Goal: Information Seeking & Learning: Learn about a topic

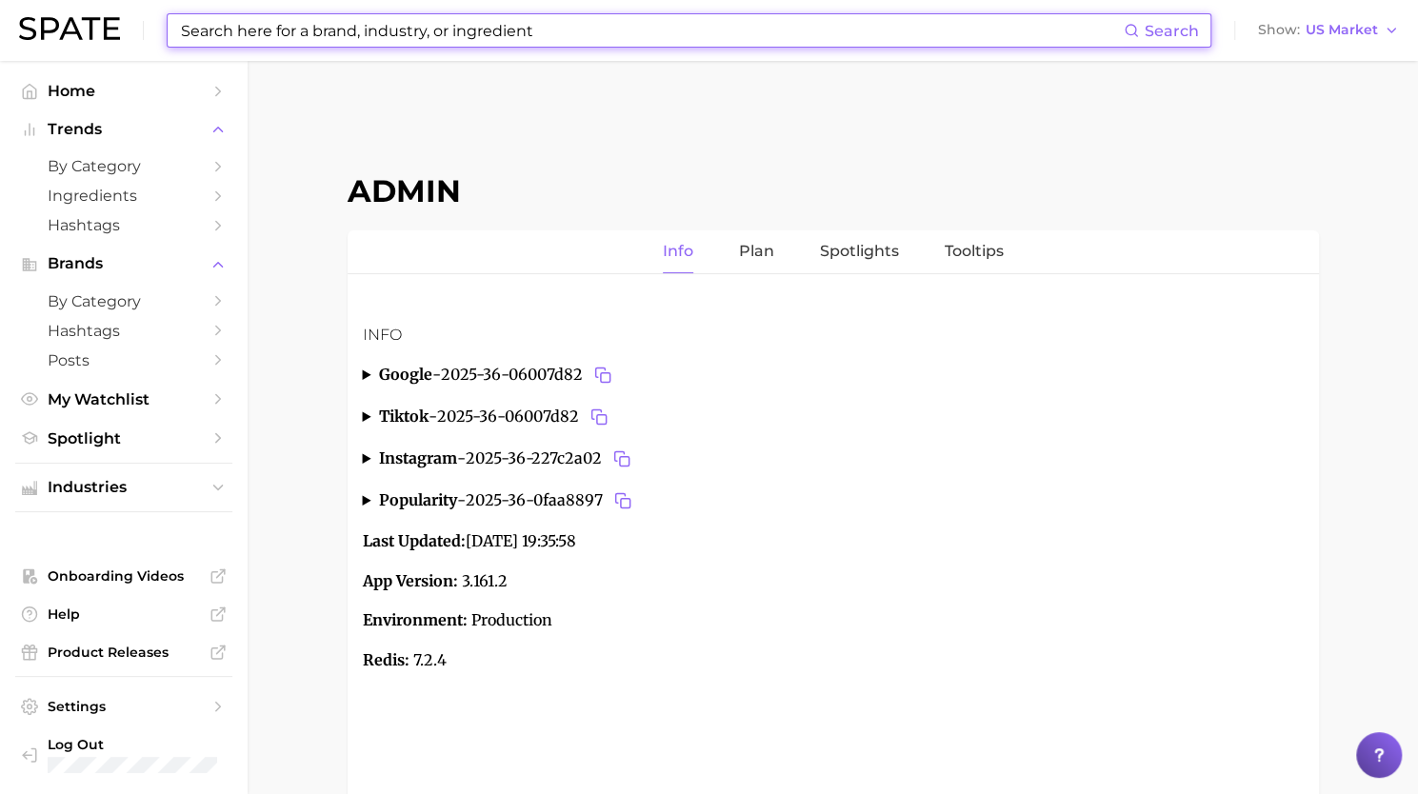
click at [272, 30] on input at bounding box center [651, 30] width 945 height 32
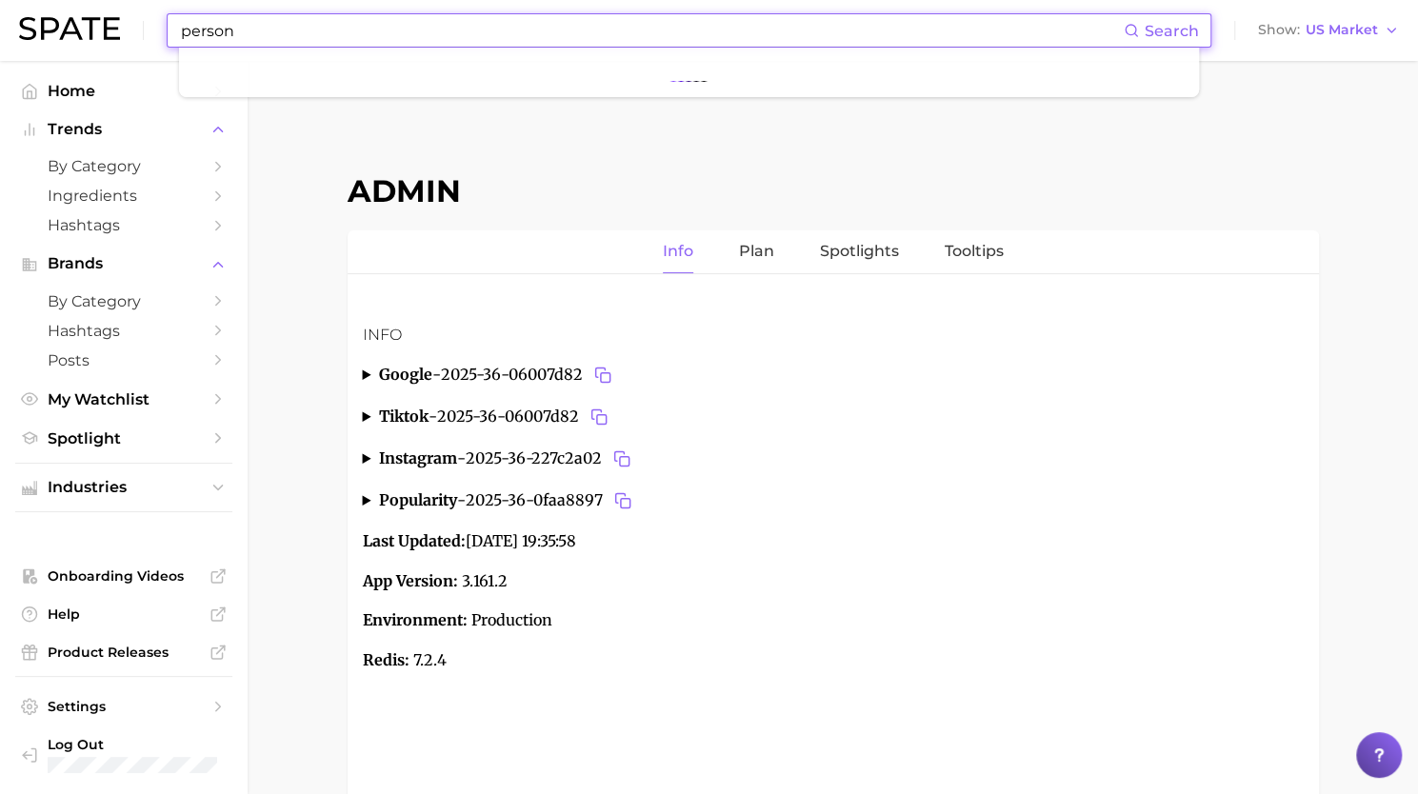
type input "persona"
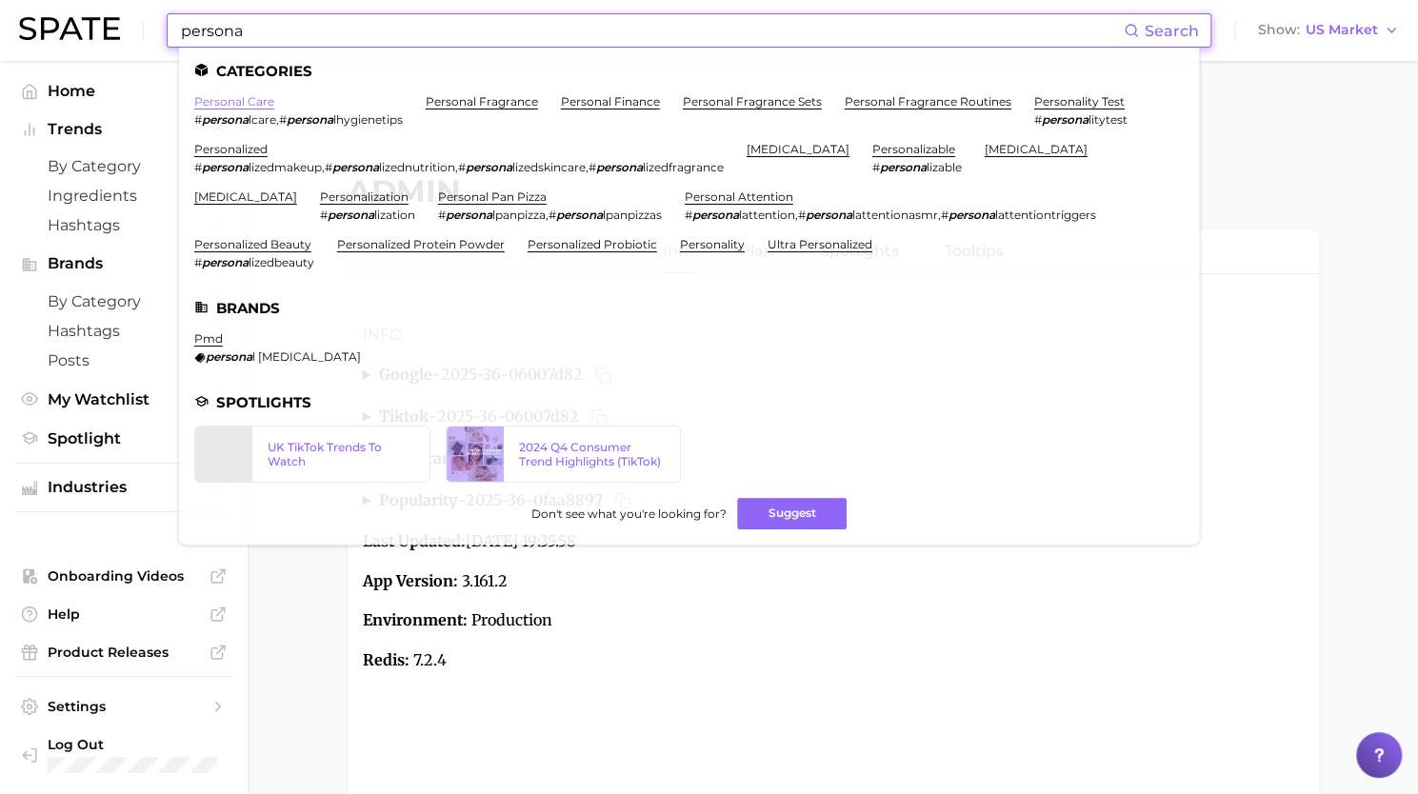
click at [246, 104] on link "personal care" at bounding box center [234, 101] width 80 height 14
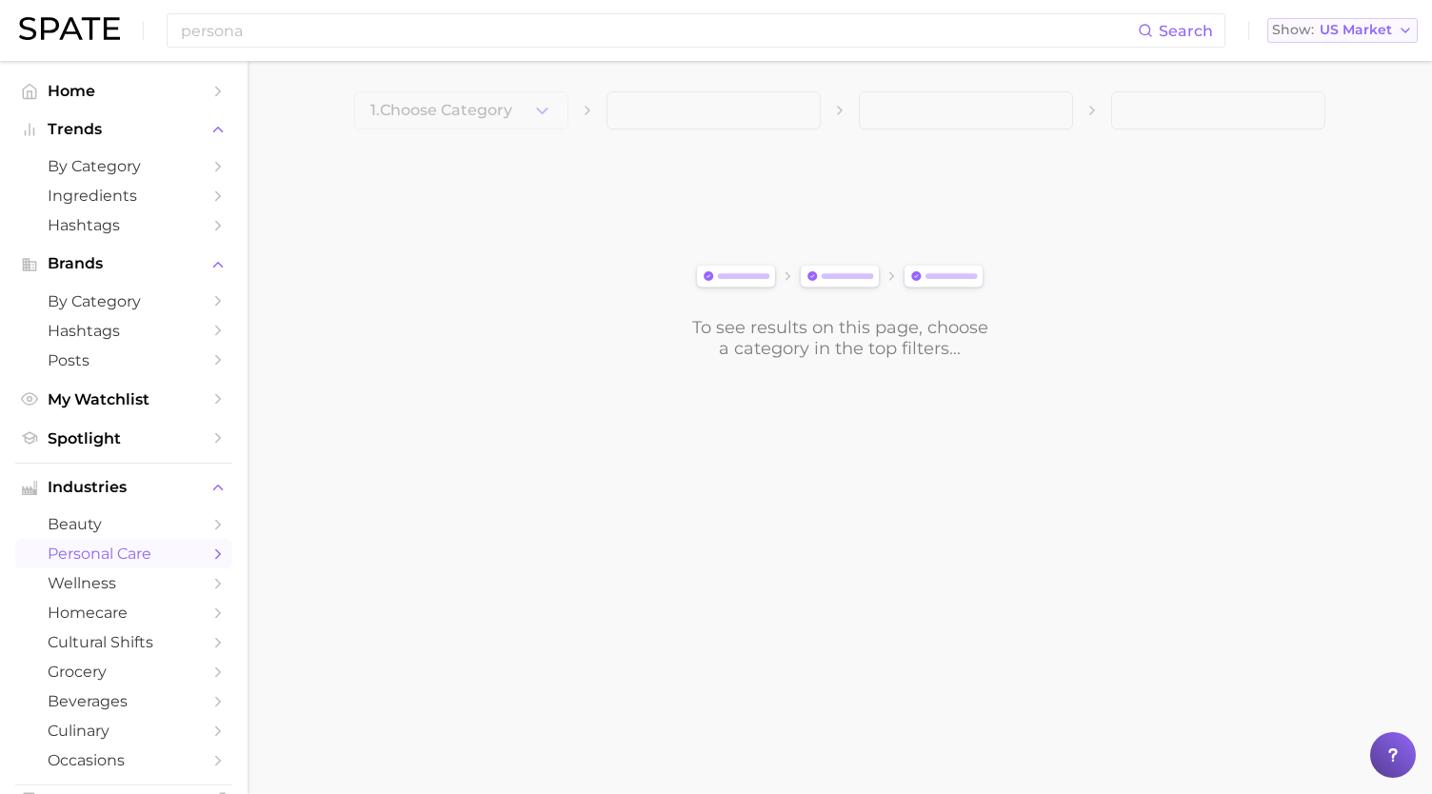
click at [1358, 25] on span "US Market" at bounding box center [1356, 30] width 72 height 10
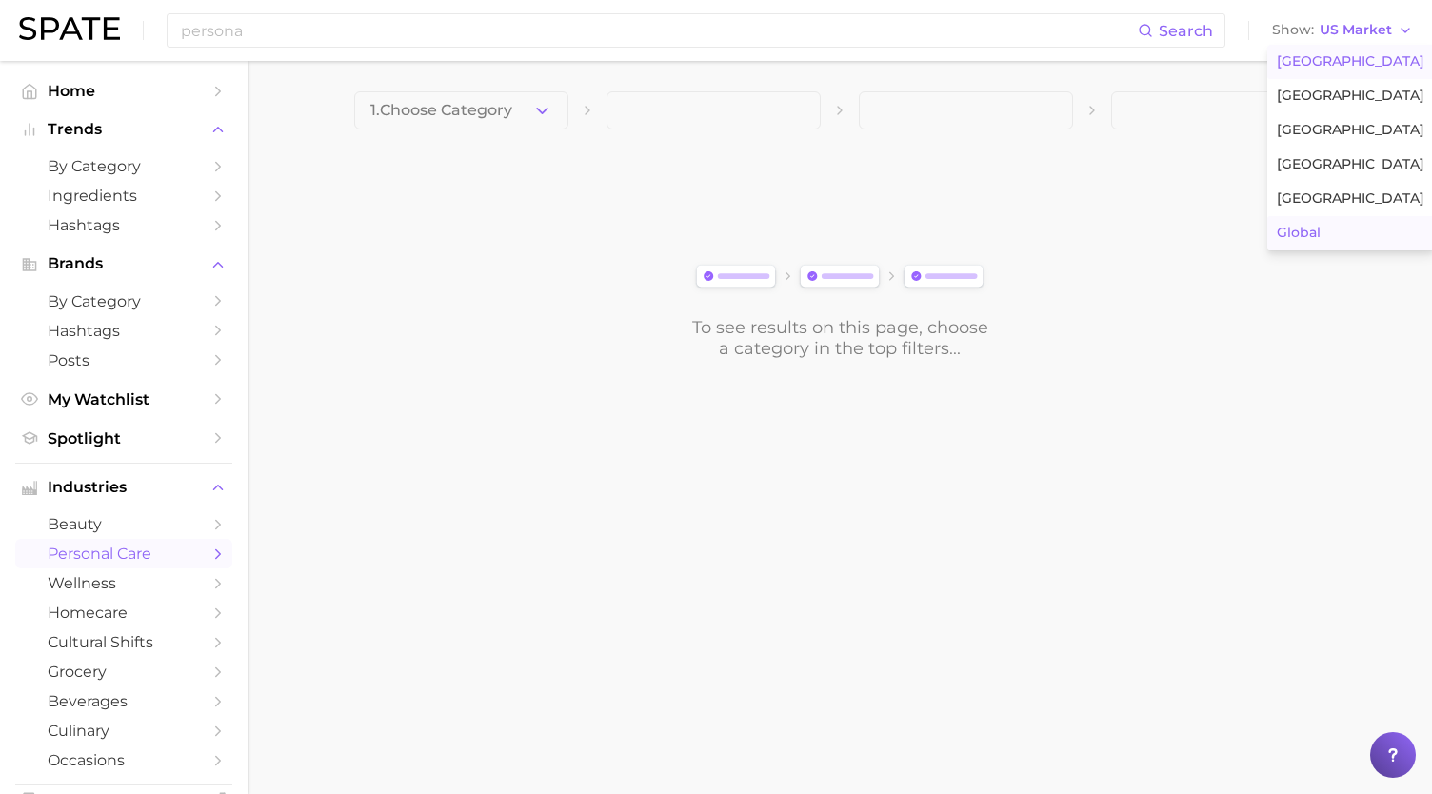
click at [1325, 233] on button "Global" at bounding box center [1351, 233] width 167 height 34
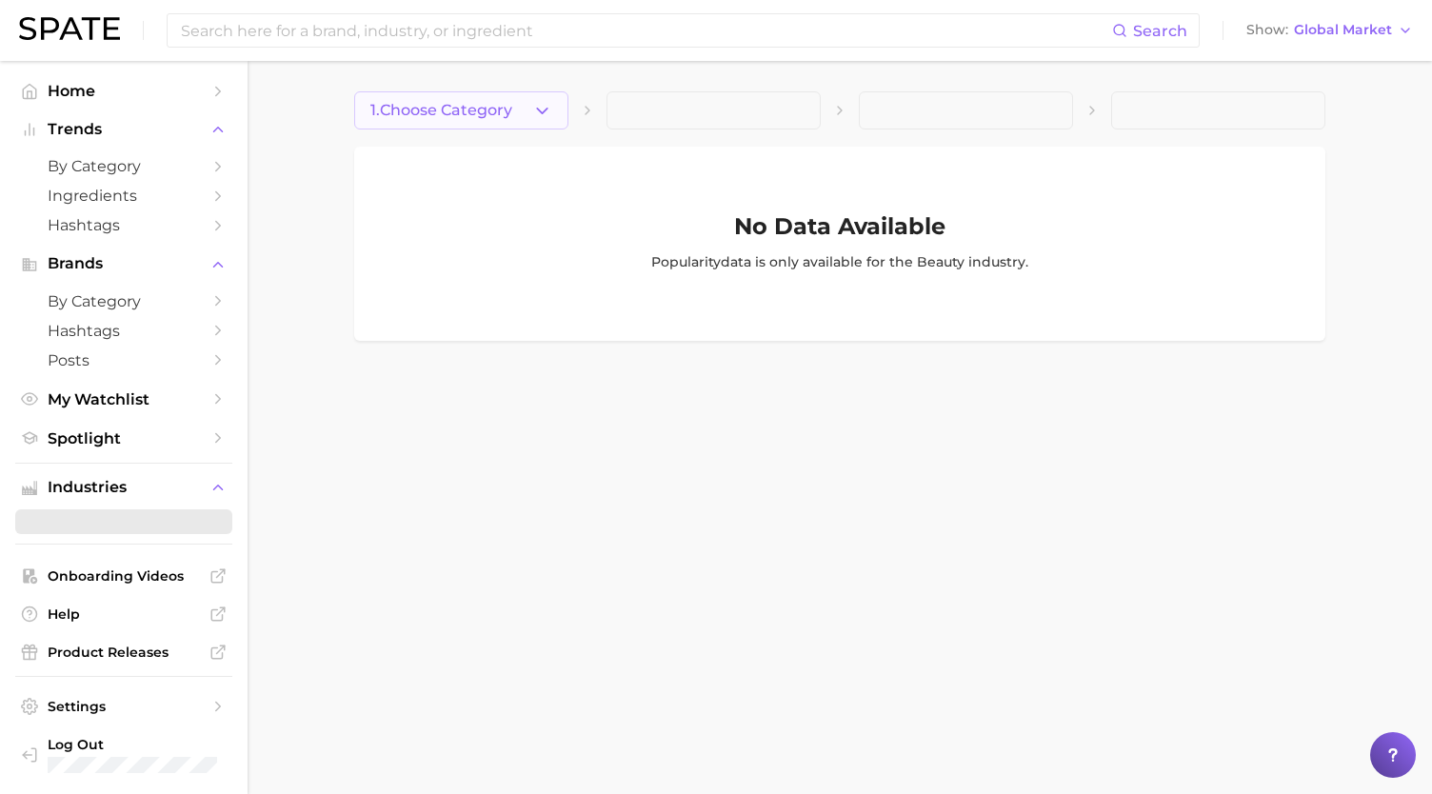
click at [539, 111] on icon "button" at bounding box center [542, 111] width 20 height 20
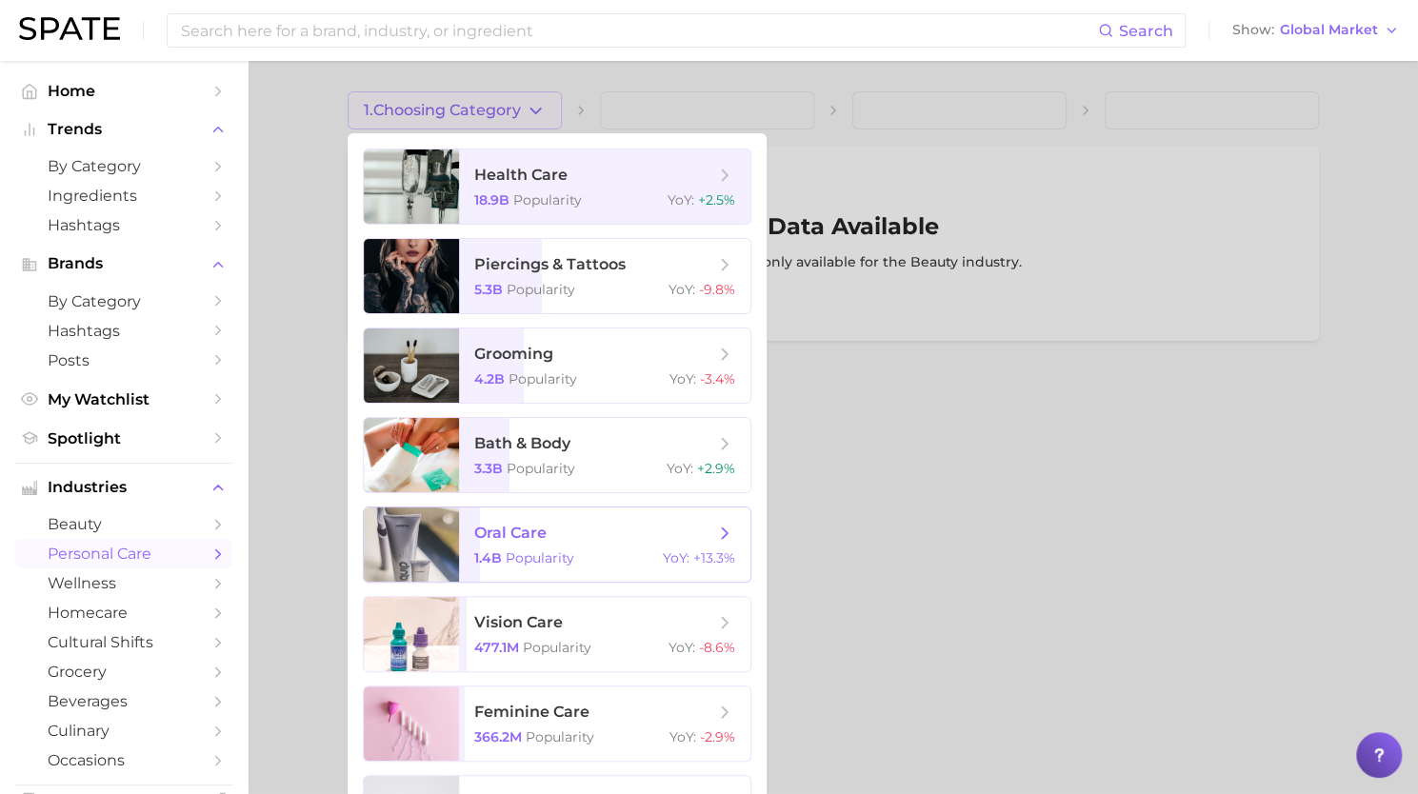
scroll to position [72, 0]
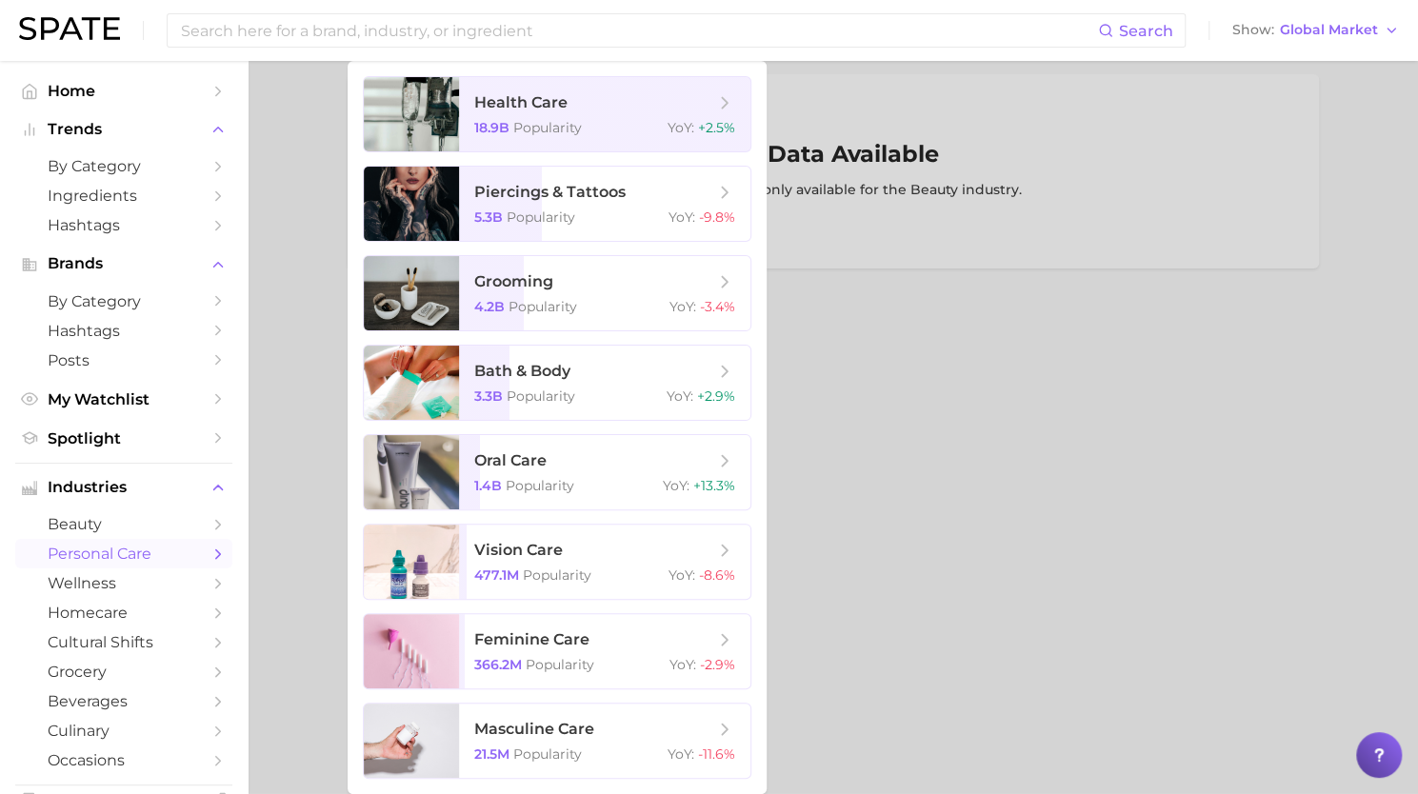
click at [896, 544] on div at bounding box center [709, 397] width 1418 height 794
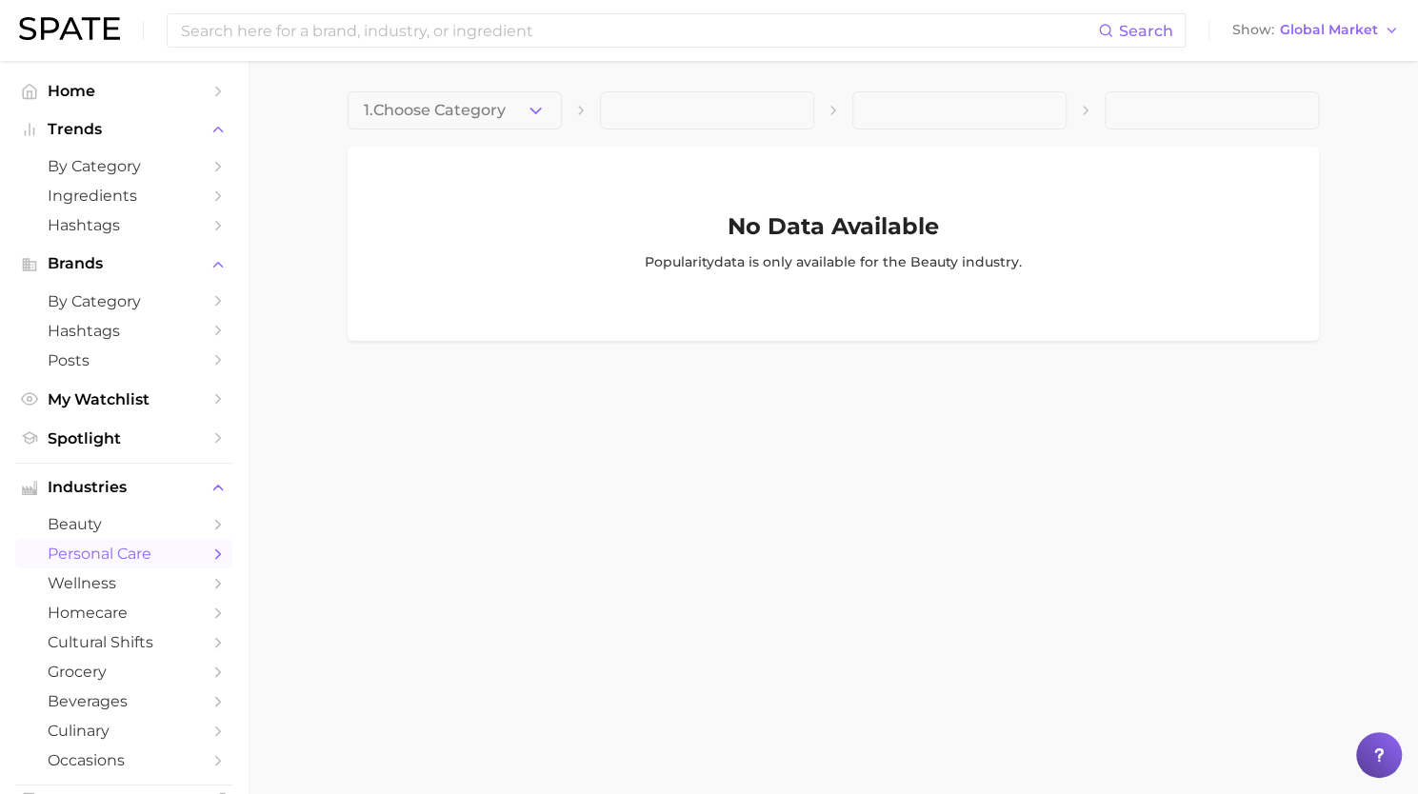
scroll to position [0, 0]
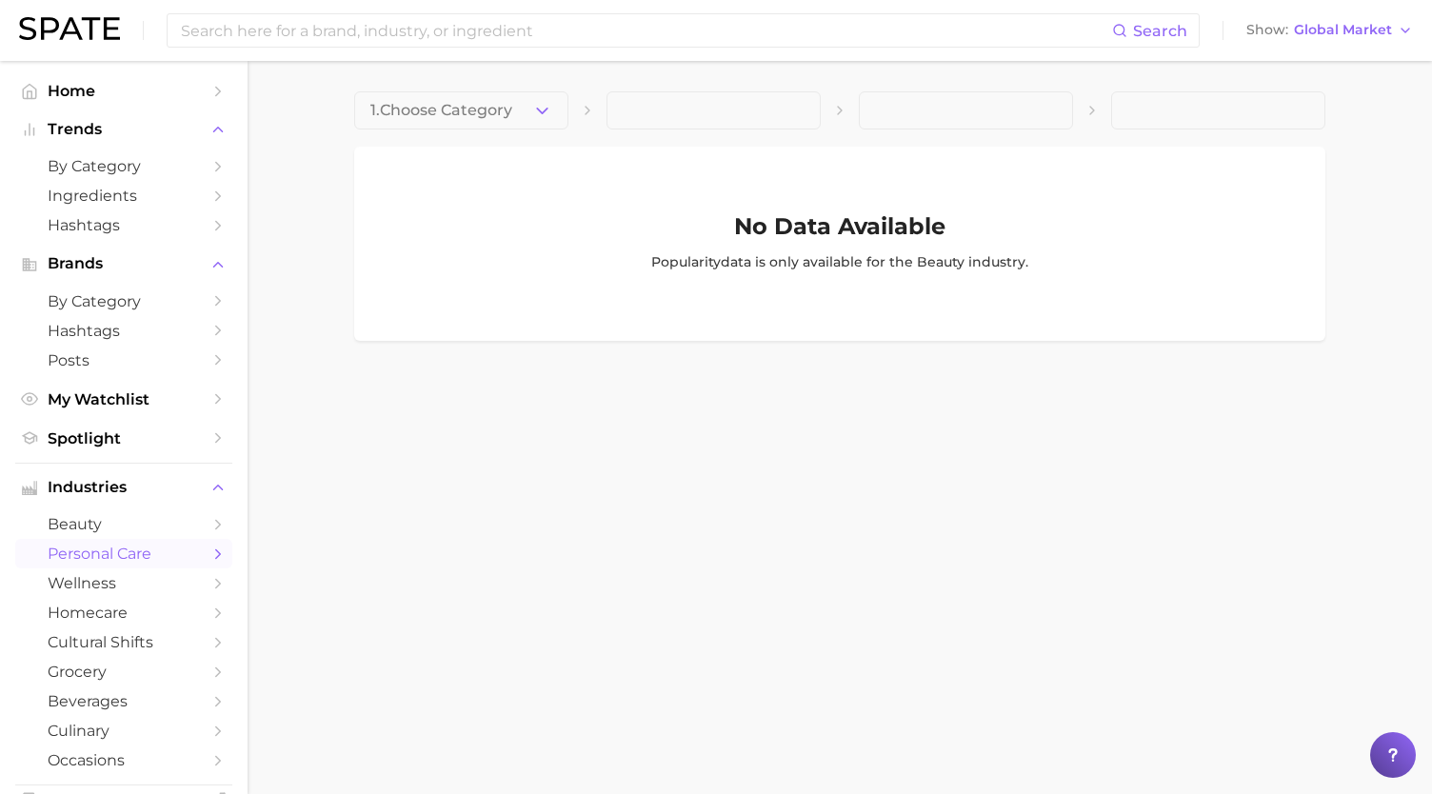
click at [111, 555] on span "personal care" at bounding box center [124, 554] width 152 height 18
click at [549, 94] on button "1. Choose Category" at bounding box center [461, 110] width 214 height 38
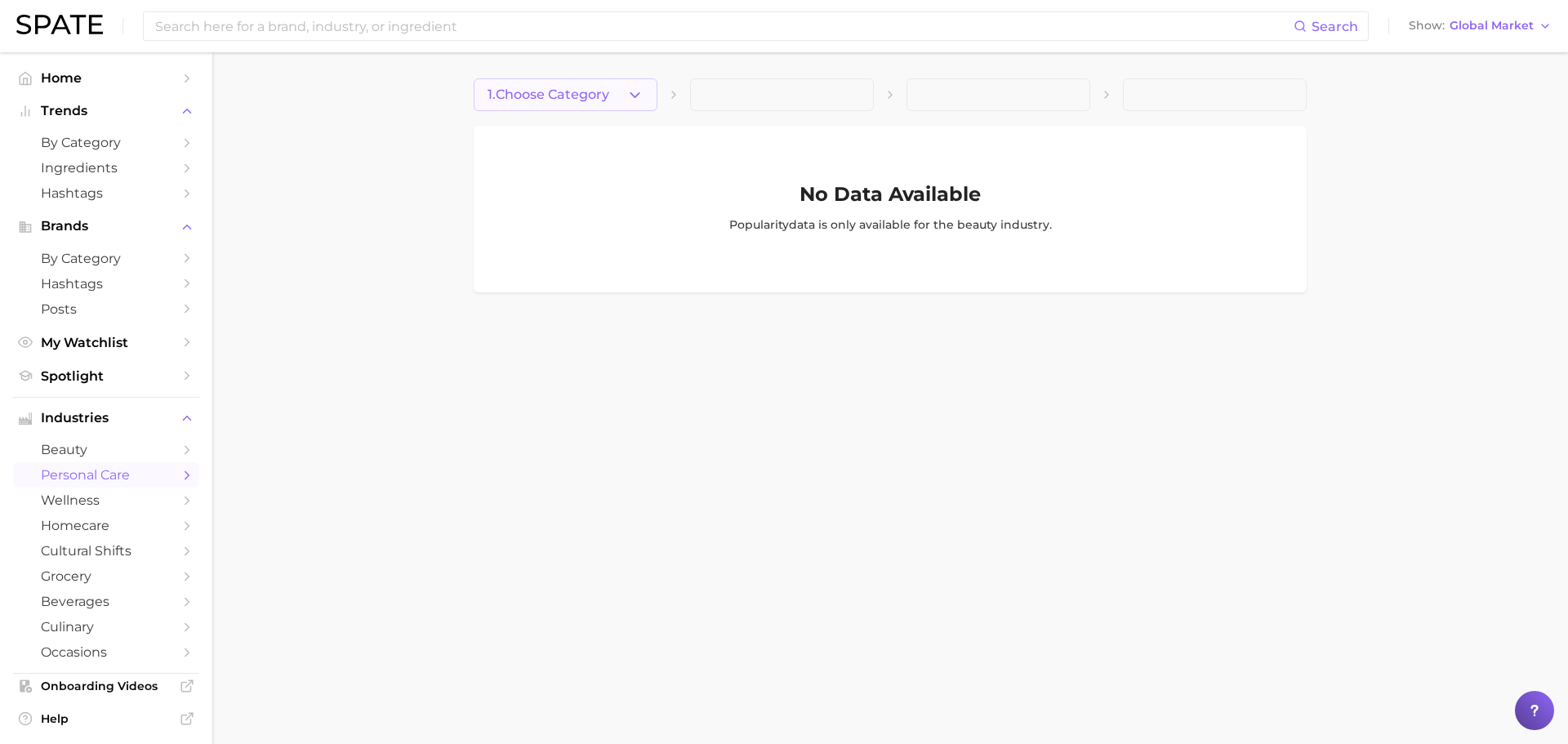
click at [613, 108] on button "1. Choose Category" at bounding box center [565, 94] width 183 height 33
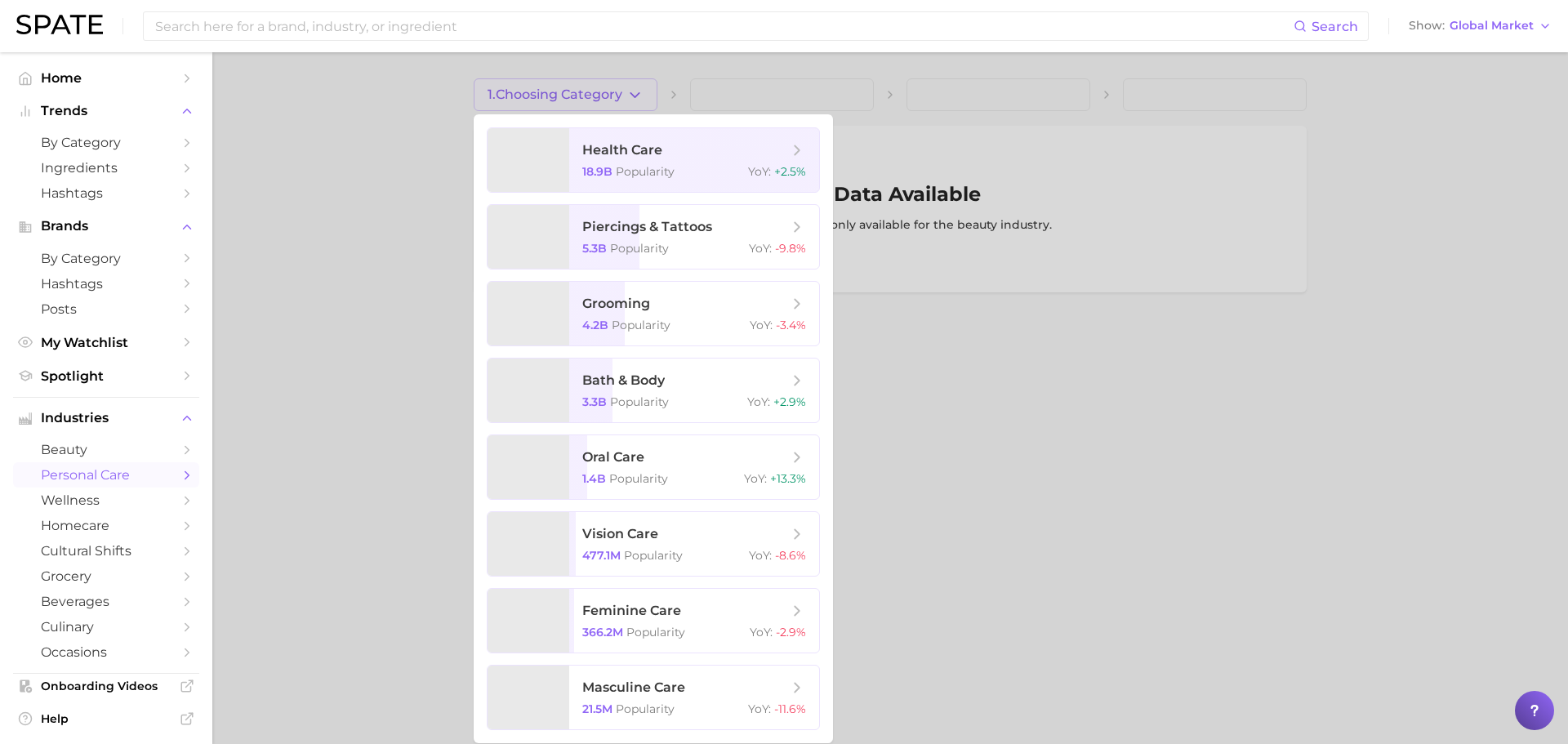
click at [1519, 102] on div at bounding box center [784, 372] width 1568 height 744
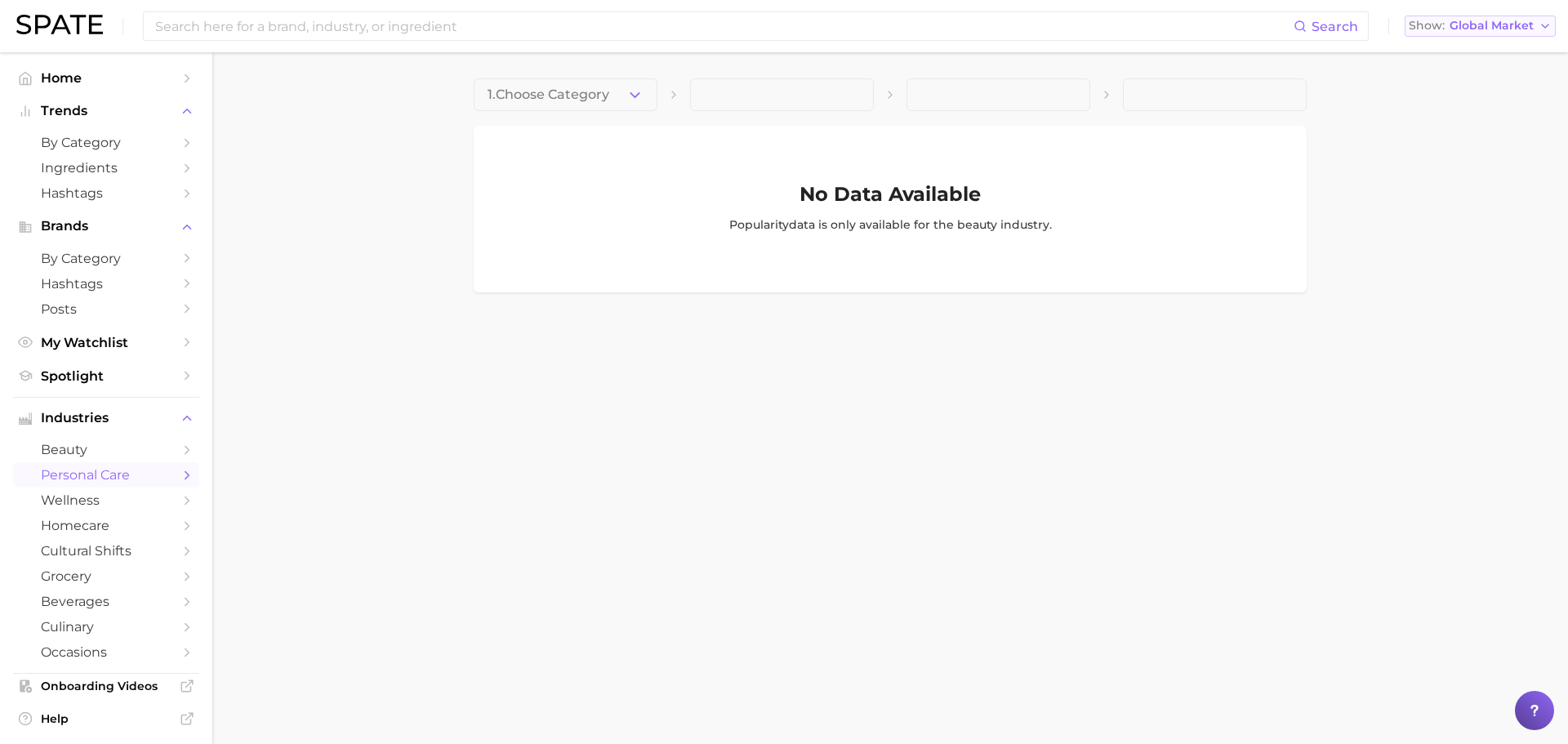
click at [1467, 24] on span "Global Market" at bounding box center [1491, 26] width 84 height 9
click at [1457, 52] on span "[GEOGRAPHIC_DATA]" at bounding box center [1476, 52] width 127 height 14
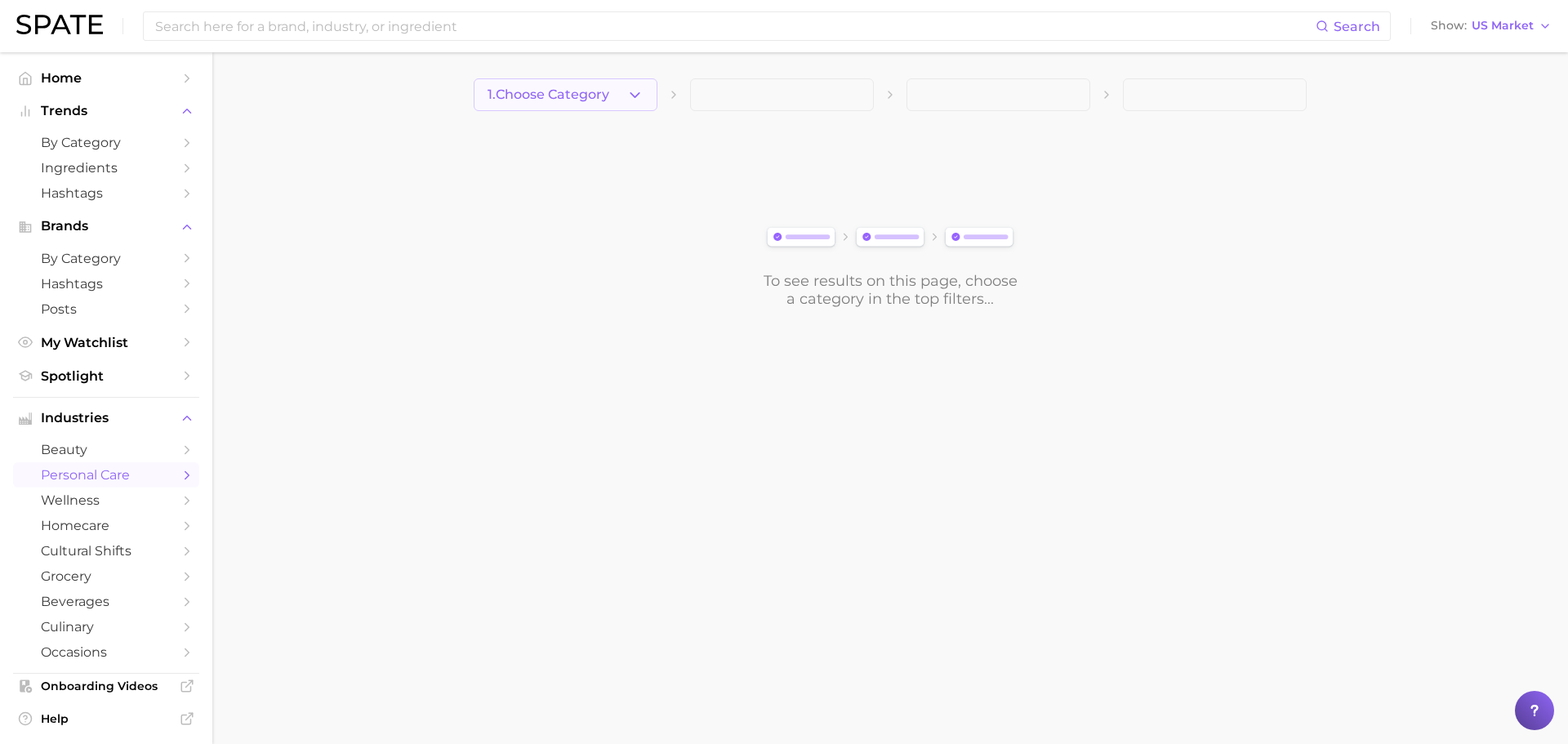
click at [630, 105] on button "1. Choose Category" at bounding box center [565, 94] width 183 height 33
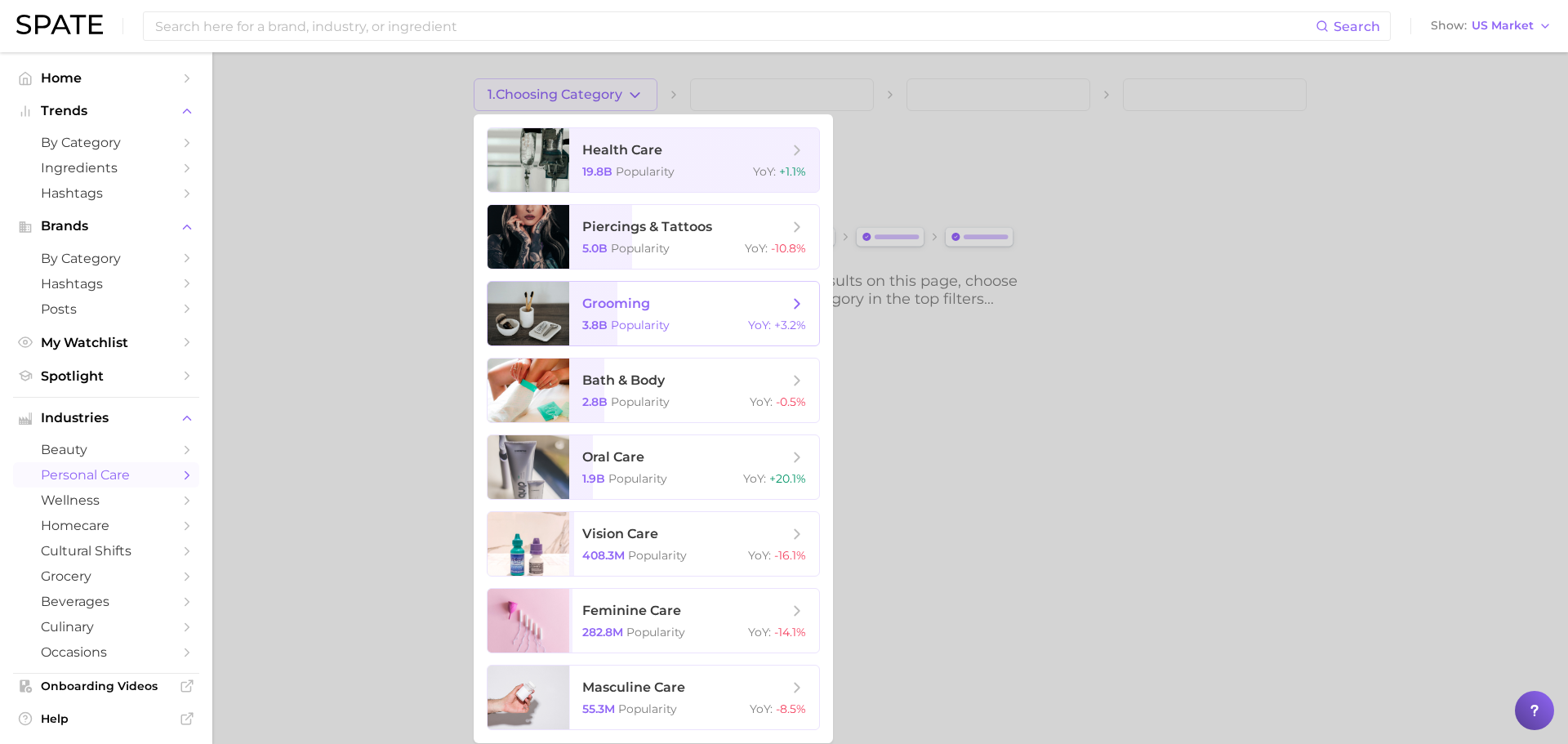
click at [1039, 439] on div at bounding box center [784, 372] width 1568 height 744
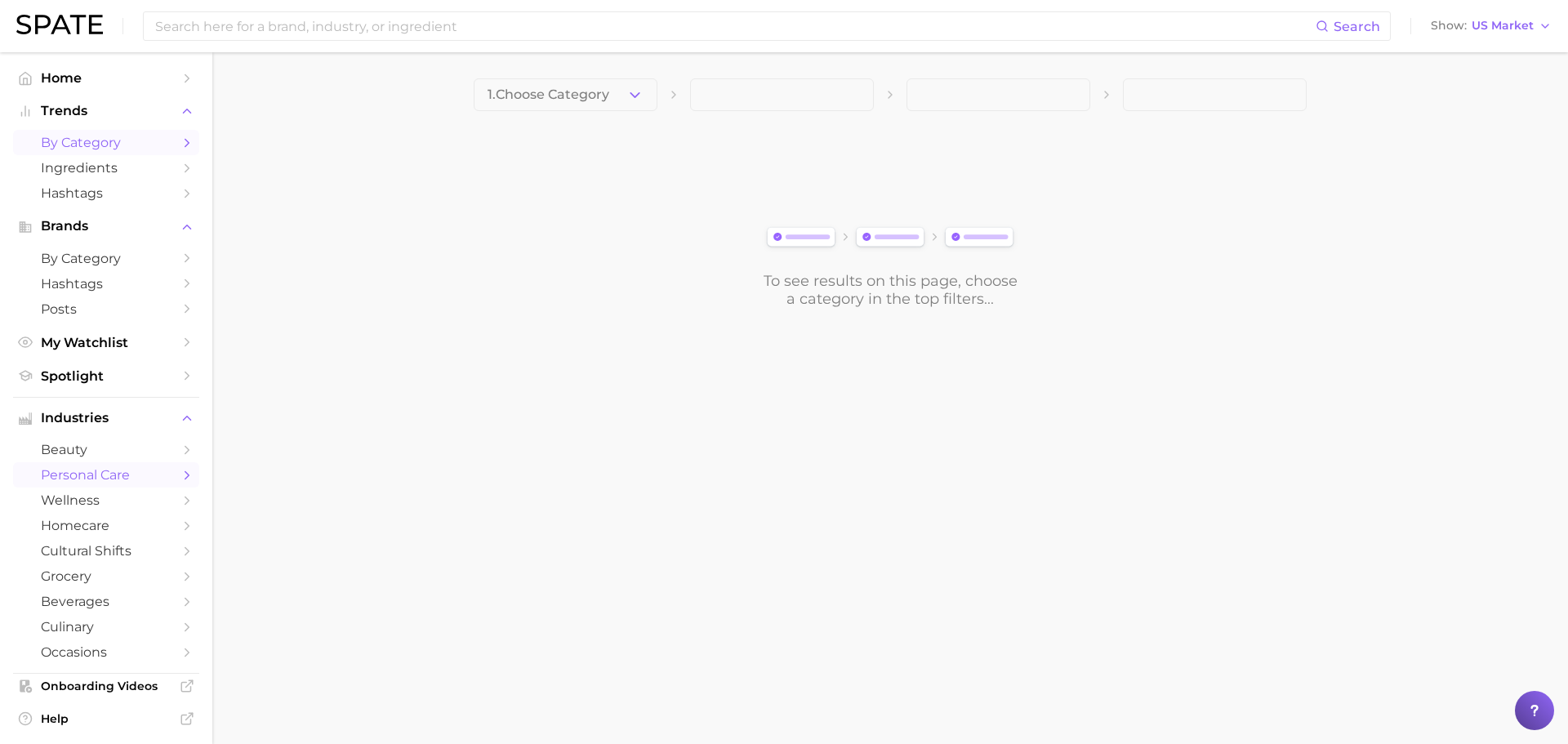
click at [76, 134] on link "by Category" at bounding box center [105, 142] width 186 height 26
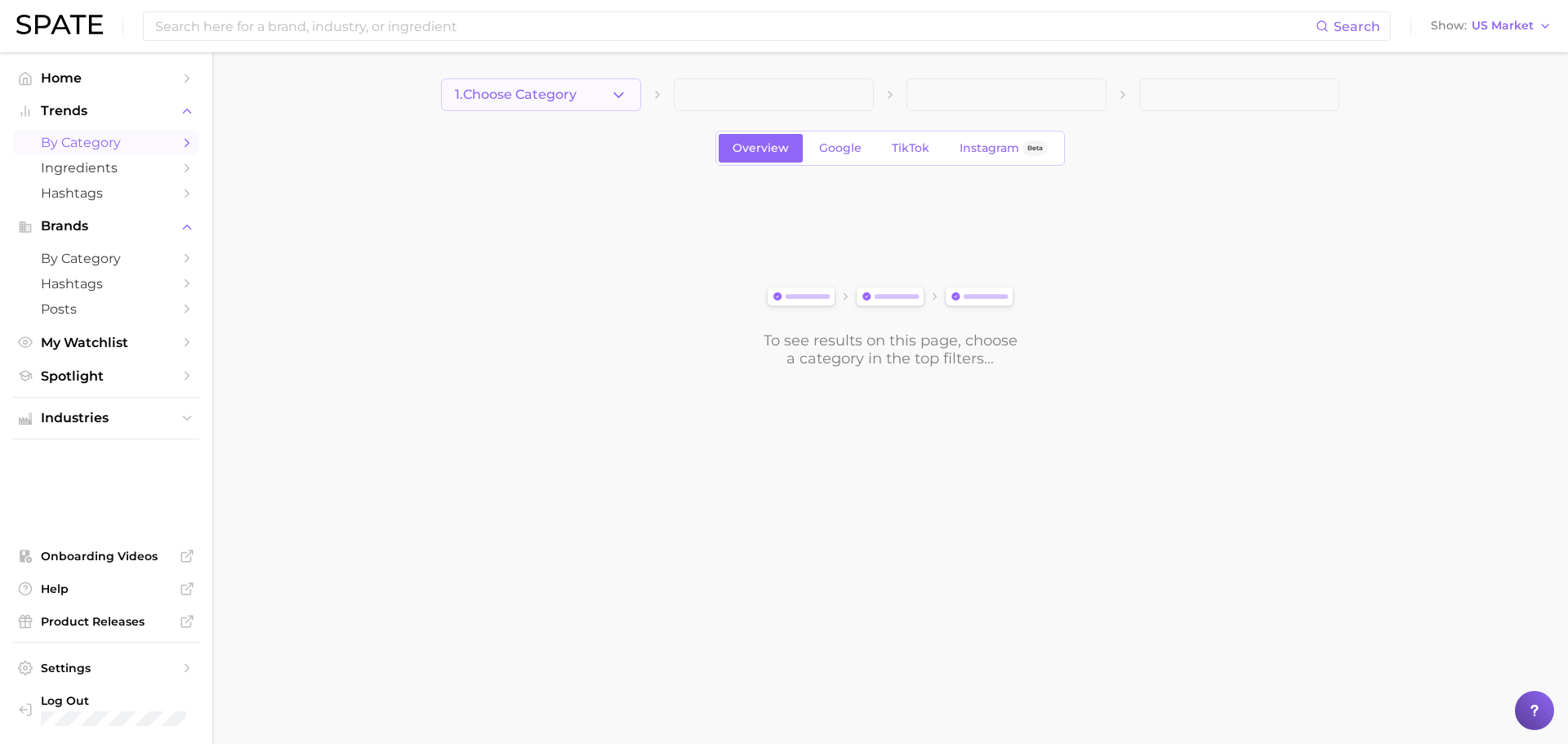
drag, startPoint x: 576, startPoint y: 112, endPoint x: 574, endPoint y: 100, distance: 12.2
click at [576, 112] on div "1. Choose Category Overview Google TikTok Instagram Beta To see results on this…" at bounding box center [890, 222] width 898 height 289
click at [574, 100] on span "1. Choose Category" at bounding box center [515, 94] width 122 height 15
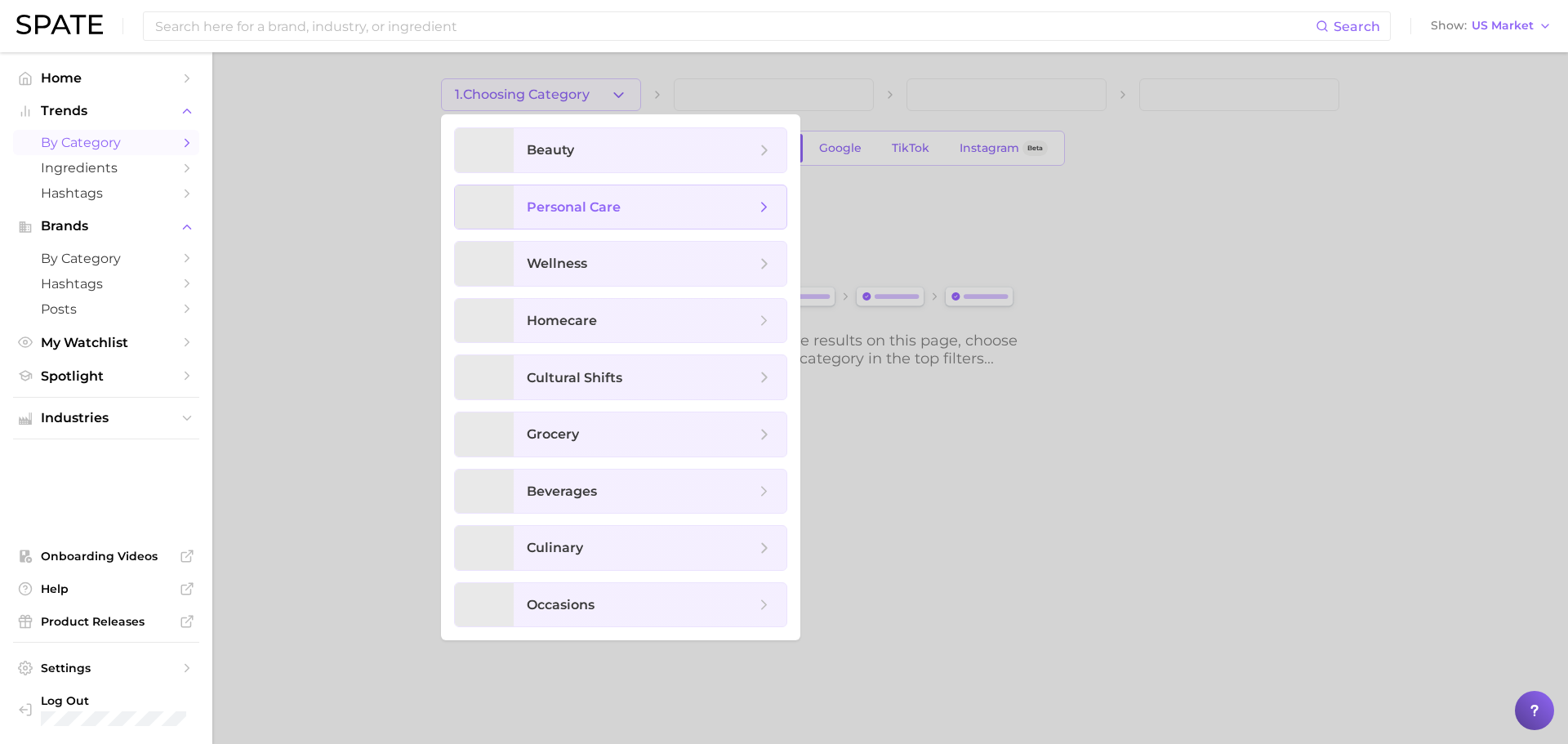
click at [584, 214] on span "personal care" at bounding box center [574, 207] width 94 height 15
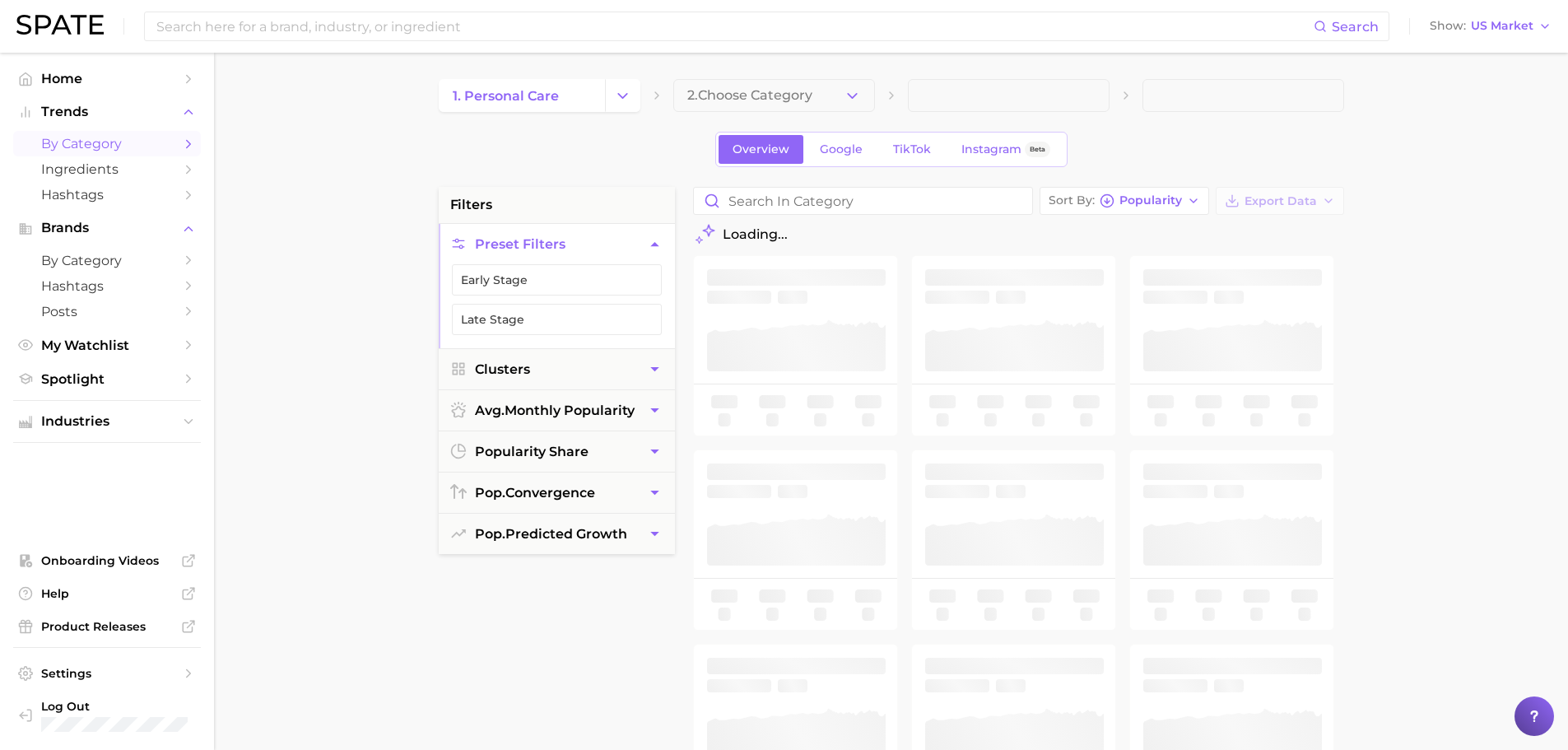
click at [538, 210] on li "filters" at bounding box center [557, 205] width 236 height 36
click at [1482, 34] on button "Show US Market" at bounding box center [1490, 26] width 130 height 22
click at [1484, 199] on button "Global" at bounding box center [1497, 201] width 144 height 29
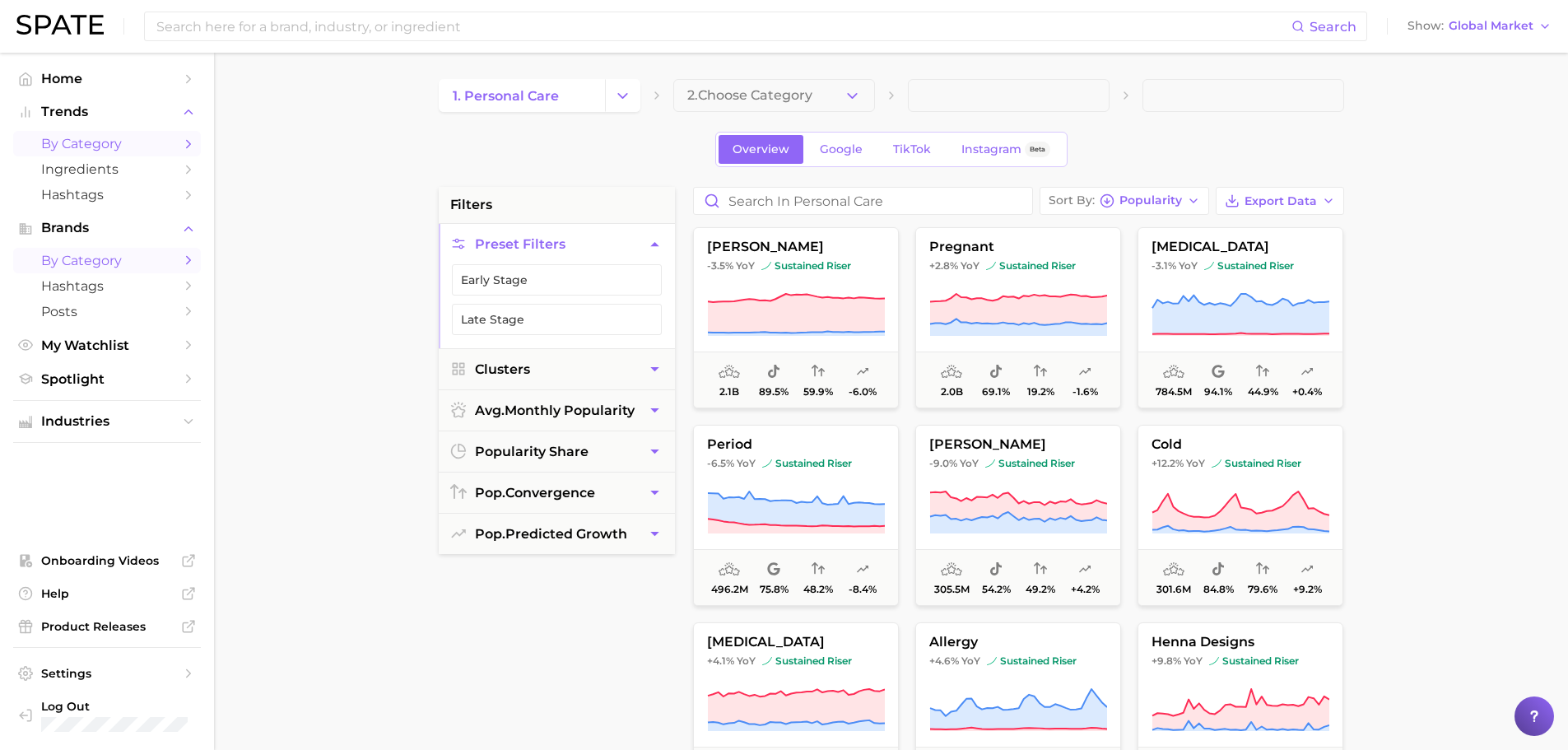
click at [86, 260] on span "by Category" at bounding box center [107, 260] width 131 height 16
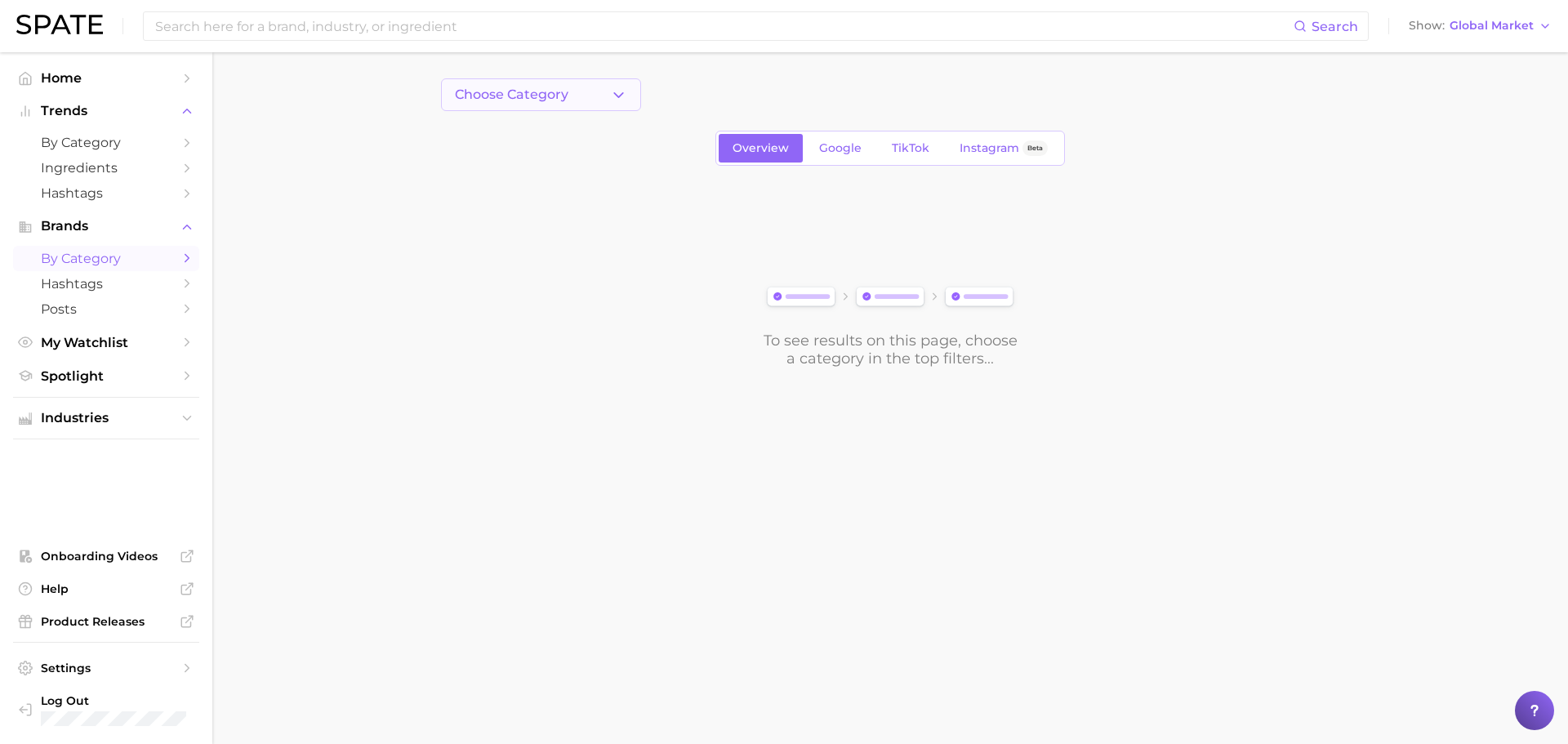
click at [608, 89] on button "Choose Category" at bounding box center [540, 94] width 200 height 33
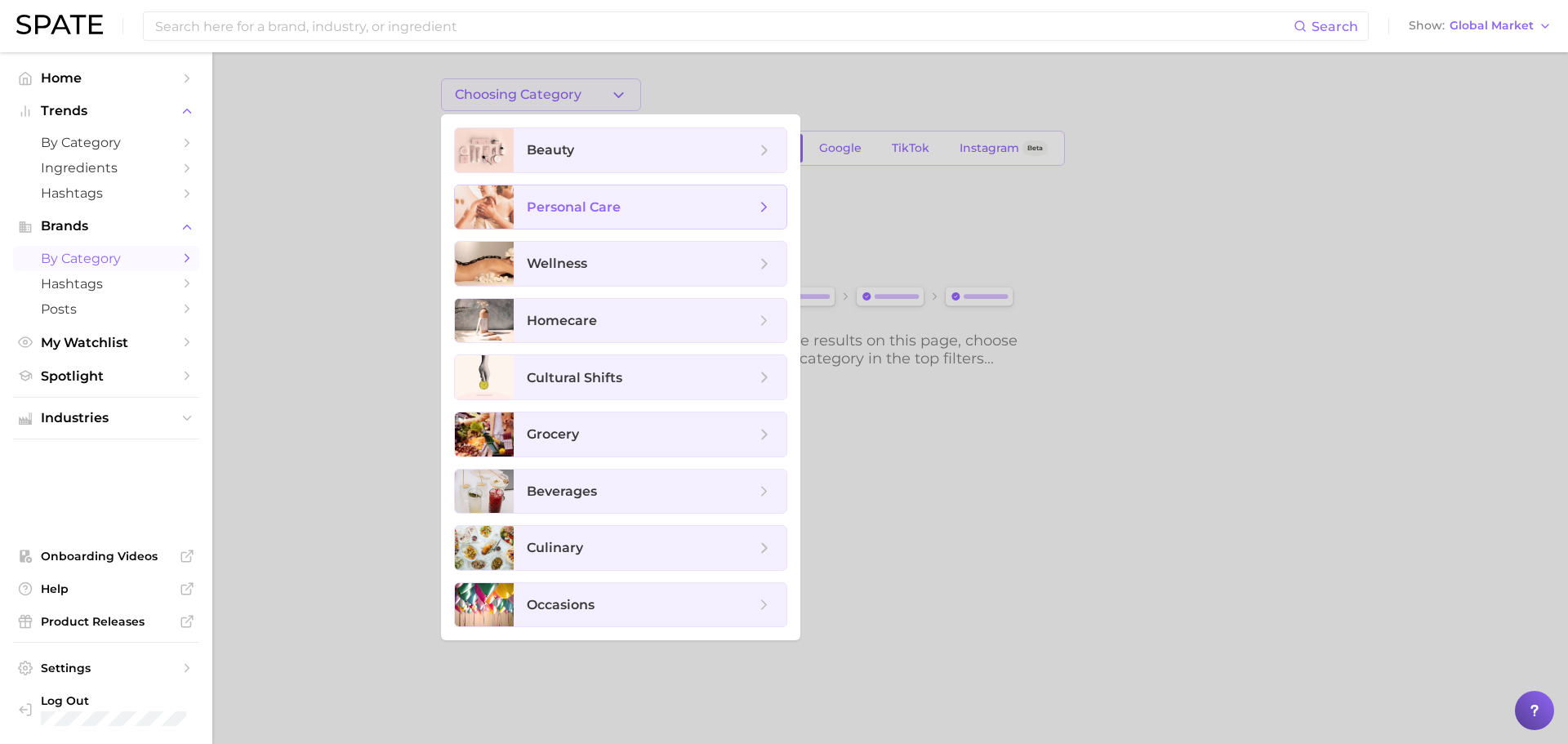
click at [587, 202] on span "personal care" at bounding box center [574, 207] width 94 height 15
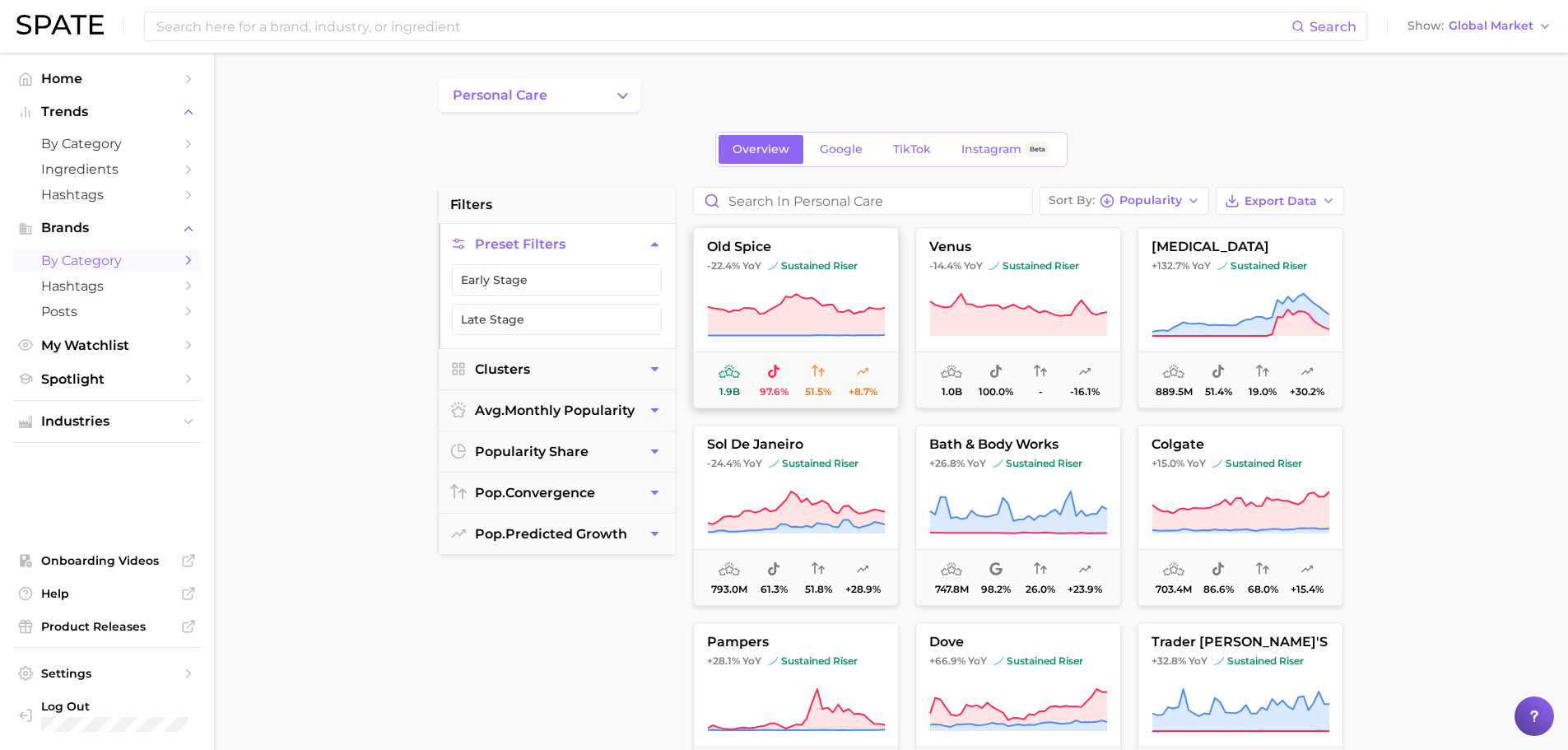
click at [795, 322] on icon at bounding box center [796, 315] width 177 height 42
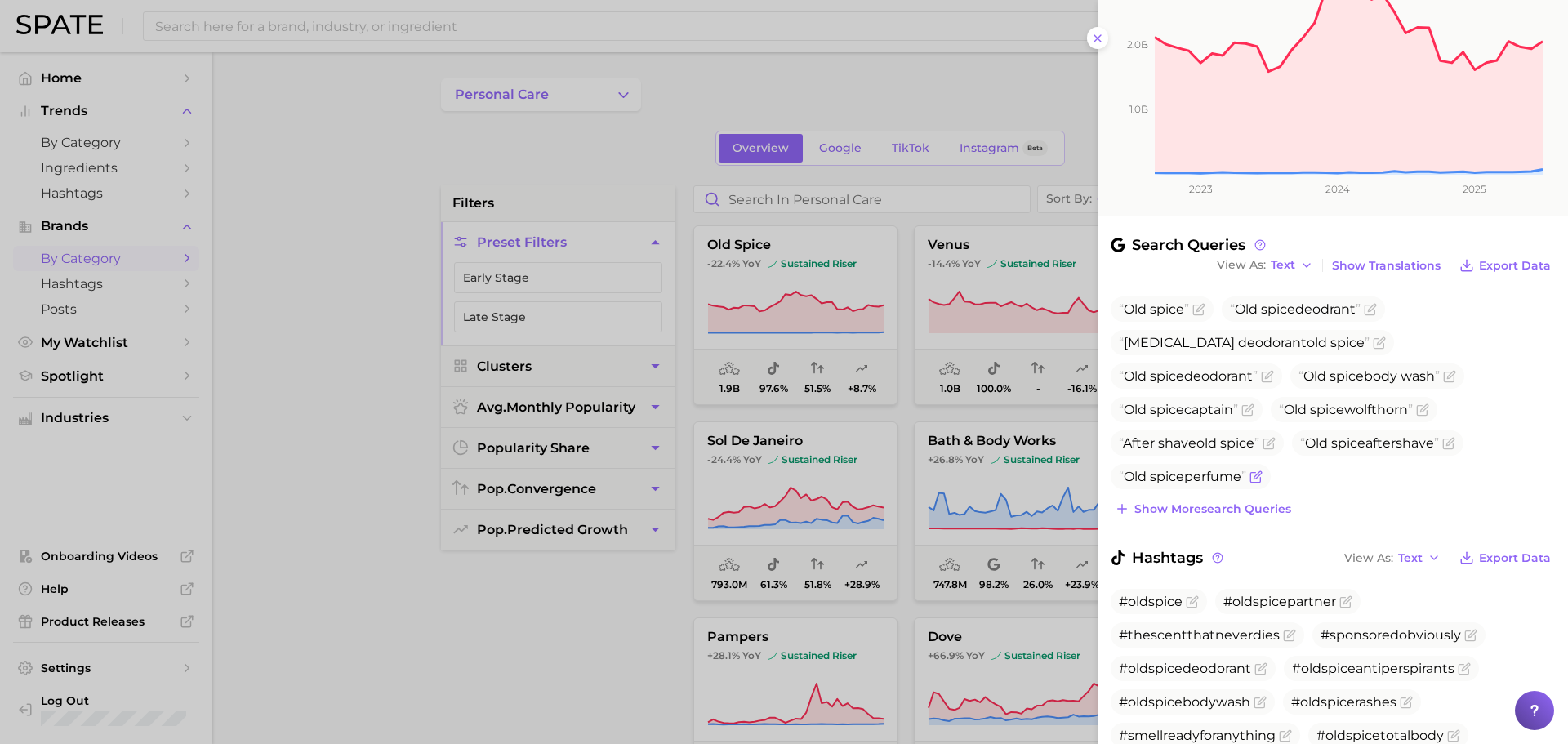
scroll to position [249, 0]
click at [1225, 510] on span "Show more search queries" at bounding box center [1212, 506] width 157 height 14
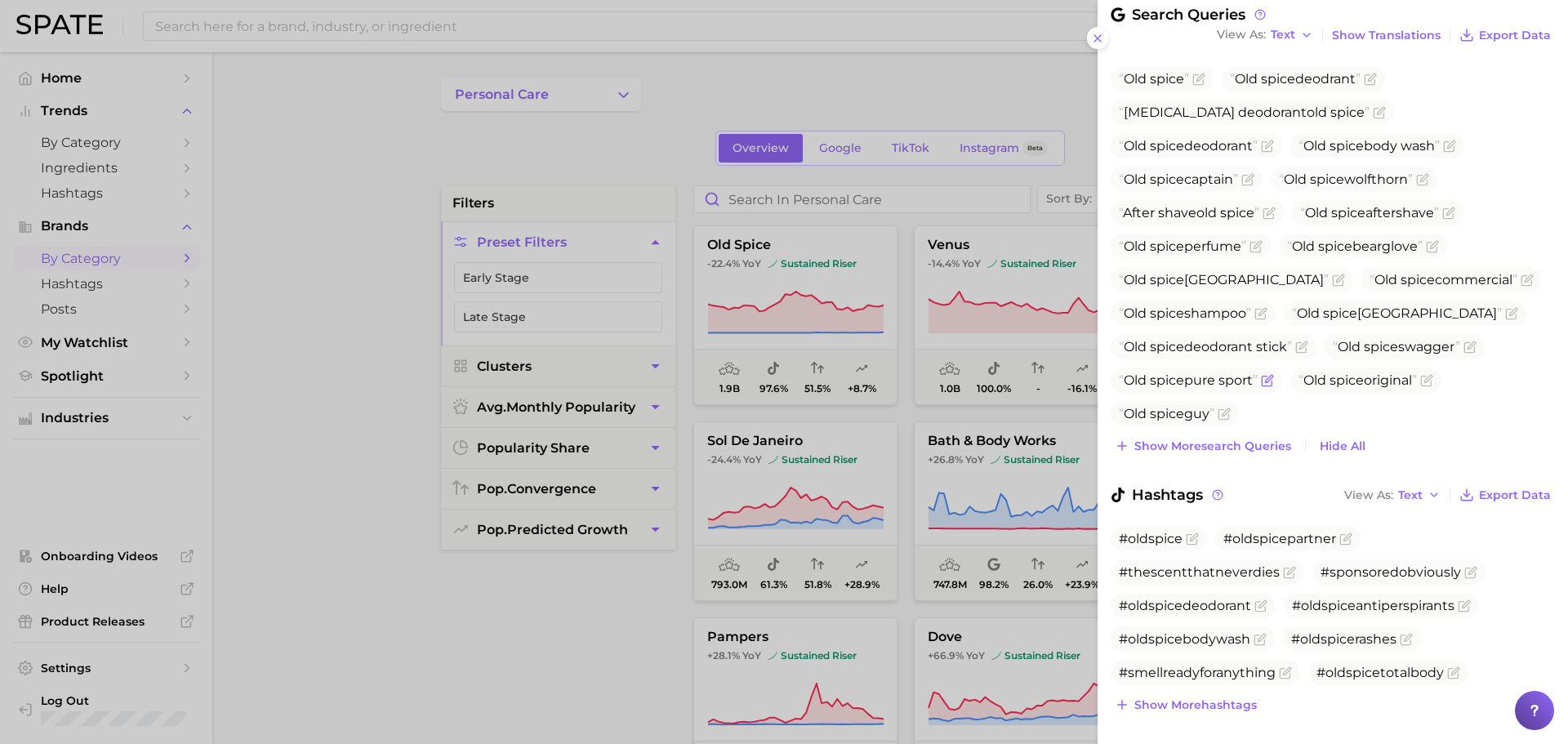
scroll to position [504, 0]
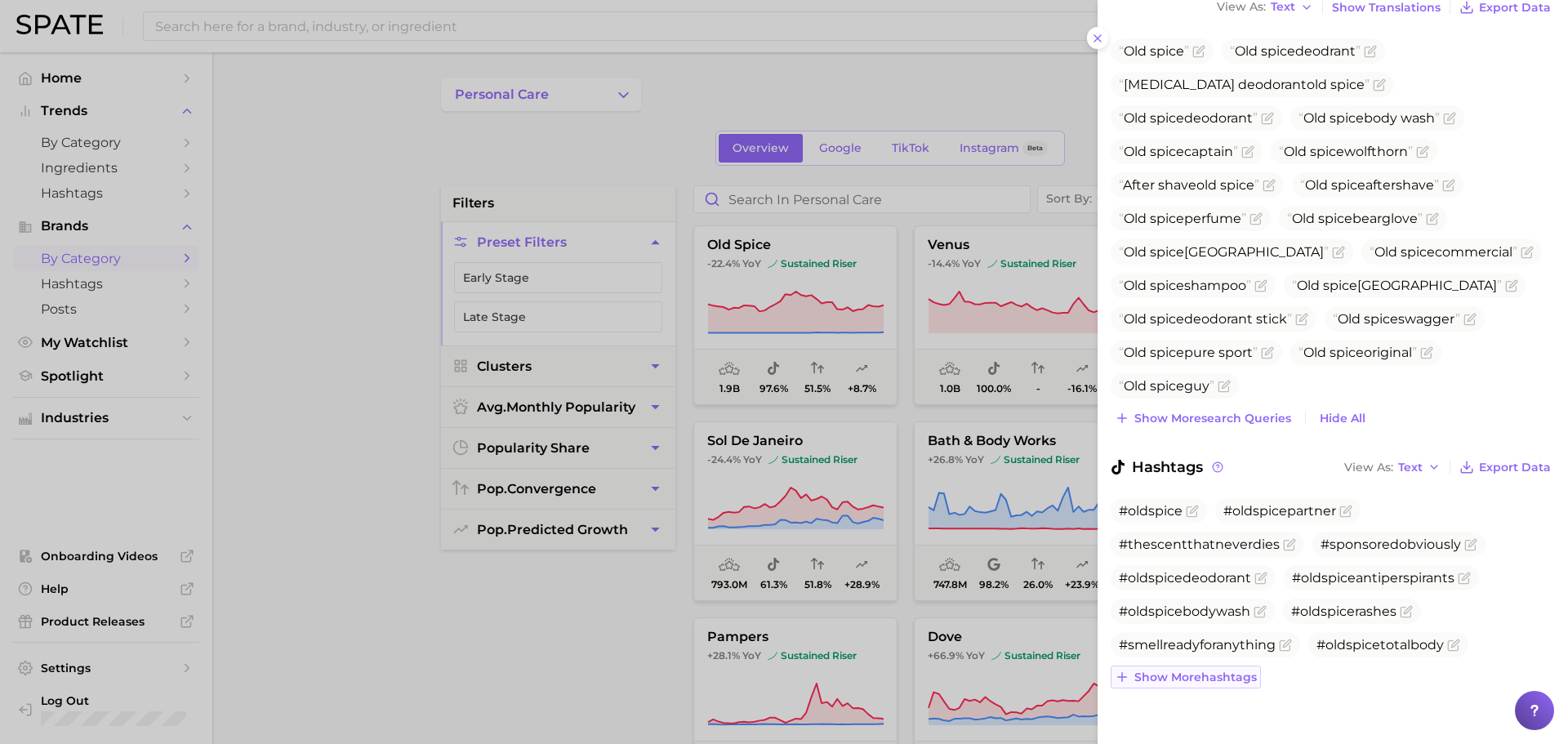
click at [1190, 678] on span "Show more hashtags" at bounding box center [1195, 677] width 123 height 14
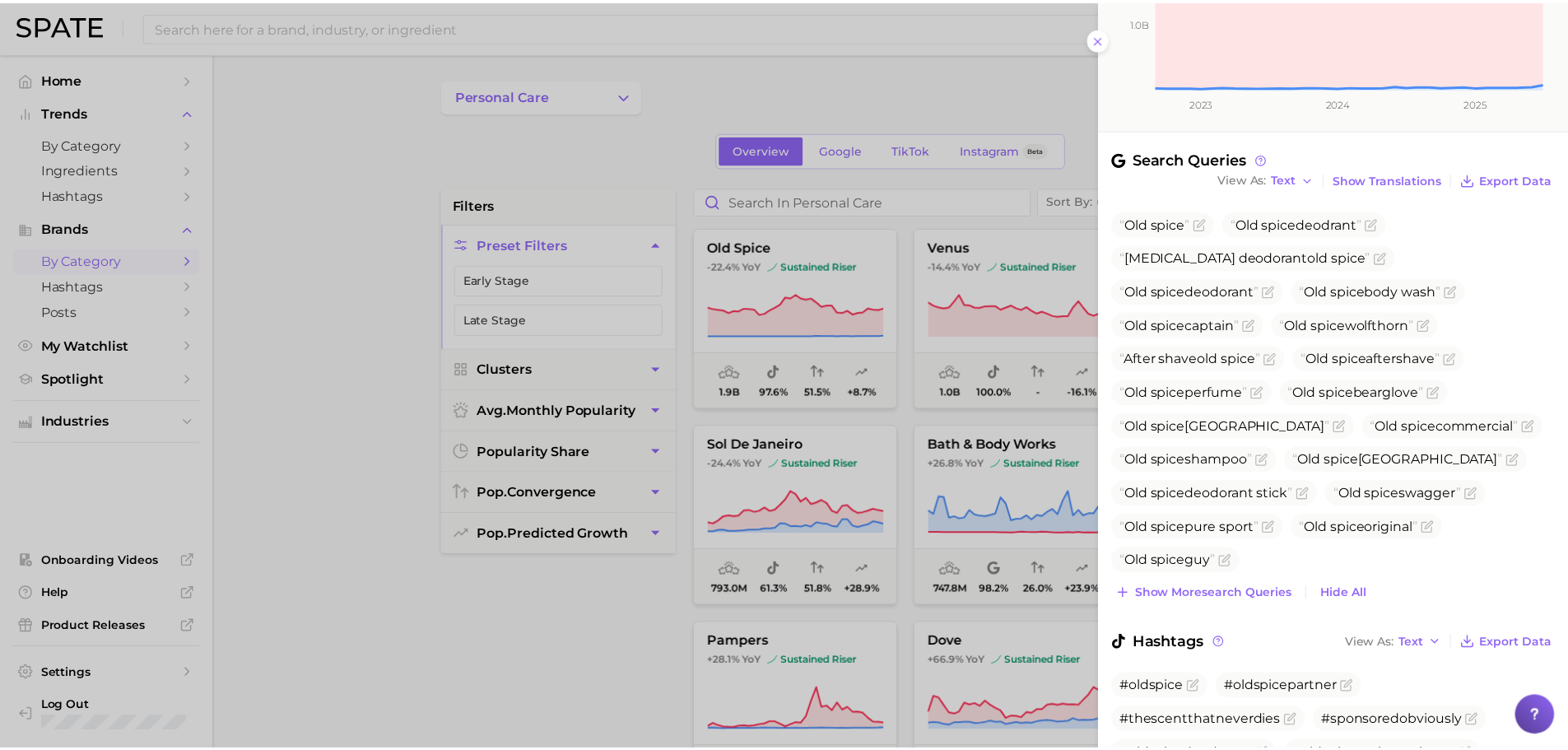
scroll to position [334, 0]
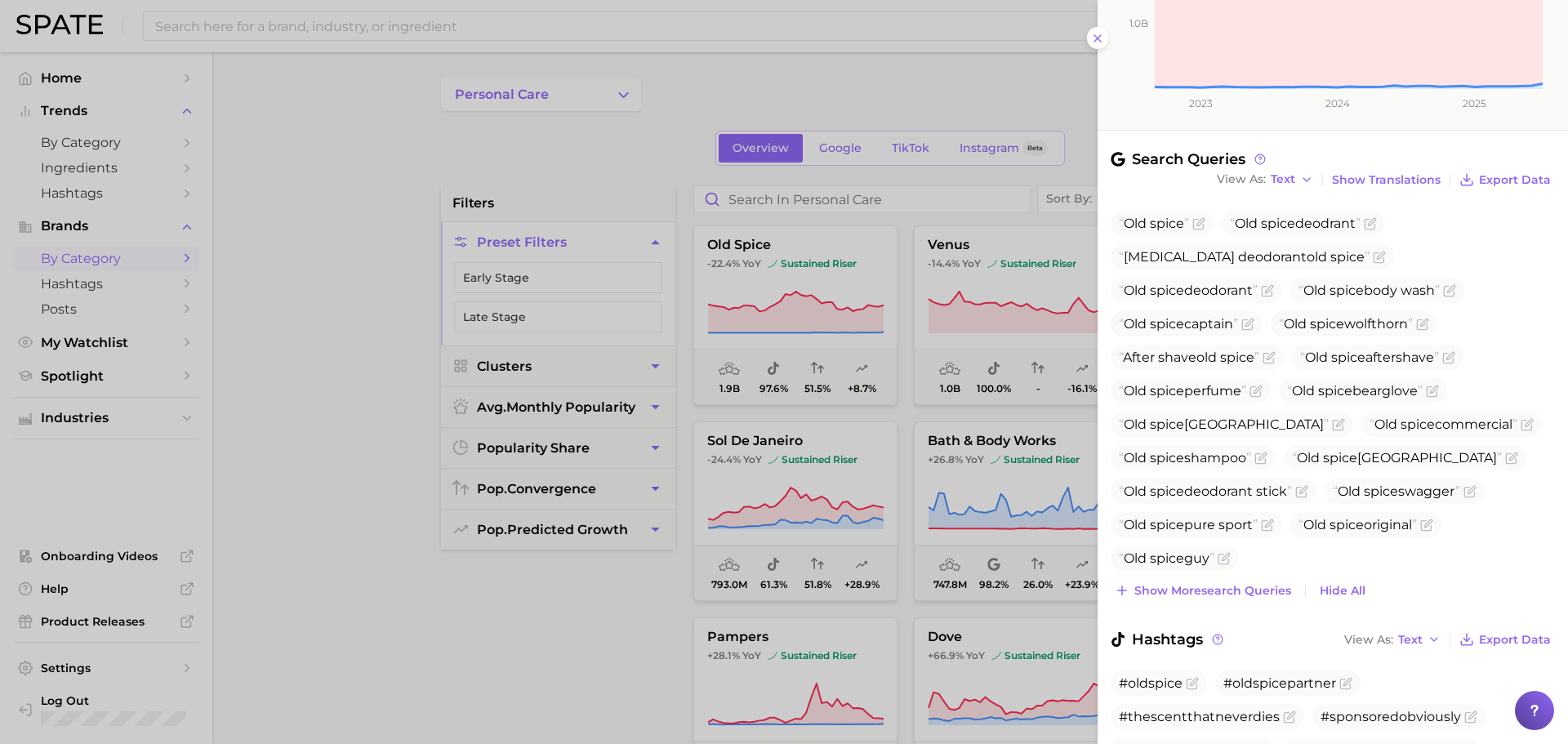
click at [974, 321] on div at bounding box center [784, 372] width 1568 height 744
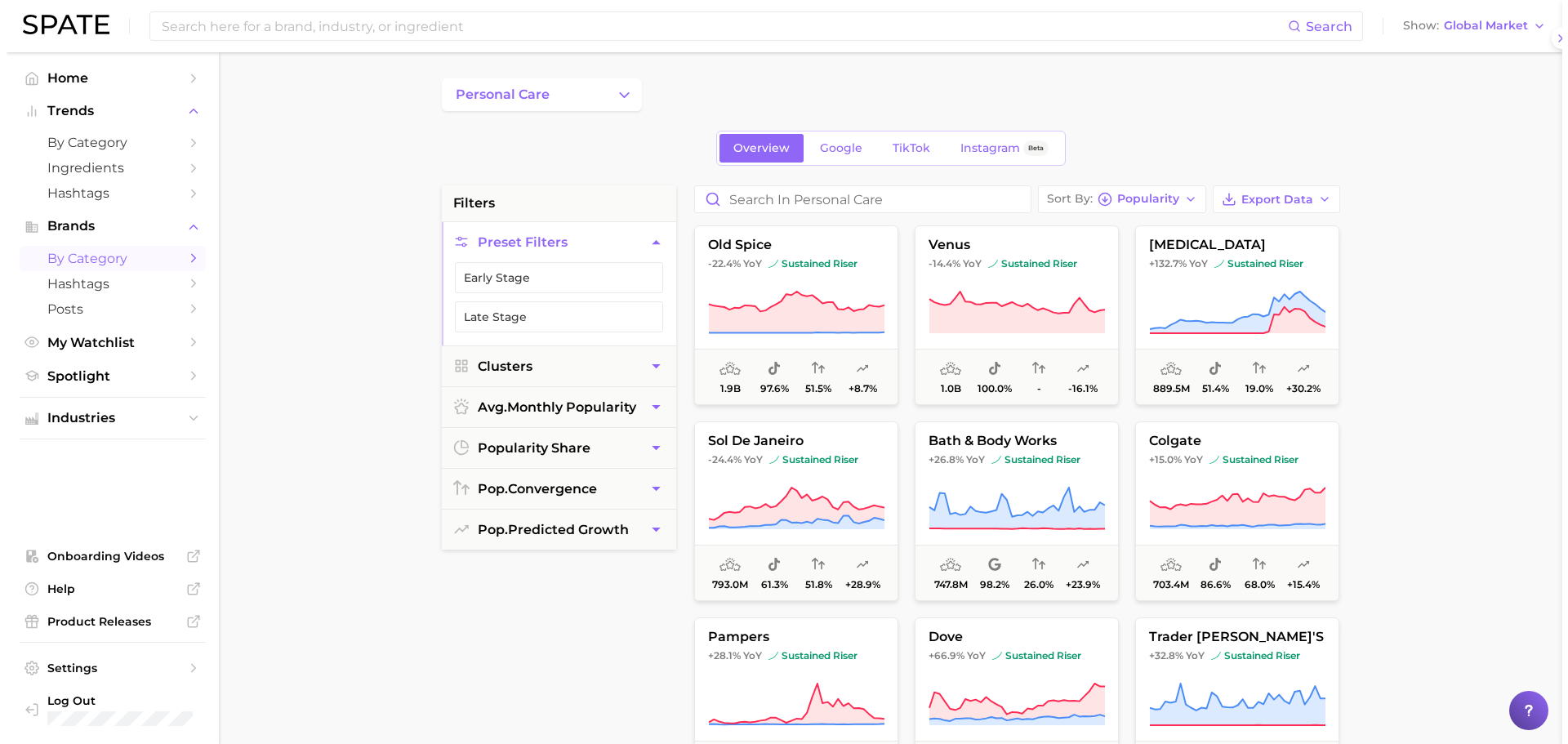
scroll to position [0, 0]
click at [986, 321] on icon at bounding box center [1010, 312] width 176 height 42
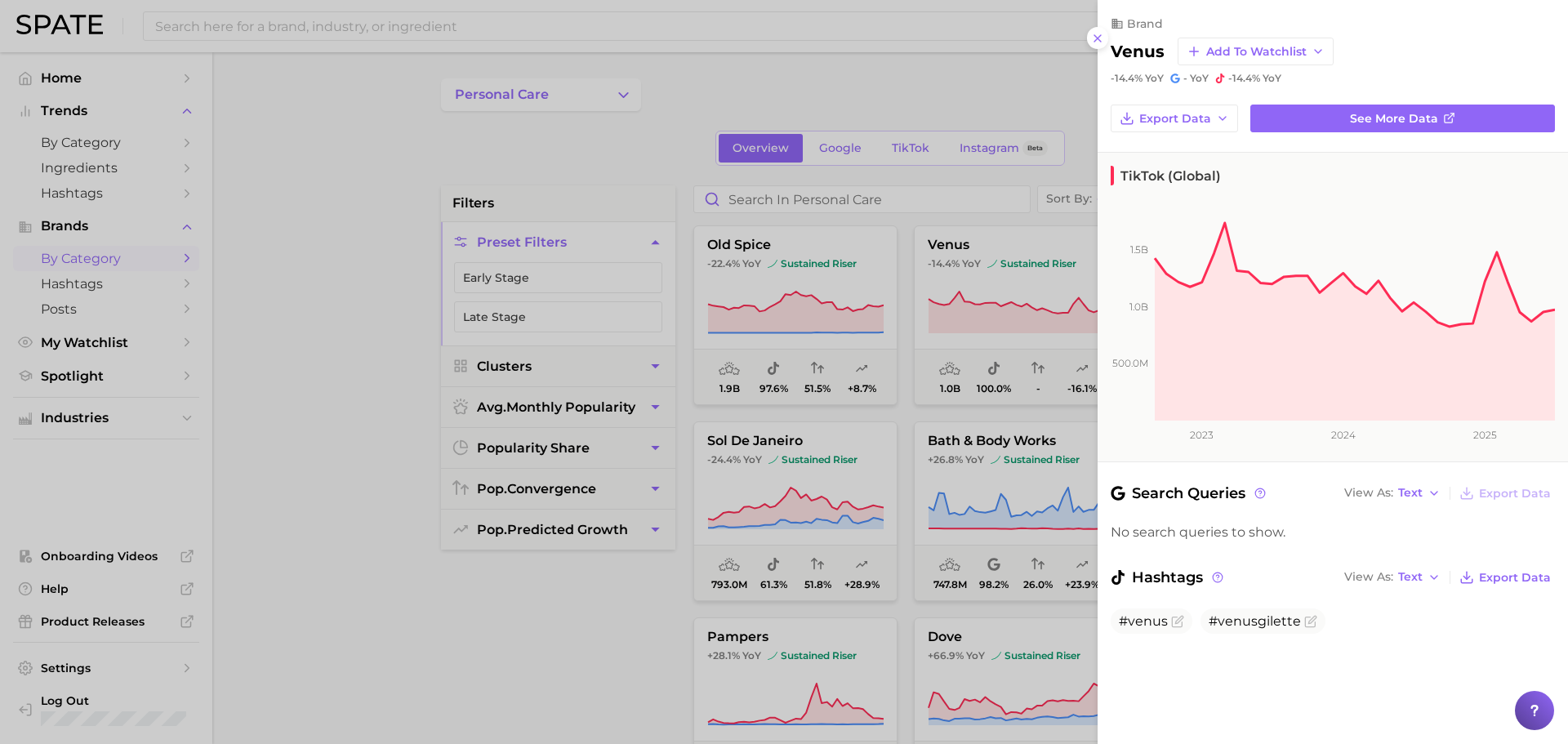
click at [1029, 295] on div at bounding box center [784, 372] width 1568 height 744
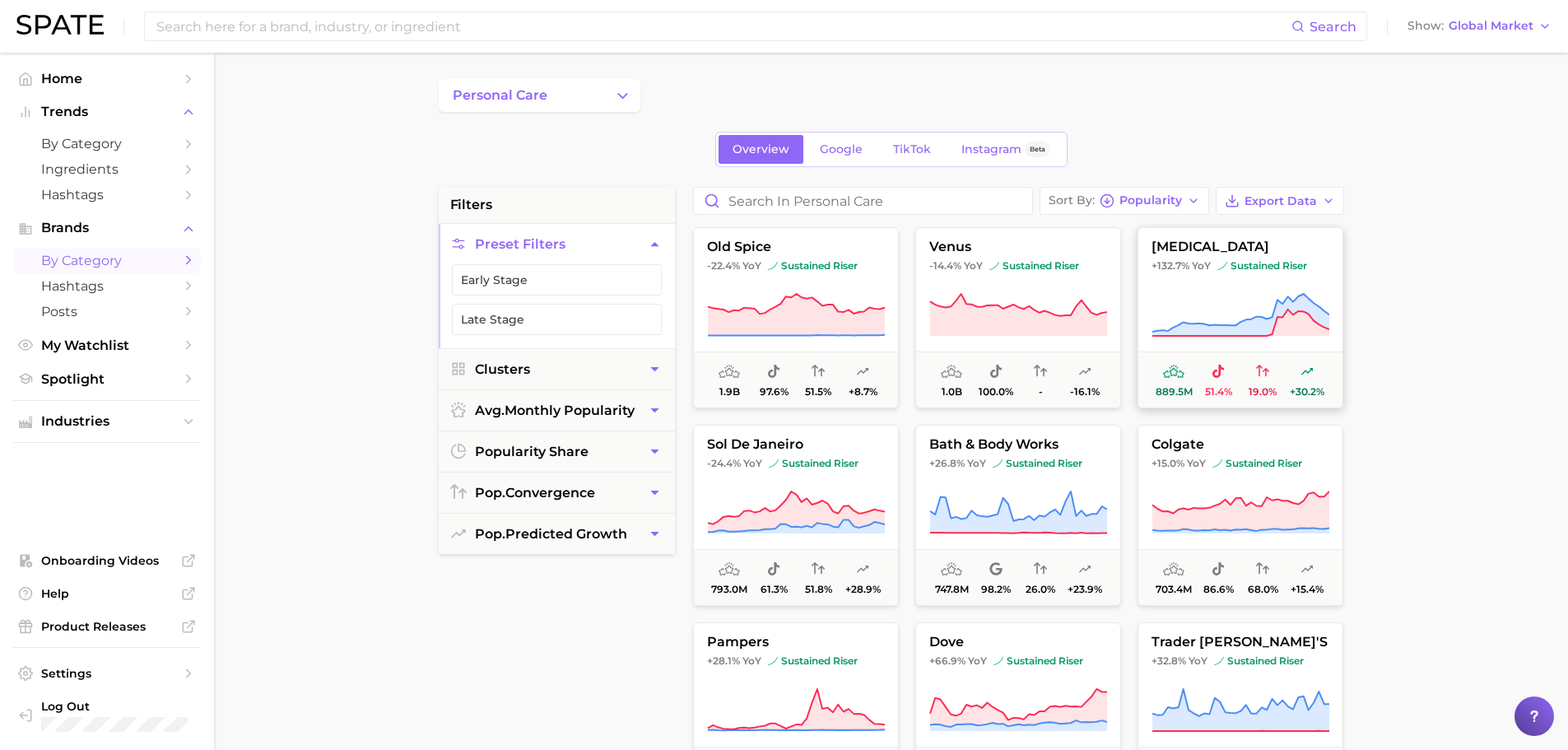
click at [1265, 280] on button "[MEDICAL_DATA] +132.7% YoY sustained riser 889.5m 51.4% 19.0% +30.2%" at bounding box center [1240, 318] width 206 height 181
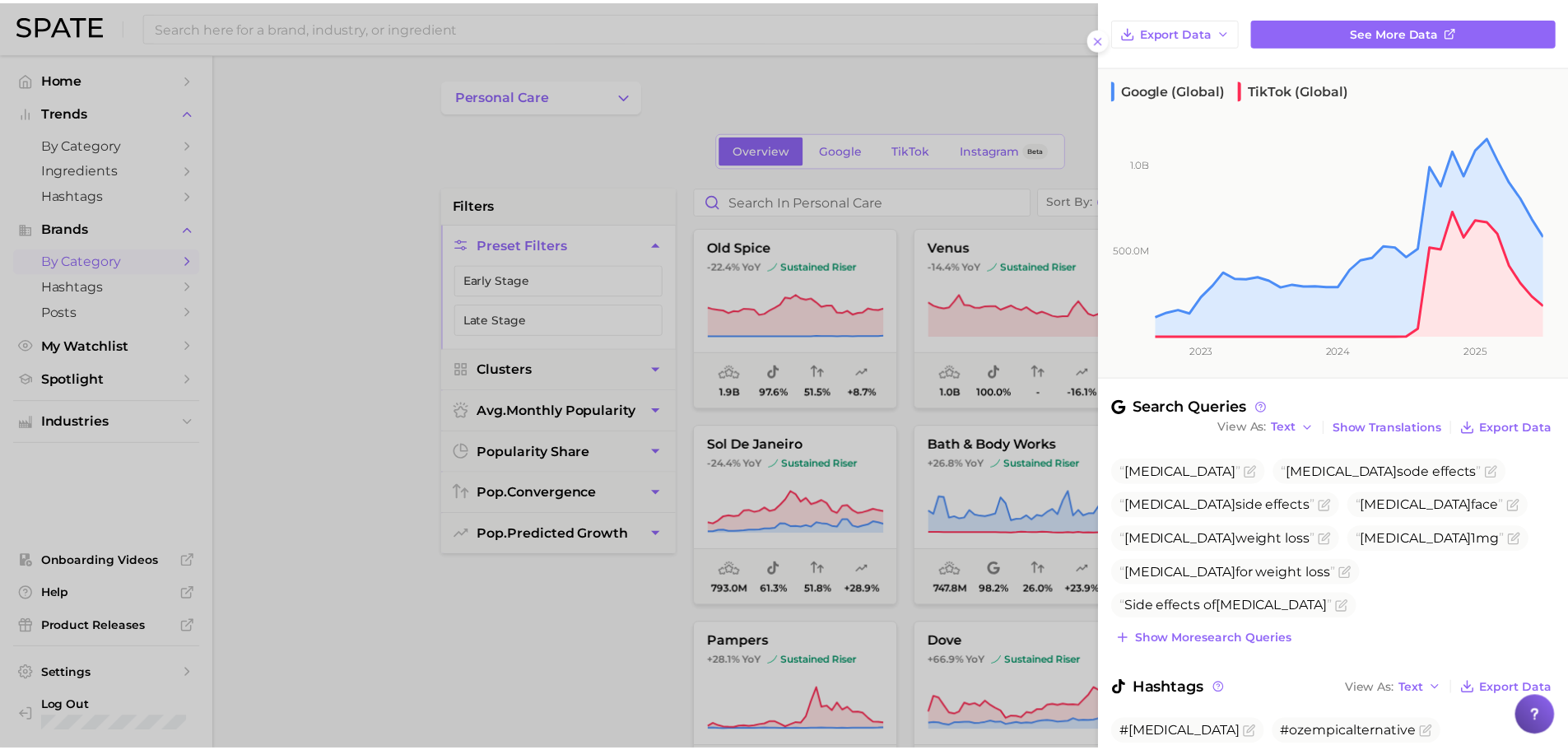
scroll to position [86, 0]
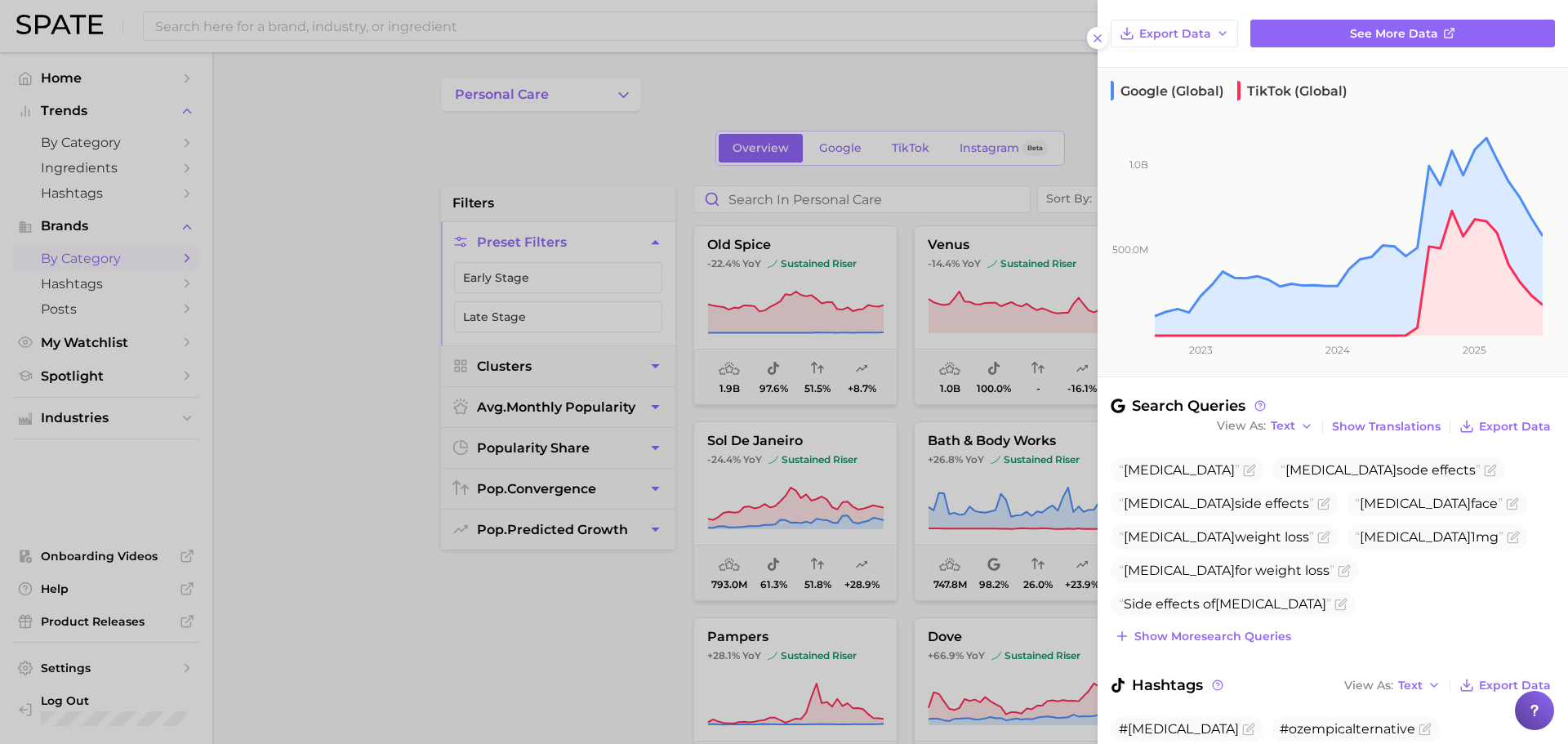
click at [1012, 327] on div at bounding box center [784, 372] width 1568 height 744
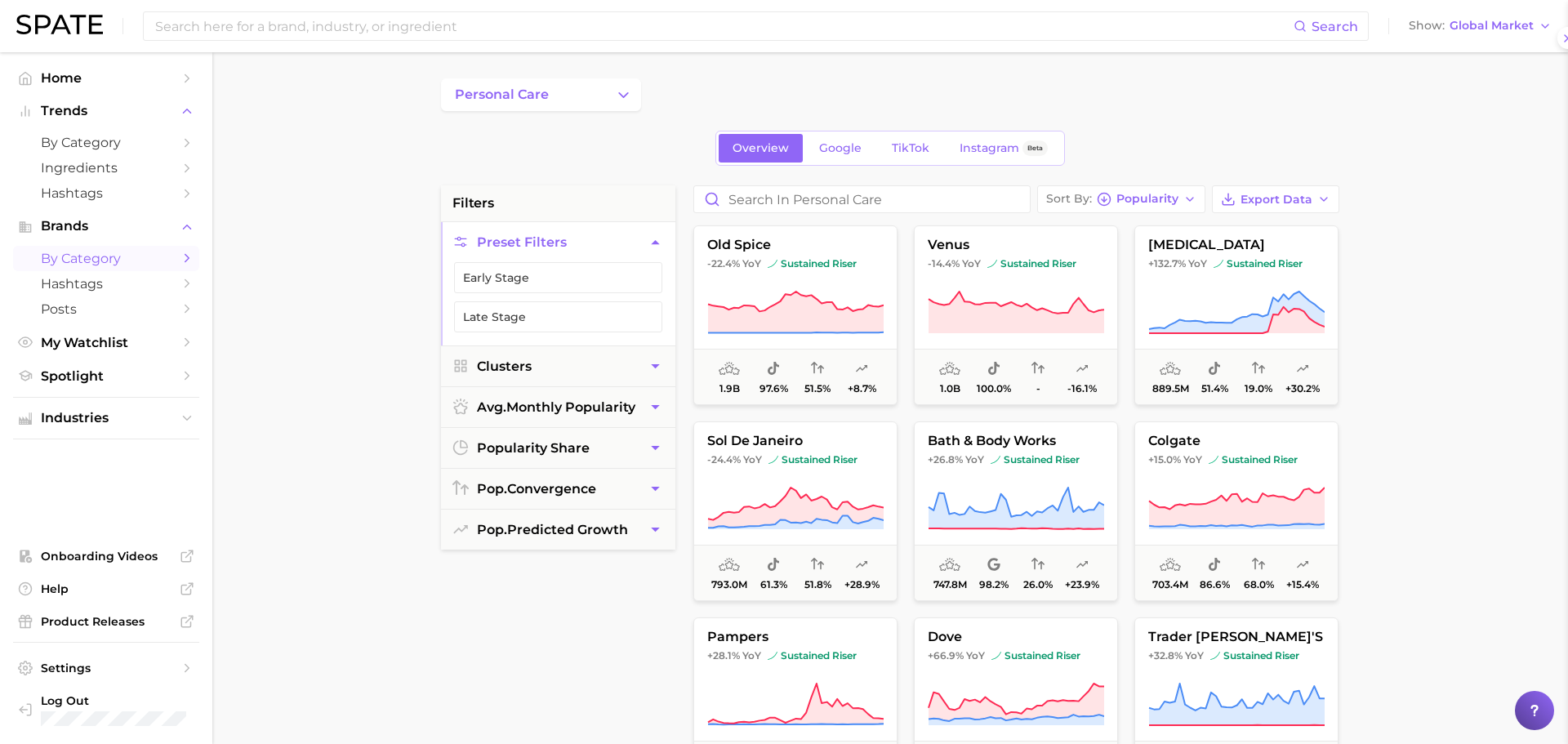
scroll to position [0, 0]
click at [1000, 305] on icon at bounding box center [1010, 312] width 176 height 42
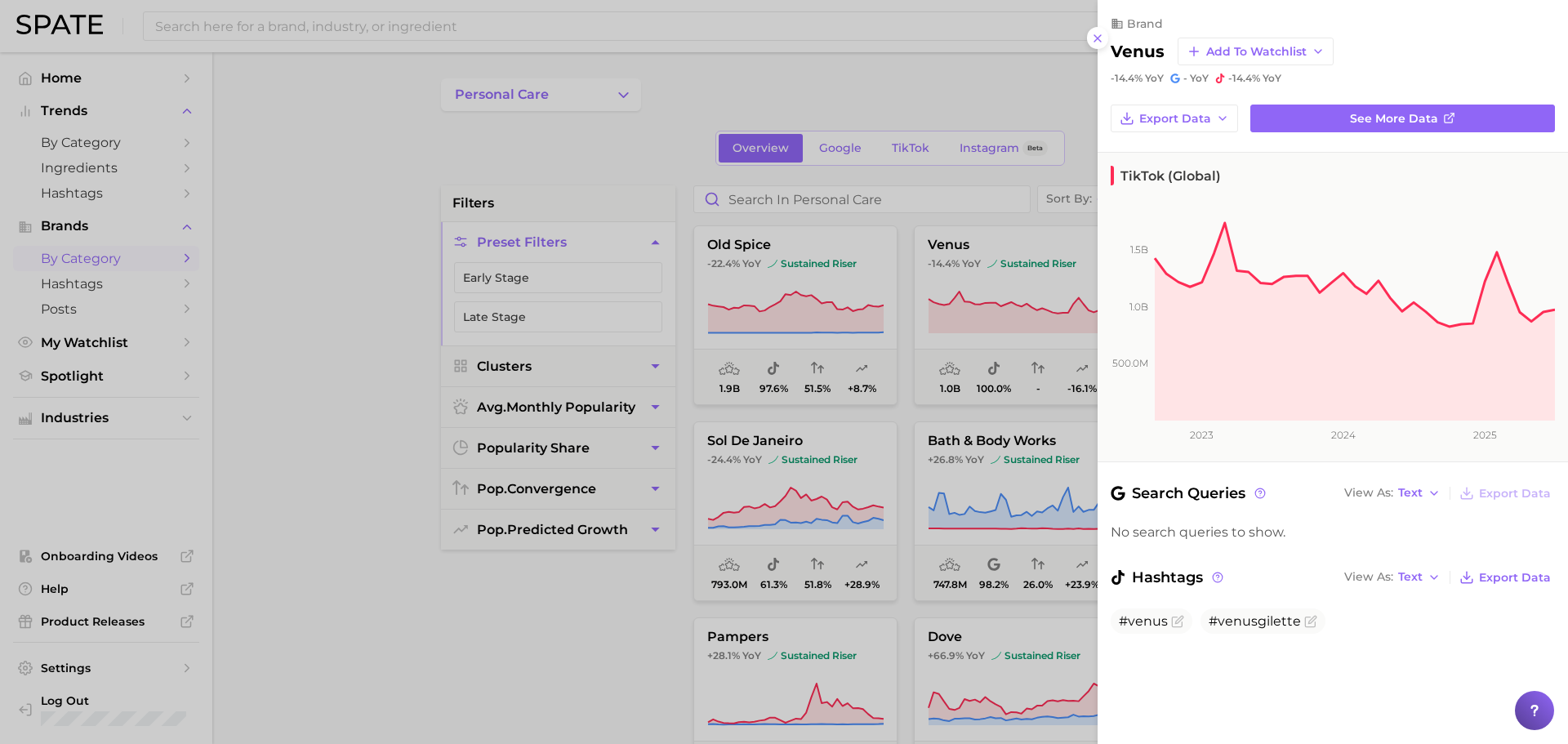
click at [897, 478] on div at bounding box center [784, 372] width 1568 height 744
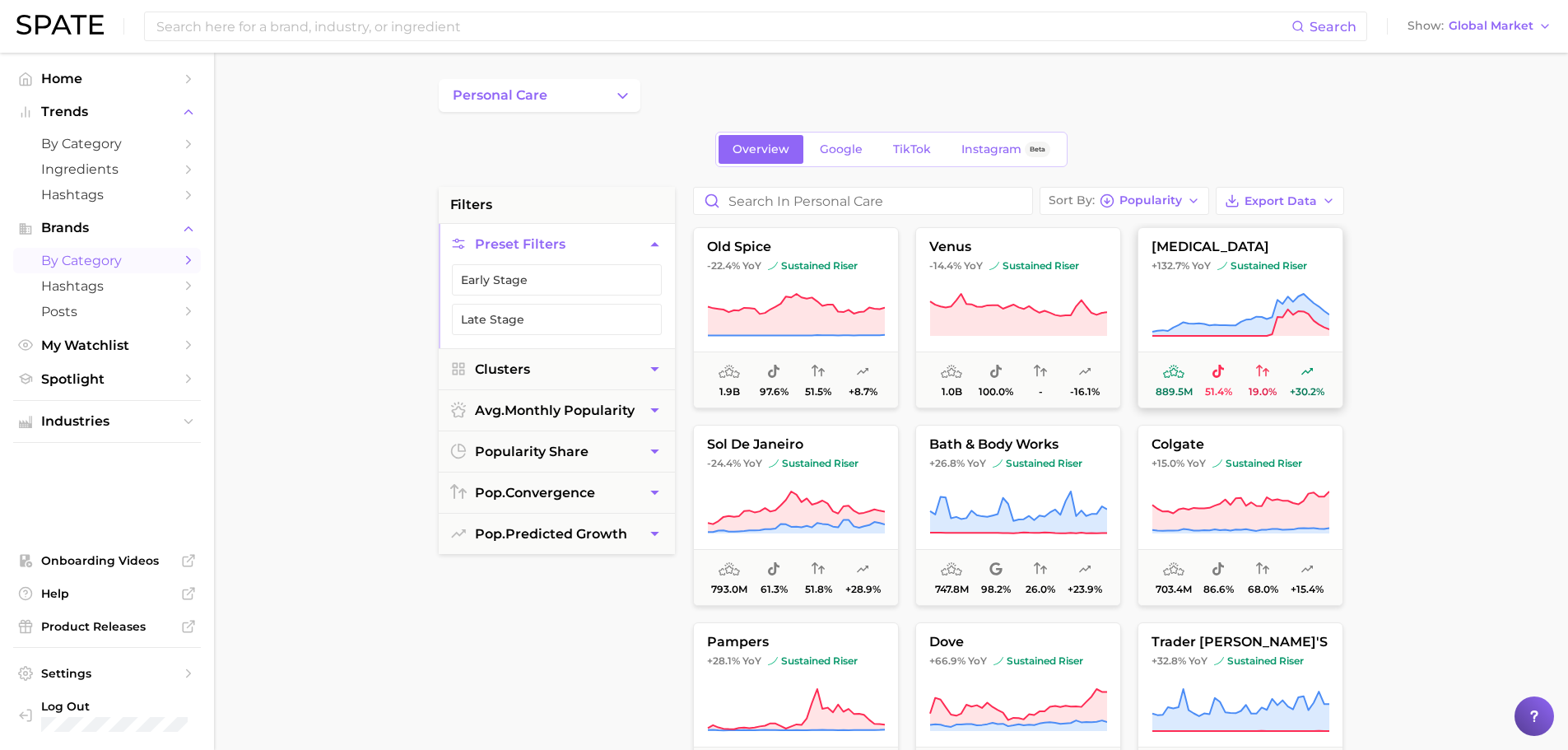
click at [1253, 298] on icon at bounding box center [1240, 315] width 178 height 46
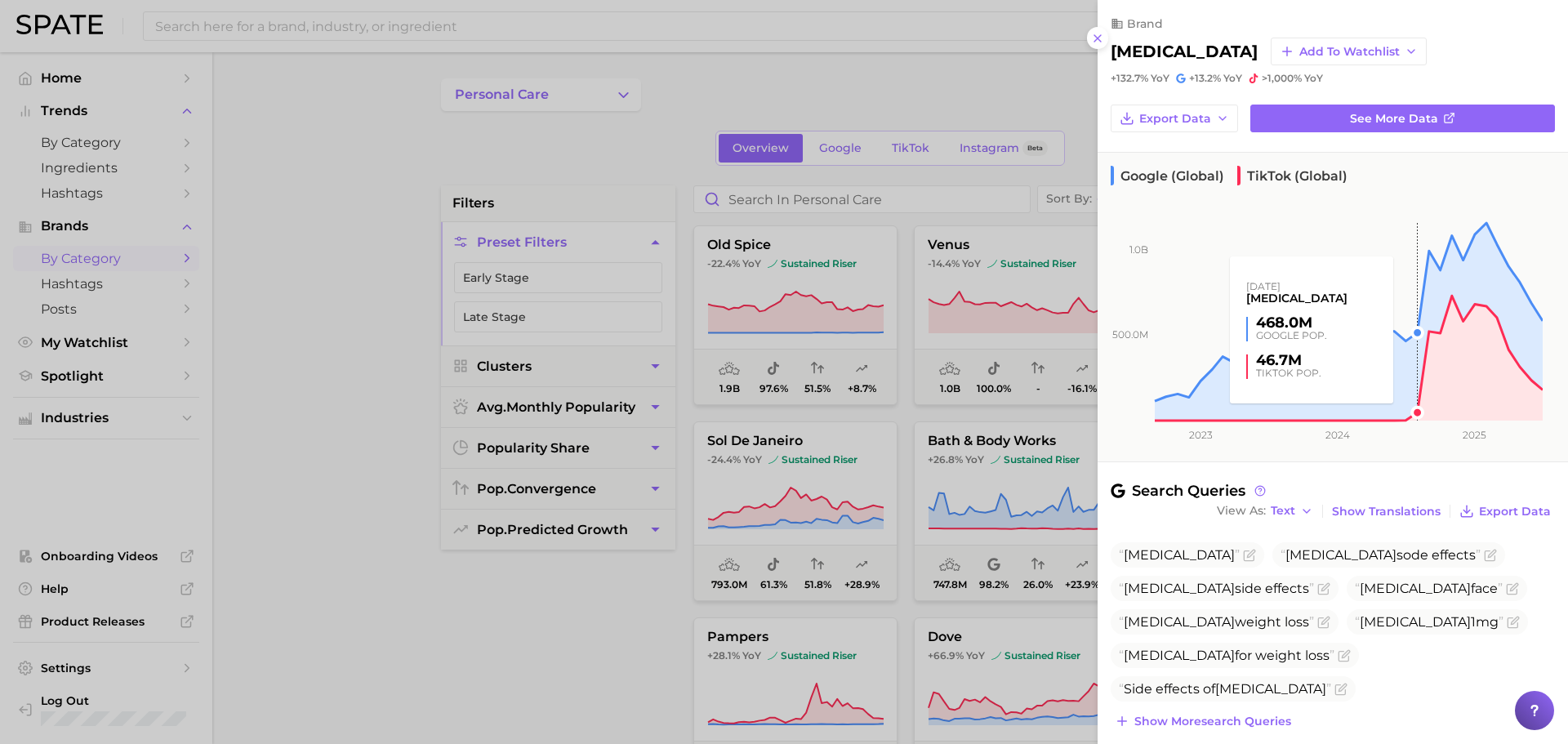
scroll to position [146, 0]
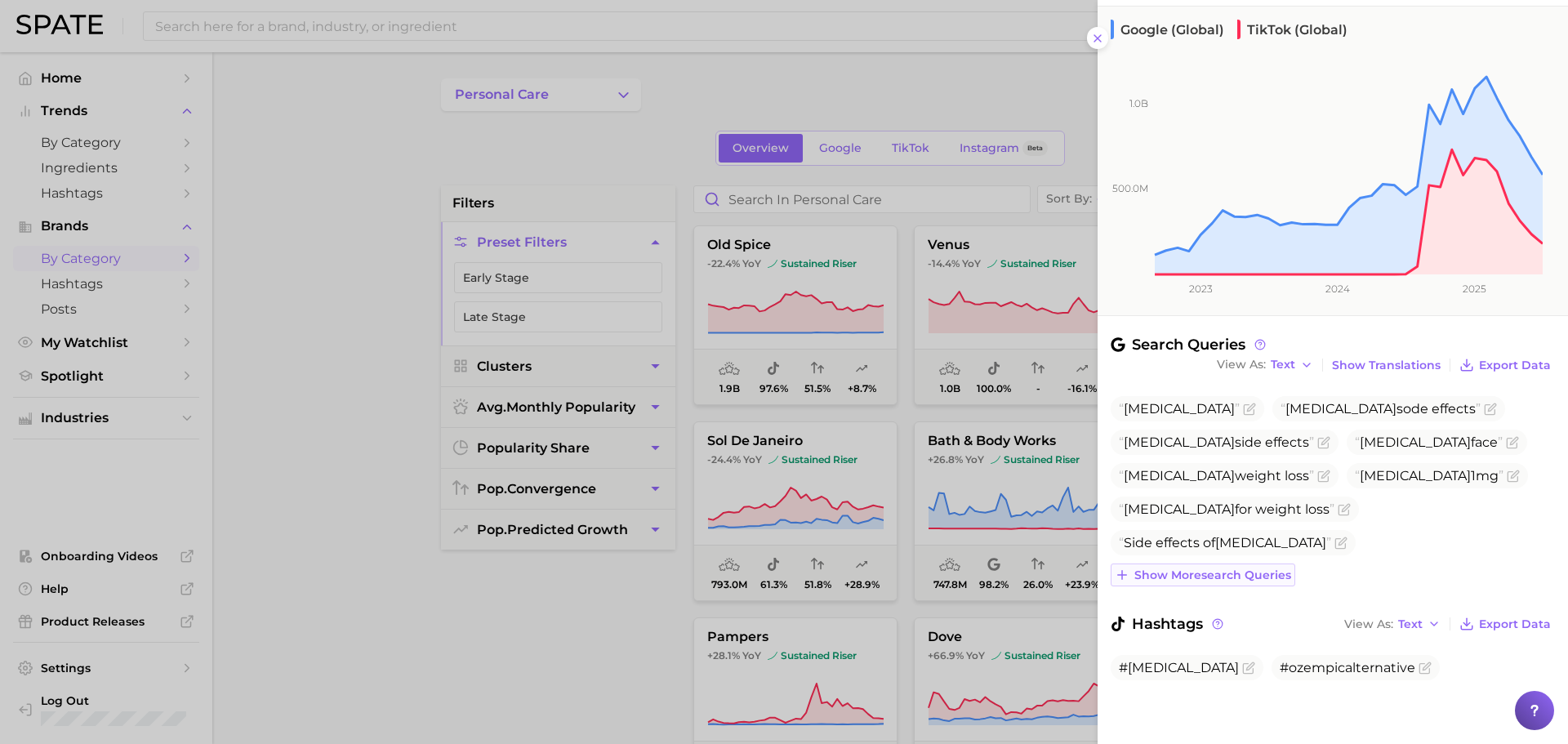
click at [1254, 577] on span "Show more search queries" at bounding box center [1212, 575] width 157 height 14
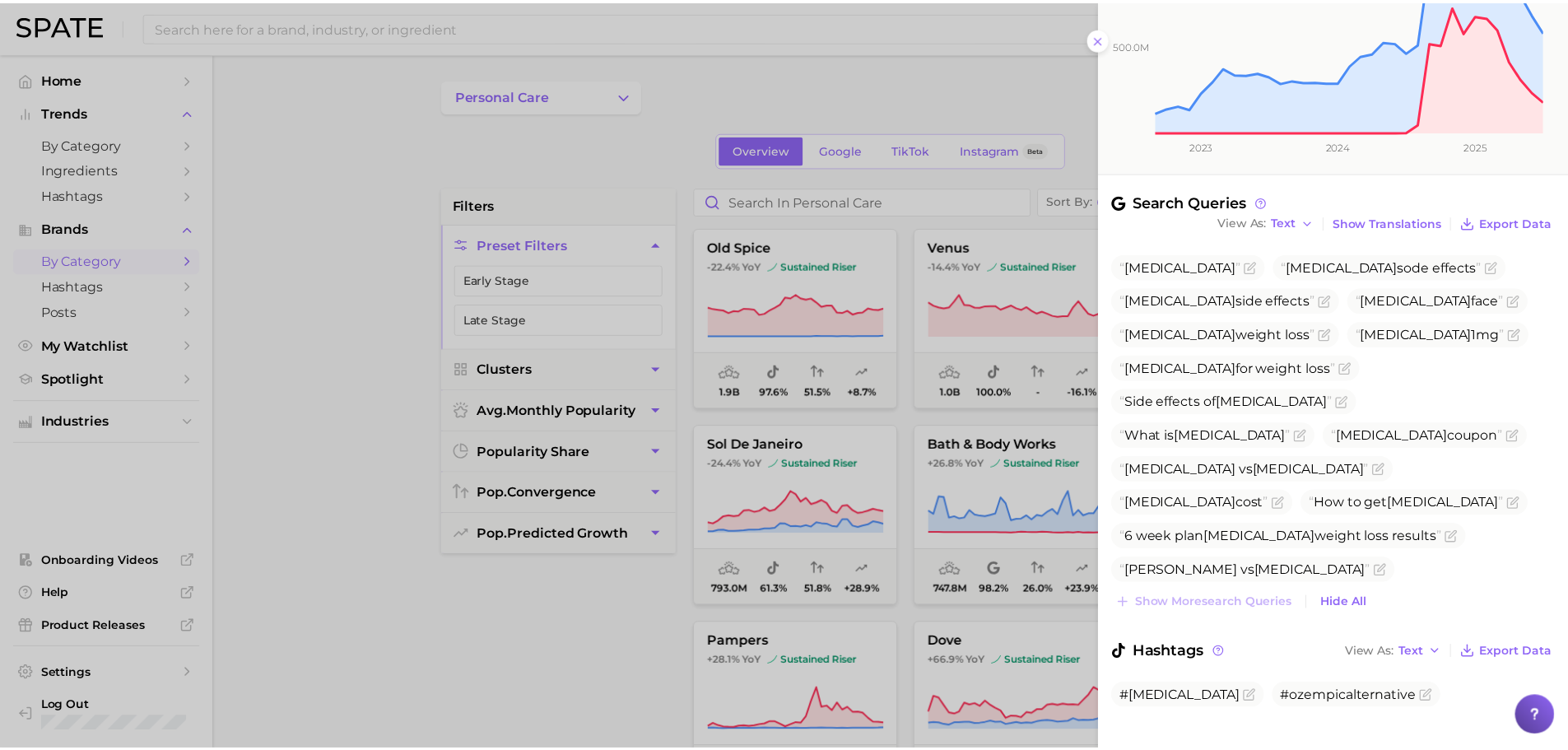
scroll to position [316, 0]
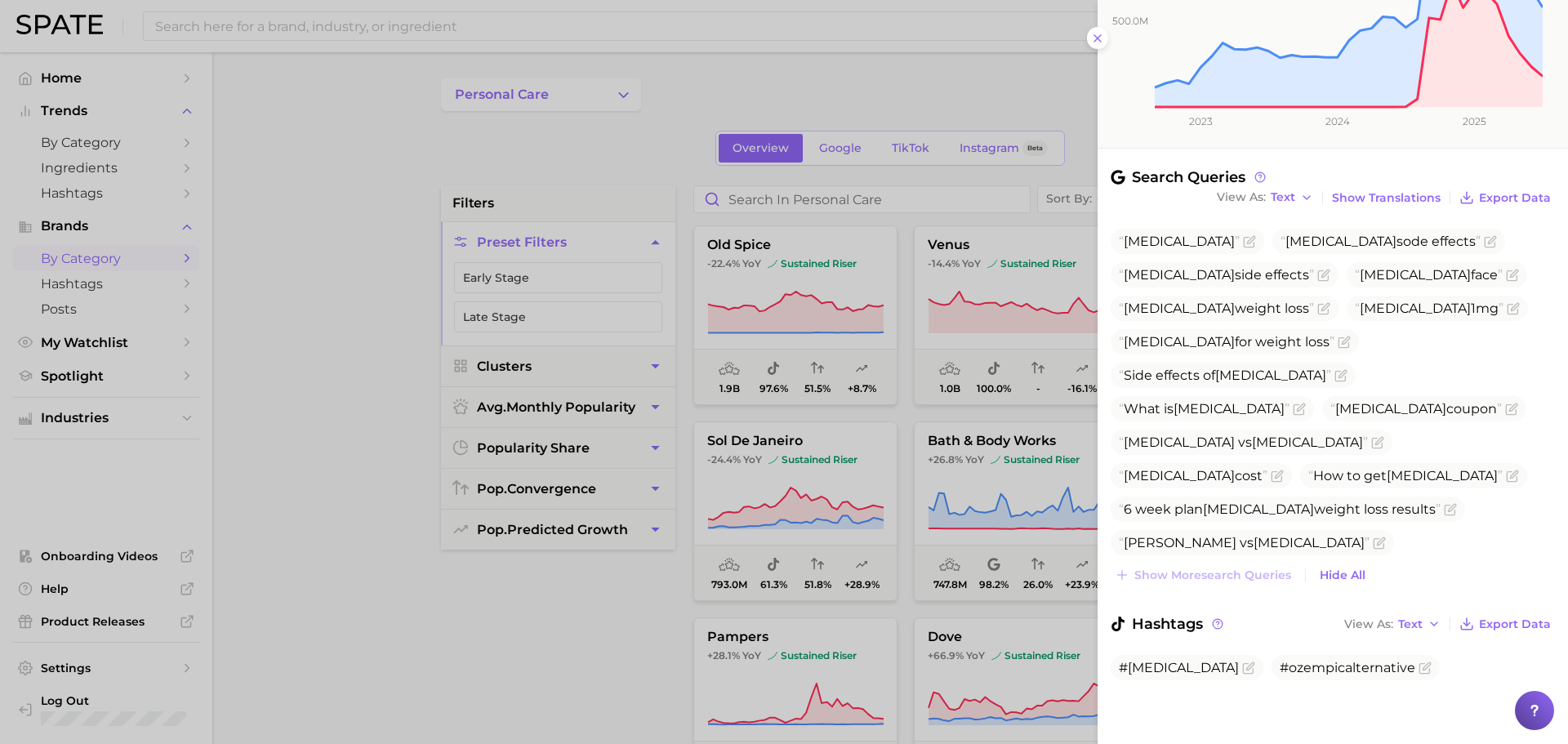
click at [868, 452] on div at bounding box center [784, 372] width 1568 height 744
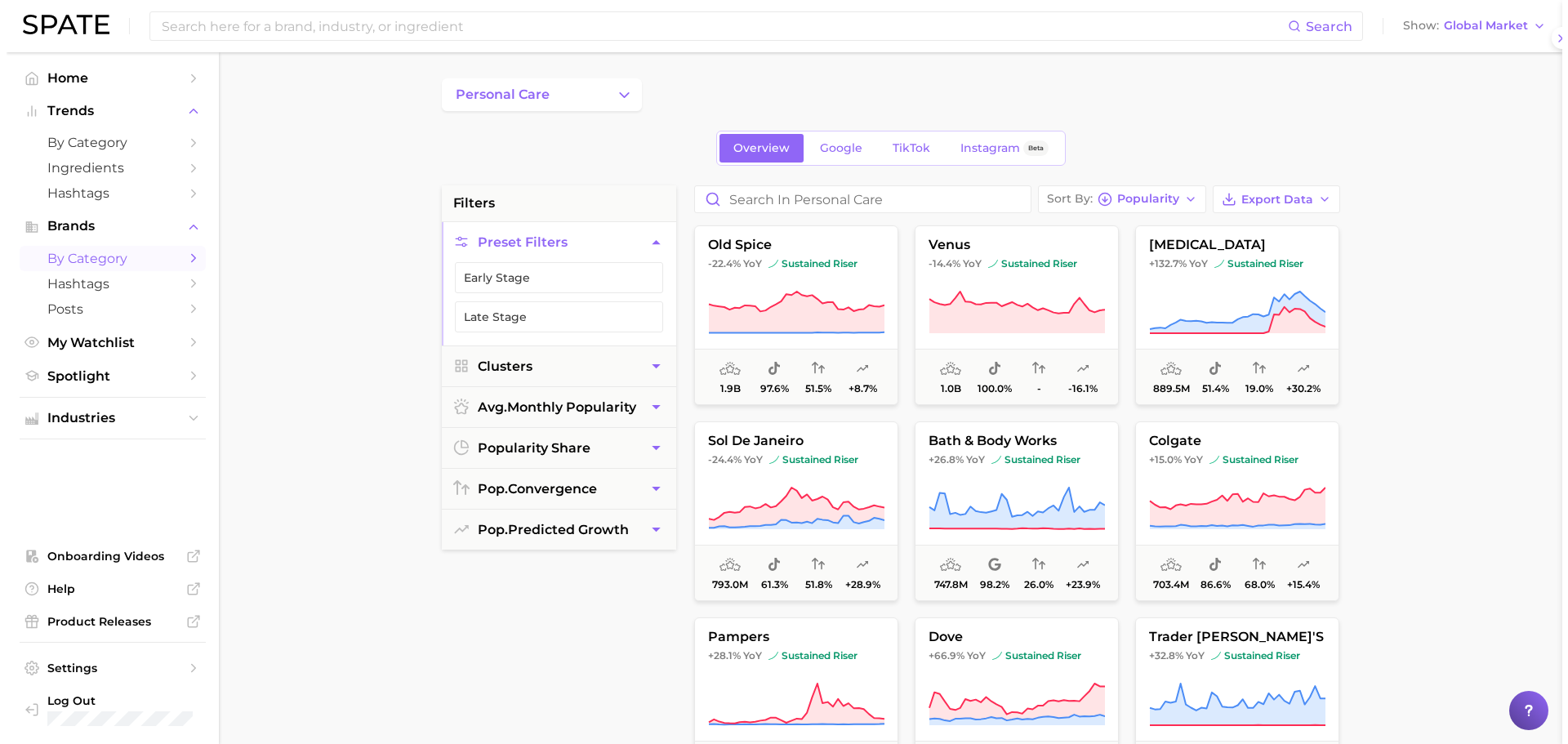
scroll to position [0, 0]
click at [802, 509] on icon at bounding box center [790, 507] width 176 height 40
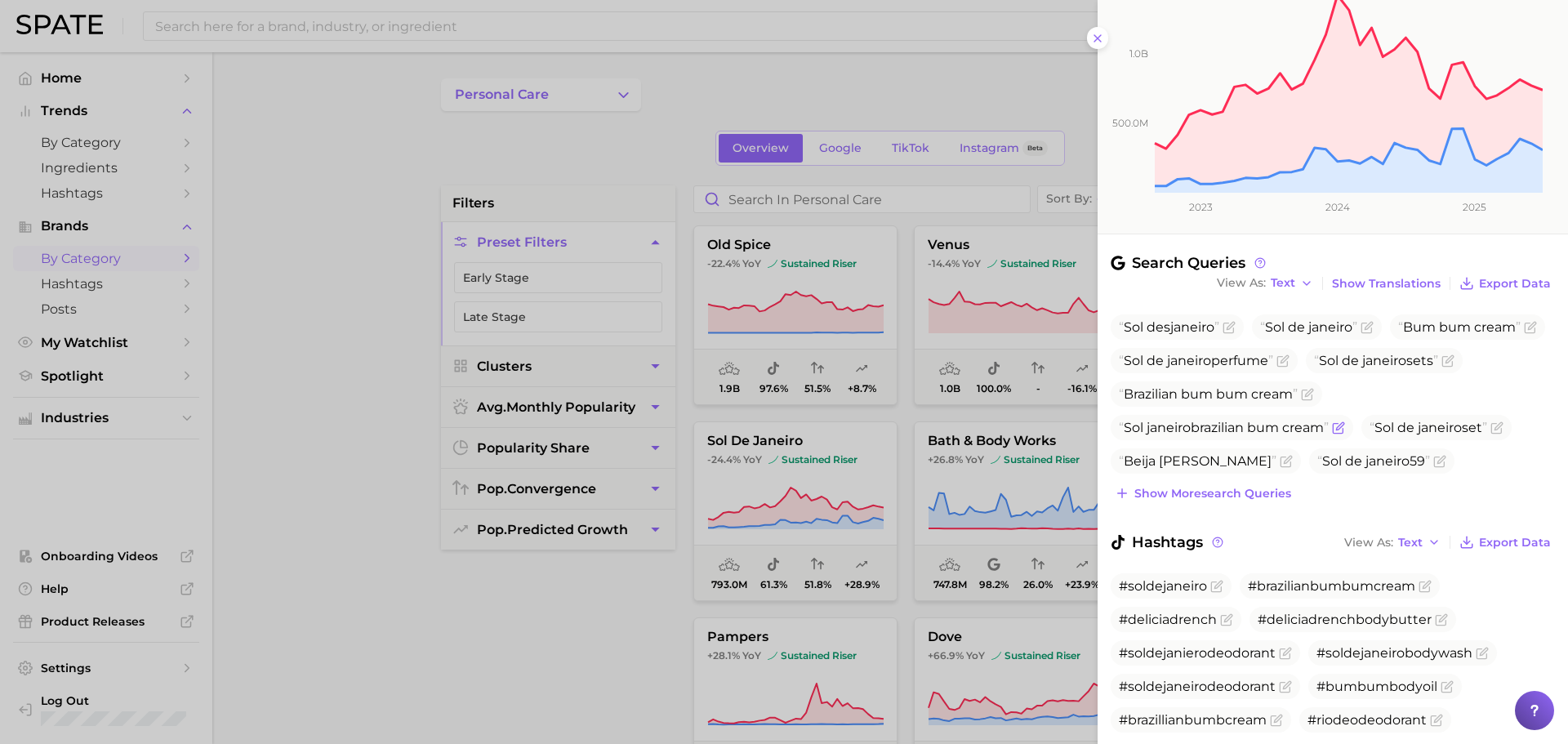
scroll to position [229, 0]
click at [1224, 489] on span "Show more search queries" at bounding box center [1212, 493] width 157 height 14
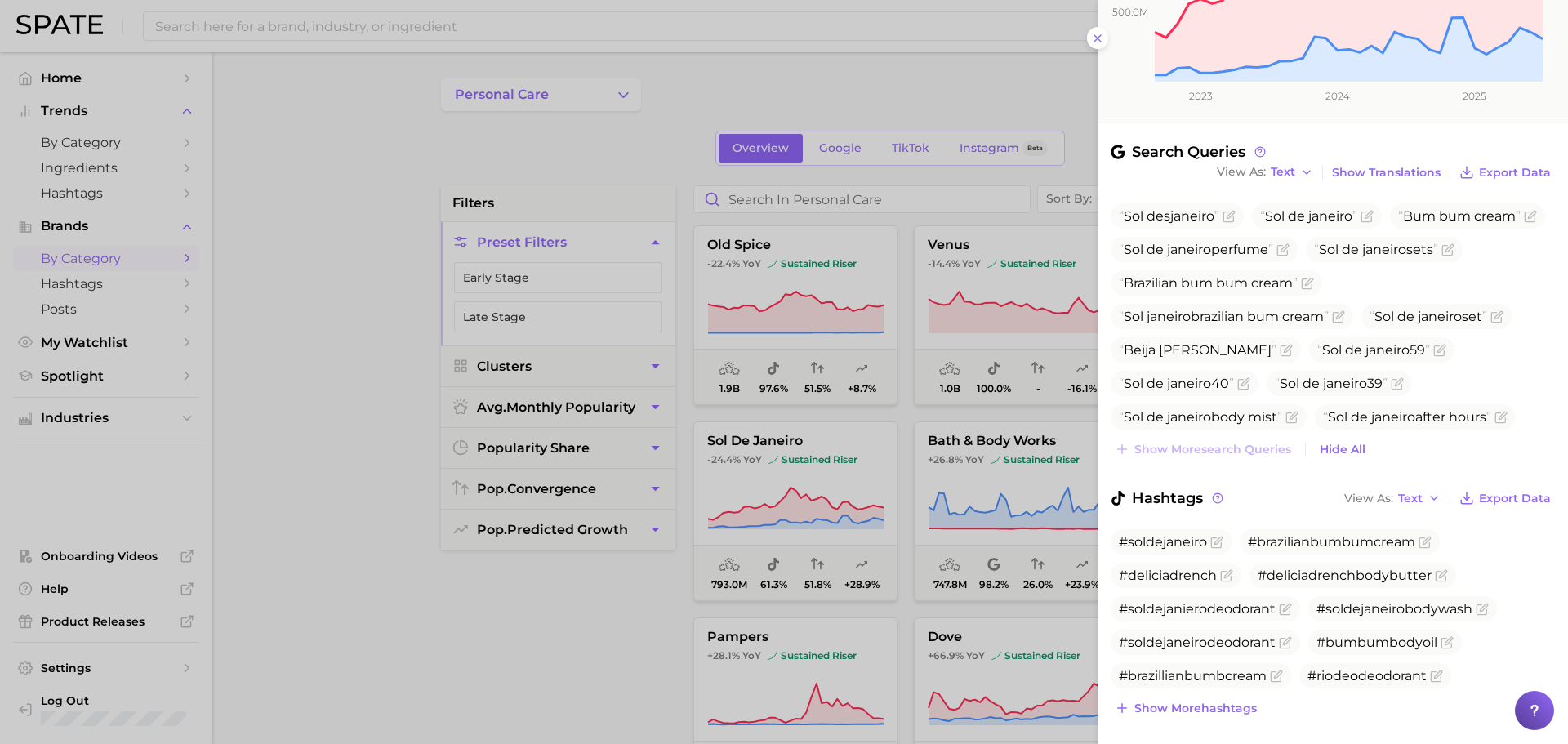
scroll to position [339, 0]
click at [1139, 345] on span "Beija [PERSON_NAME]" at bounding box center [1198, 349] width 158 height 15
copy span "Beija [PERSON_NAME]"
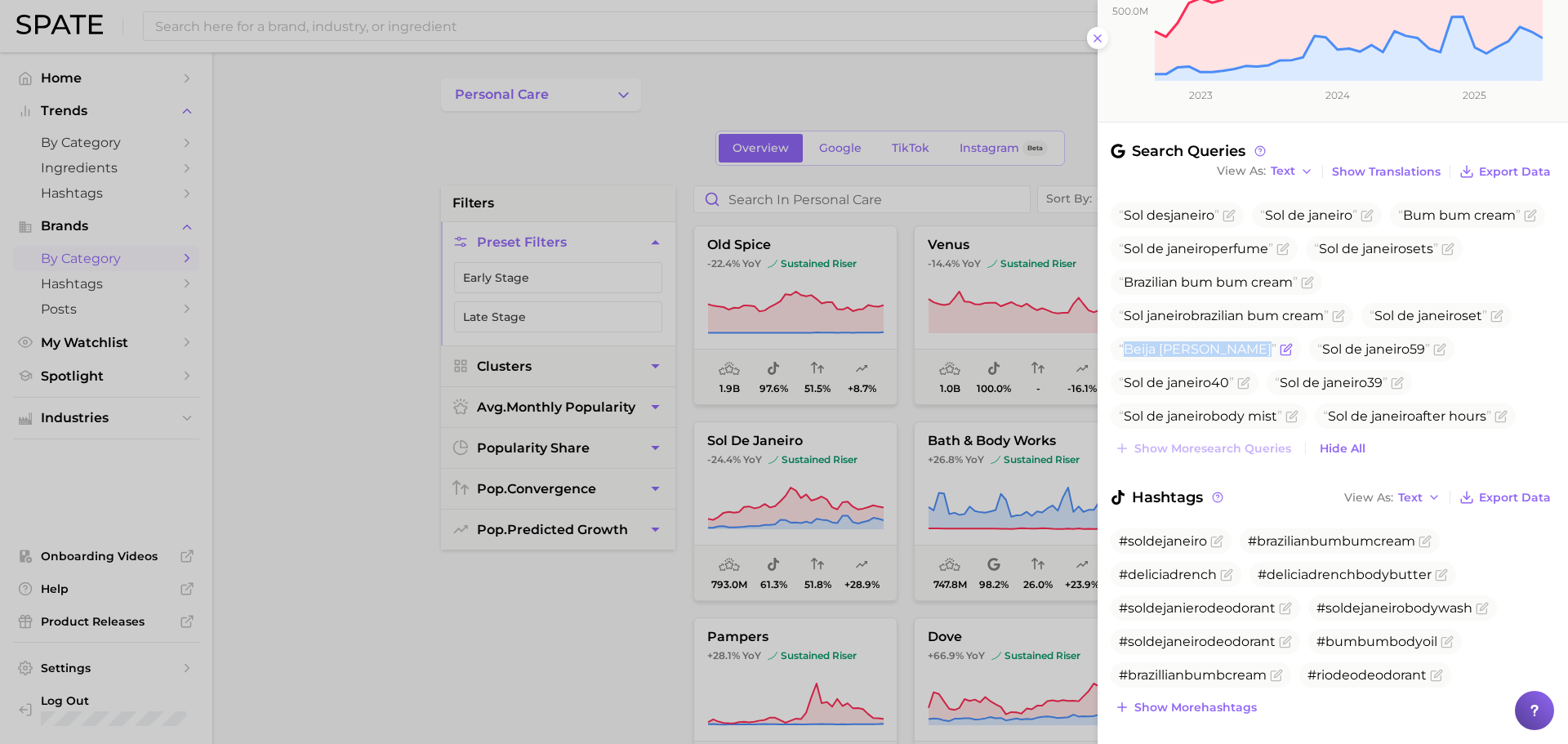
click at [1199, 338] on span "Beija [PERSON_NAME]" at bounding box center [1205, 349] width 190 height 26
click at [1156, 345] on span "Beija [PERSON_NAME]" at bounding box center [1198, 349] width 158 height 15
click at [1138, 349] on span "Beija [PERSON_NAME]" at bounding box center [1198, 349] width 158 height 15
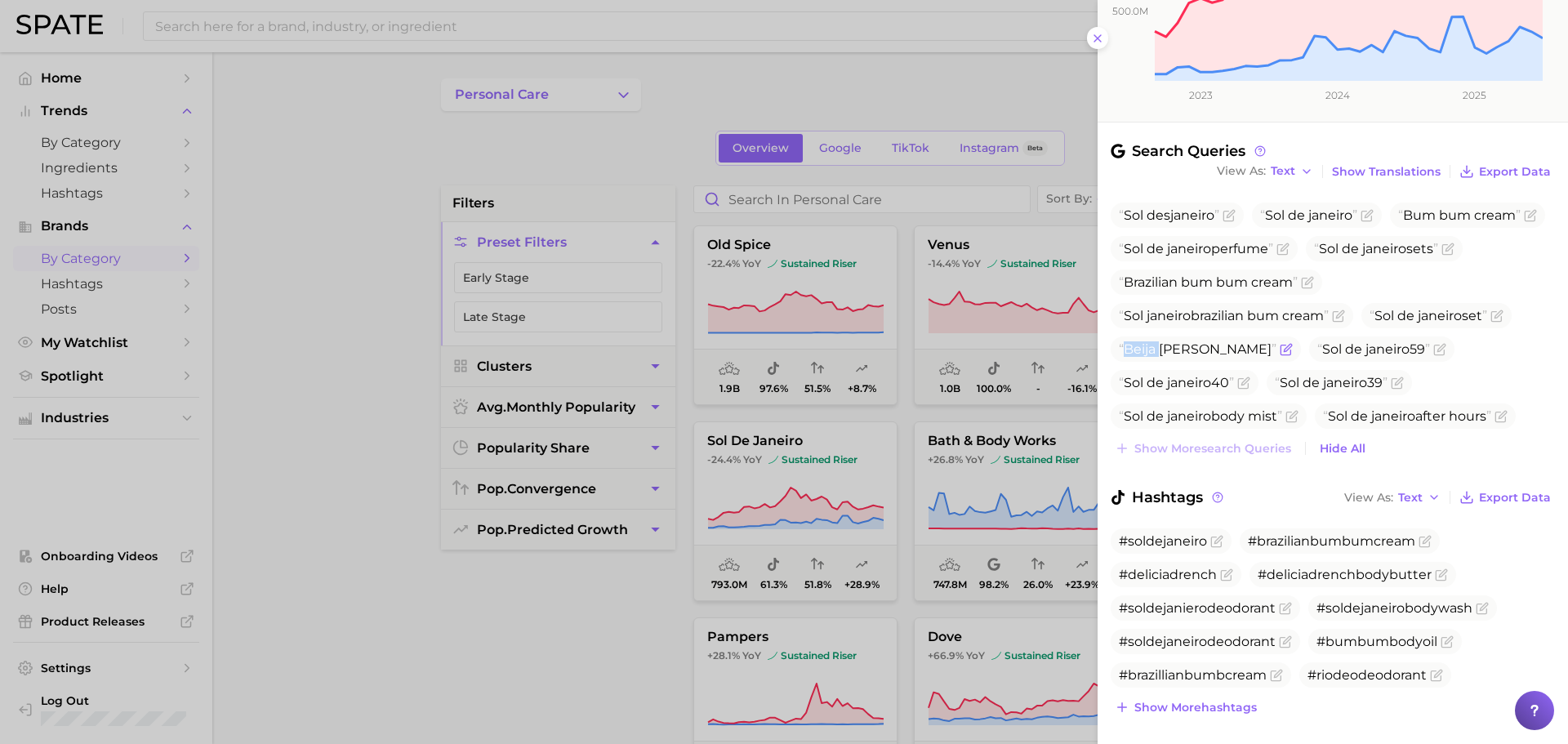
click at [1156, 355] on span "Beija [PERSON_NAME]" at bounding box center [1198, 349] width 158 height 15
drag, startPoint x: 1176, startPoint y: 347, endPoint x: 1126, endPoint y: 341, distance: 50.4
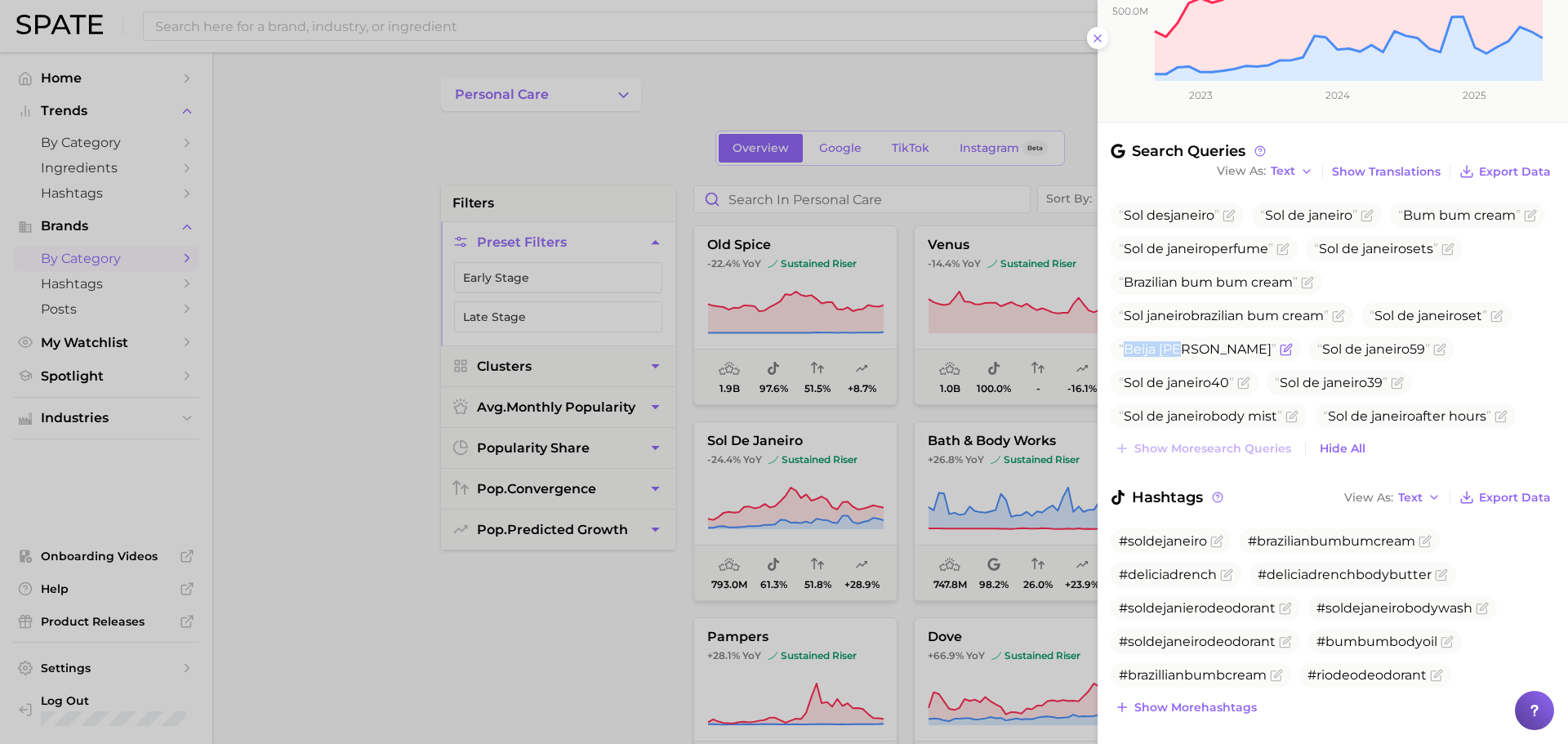
click at [1126, 341] on span "Beija [PERSON_NAME]" at bounding box center [1198, 349] width 158 height 15
copy span "Beija flo"
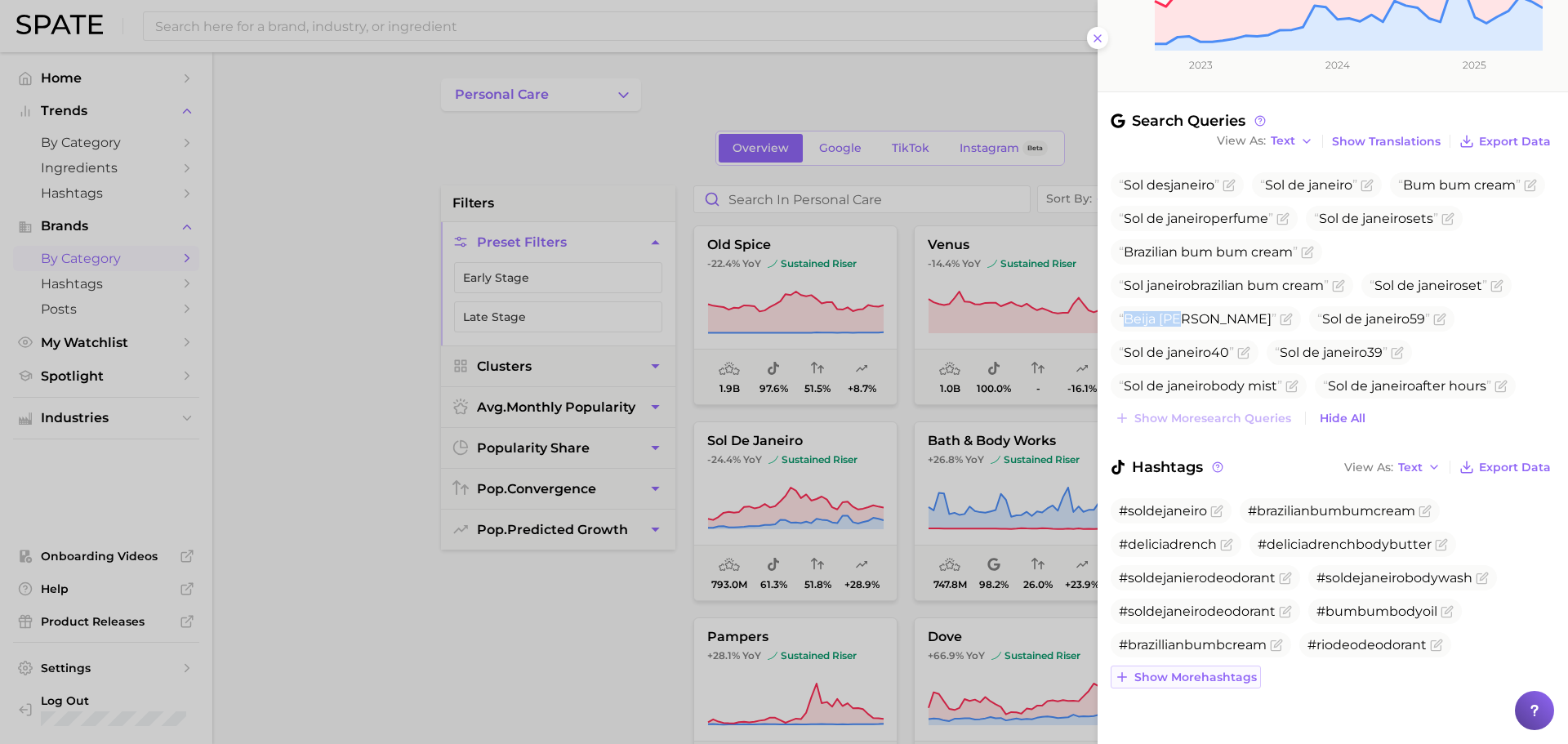
click at [1219, 682] on span "Show more hashtags" at bounding box center [1195, 677] width 123 height 14
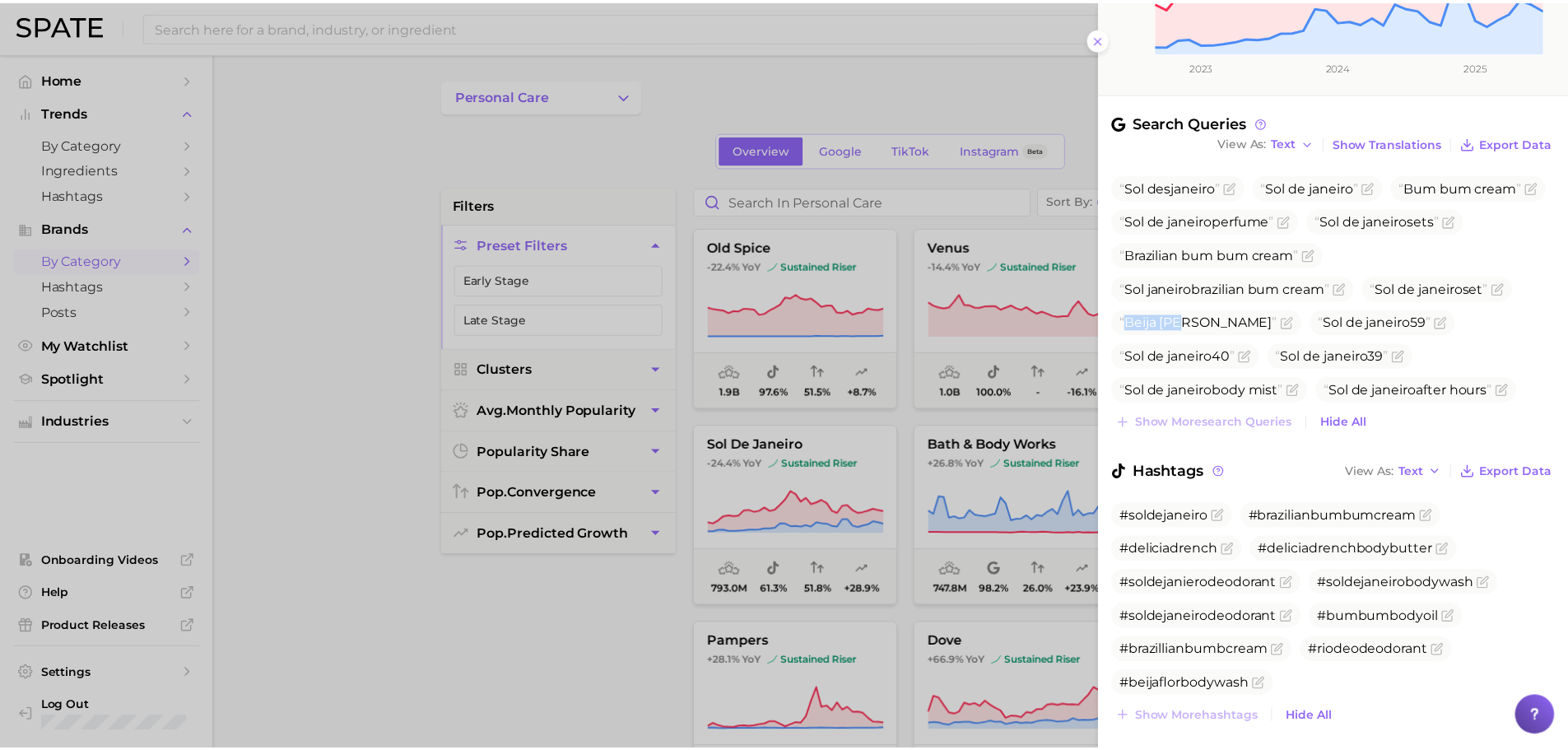
scroll to position [406, 0]
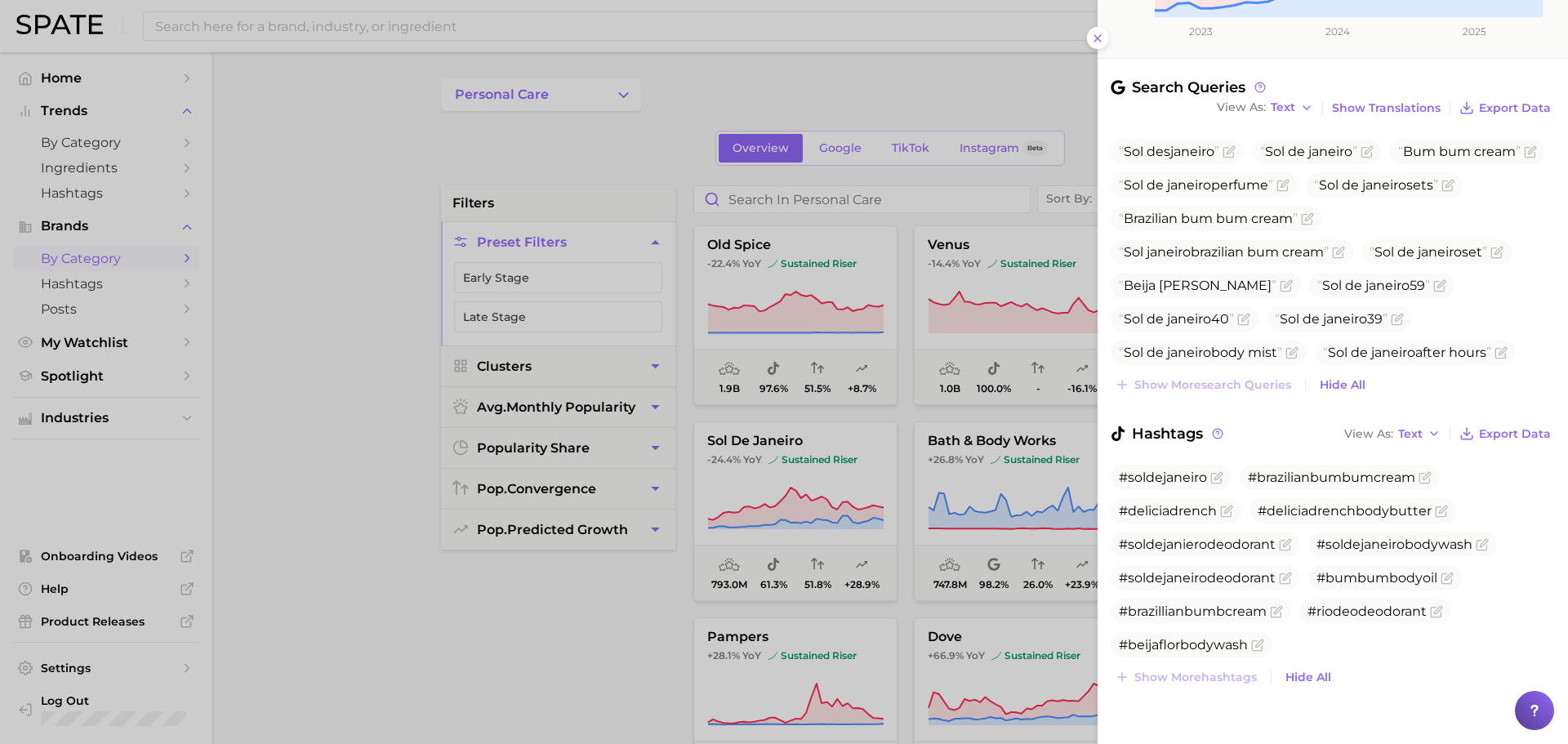
click at [861, 422] on div at bounding box center [784, 372] width 1568 height 744
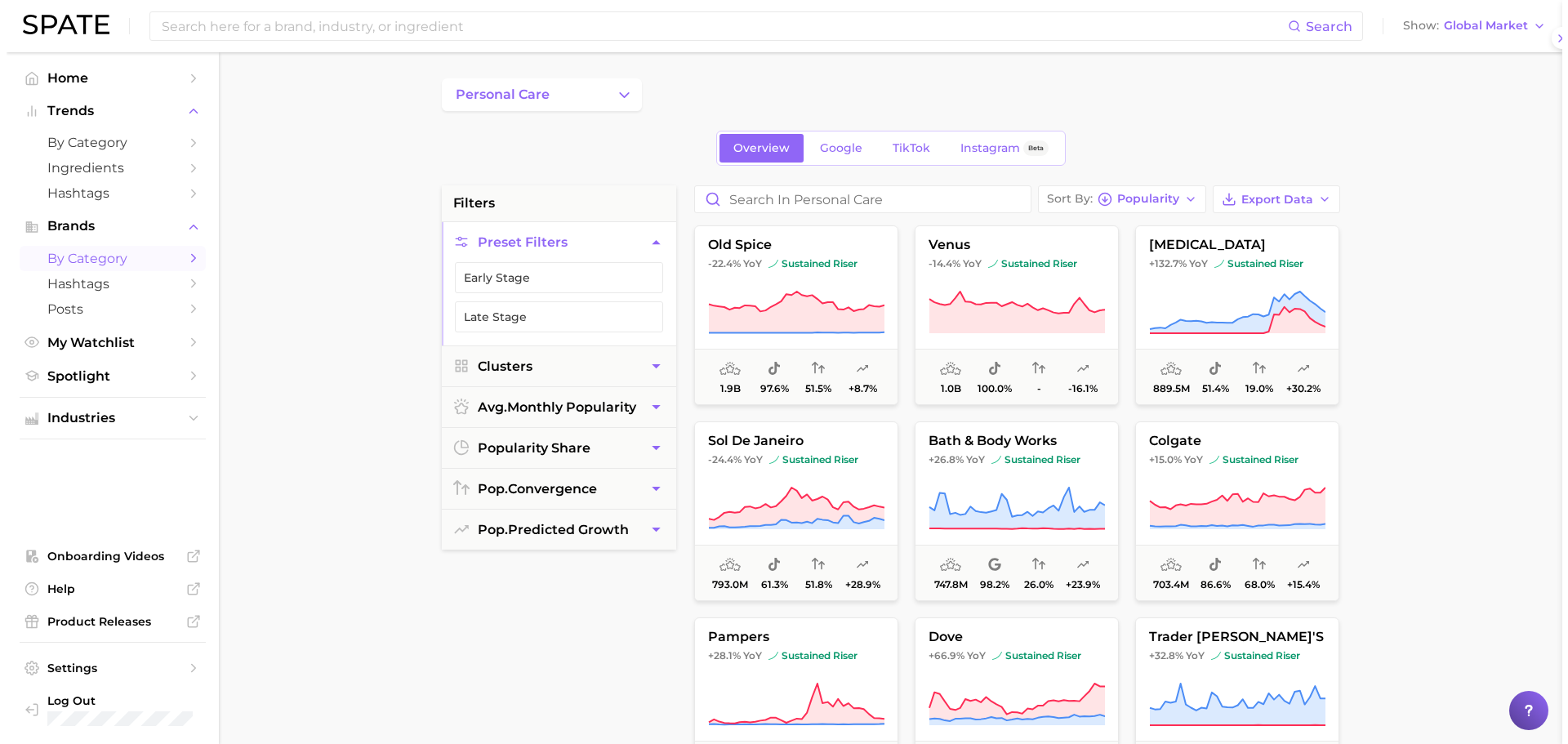
scroll to position [0, 0]
click at [1035, 512] on icon at bounding box center [1010, 502] width 176 height 29
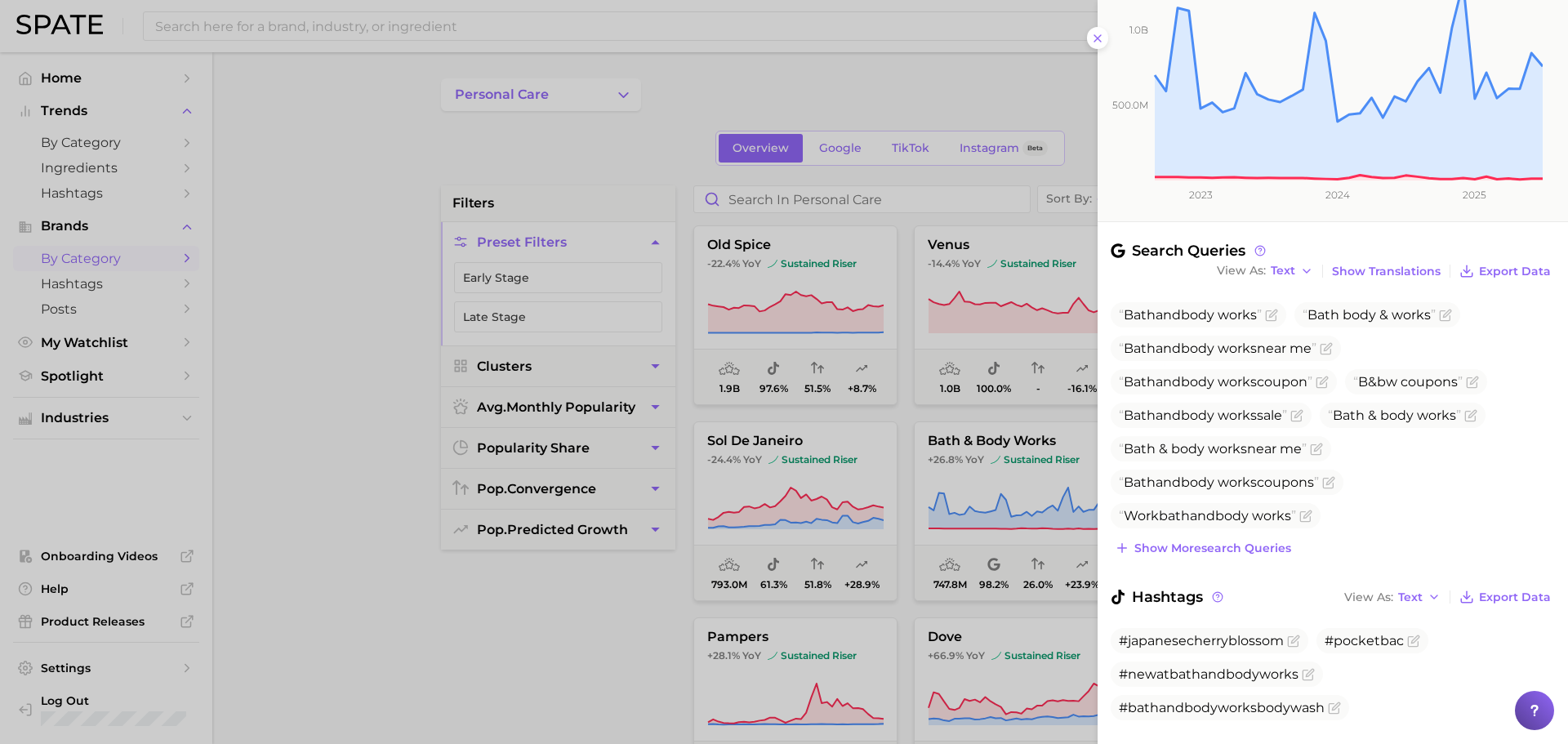
scroll to position [241, 0]
click at [1263, 554] on span "Show more search queries" at bounding box center [1212, 547] width 157 height 14
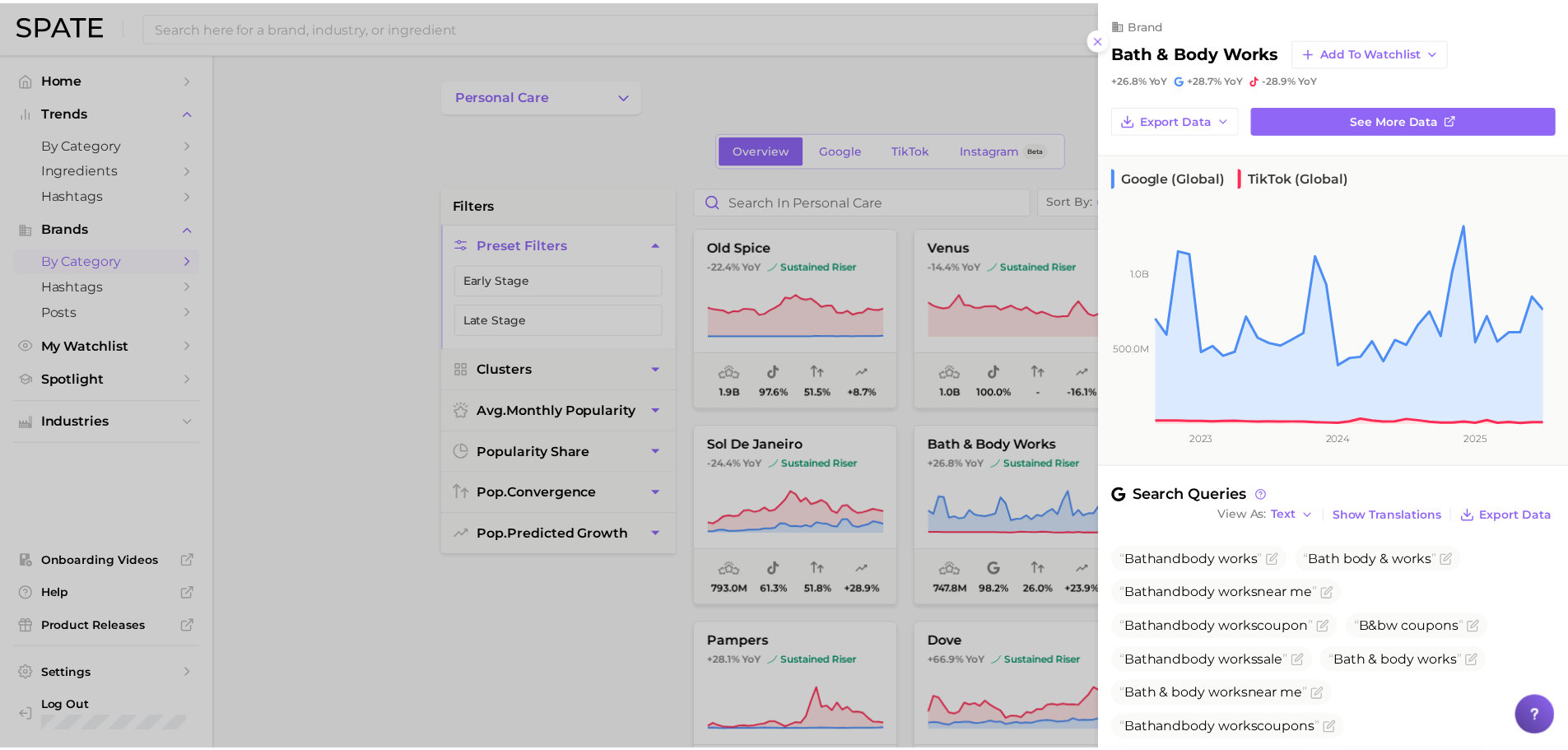
scroll to position [283, 0]
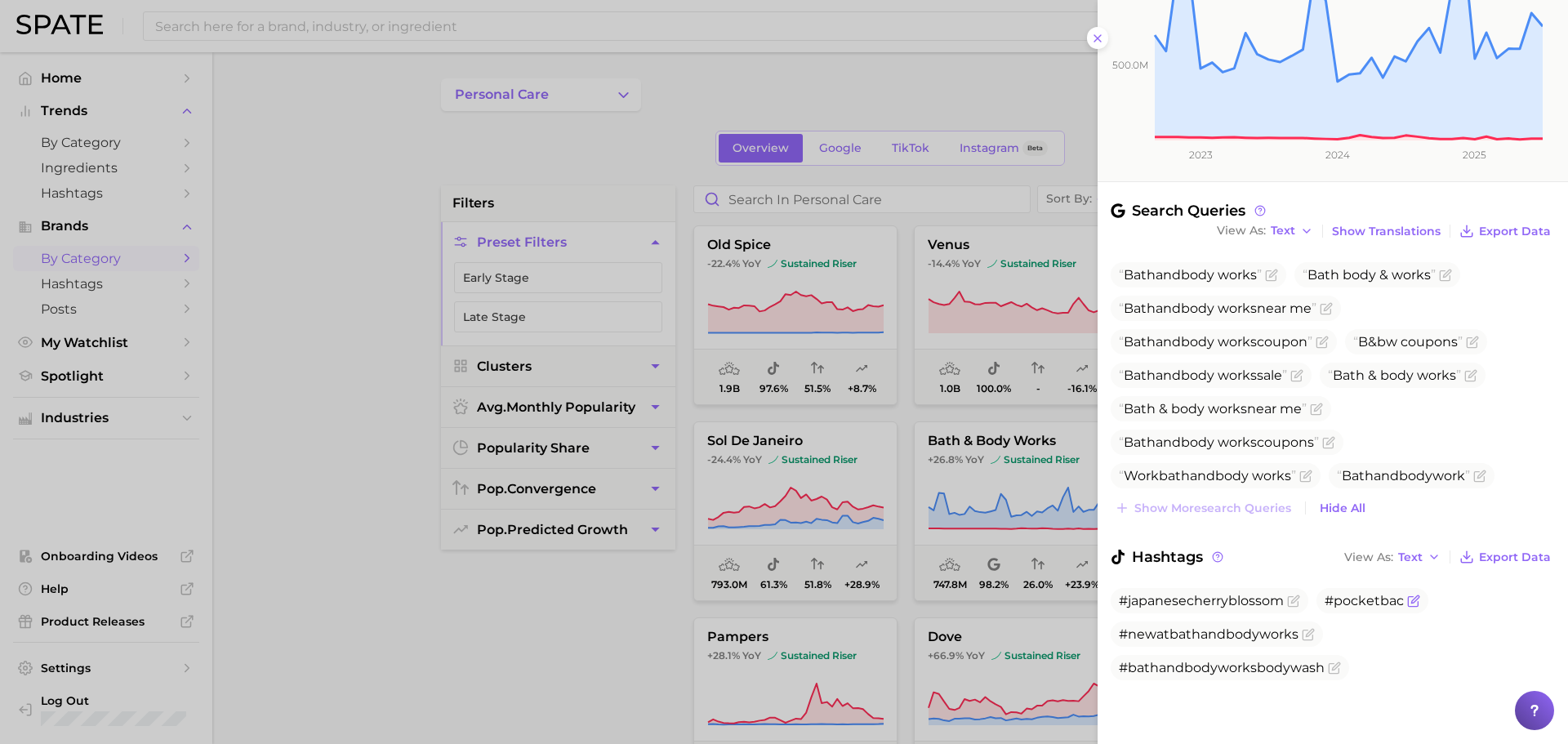
click at [1347, 597] on span "#pocketbac" at bounding box center [1364, 600] width 79 height 15
copy span "#pocketbac"
click at [751, 456] on div at bounding box center [784, 372] width 1568 height 744
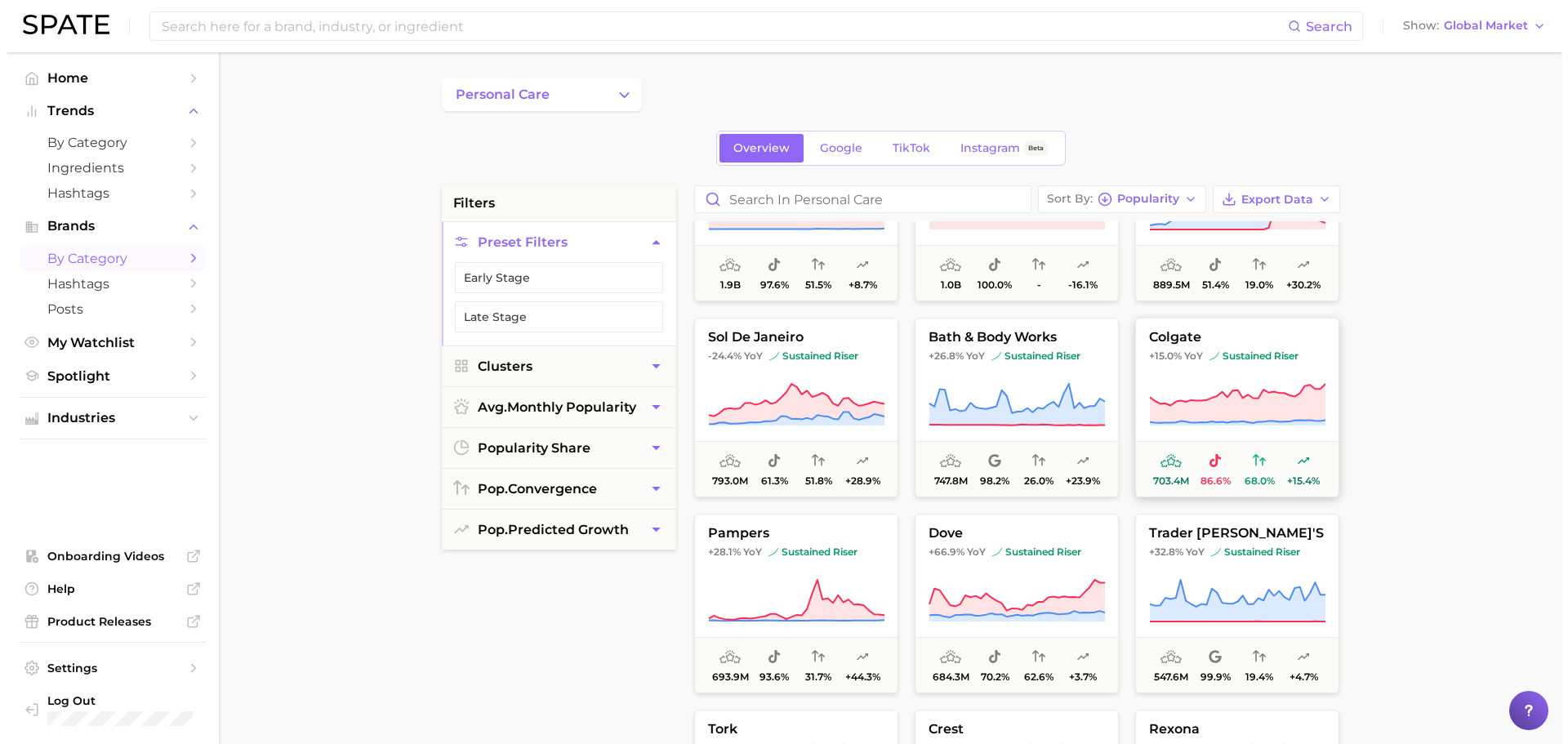
scroll to position [105, 0]
click at [1228, 395] on icon at bounding box center [1230, 402] width 176 height 39
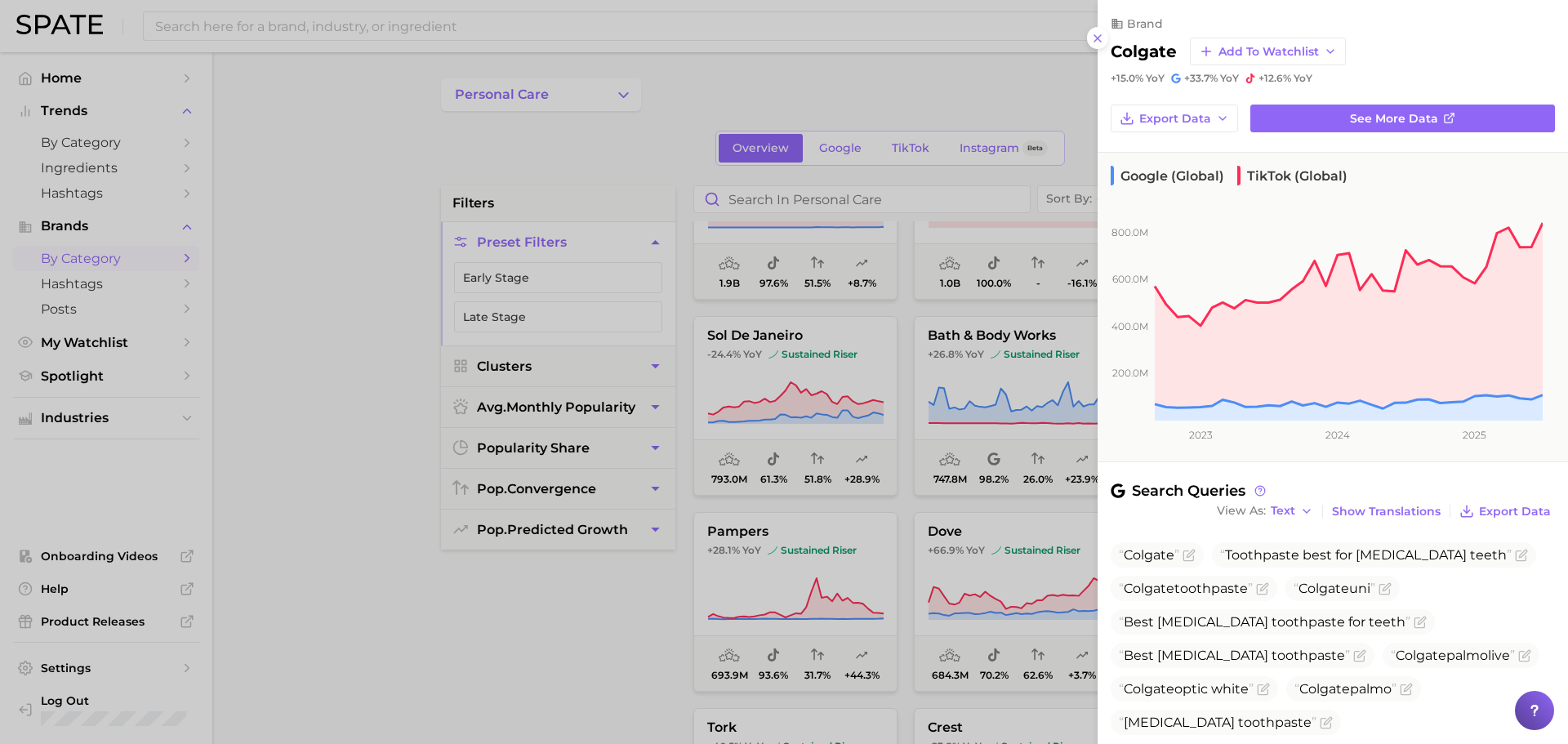
scroll to position [180, 0]
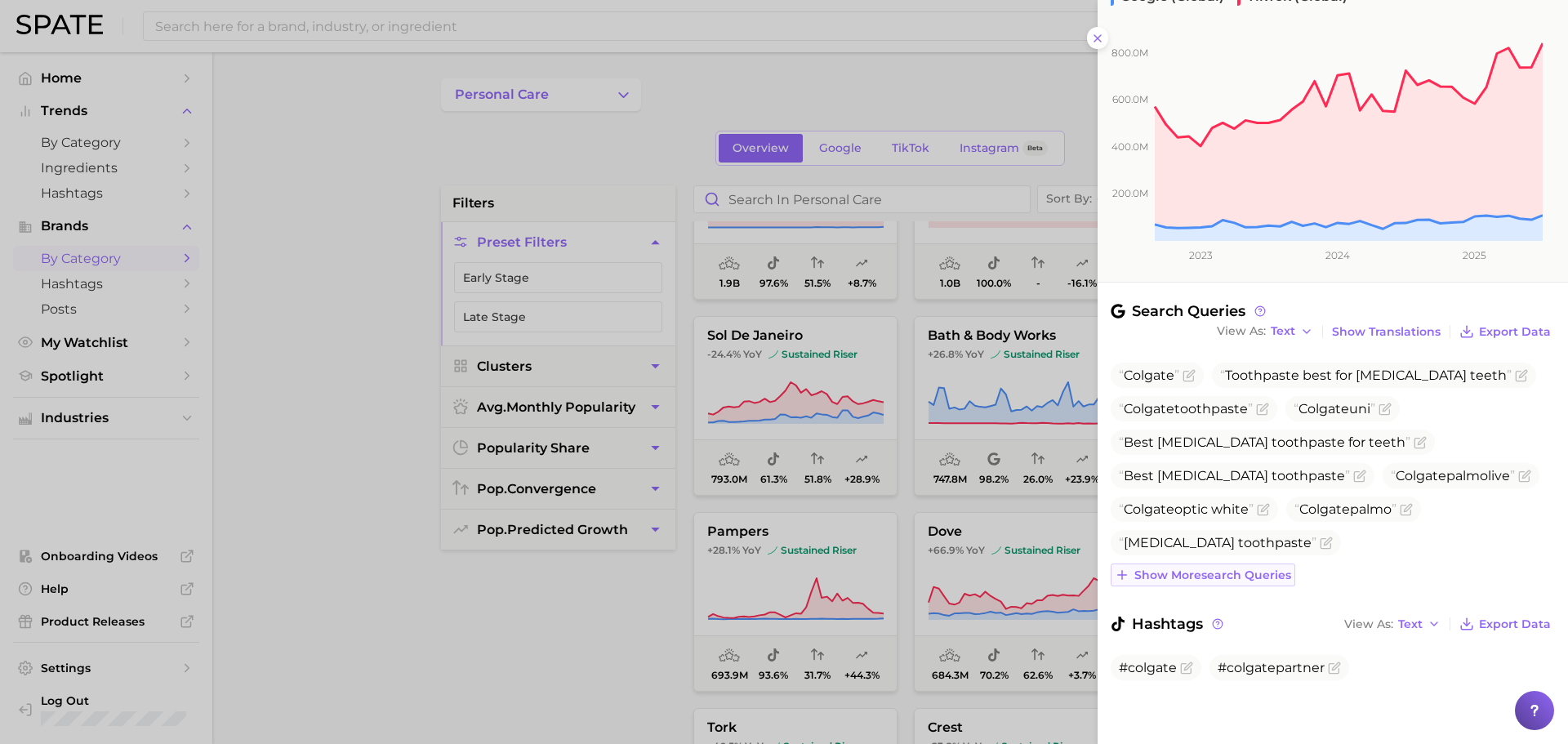
click at [1222, 569] on span "Show more search queries" at bounding box center [1212, 575] width 157 height 14
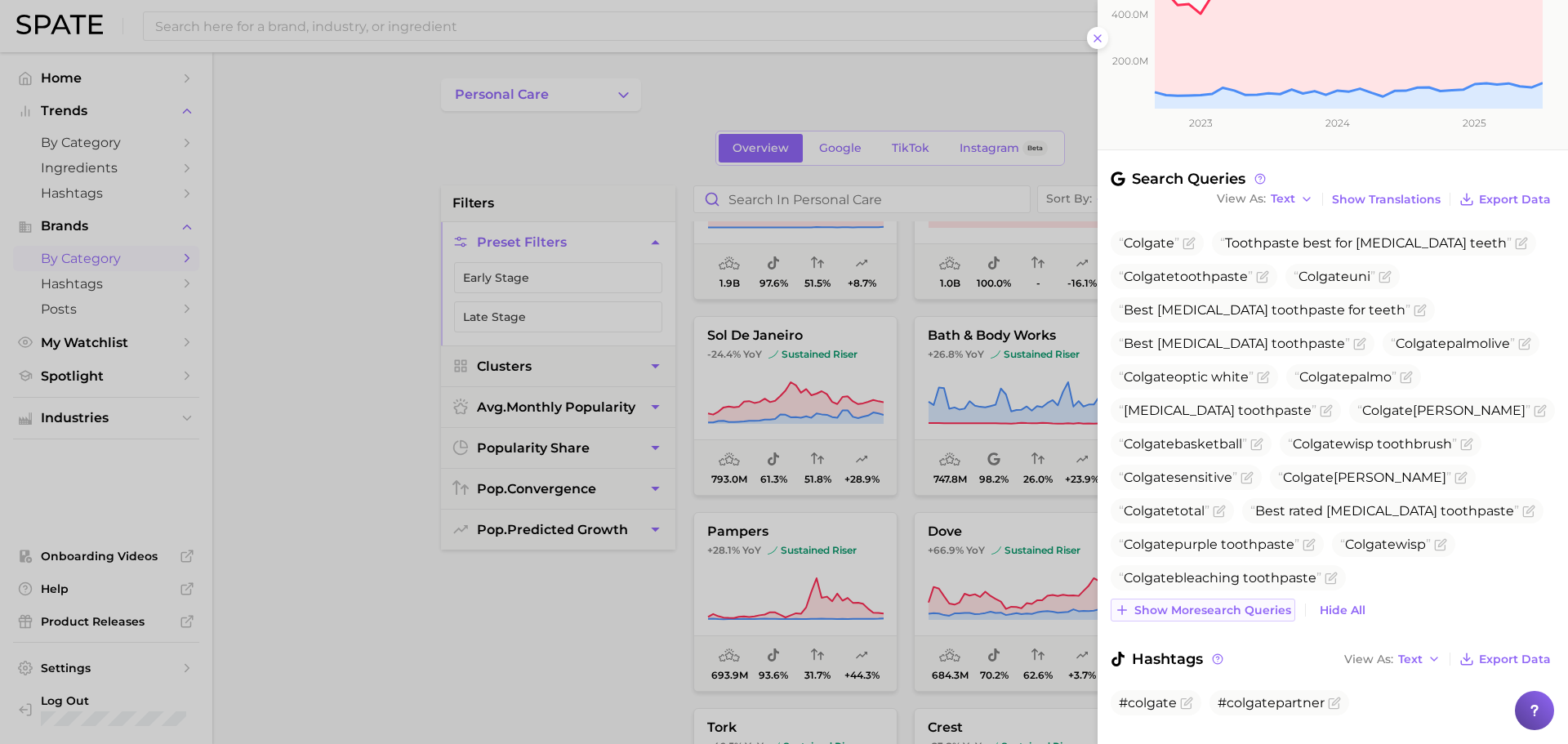
scroll to position [347, 0]
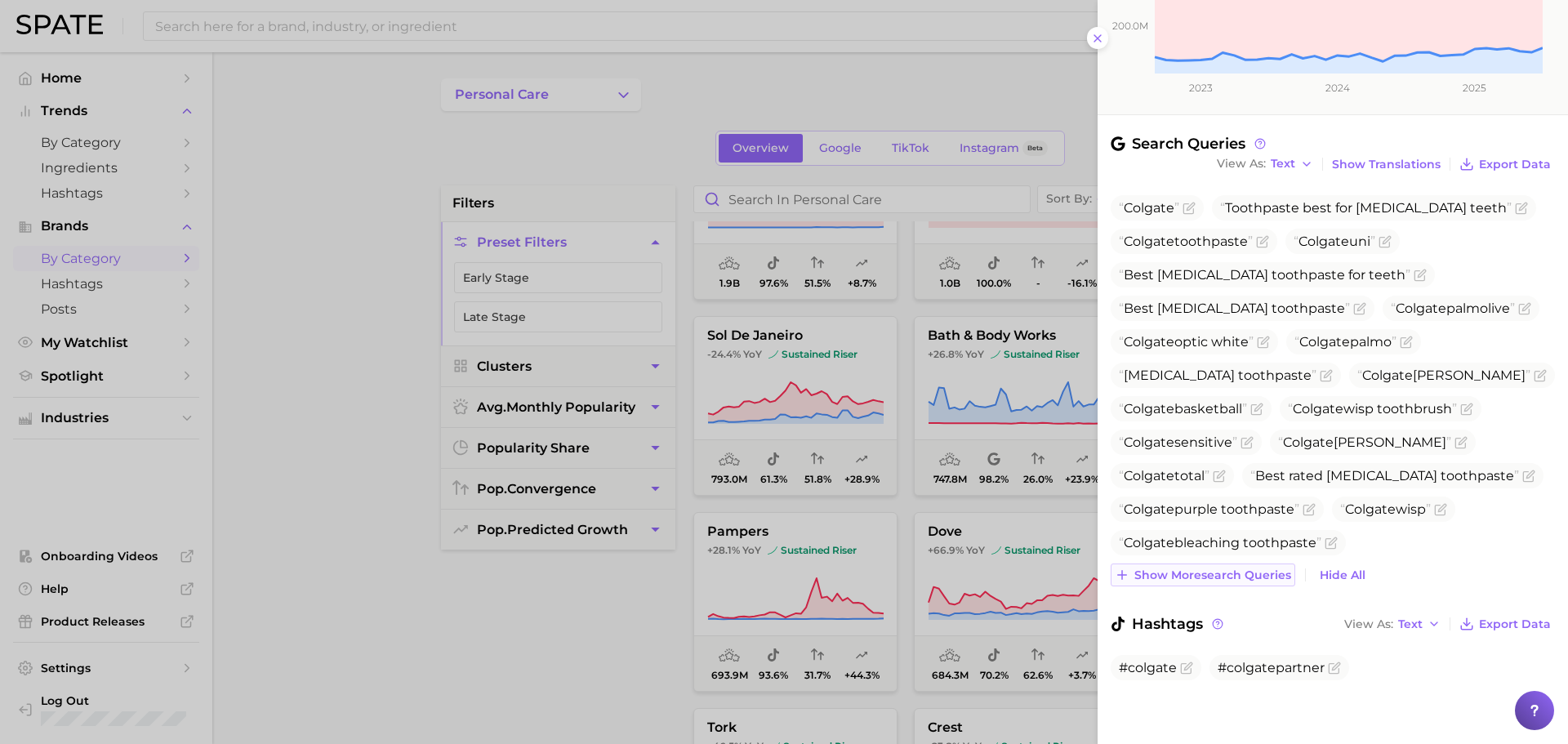
click at [1208, 567] on button "Show more search queries" at bounding box center [1202, 574] width 184 height 23
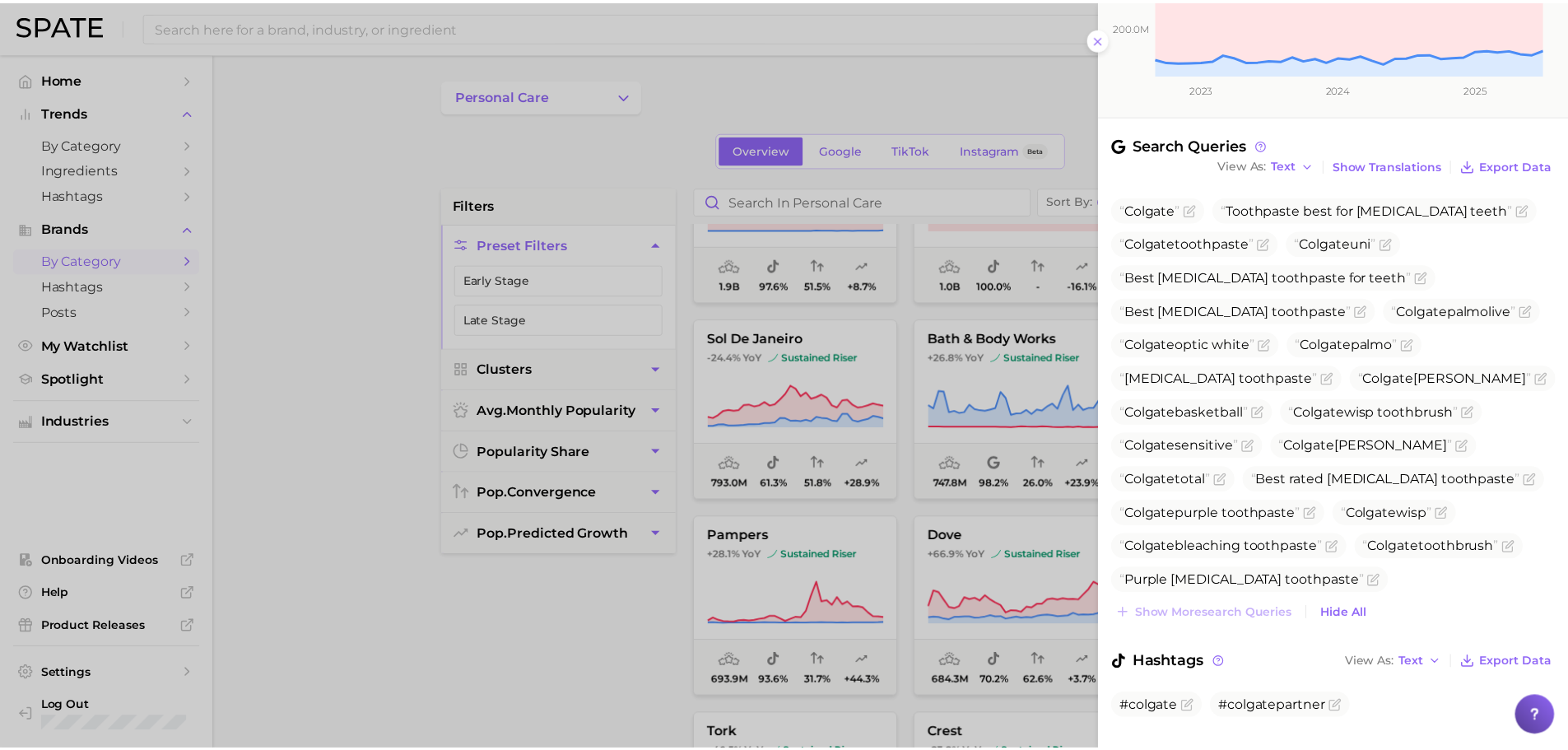
scroll to position [384, 0]
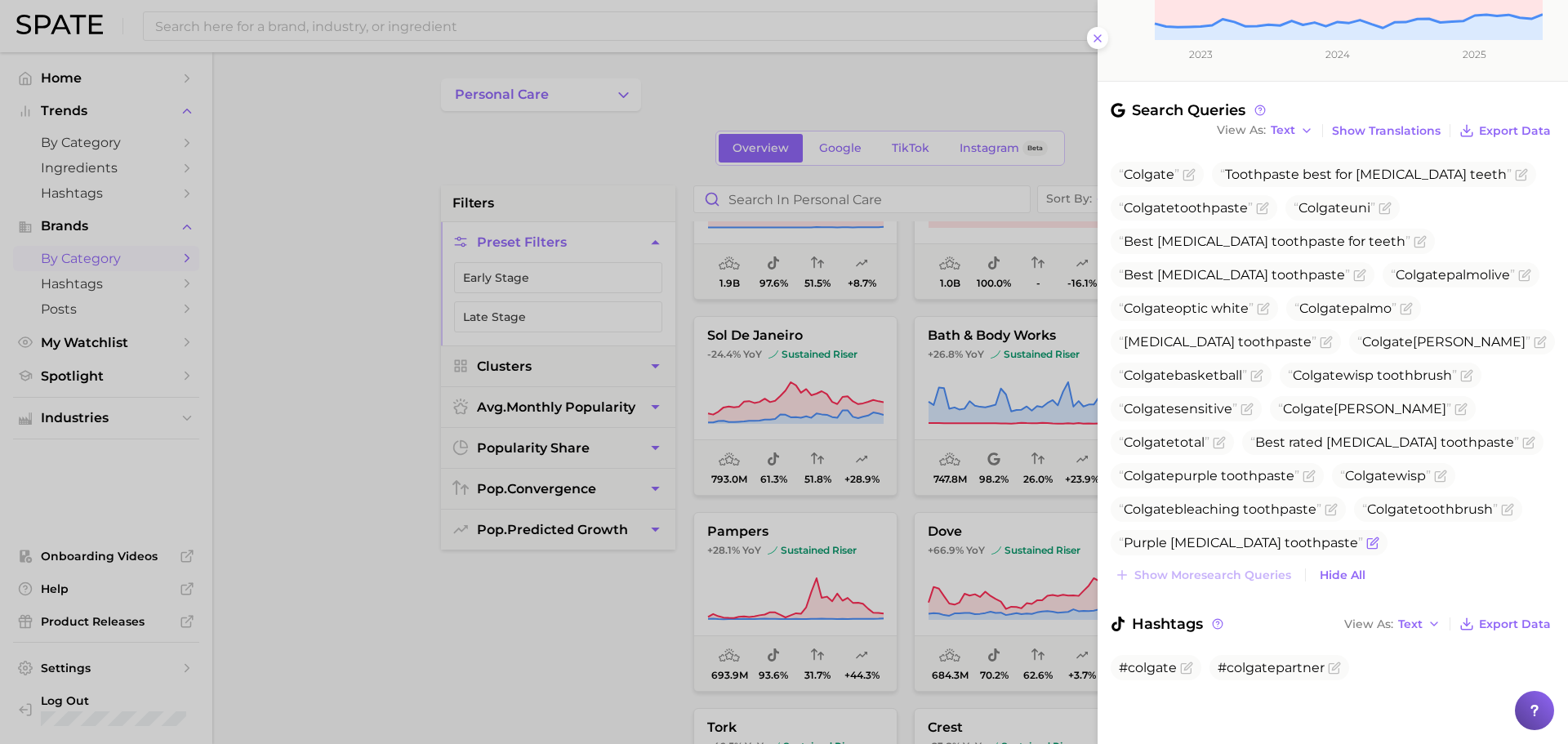
click at [1174, 546] on span "Purple [MEDICAL_DATA] toothpaste" at bounding box center [1241, 543] width 244 height 15
copy div "Purple [MEDICAL_DATA] toothpaste Show more search queries"
click at [812, 423] on div at bounding box center [784, 372] width 1568 height 744
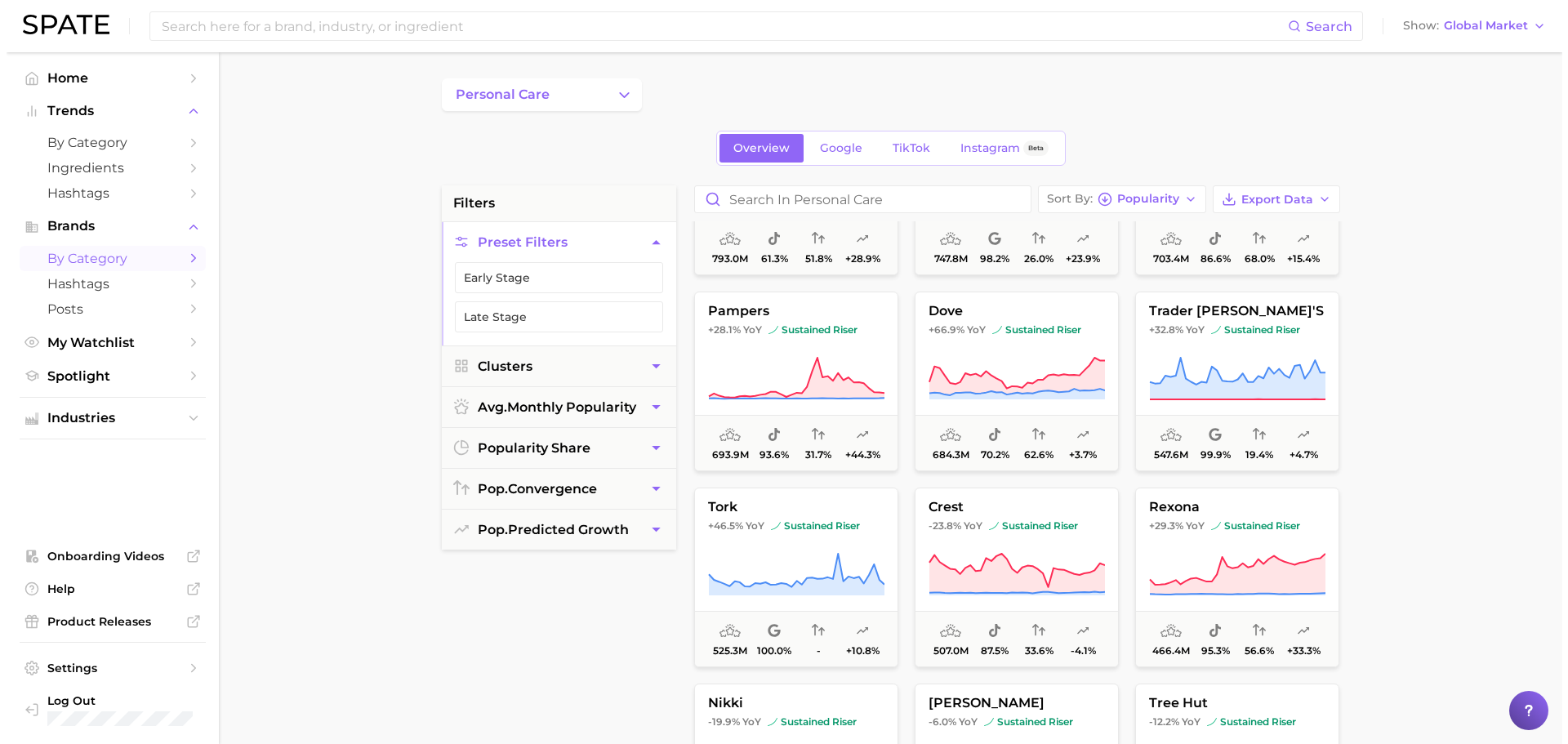
scroll to position [327, 0]
click at [789, 375] on icon at bounding box center [790, 376] width 177 height 45
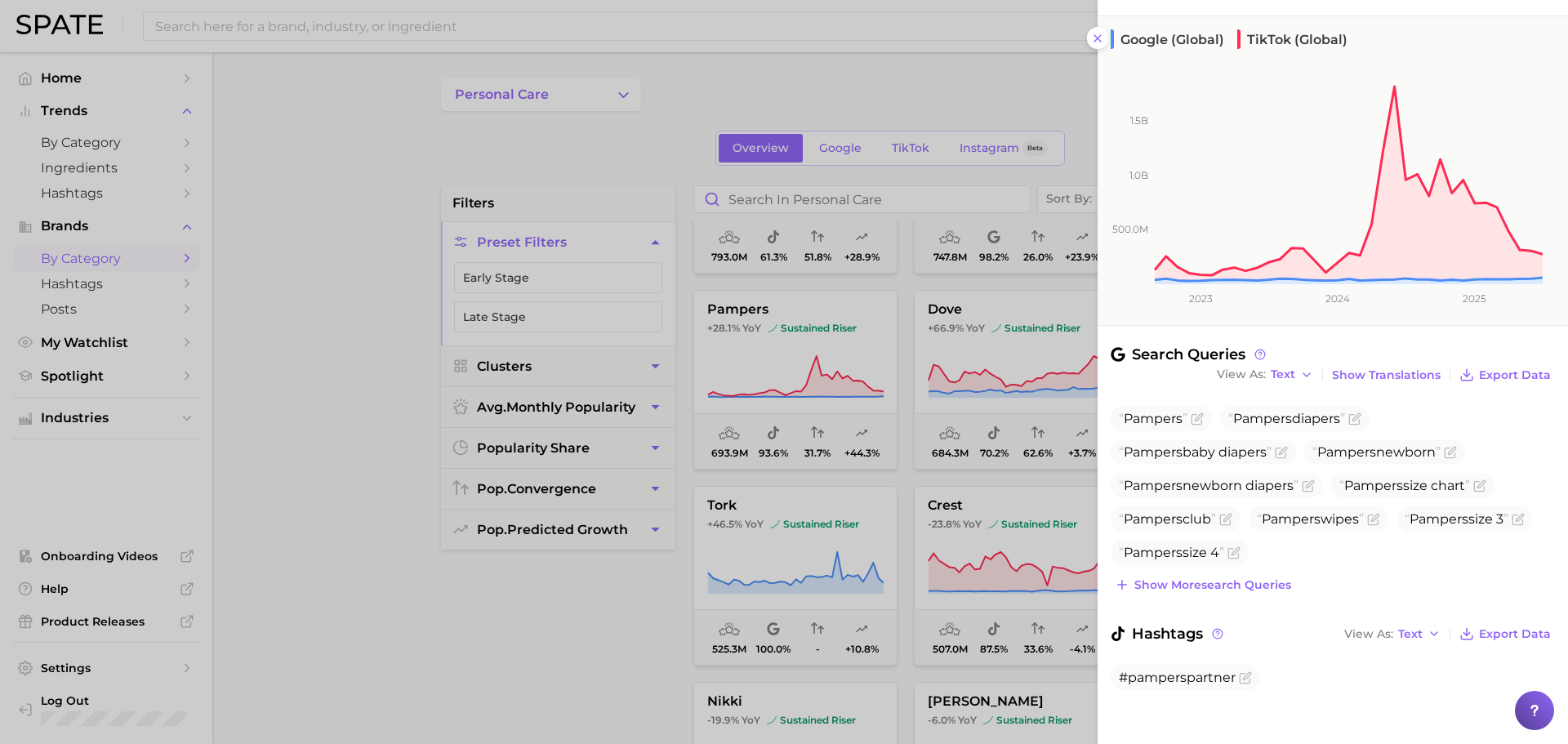
scroll to position [146, 0]
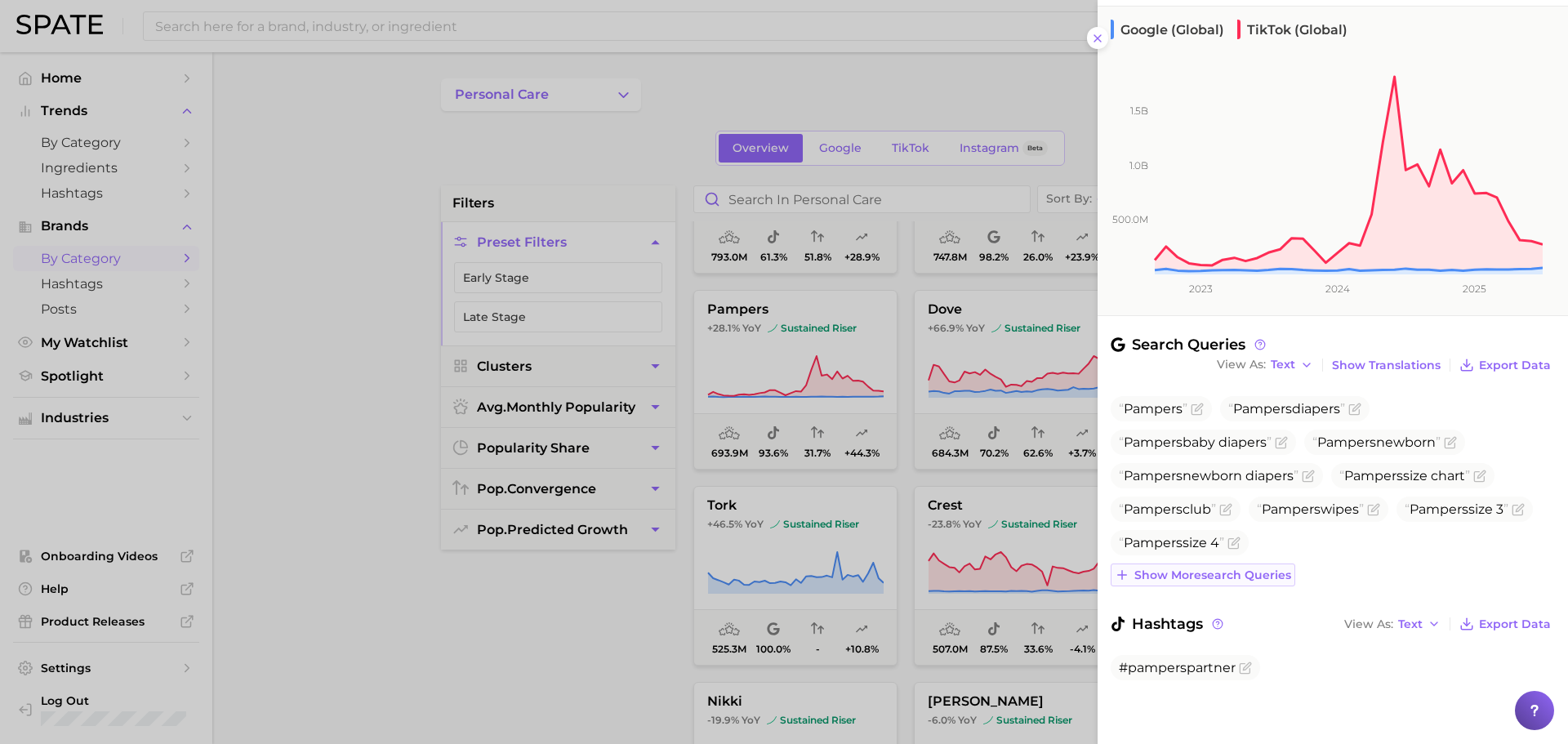
click at [1235, 581] on span "Show more search queries" at bounding box center [1212, 575] width 157 height 14
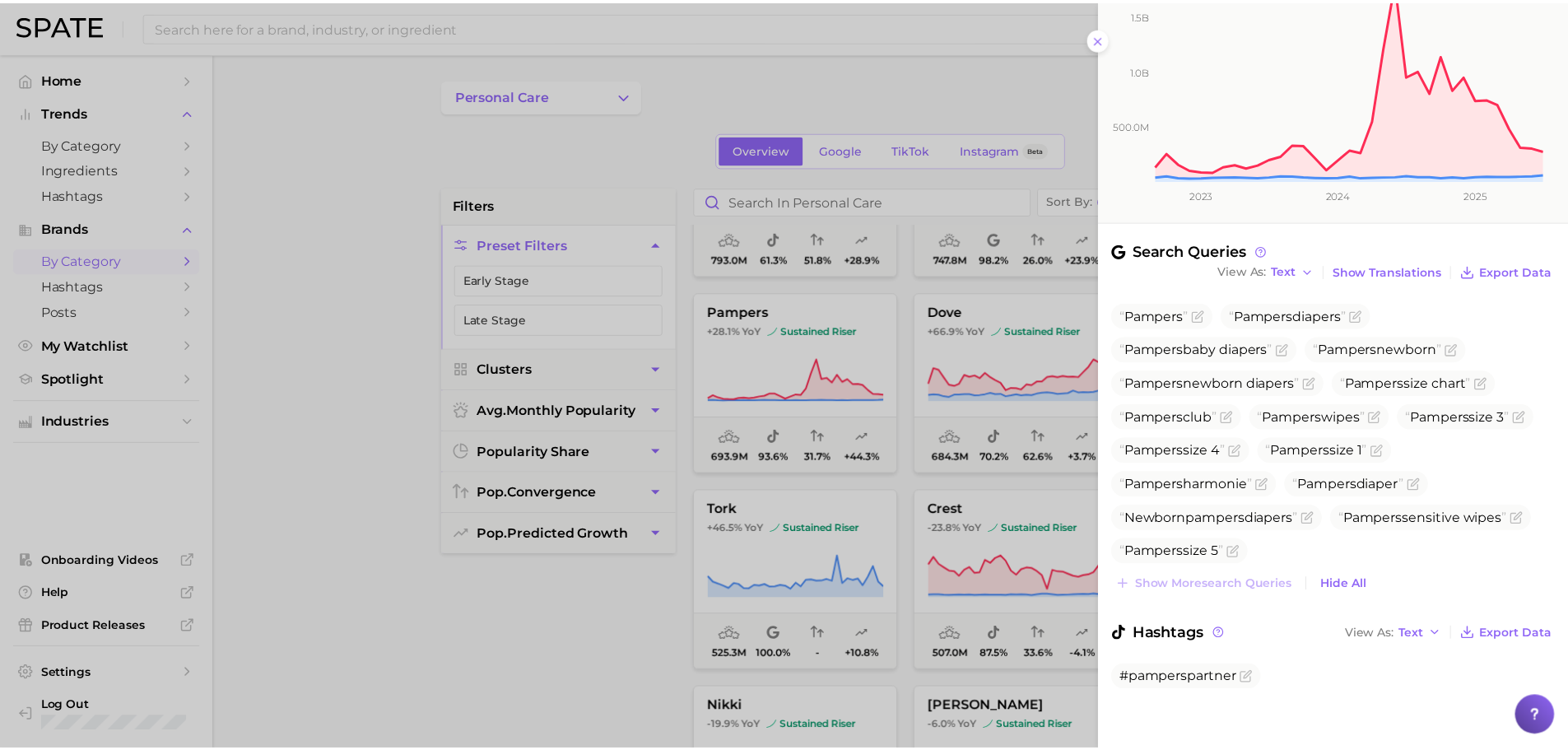
scroll to position [249, 0]
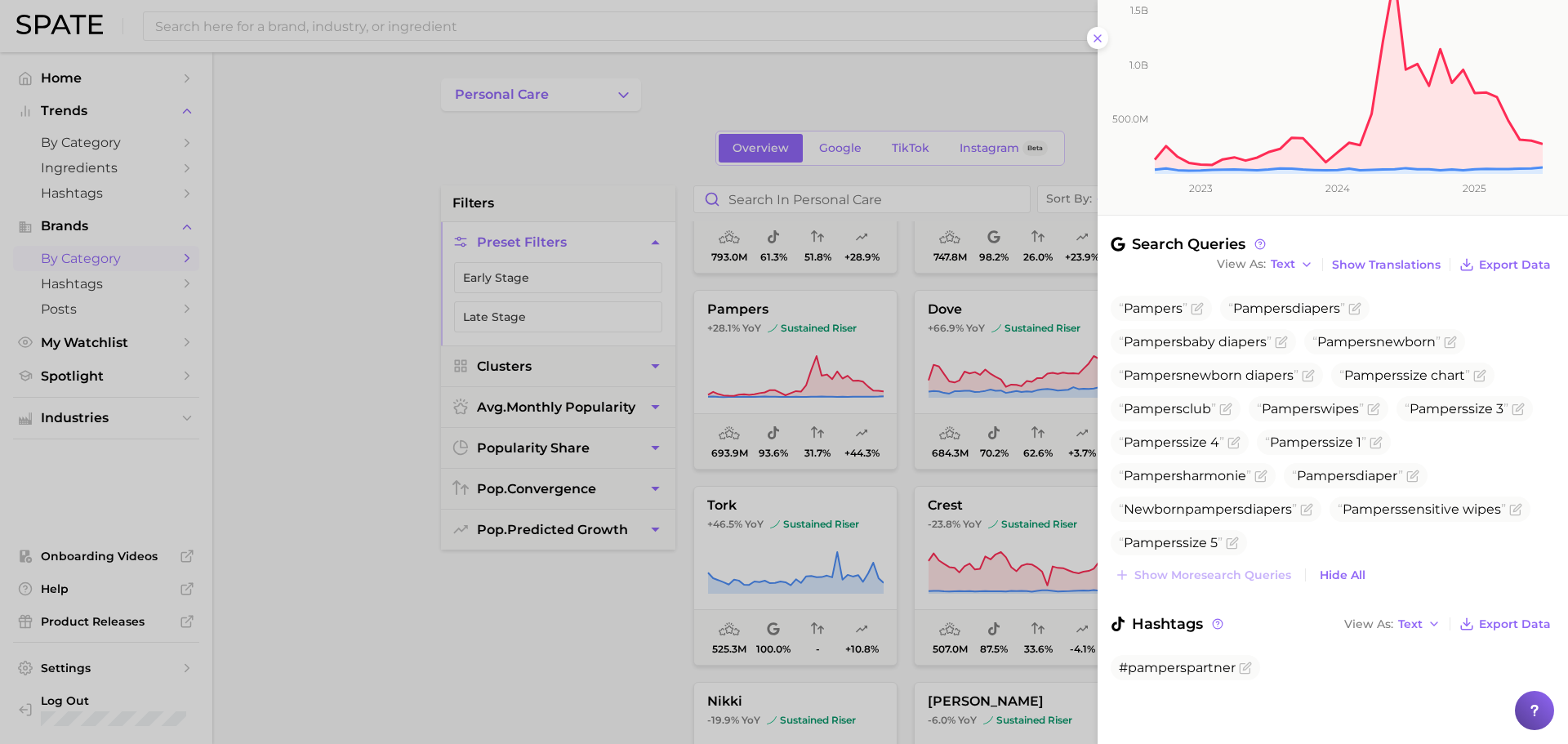
click at [850, 420] on div at bounding box center [784, 372] width 1568 height 744
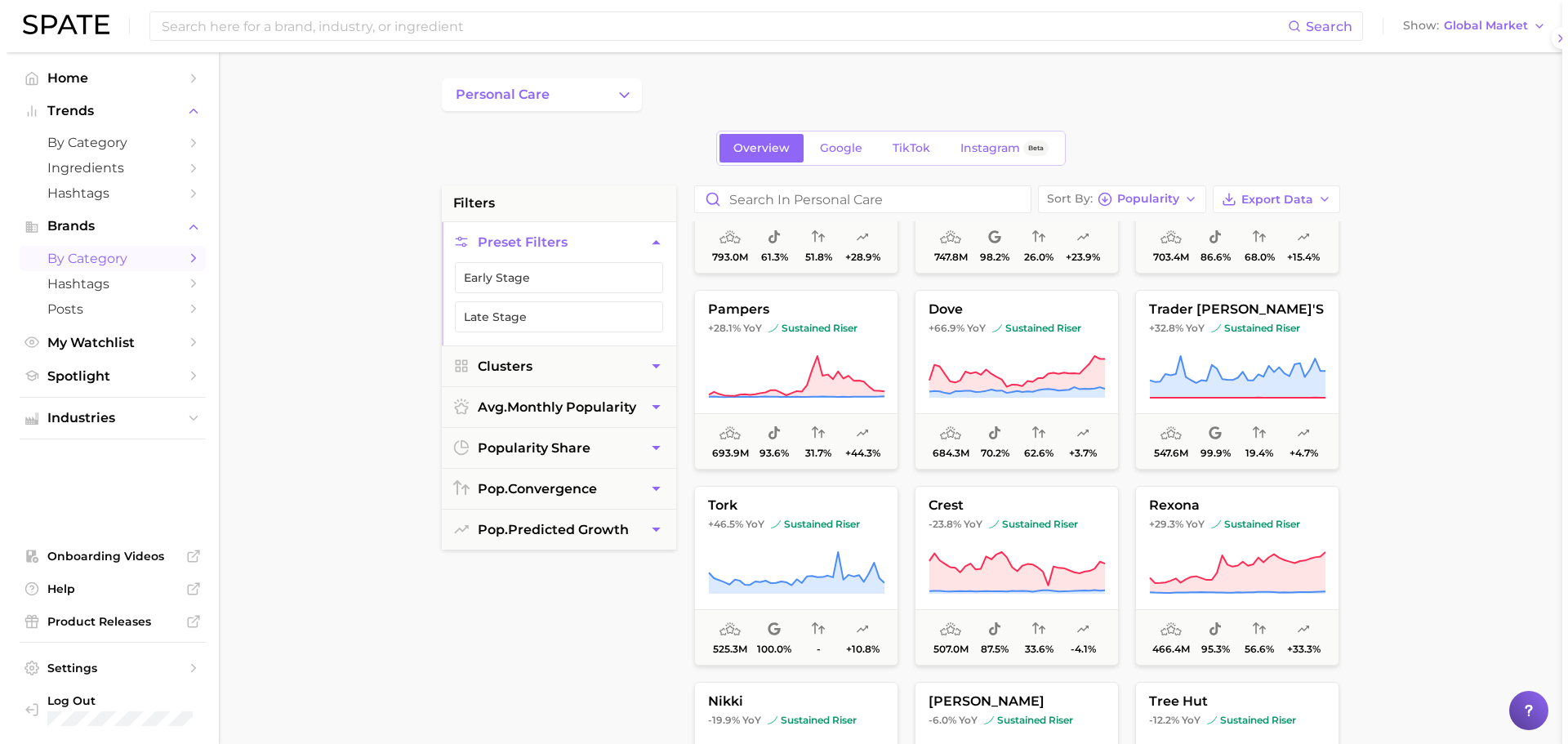
scroll to position [0, 0]
click at [975, 399] on icon at bounding box center [1010, 376] width 177 height 45
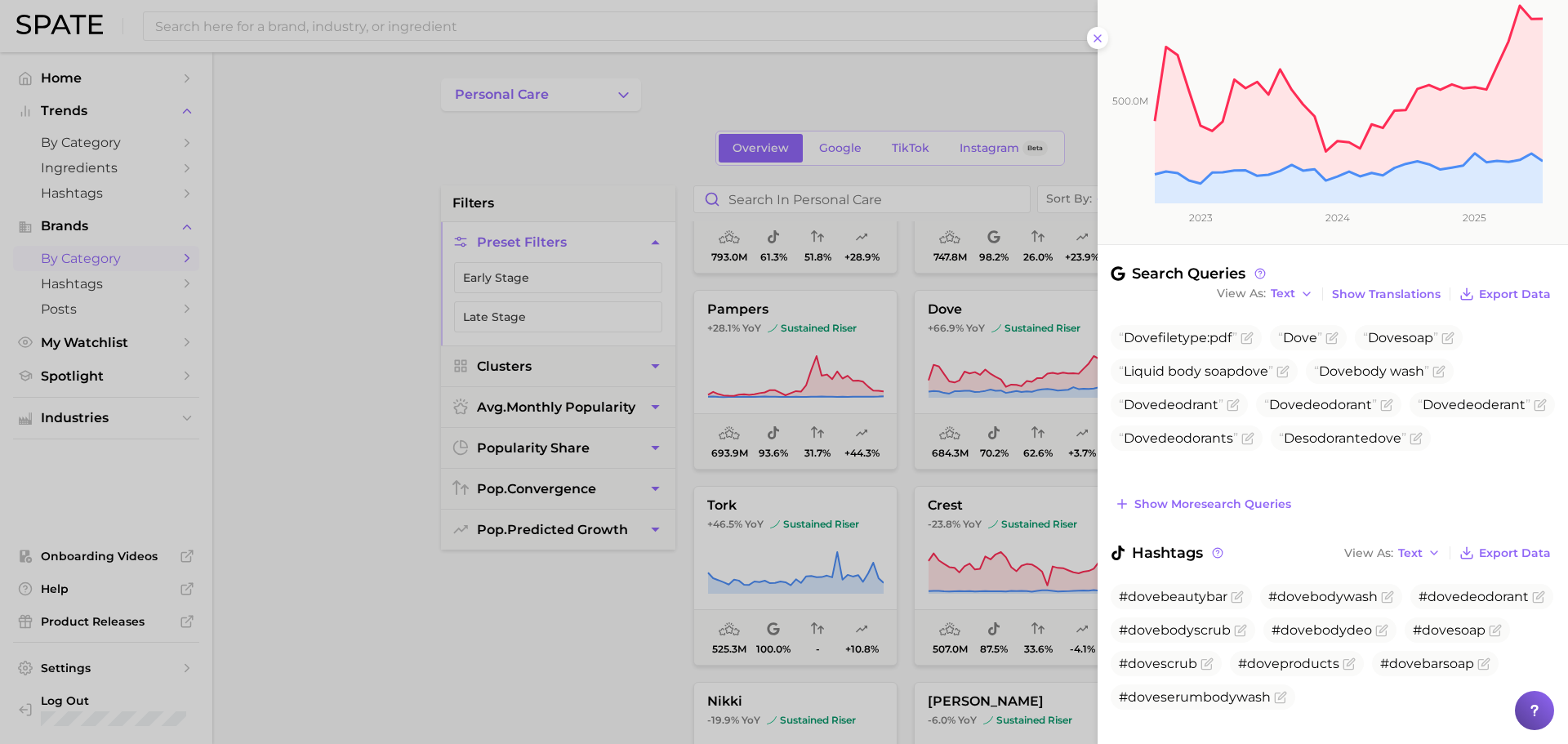
scroll to position [238, 0]
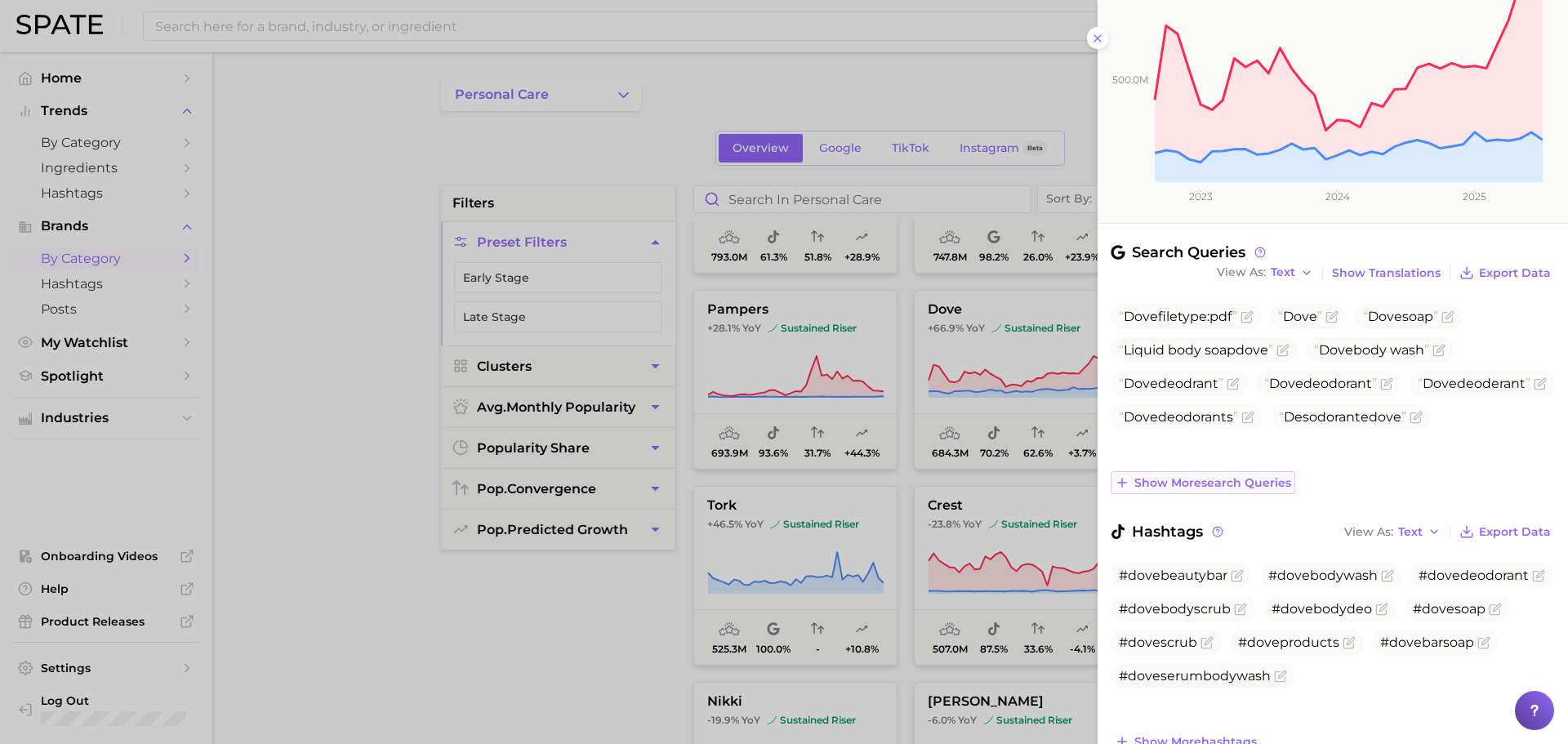
click at [1230, 483] on span "Show more search queries" at bounding box center [1212, 483] width 157 height 14
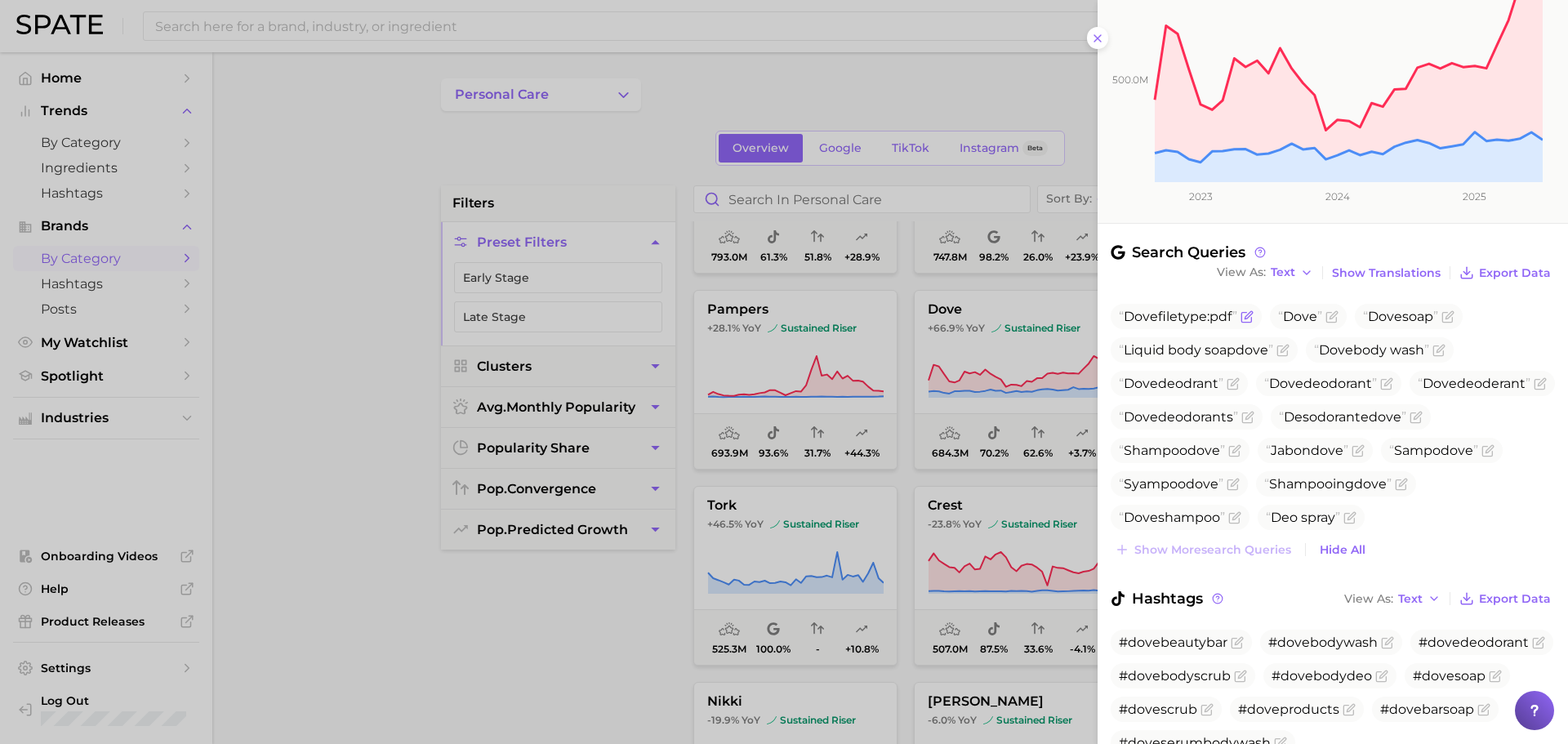
click at [1184, 315] on span "Dove filetype:pdf" at bounding box center [1178, 316] width 118 height 15
copy span "Dove filetype:pdf"
click at [1249, 315] on icon "Flag as miscategorized or irrelevant" at bounding box center [1247, 315] width 8 height 8
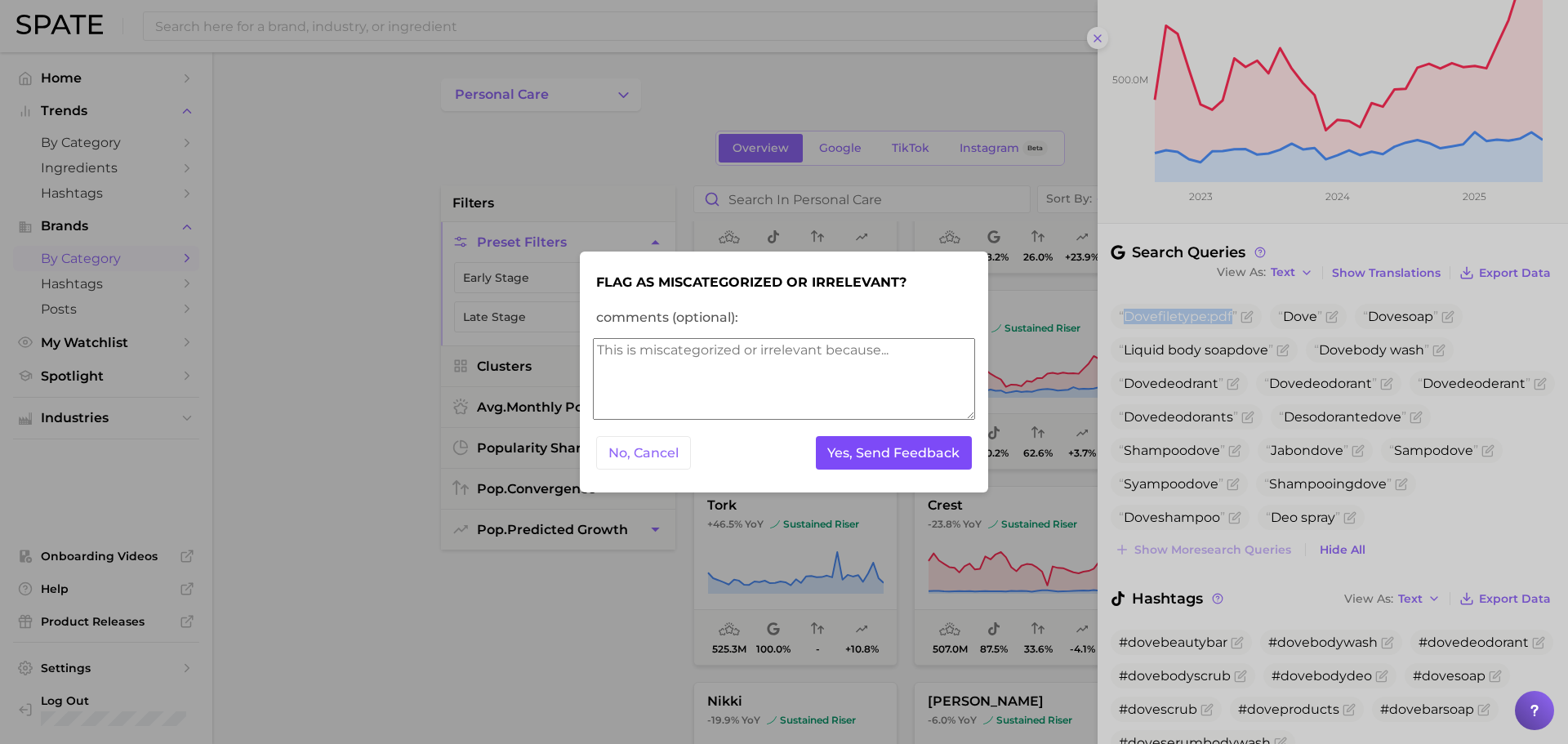
click at [910, 448] on button "Yes, Send Feedback" at bounding box center [893, 453] width 157 height 33
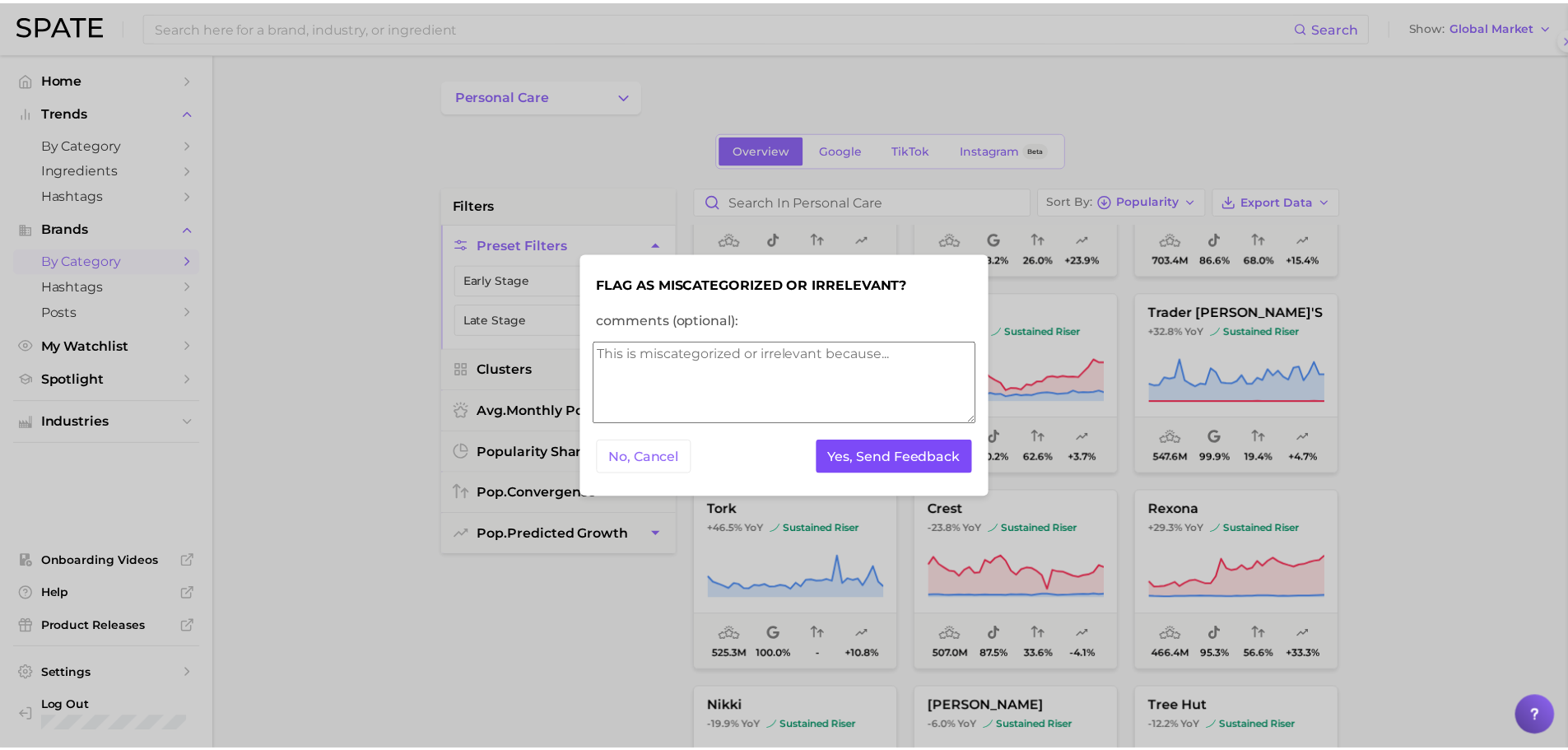
scroll to position [0, 0]
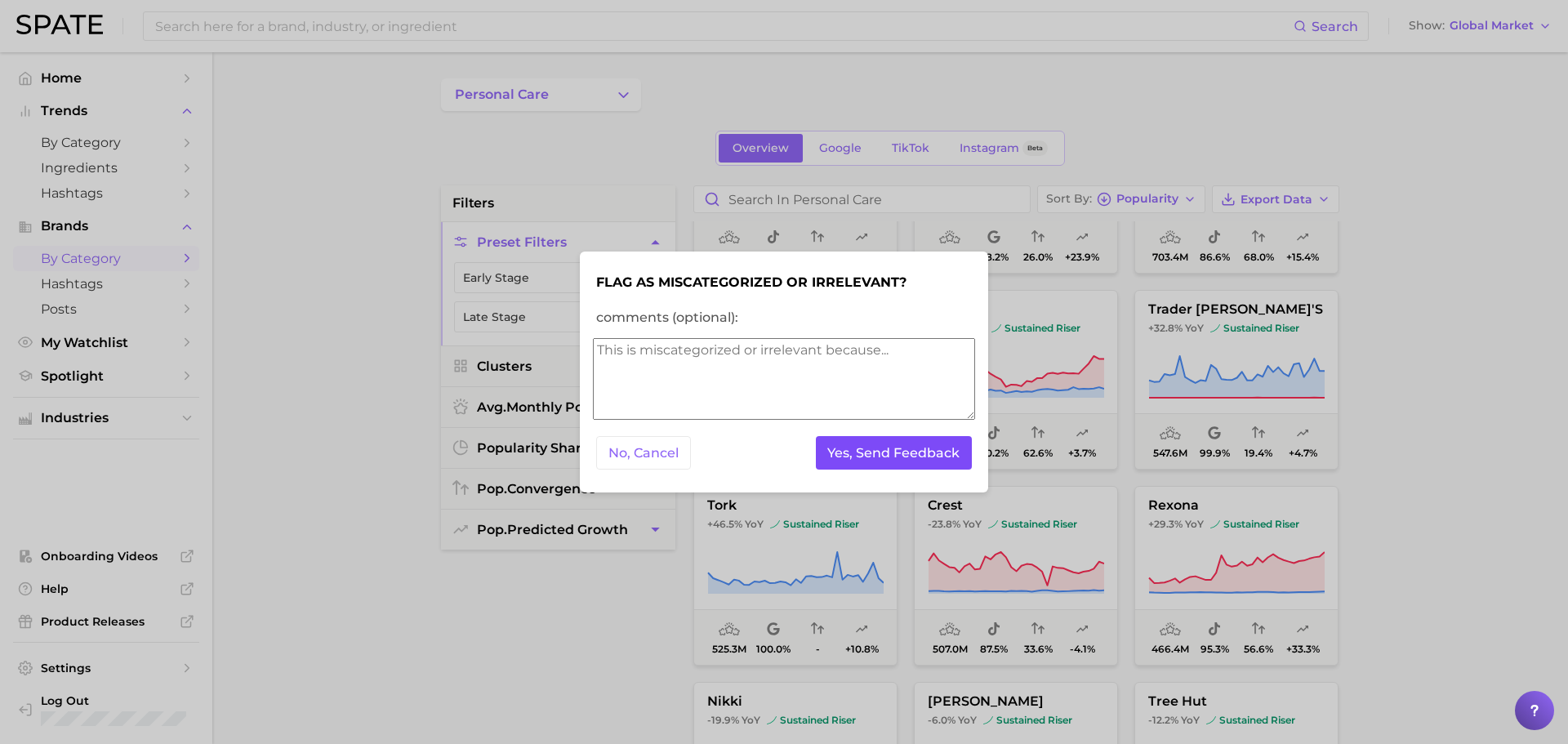
click at [910, 448] on button "Yes, Send Feedback" at bounding box center [893, 453] width 157 height 33
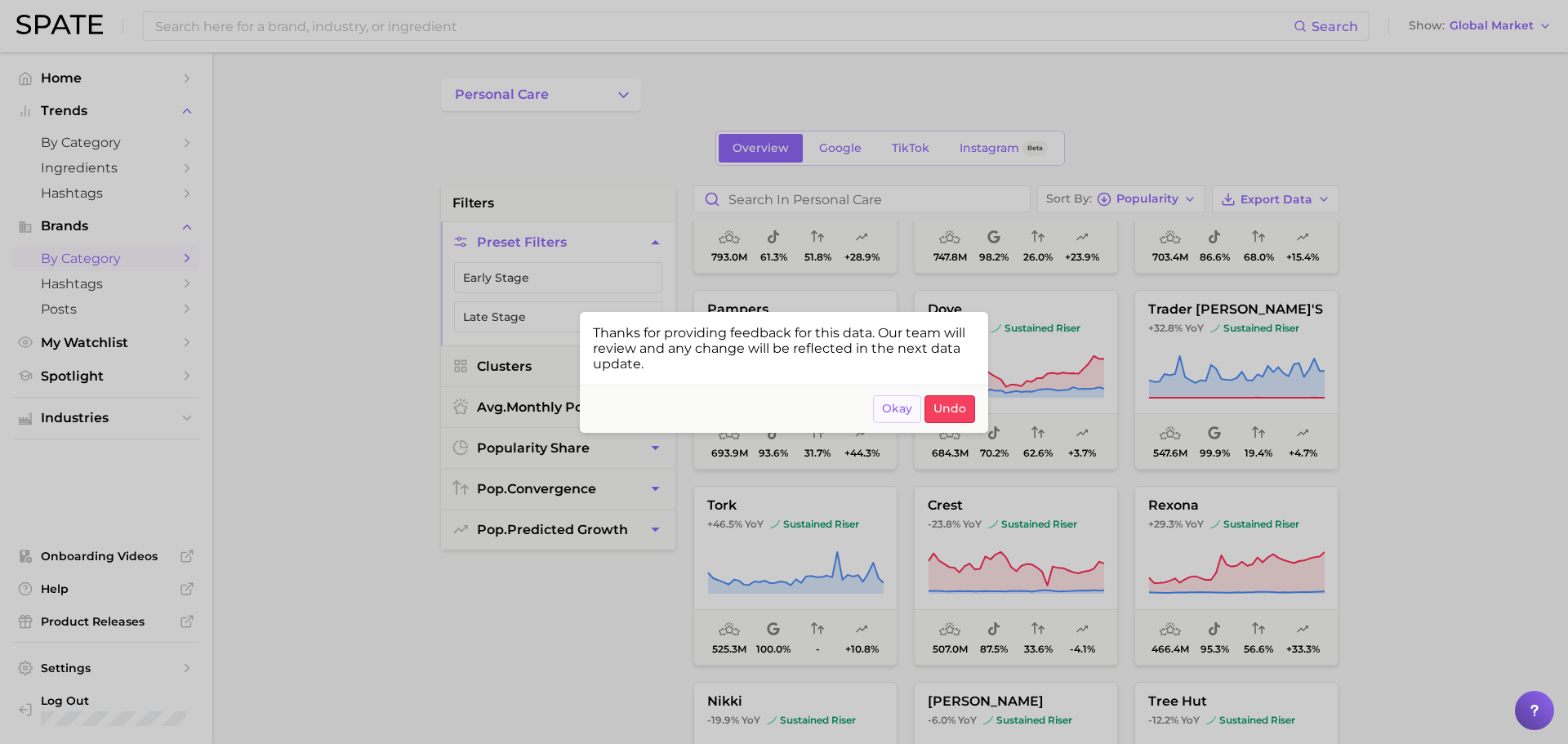
click at [899, 411] on span "Okay" at bounding box center [897, 409] width 30 height 14
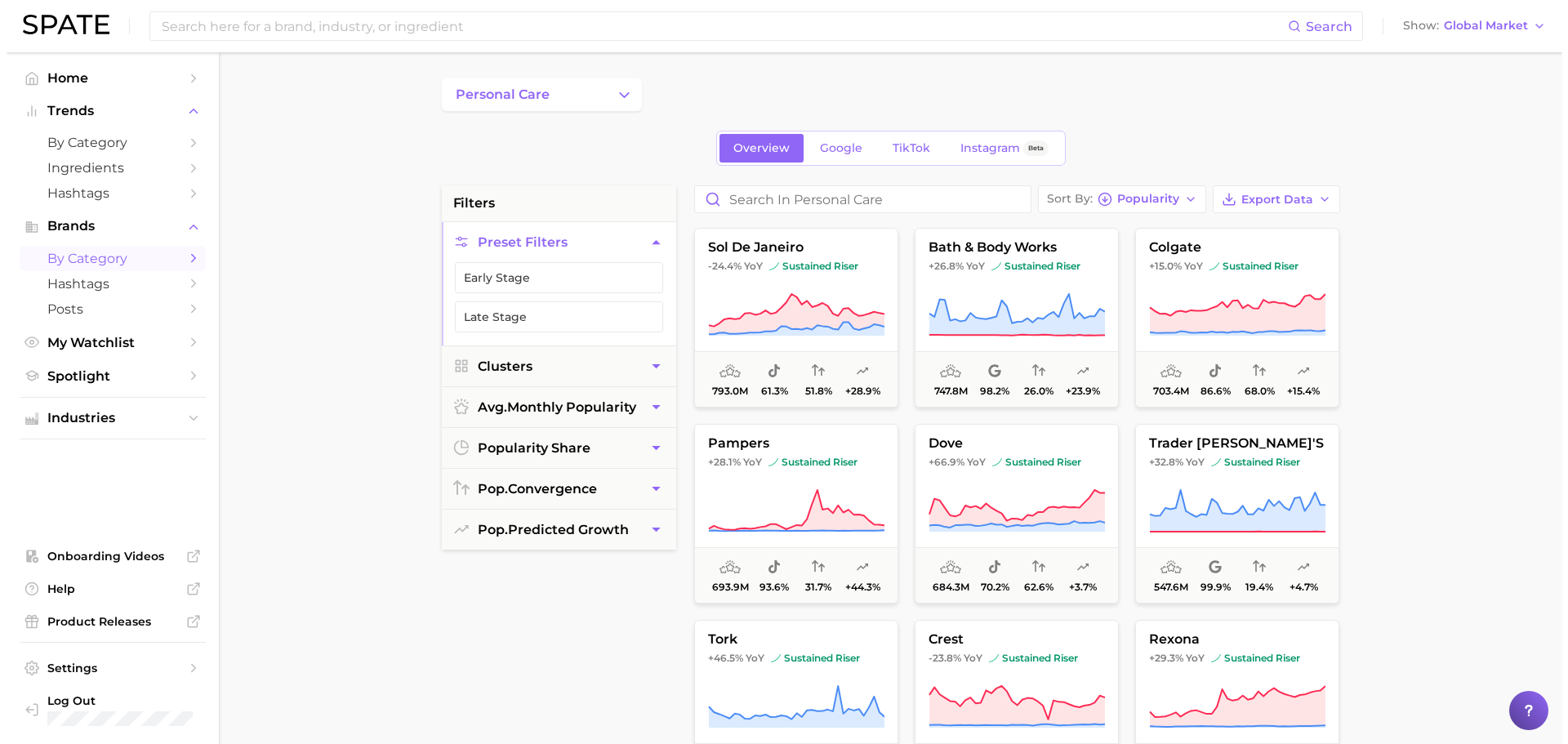
scroll to position [193, 0]
click at [1054, 461] on span "sustained riser" at bounding box center [1030, 462] width 89 height 13
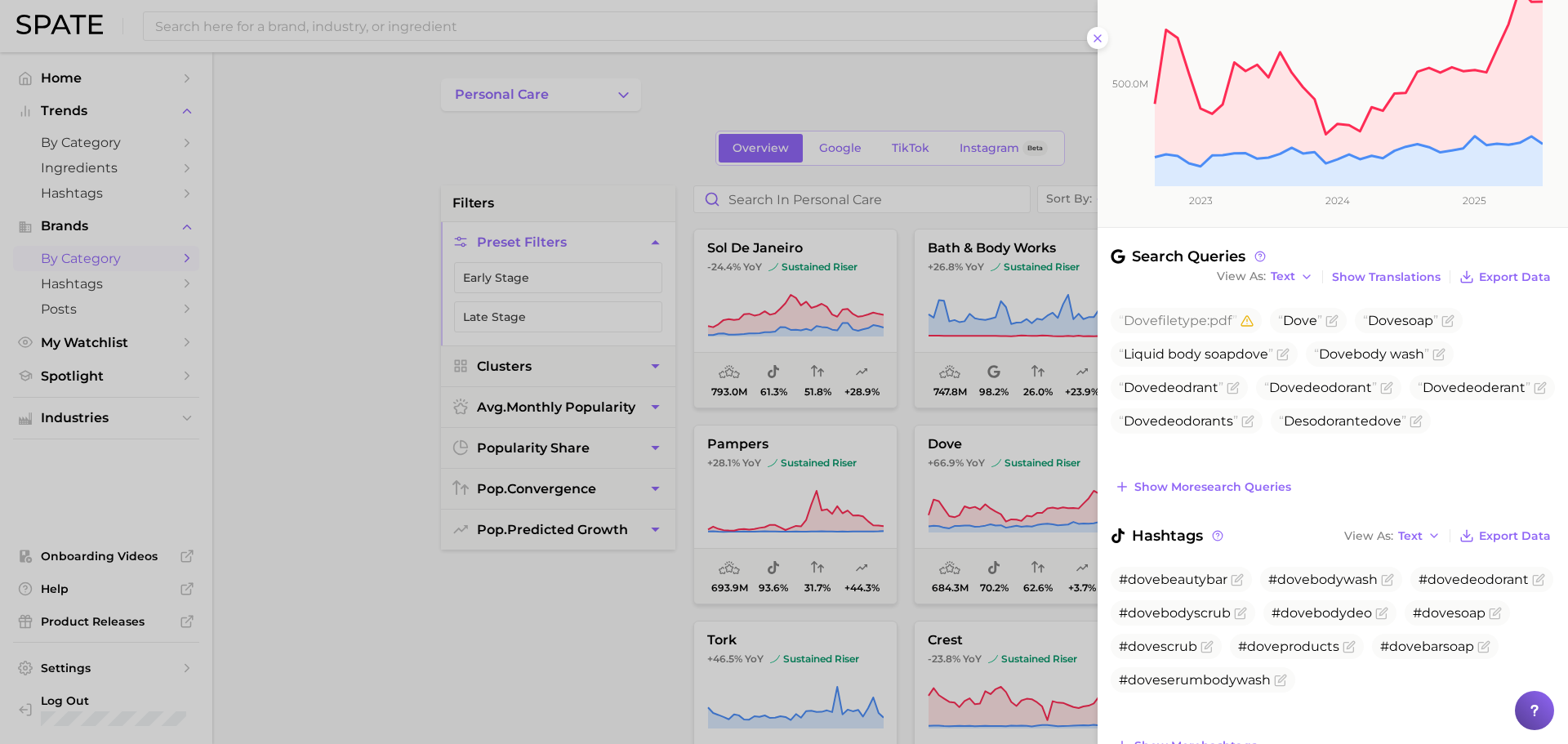
scroll to position [303, 0]
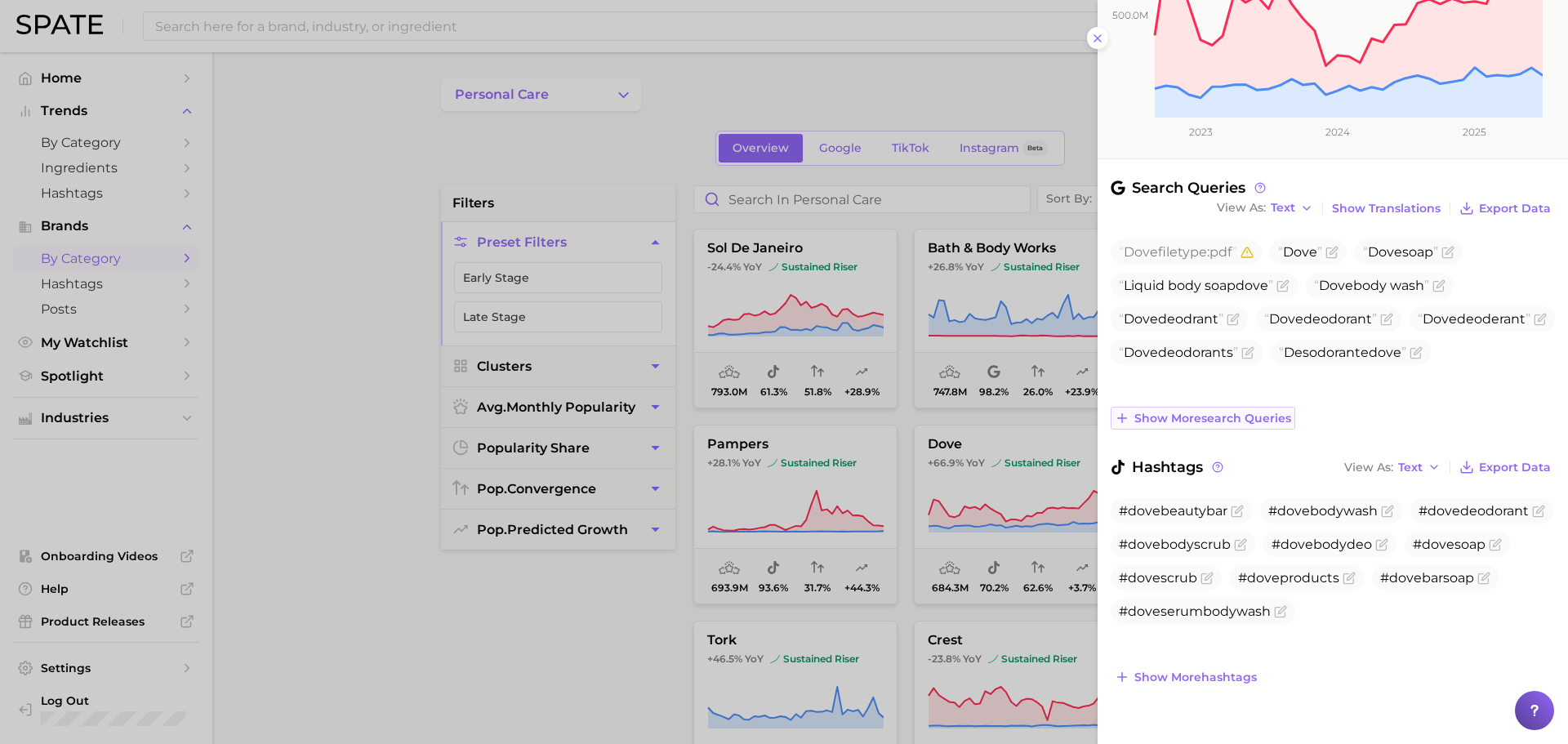
click at [1225, 426] on button "Show more search queries" at bounding box center [1202, 417] width 184 height 23
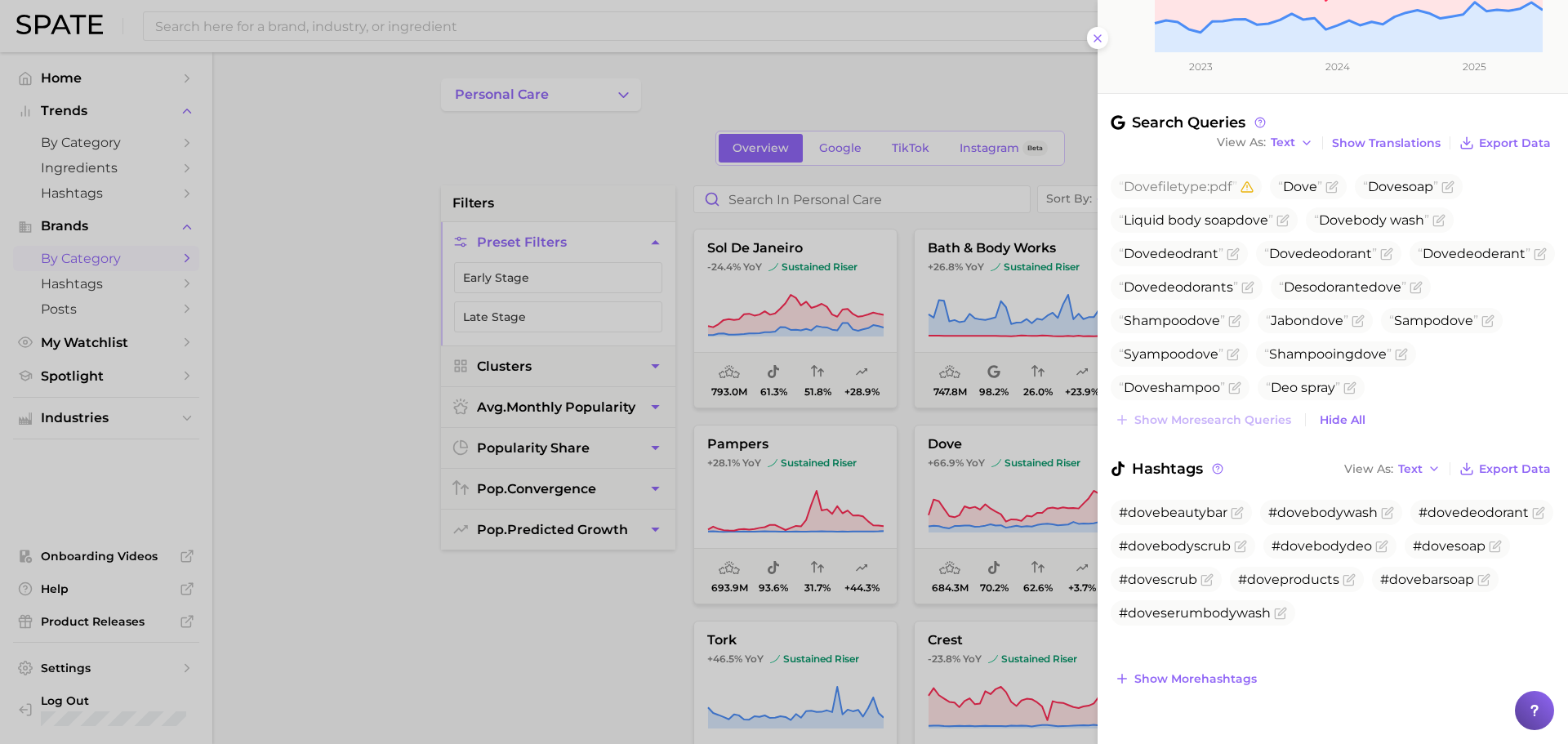
scroll to position [369, 0]
click at [1265, 327] on span "[GEOGRAPHIC_DATA][PERSON_NAME]" at bounding box center [1307, 320] width 82 height 15
copy span "[GEOGRAPHIC_DATA][PERSON_NAME]"
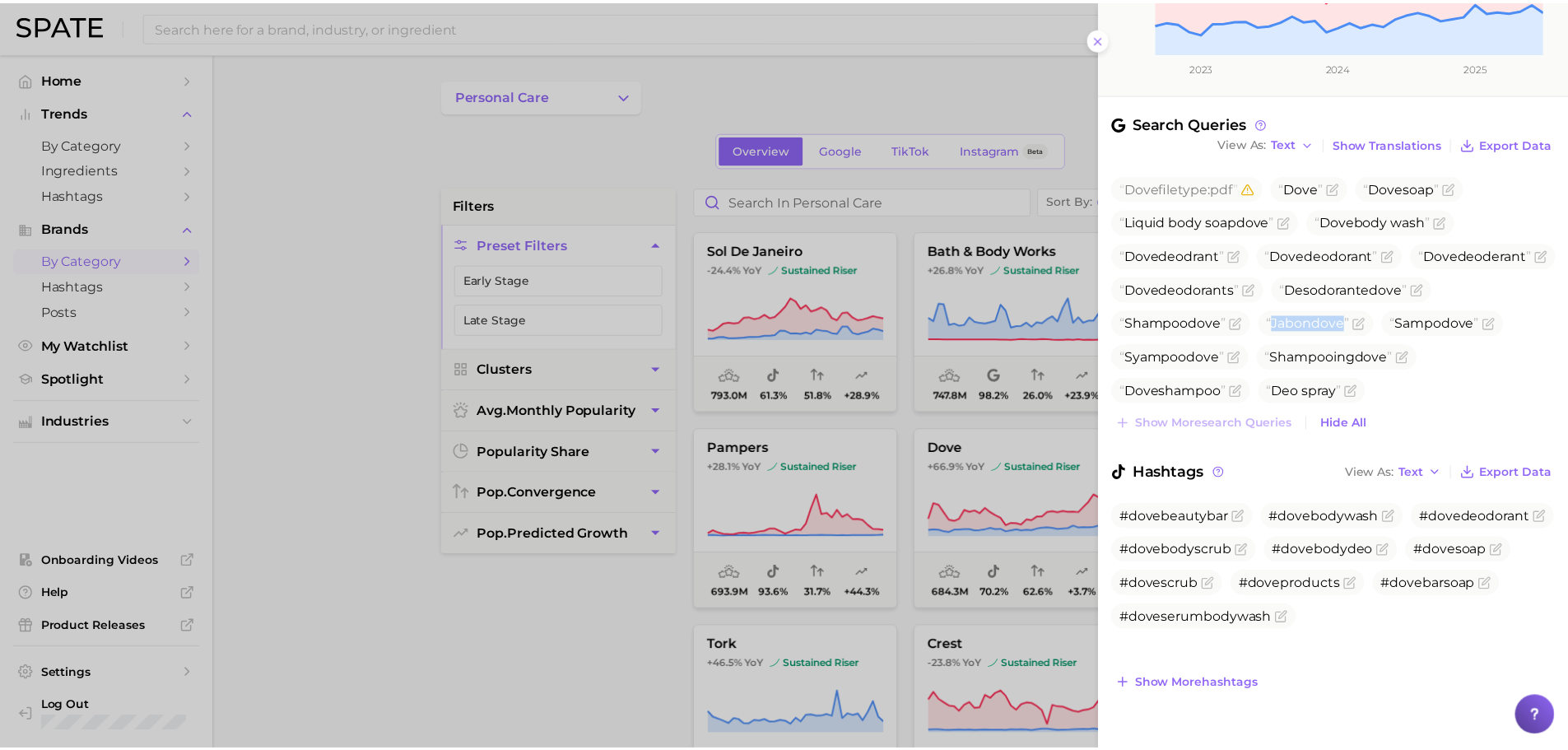
scroll to position [372, 0]
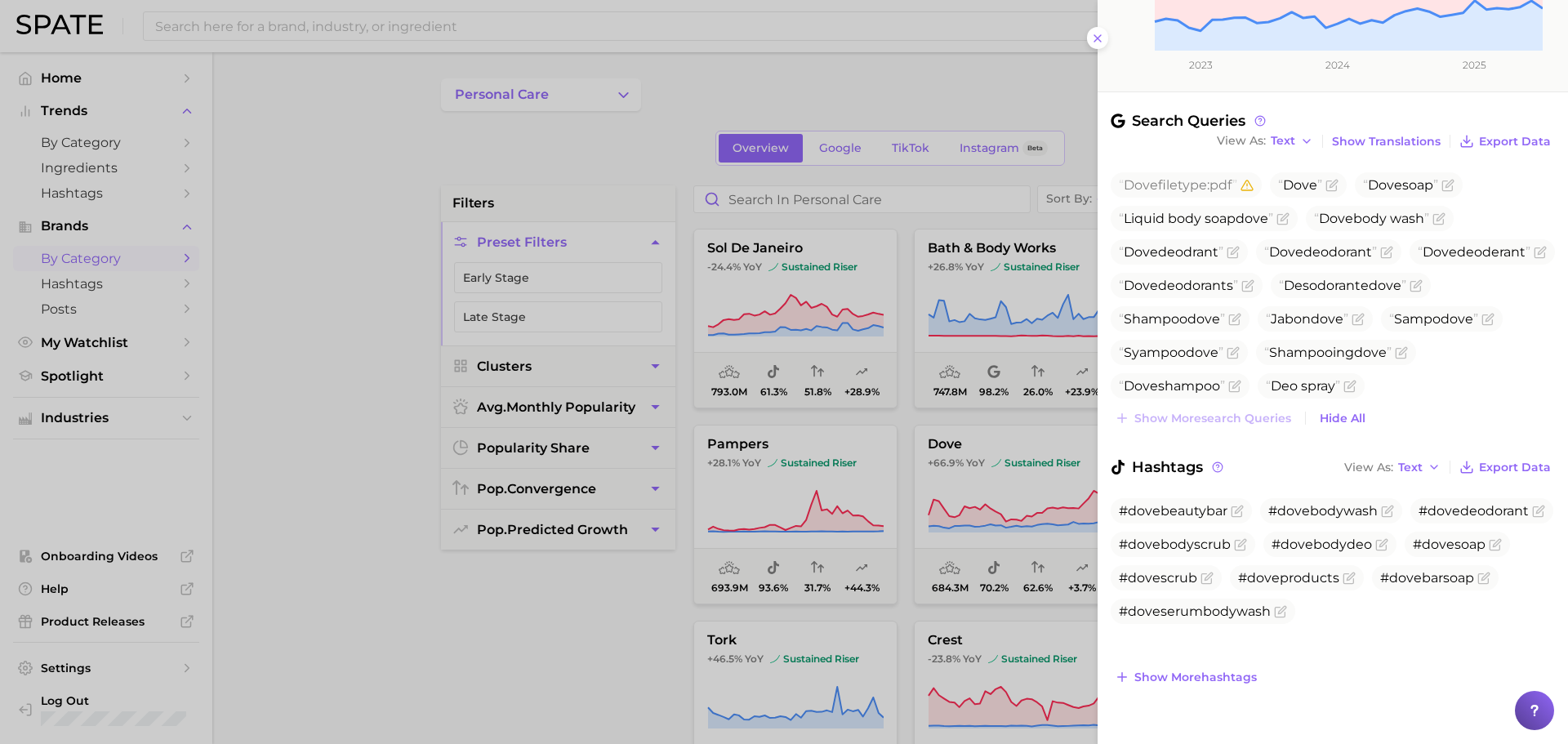
click at [787, 415] on div at bounding box center [784, 372] width 1568 height 744
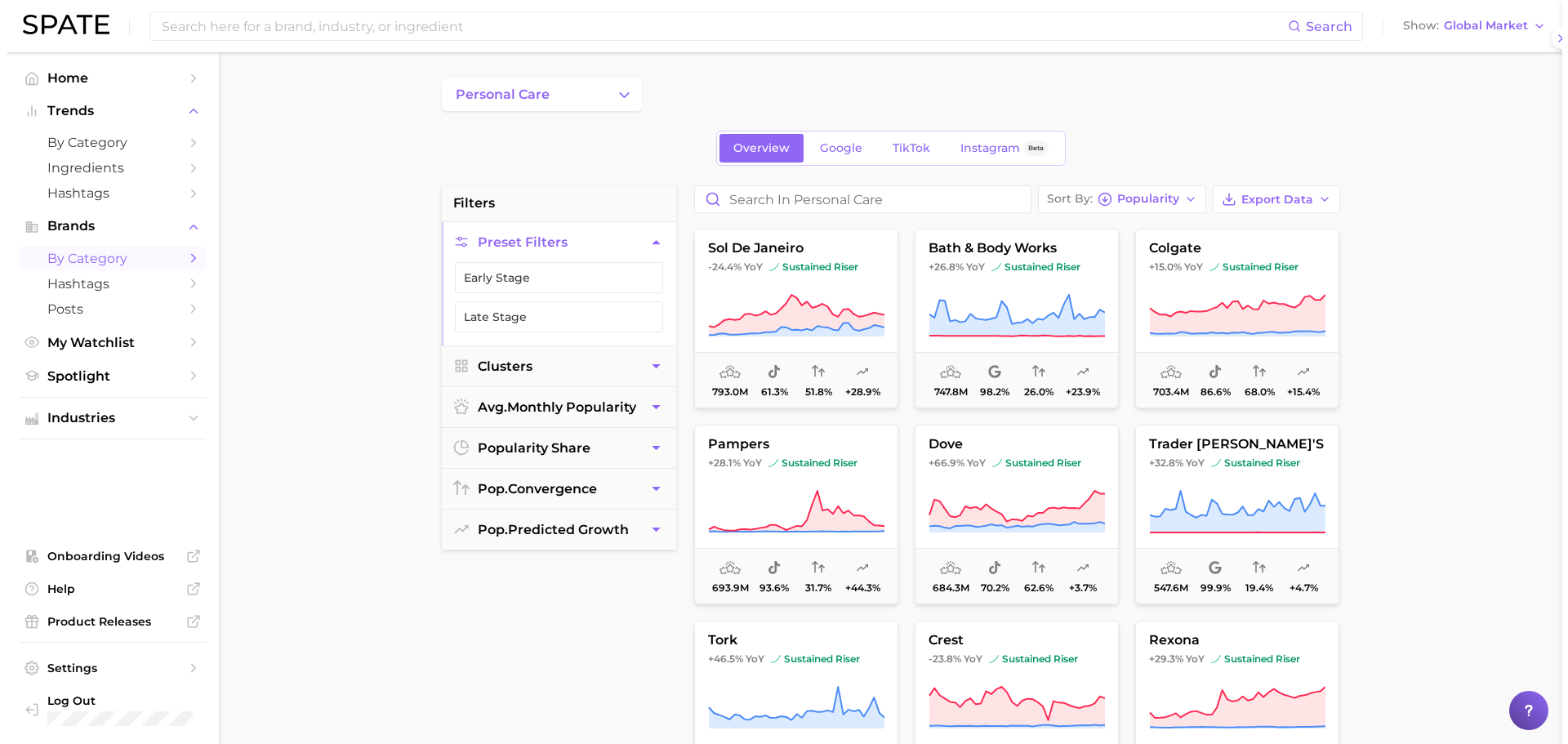
scroll to position [0, 0]
click at [1208, 286] on button "colgate +15.0% YoY sustained riser 703.4m 86.6% 68.0% +15.4%" at bounding box center [1230, 319] width 204 height 180
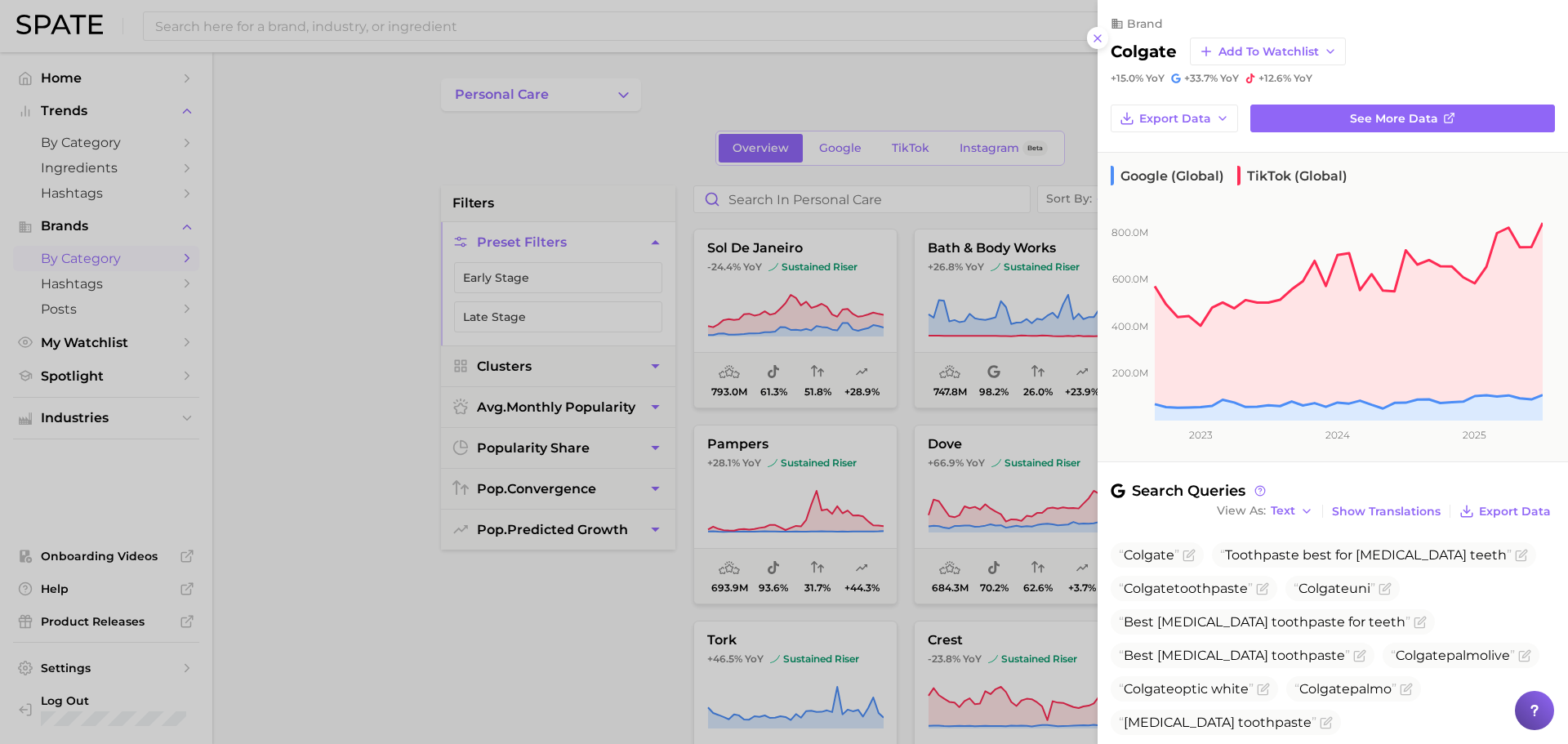
scroll to position [180, 0]
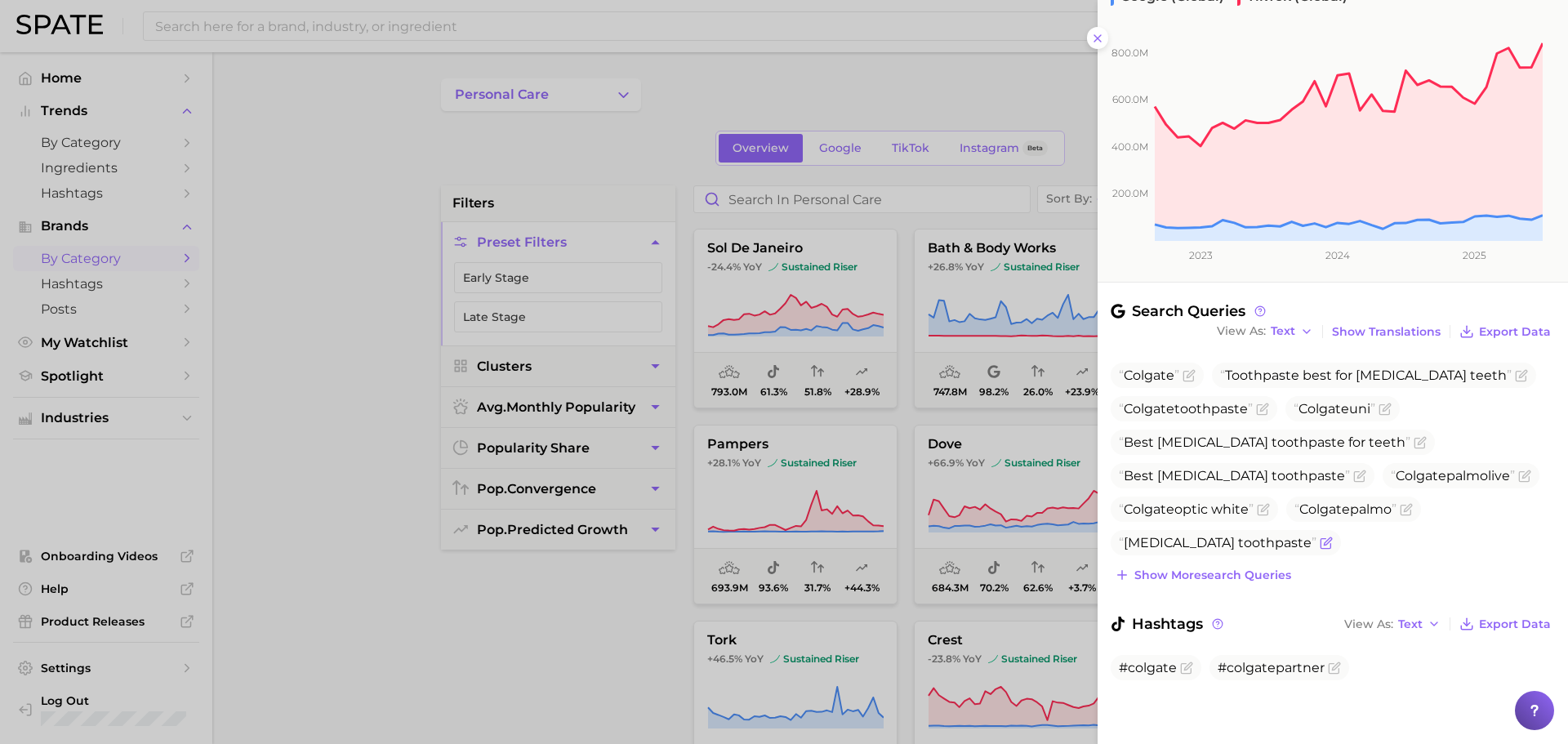
click at [1319, 540] on icon "Flag as miscategorized or irrelevant" at bounding box center [1325, 543] width 13 height 13
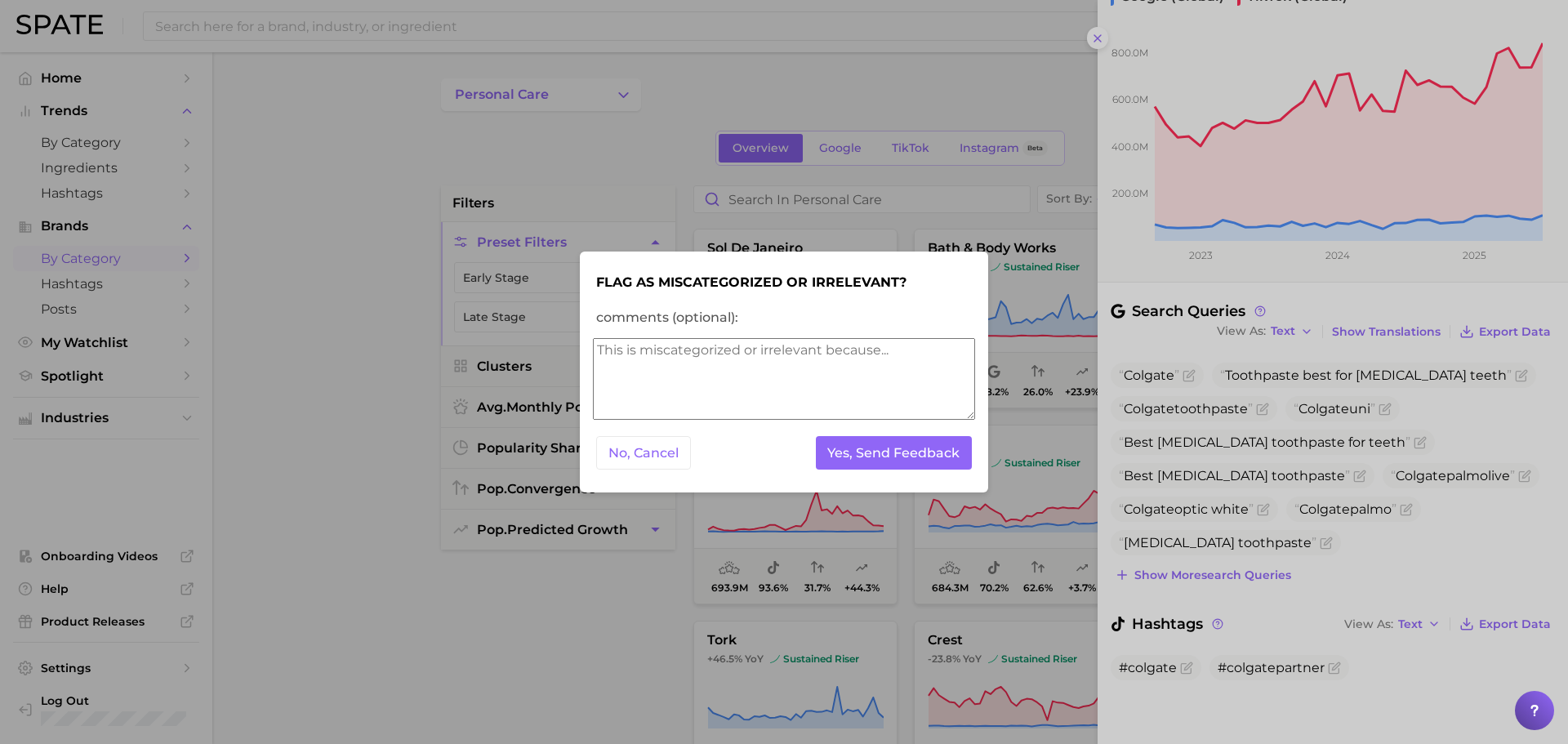
click at [1333, 533] on div at bounding box center [784, 372] width 1568 height 744
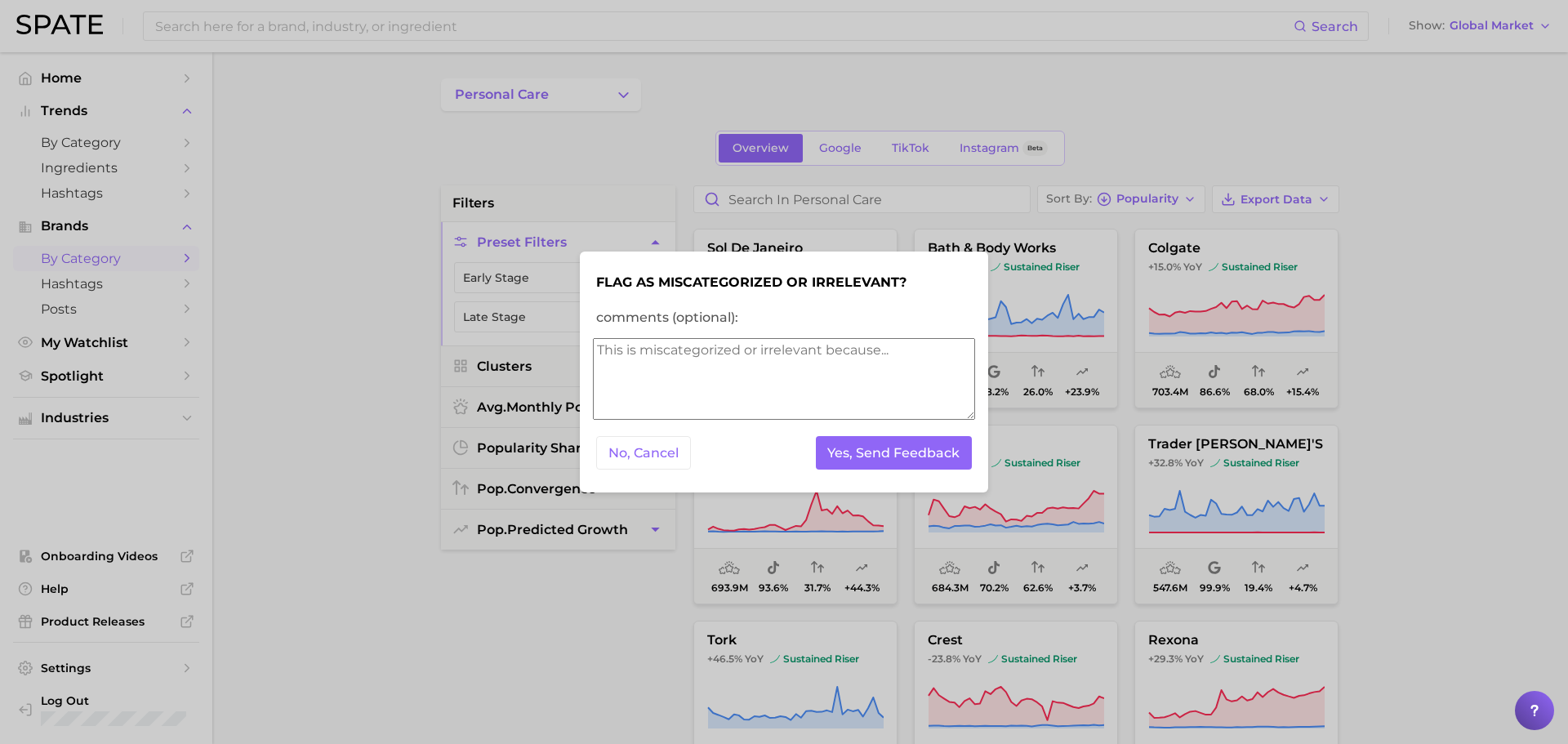
click at [1171, 365] on div at bounding box center [784, 372] width 1568 height 744
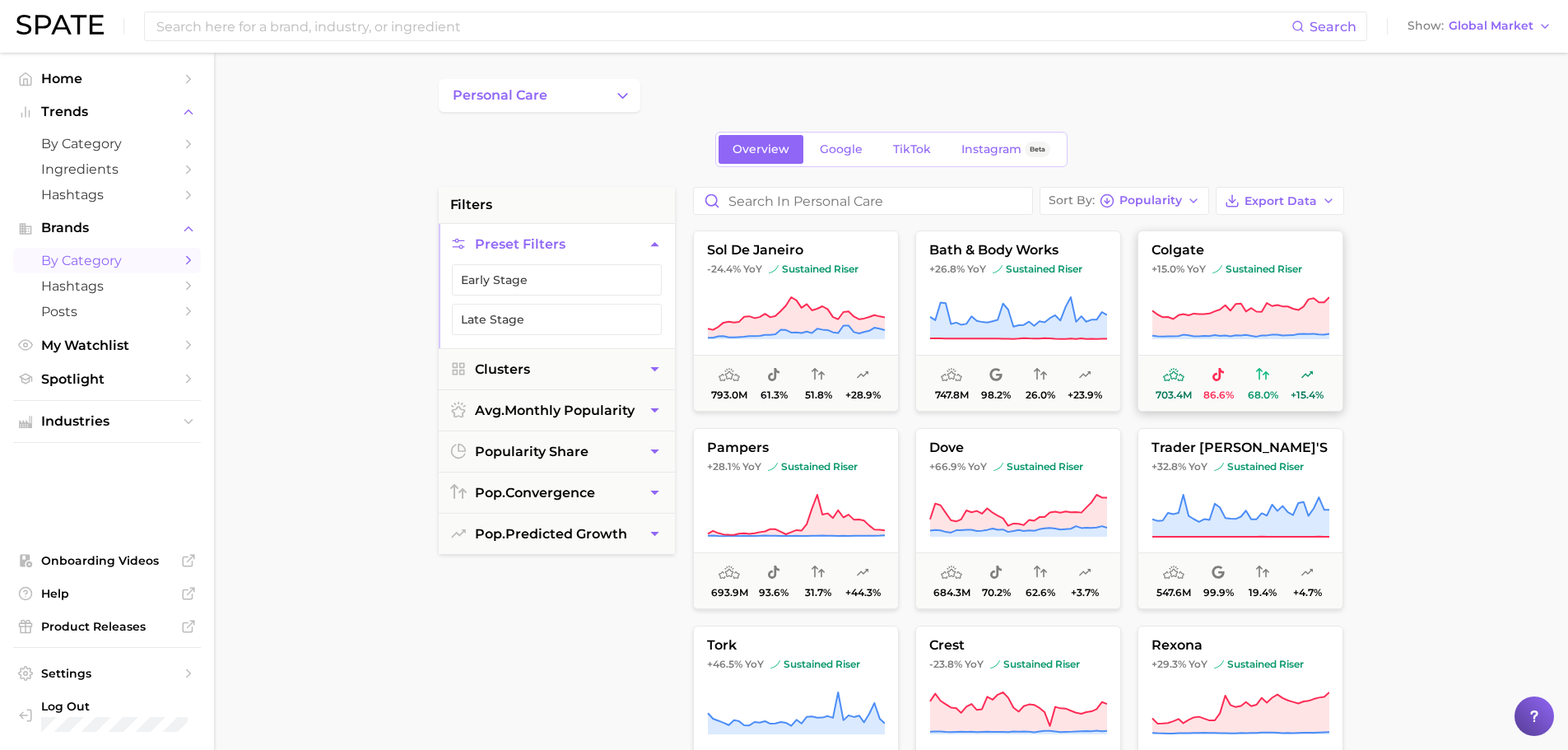
click at [1208, 335] on icon at bounding box center [1240, 334] width 177 height 3
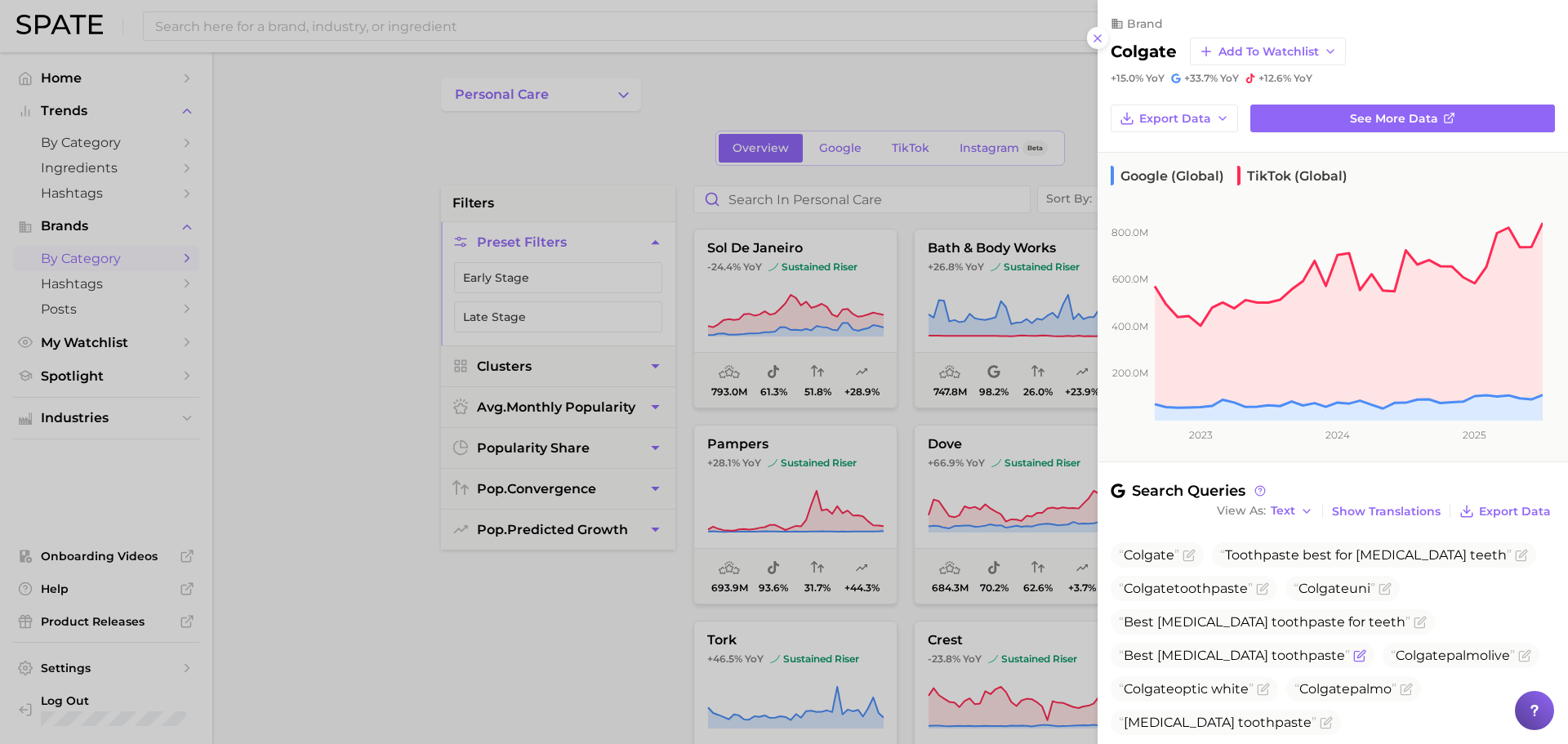
scroll to position [180, 0]
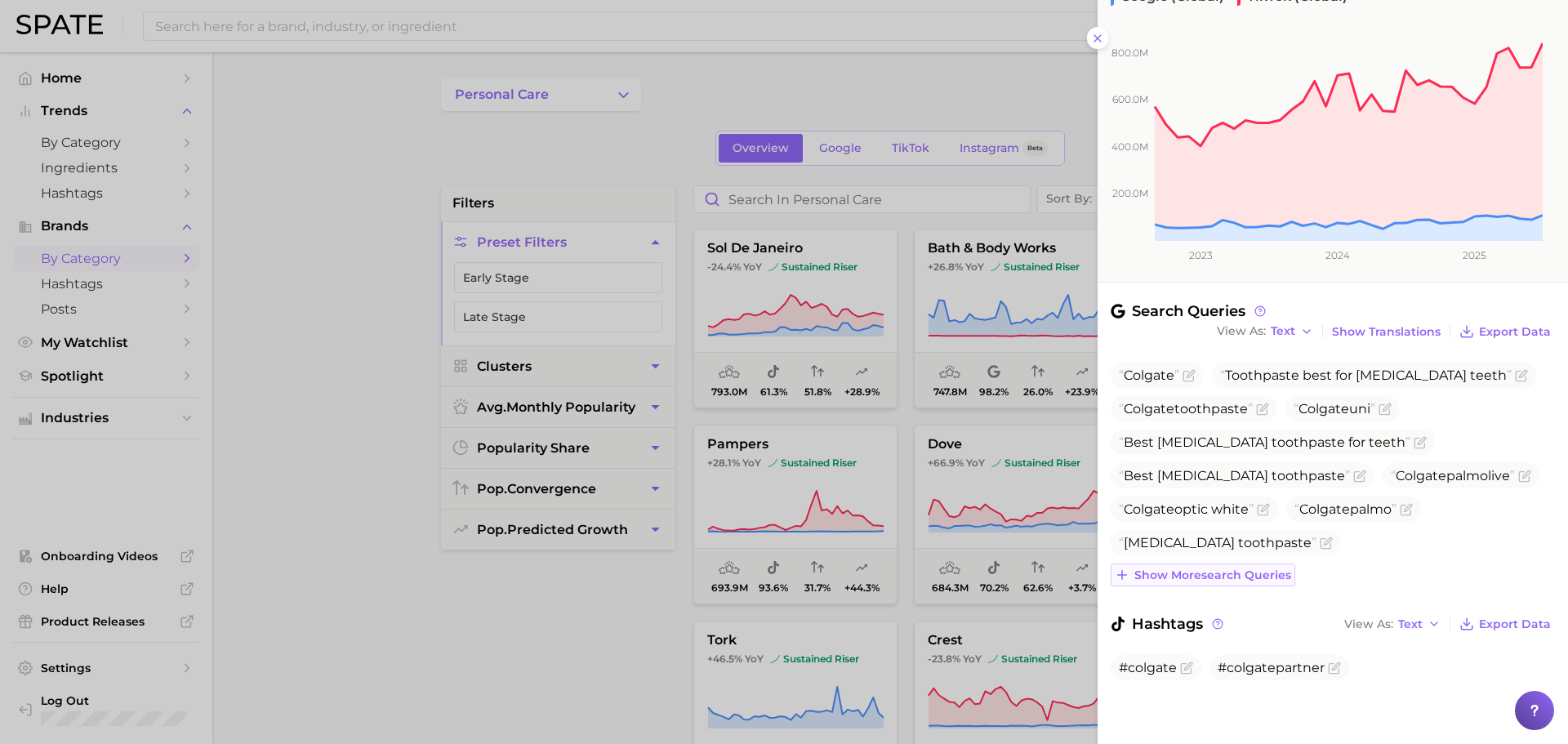
click at [1193, 578] on span "Show more search queries" at bounding box center [1212, 575] width 157 height 14
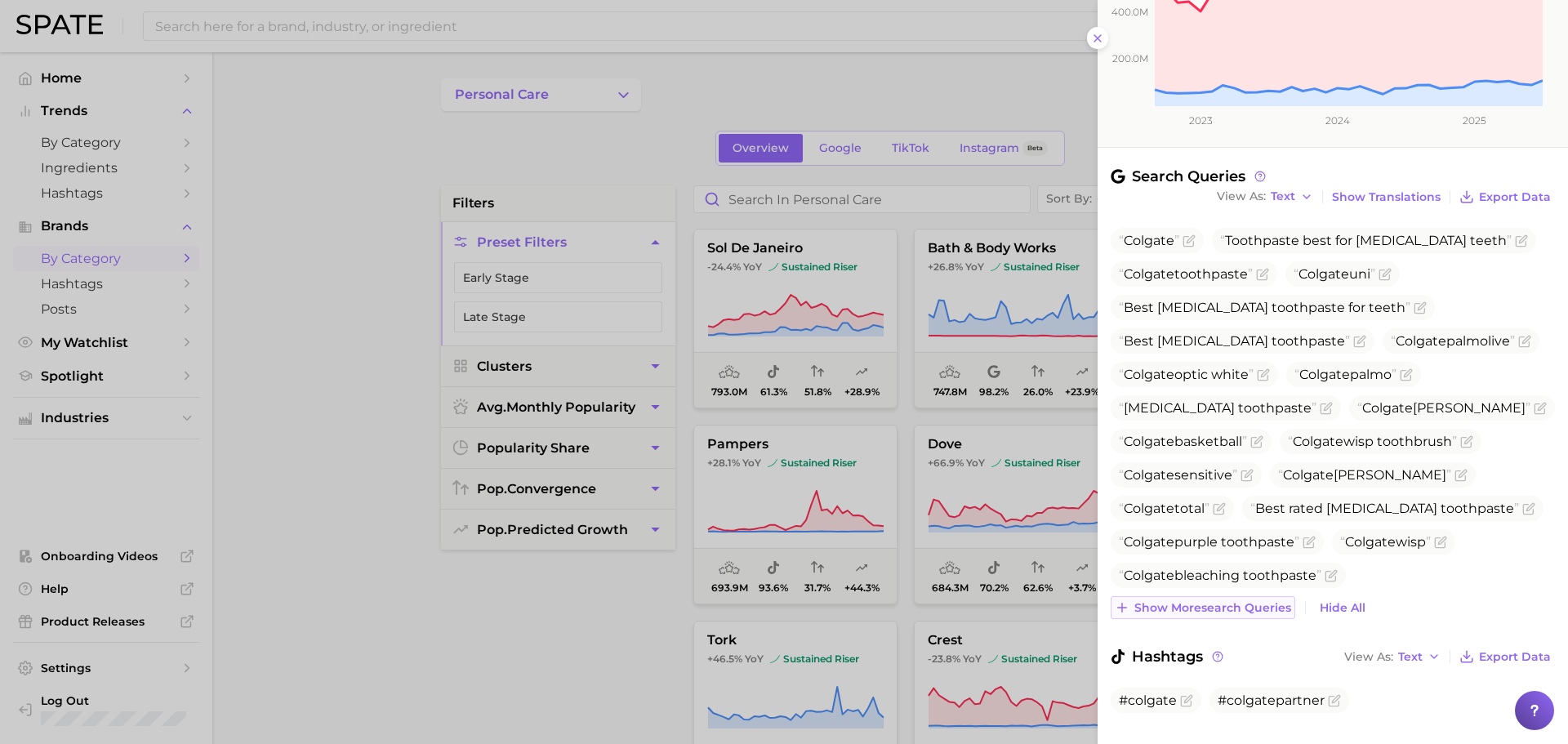
scroll to position [315, 0]
click at [1202, 593] on div "Colgate Toothpaste best for [MEDICAL_DATA] teeth Colgate toothpaste Colgate uni…" at bounding box center [1332, 423] width 444 height 391
click at [1202, 602] on span "Show more search queries" at bounding box center [1212, 607] width 157 height 14
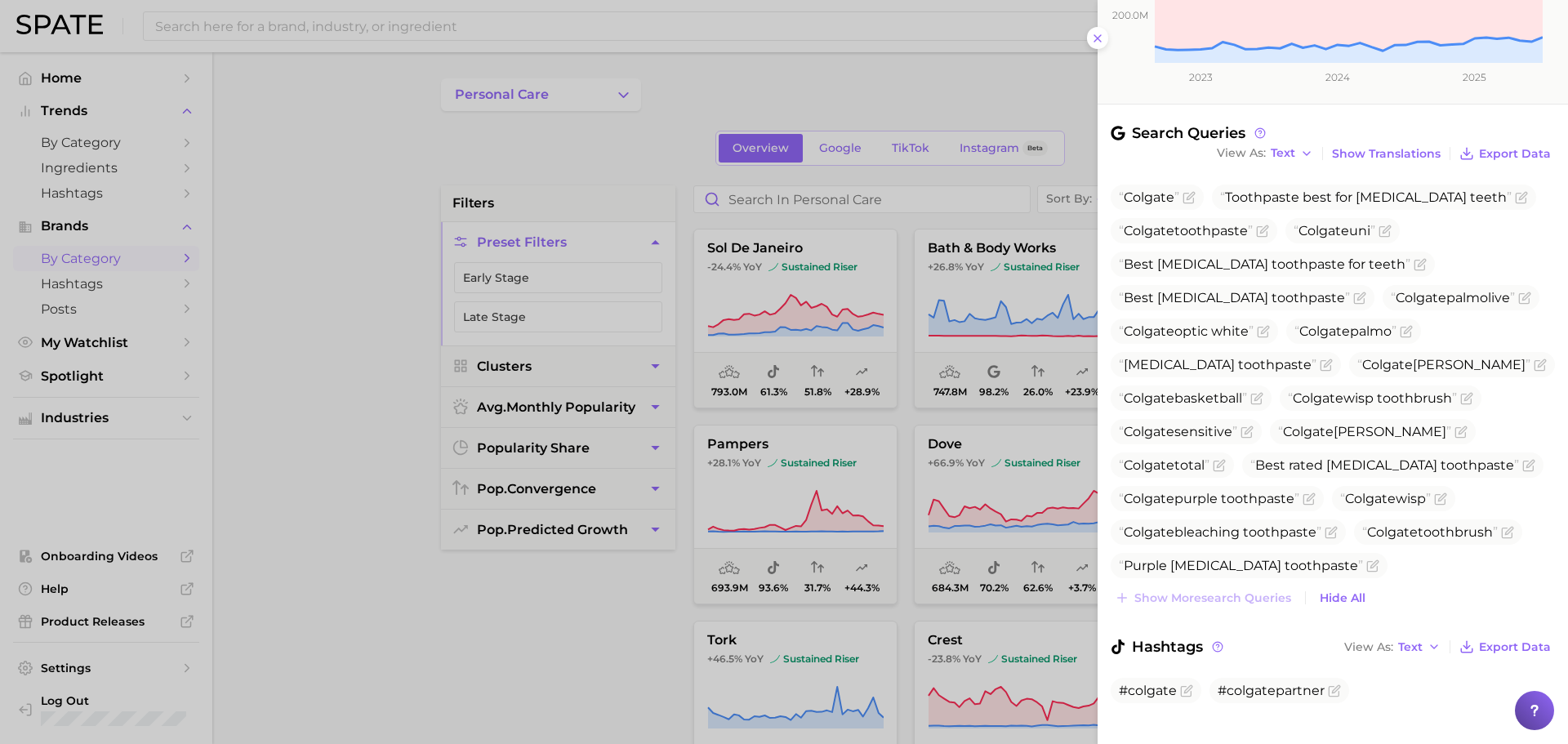
scroll to position [369, 0]
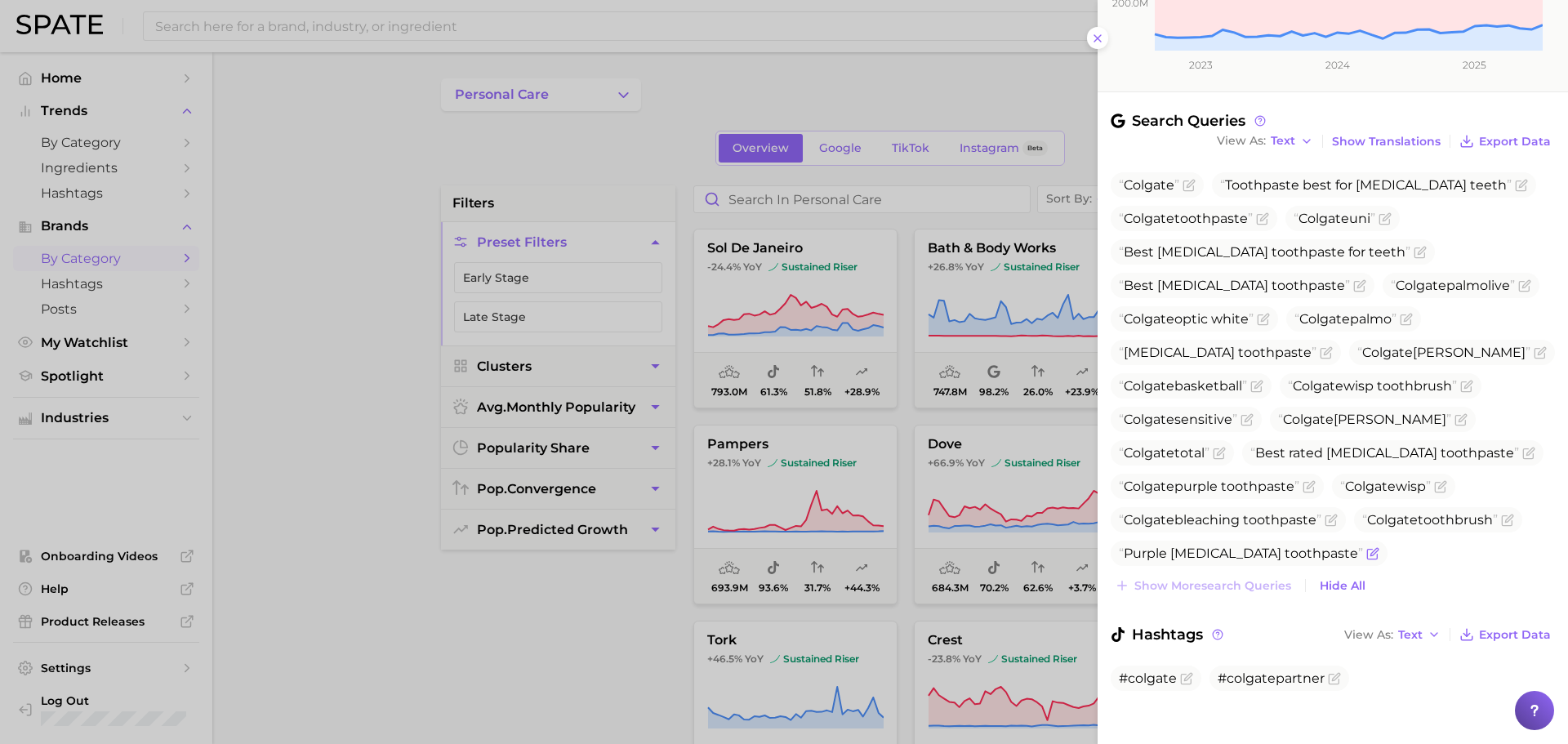
click at [1319, 561] on span "Purple [MEDICAL_DATA] toothpaste" at bounding box center [1248, 553] width 277 height 26
click at [1367, 557] on icon "Flag as miscategorized or irrelevant" at bounding box center [1371, 553] width 9 height 9
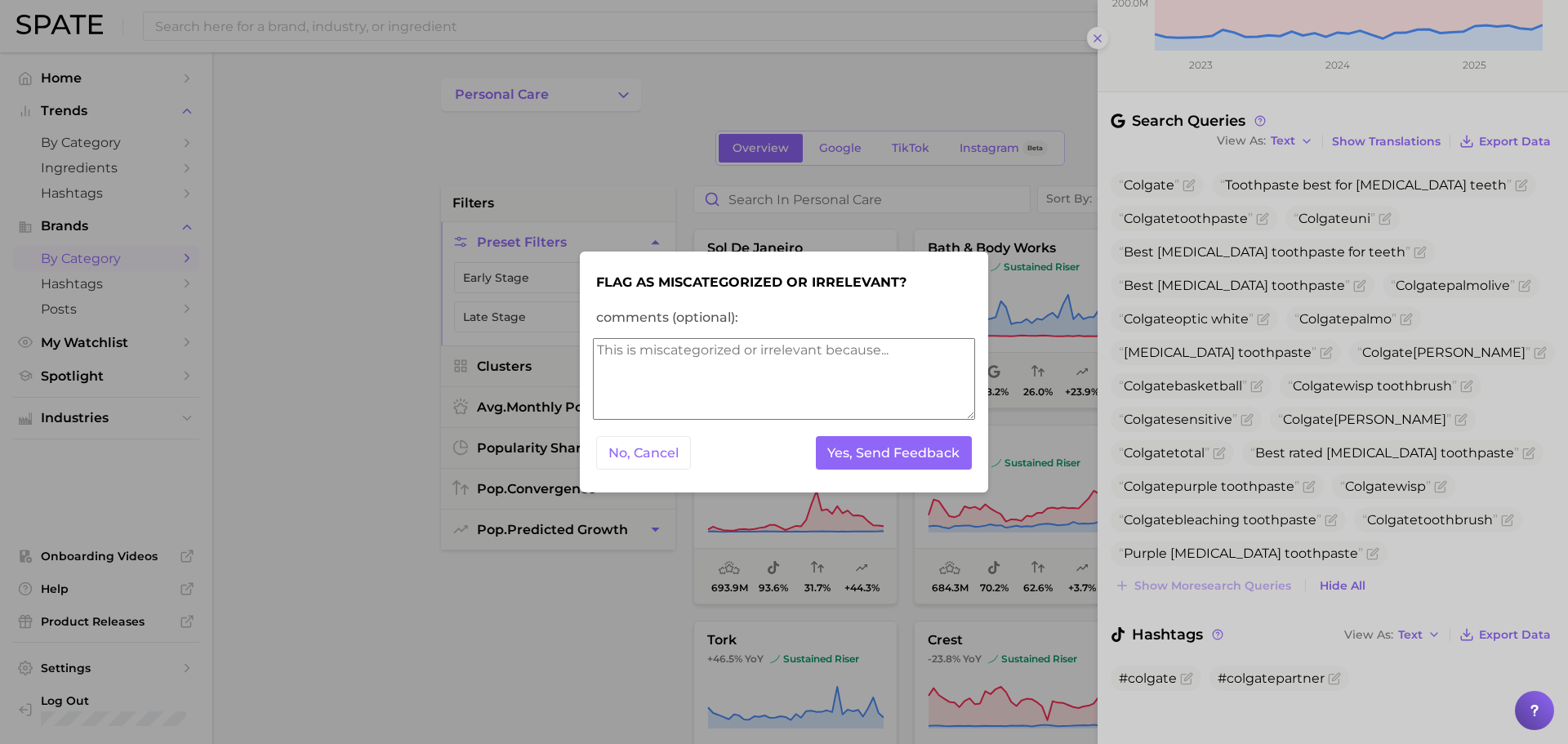
click at [1349, 382] on div at bounding box center [784, 372] width 1568 height 744
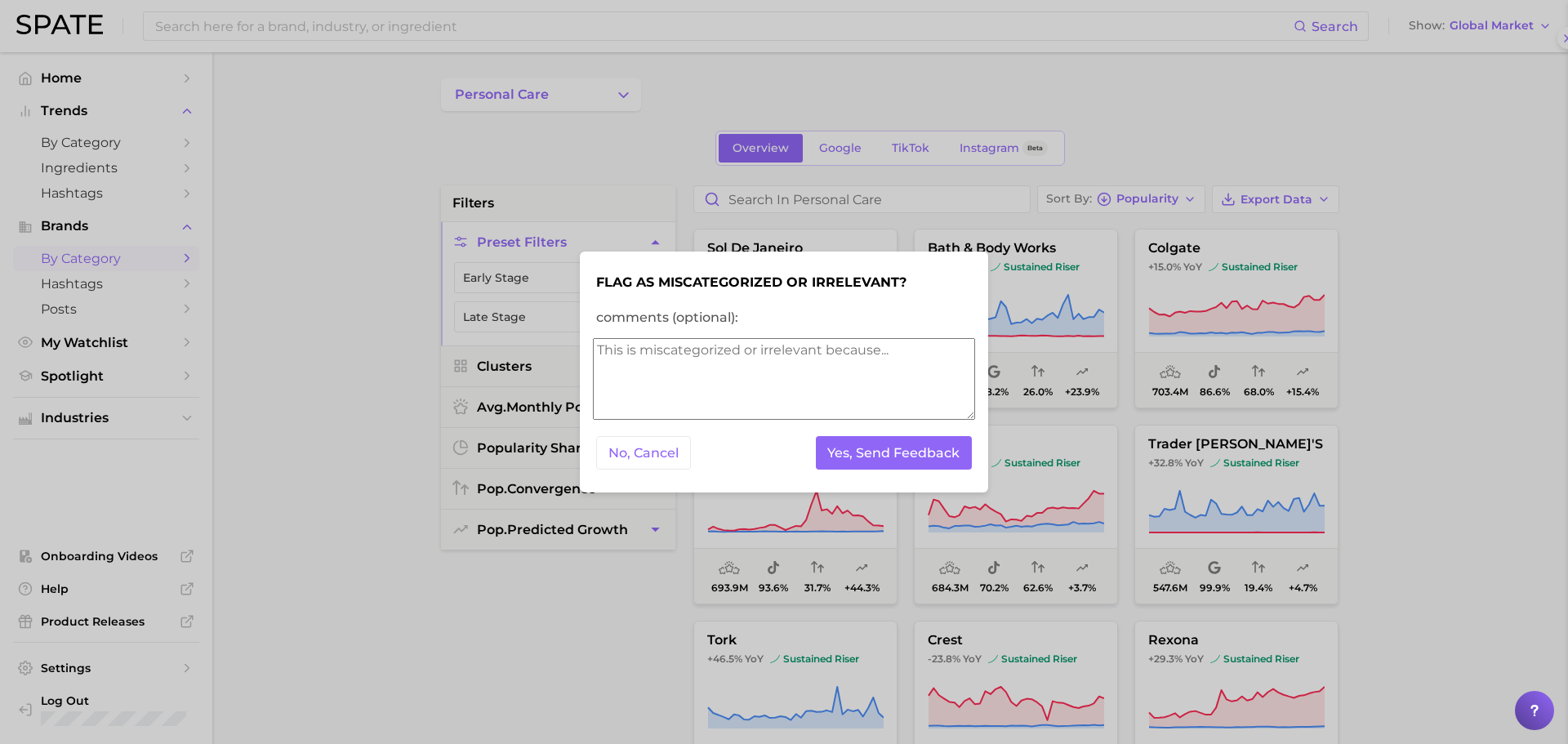
scroll to position [0, 0]
click at [1108, 467] on div at bounding box center [784, 372] width 1568 height 744
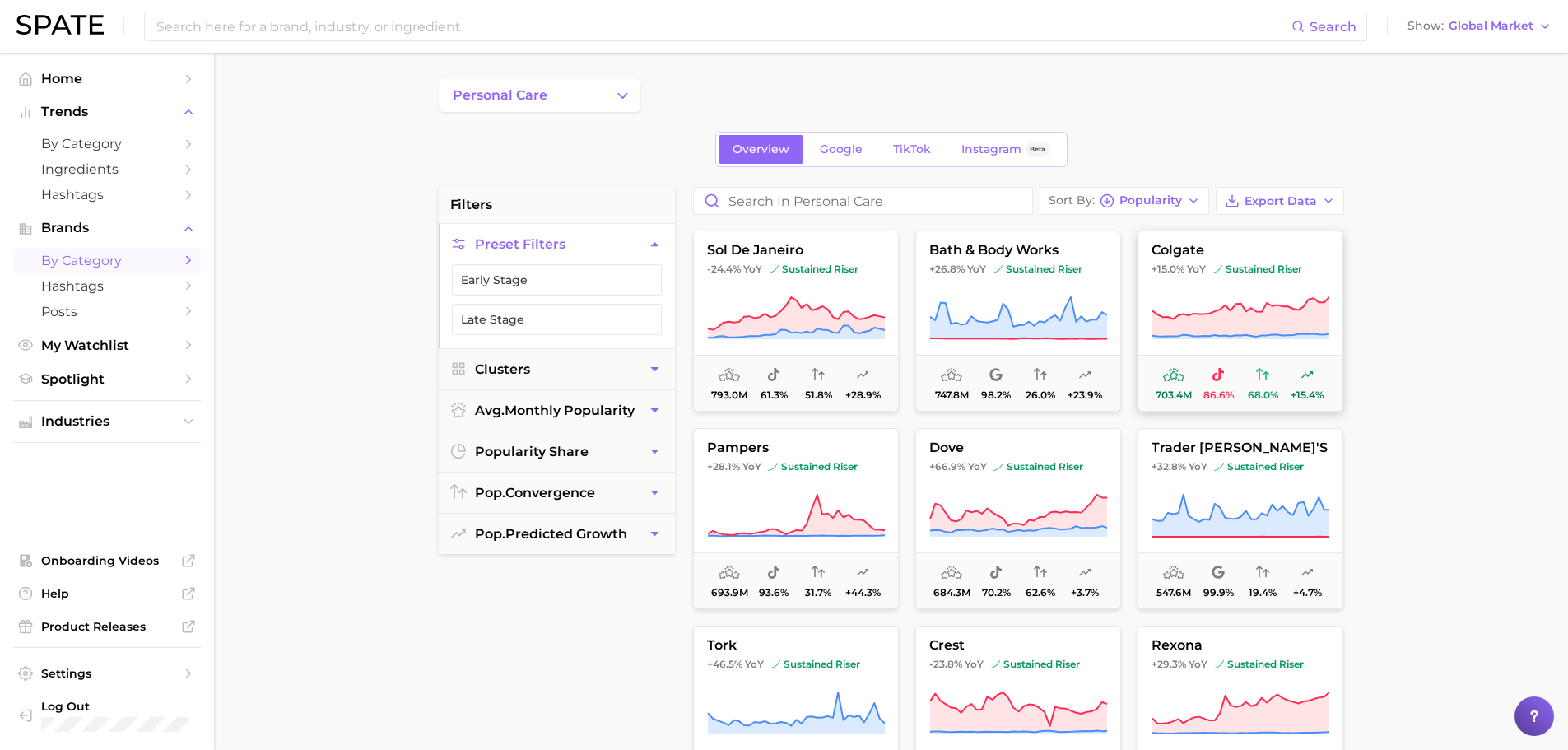
click at [1230, 302] on icon at bounding box center [1240, 318] width 178 height 46
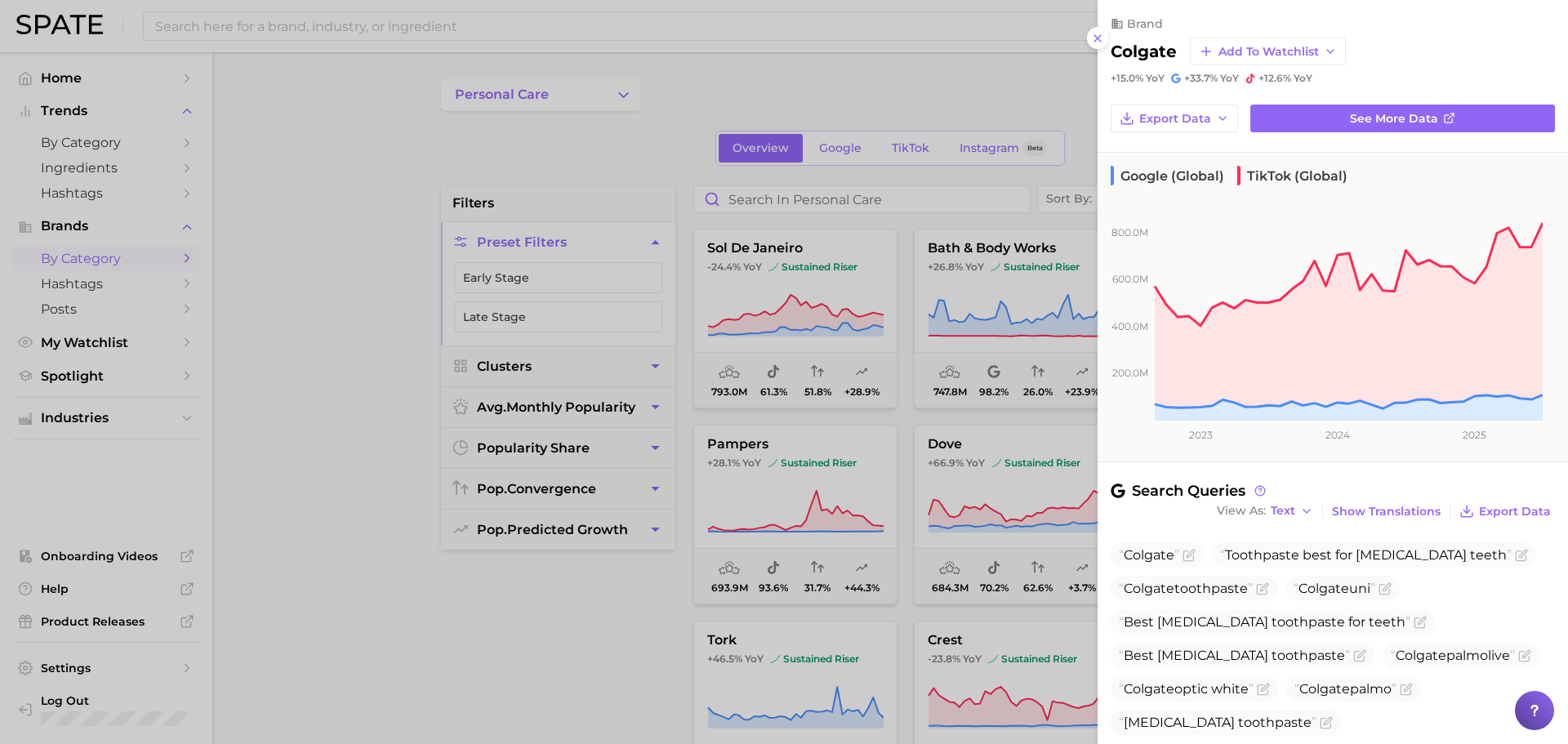
scroll to position [180, 0]
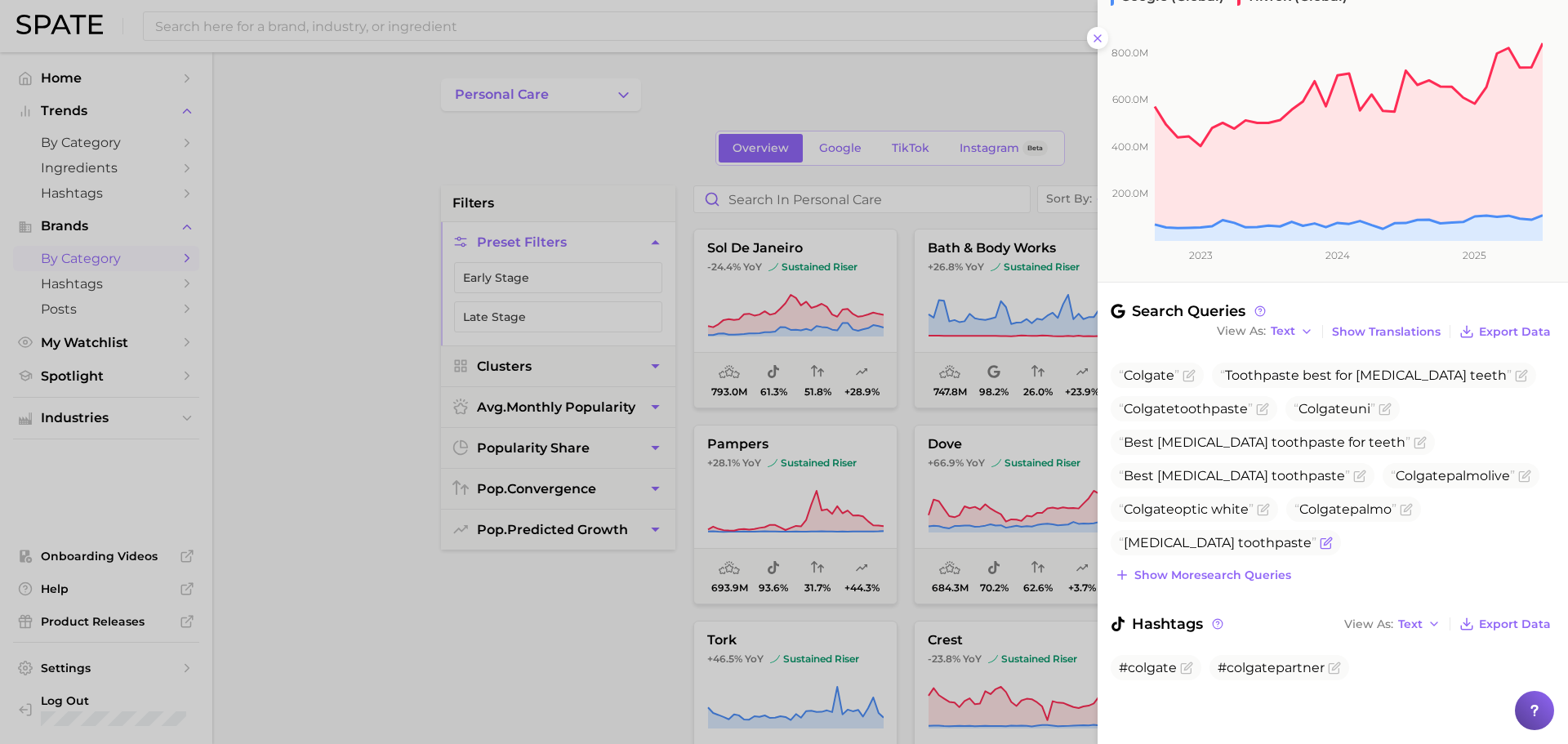
click at [1181, 543] on span "[MEDICAL_DATA] toothpaste" at bounding box center [1217, 543] width 197 height 15
copy div "[MEDICAL_DATA] toothpaste Show more search queries"
click at [1218, 579] on span "Show more search queries" at bounding box center [1212, 575] width 157 height 14
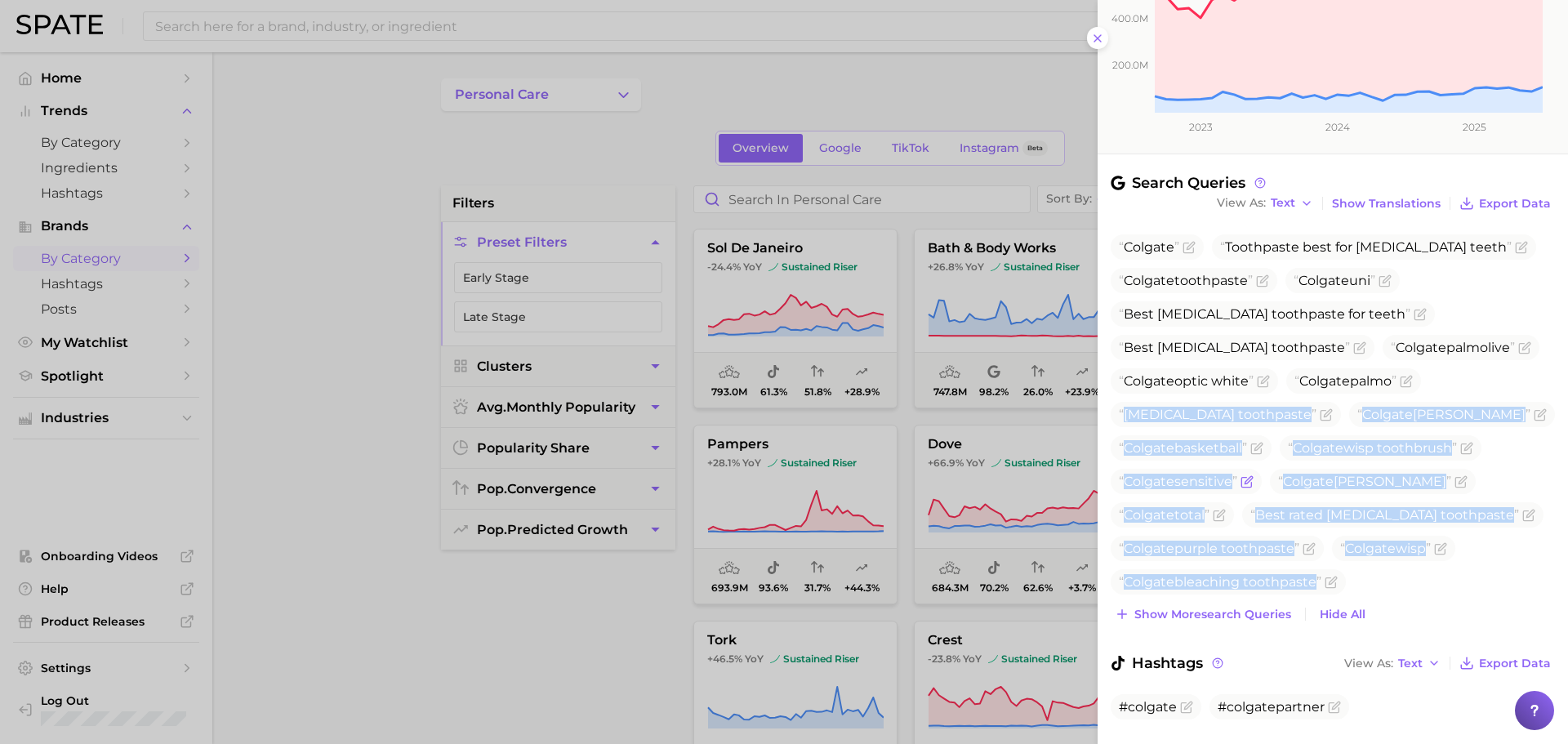
click at [1191, 473] on span "Colgate sensitive" at bounding box center [1178, 481] width 118 height 15
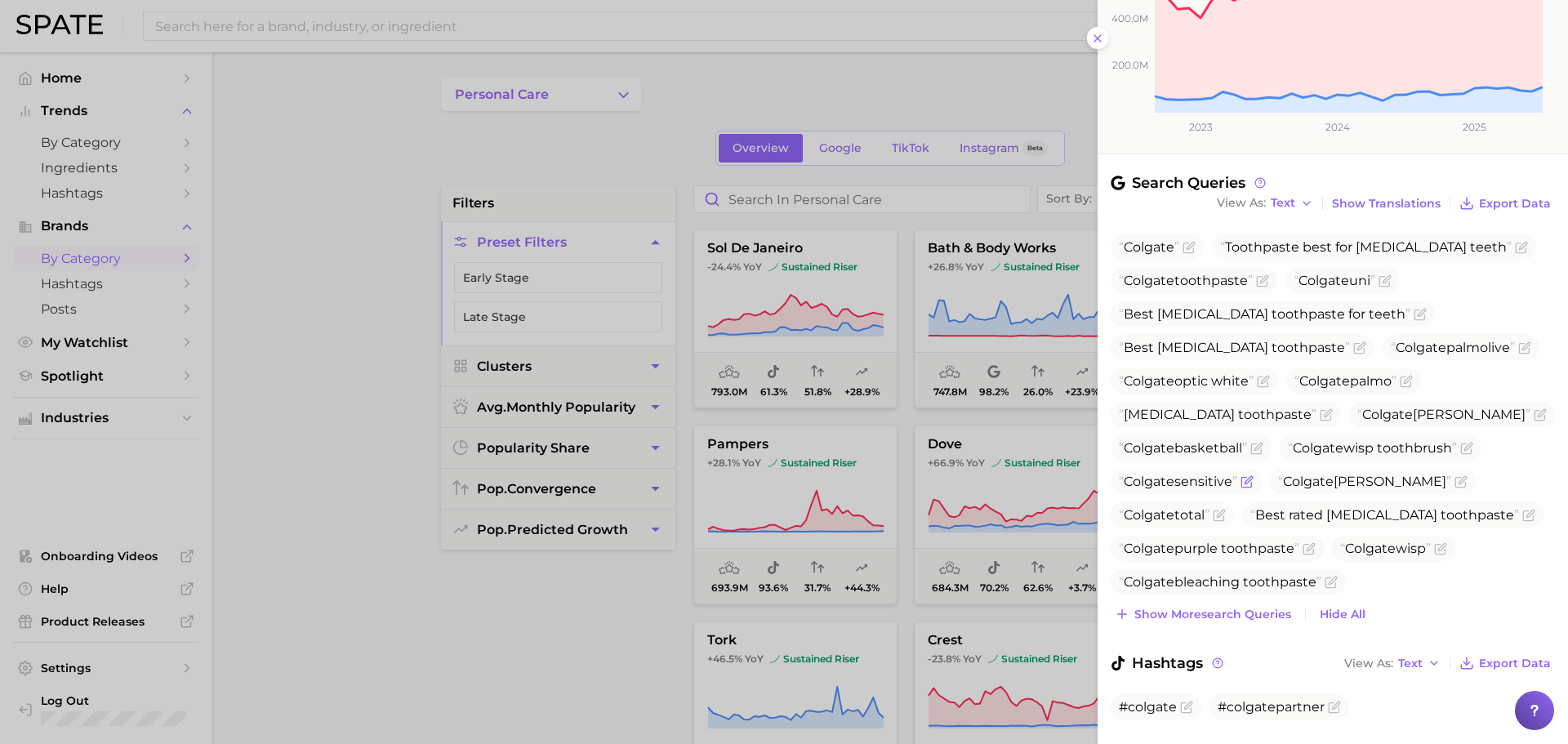
scroll to position [347, 0]
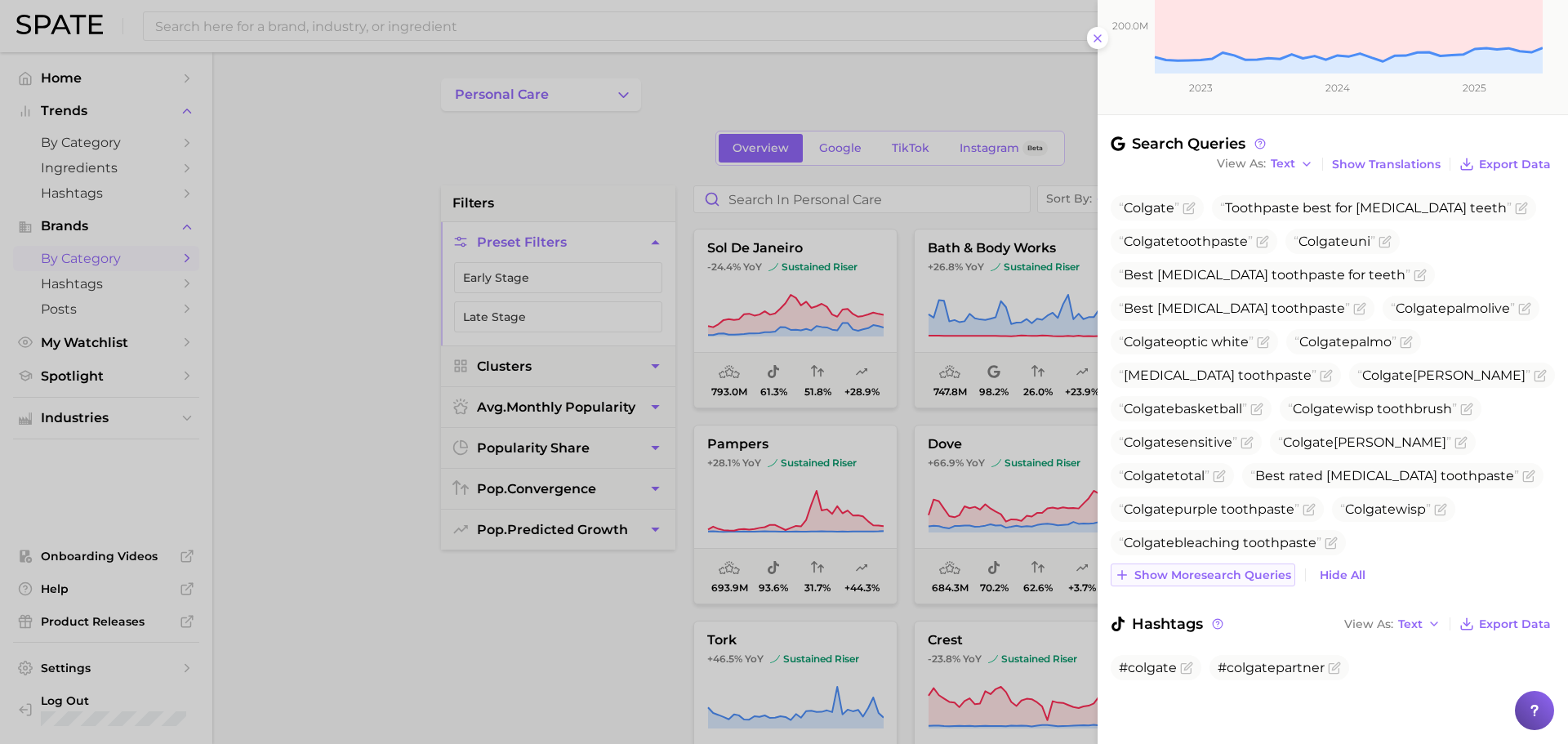
click at [1195, 575] on span "Show more search queries" at bounding box center [1212, 575] width 157 height 14
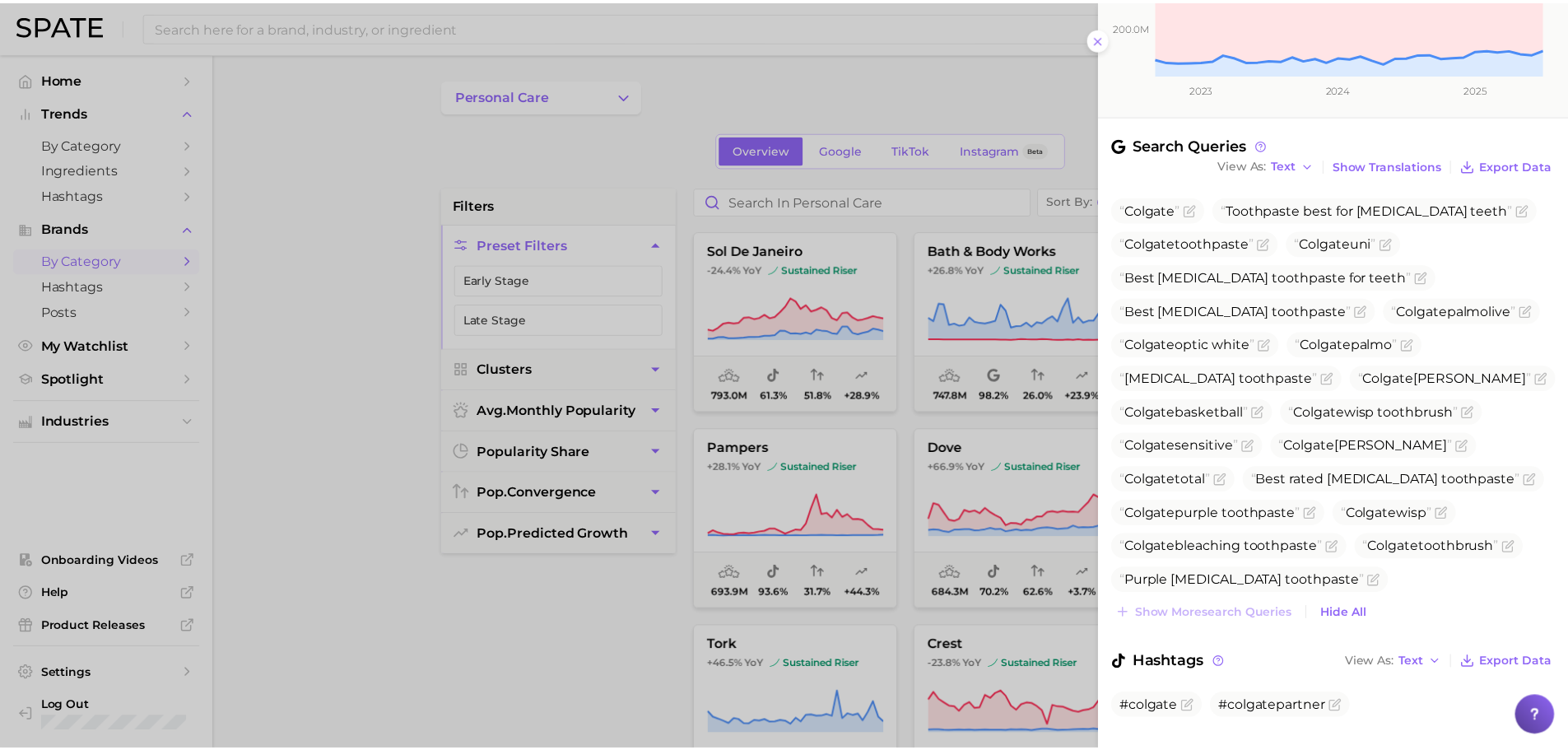
scroll to position [384, 0]
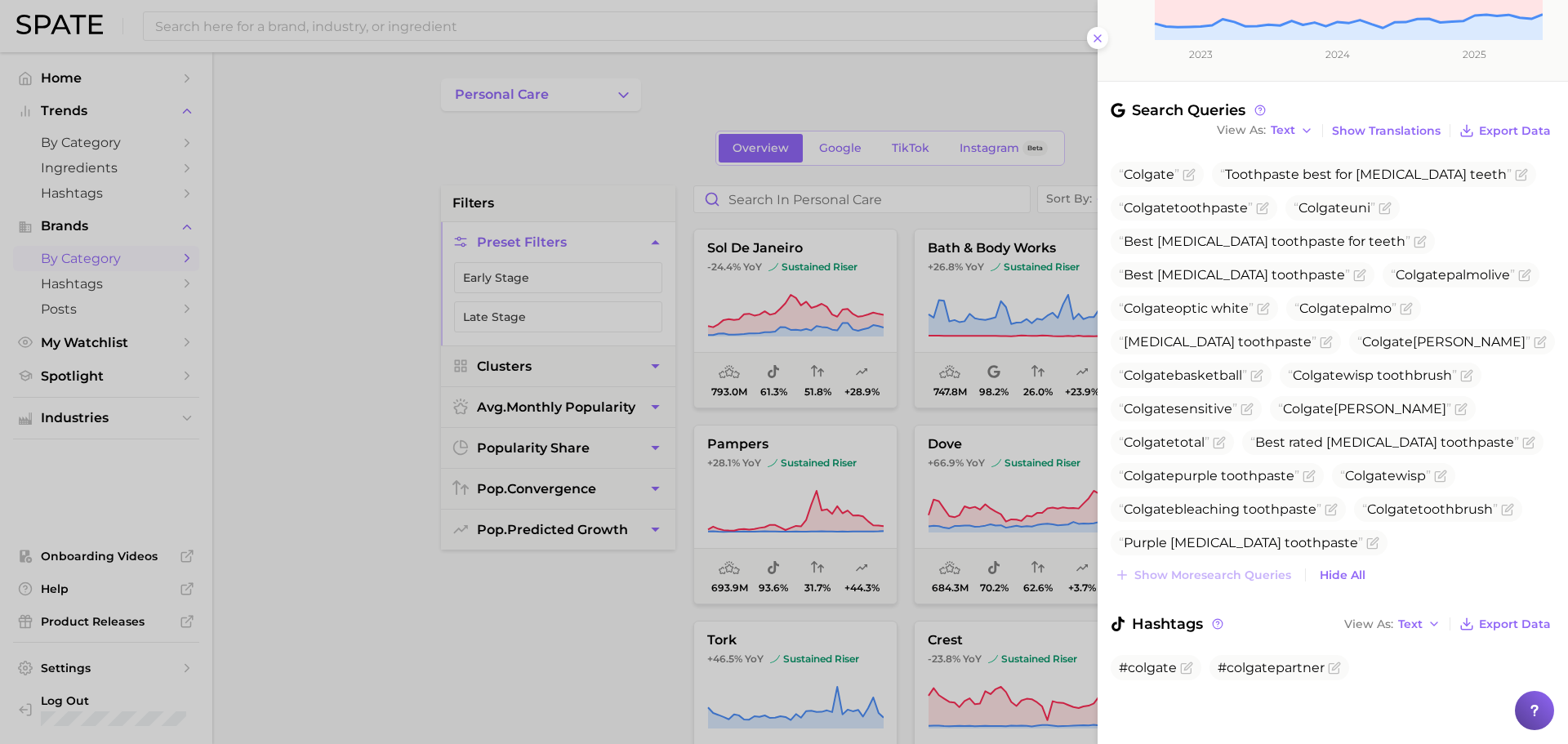
click at [880, 324] on div at bounding box center [784, 372] width 1568 height 744
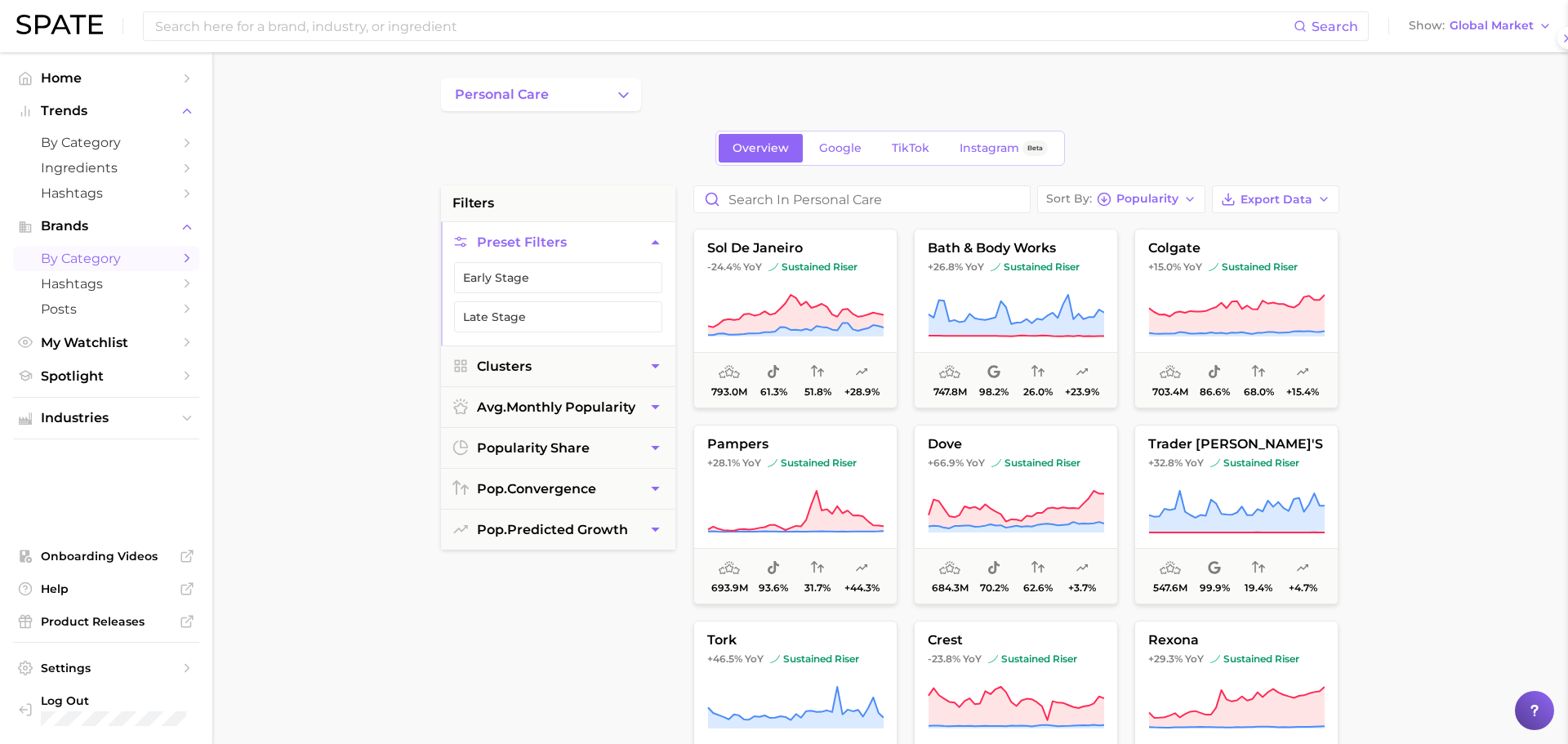
scroll to position [0, 0]
click at [819, 532] on icon at bounding box center [790, 511] width 177 height 45
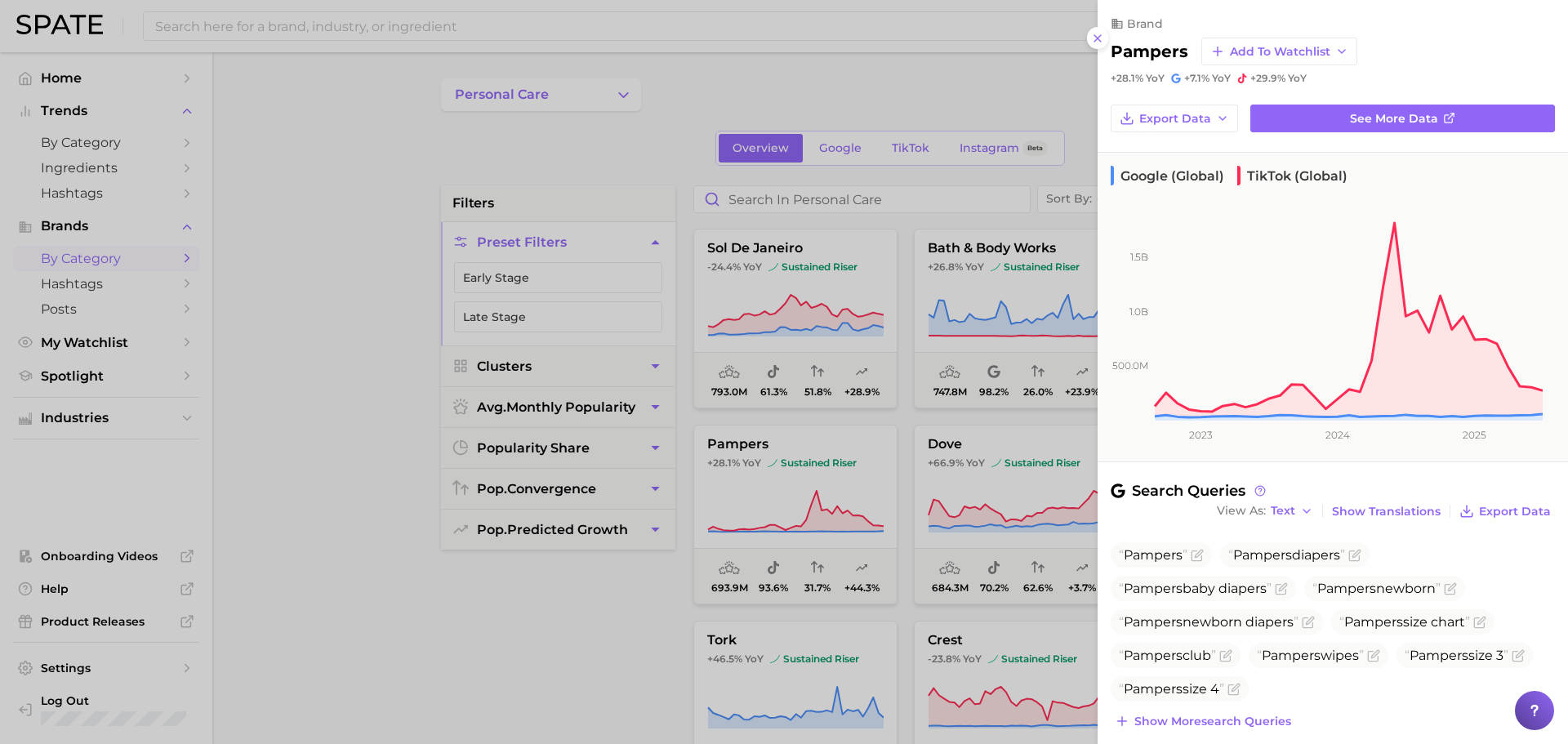
scroll to position [146, 0]
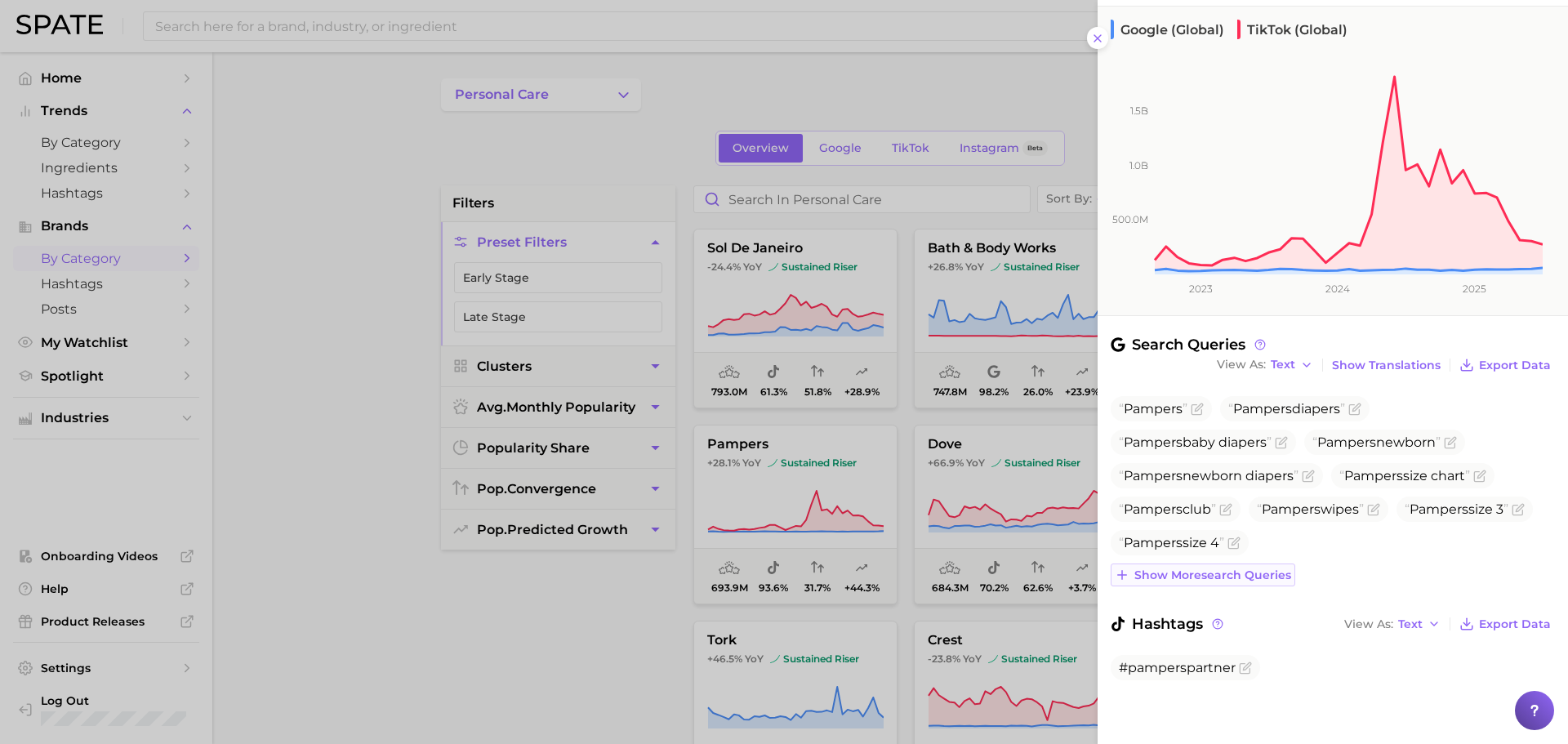
click at [1252, 576] on span "Show more search queries" at bounding box center [1212, 575] width 157 height 14
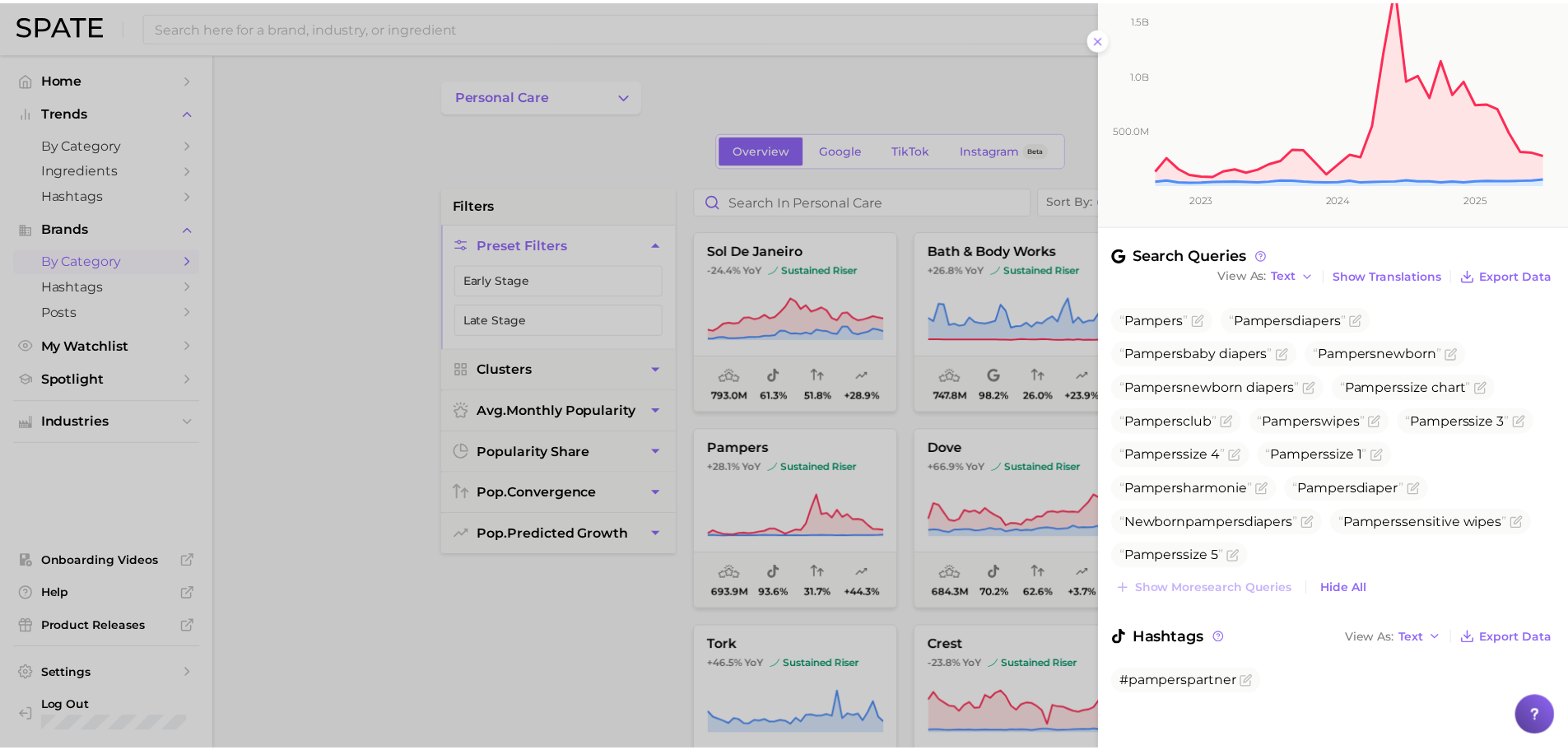
scroll to position [242, 0]
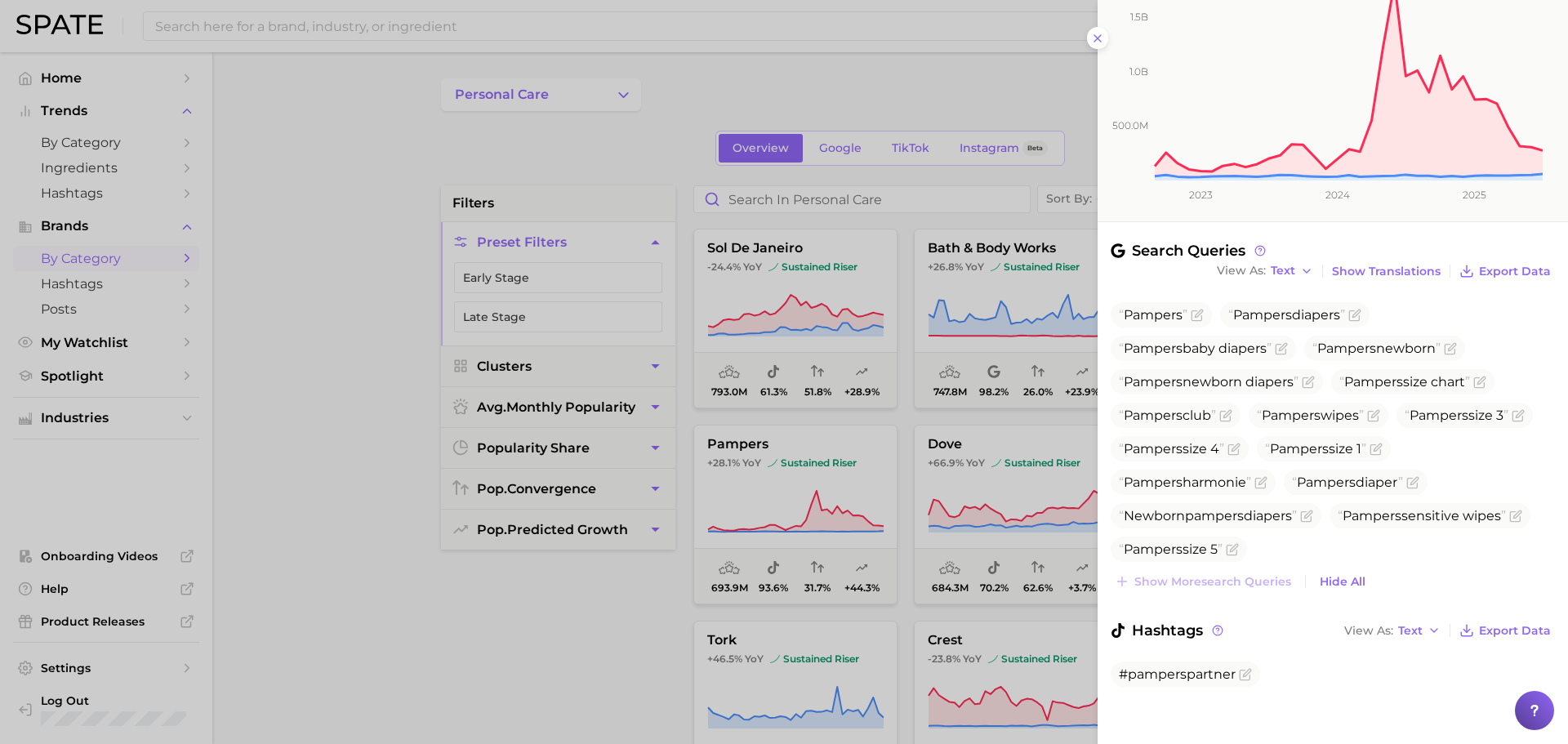
click at [912, 594] on div at bounding box center [784, 372] width 1568 height 744
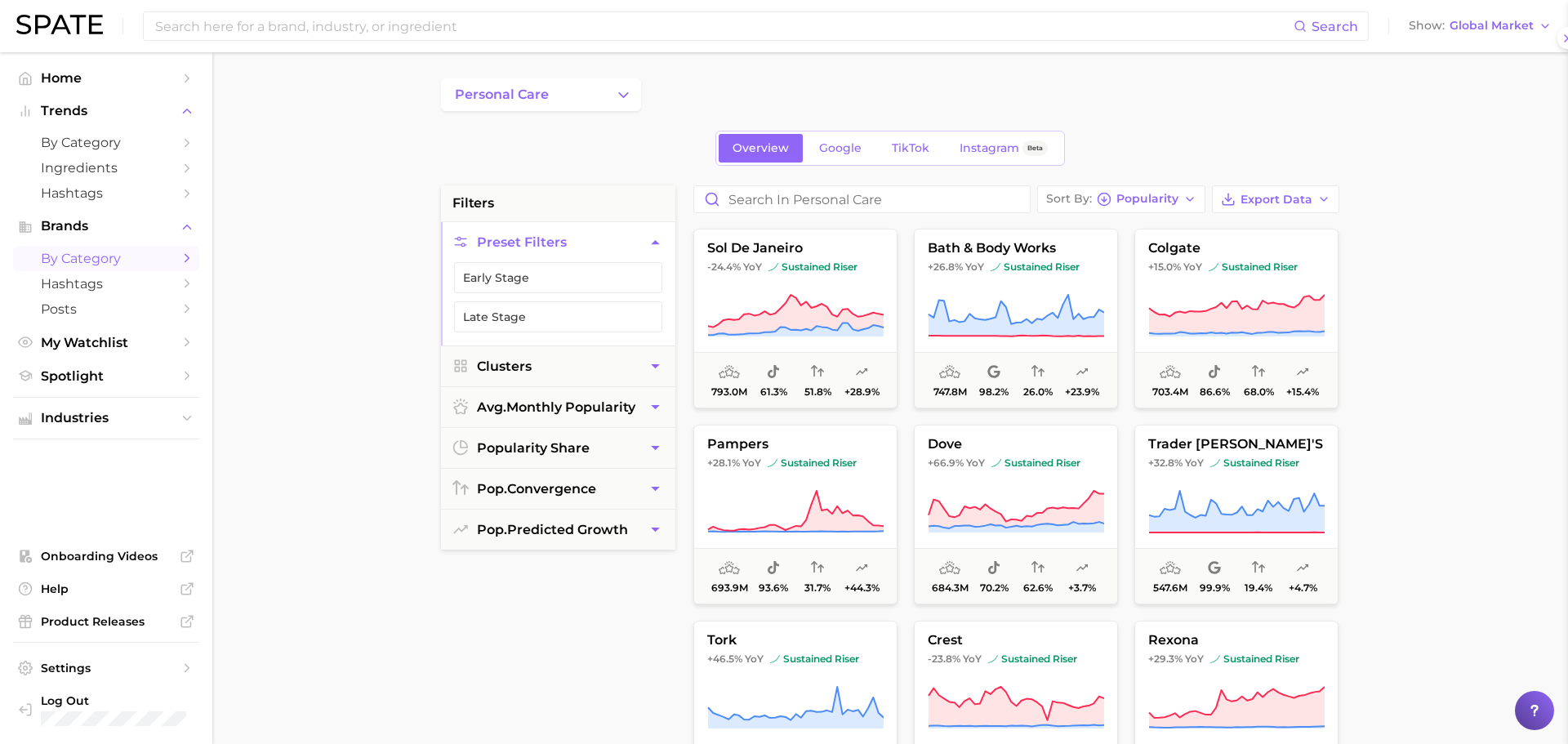
scroll to position [0, 0]
click at [1036, 530] on icon at bounding box center [1010, 527] width 176 height 10
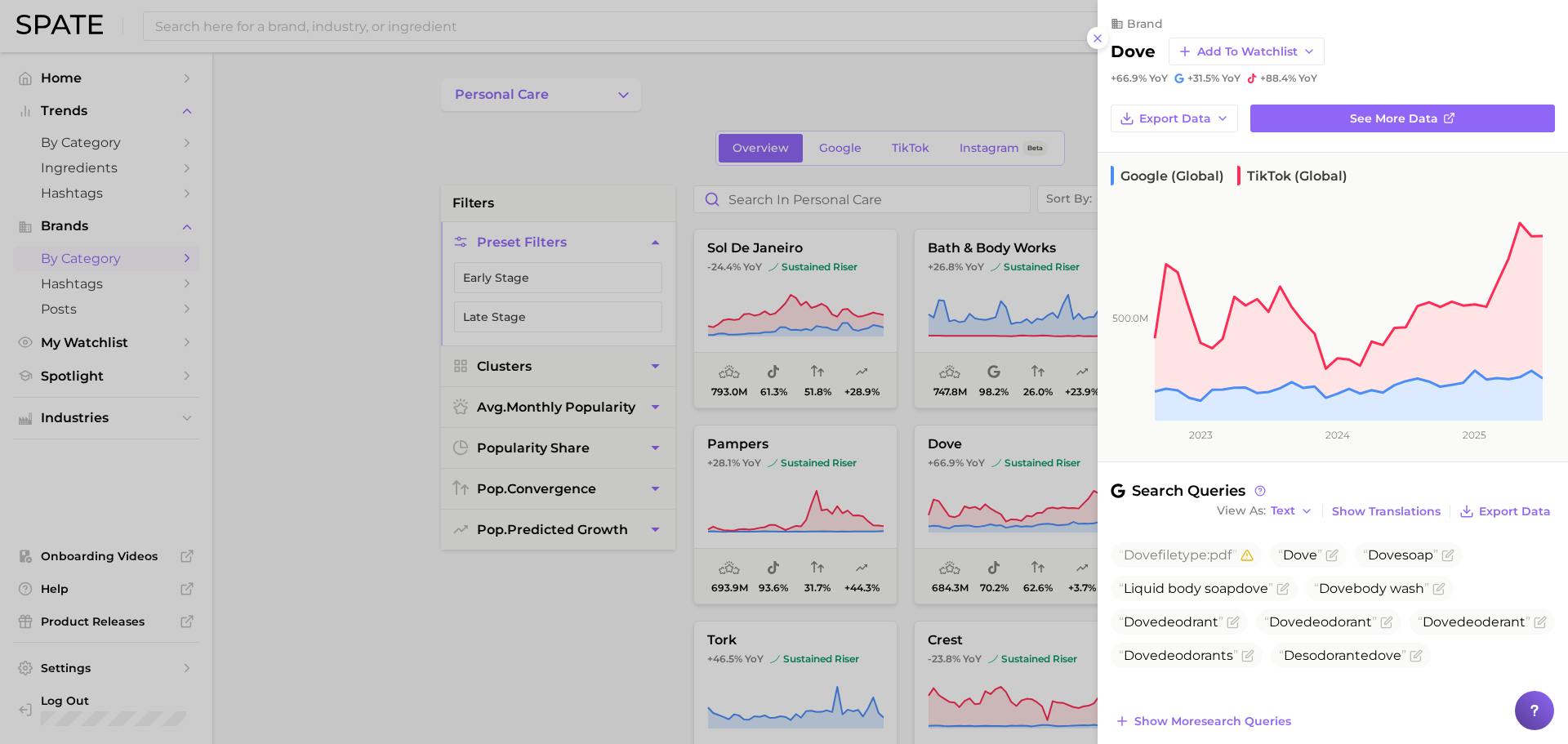
scroll to position [303, 0]
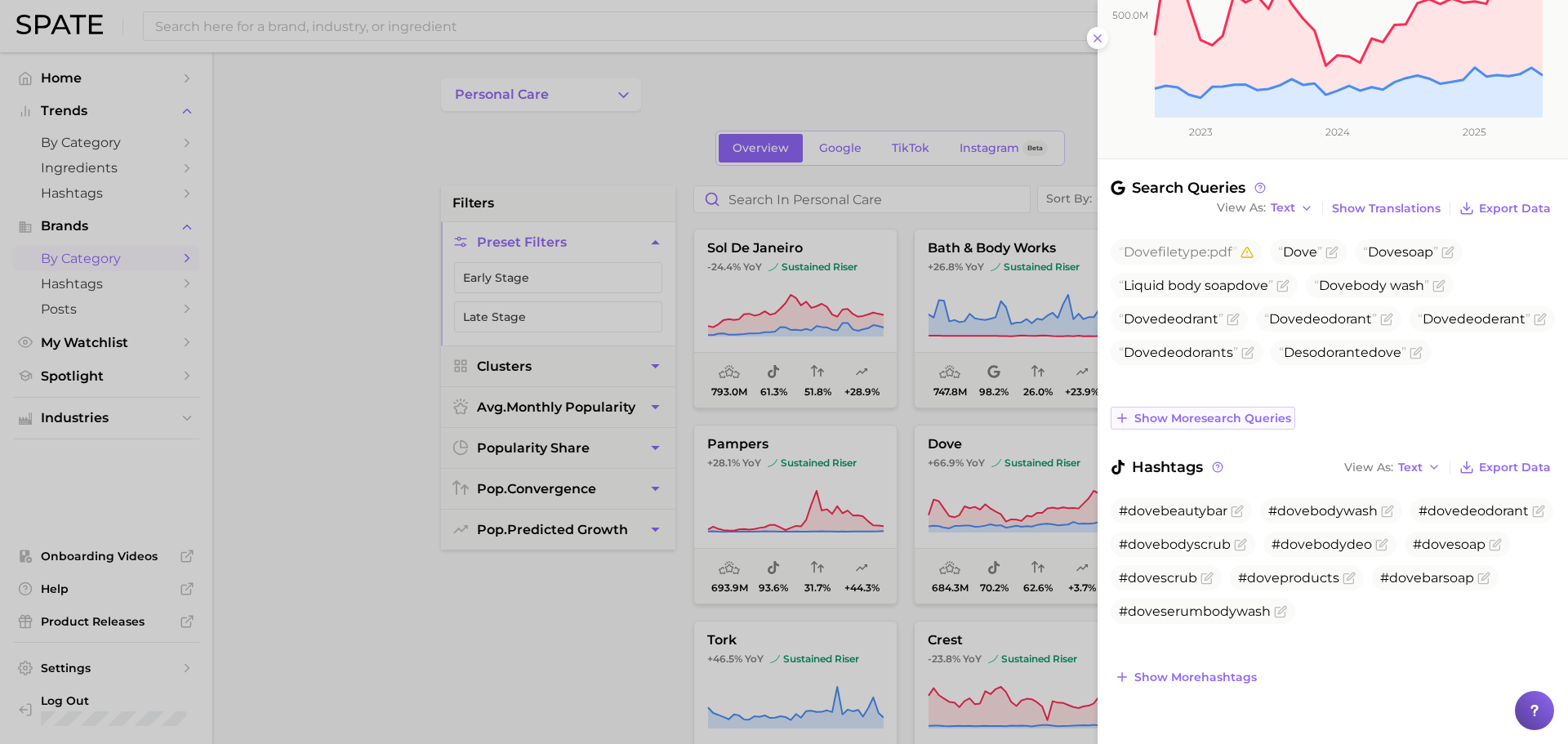
click at [1229, 420] on span "Show more search queries" at bounding box center [1212, 418] width 157 height 14
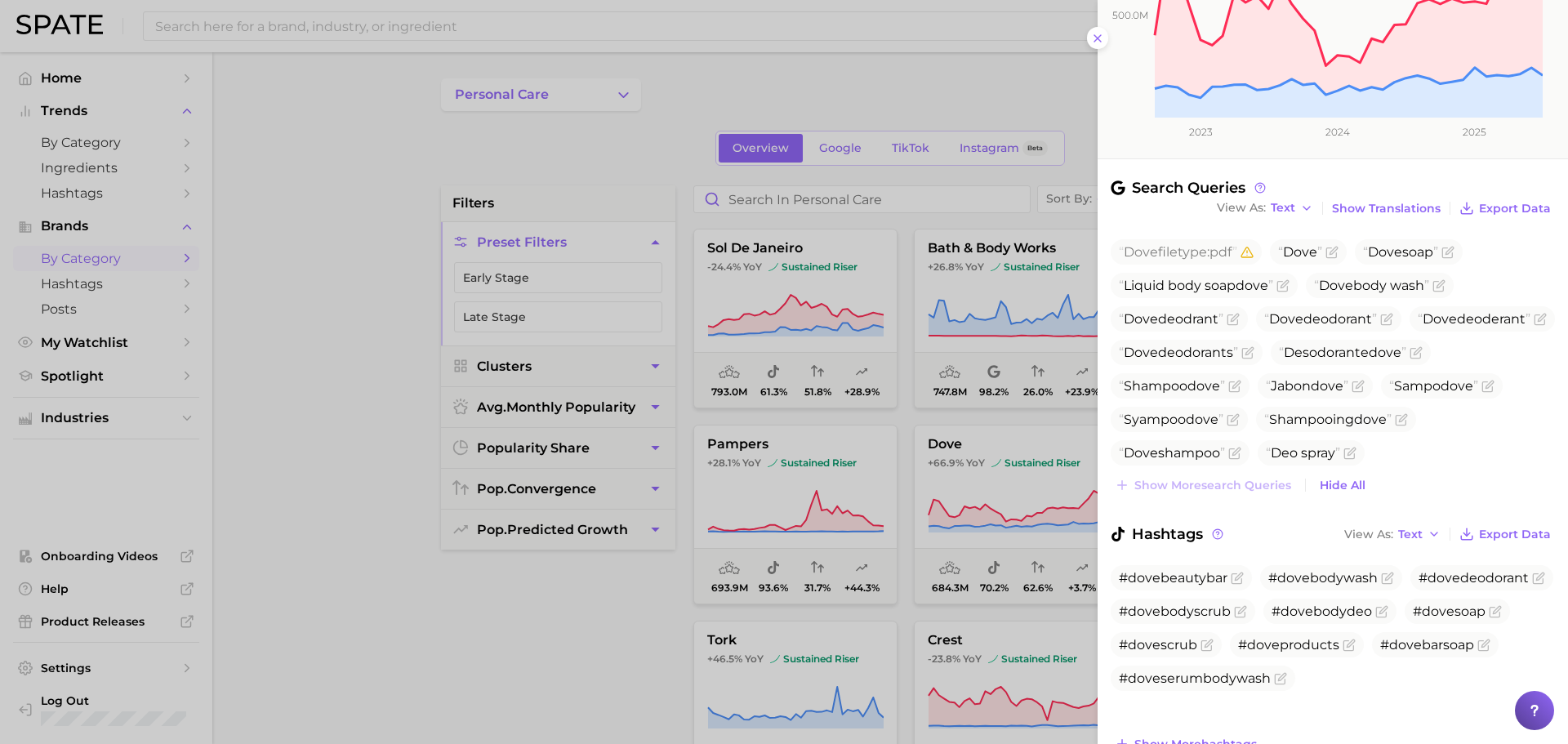
scroll to position [369, 0]
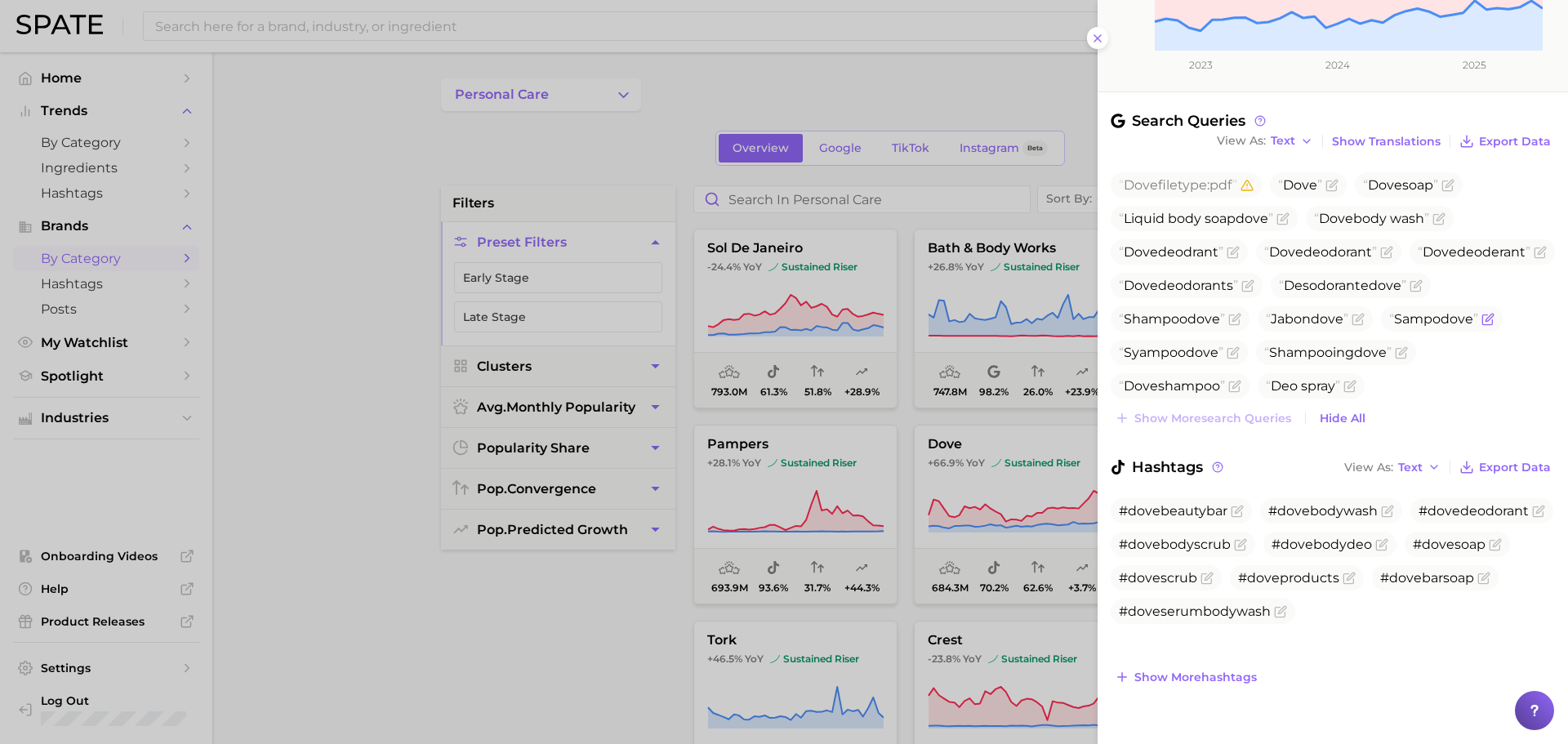
click at [1389, 327] on span "Sampo dove" at bounding box center [1433, 319] width 89 height 15
copy span "Sampo dove"
click at [1233, 666] on button "Show more hashtags" at bounding box center [1185, 676] width 150 height 23
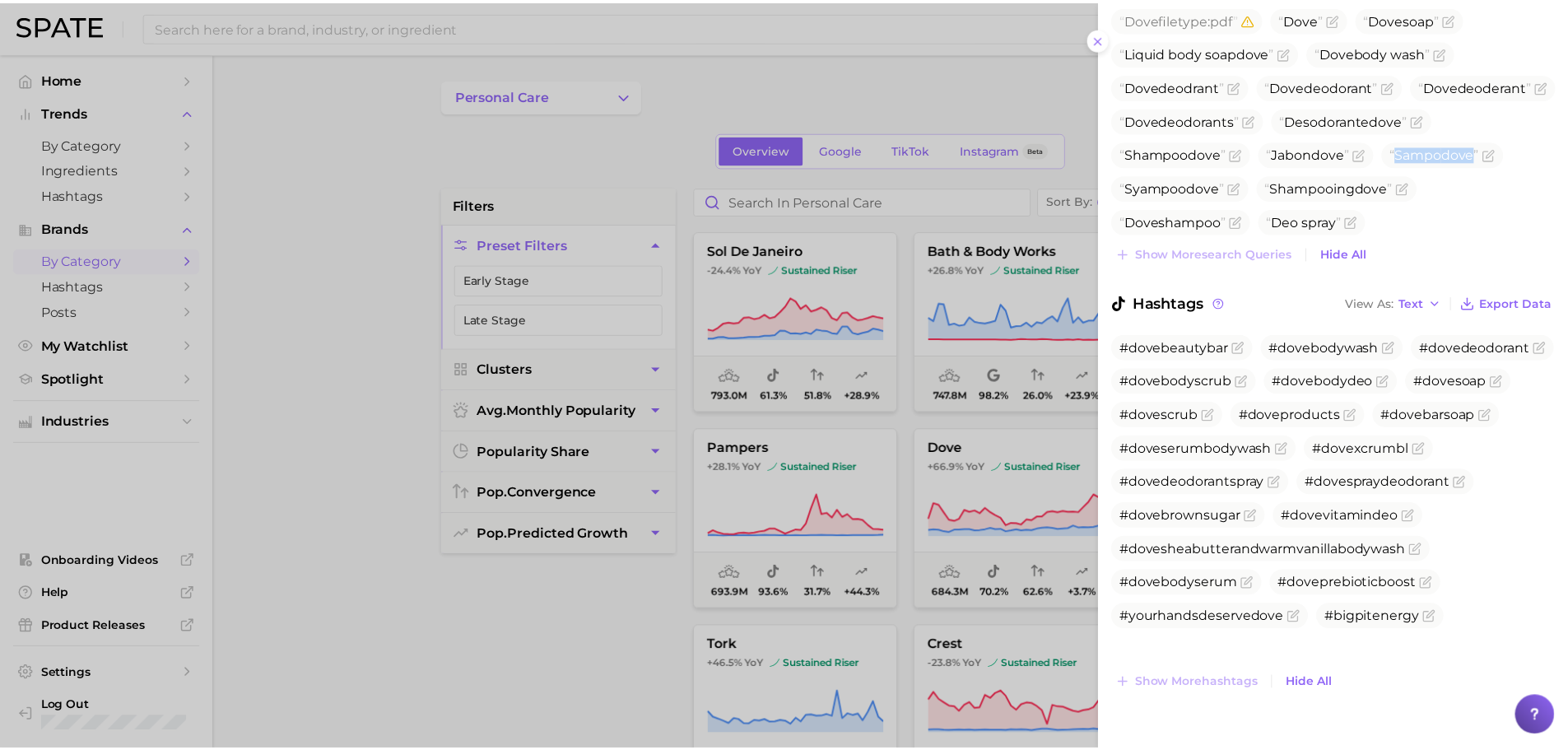
scroll to position [542, 0]
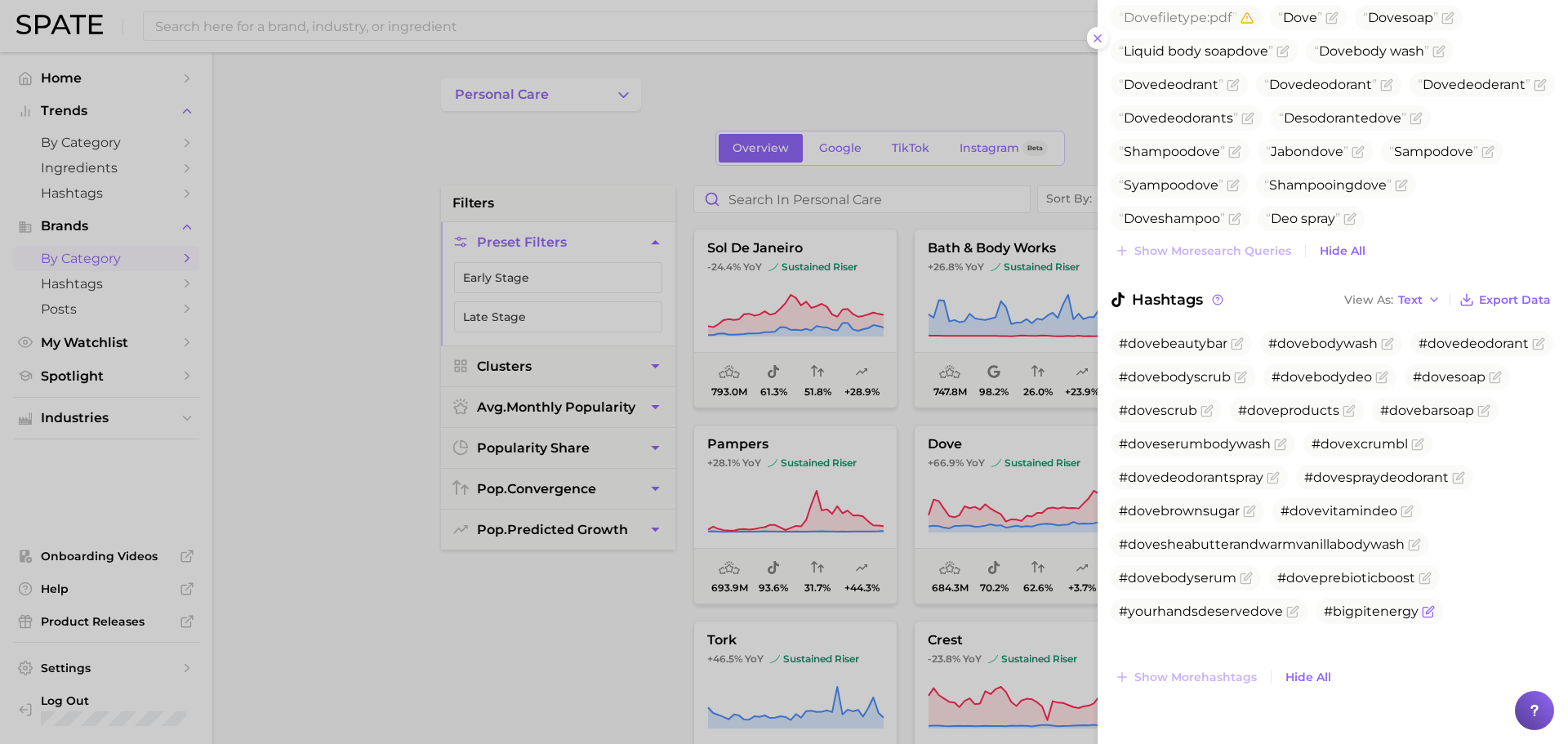
click at [1357, 619] on span "#bigpitenergy" at bounding box center [1371, 611] width 94 height 15
copy div "#bigpitenergy Show more hashtags"
click at [864, 520] on div at bounding box center [784, 372] width 1568 height 744
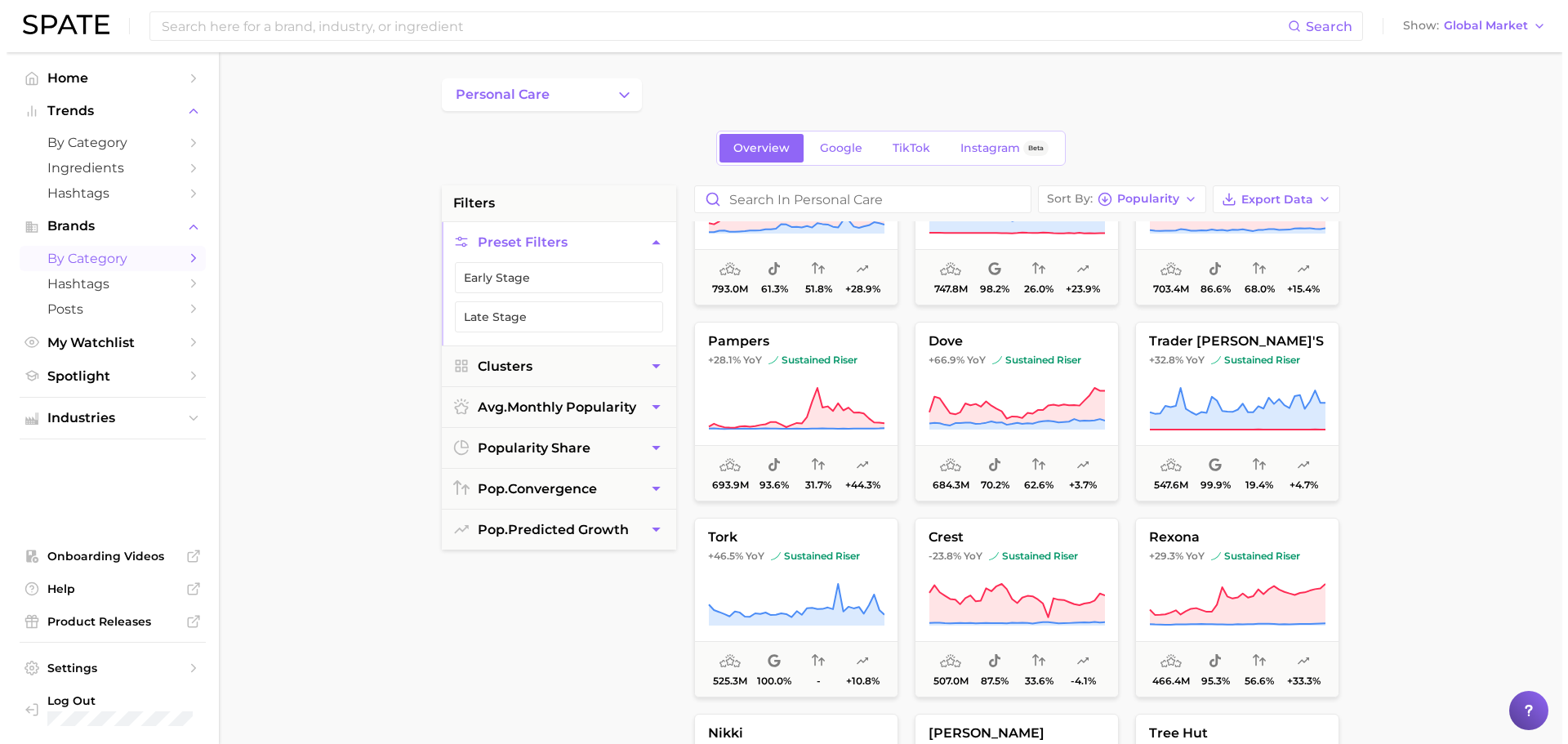
scroll to position [297, 0]
click at [1198, 456] on span "99.9%" at bounding box center [1208, 471] width 44 height 35
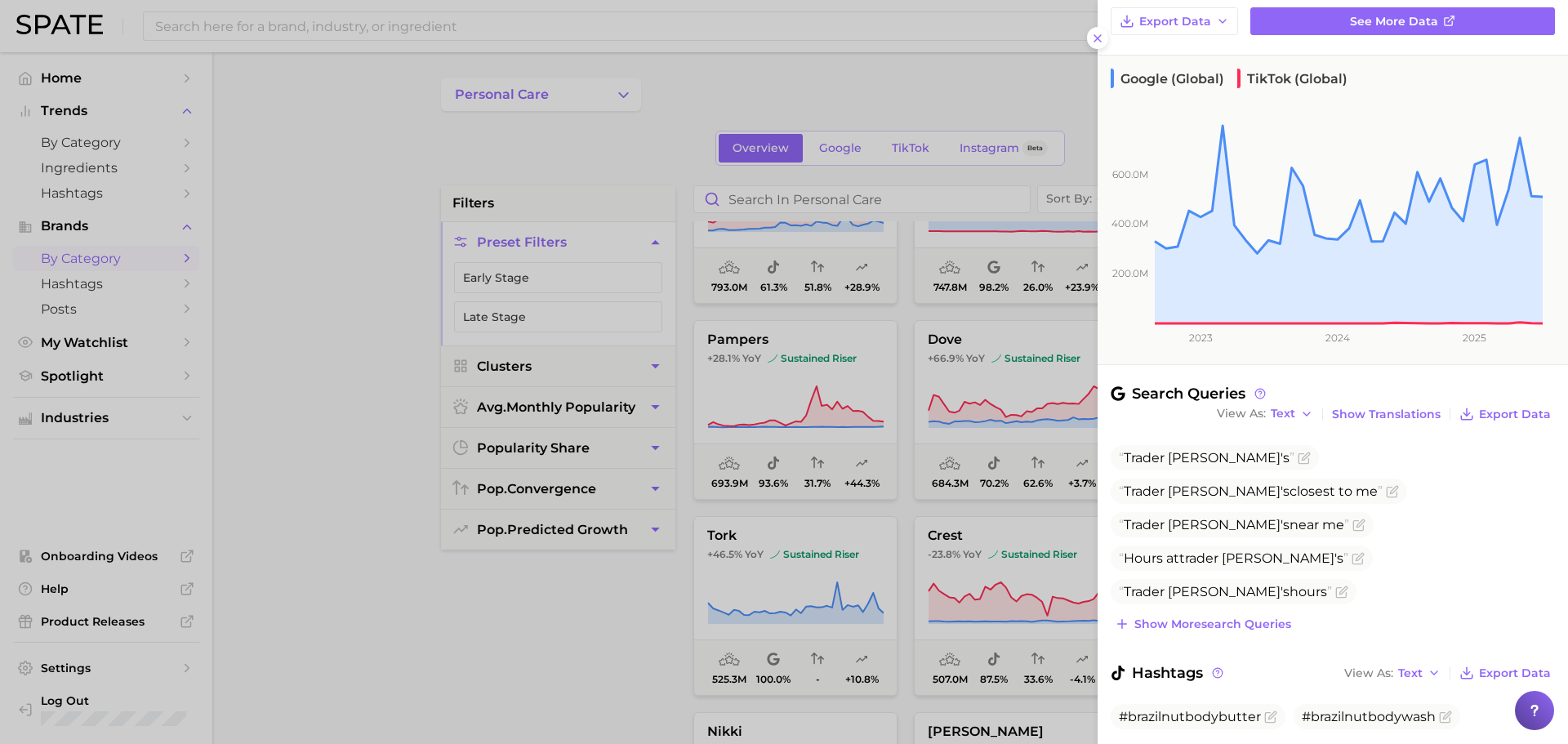
scroll to position [146, 0]
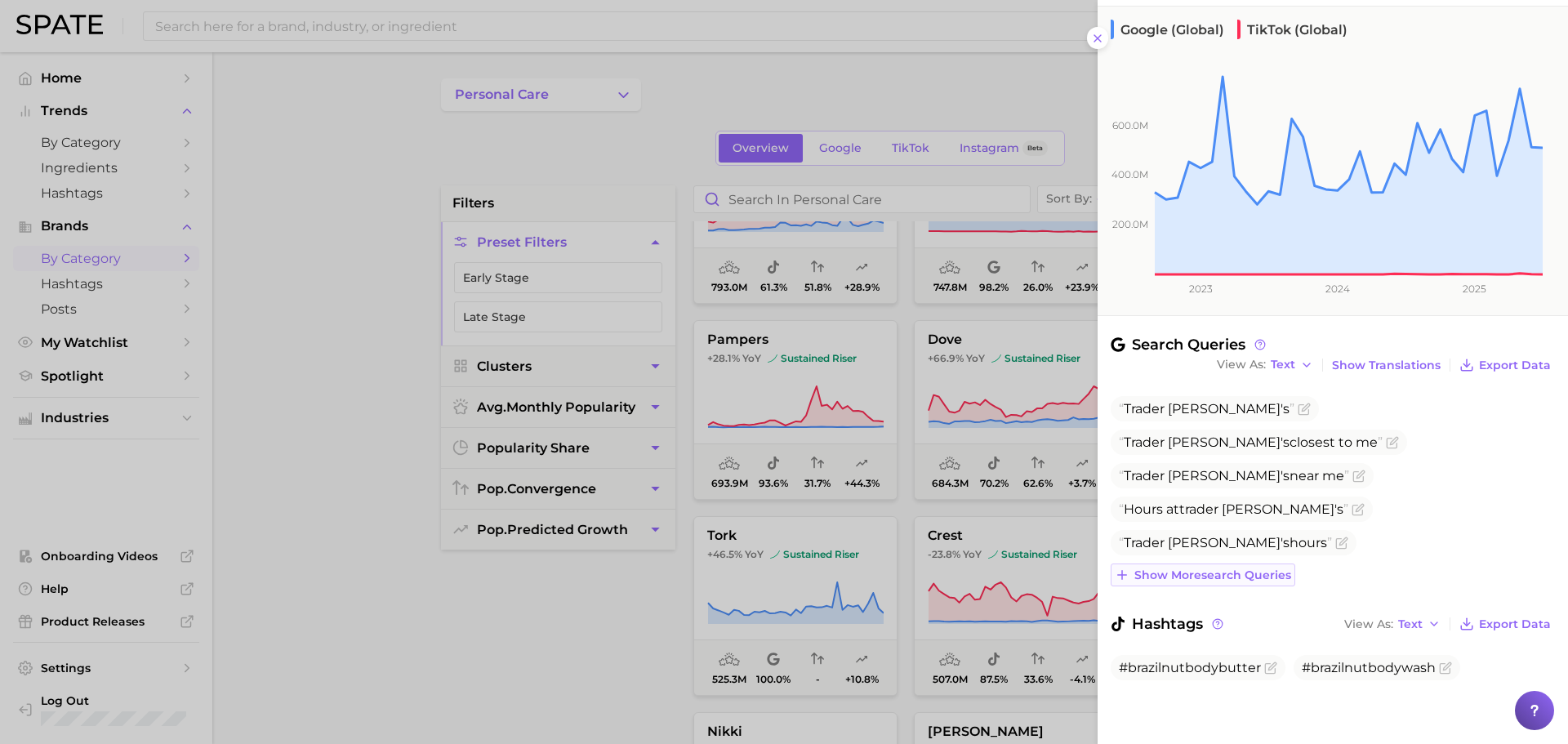
click at [1259, 576] on span "Show more search queries" at bounding box center [1212, 575] width 157 height 14
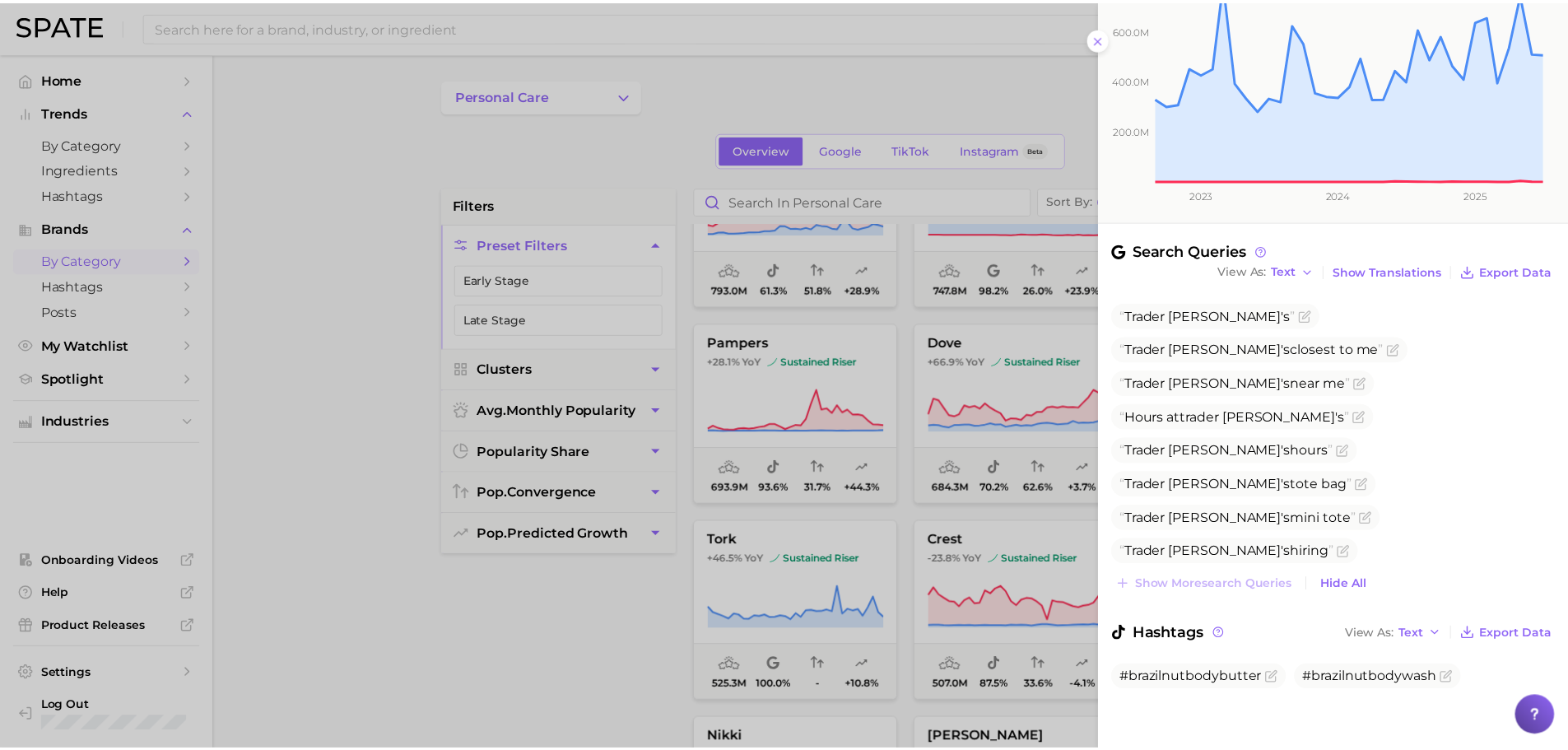
scroll to position [249, 0]
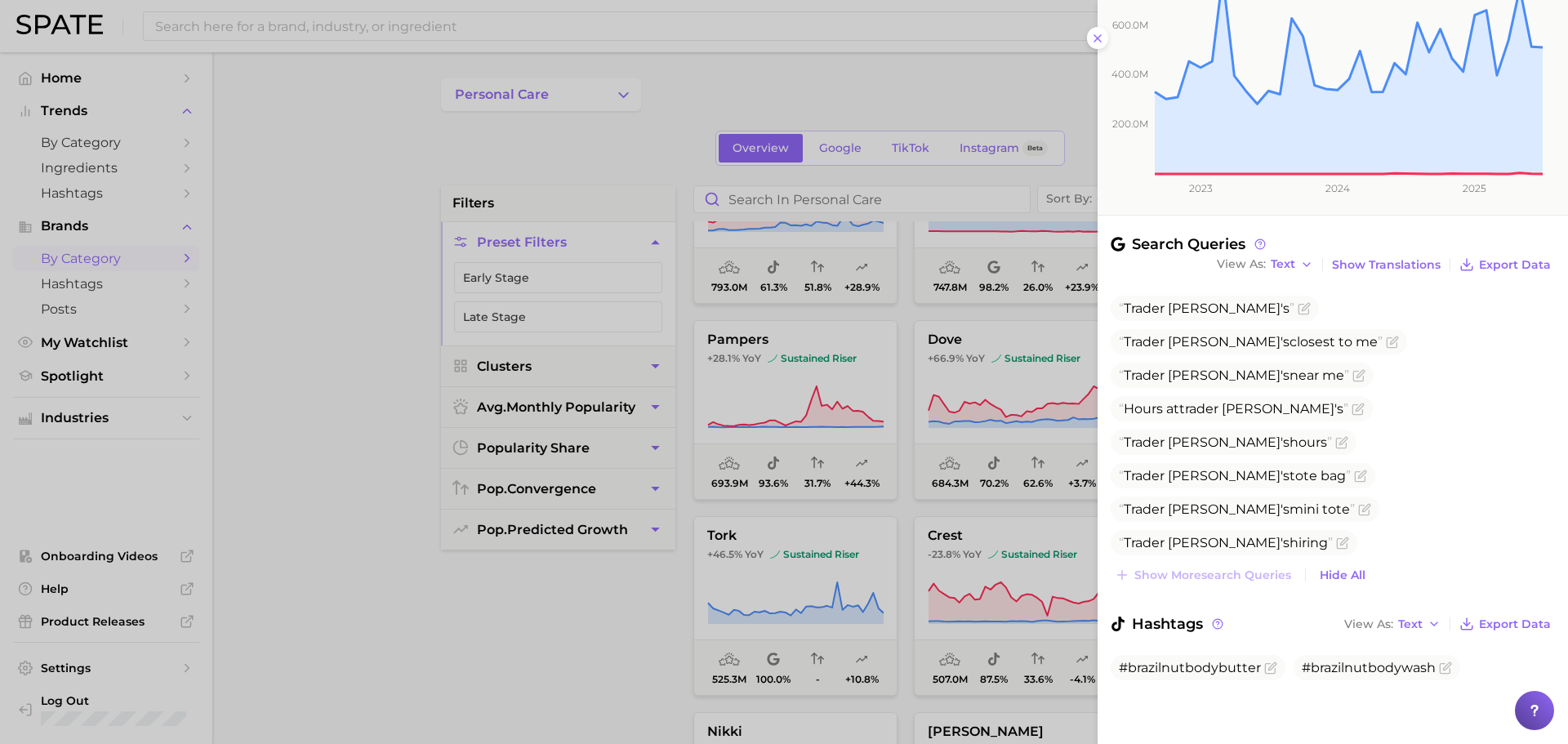
click at [810, 499] on div at bounding box center [784, 372] width 1568 height 744
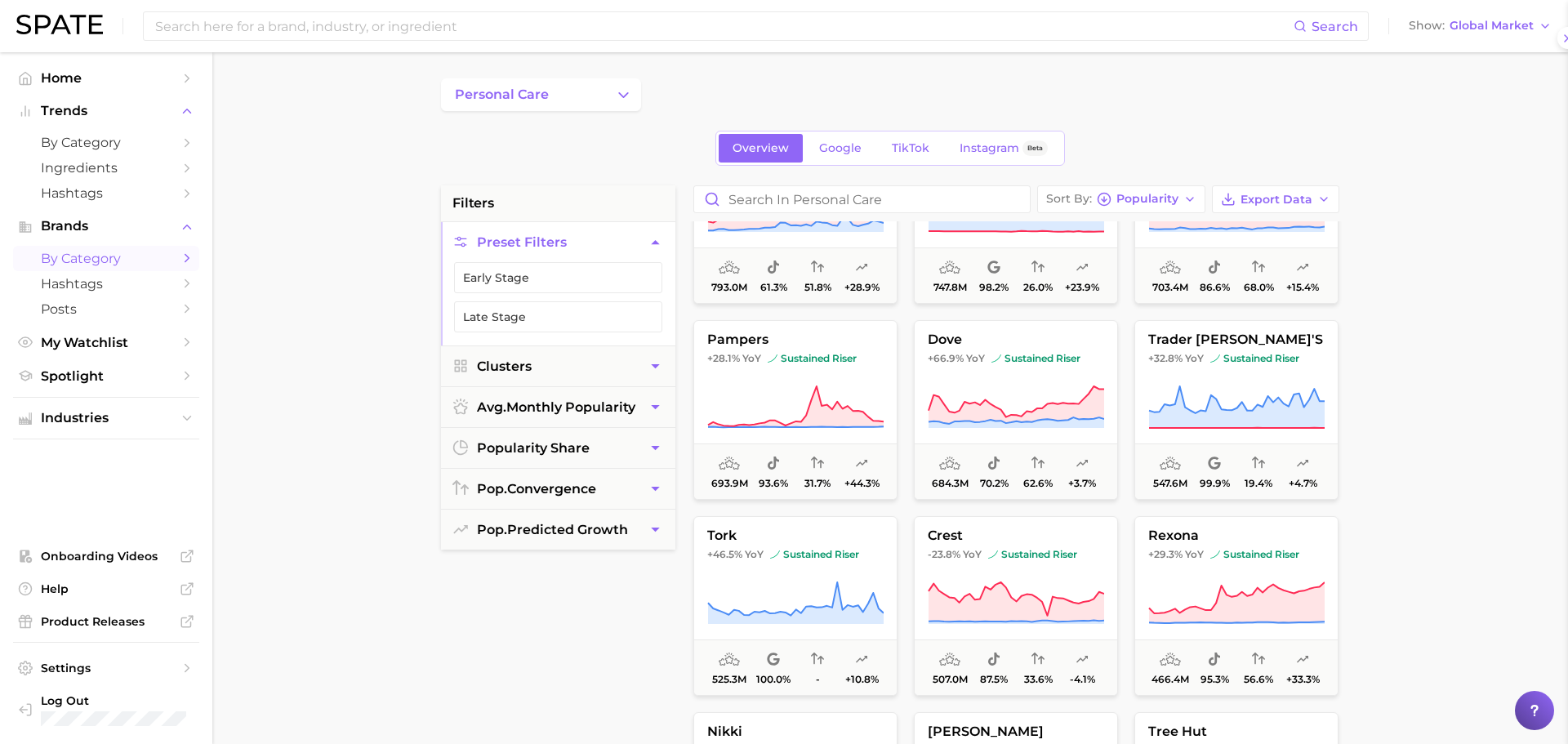
scroll to position [0, 0]
click at [791, 603] on icon at bounding box center [790, 603] width 177 height 45
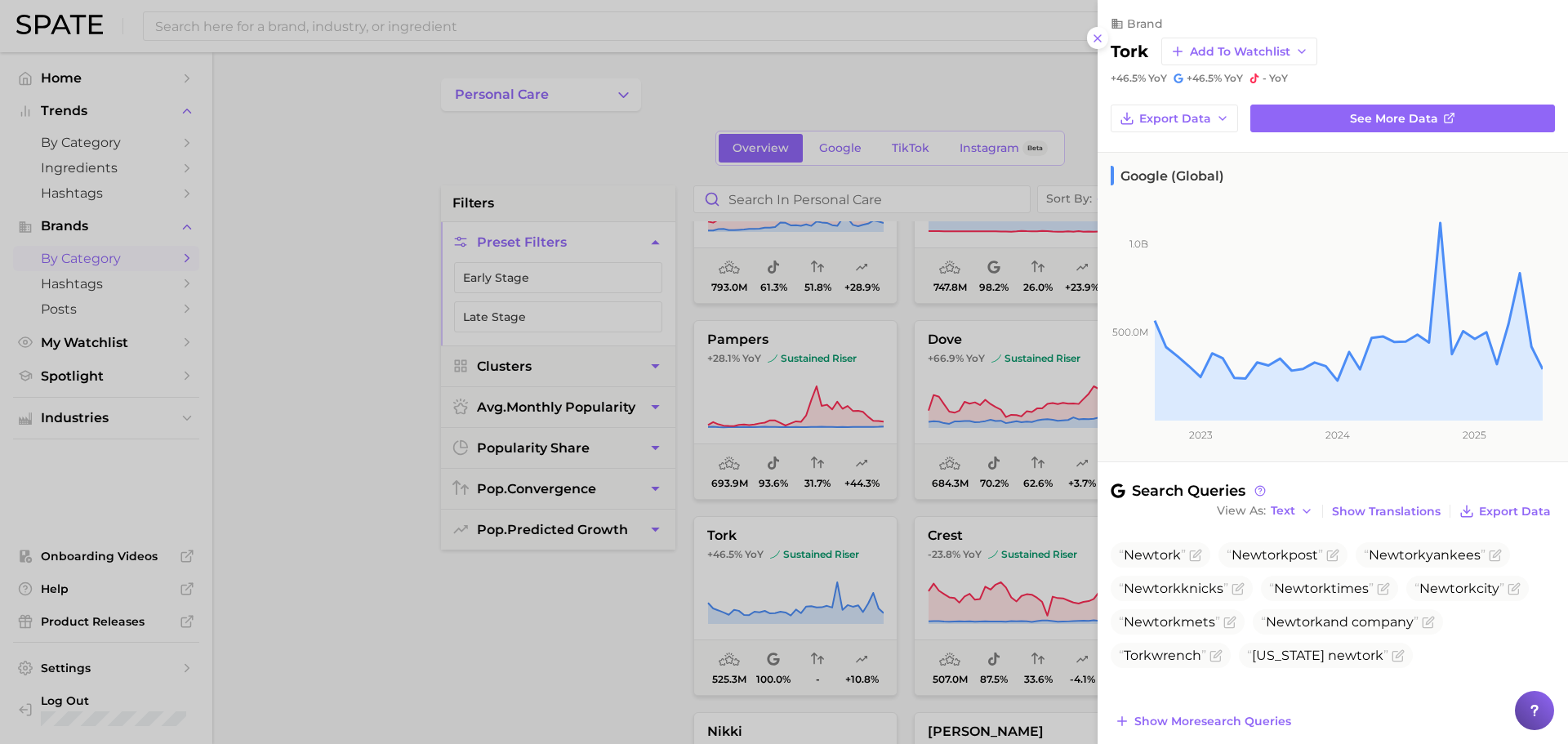
scroll to position [129, 0]
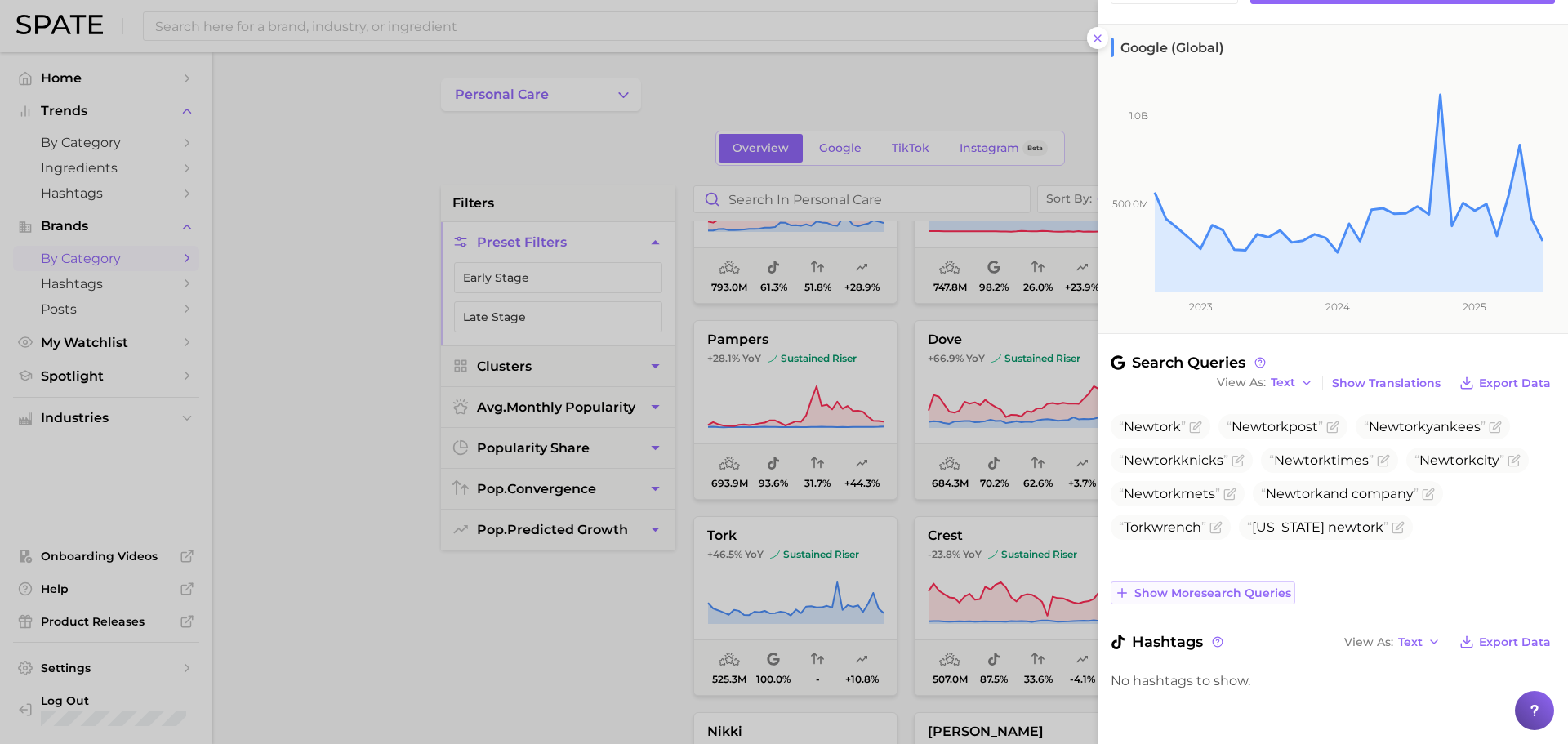
click at [1254, 600] on button "Show more search queries" at bounding box center [1202, 592] width 184 height 23
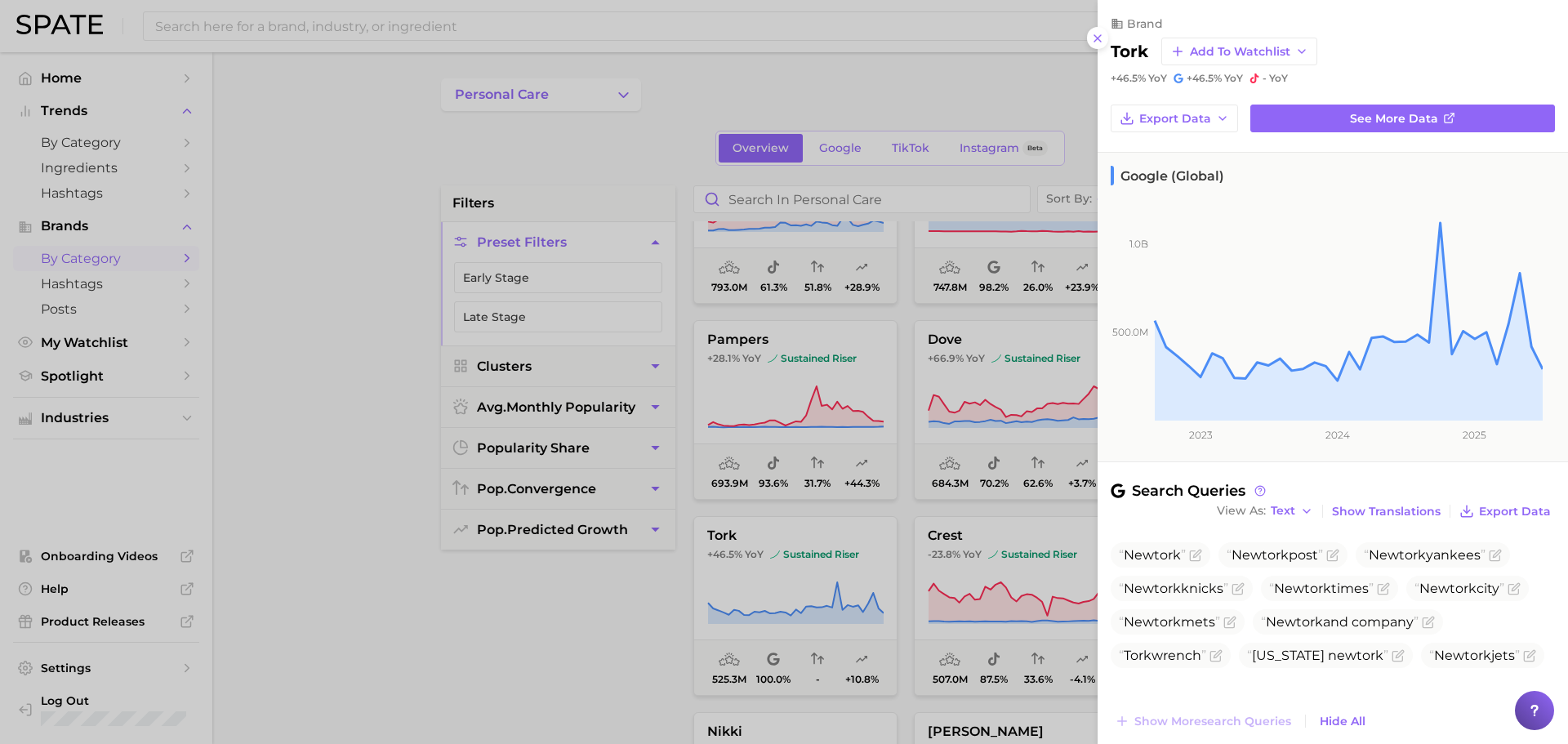
click at [1127, 47] on h2 "tork" at bounding box center [1129, 51] width 38 height 20
copy h2 "tork"
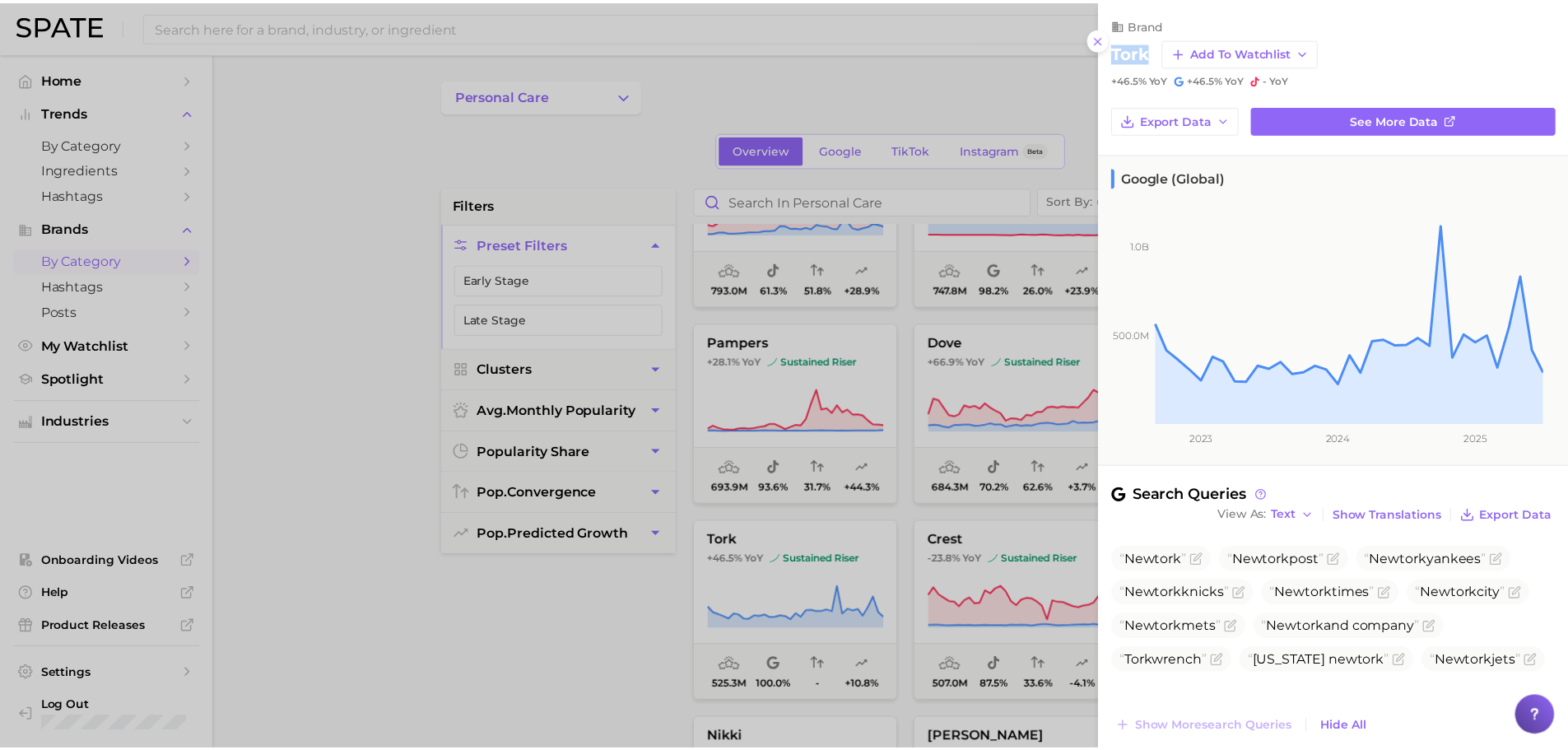
scroll to position [130, 0]
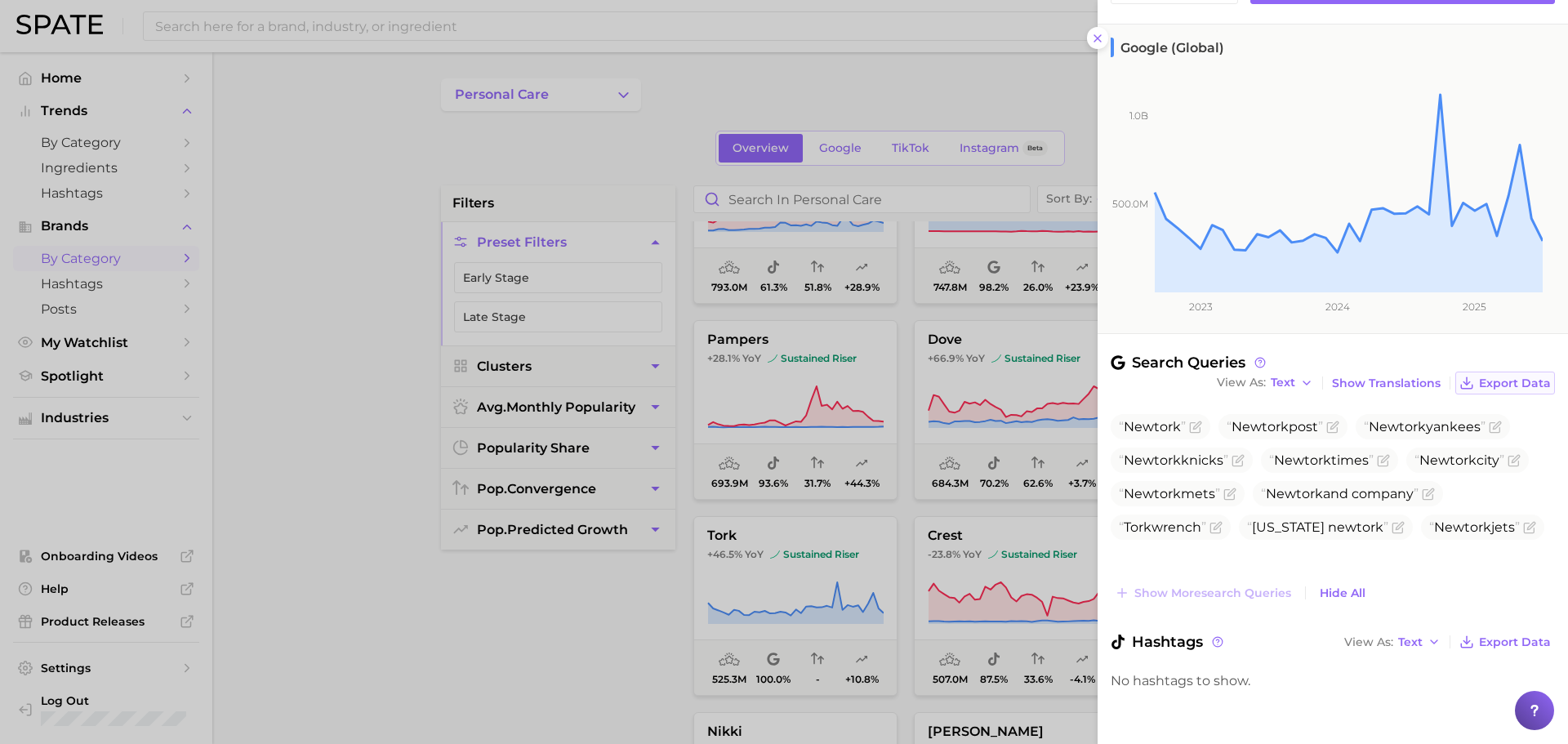
click at [1484, 384] on span "Export Data" at bounding box center [1515, 383] width 72 height 14
click at [806, 387] on div at bounding box center [784, 372] width 1568 height 744
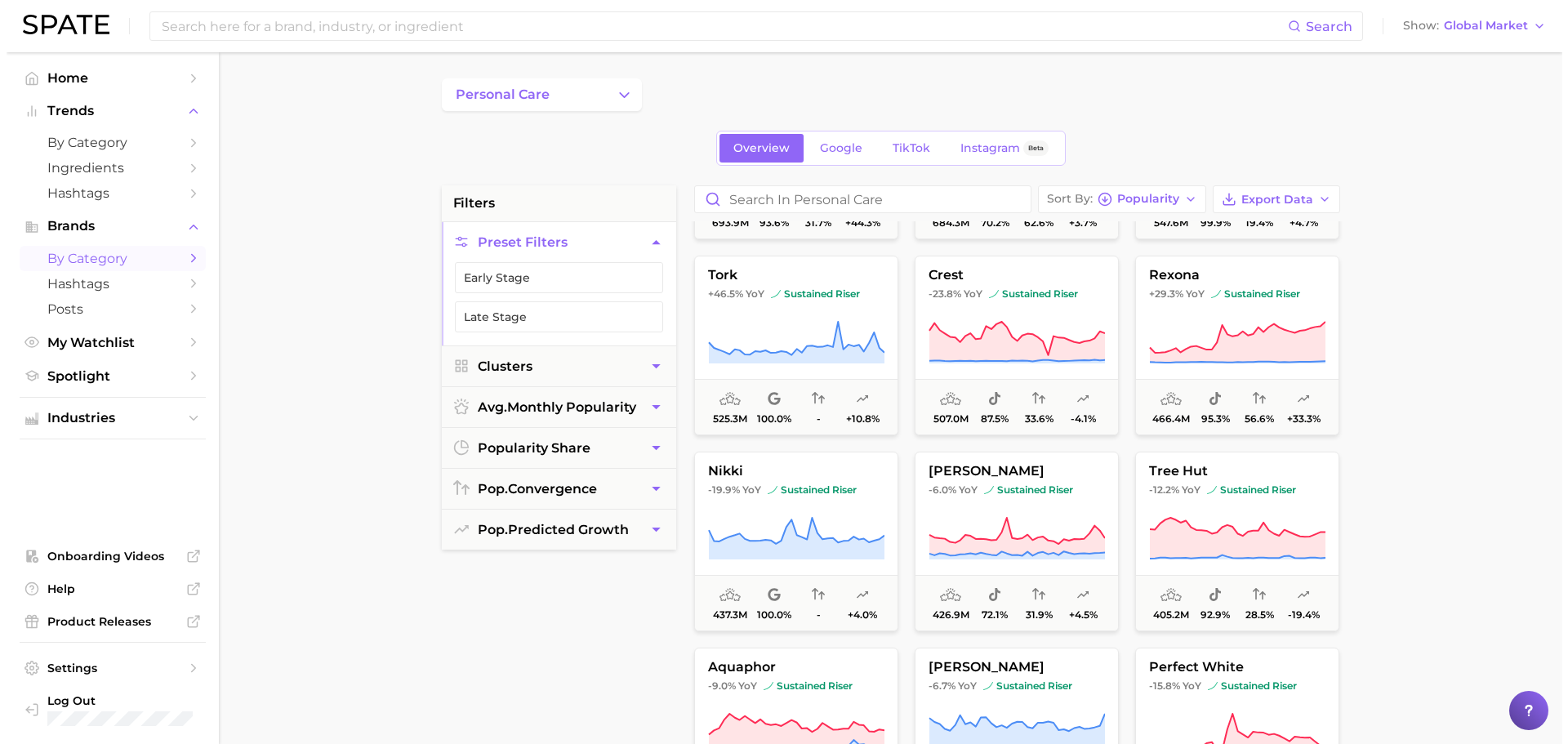
scroll to position [558, 0]
click at [1078, 317] on button "crest -23.8% YoY sustained riser 507.0m 87.5% 33.6% -4.1%" at bounding box center [1010, 345] width 204 height 180
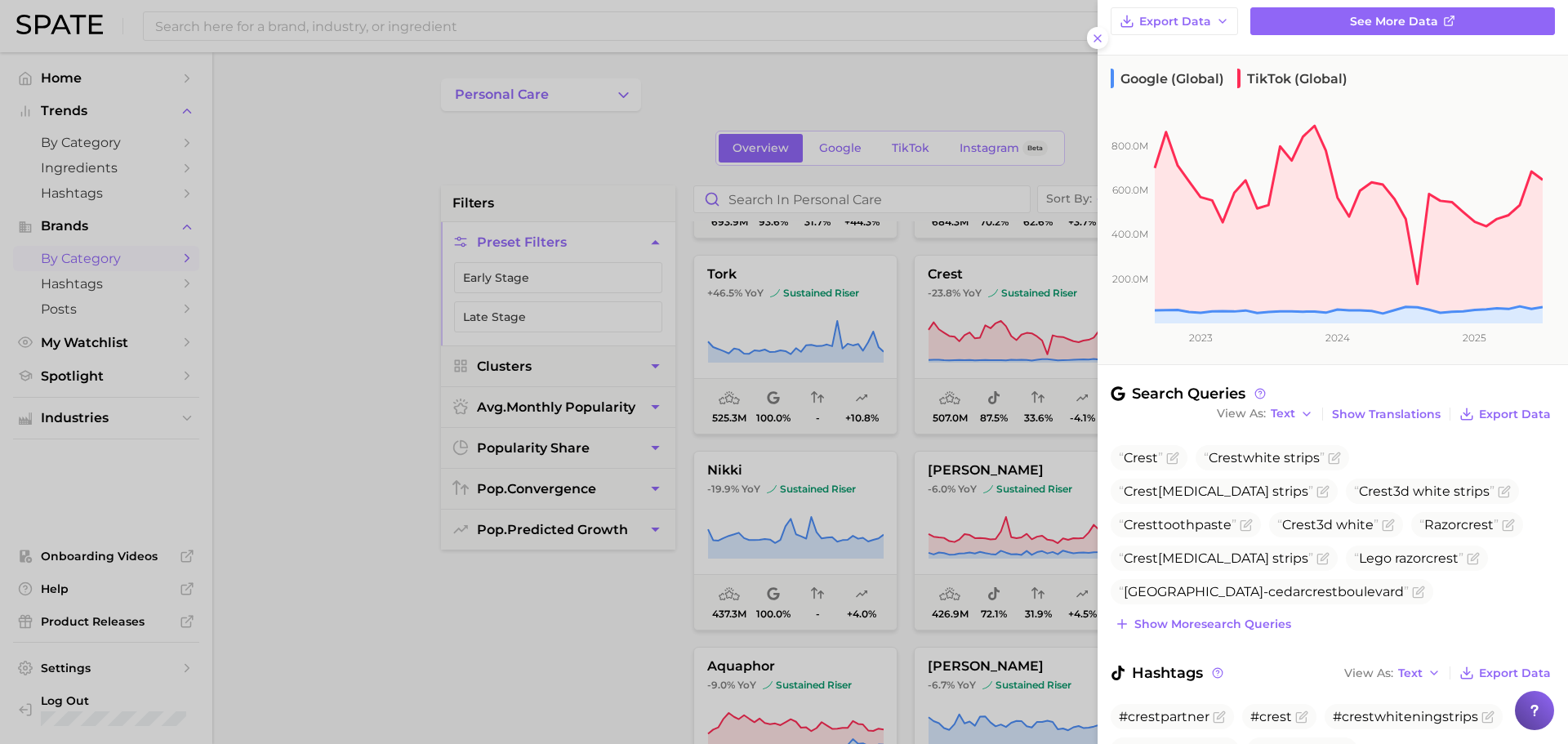
scroll to position [180, 0]
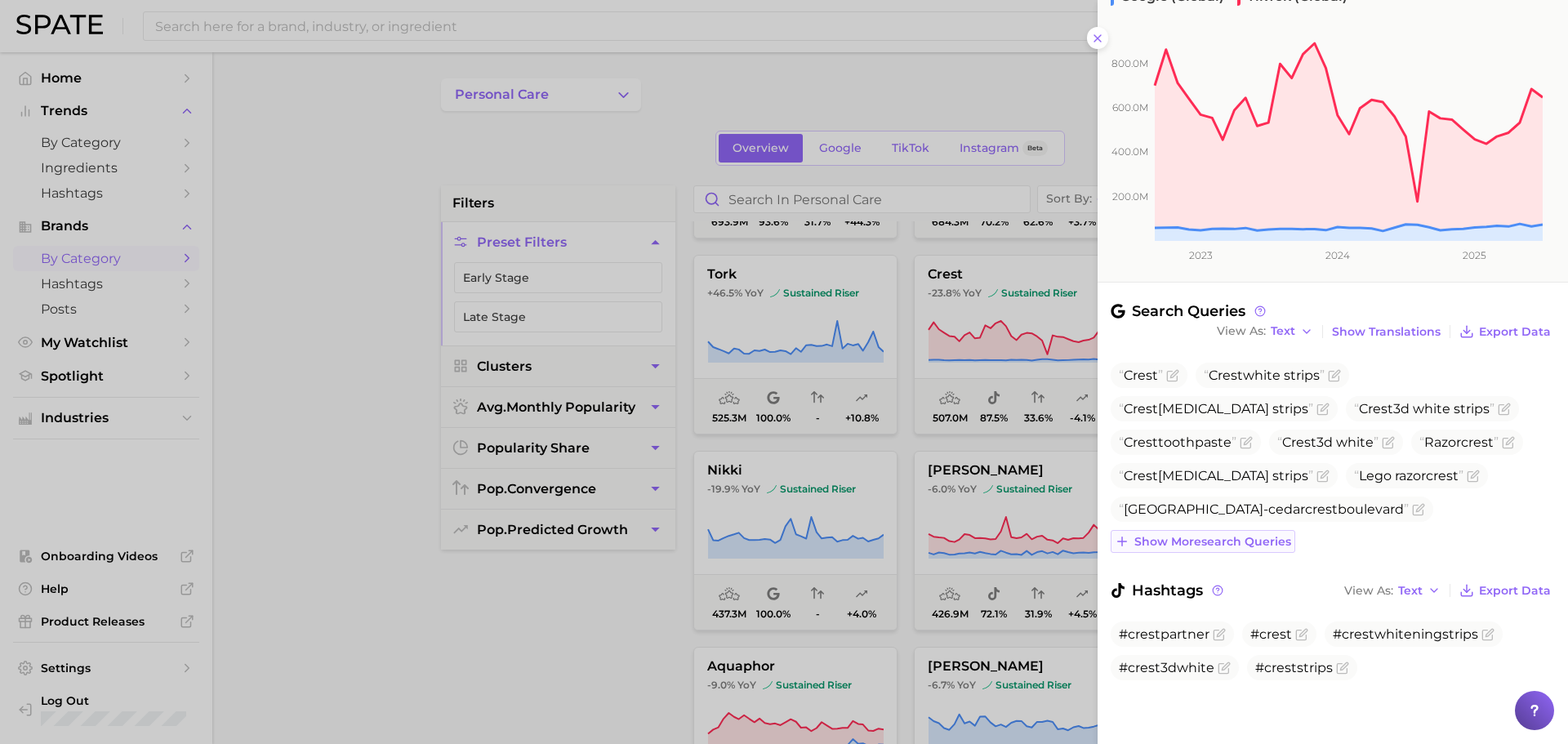
click at [1272, 546] on span "Show more search queries" at bounding box center [1212, 542] width 157 height 14
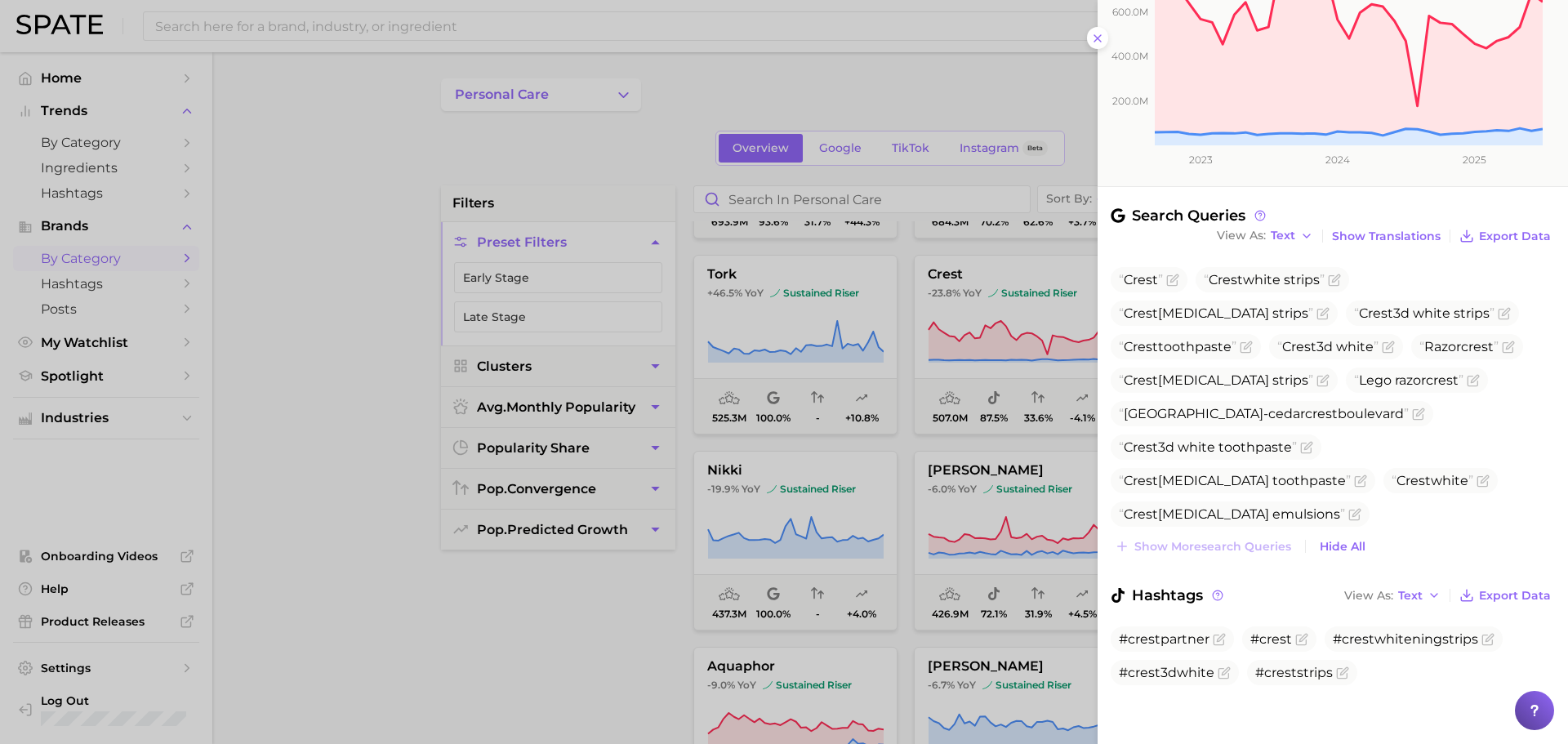
scroll to position [280, 0]
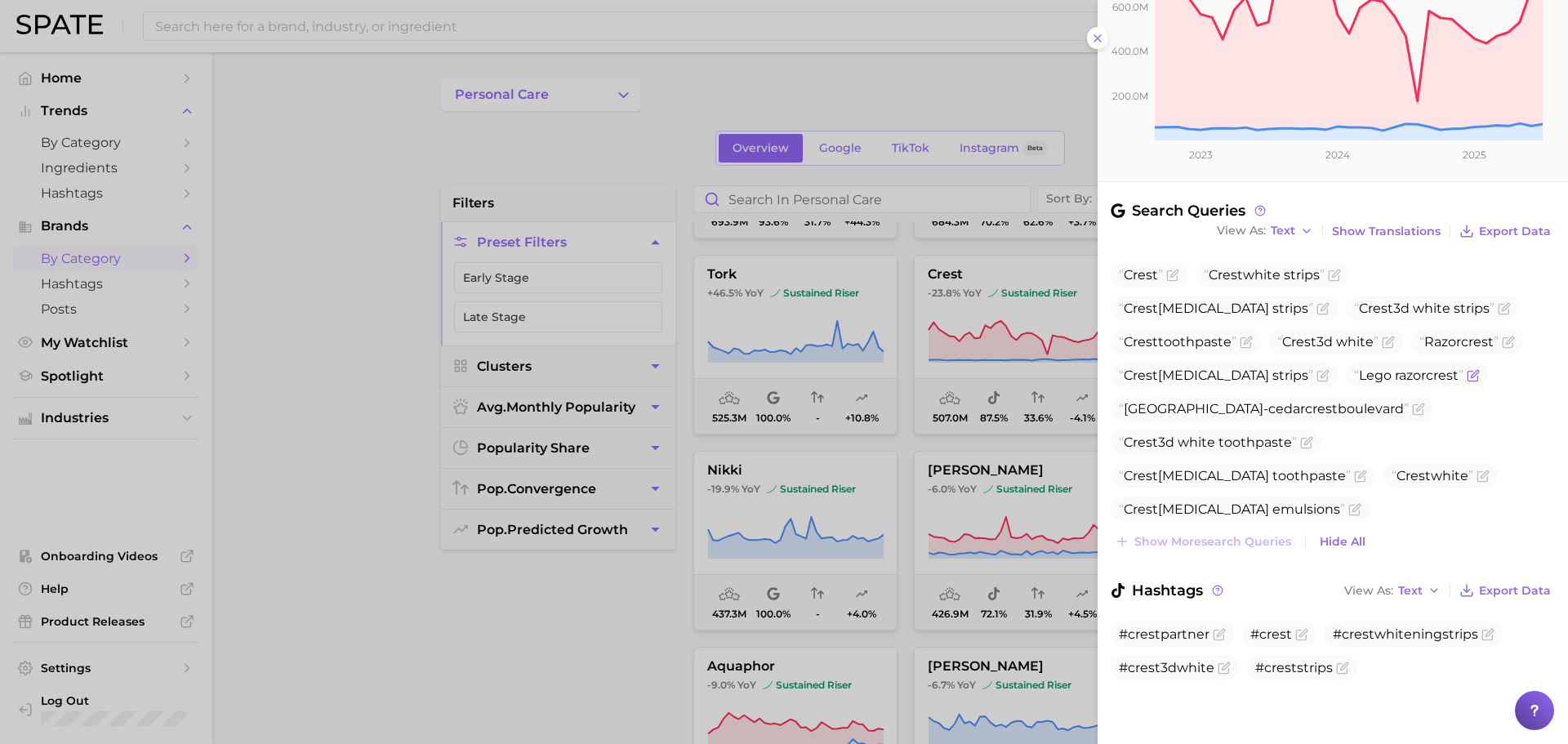
click at [1371, 369] on span "Lego razor crest" at bounding box center [1409, 375] width 110 height 15
click at [1414, 376] on span "Lego razor crest" at bounding box center [1409, 375] width 110 height 15
click at [1466, 376] on span at bounding box center [1471, 375] width 16 height 13
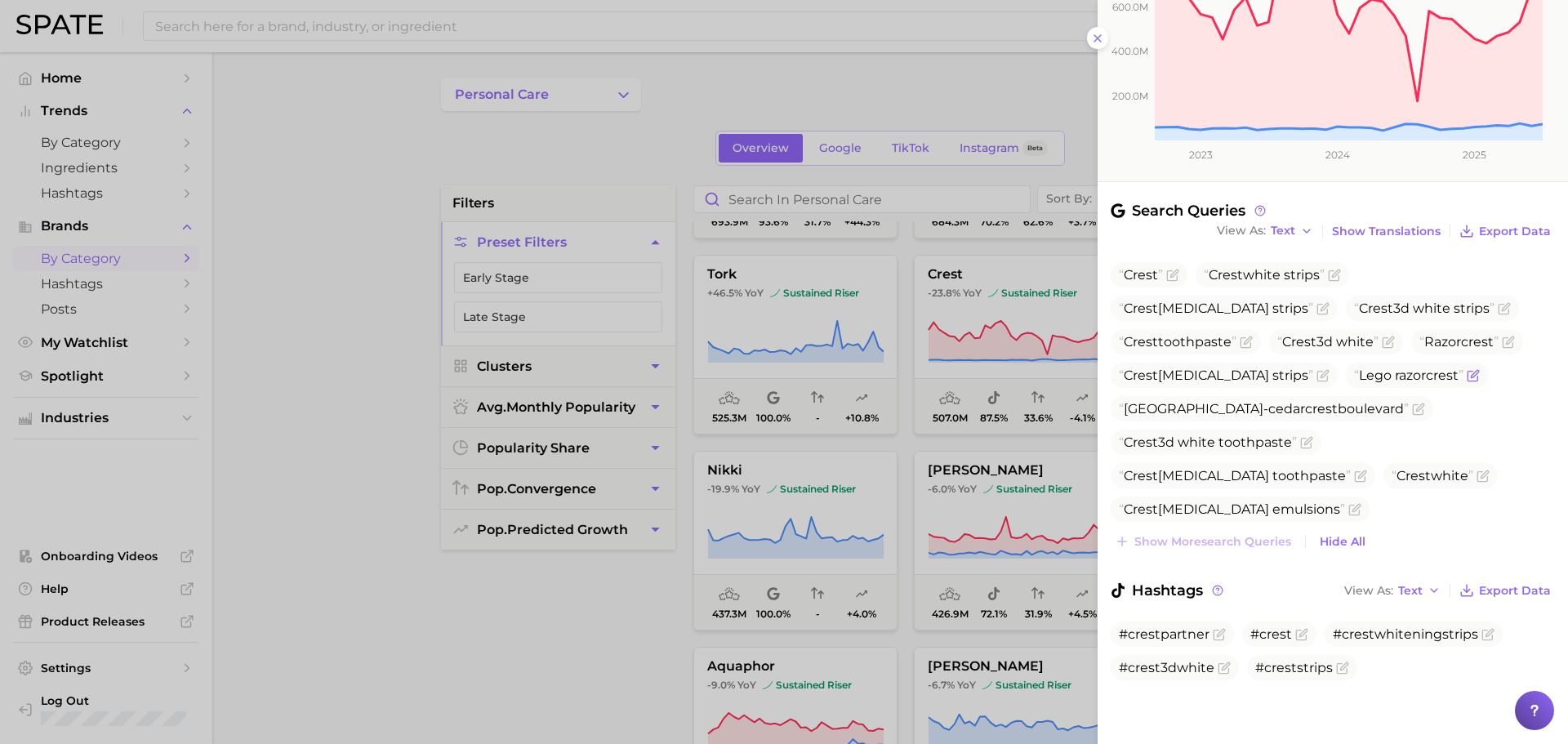
click at [1476, 376] on icon "Flag as miscategorized or irrelevant" at bounding box center [1472, 375] width 13 height 13
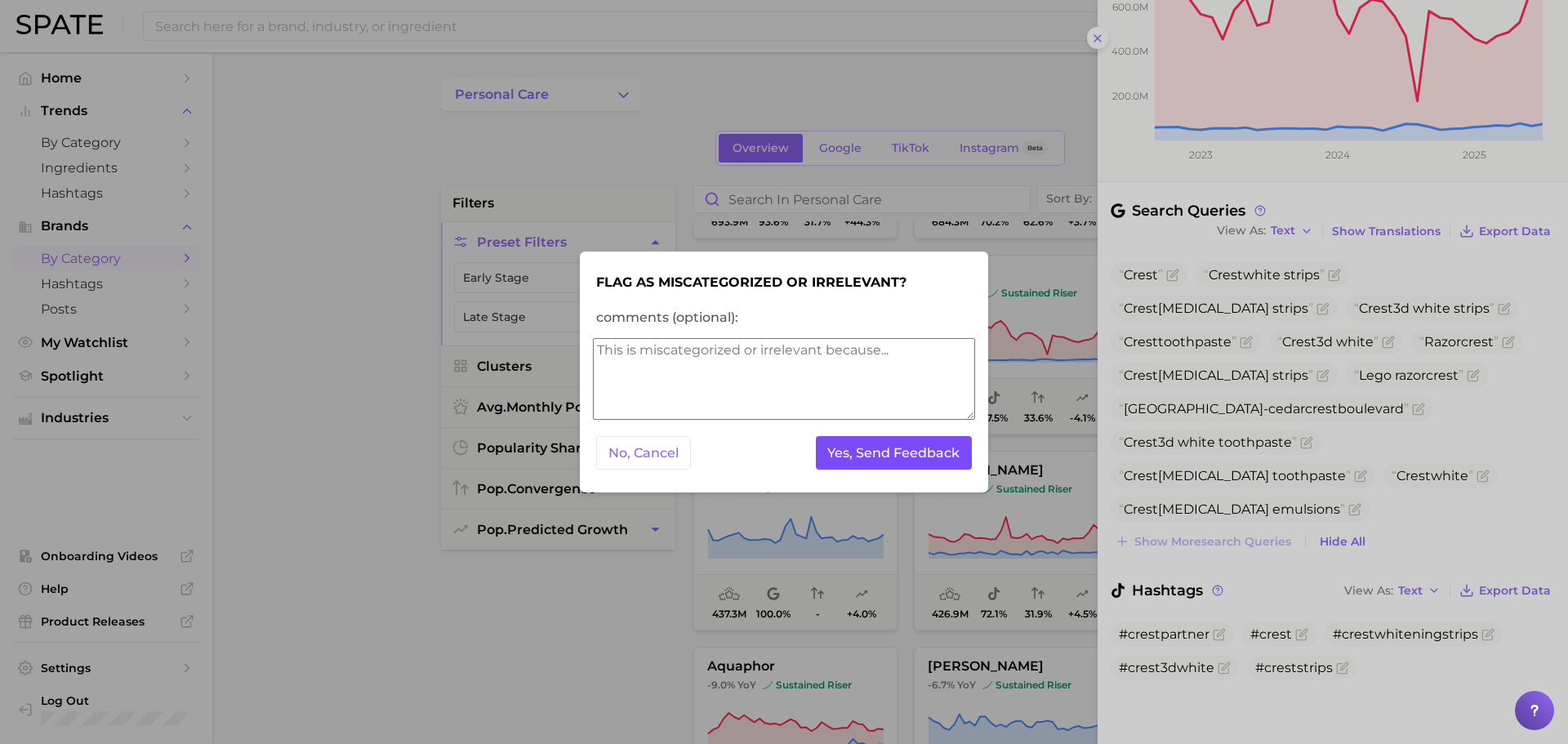
click at [880, 455] on button "Yes, Send Feedback" at bounding box center [893, 453] width 157 height 33
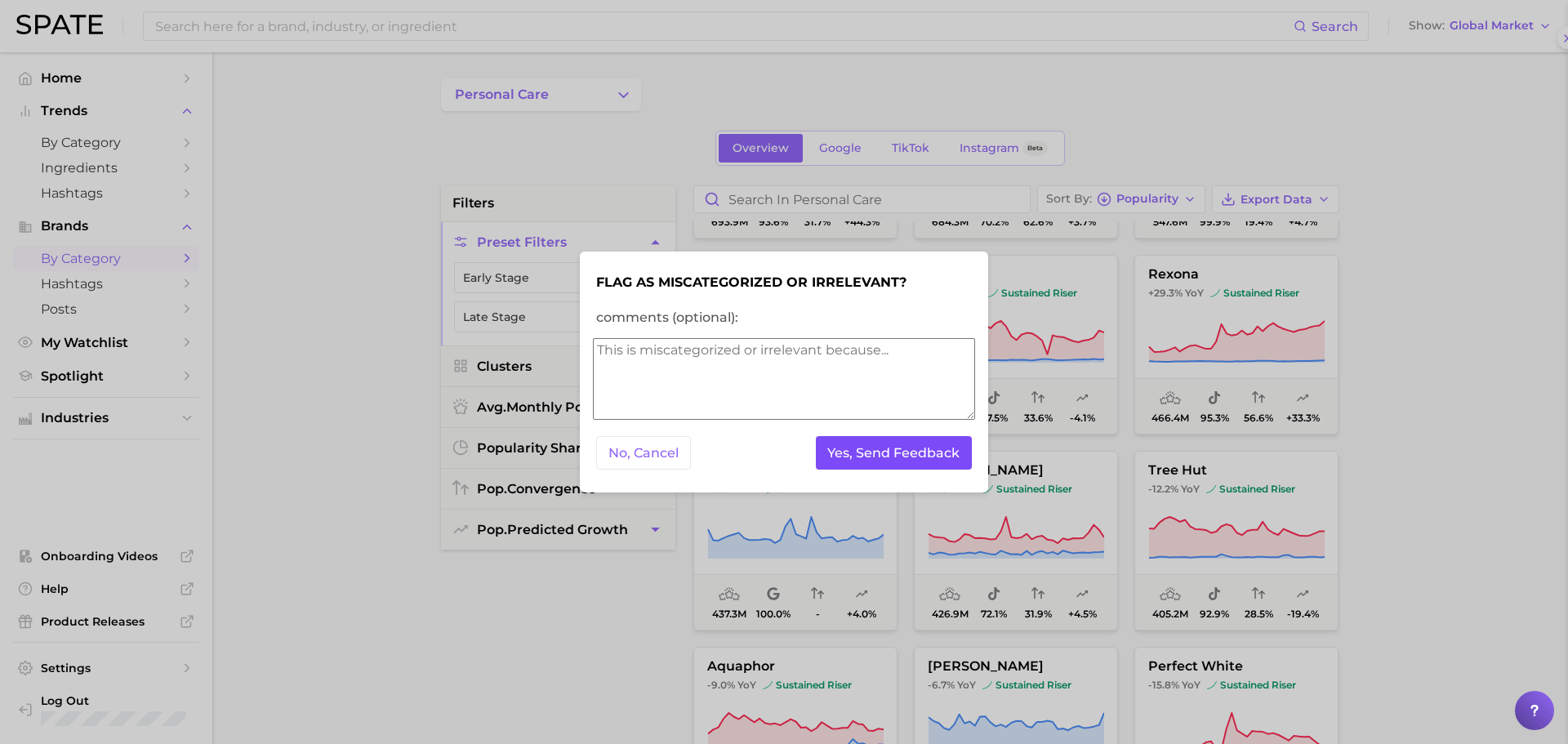
scroll to position [0, 0]
click at [880, 455] on button "Yes, Send Feedback" at bounding box center [893, 453] width 157 height 33
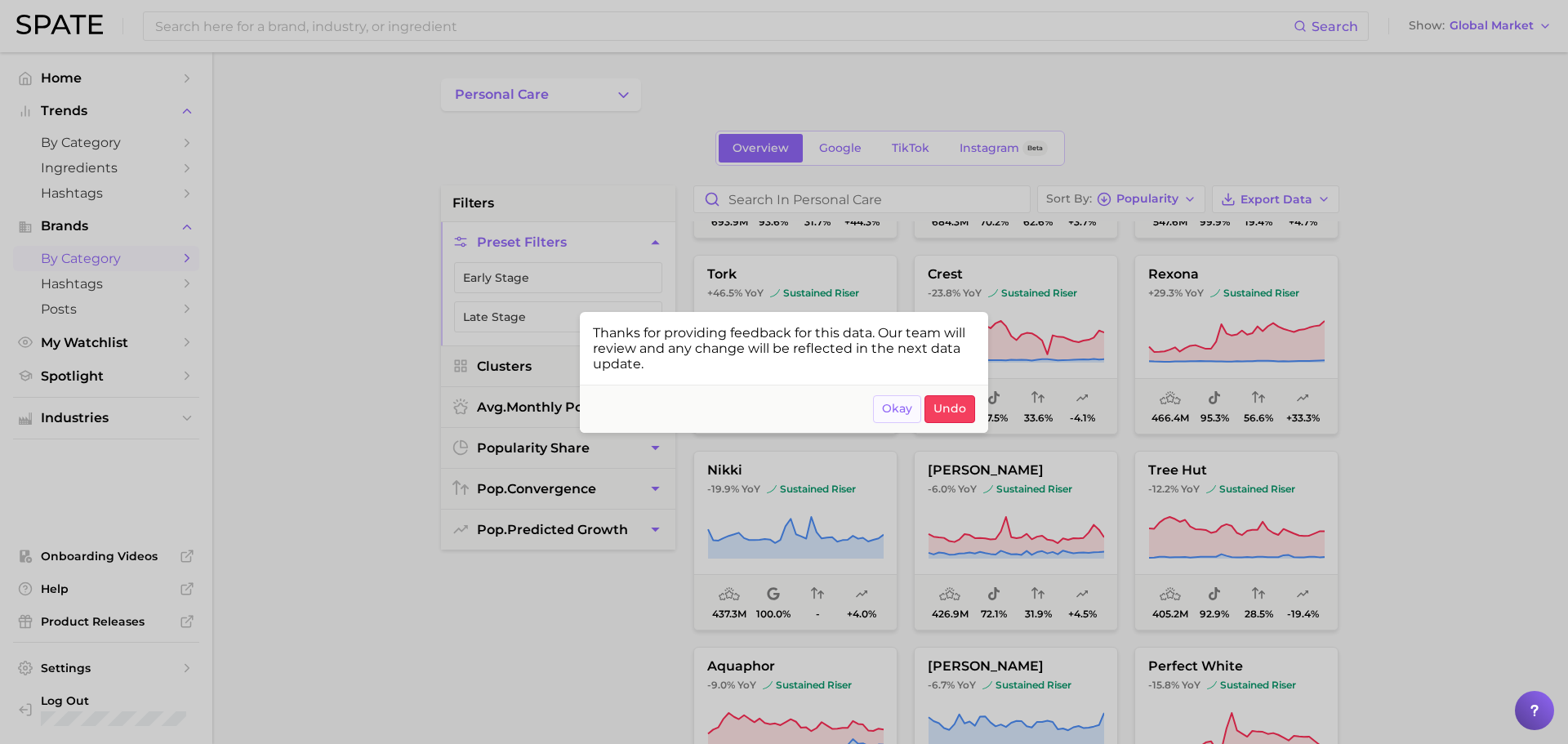
click at [899, 412] on span "Okay" at bounding box center [897, 409] width 30 height 14
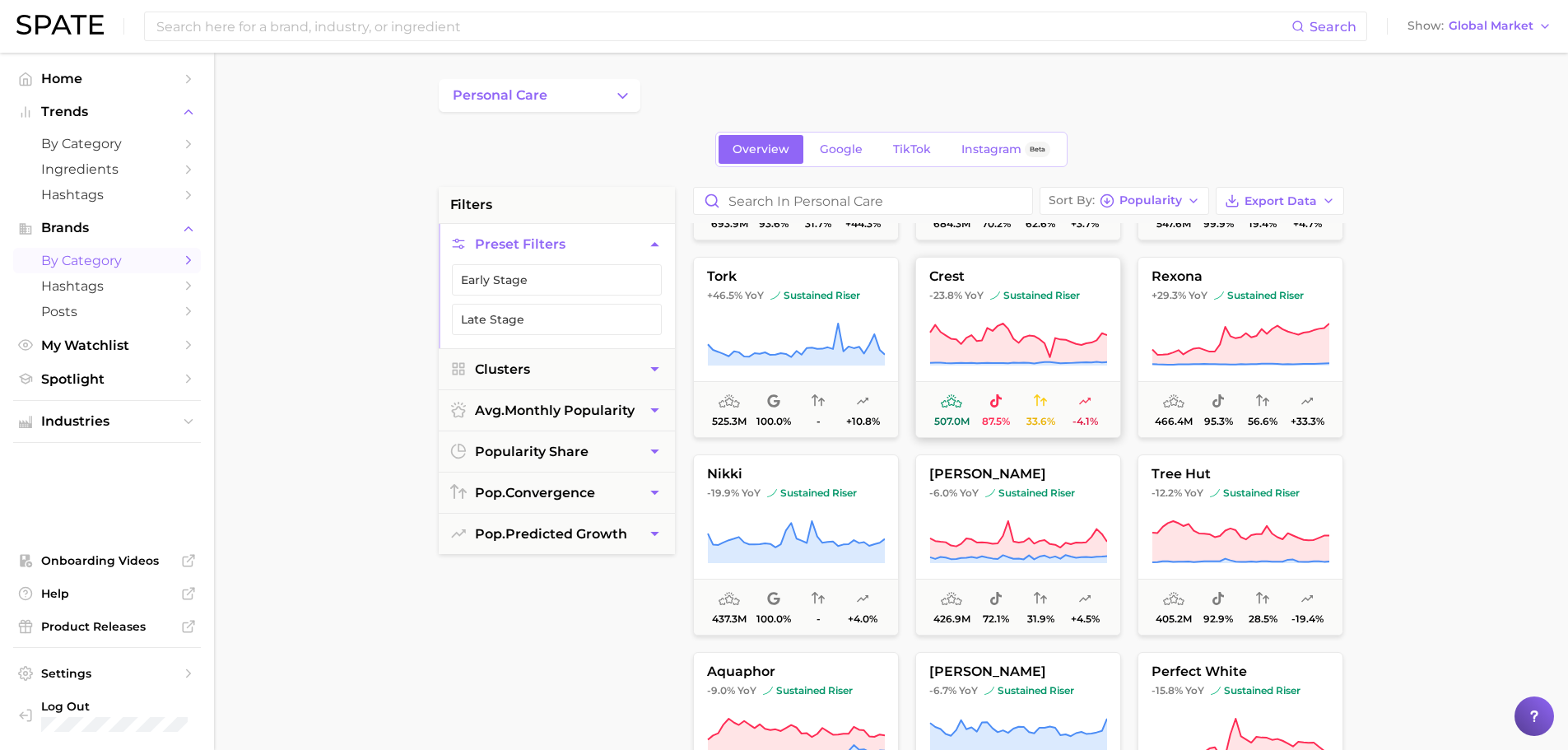
click at [1073, 329] on icon at bounding box center [1018, 344] width 178 height 46
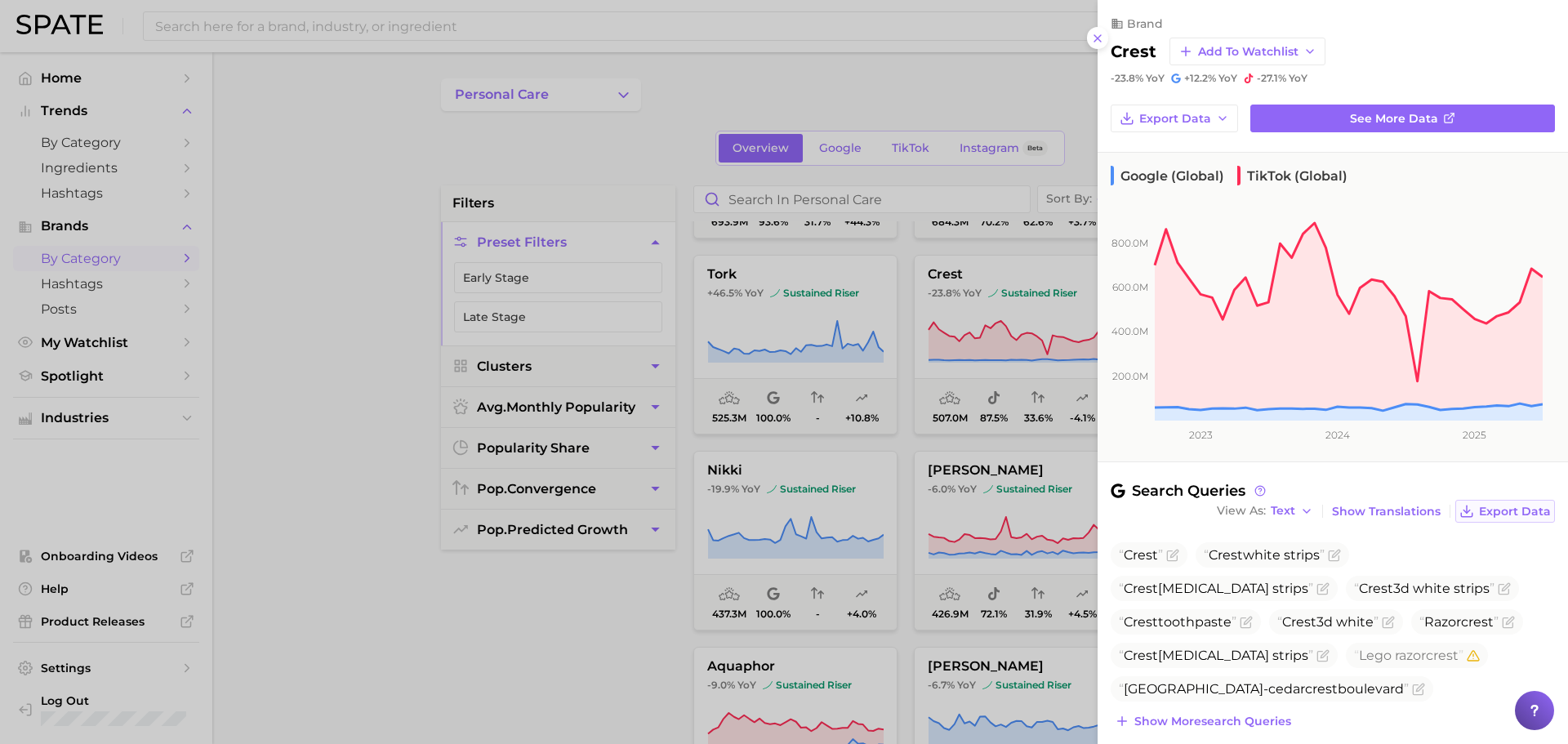
scroll to position [180, 0]
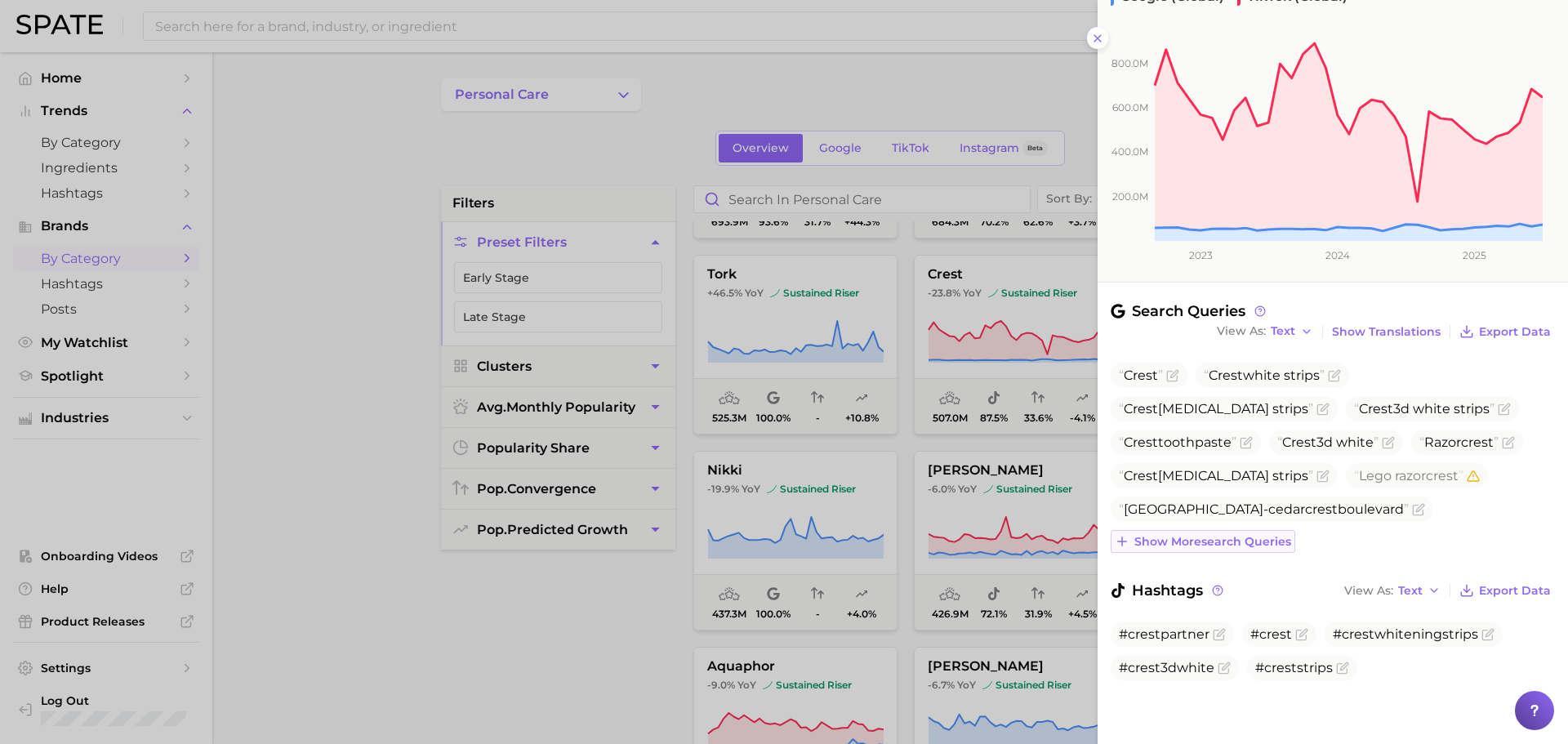
click at [1233, 538] on span "Show more search queries" at bounding box center [1212, 542] width 157 height 14
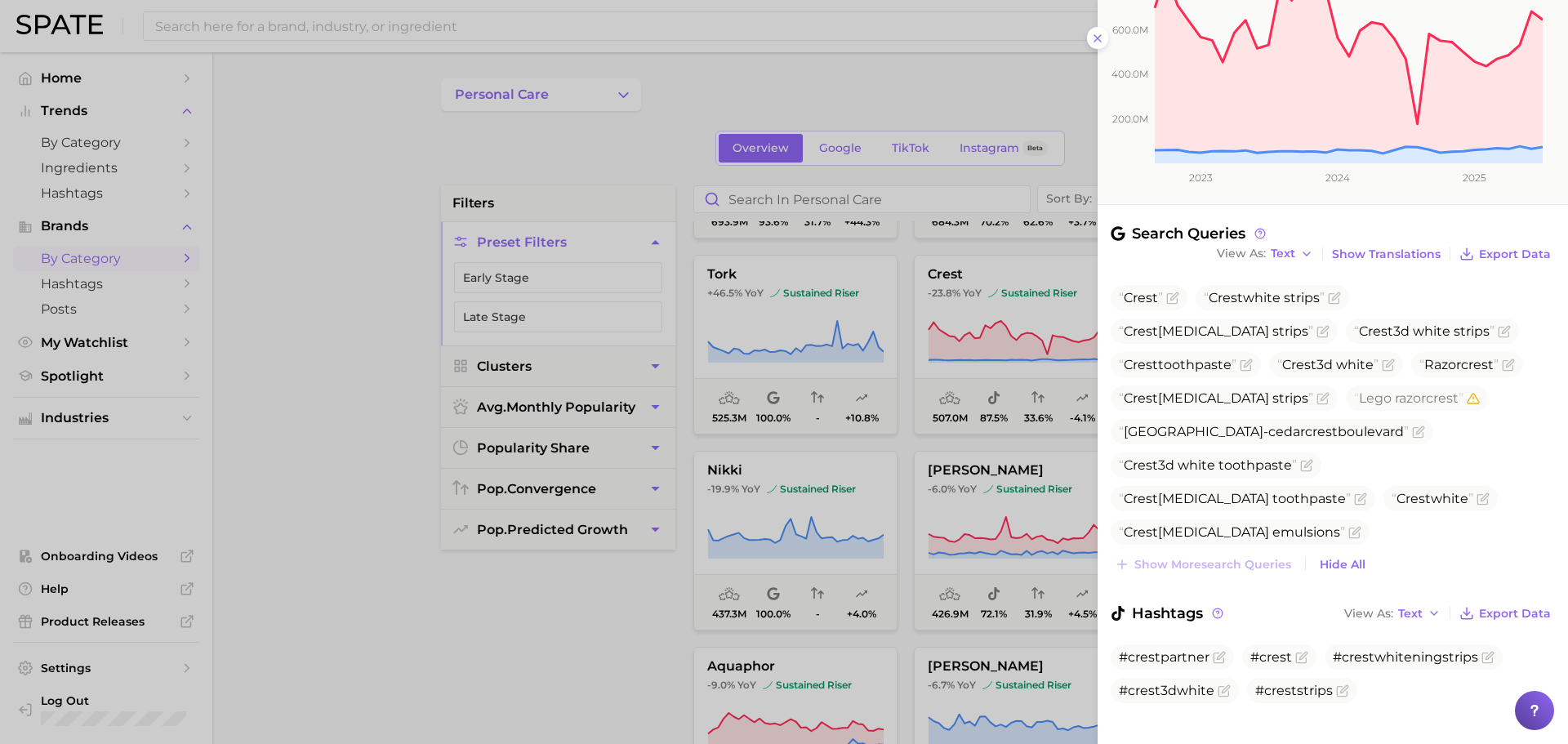
scroll to position [280, 0]
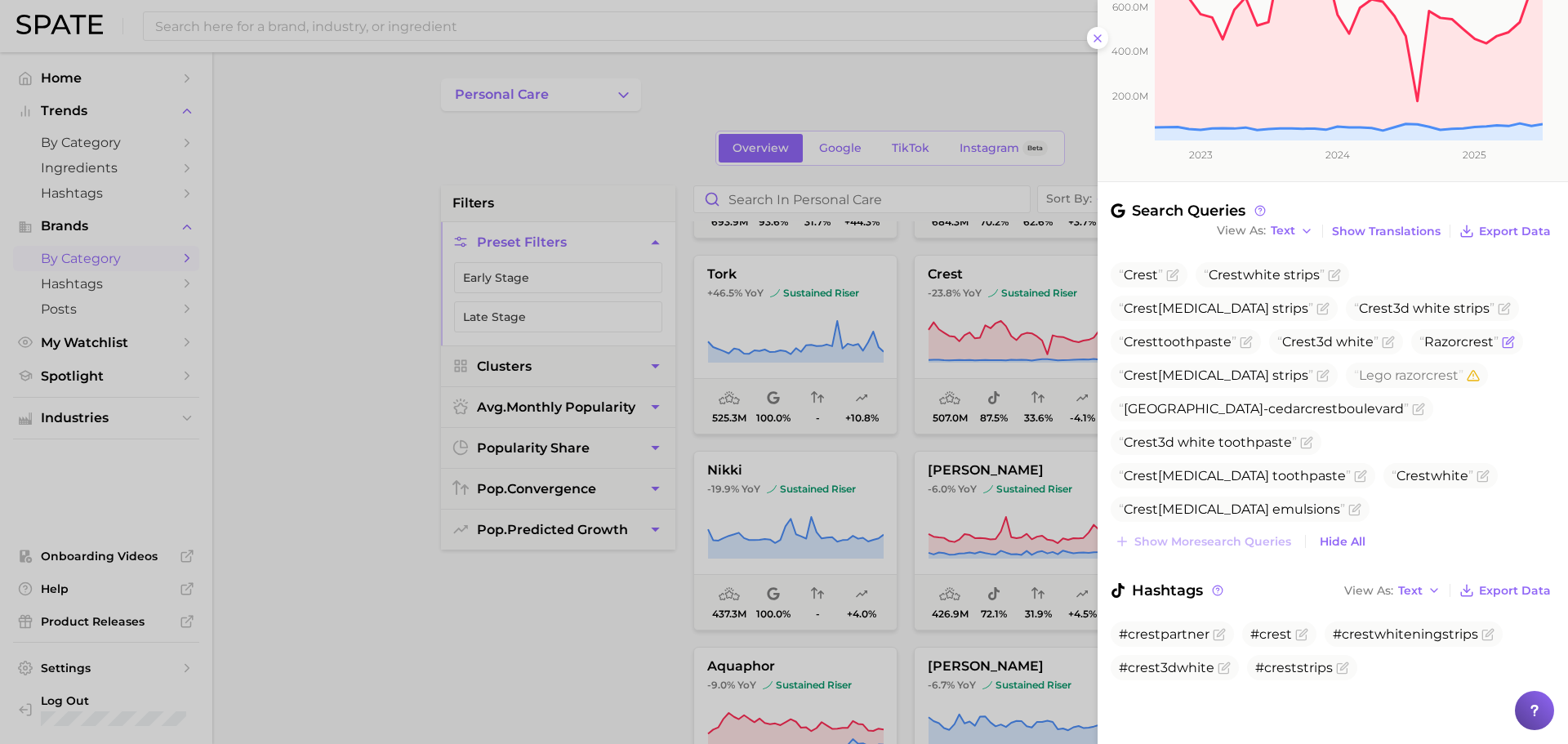
click at [1512, 344] on icon "Flag as miscategorized or irrelevant" at bounding box center [1507, 341] width 13 height 13
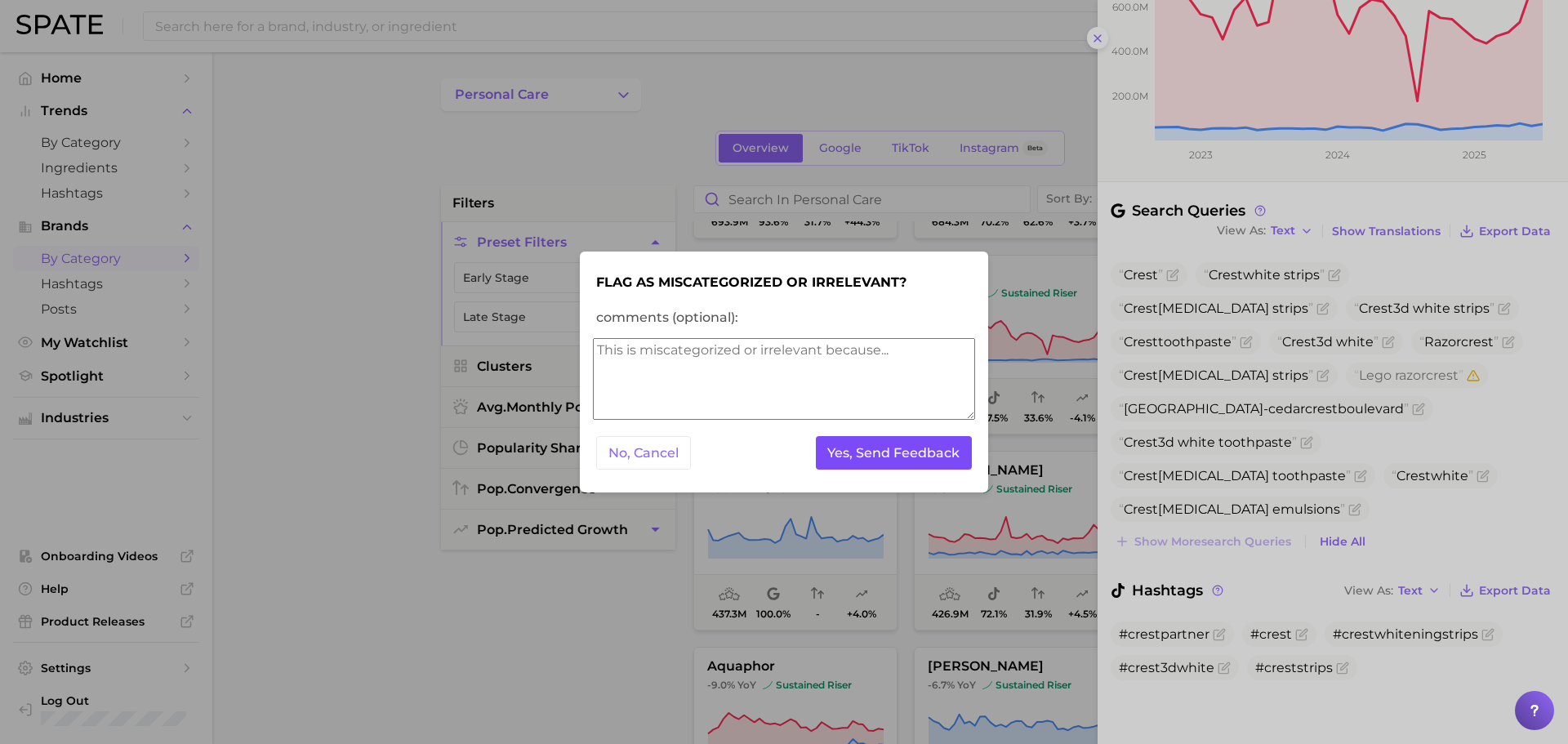
click at [868, 453] on button "Yes, Send Feedback" at bounding box center [893, 453] width 157 height 33
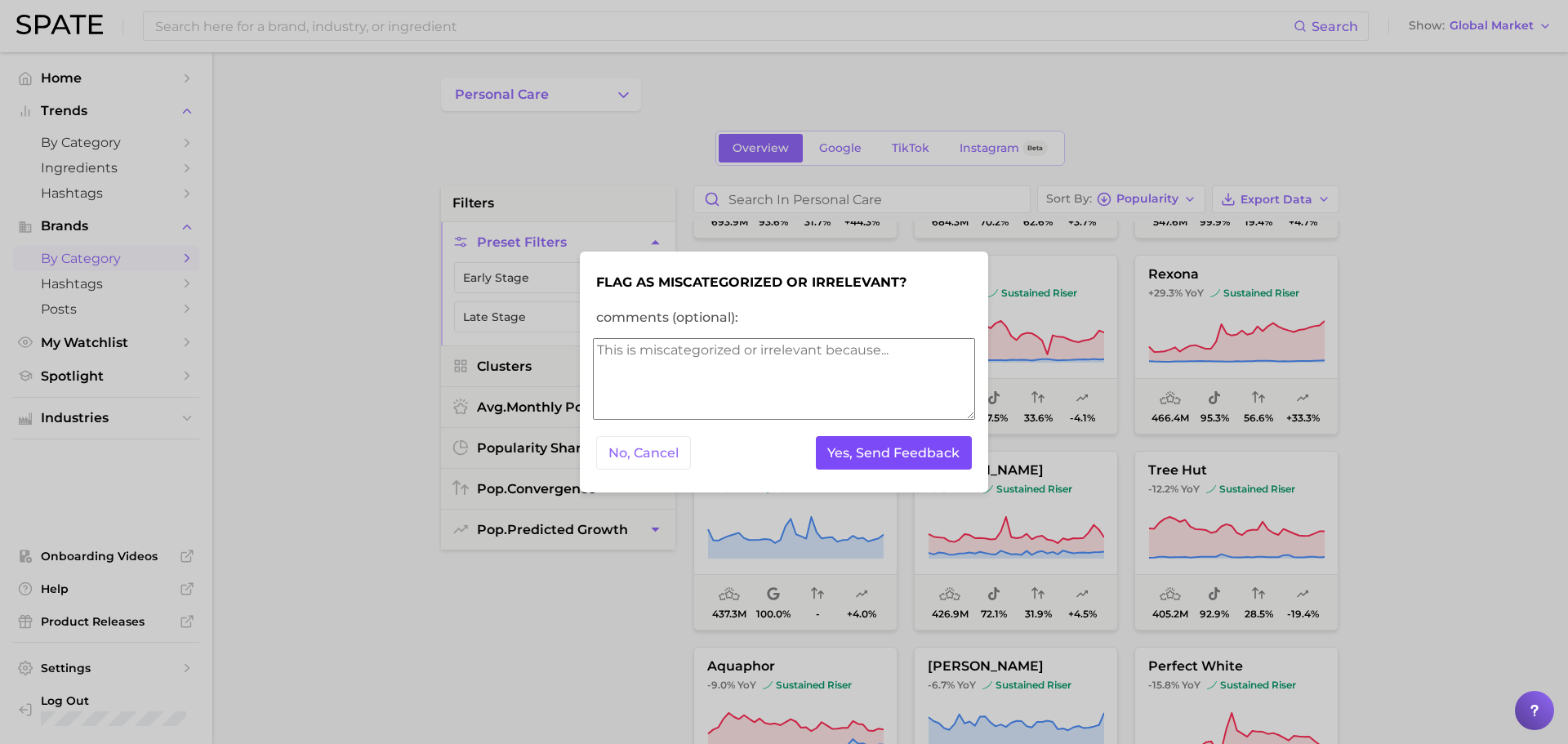
click at [868, 453] on button "Yes, Send Feedback" at bounding box center [893, 453] width 157 height 33
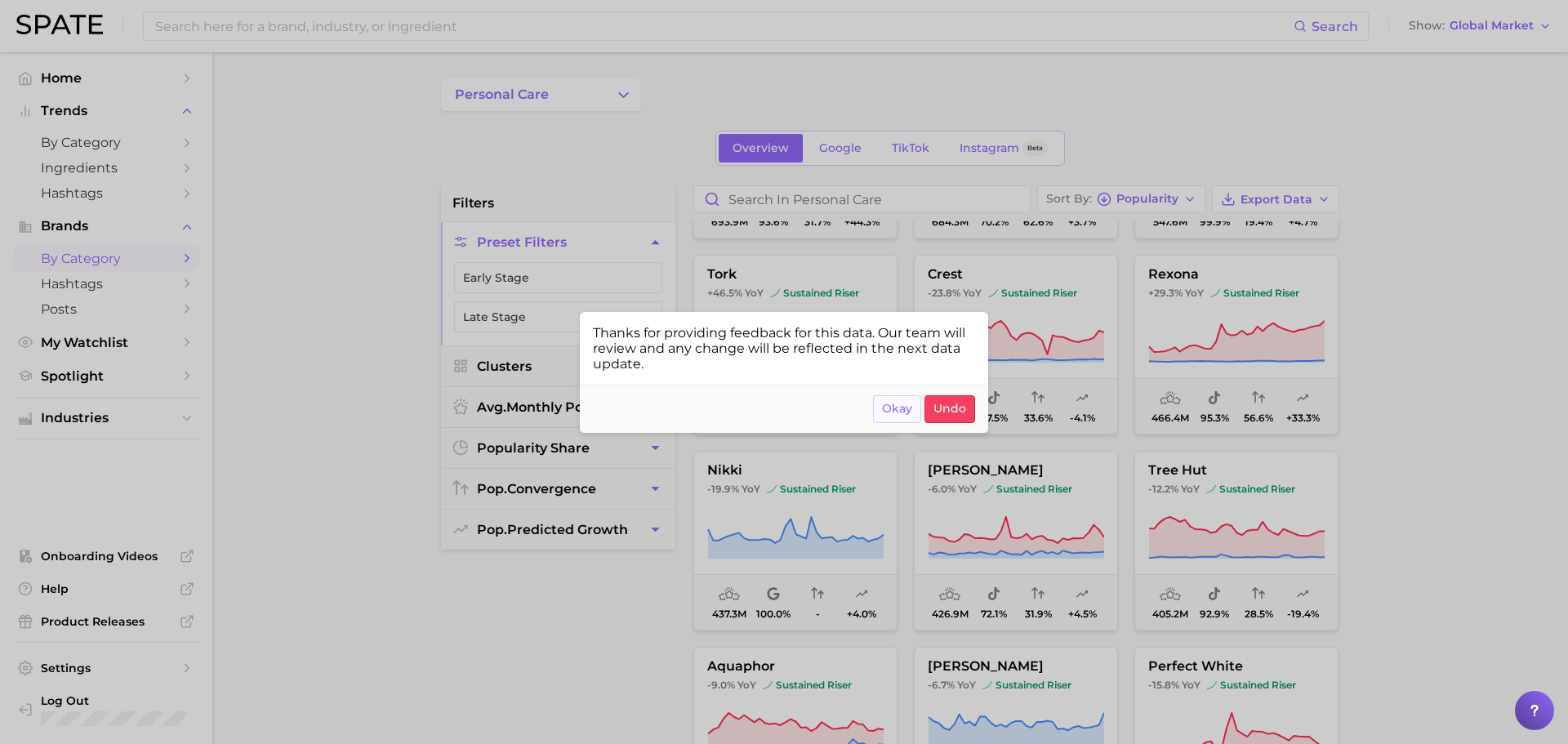
click at [892, 405] on span "Okay" at bounding box center [897, 409] width 30 height 14
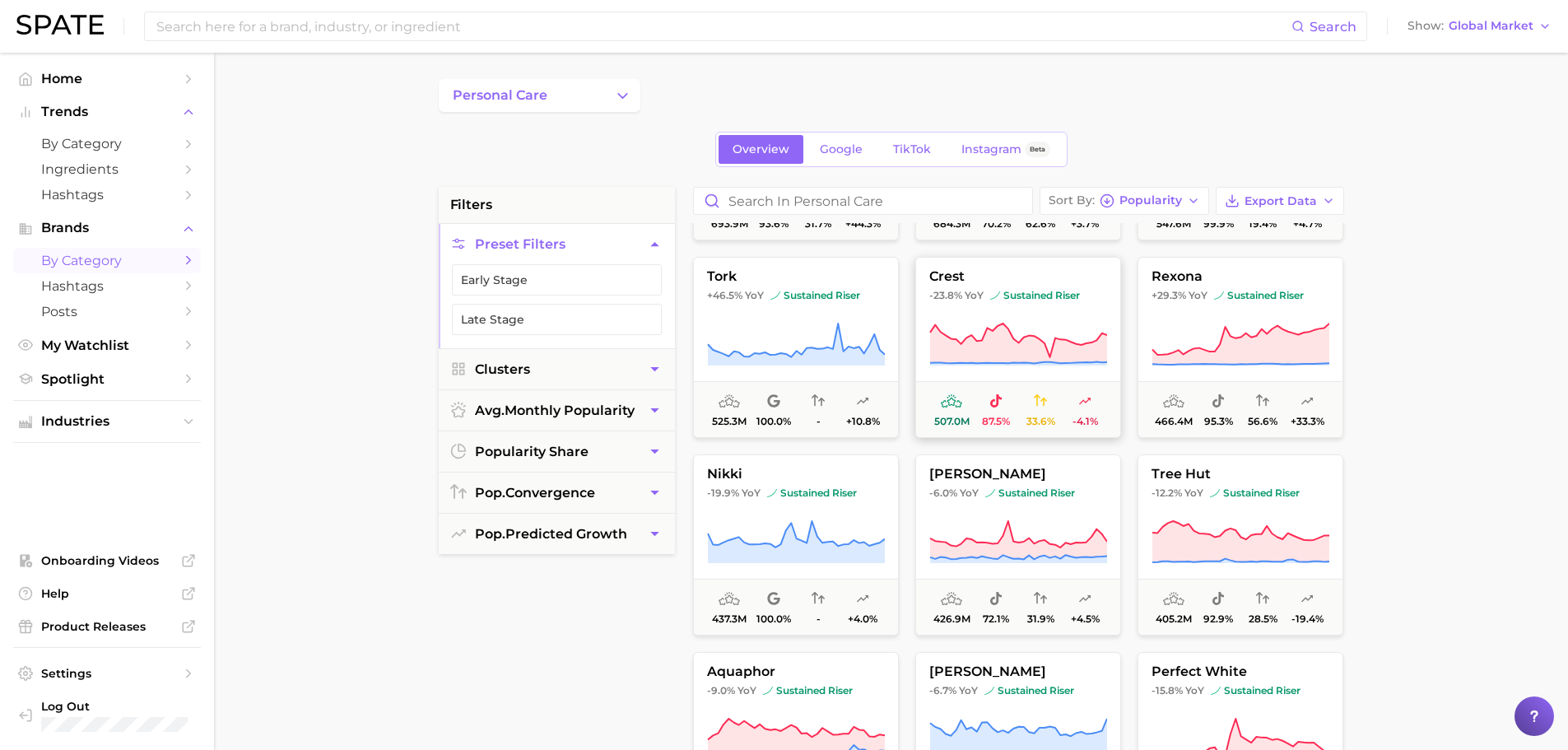
click at [1042, 359] on icon at bounding box center [1018, 343] width 177 height 40
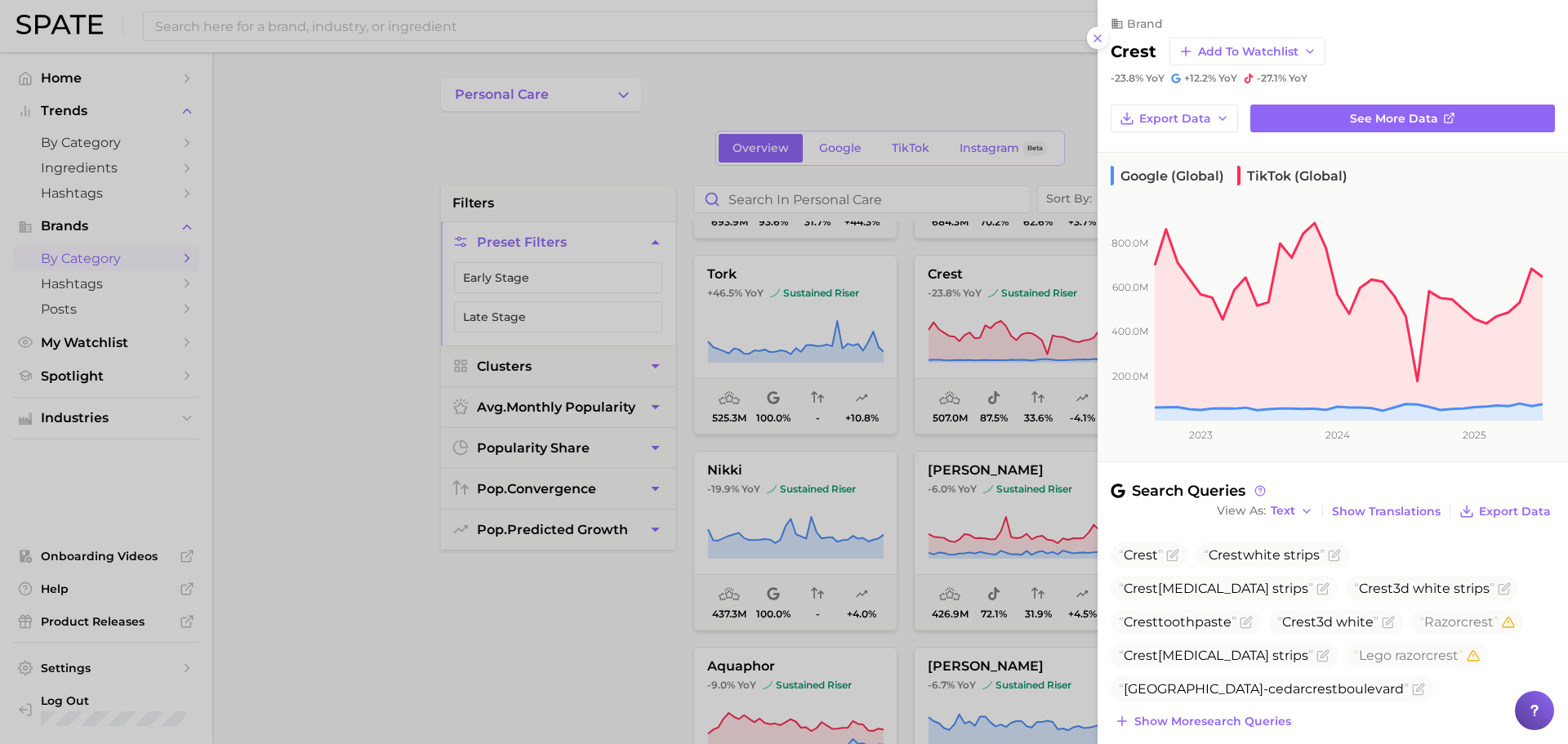
scroll to position [180, 0]
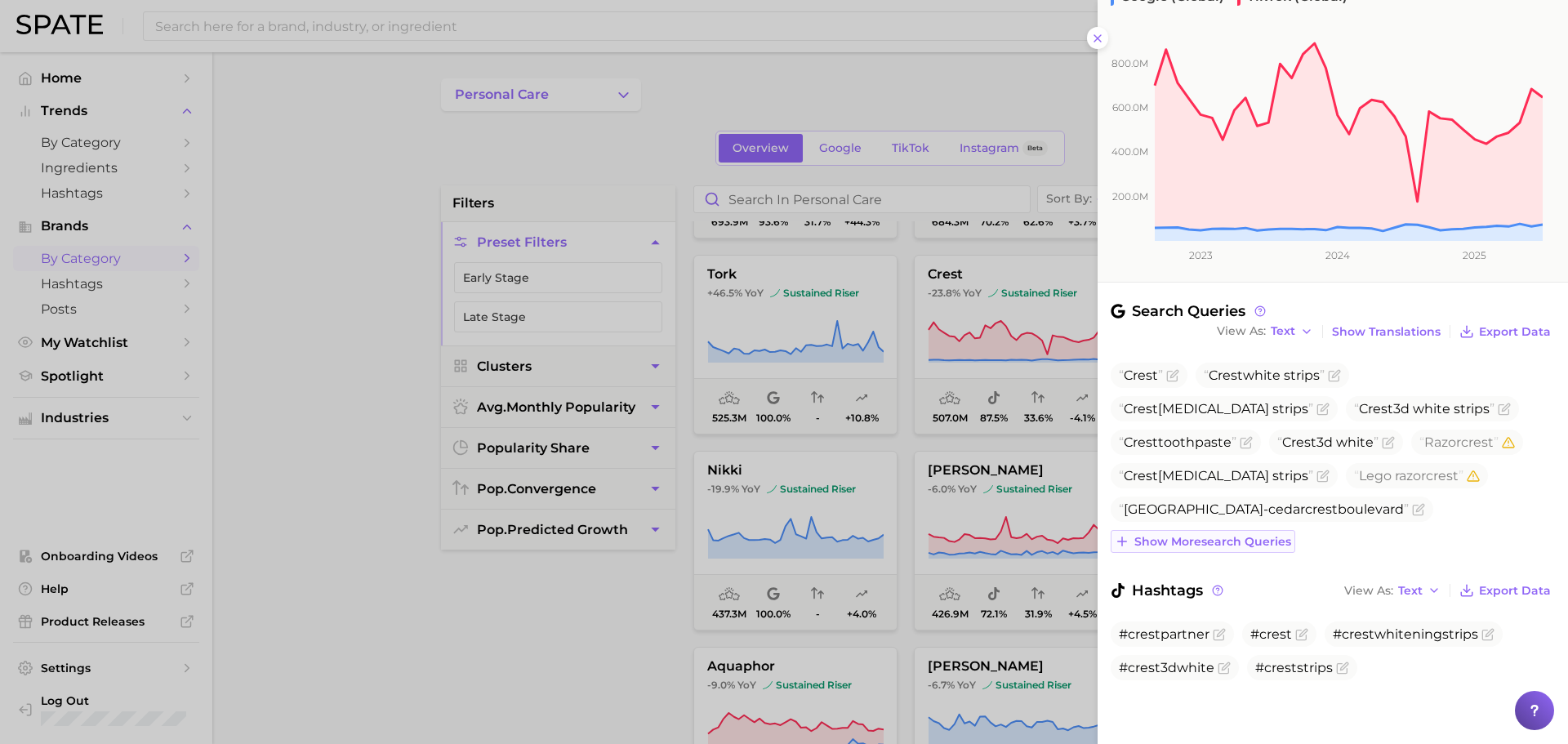
click at [1213, 533] on button "Show more search queries" at bounding box center [1202, 541] width 184 height 23
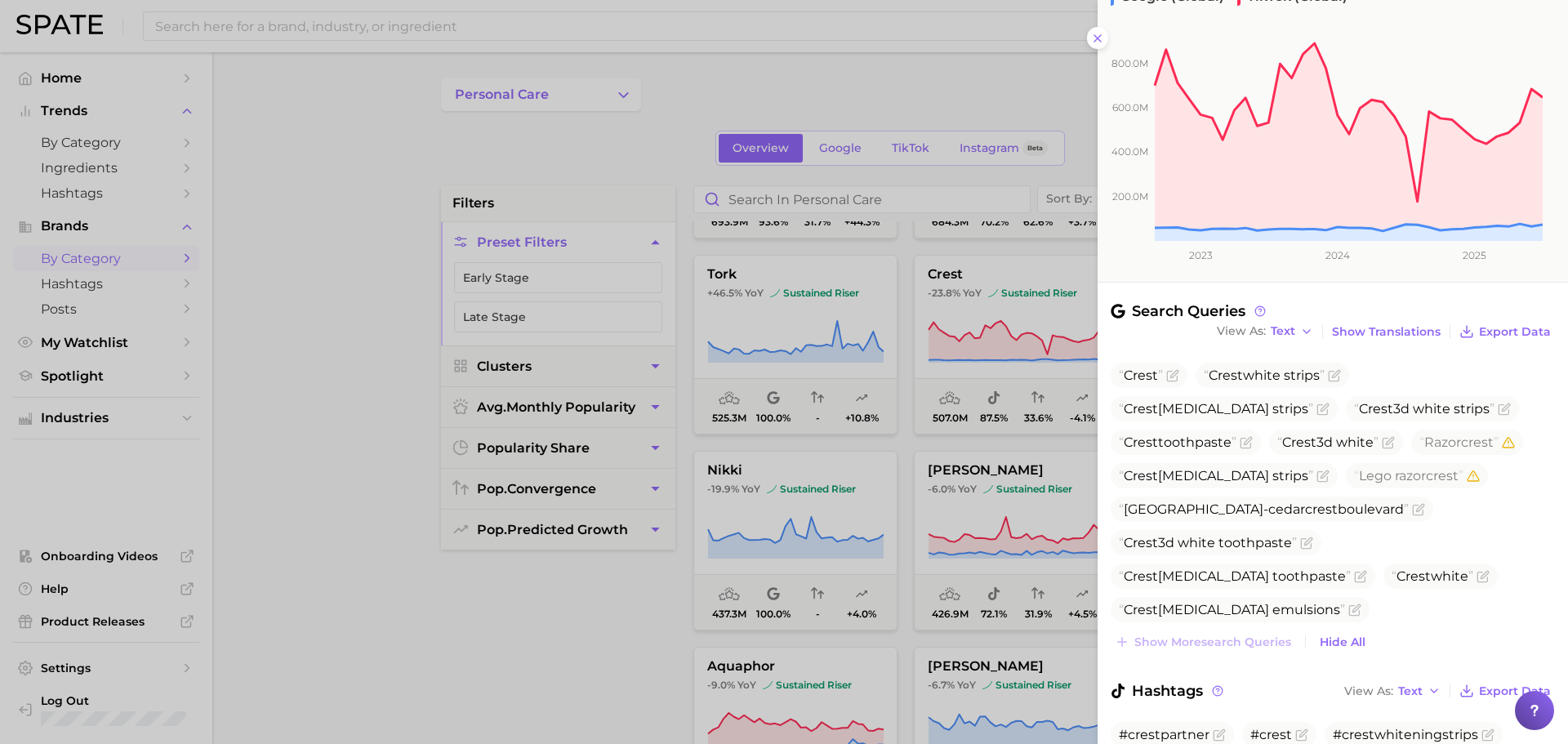
scroll to position [280, 0]
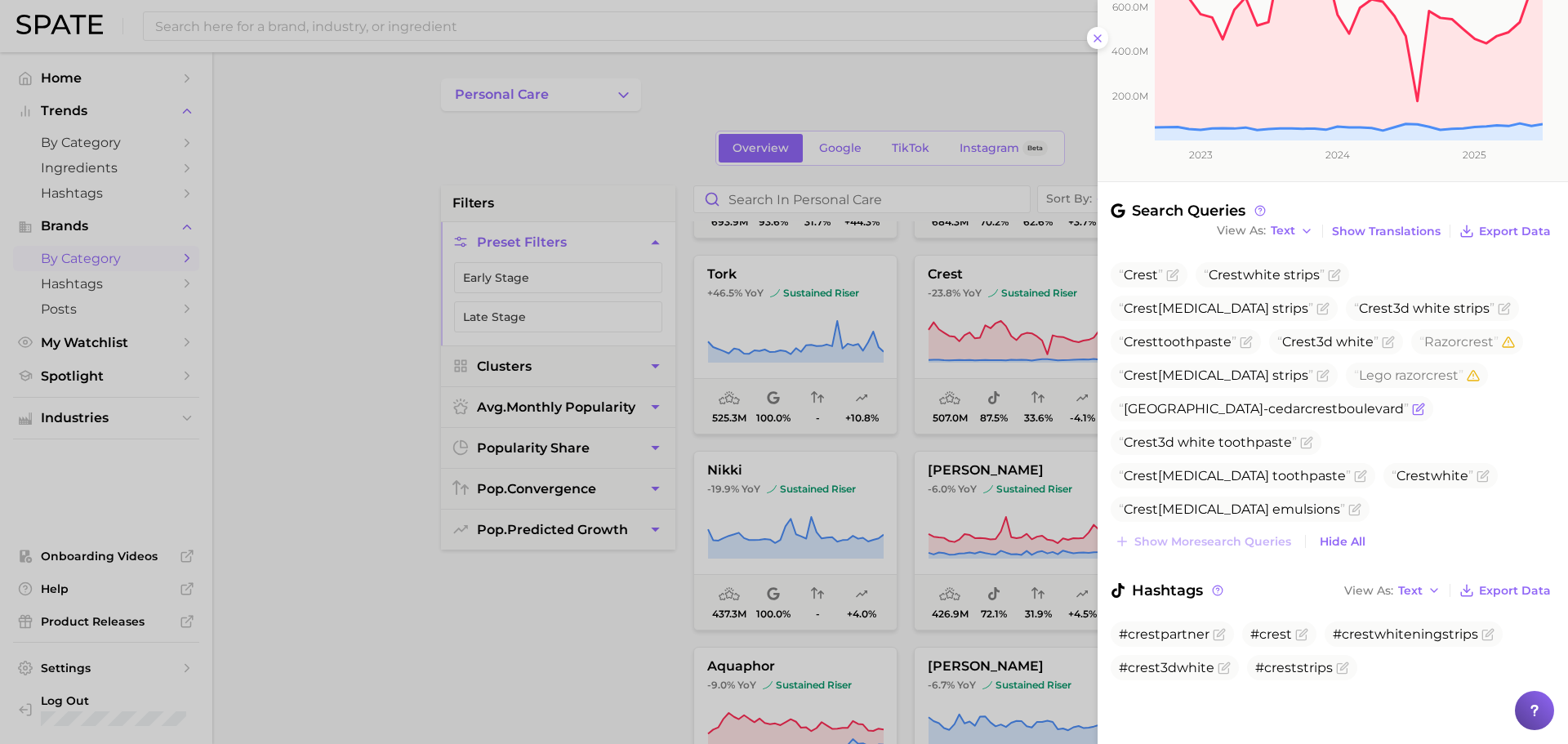
click at [1423, 409] on icon "Flag as miscategorized or irrelevant" at bounding box center [1419, 406] width 8 height 8
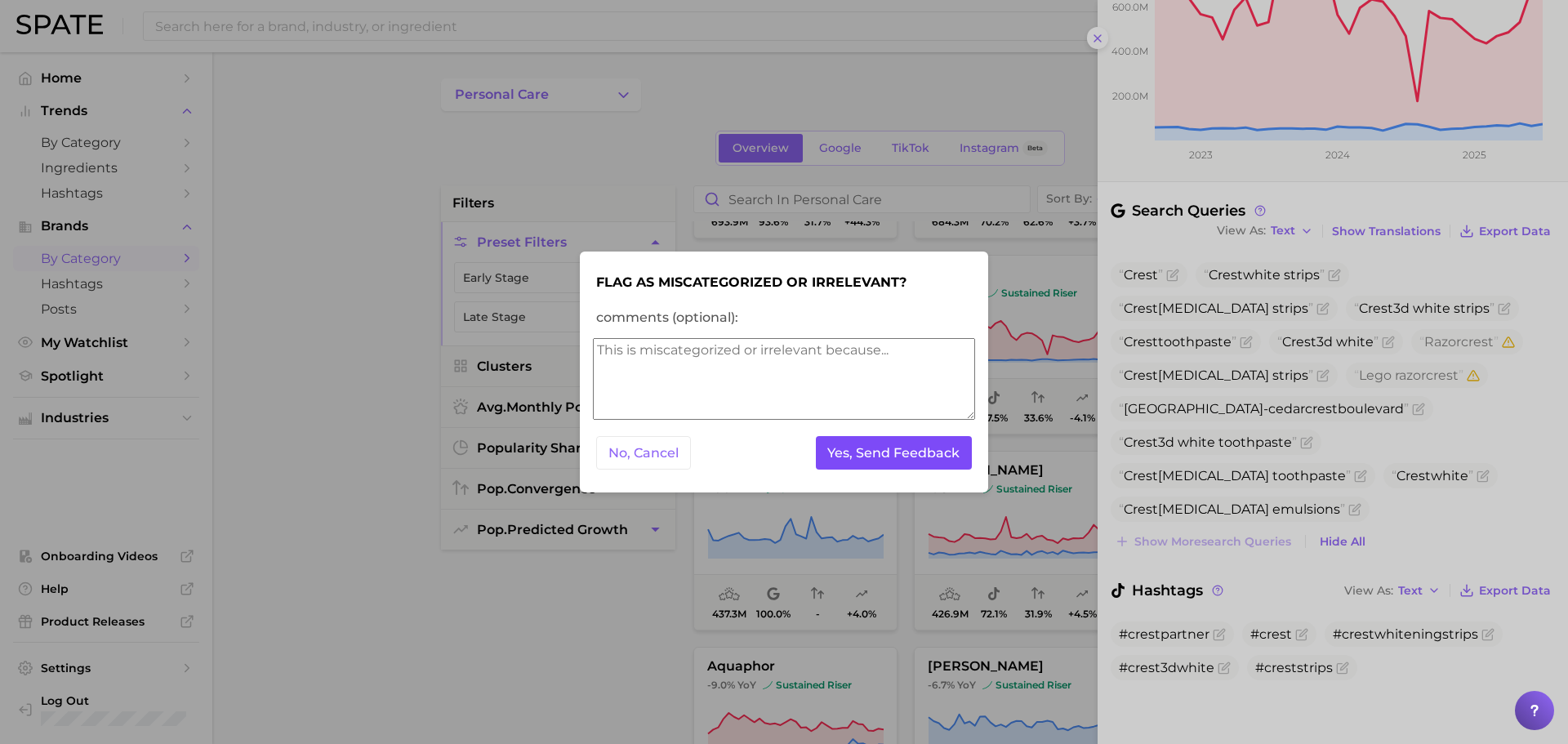
click at [868, 450] on button "Yes, Send Feedback" at bounding box center [893, 453] width 157 height 33
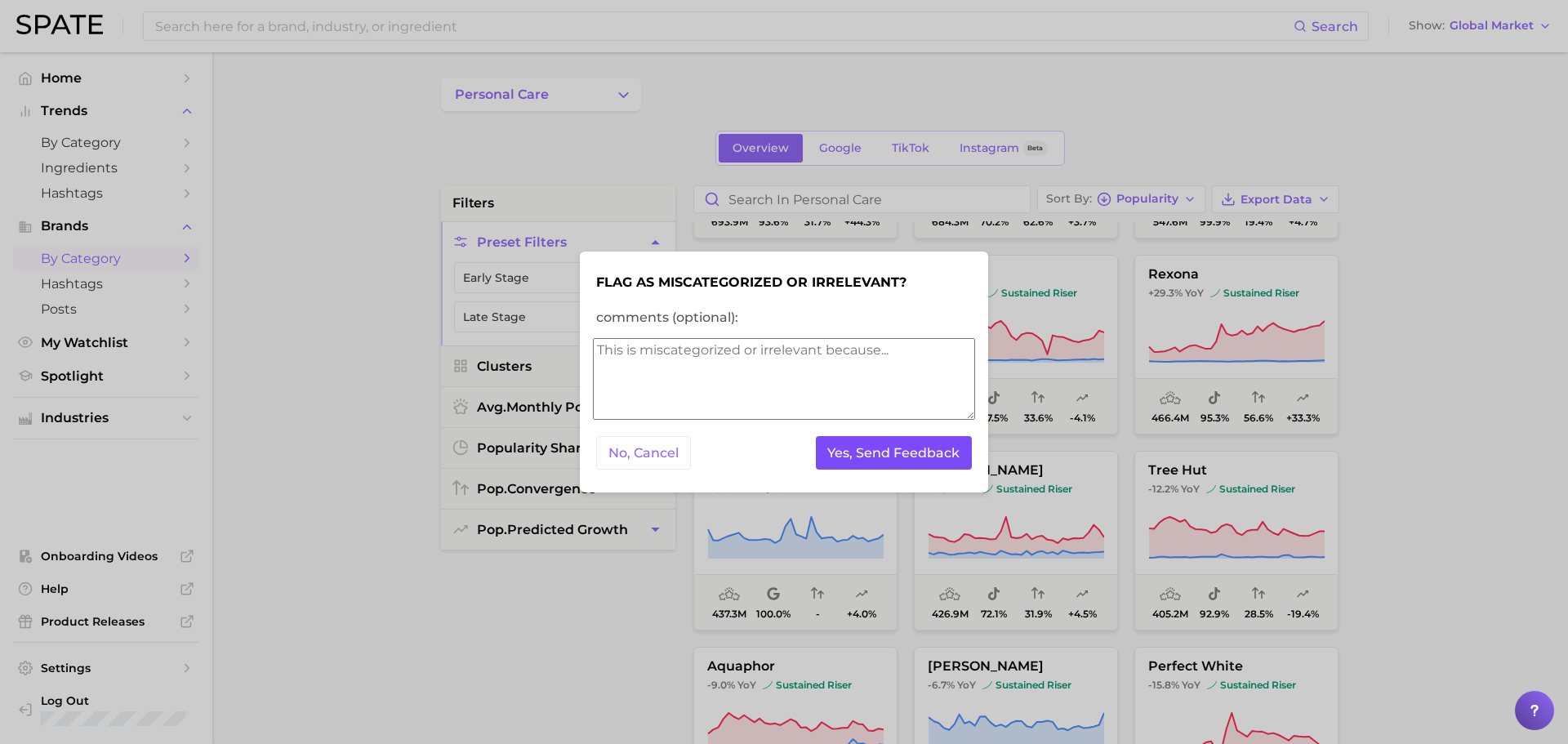
click at [868, 450] on button "Yes, Send Feedback" at bounding box center [893, 453] width 157 height 33
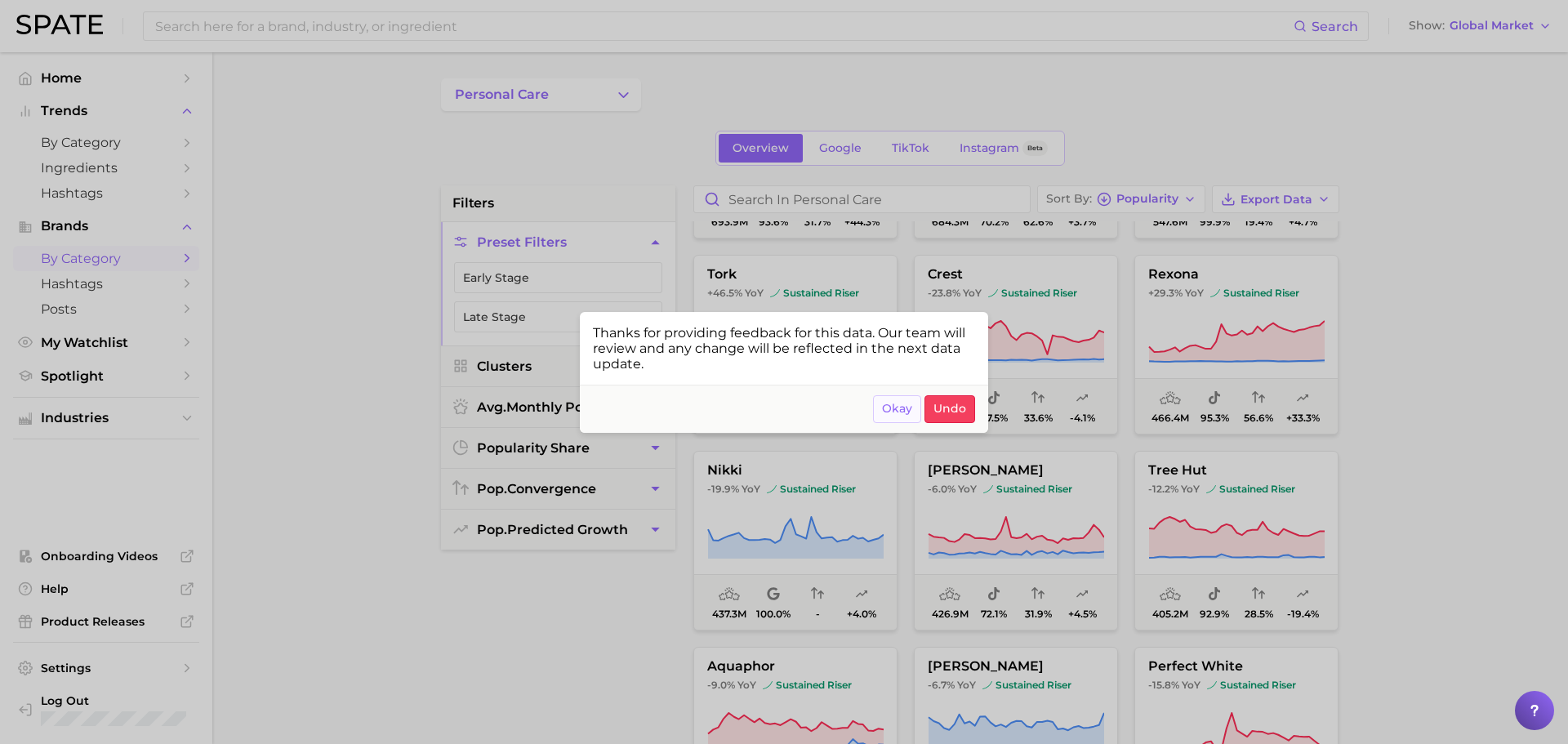
click at [897, 415] on span "Okay" at bounding box center [897, 409] width 30 height 14
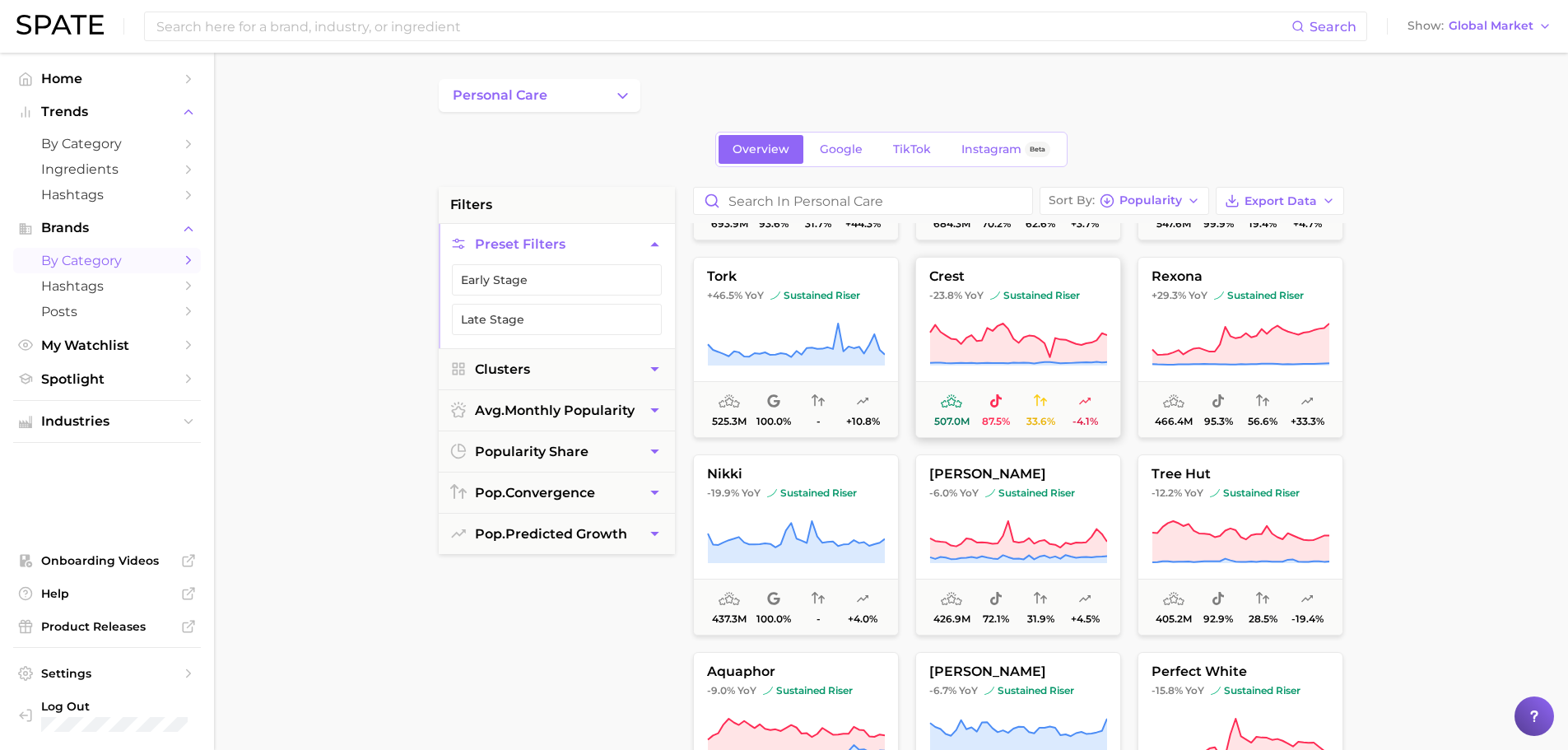
click at [1017, 360] on icon at bounding box center [1018, 343] width 177 height 40
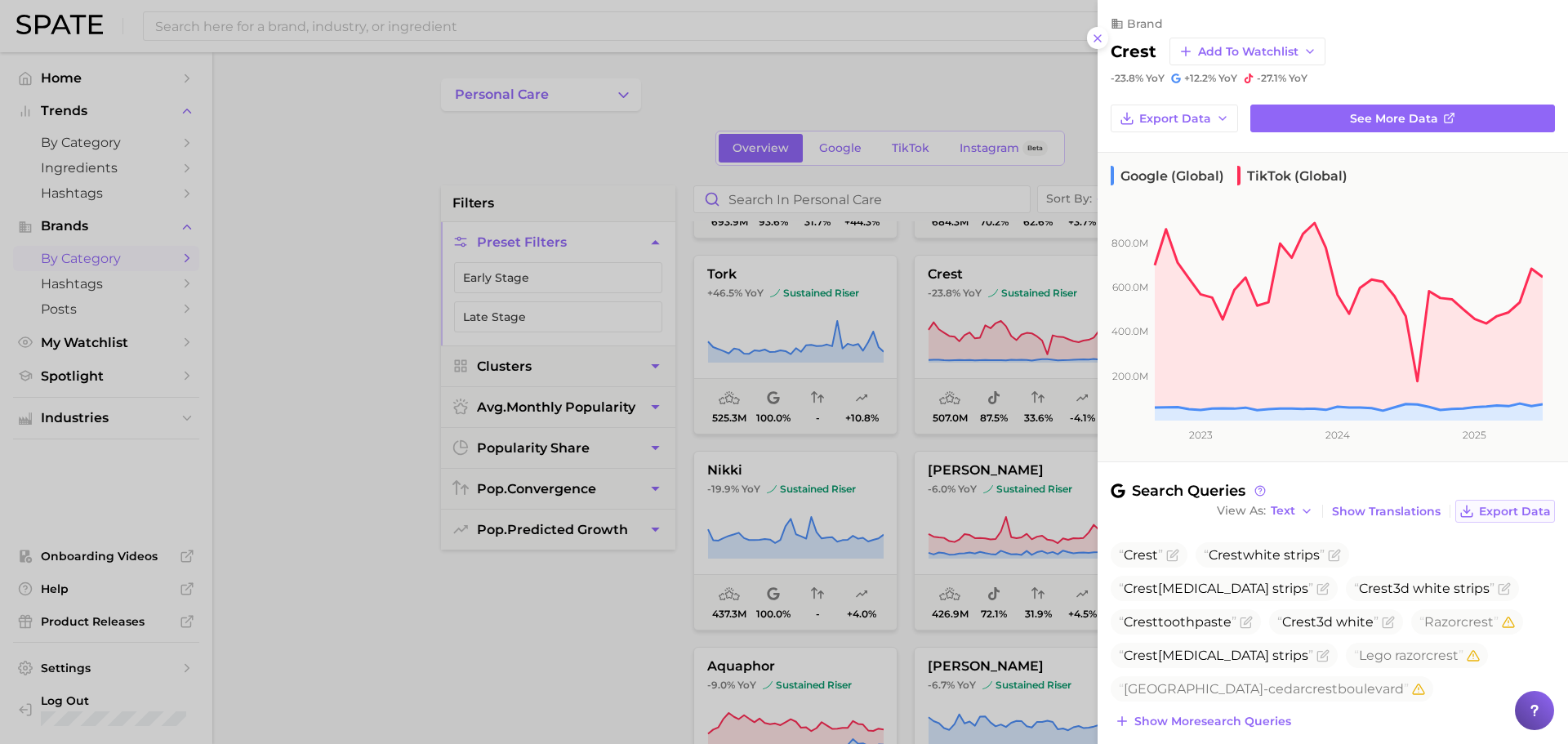
scroll to position [180, 0]
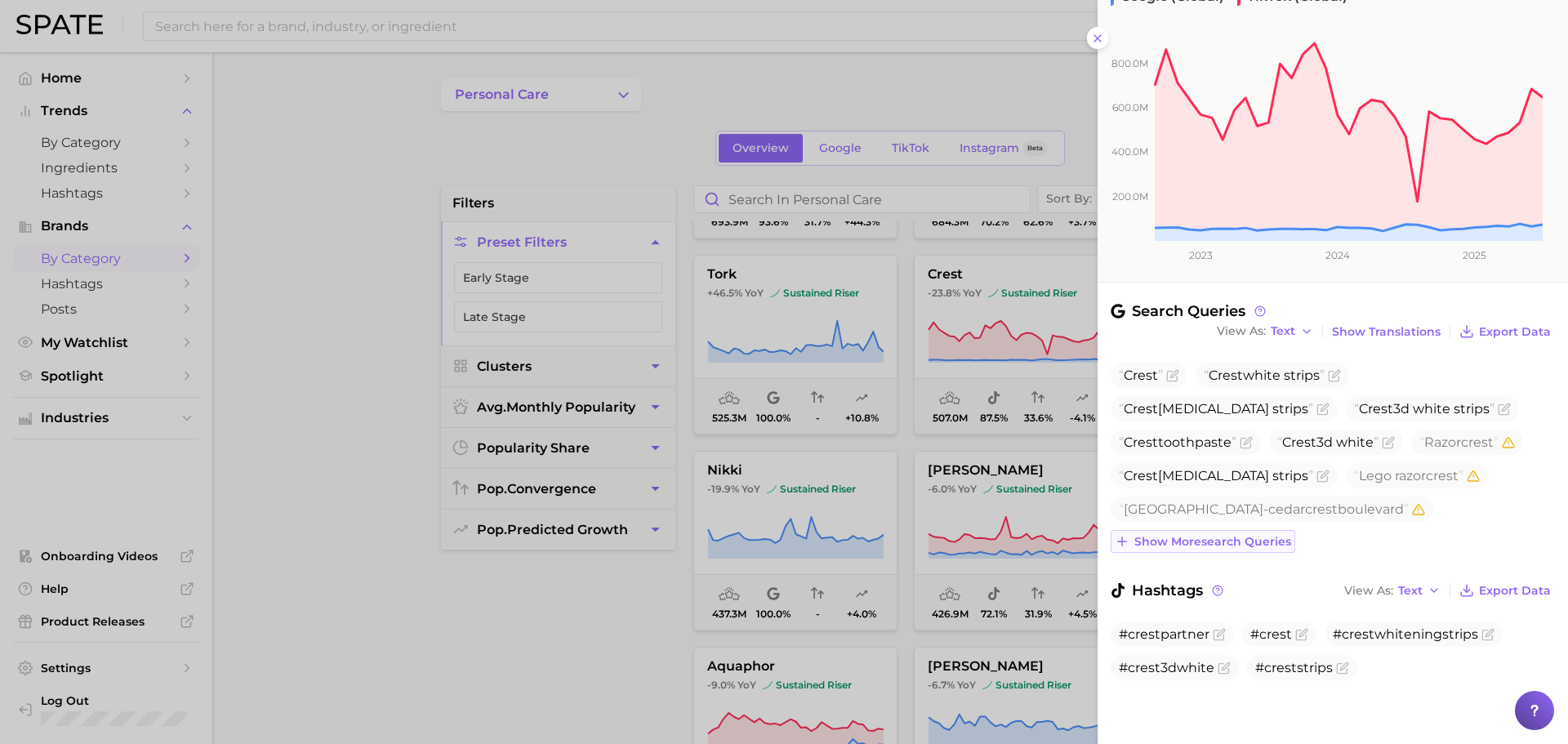
click at [1262, 538] on span "Show more search queries" at bounding box center [1212, 542] width 157 height 14
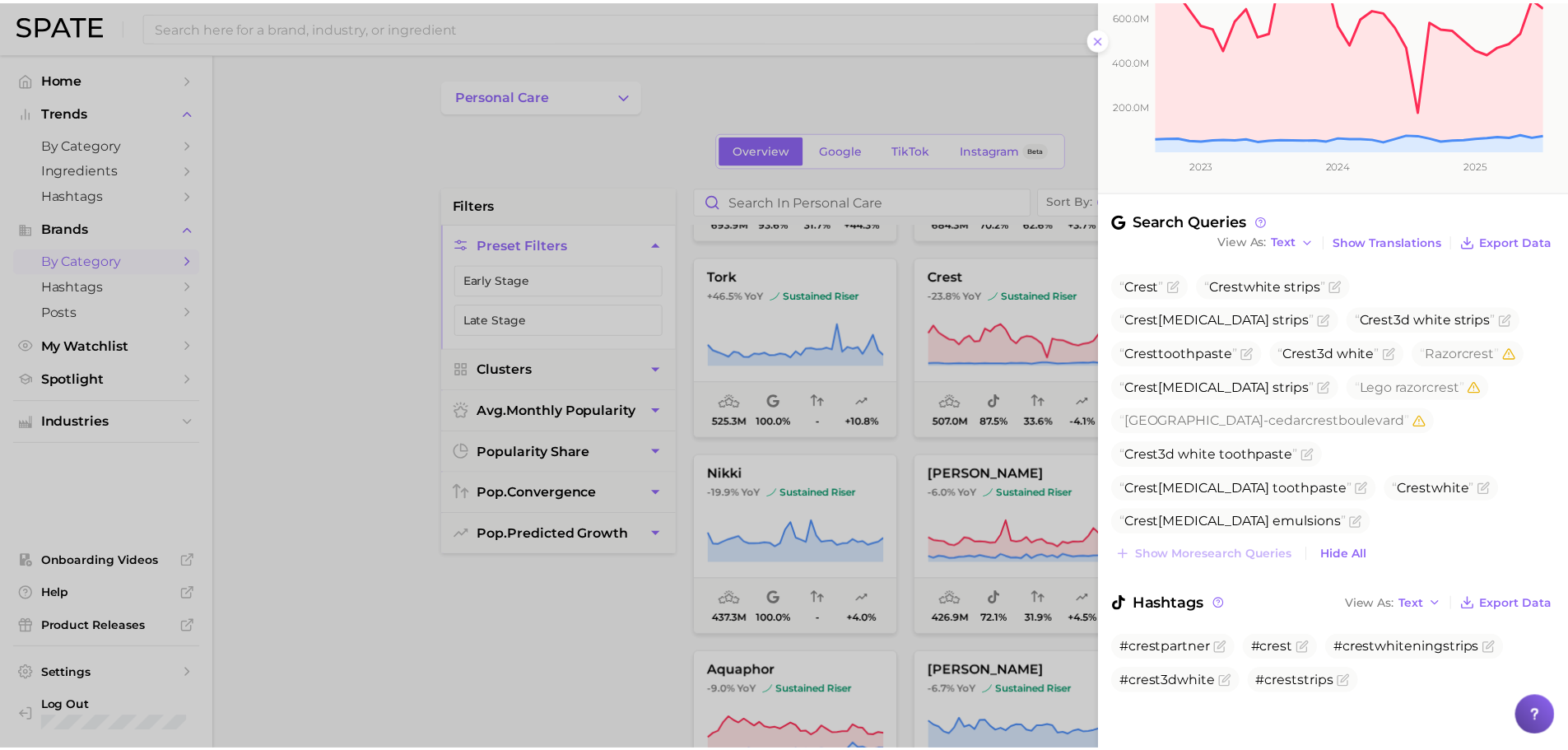
scroll to position [283, 0]
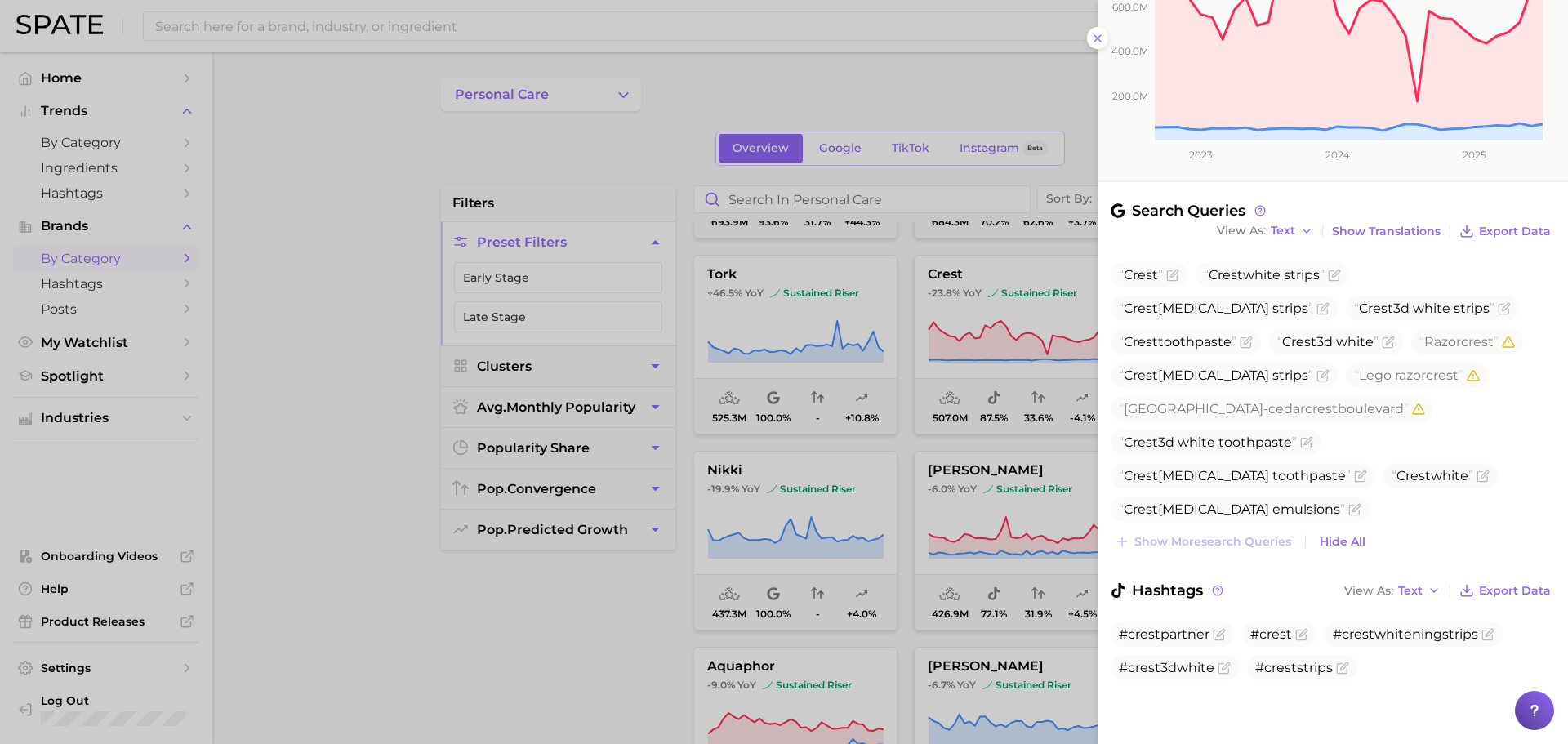
drag, startPoint x: 975, startPoint y: 538, endPoint x: 872, endPoint y: 518, distance: 104.9
click at [872, 518] on div at bounding box center [784, 372] width 1568 height 744
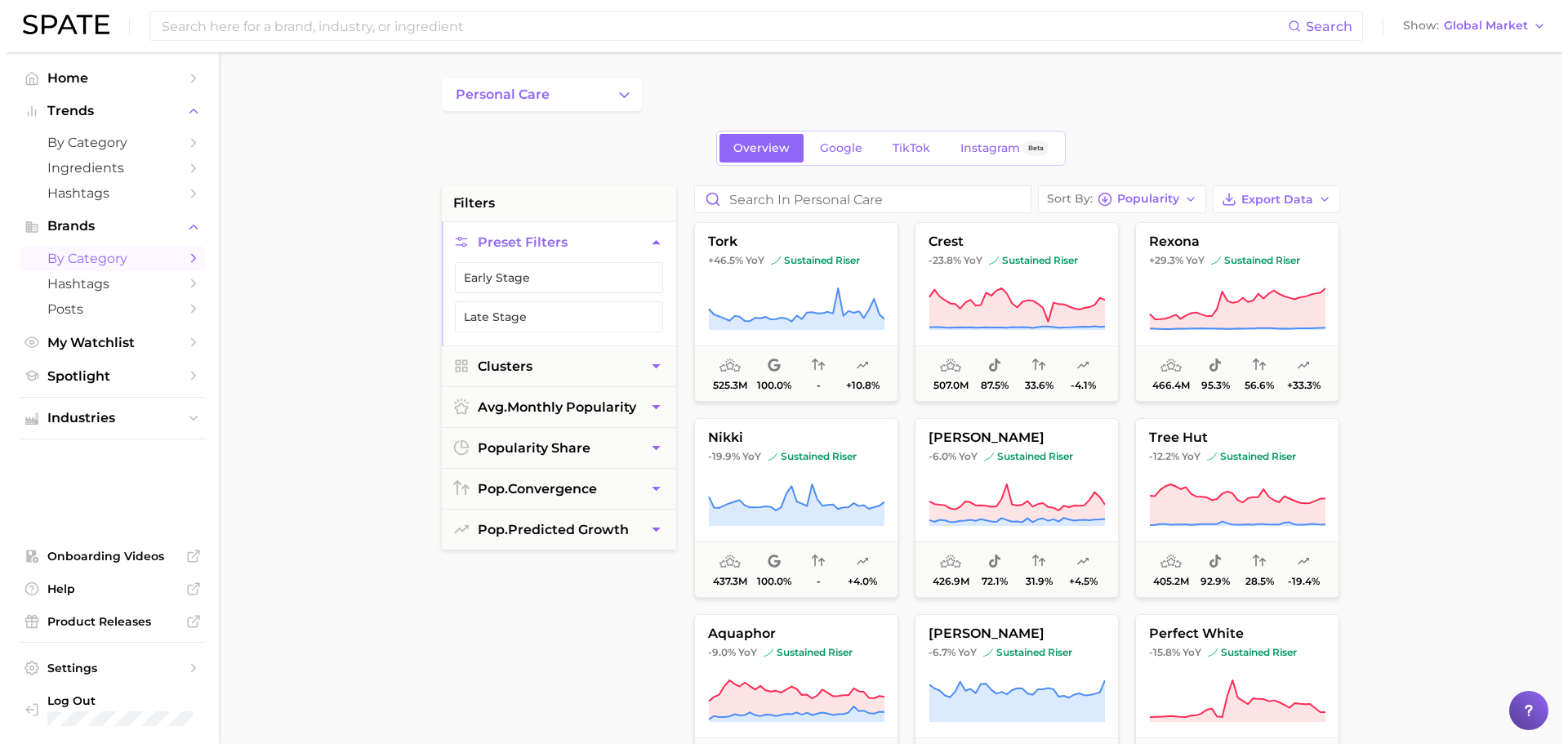
scroll to position [591, 0]
click at [1259, 317] on icon at bounding box center [1230, 308] width 176 height 41
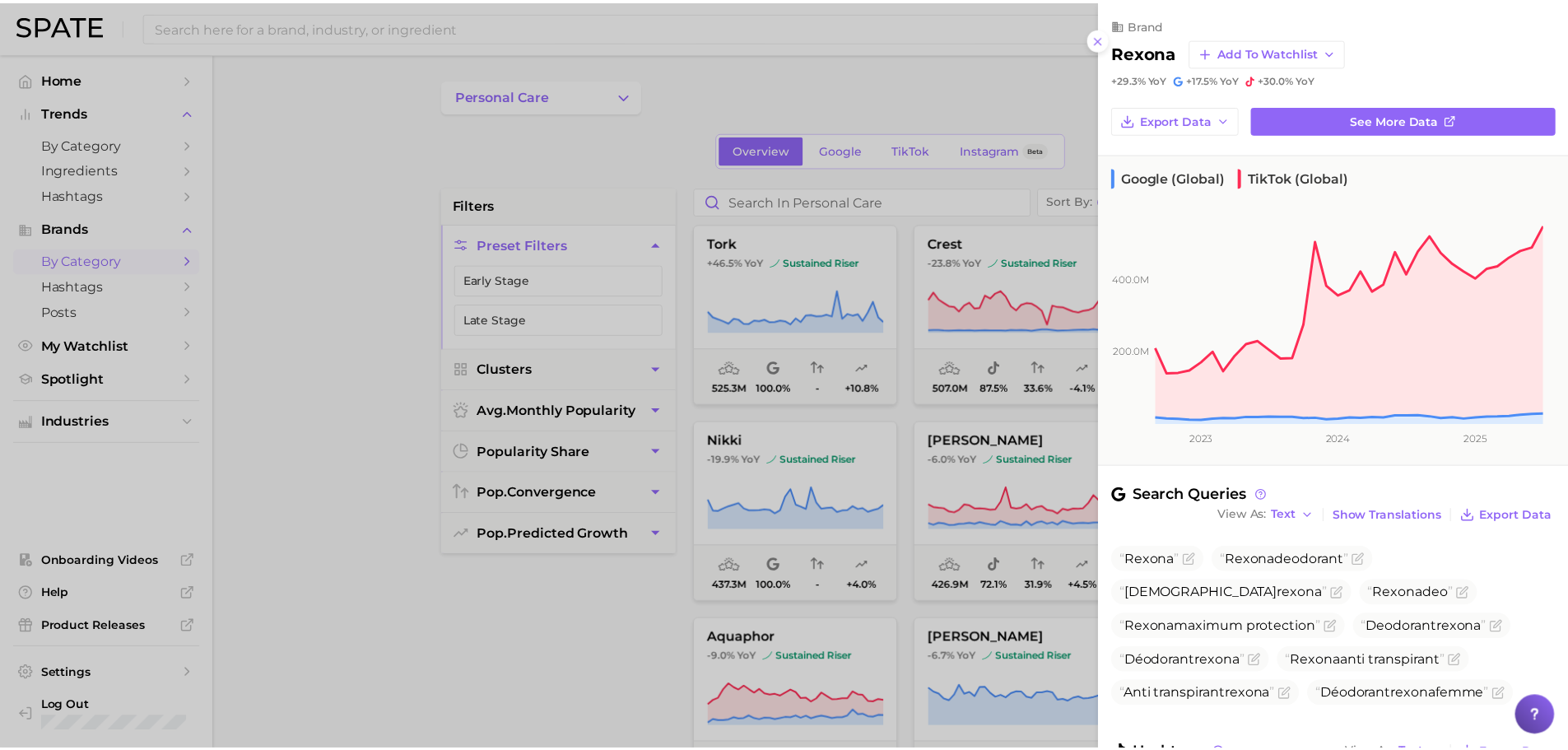
scroll to position [124, 0]
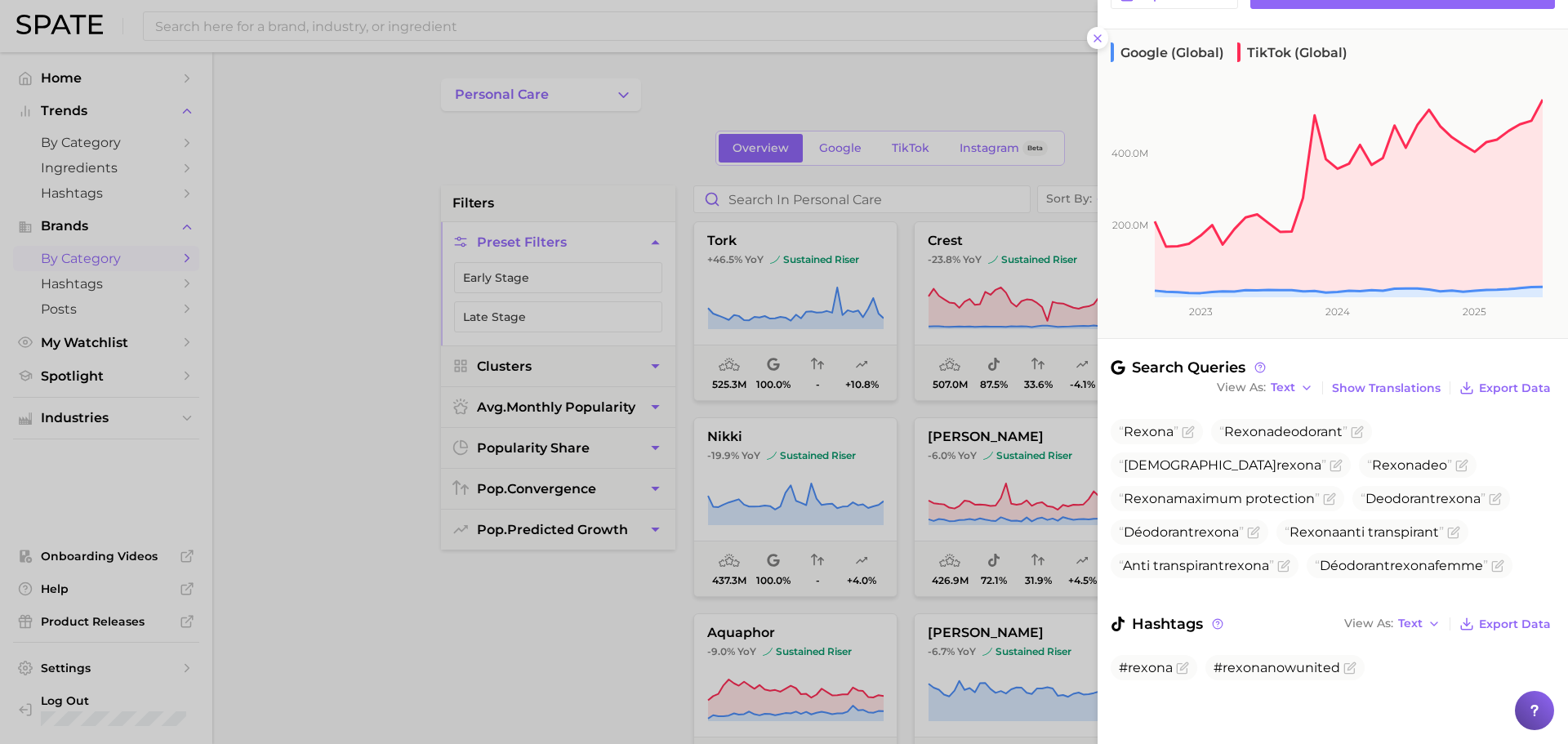
click at [885, 425] on div at bounding box center [784, 372] width 1568 height 744
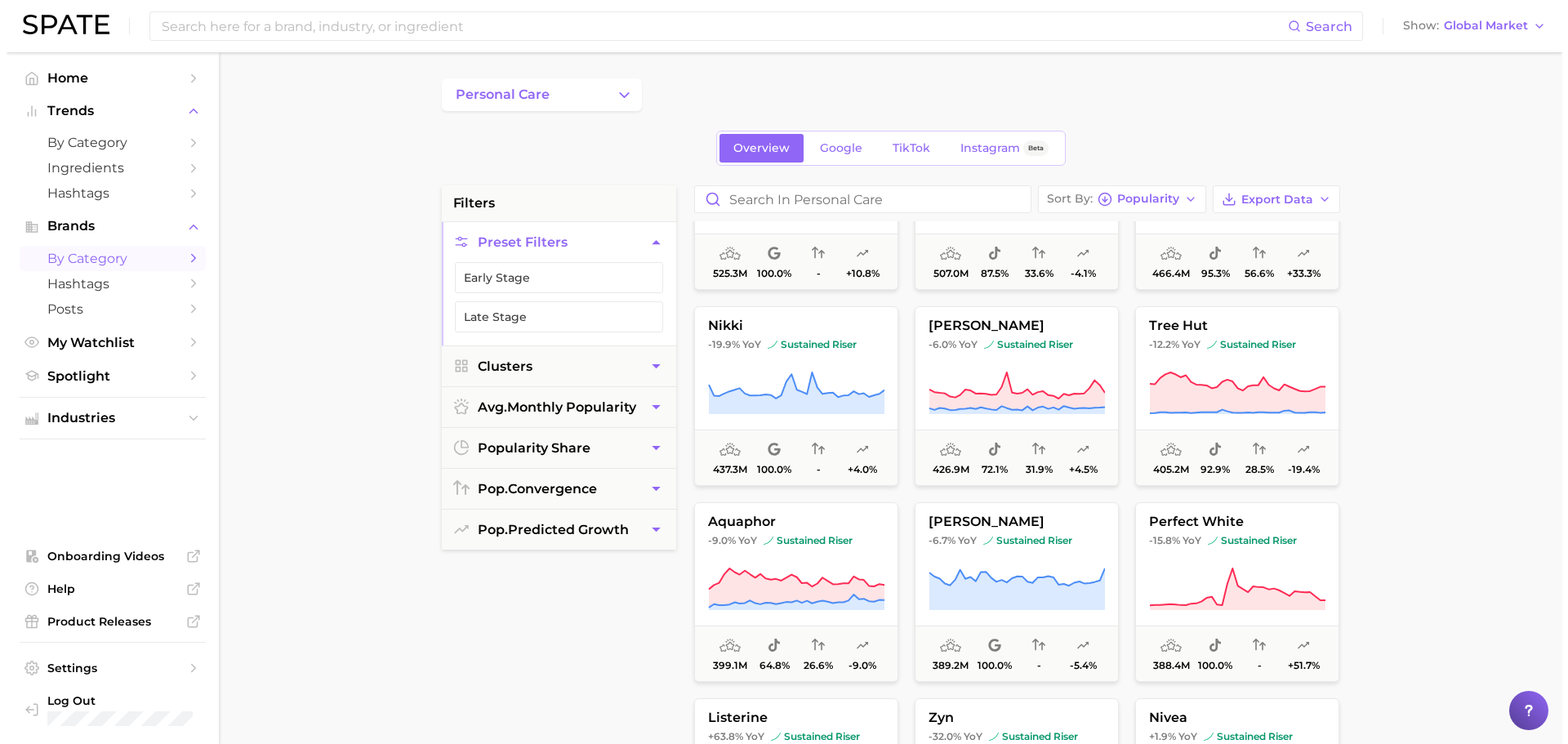
scroll to position [704, 0]
click at [818, 387] on icon at bounding box center [790, 392] width 177 height 45
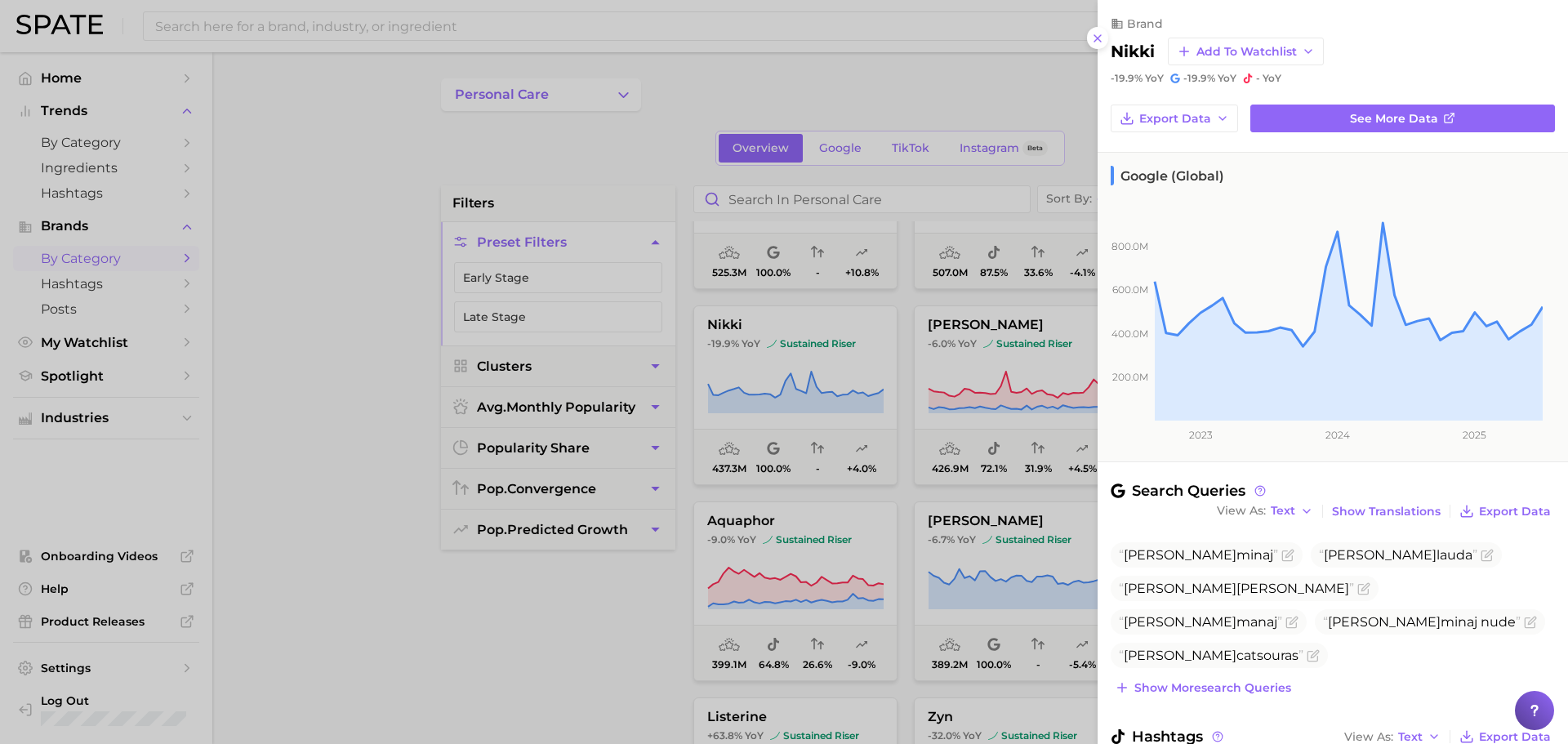
scroll to position [94, 0]
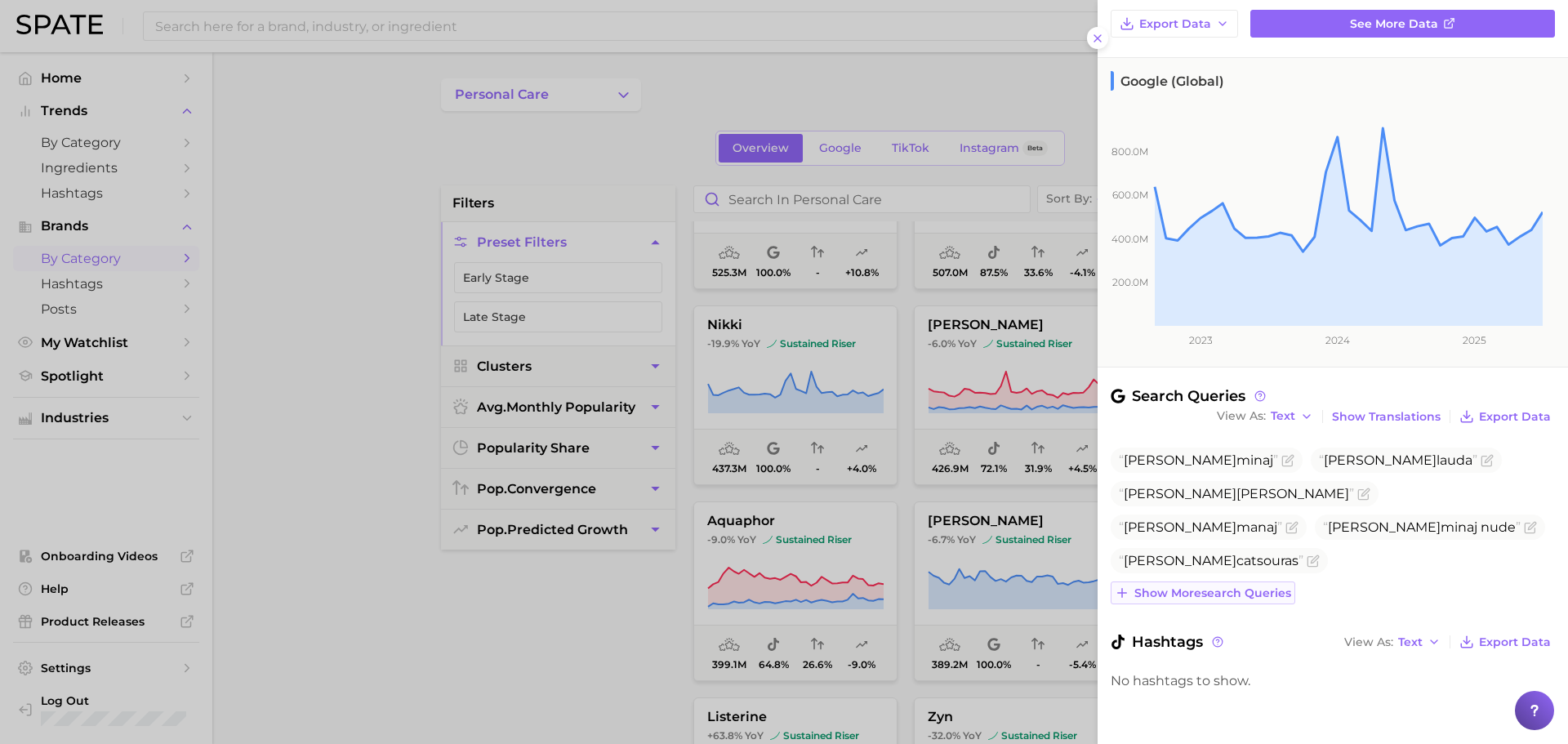
click at [1256, 590] on span "Show more search queries" at bounding box center [1212, 593] width 157 height 14
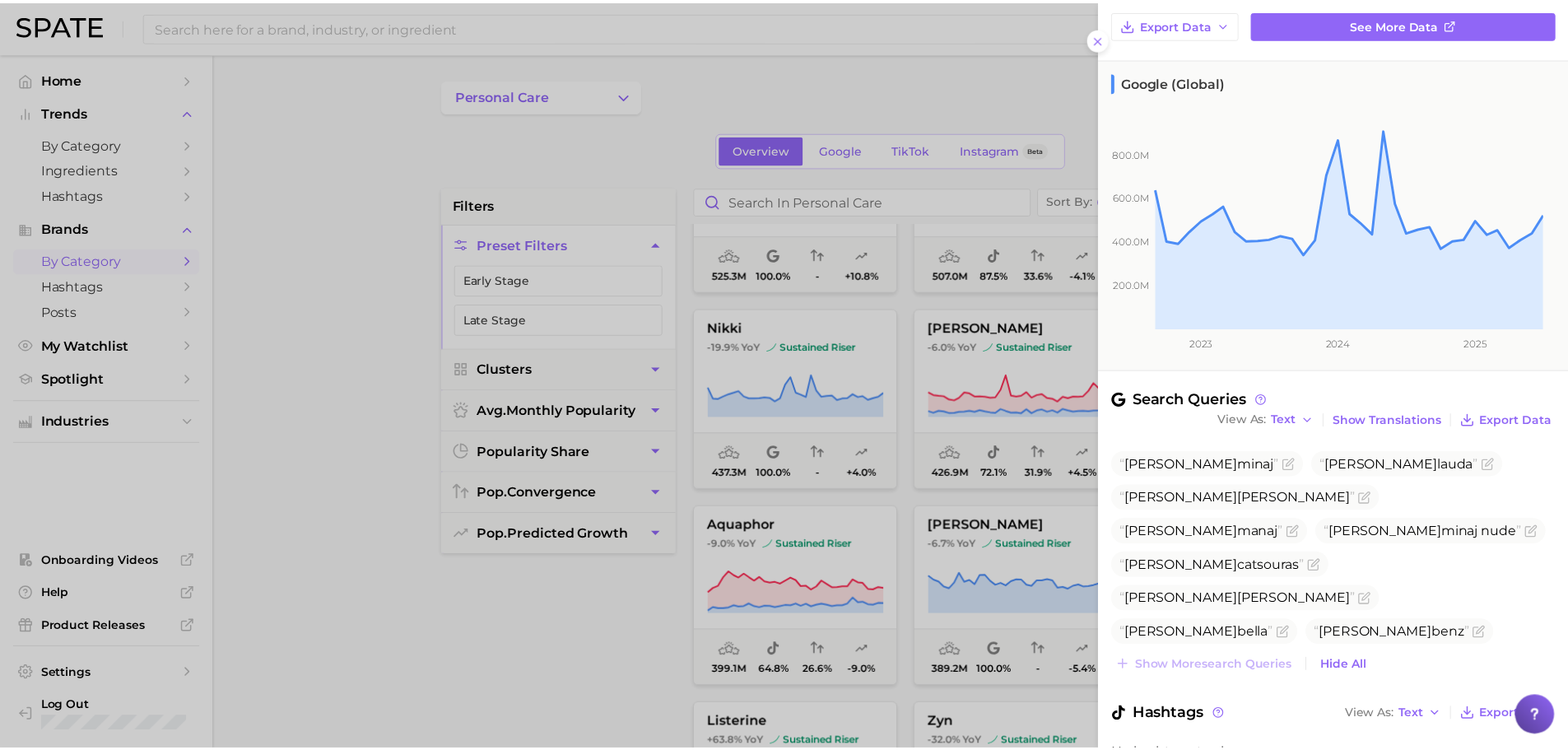
scroll to position [163, 0]
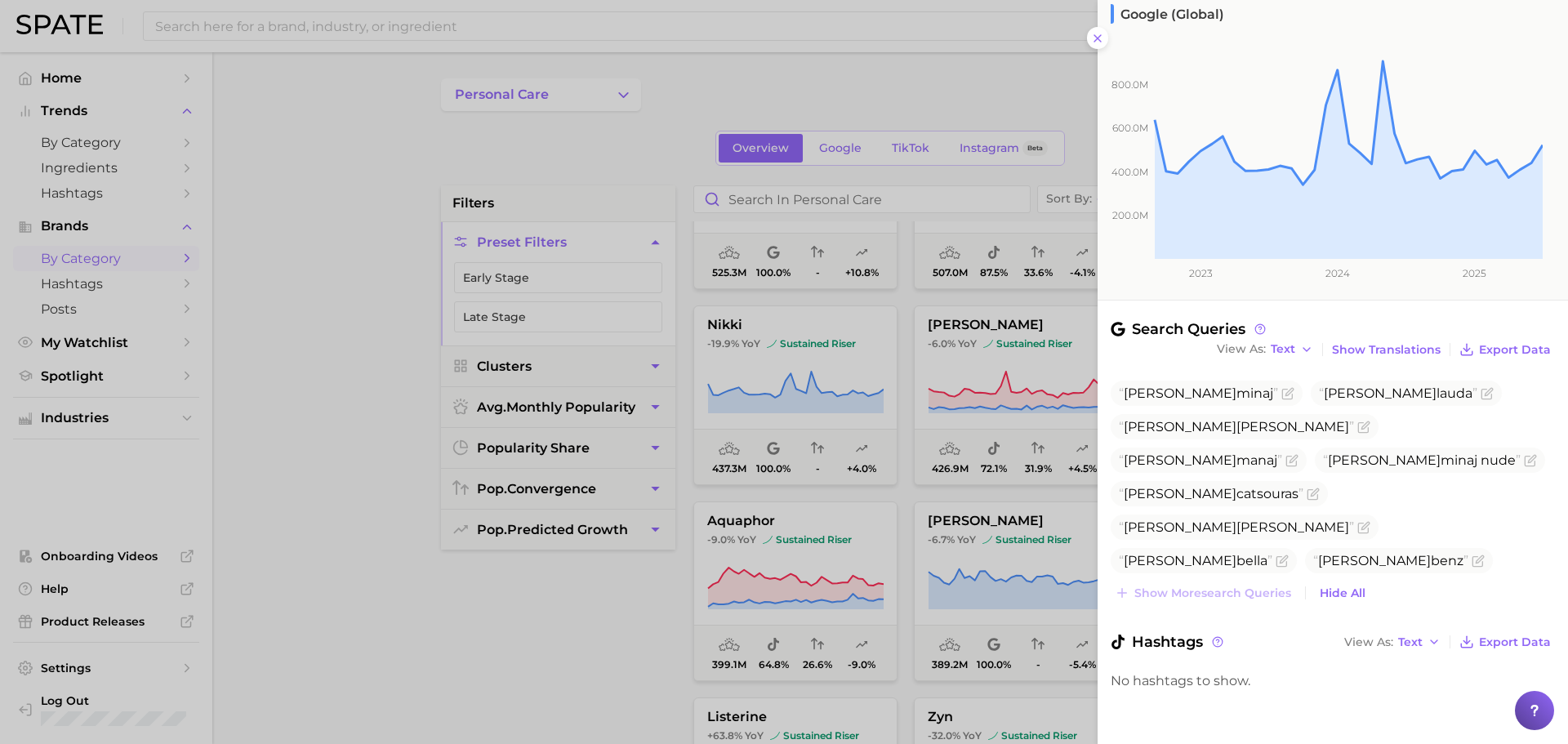
click at [815, 411] on div at bounding box center [784, 372] width 1568 height 744
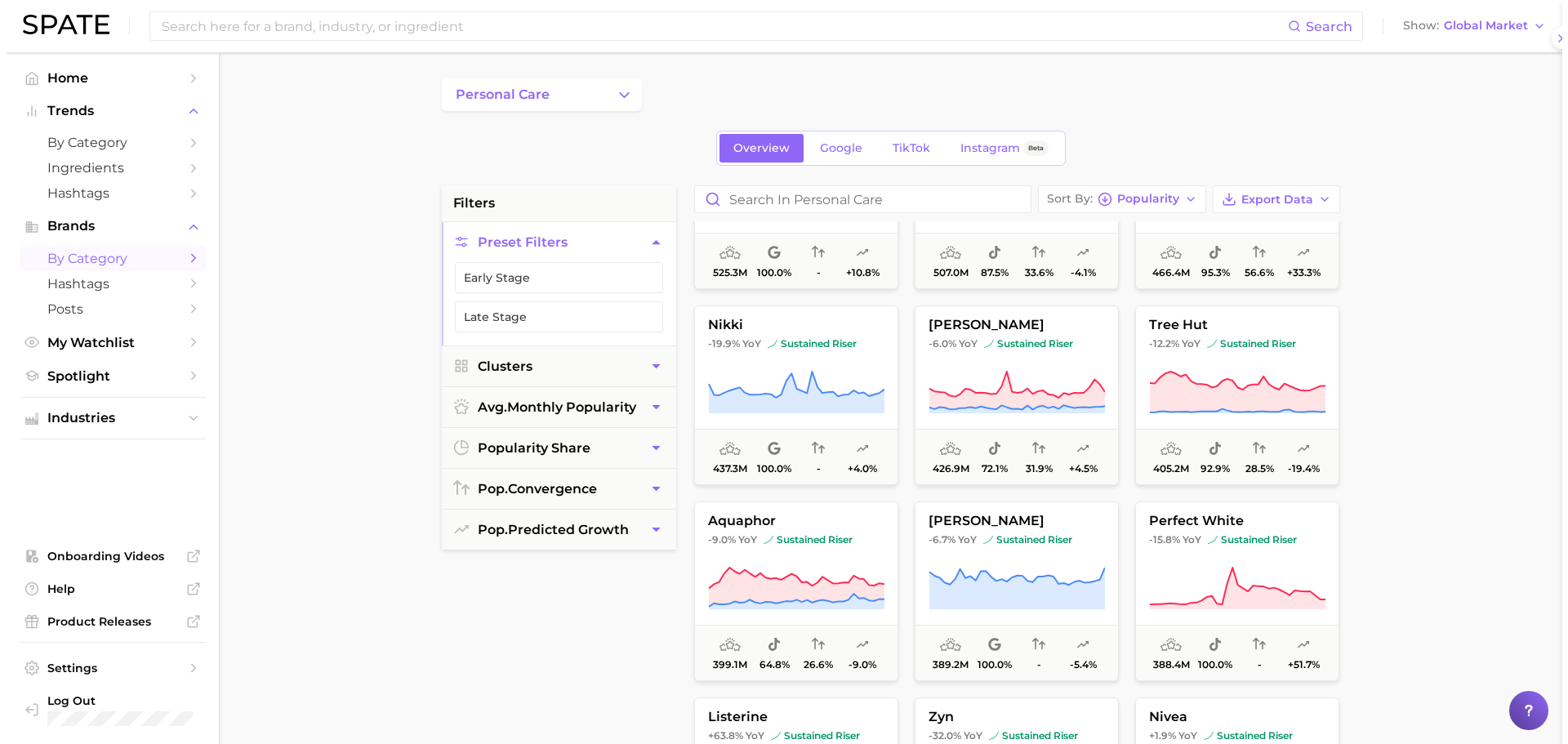
scroll to position [0, 0]
click at [1008, 407] on icon at bounding box center [1010, 390] width 176 height 38
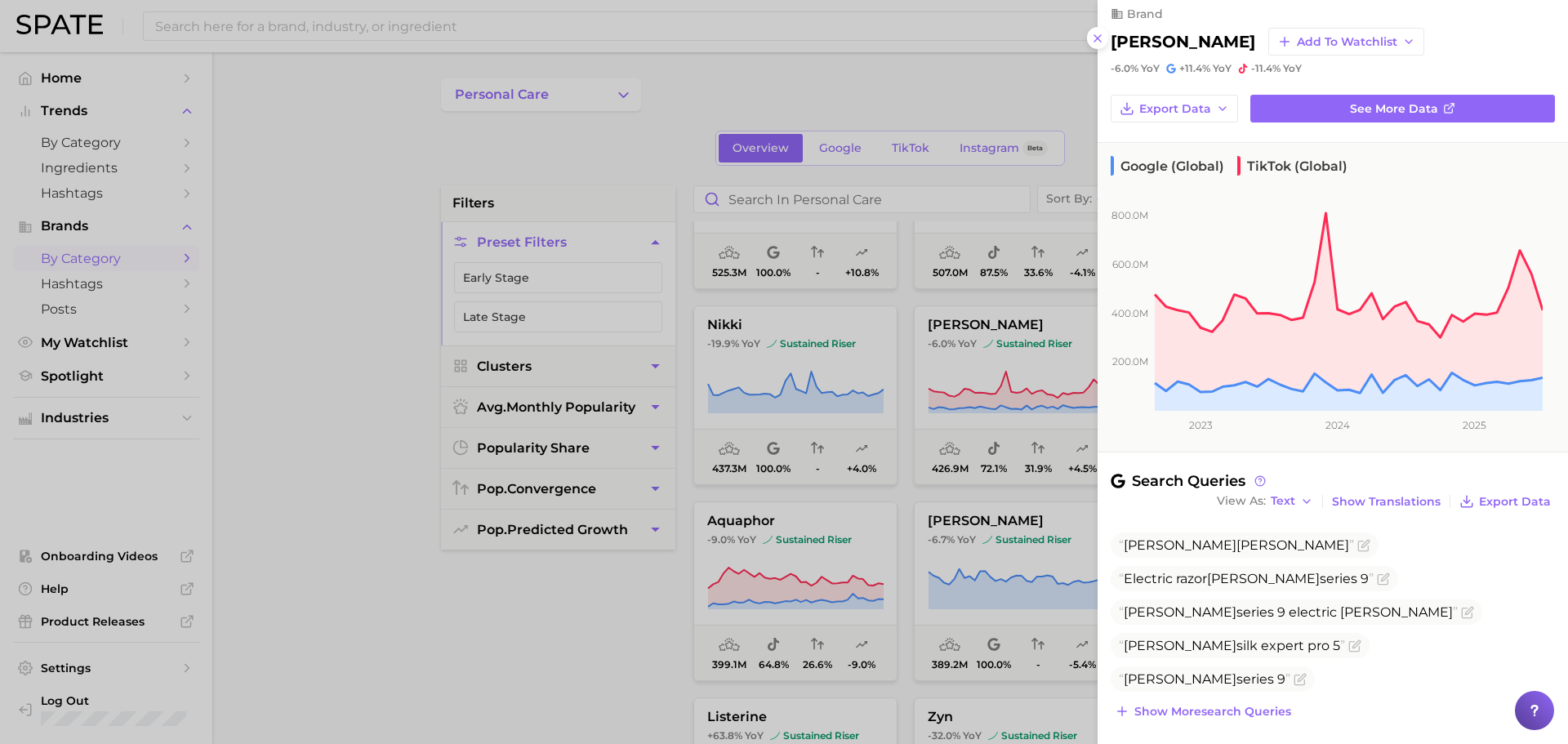
scroll to position [146, 0]
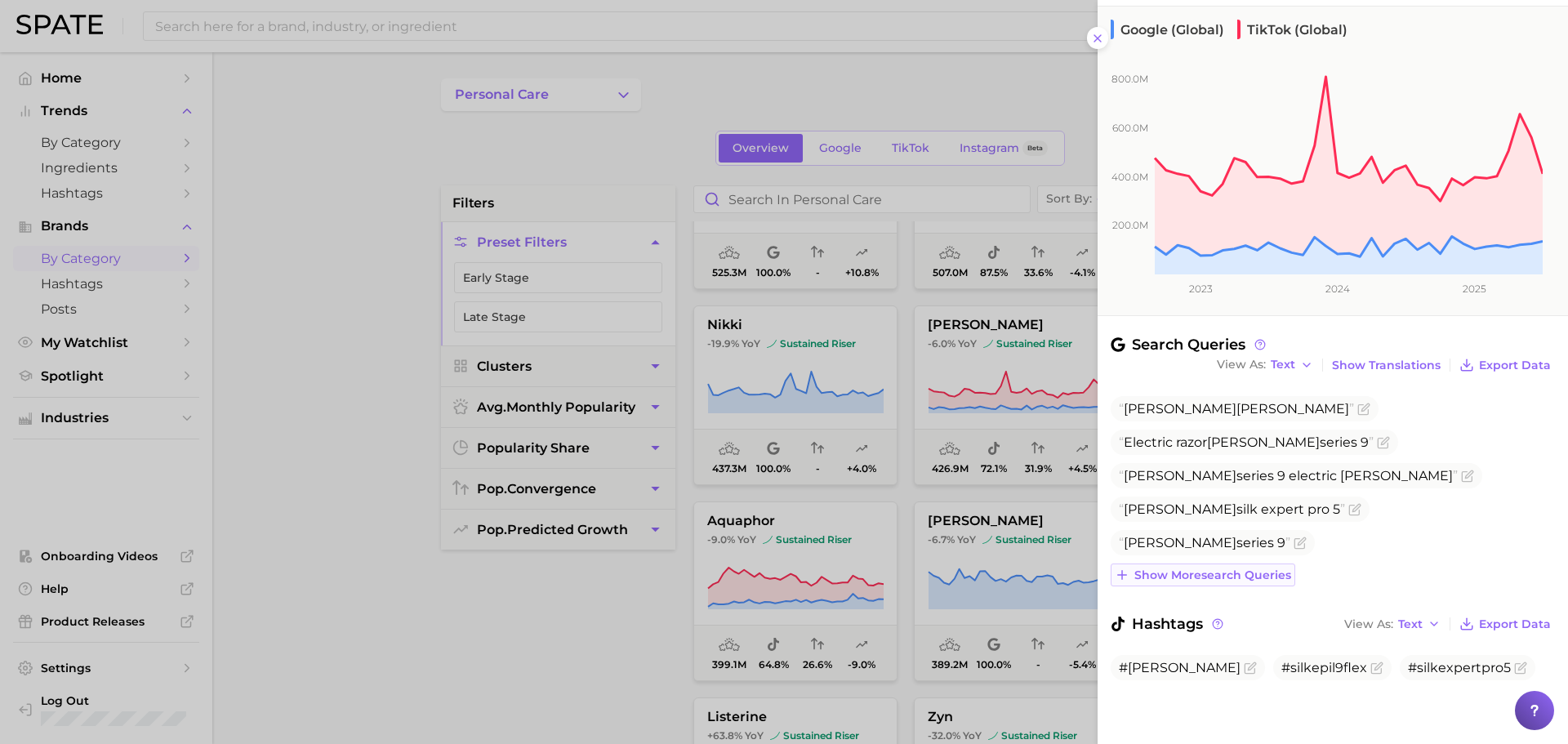
click at [1266, 578] on span "Show more search queries" at bounding box center [1212, 575] width 157 height 14
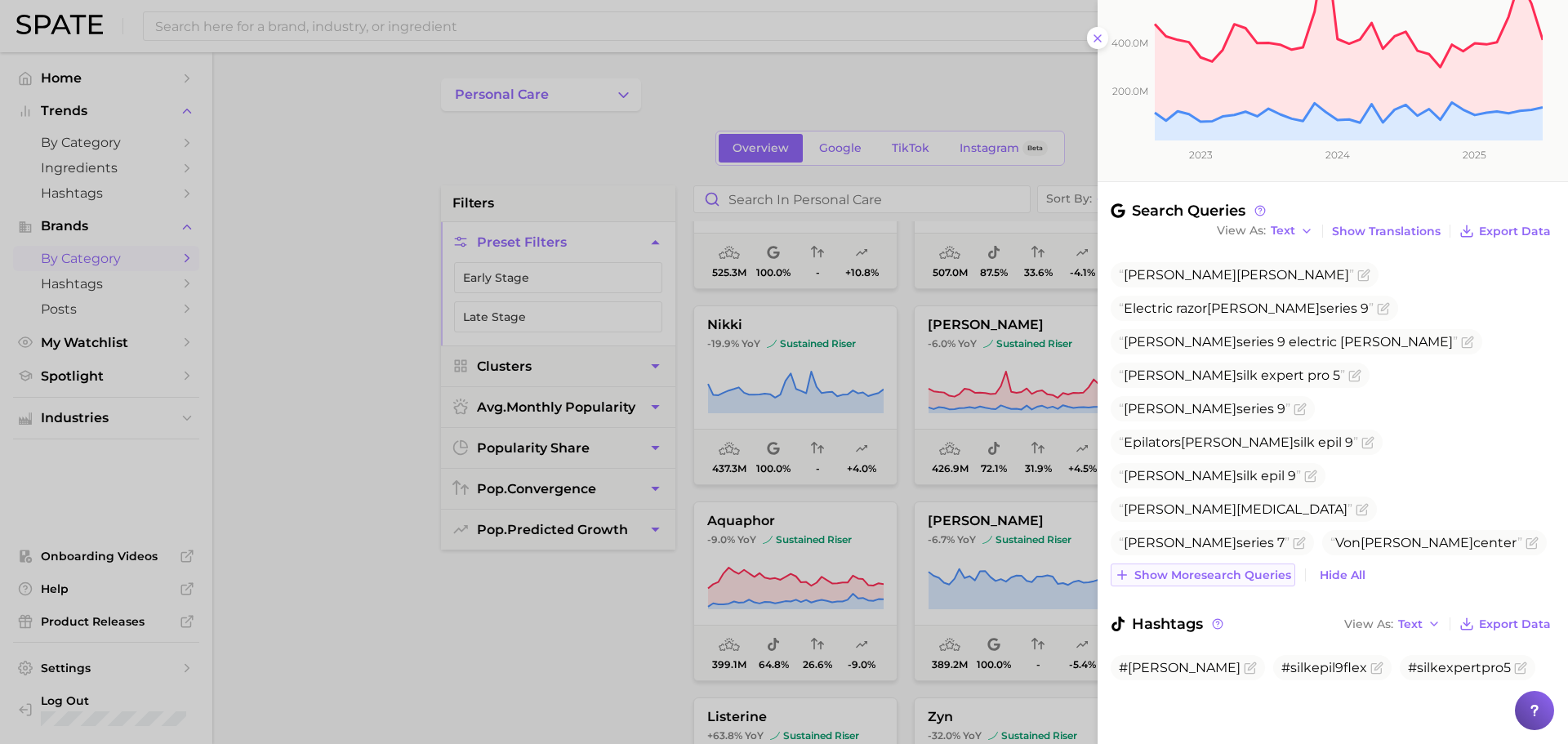
click at [1254, 574] on span "Show more search queries" at bounding box center [1212, 575] width 157 height 14
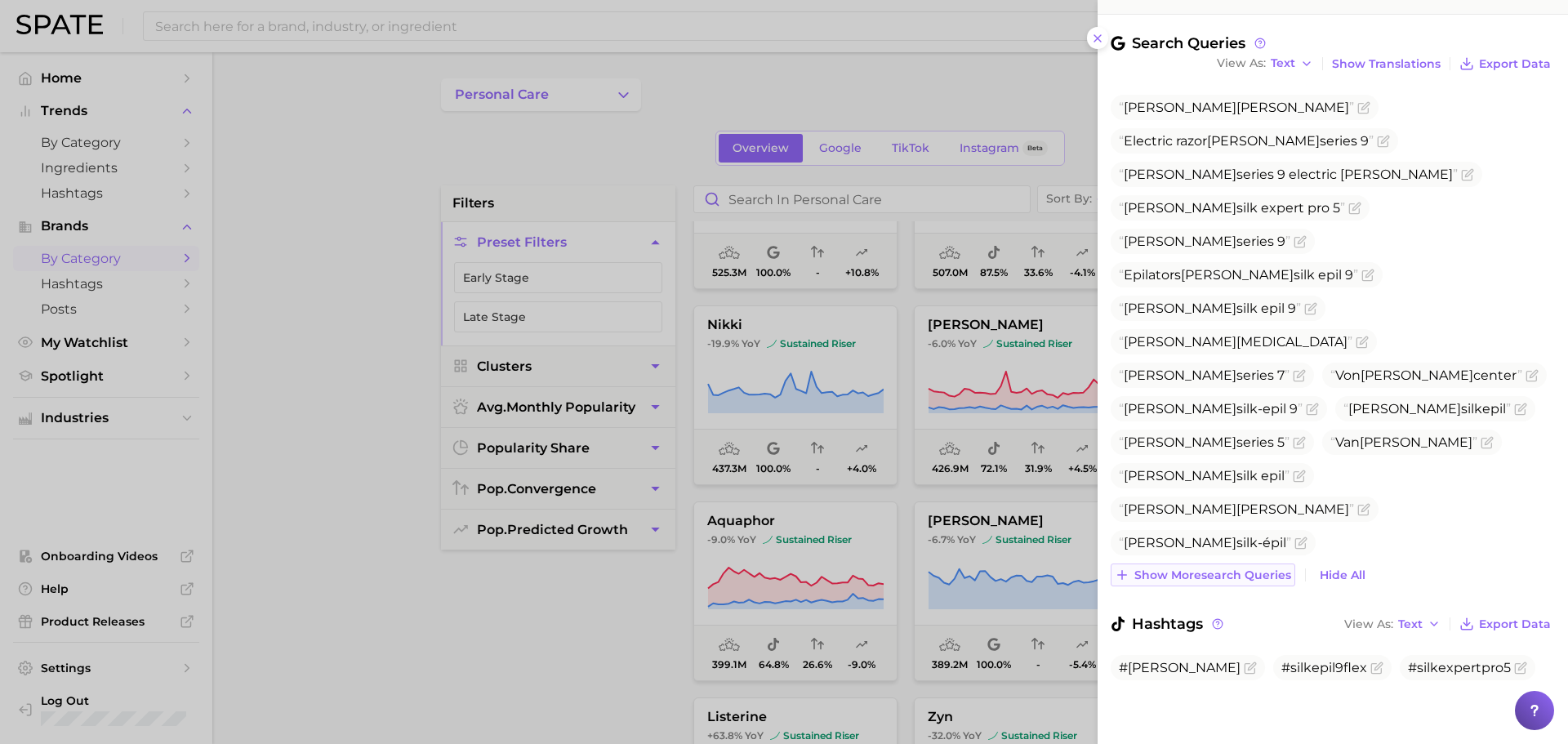
click at [1236, 574] on span "Show more search queries" at bounding box center [1212, 575] width 157 height 14
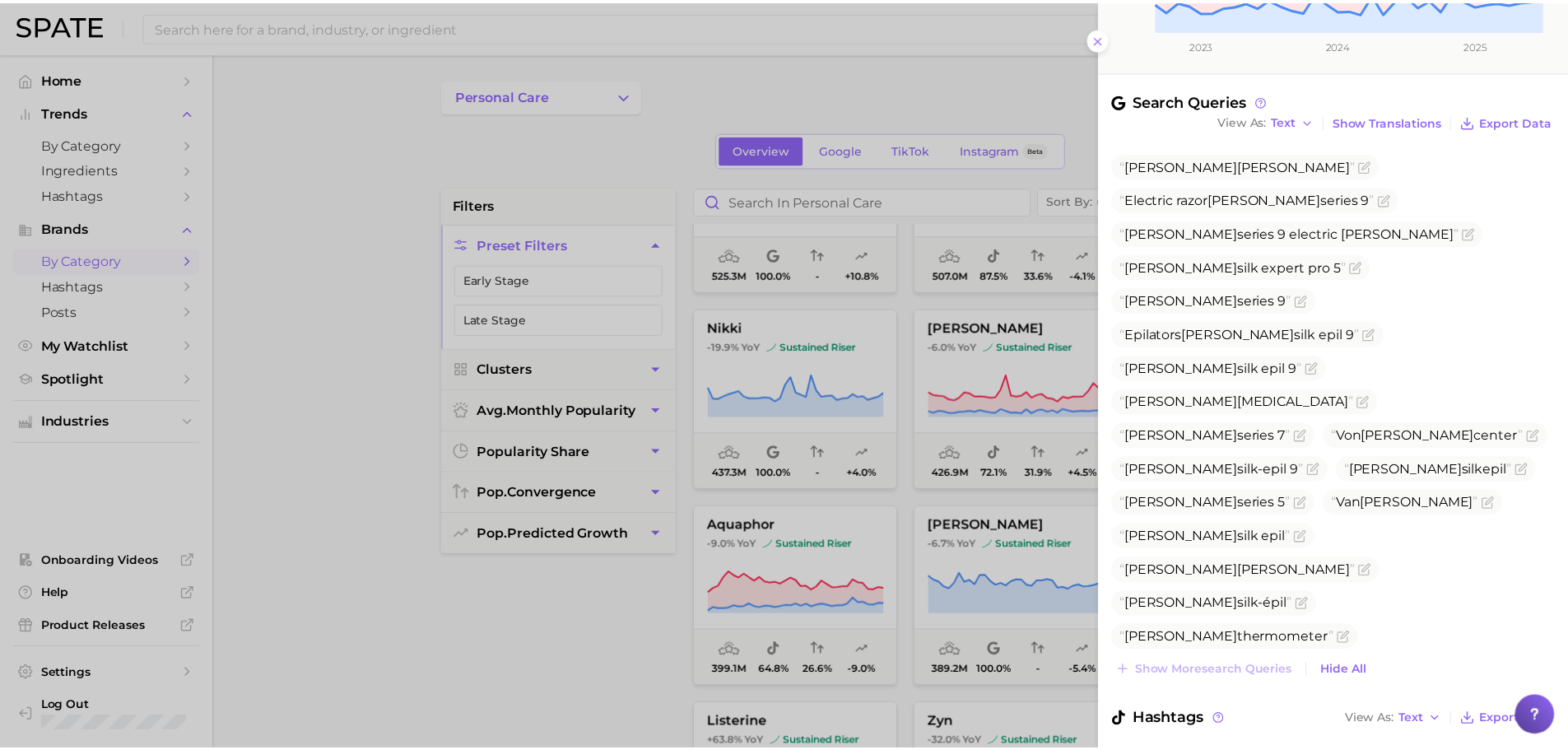
scroll to position [485, 0]
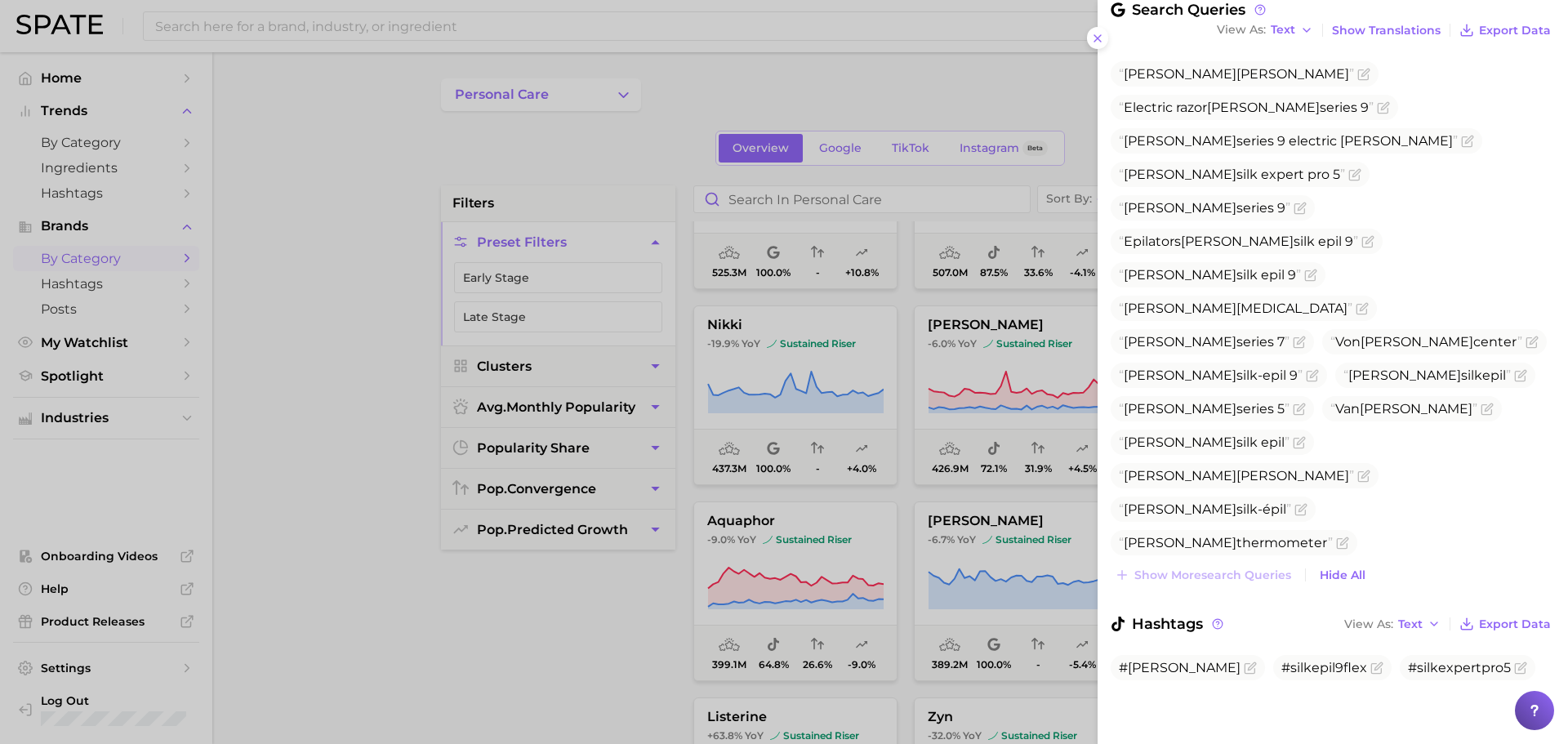
click at [875, 419] on div at bounding box center [784, 372] width 1568 height 744
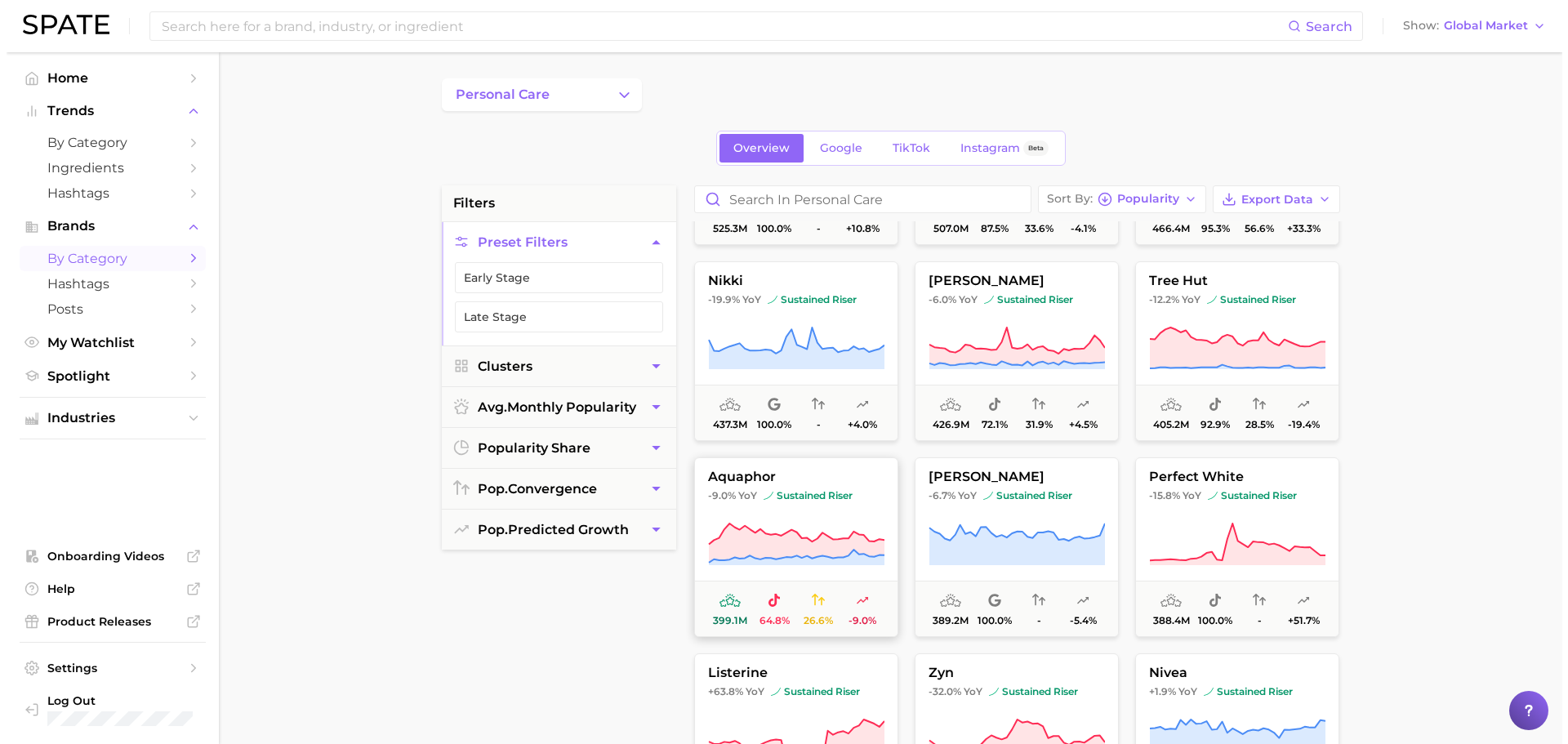
scroll to position [747, 0]
click at [1188, 386] on span "405.2m 92.9% 28.5% -19.4%" at bounding box center [1230, 413] width 202 height 56
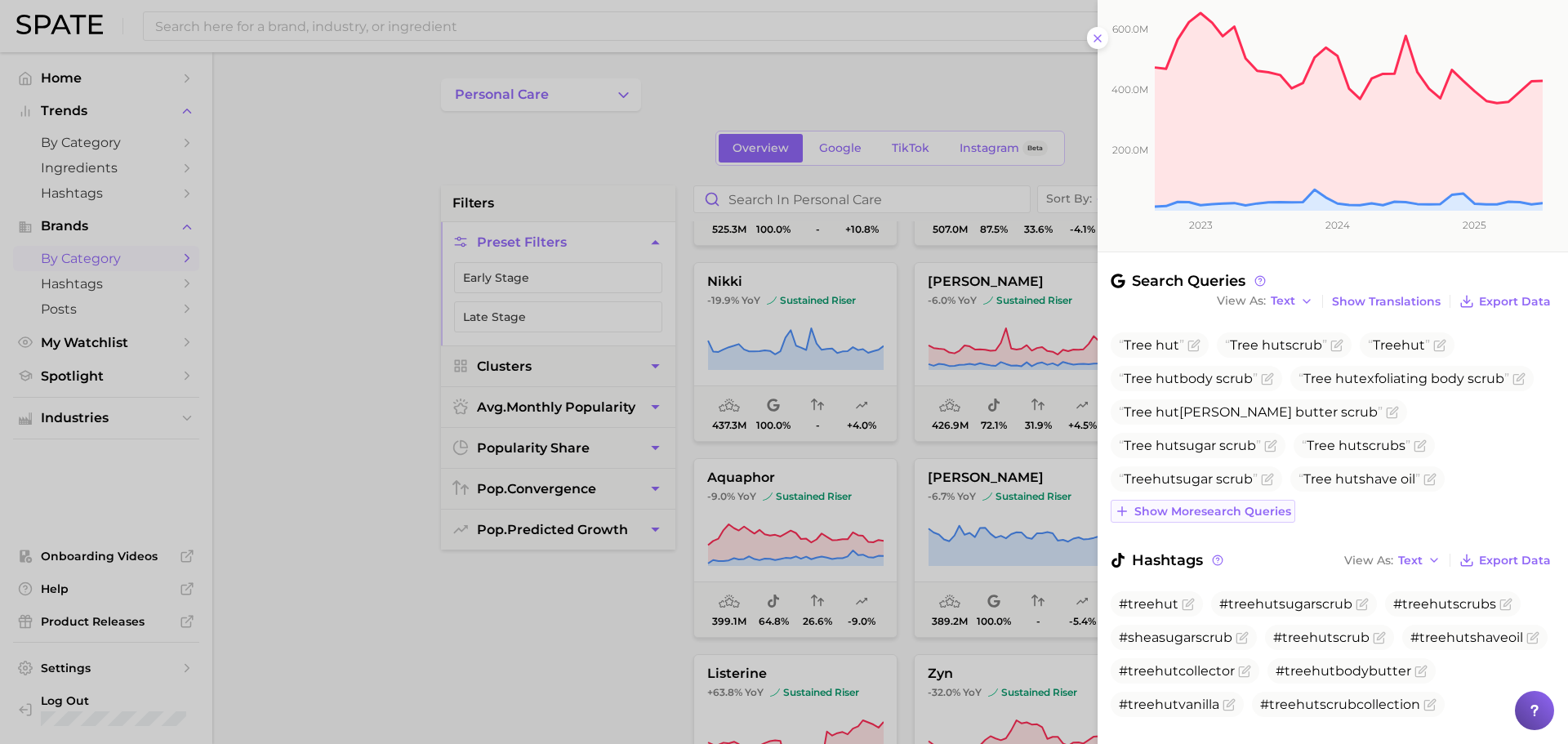
click at [1249, 518] on span "Show more search queries" at bounding box center [1212, 512] width 157 height 14
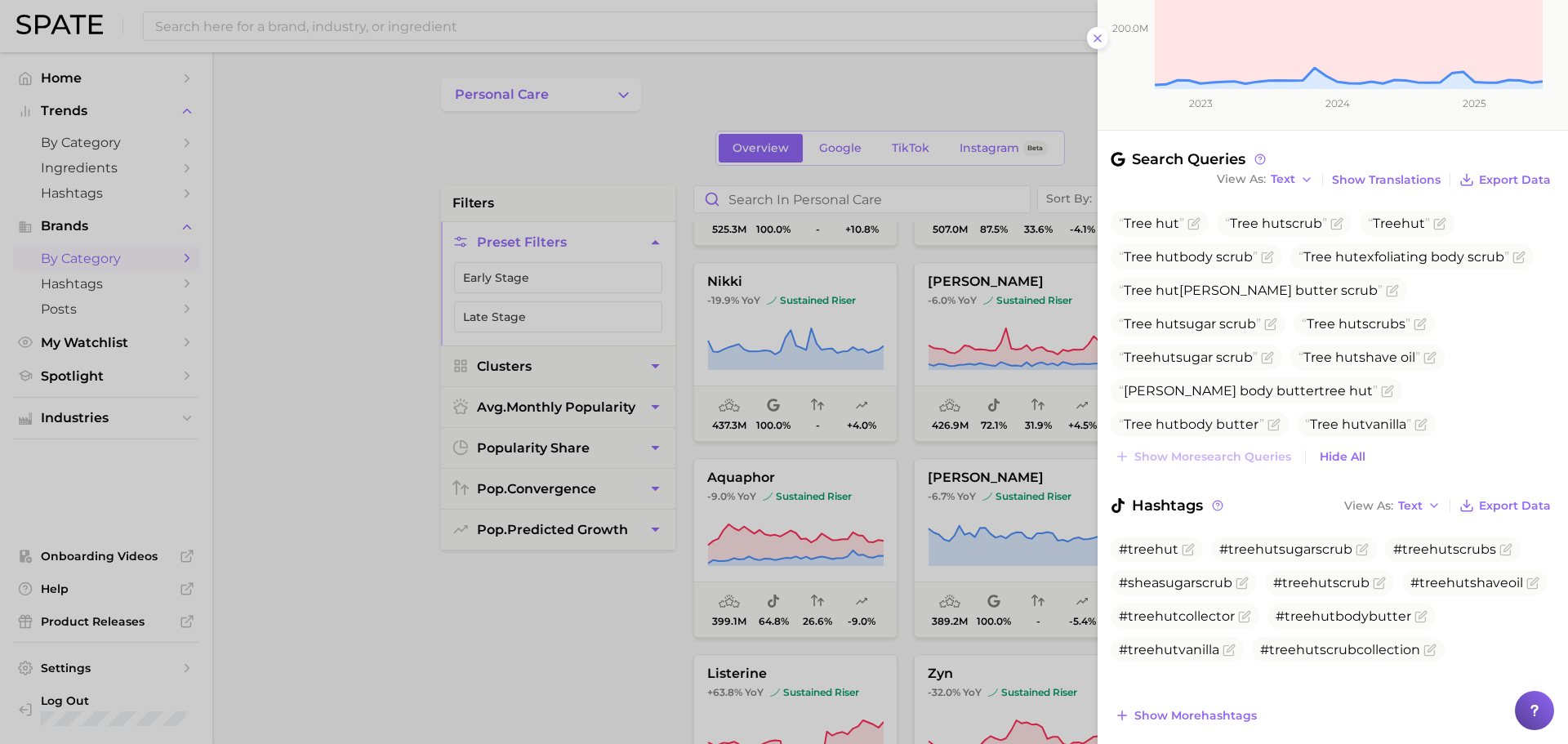
scroll to position [369, 0]
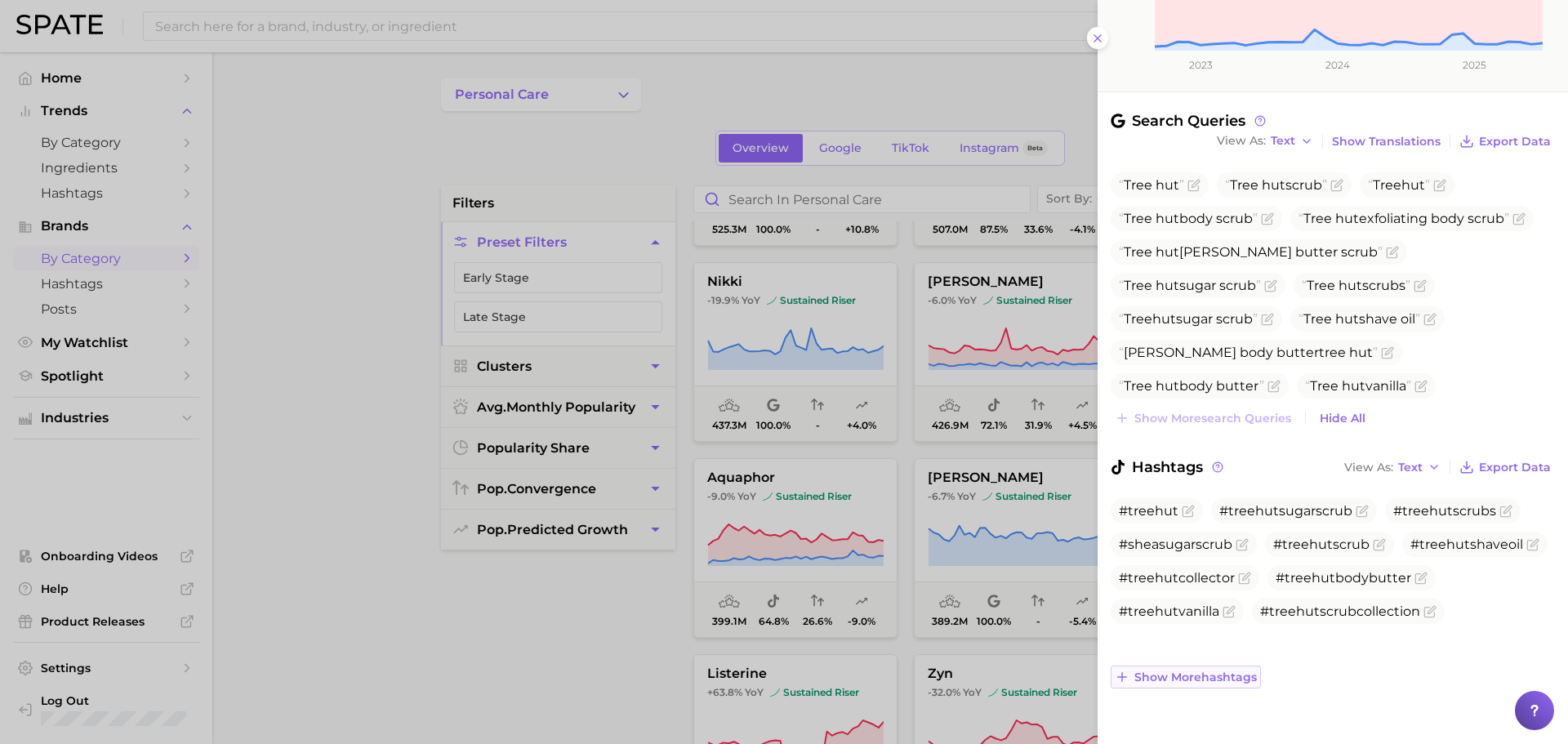
click at [1193, 675] on span "Show more hashtags" at bounding box center [1195, 677] width 123 height 14
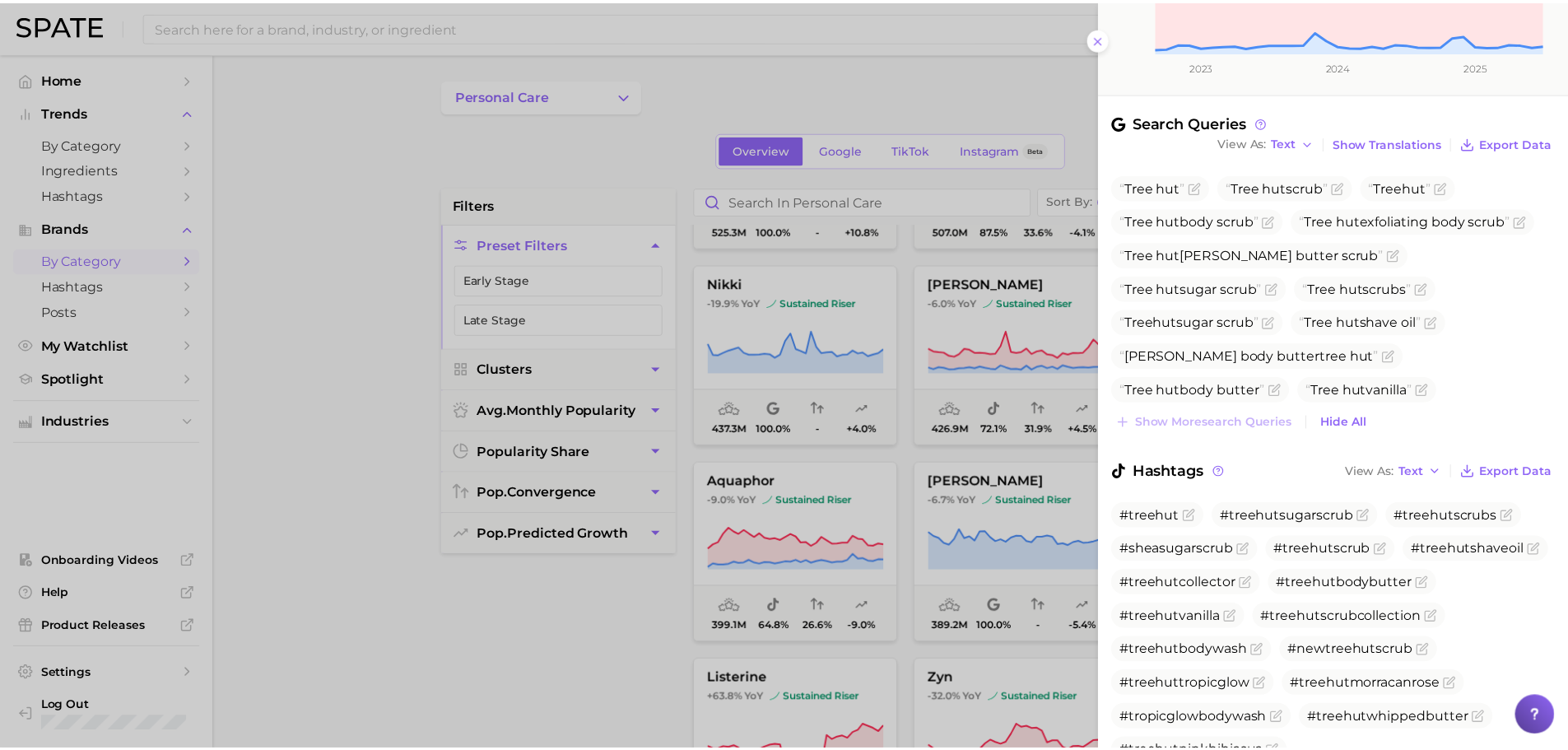
scroll to position [474, 0]
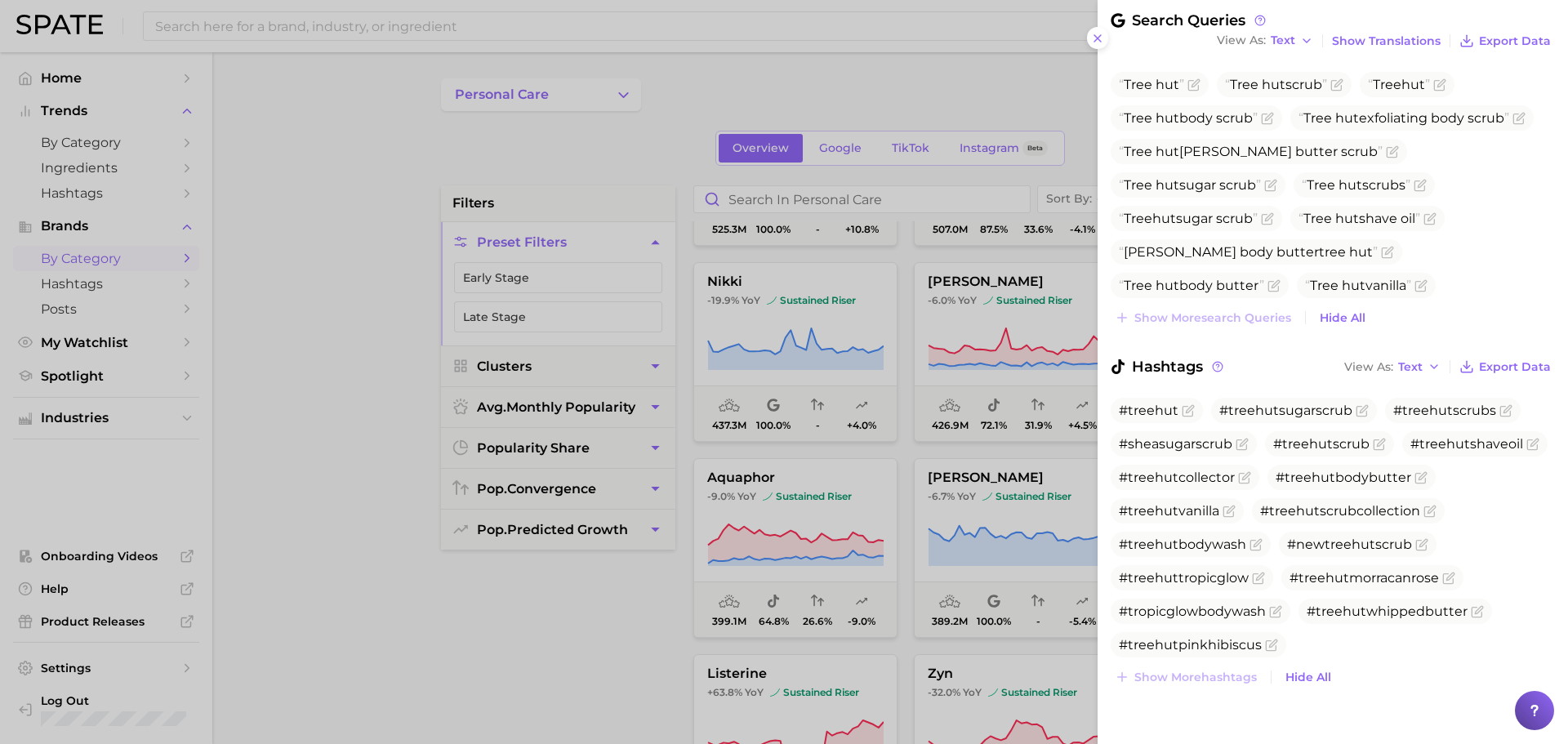
click at [842, 331] on div at bounding box center [784, 372] width 1568 height 744
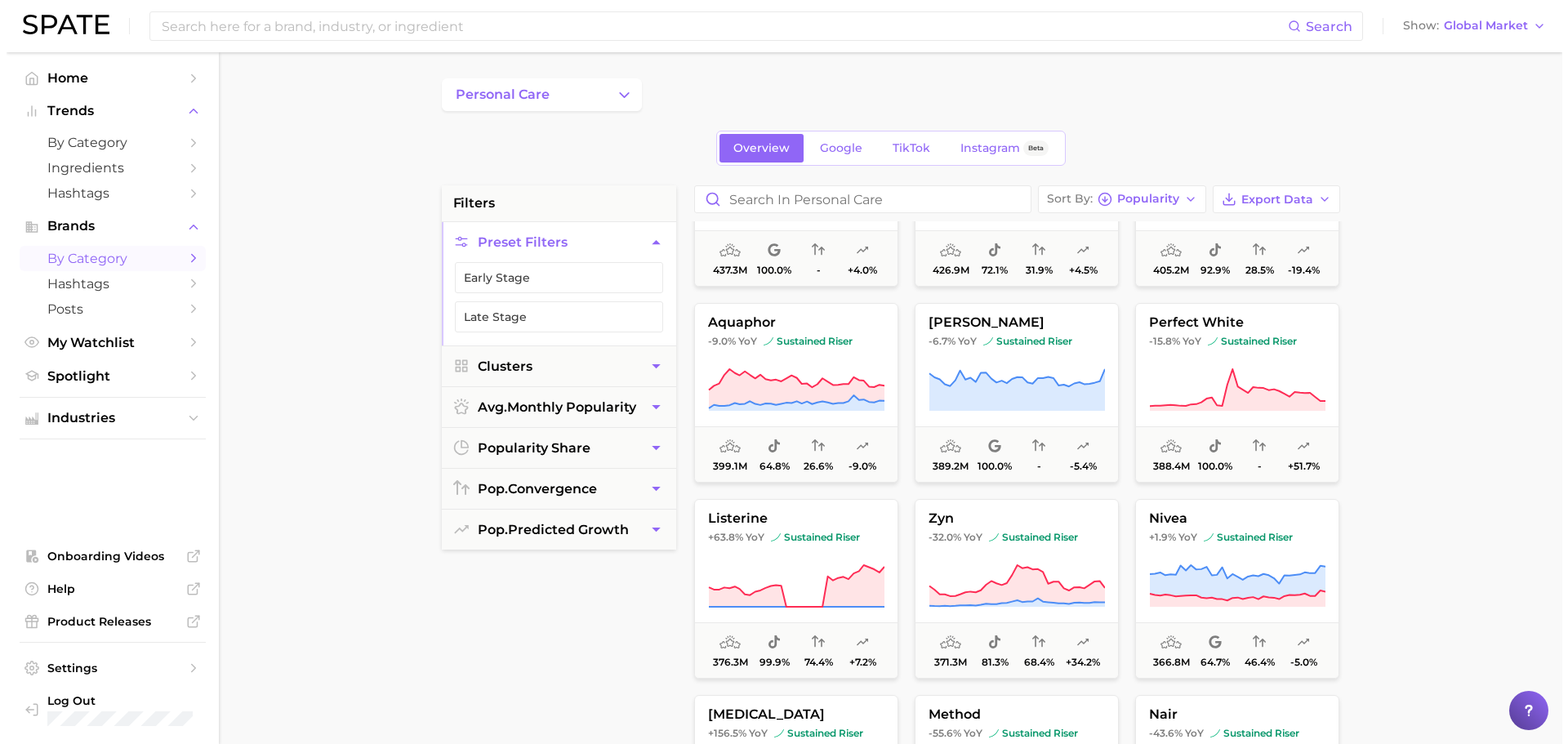
scroll to position [925, 0]
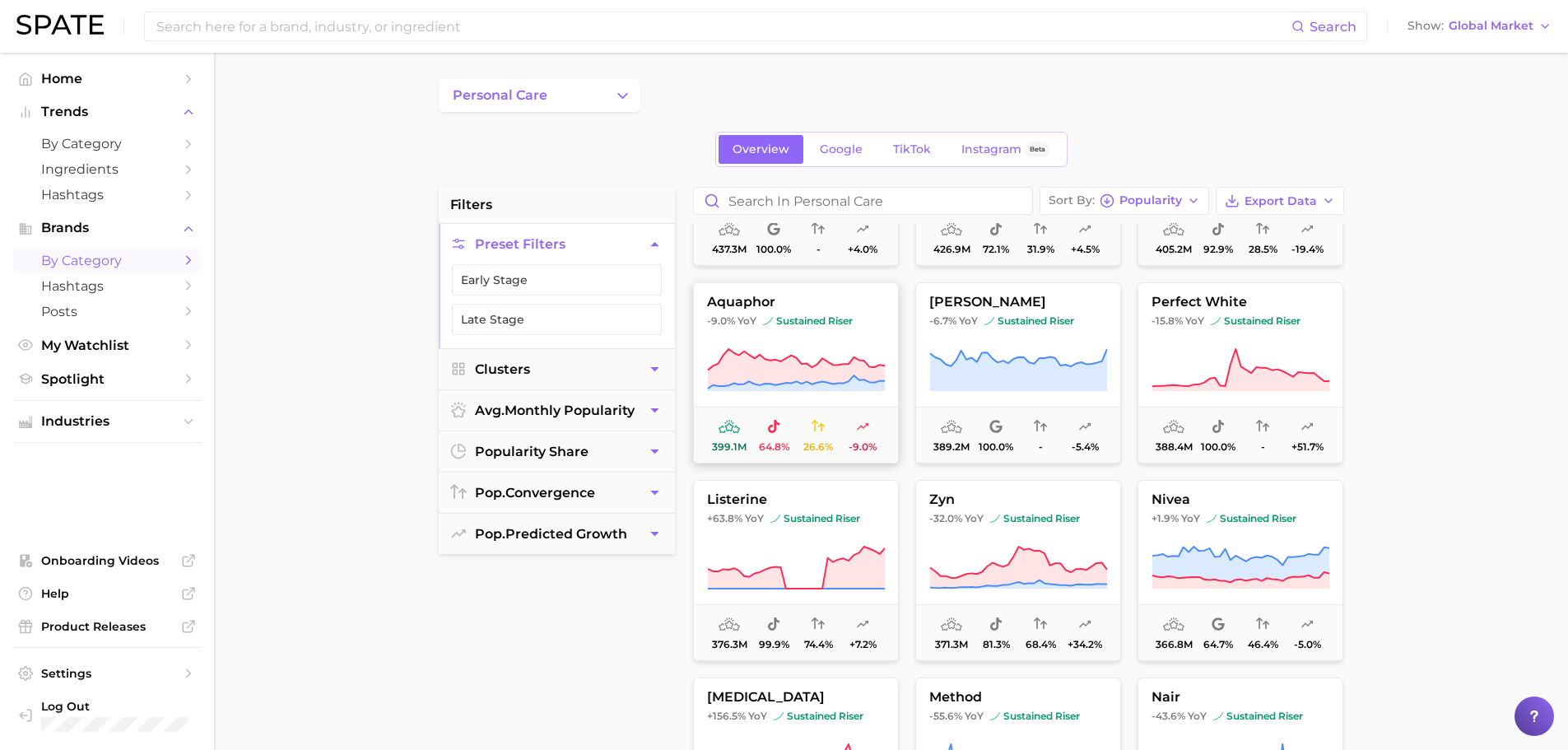
click at [774, 359] on icon at bounding box center [796, 359] width 177 height 22
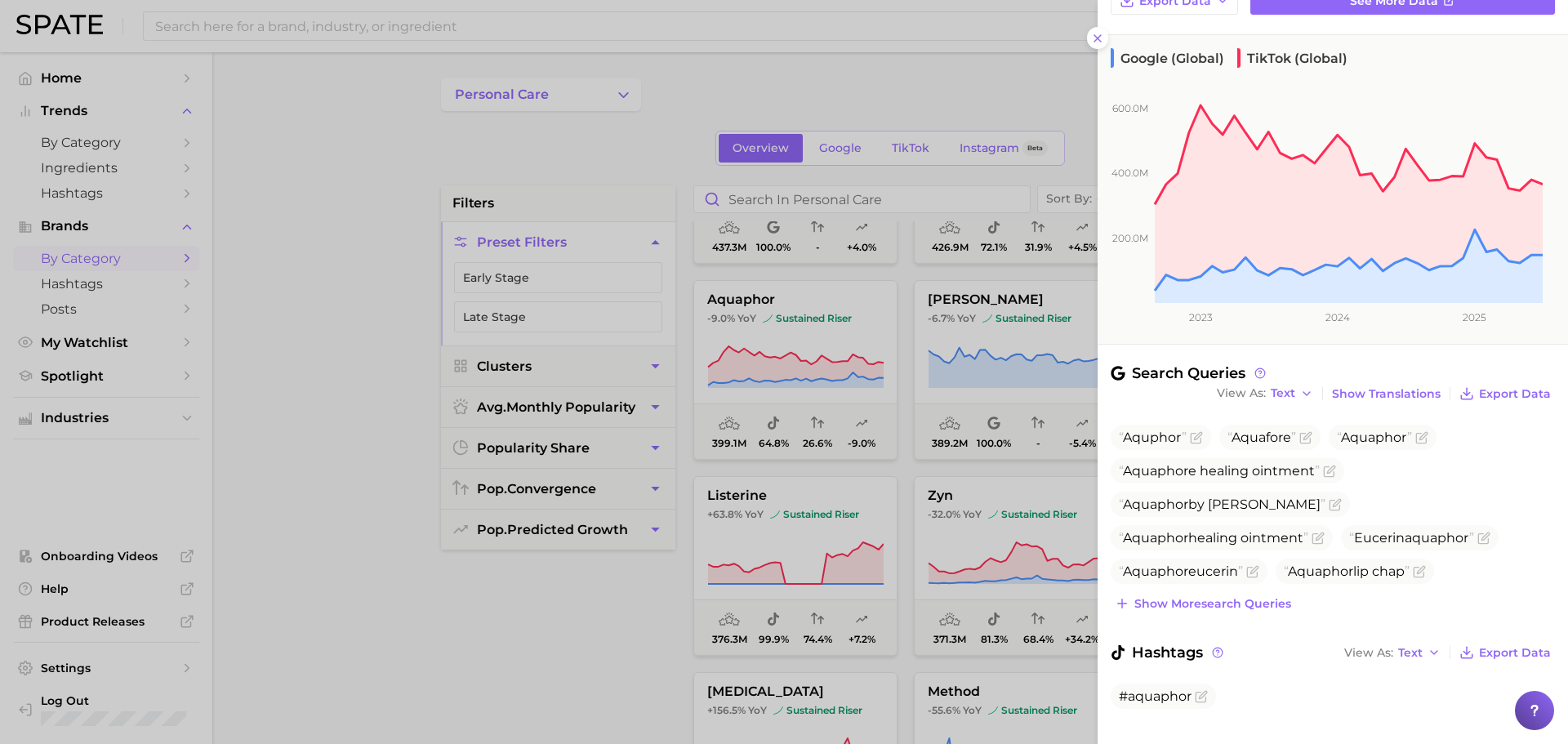
scroll to position [146, 0]
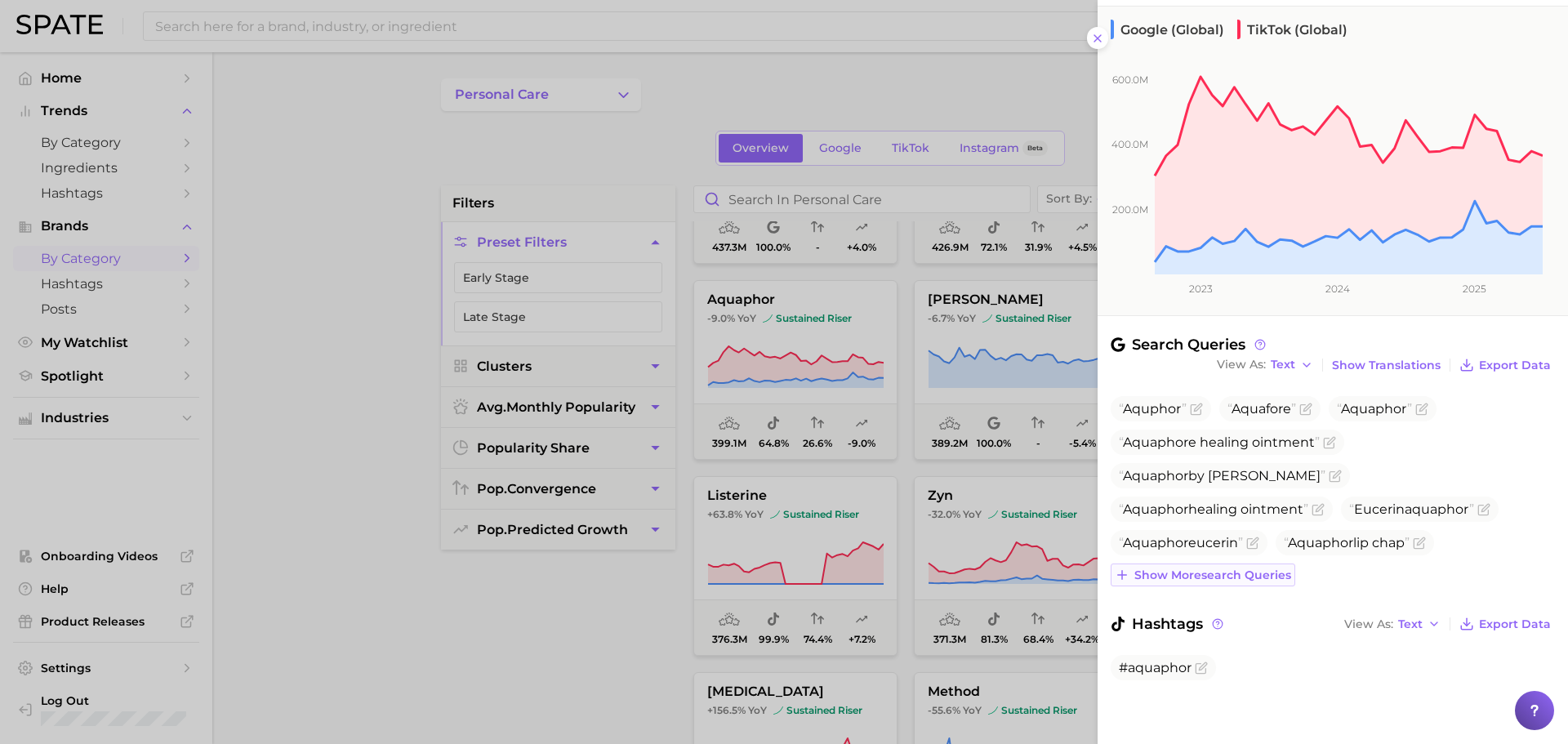
click at [1244, 579] on span "Show more search queries" at bounding box center [1212, 575] width 157 height 14
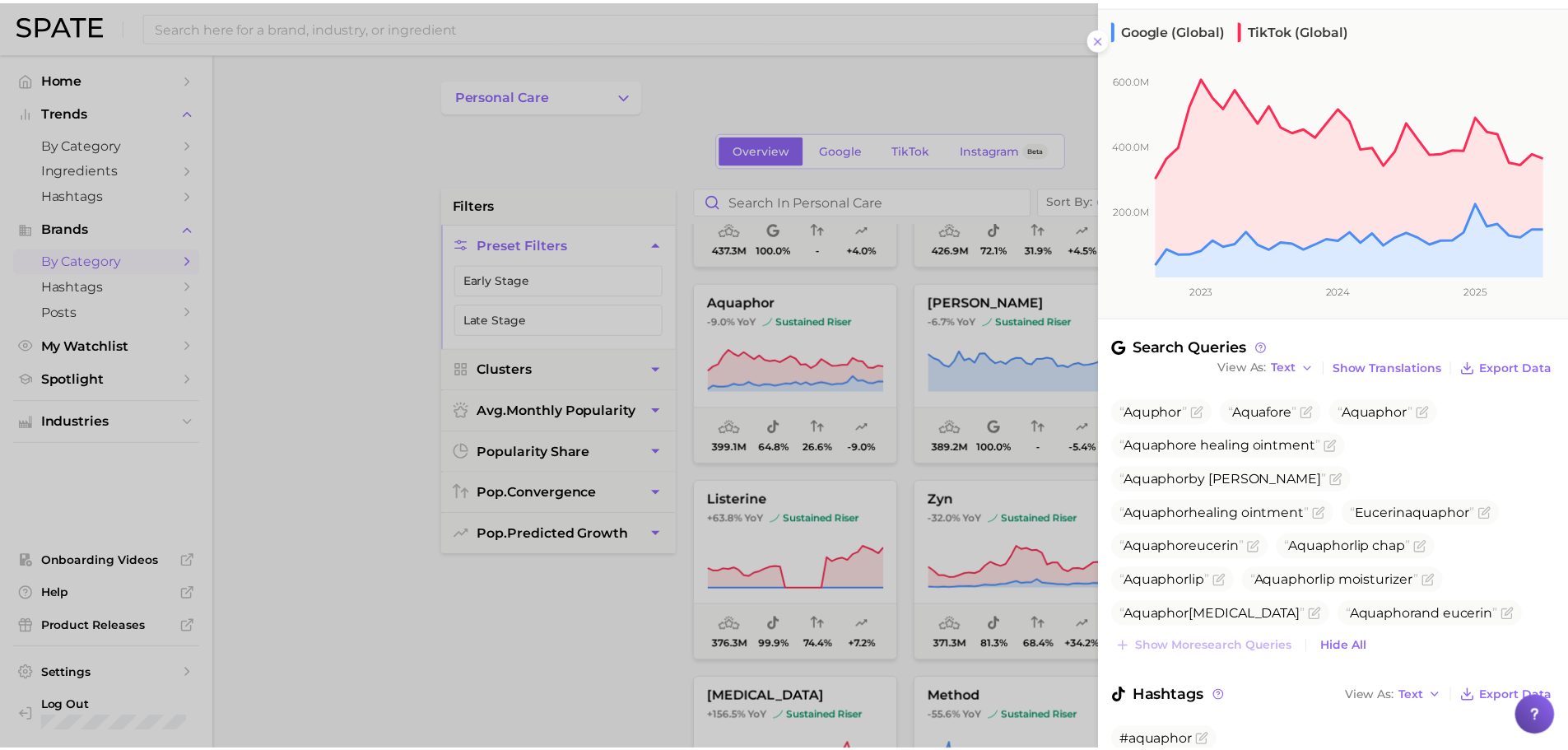
scroll to position [215, 0]
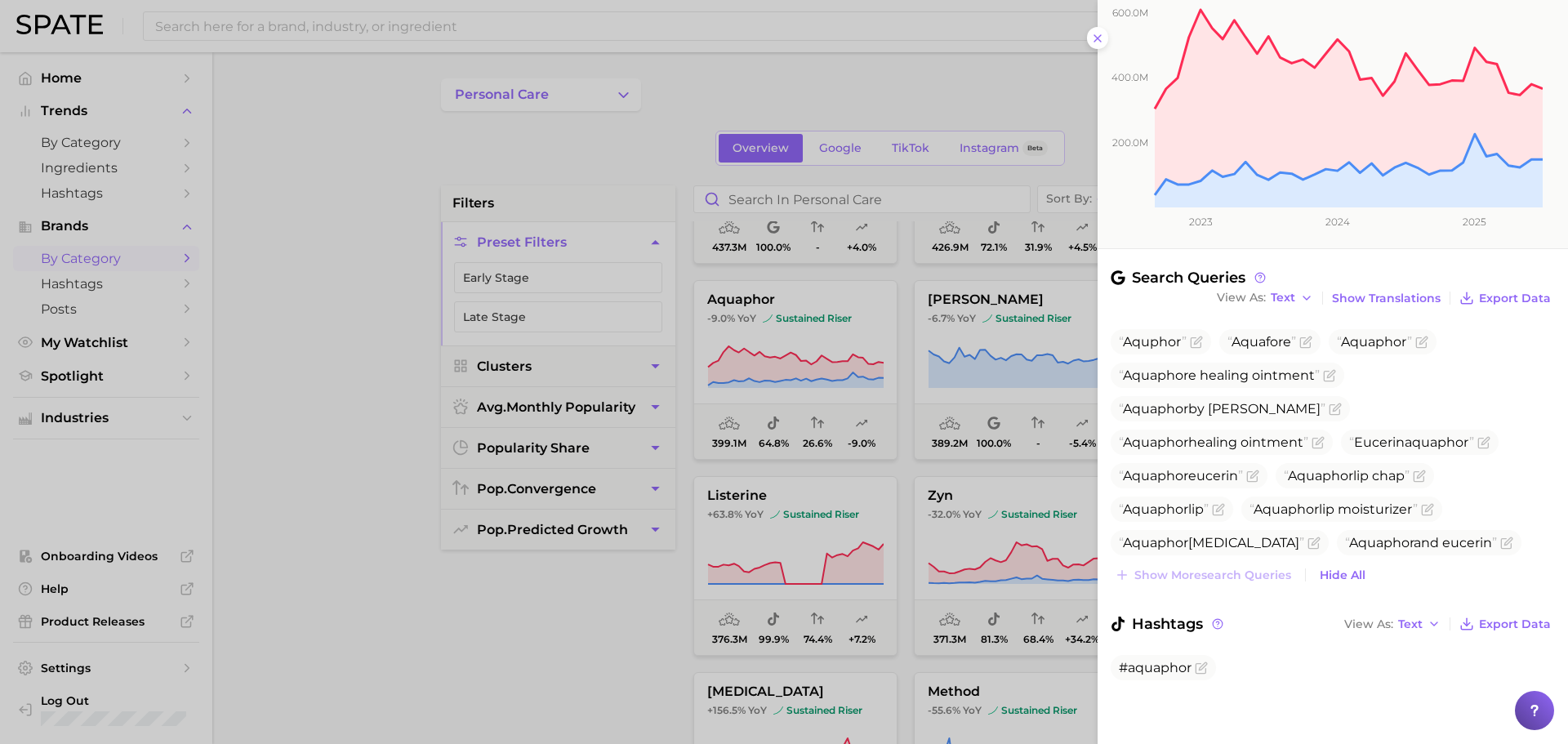
click at [898, 553] on div at bounding box center [784, 372] width 1568 height 744
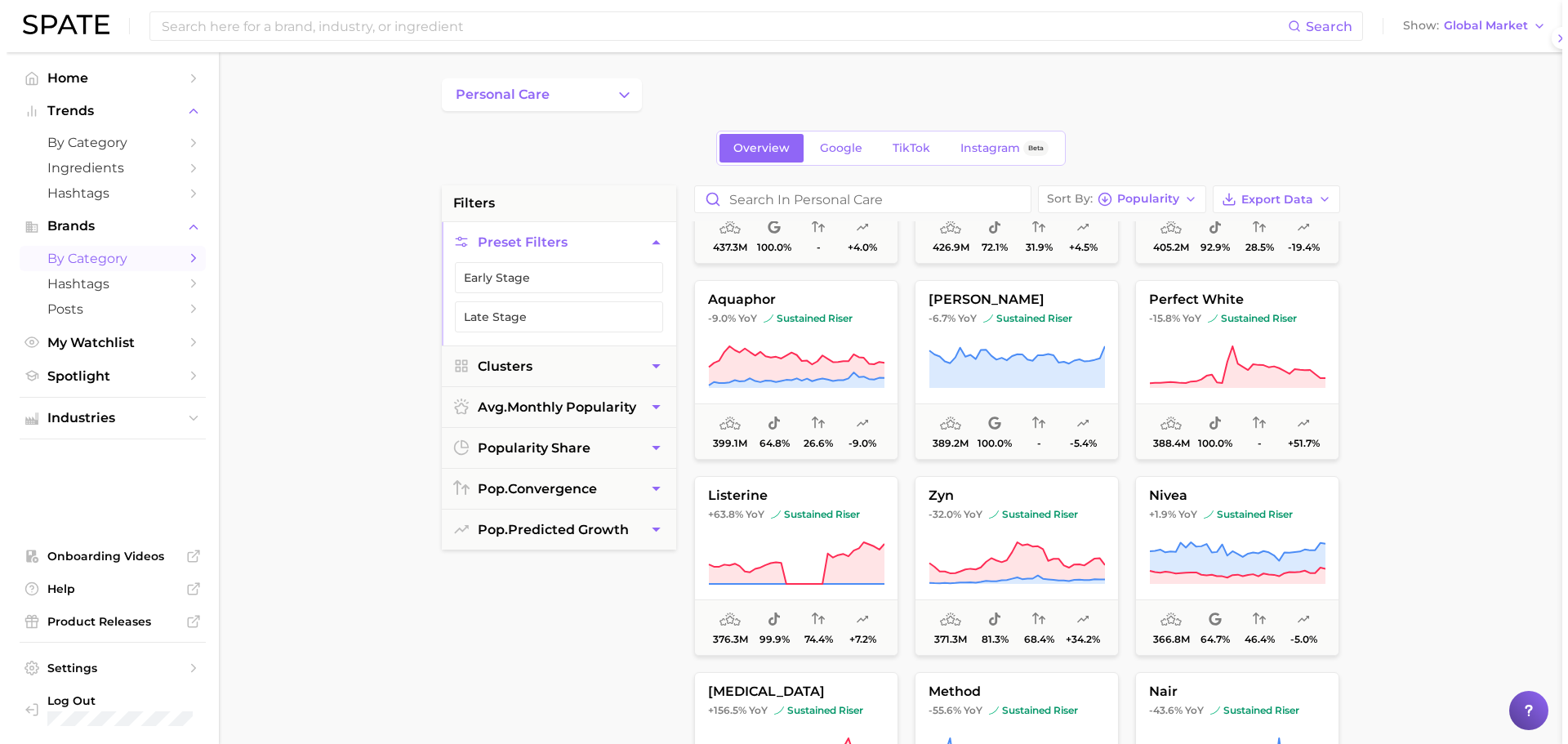
scroll to position [0, 0]
drag, startPoint x: 1024, startPoint y: 351, endPoint x: 1001, endPoint y: 366, distance: 27.5
click at [1001, 366] on icon at bounding box center [1010, 367] width 176 height 42
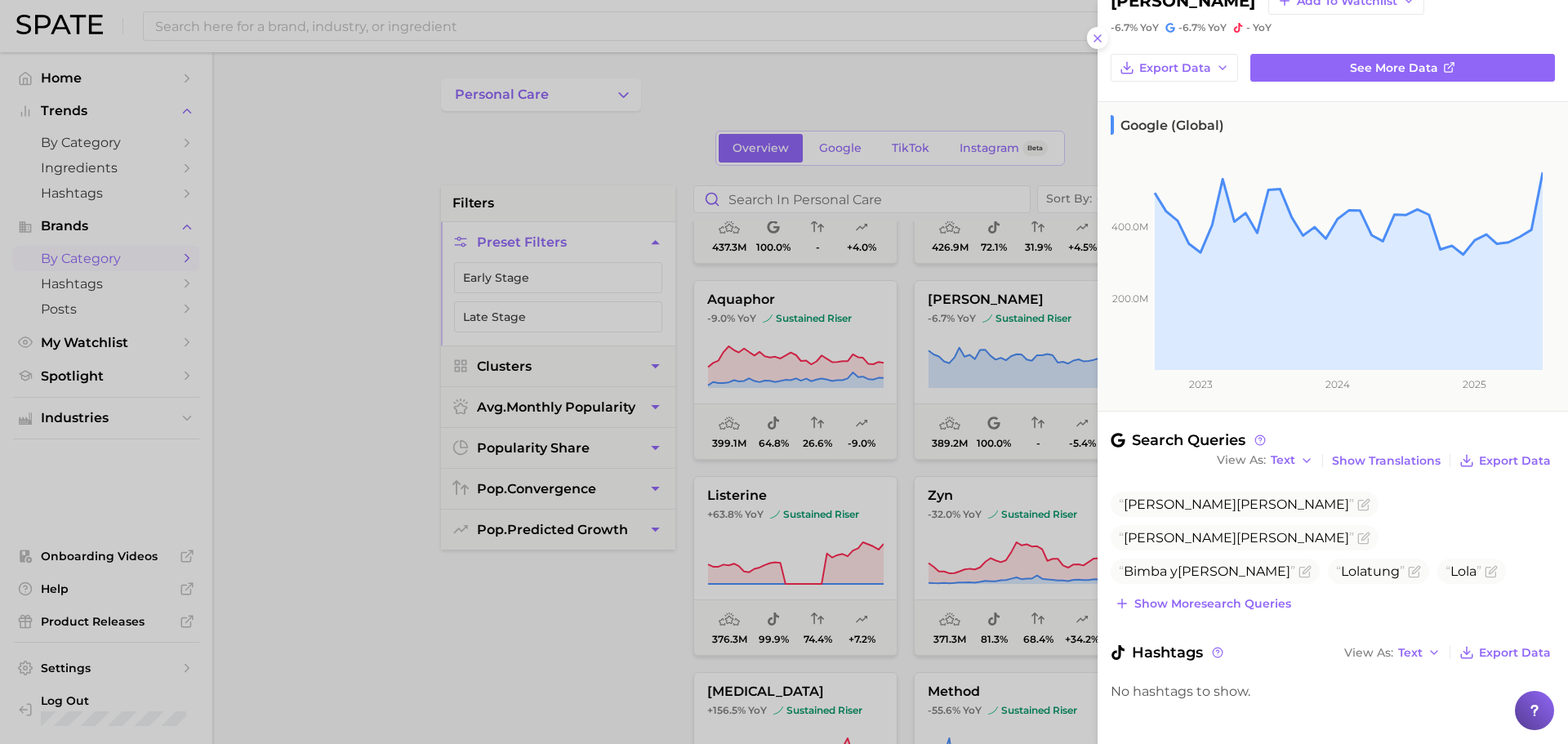
scroll to position [61, 0]
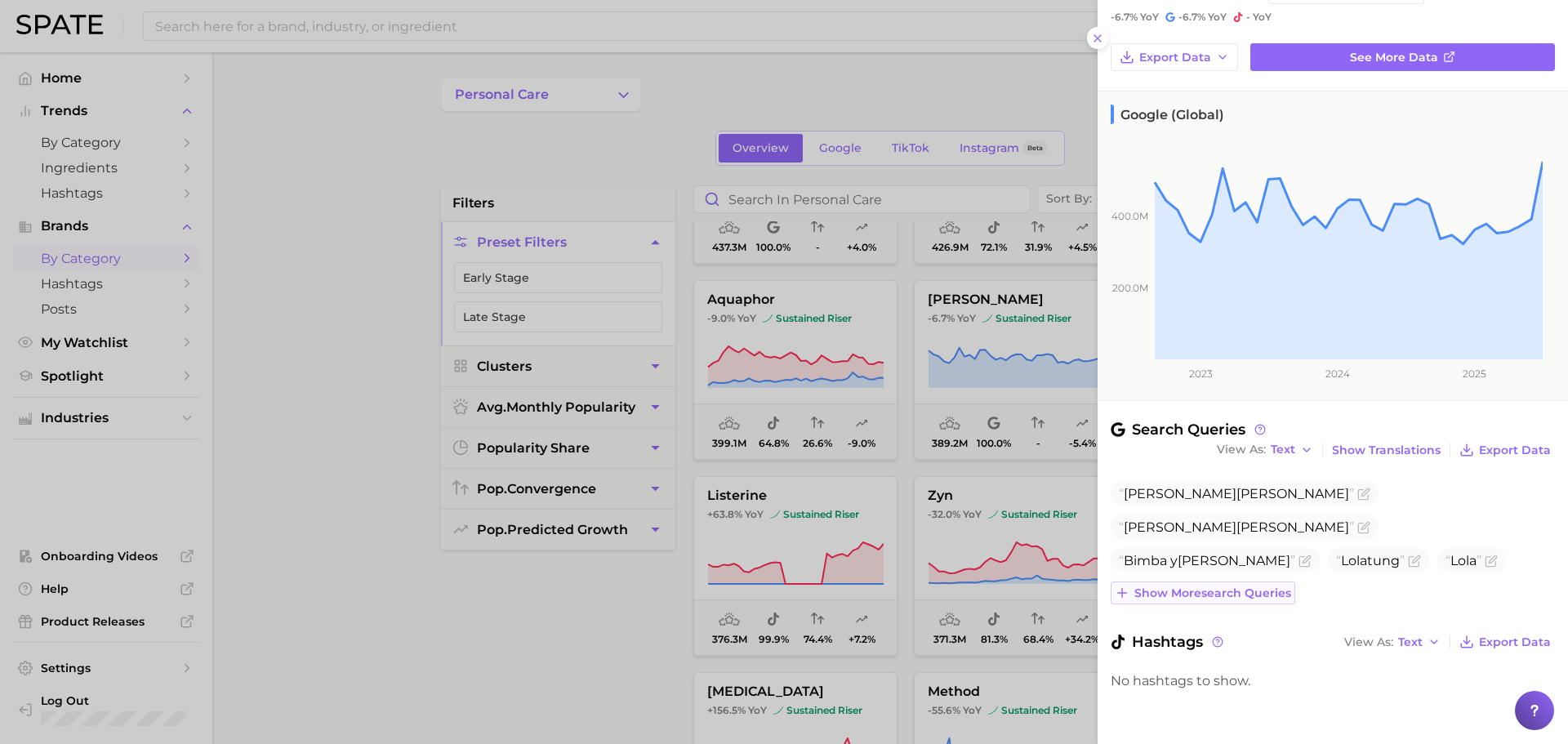
click at [1226, 593] on span "Show more search queries" at bounding box center [1212, 593] width 157 height 14
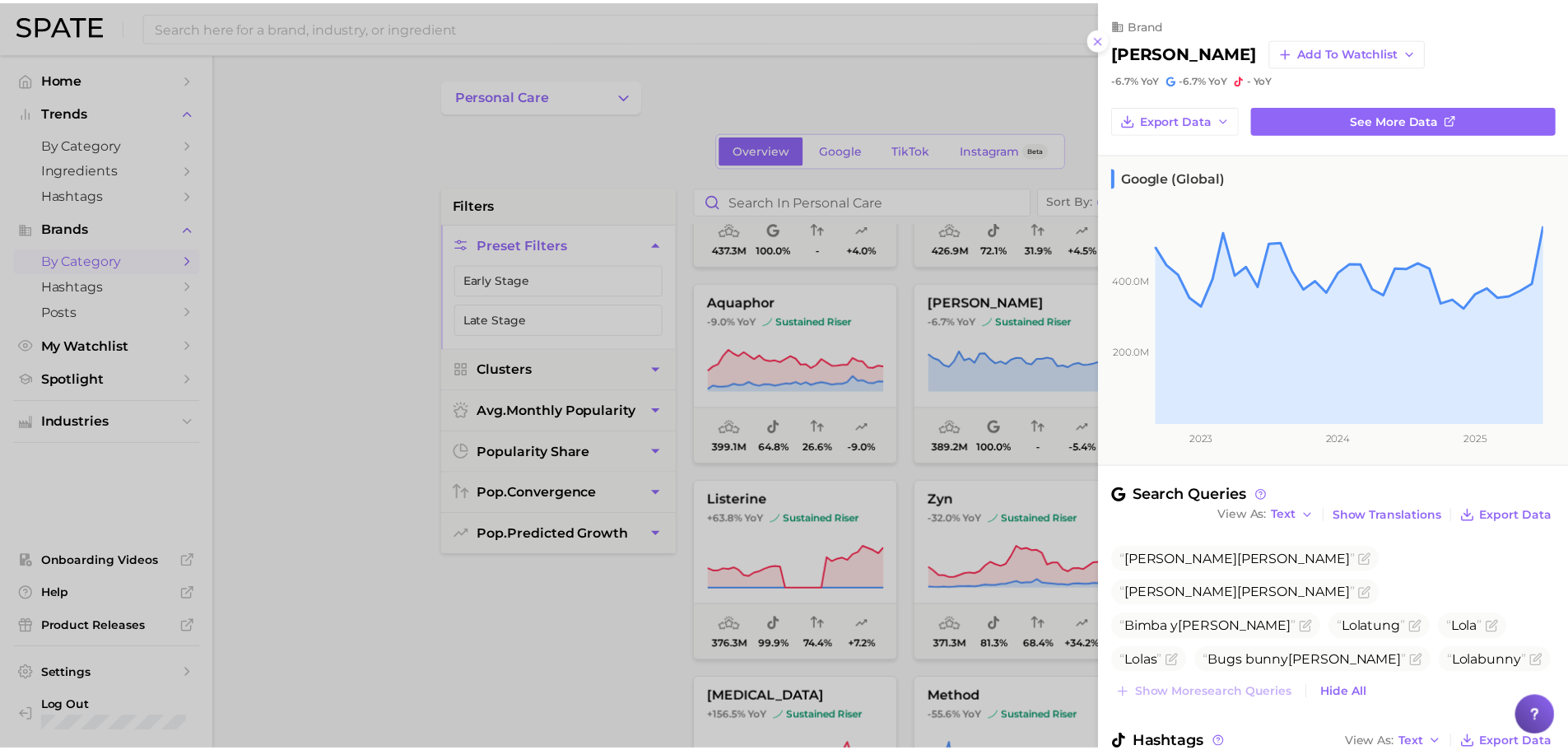
scroll to position [95, 0]
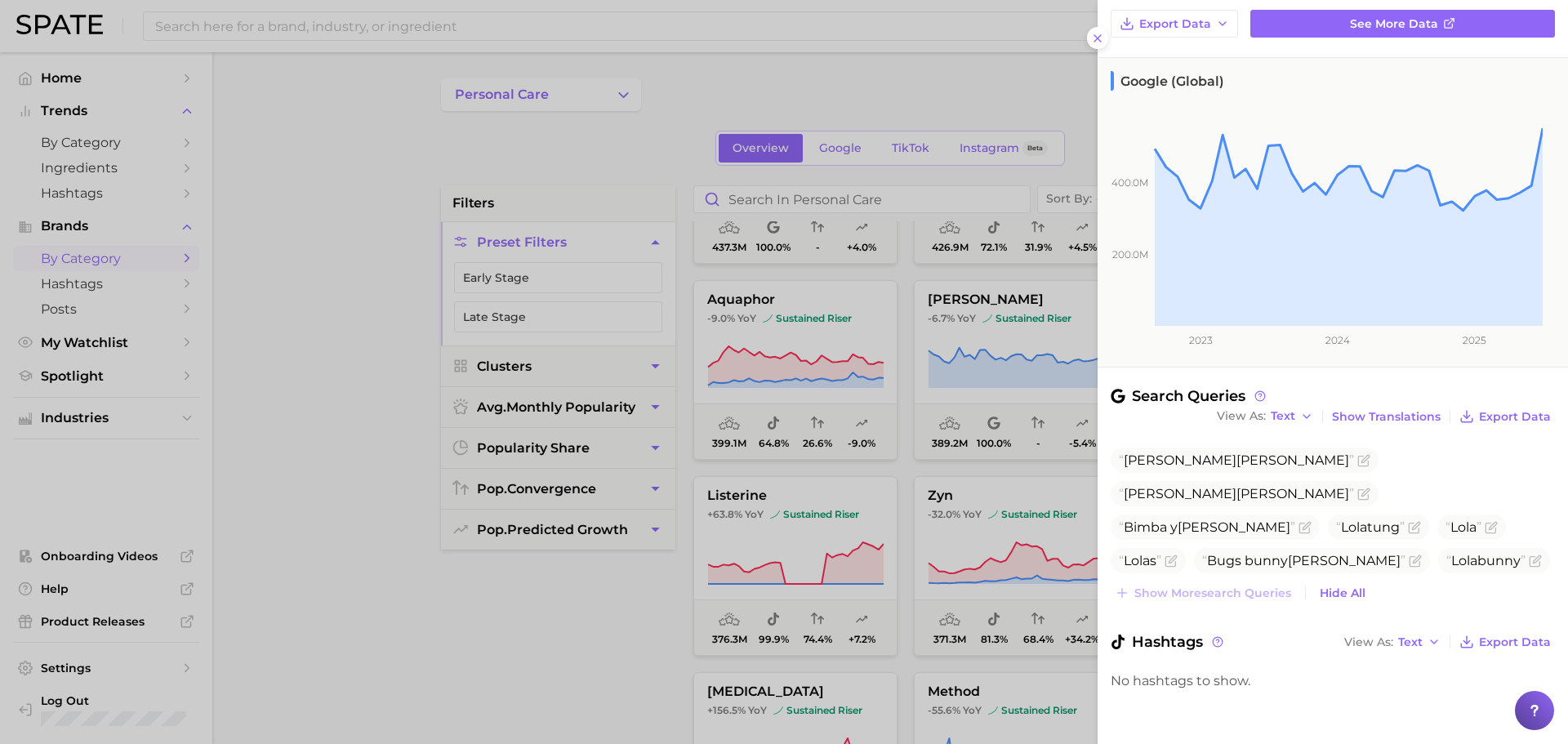
click at [1000, 373] on div at bounding box center [784, 372] width 1568 height 744
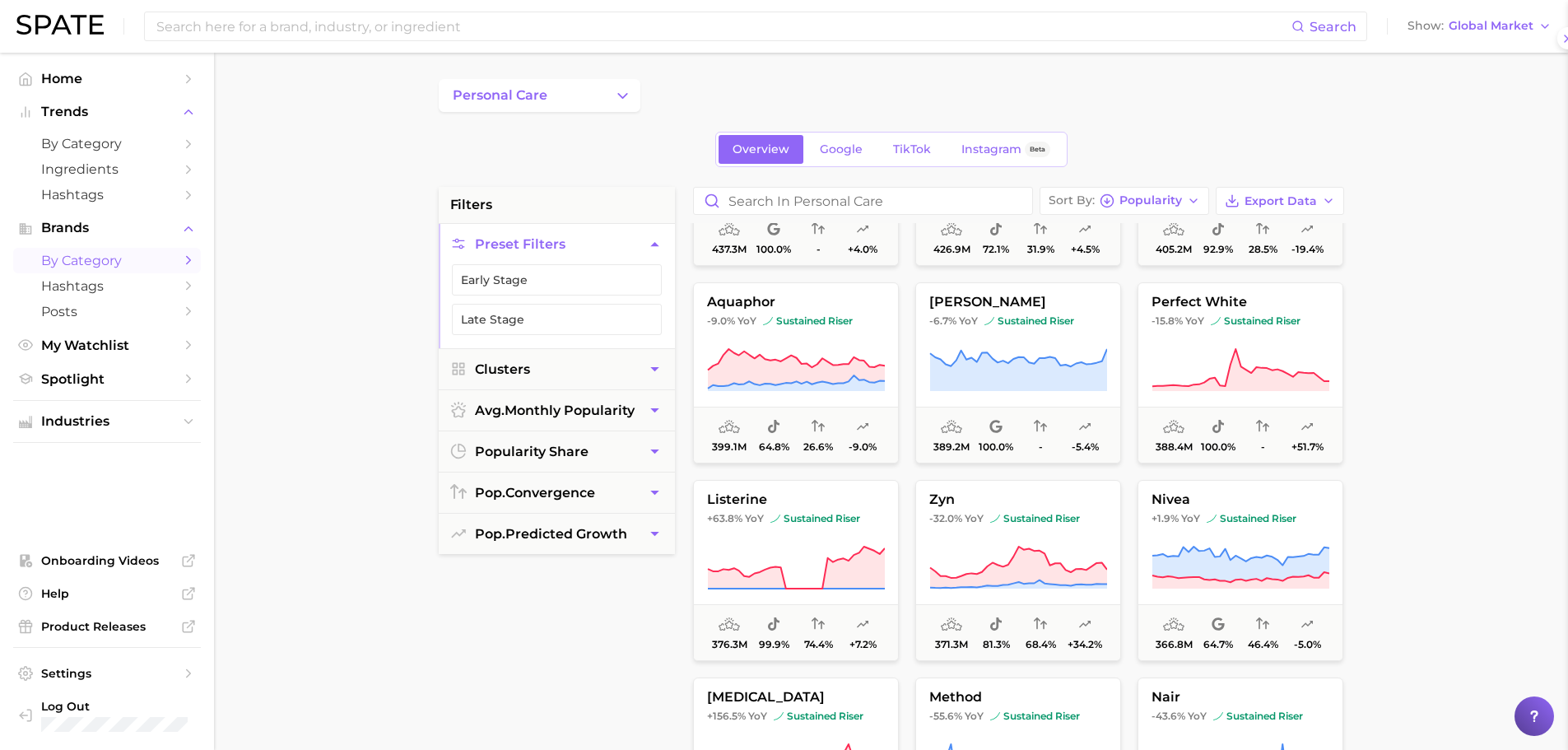
scroll to position [0, 0]
click at [1259, 333] on button "perfect white -15.8% YoY sustained riser 388.4m 100.0% - +51.7%" at bounding box center [1240, 373] width 206 height 181
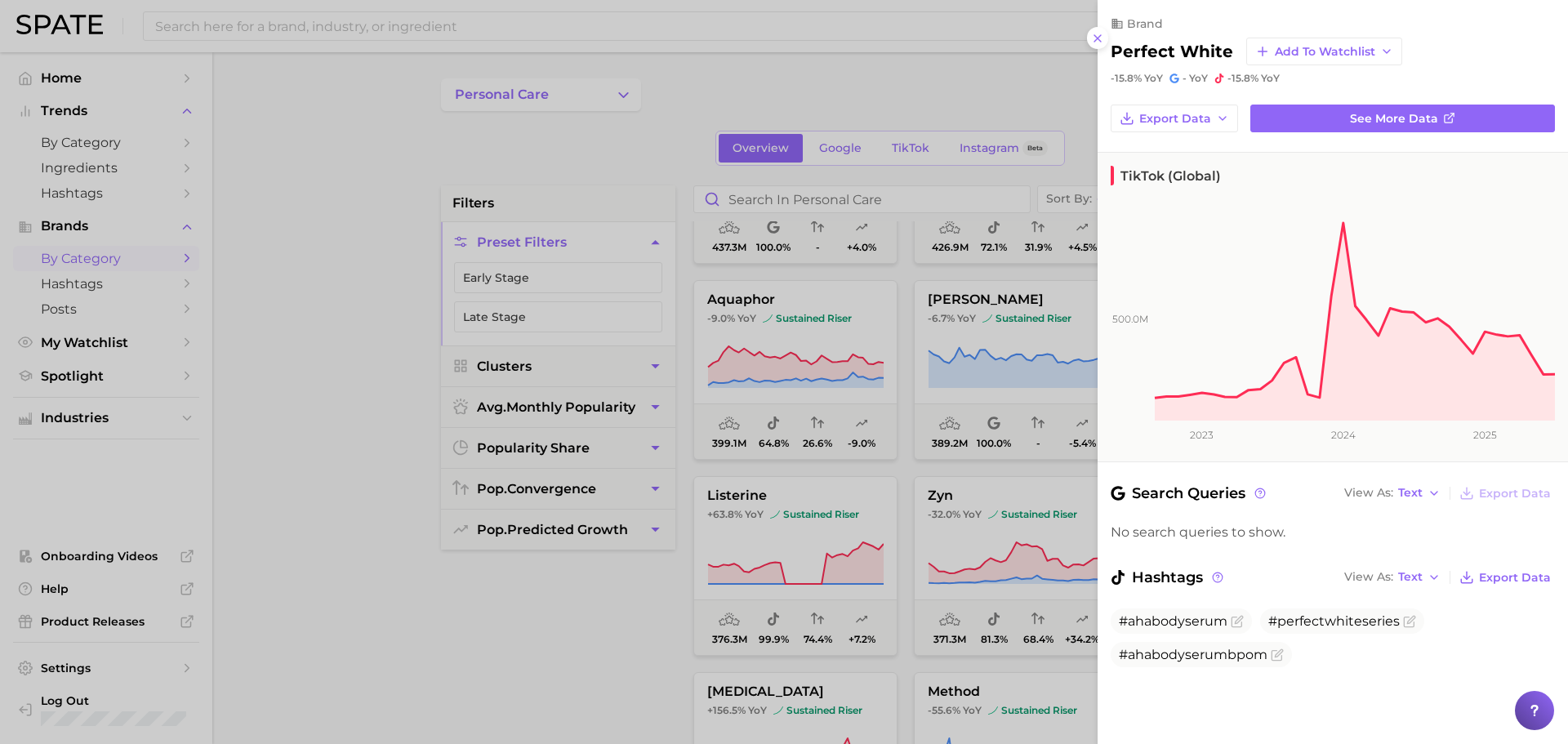
click at [994, 454] on div at bounding box center [784, 372] width 1568 height 744
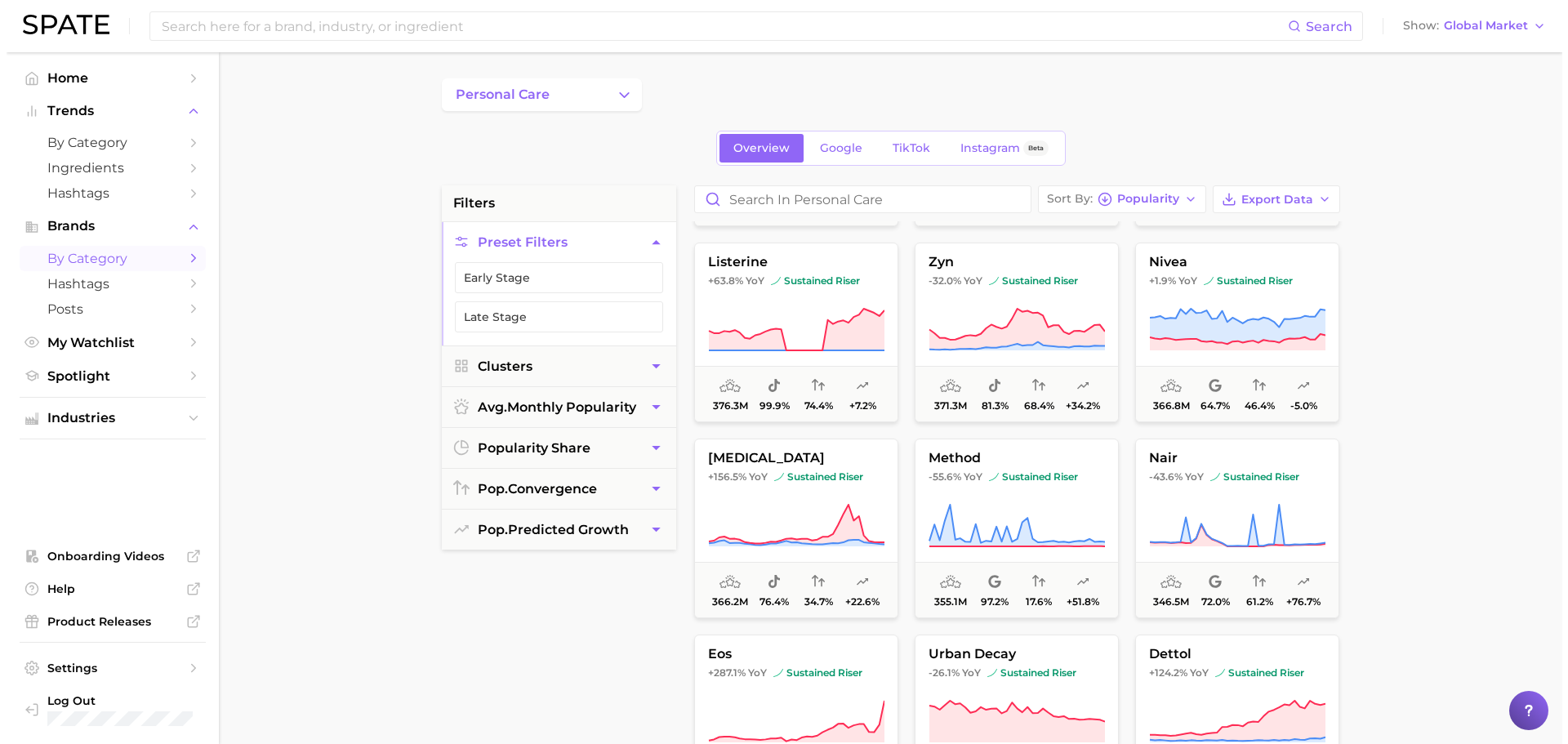
scroll to position [1159, 0]
click at [810, 291] on button "listerine +63.8% YoY sustained riser 376.3m 99.9% 74.4% +7.2%" at bounding box center [790, 332] width 204 height 180
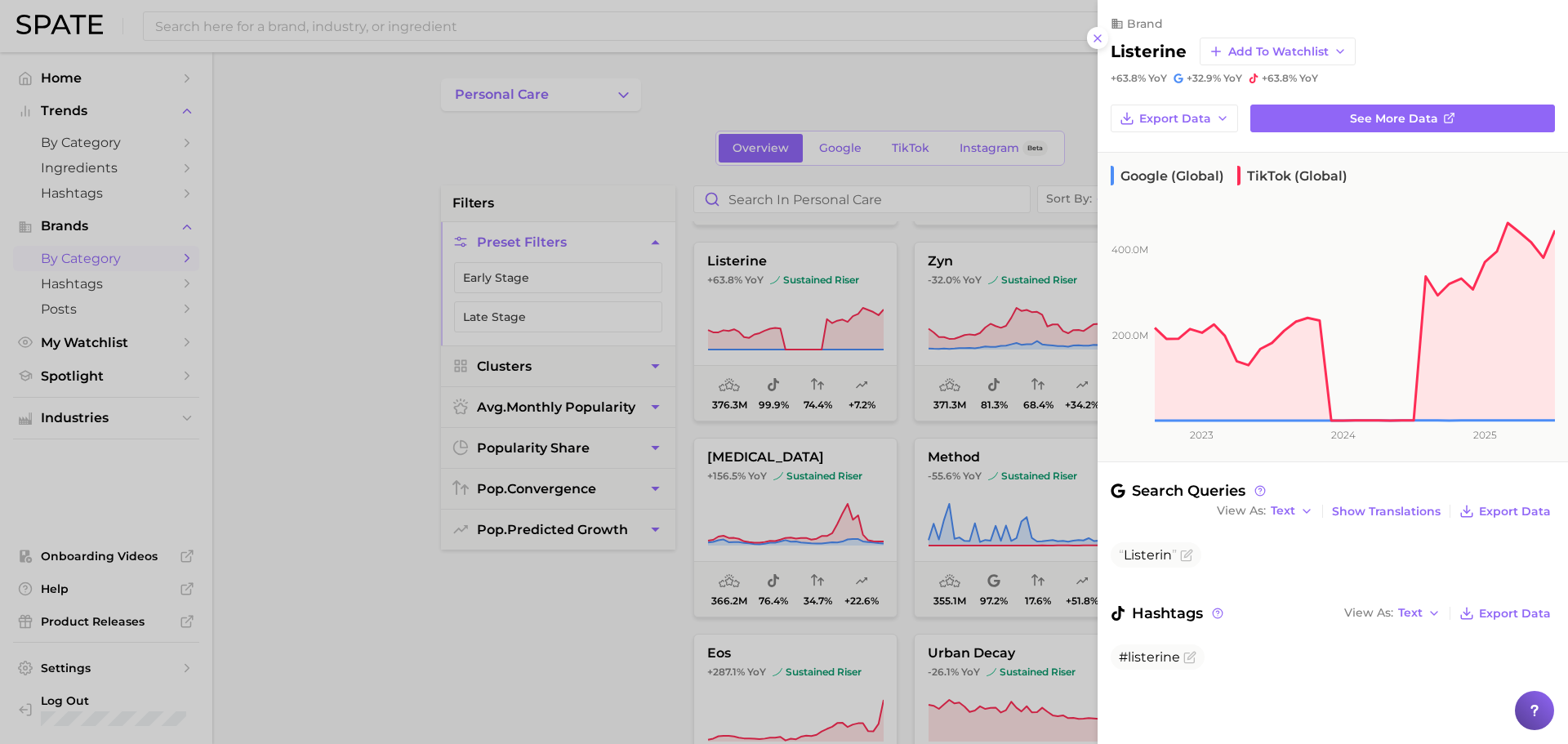
click at [976, 337] on div at bounding box center [784, 372] width 1568 height 744
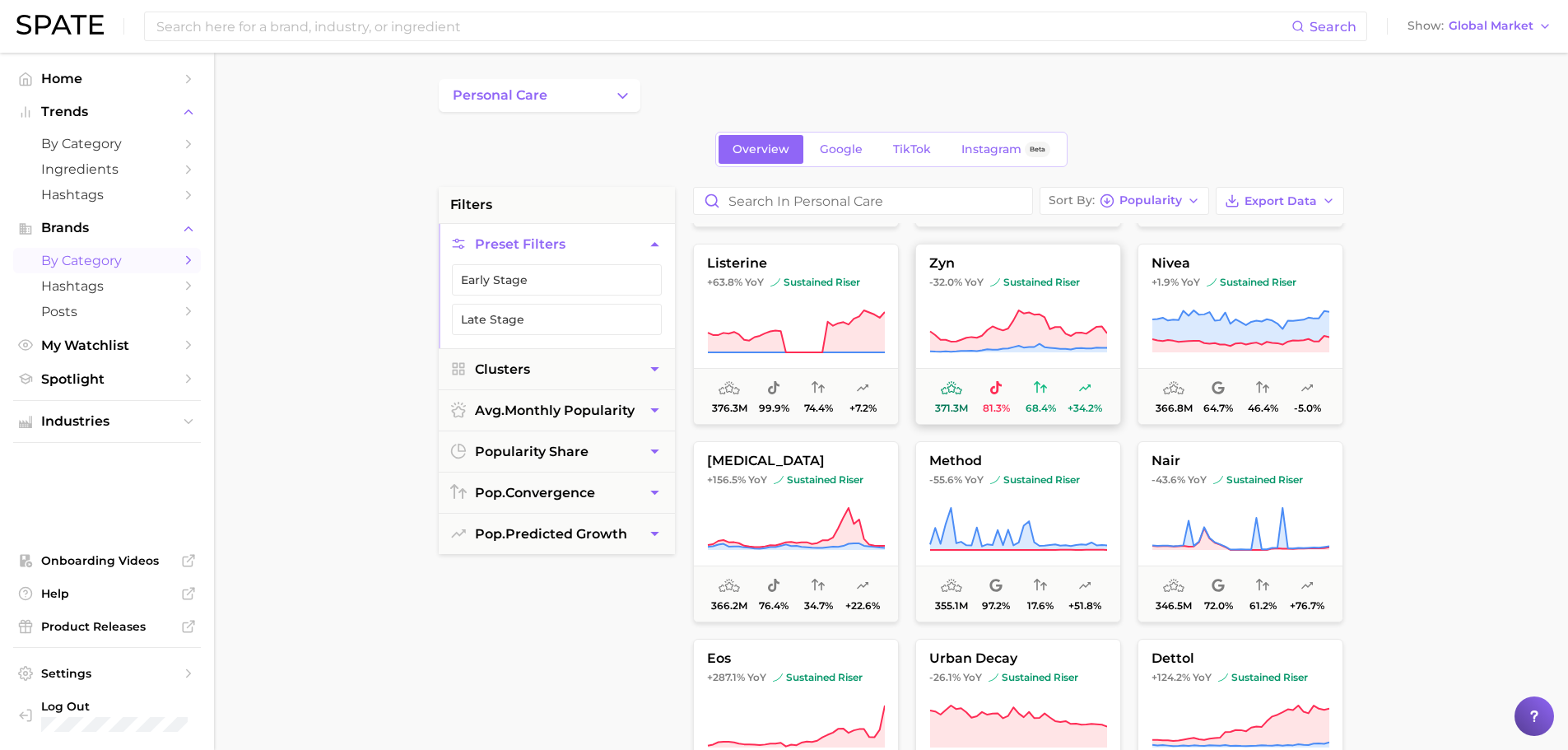
click at [1013, 330] on icon at bounding box center [1018, 331] width 177 height 41
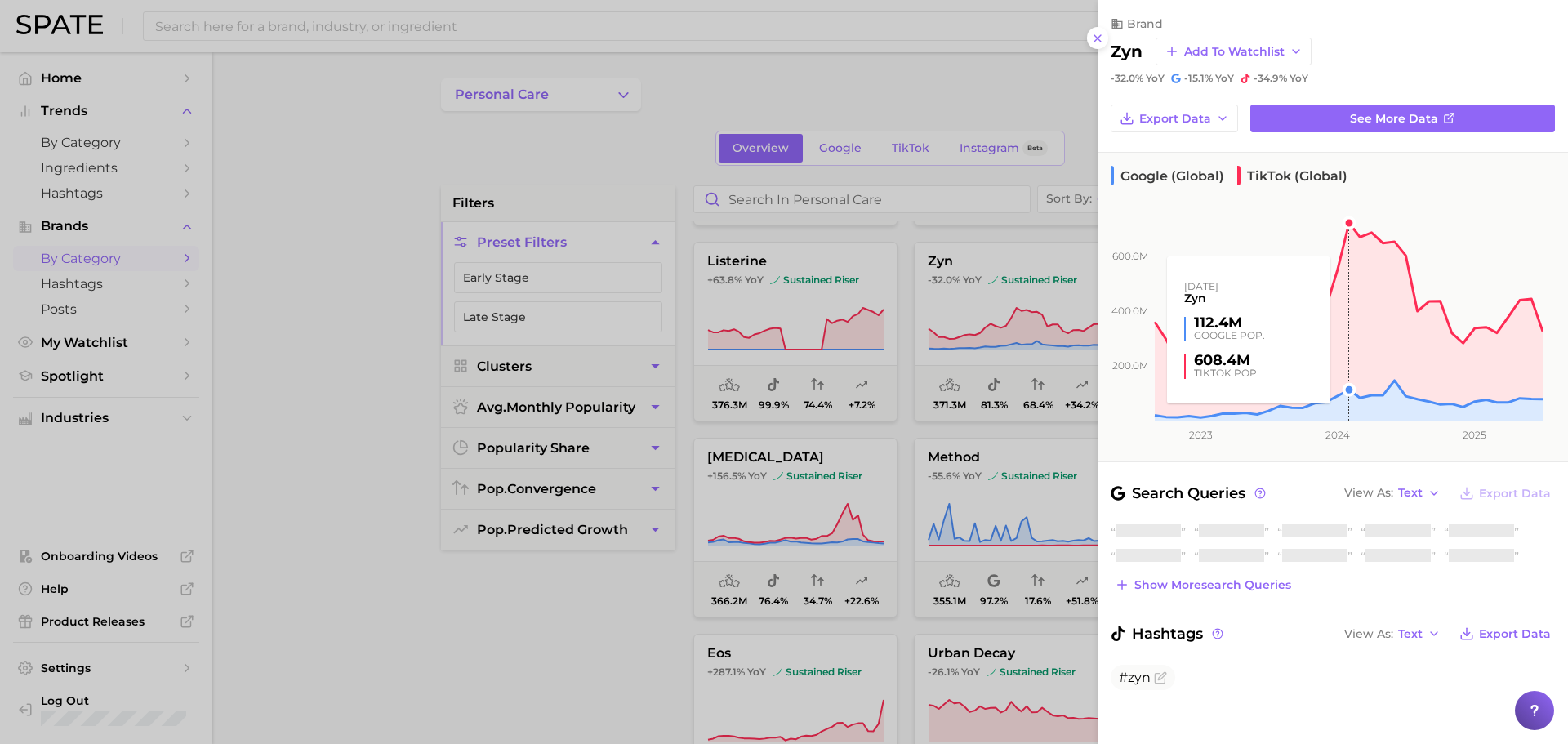
scroll to position [9, 0]
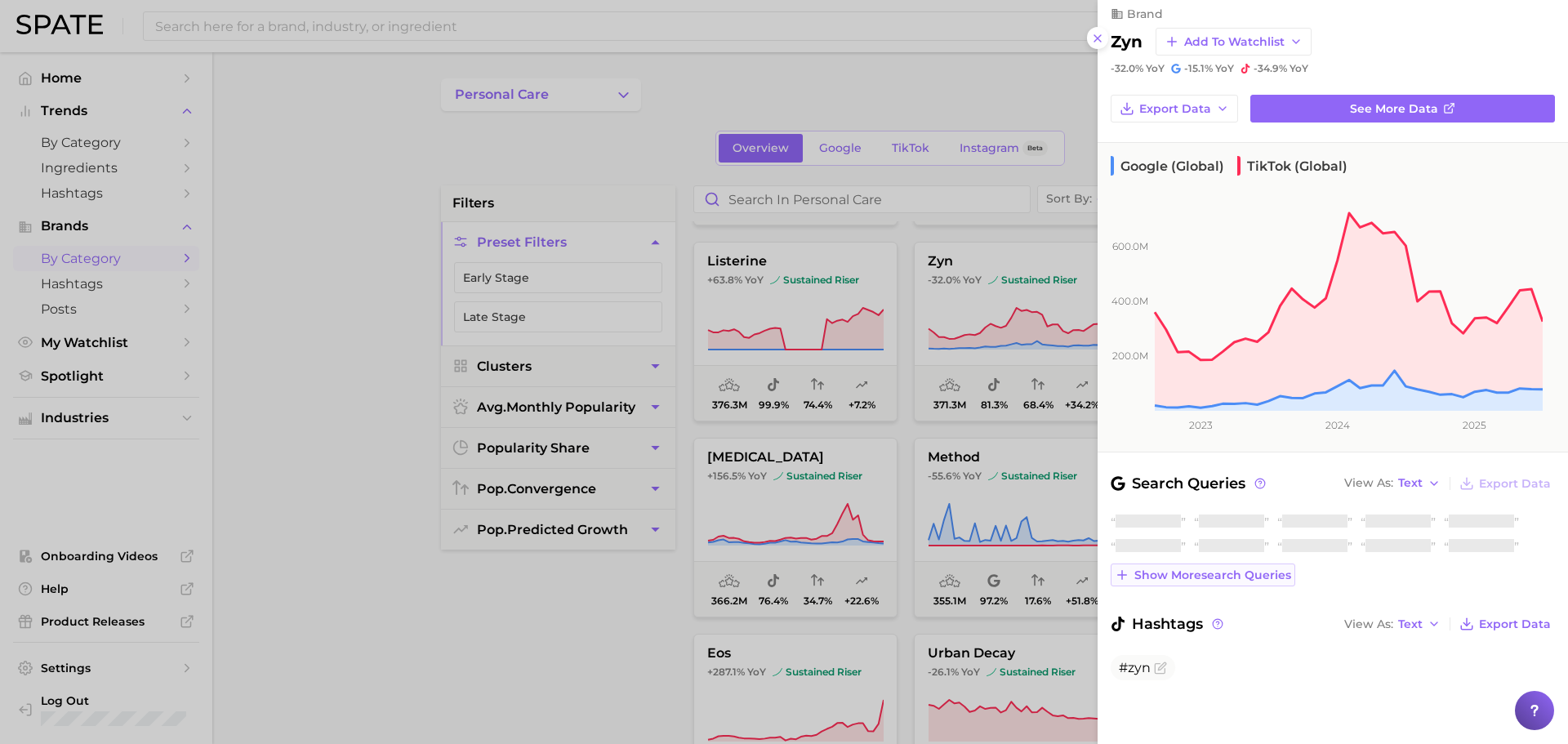
click at [1233, 579] on div "Show more search queries" at bounding box center [1332, 550] width 444 height 72
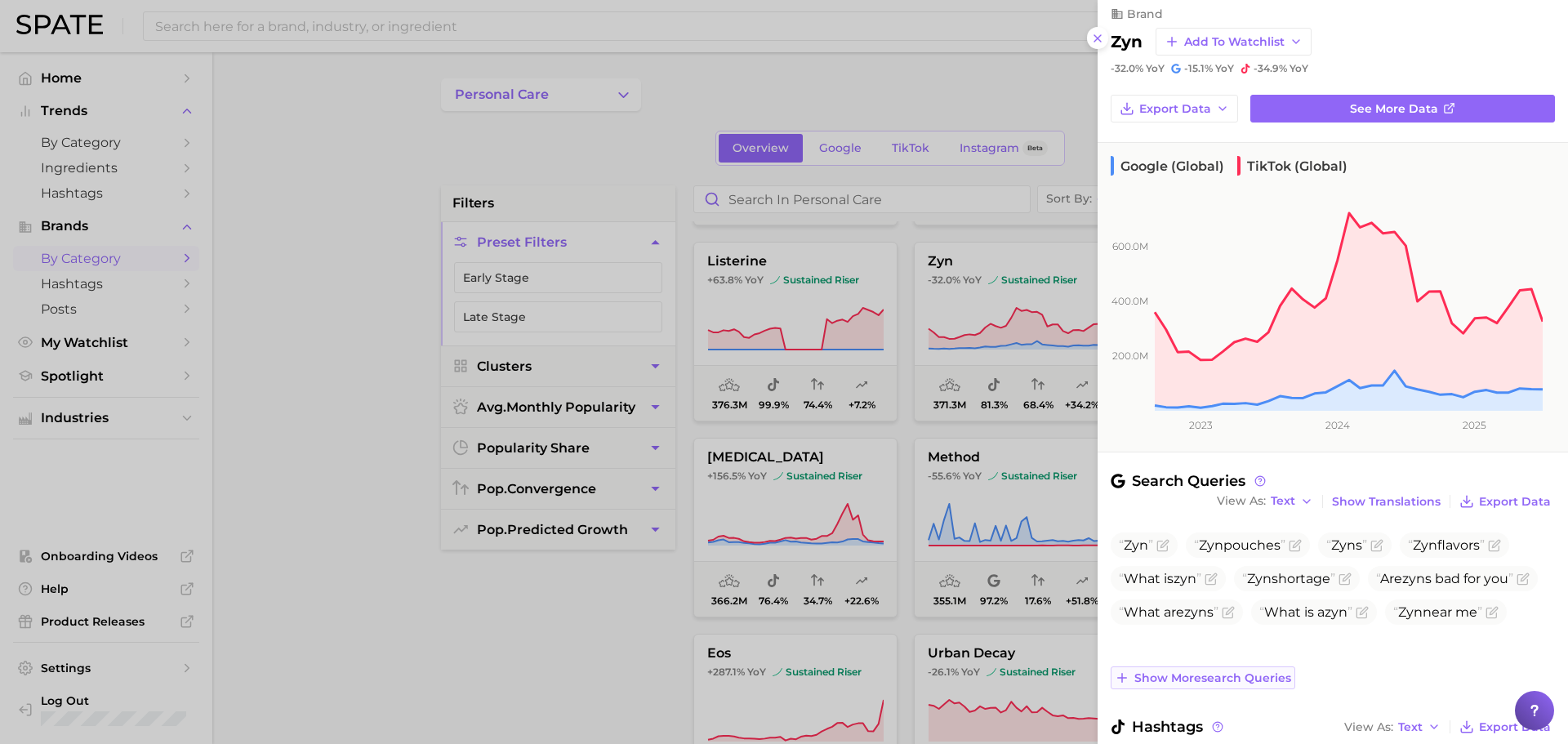
scroll to position [112, 0]
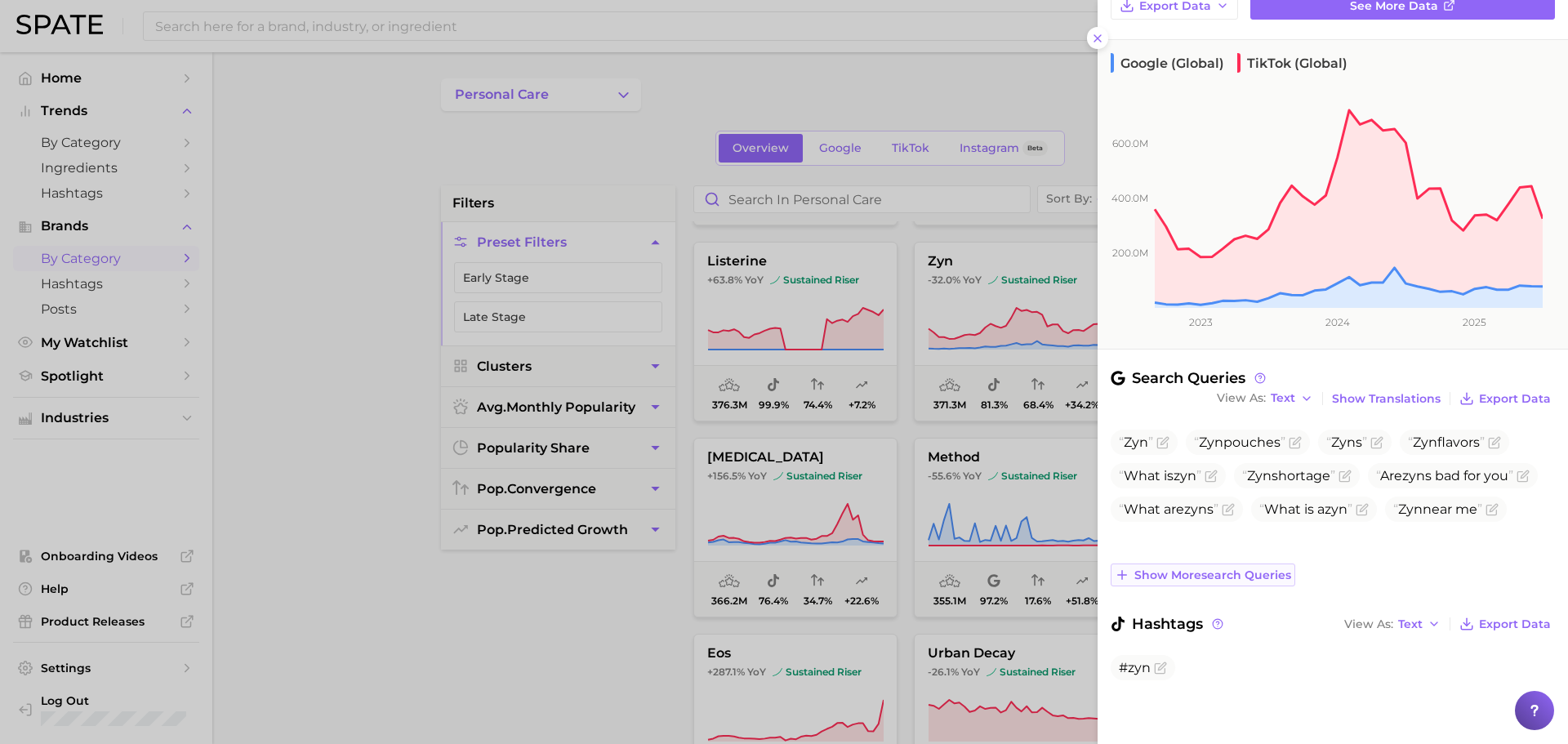
click at [1200, 567] on button "Show more search queries" at bounding box center [1202, 574] width 184 height 23
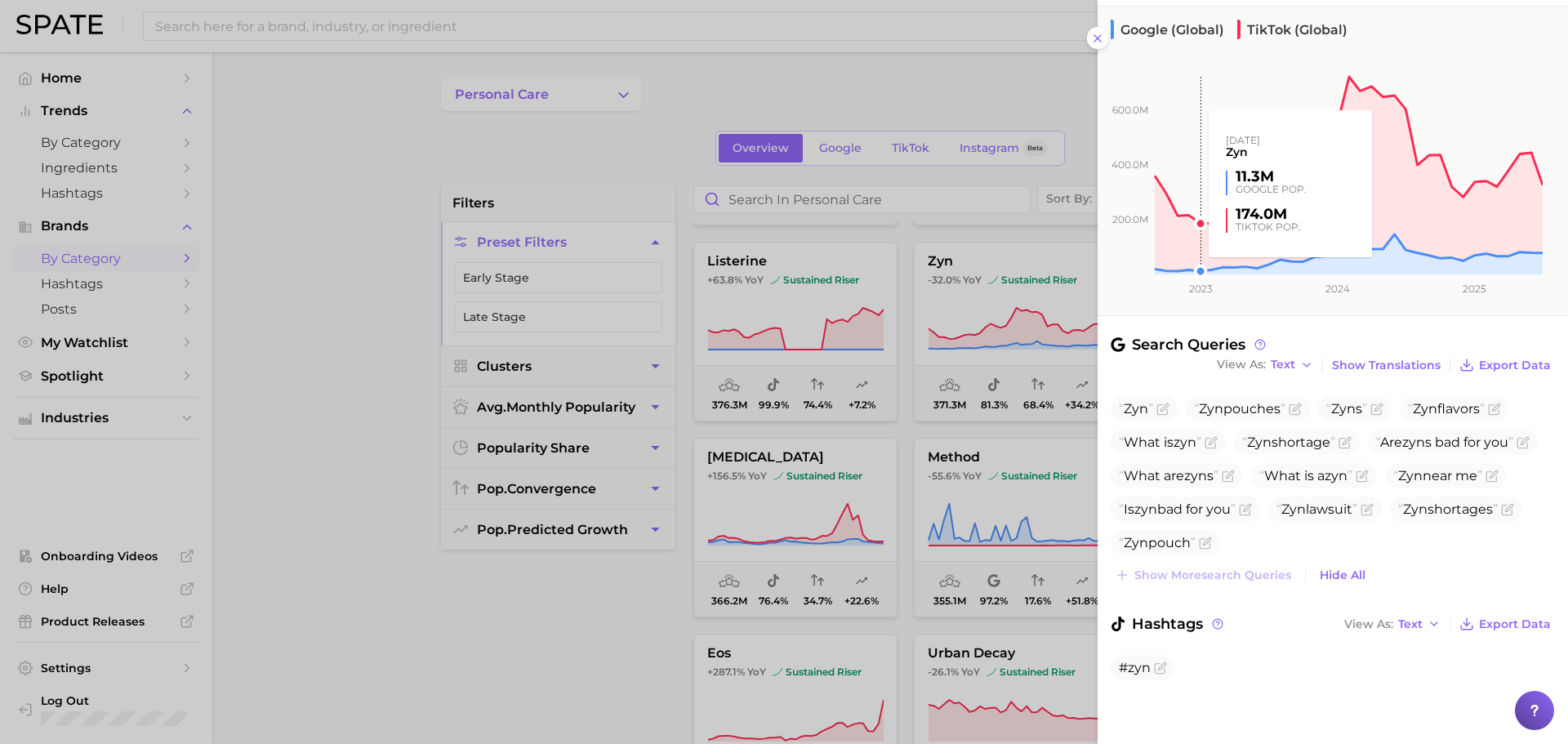
scroll to position [0, 0]
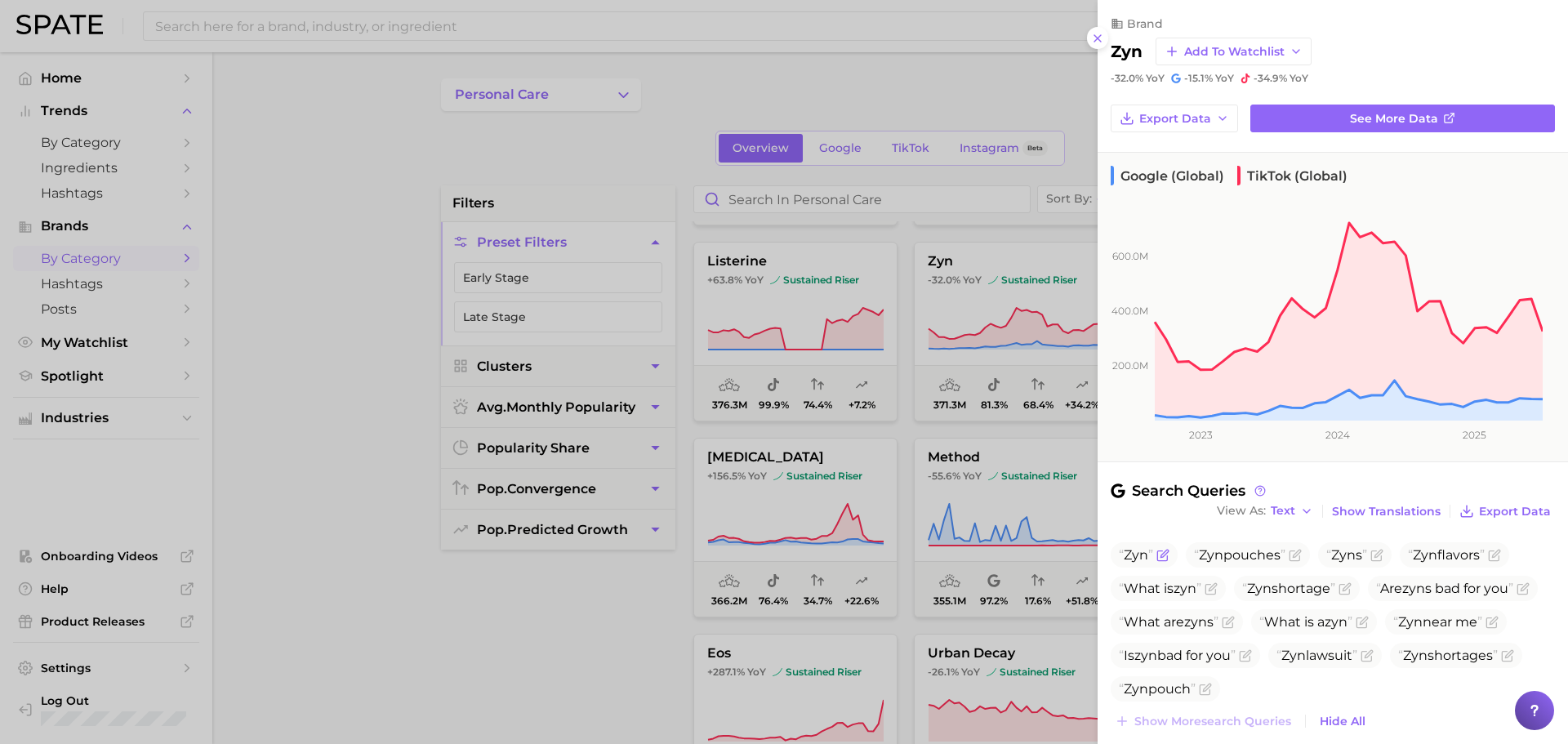
click at [1132, 555] on span "Zyn" at bounding box center [1135, 555] width 25 height 15
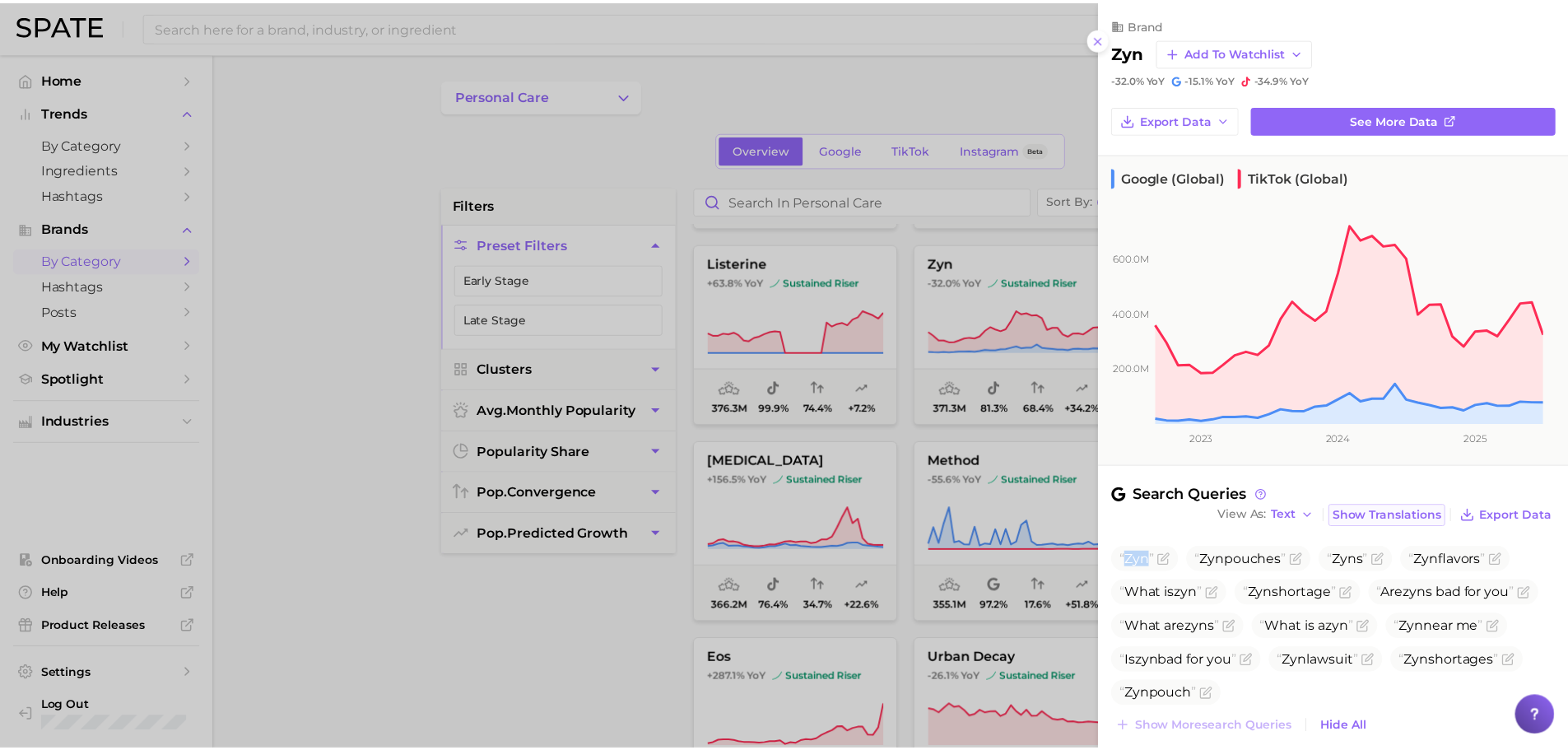
scroll to position [147, 0]
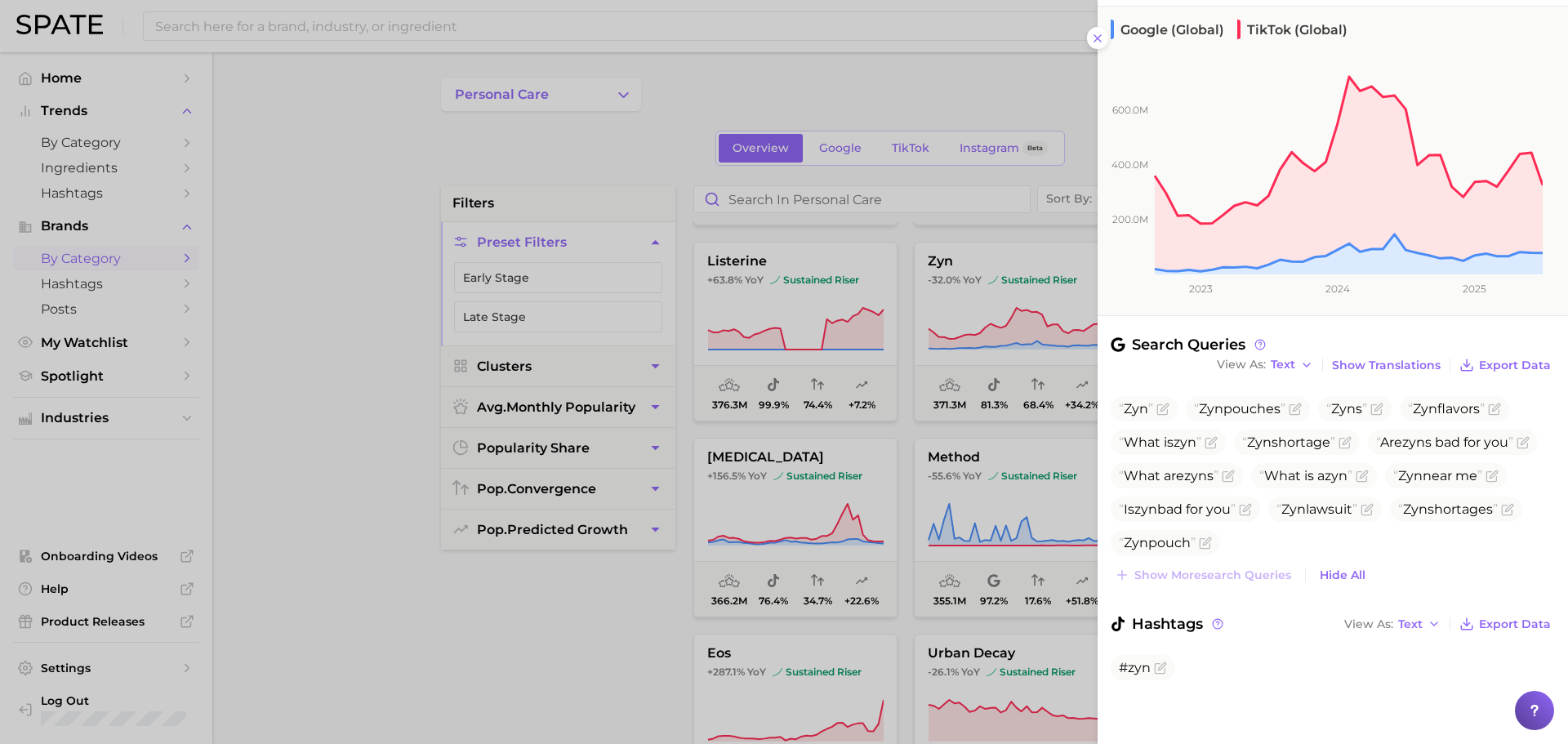
click at [886, 443] on div at bounding box center [784, 372] width 1568 height 744
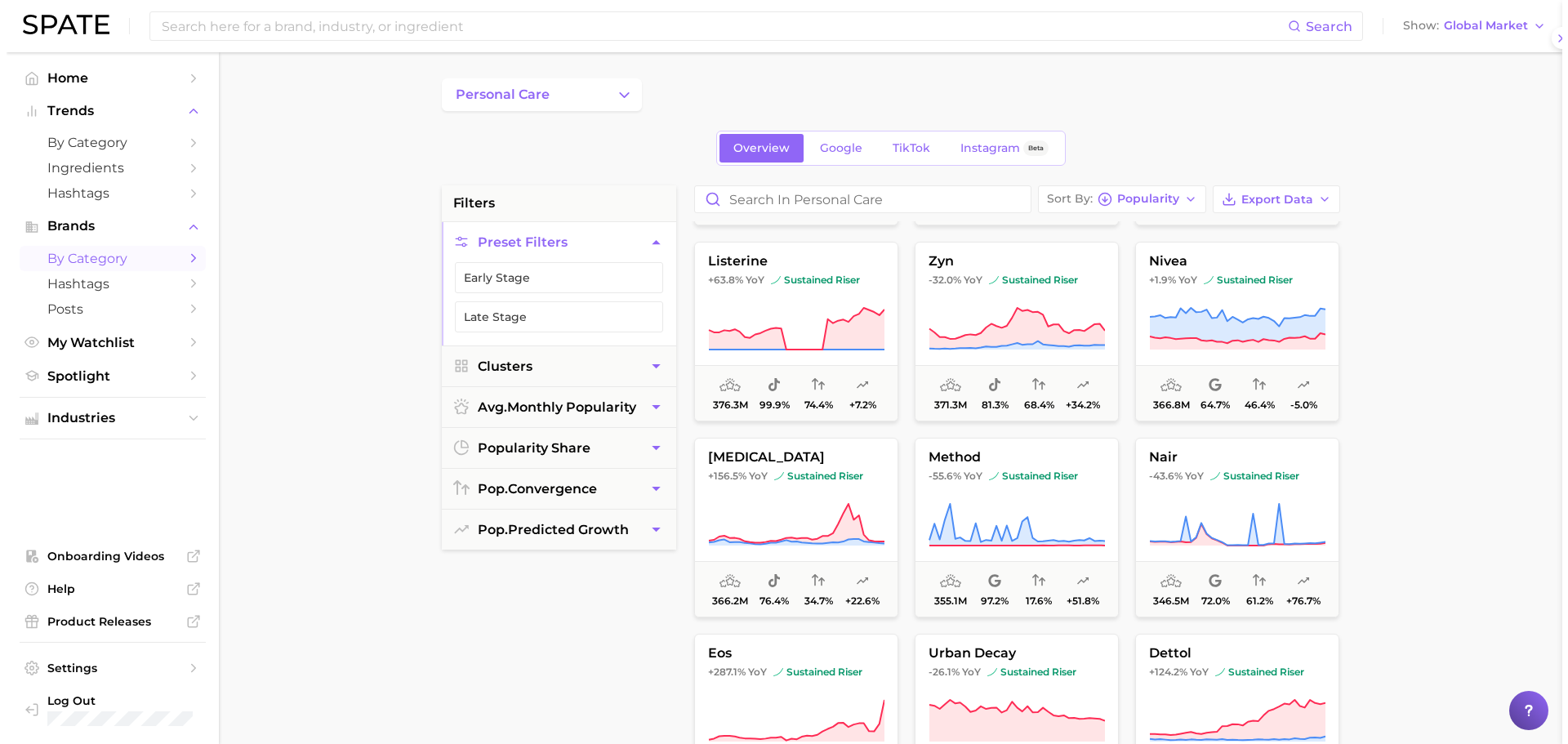
scroll to position [0, 0]
click at [1267, 291] on button "nivea +1.9% YoY sustained riser 366.8m 64.7% 46.4% -5.0%" at bounding box center [1230, 332] width 204 height 180
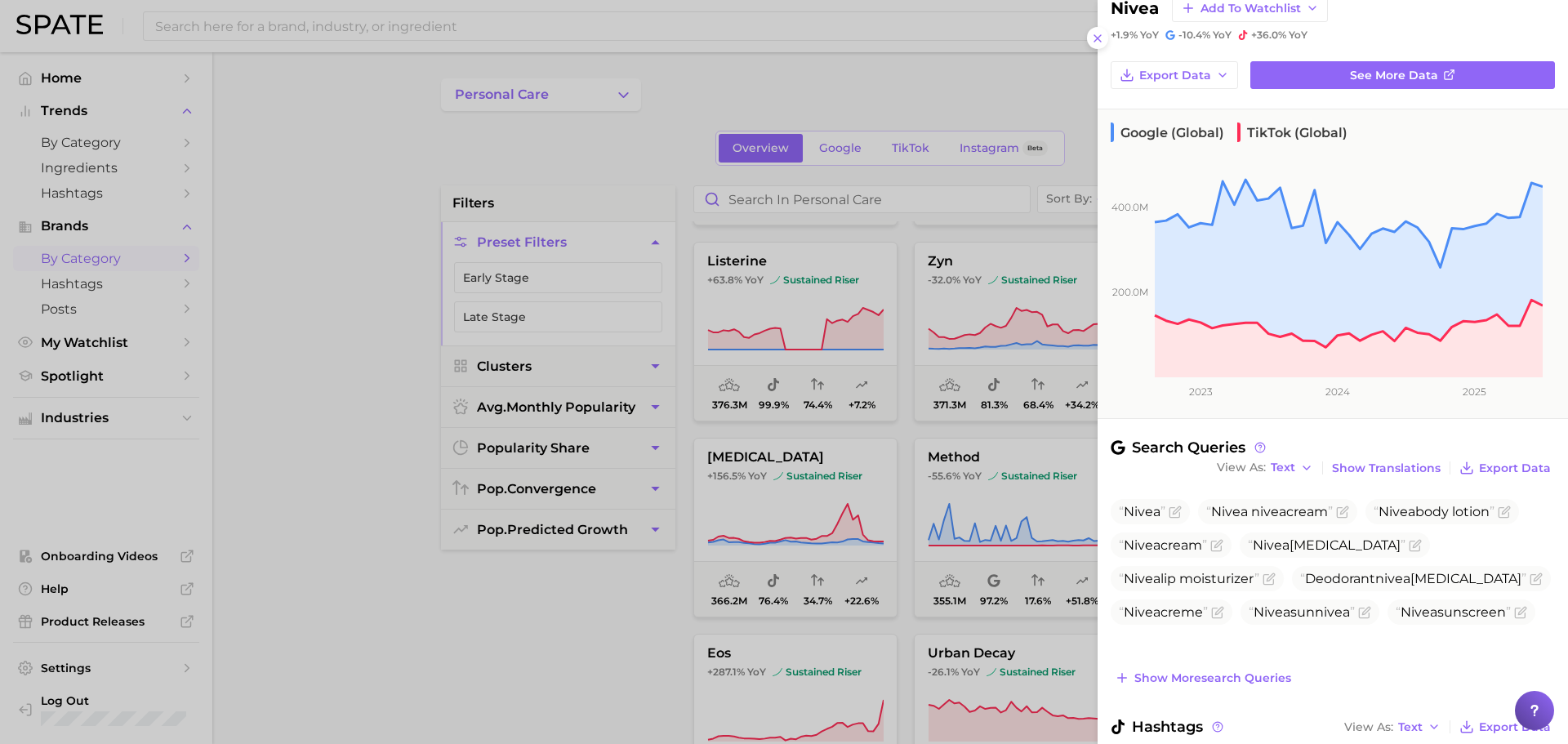
scroll to position [44, 0]
click at [1219, 676] on span "Show more search queries" at bounding box center [1212, 677] width 157 height 14
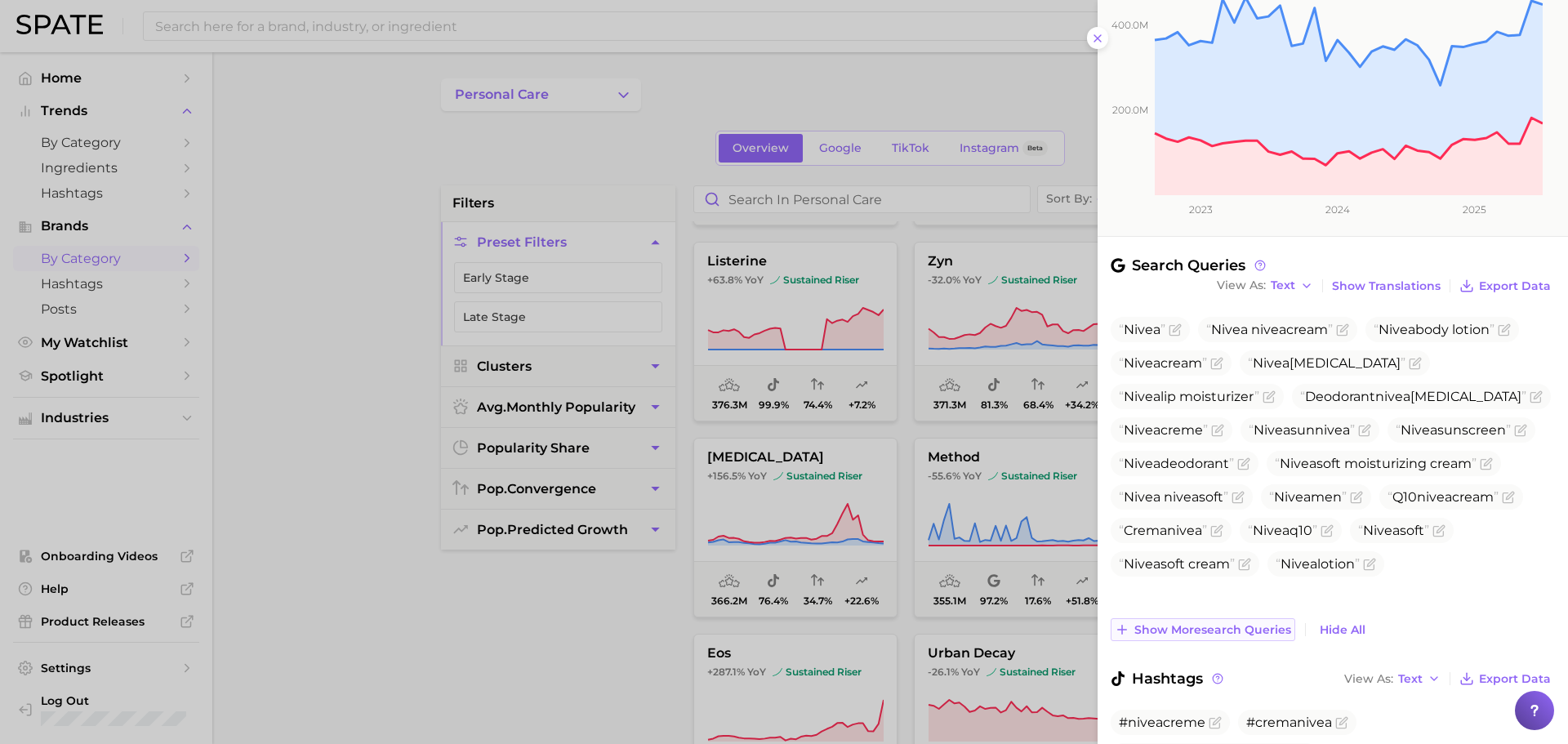
scroll to position [231, 0]
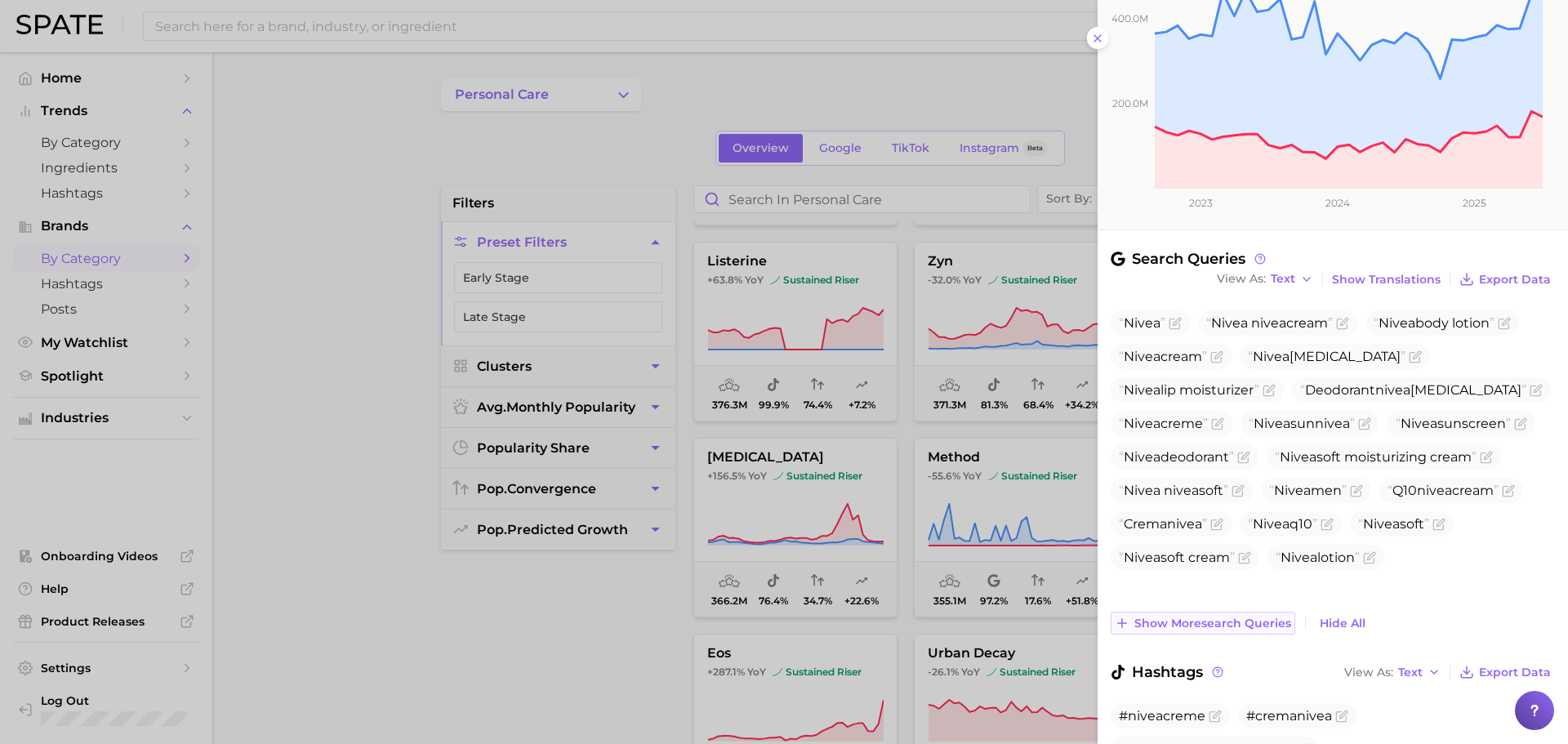
click at [1225, 625] on span "Show more search queries" at bounding box center [1212, 623] width 157 height 14
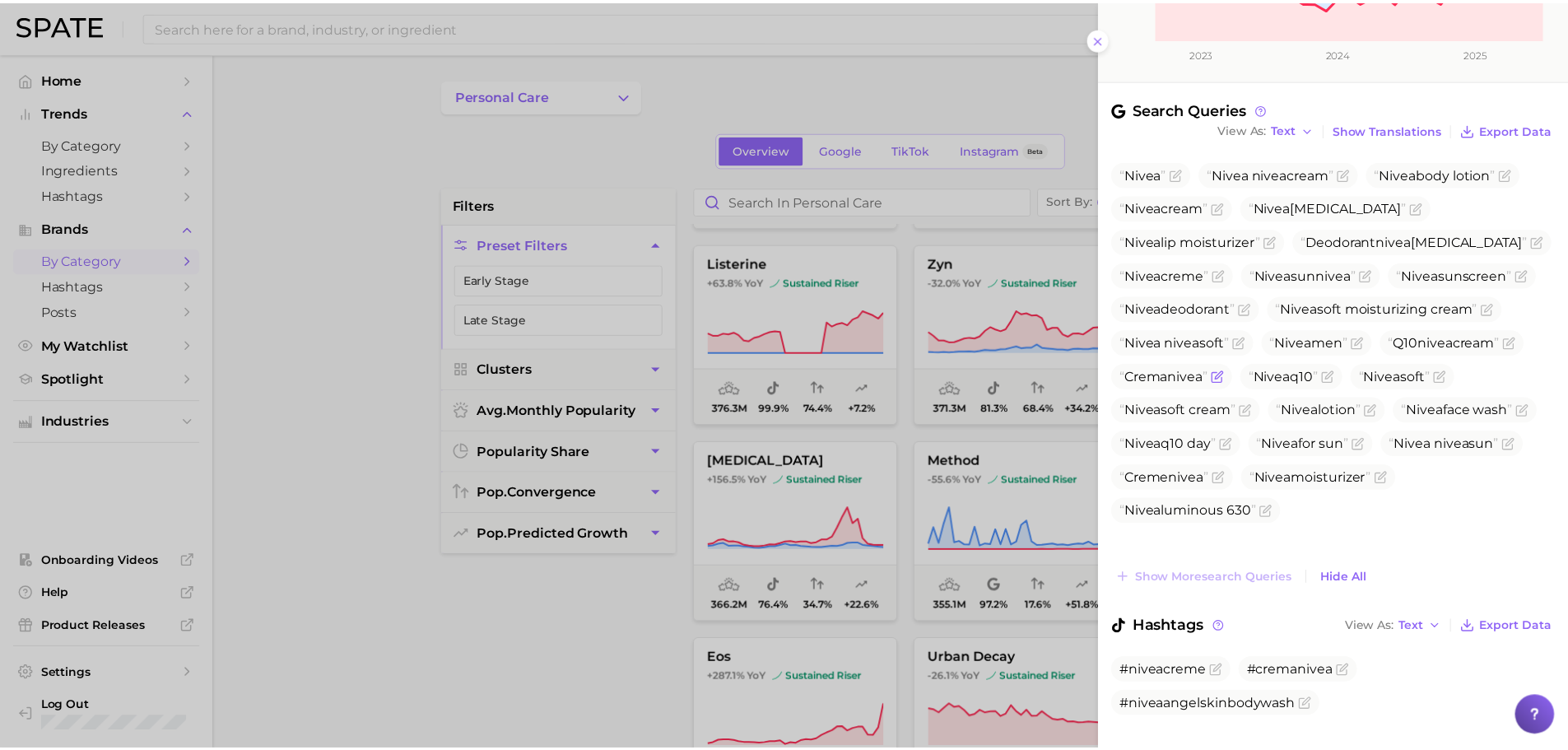
scroll to position [417, 0]
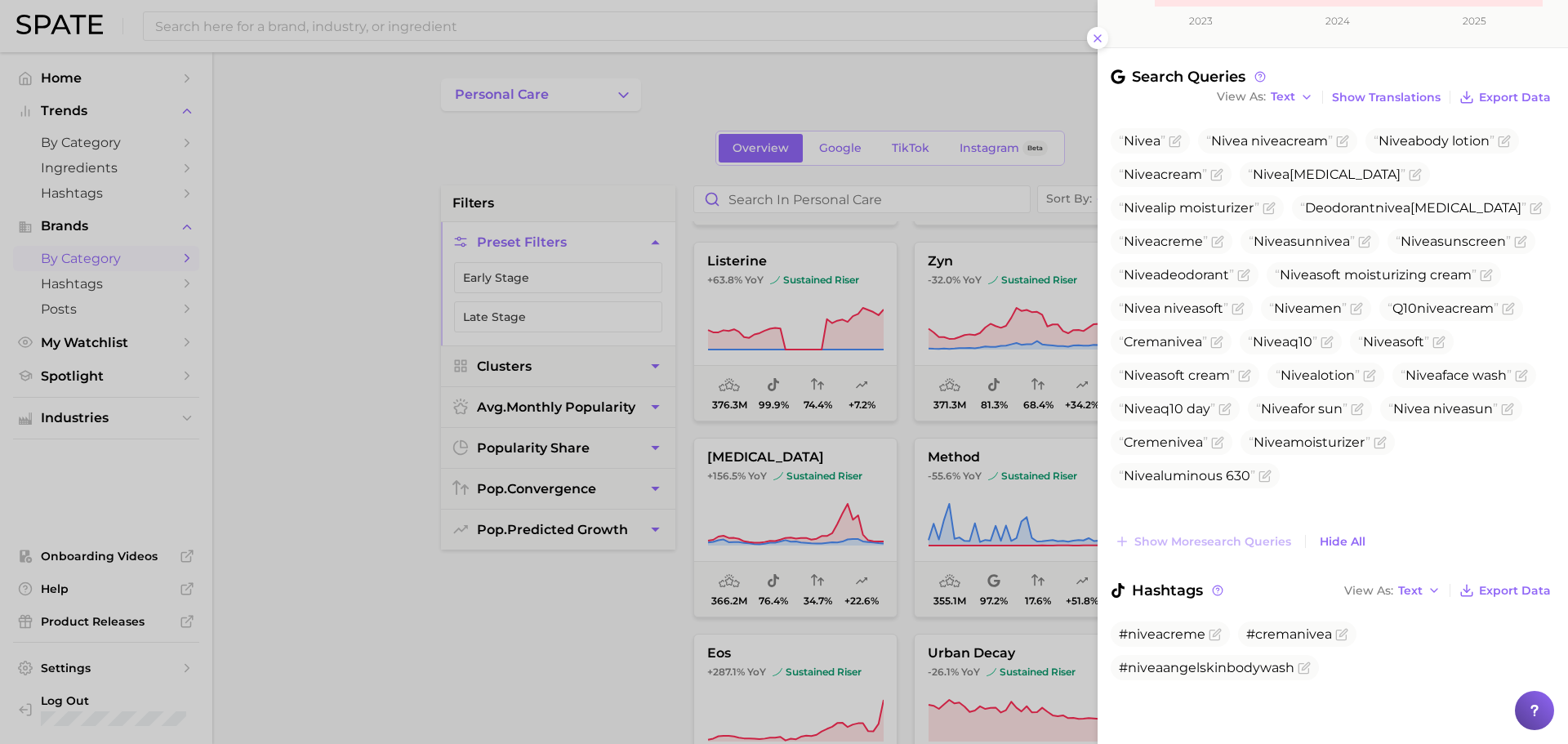
click at [790, 486] on div at bounding box center [784, 372] width 1568 height 744
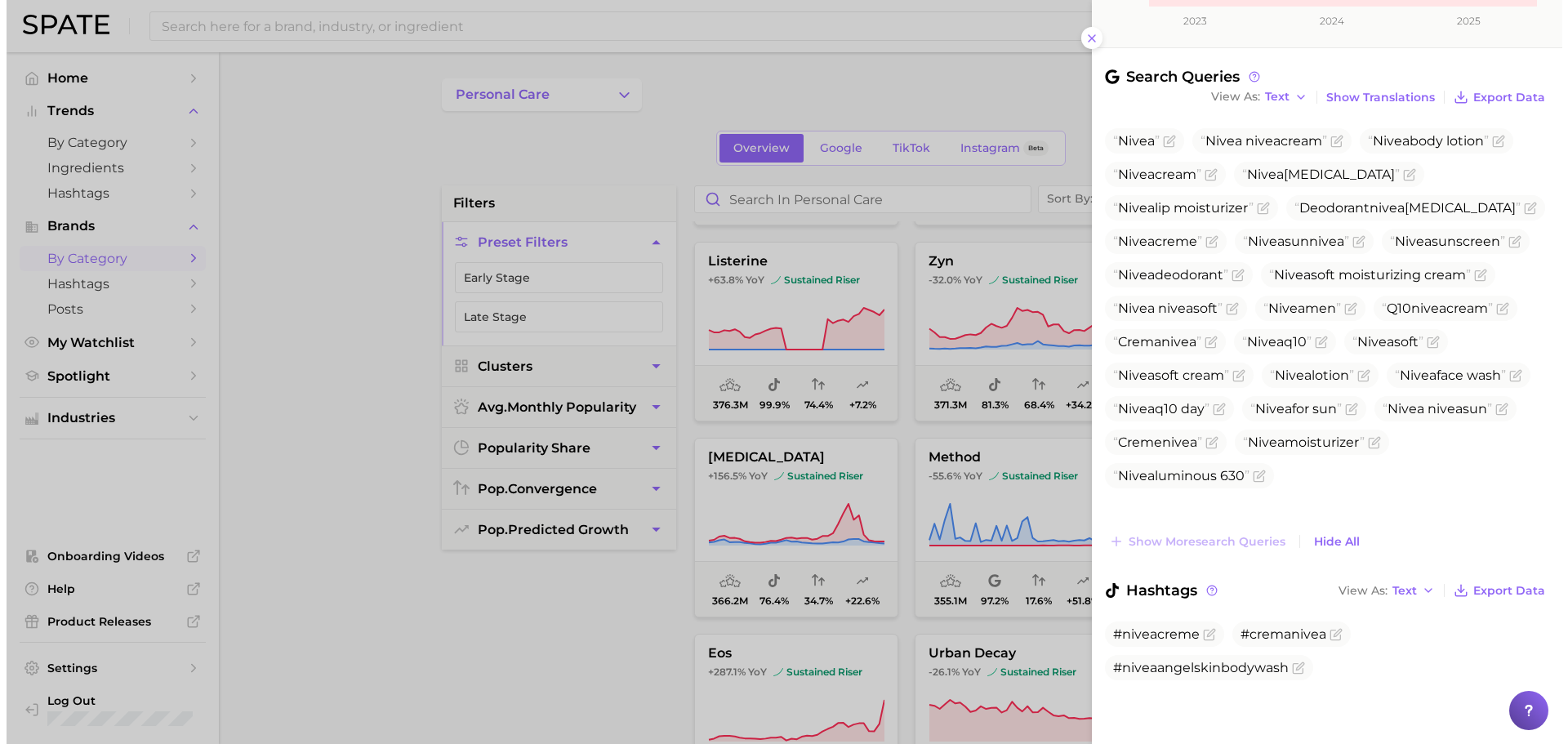
scroll to position [0, 0]
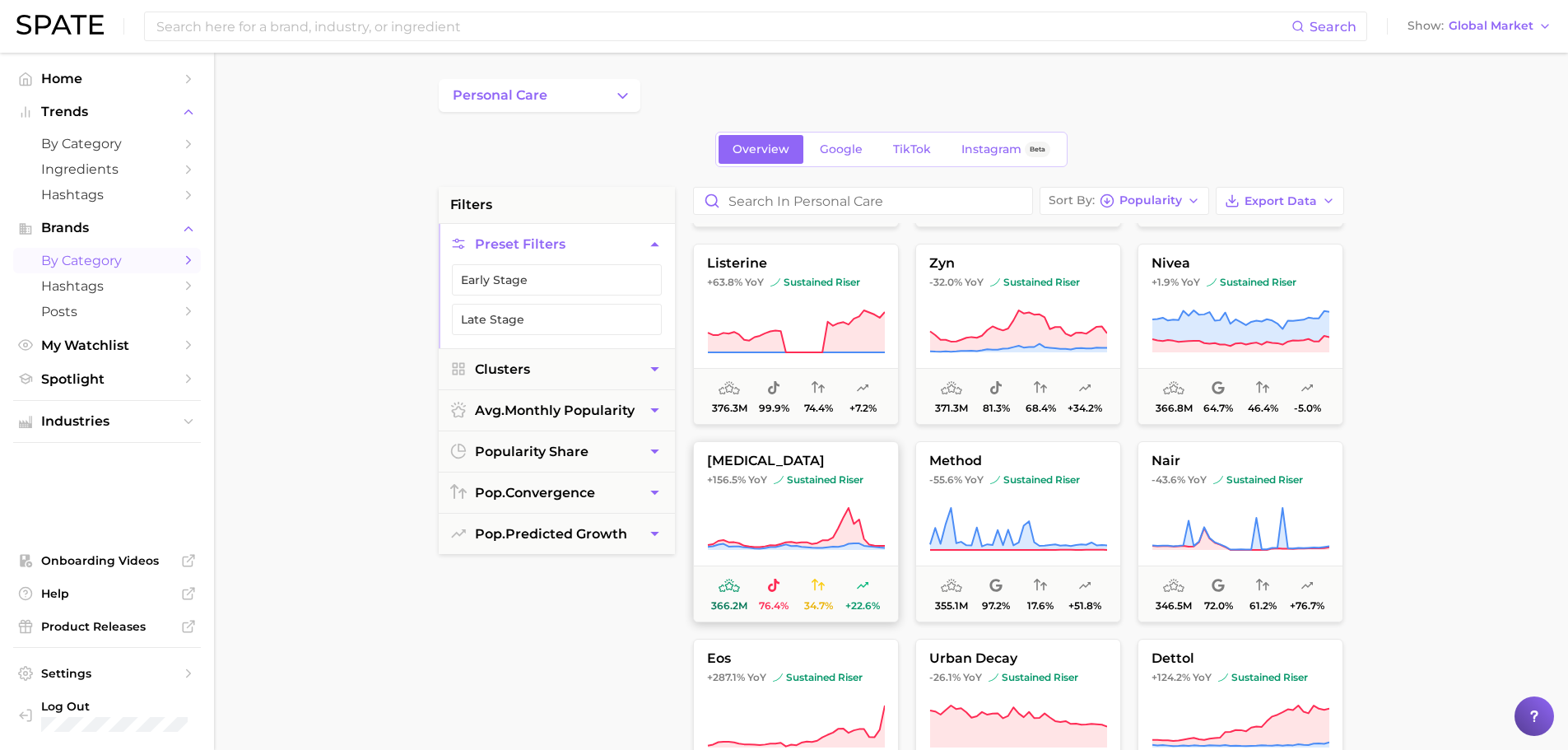
click at [743, 559] on button "[MEDICAL_DATA] +156.5% YoY sustained riser 366.2m 76.4% 34.7% +22.6%" at bounding box center [796, 531] width 206 height 181
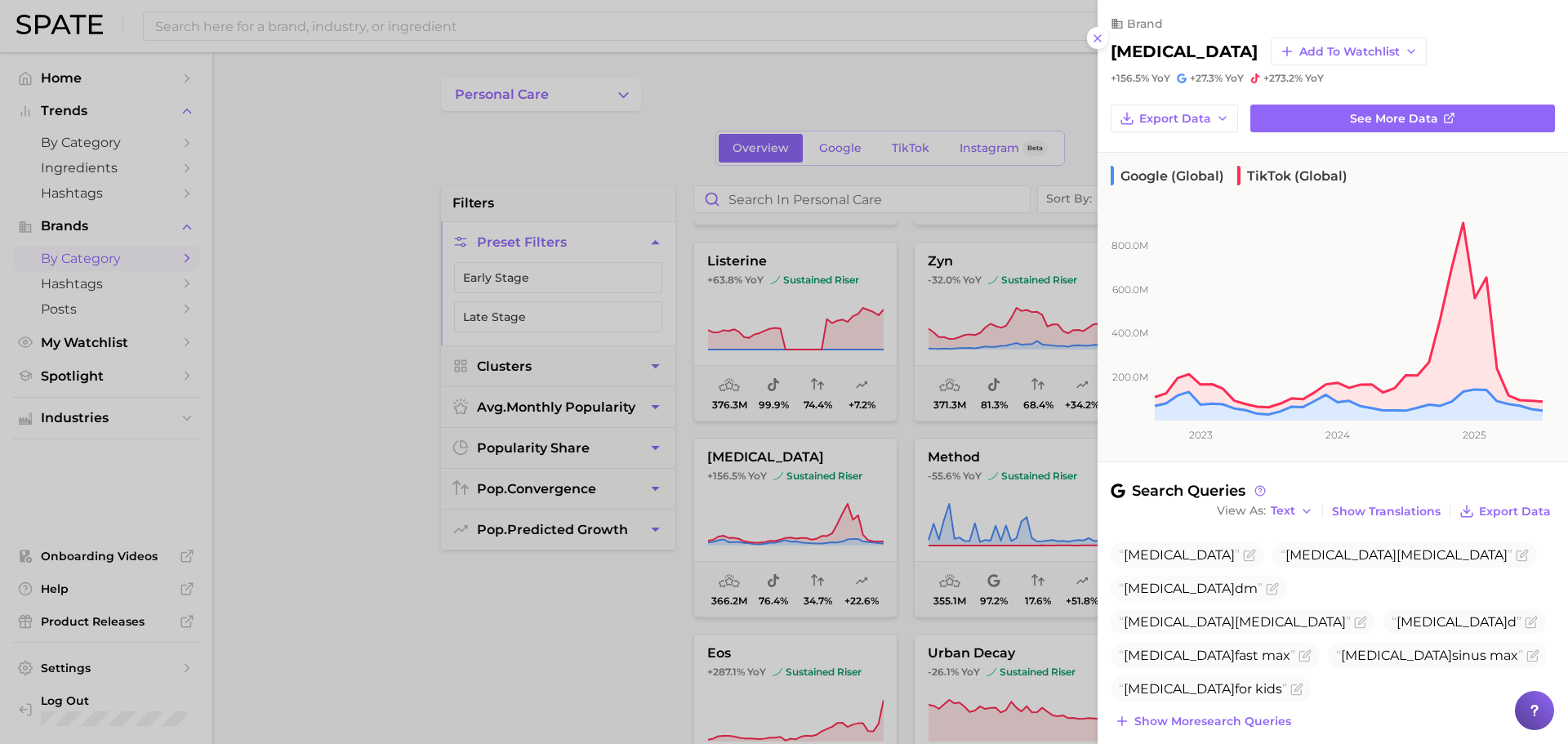
scroll to position [146, 0]
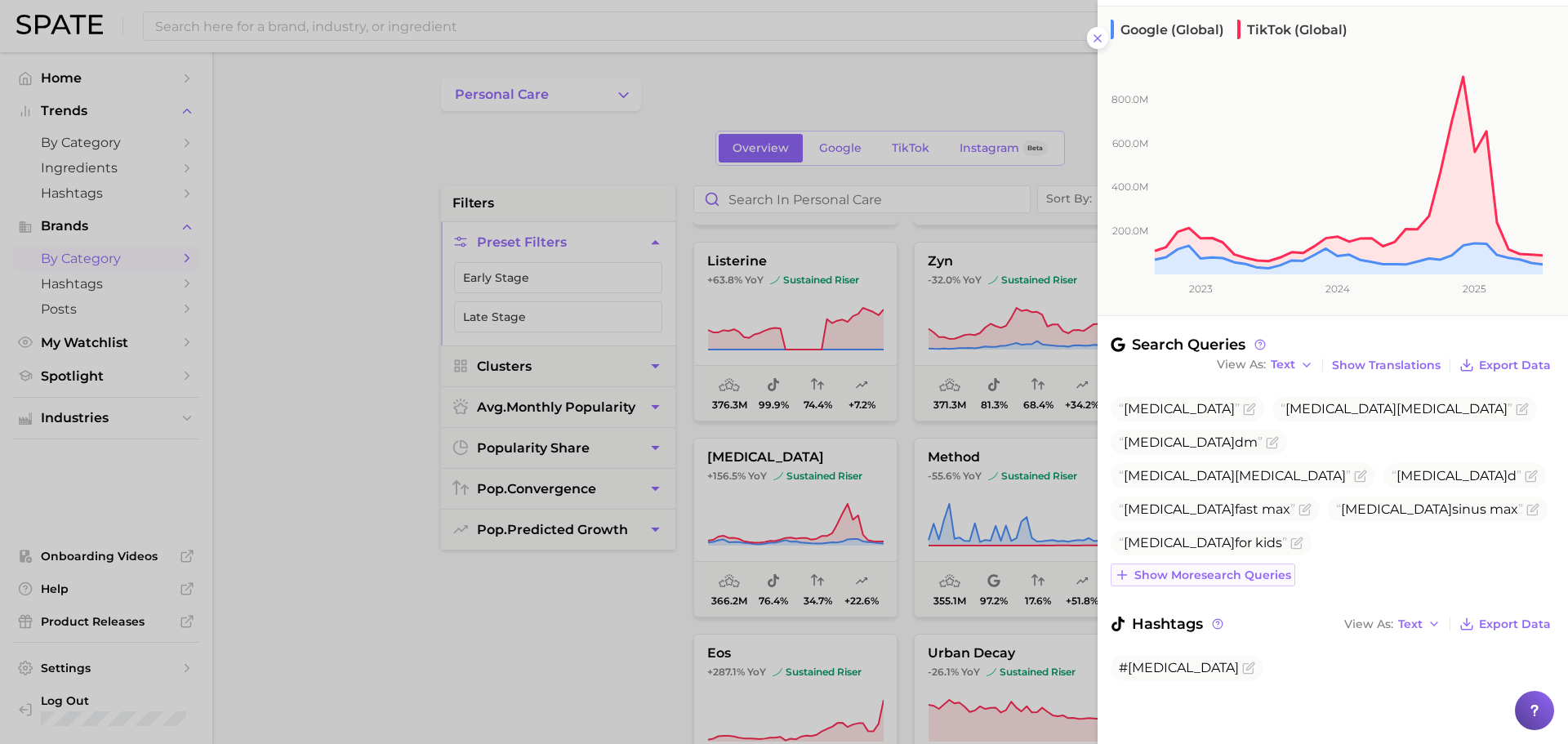
click at [1246, 574] on span "Show more search queries" at bounding box center [1212, 575] width 157 height 14
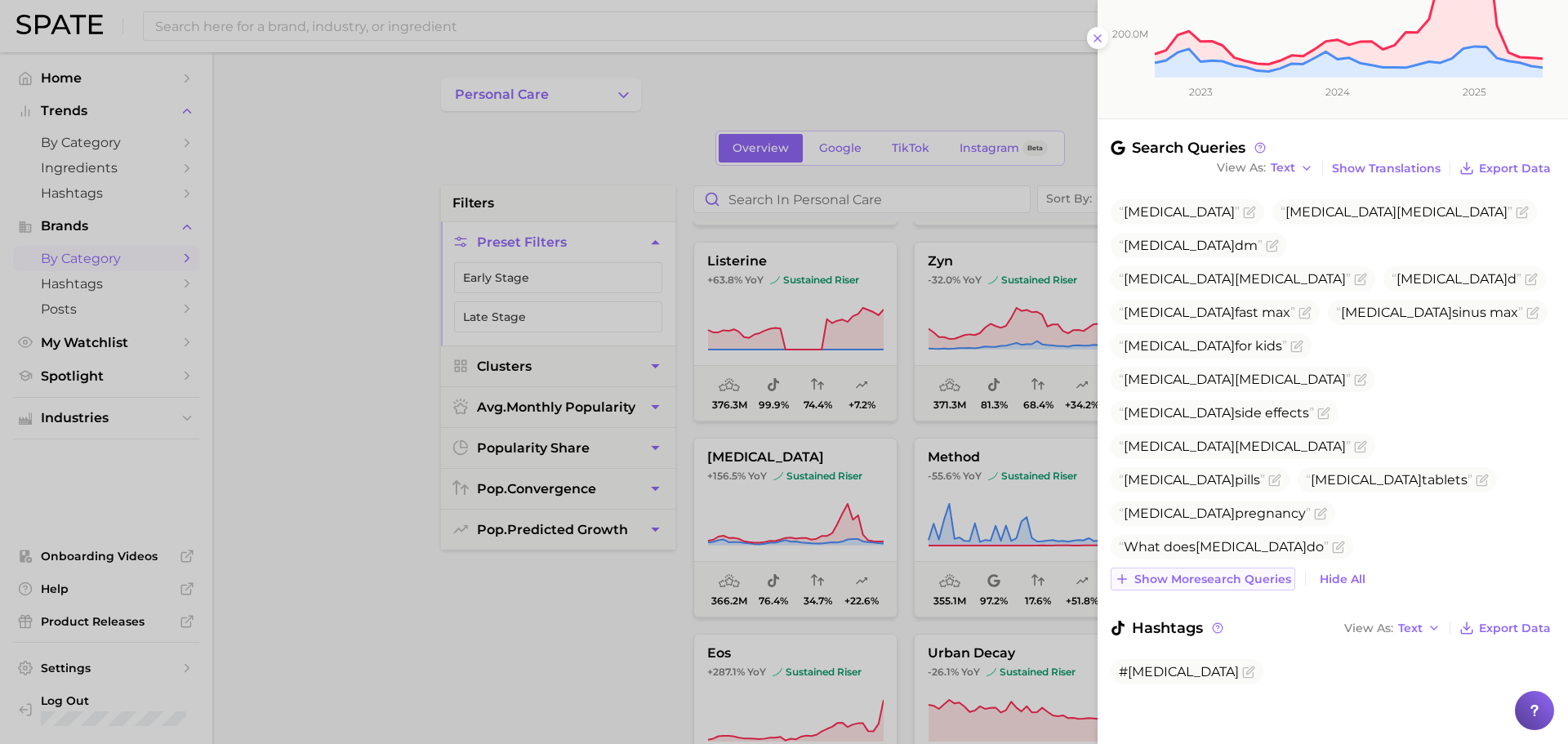
scroll to position [347, 0]
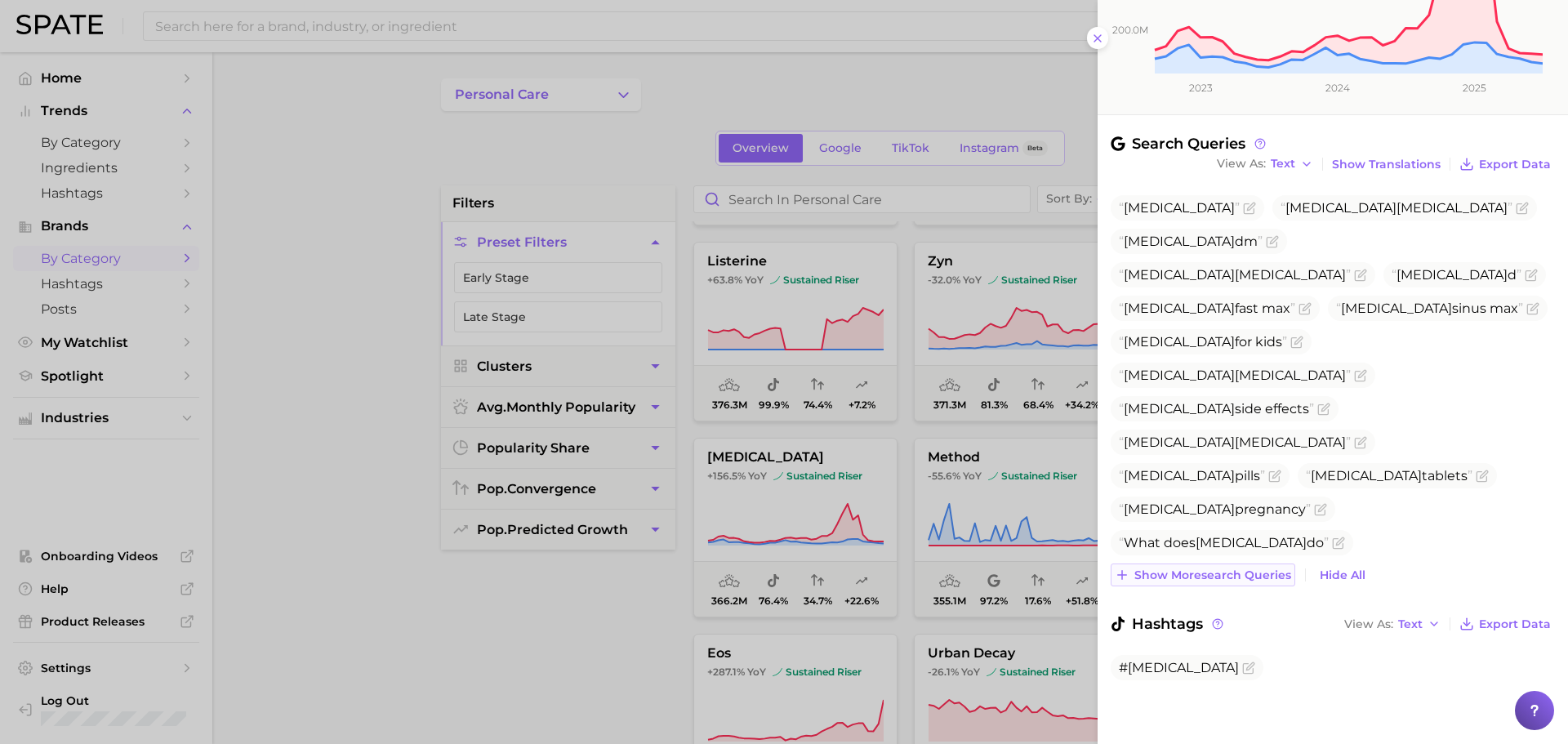
click at [1243, 574] on span "Show more search queries" at bounding box center [1212, 575] width 157 height 14
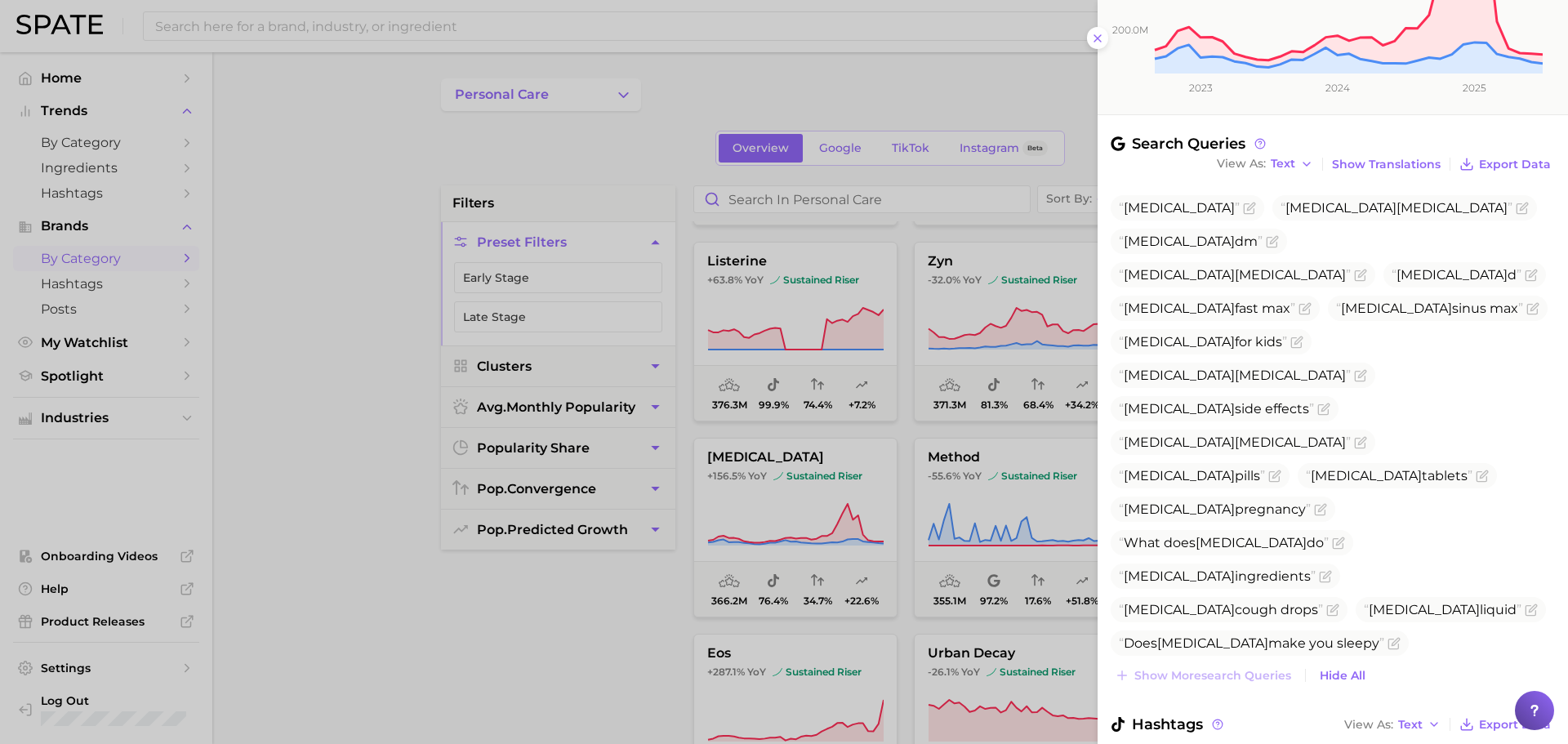
scroll to position [447, 0]
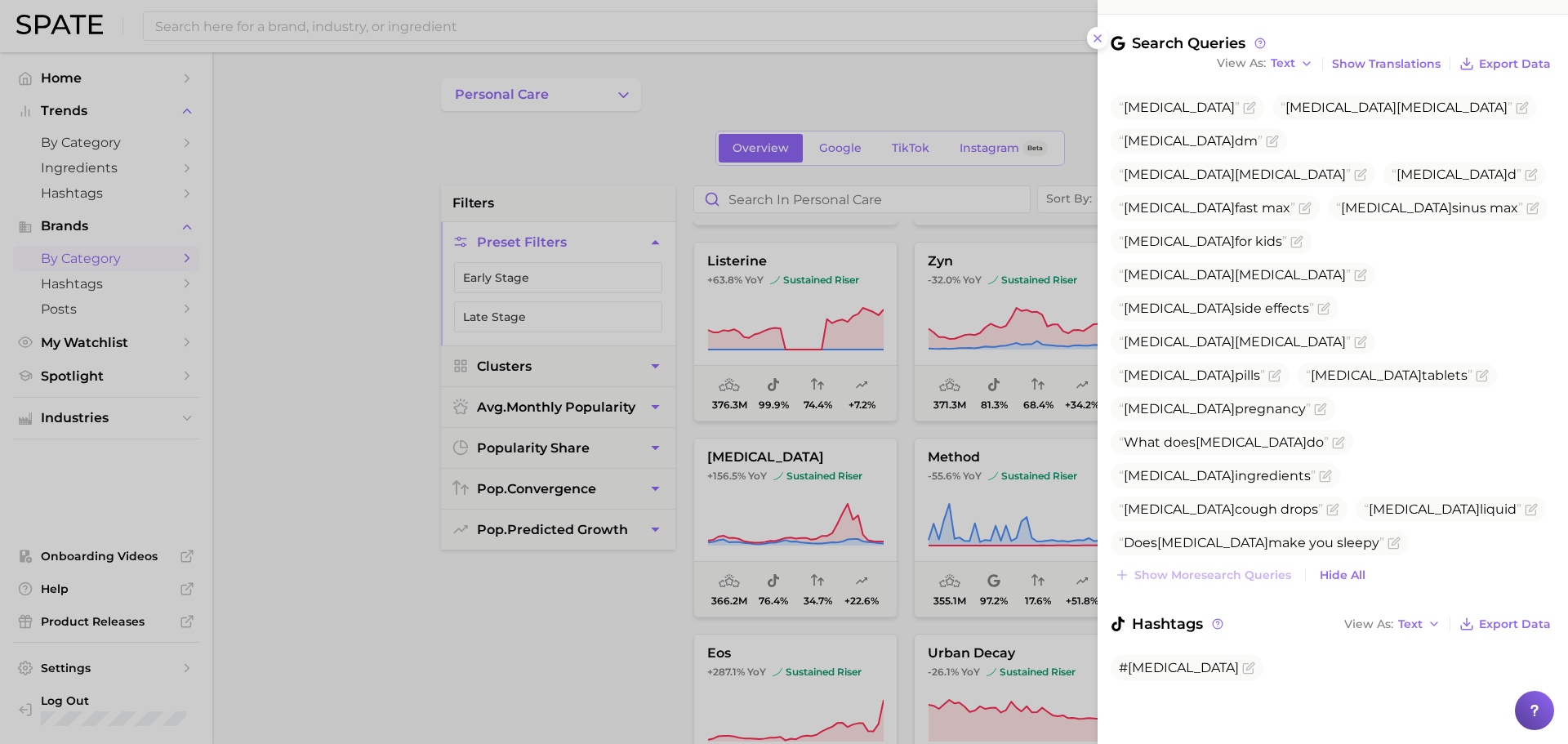
click at [1321, 597] on span "[MEDICAL_DATA] monster" at bounding box center [1216, 609] width 211 height 26
click at [1235, 602] on span "[MEDICAL_DATA]" at bounding box center [1179, 609] width 111 height 15
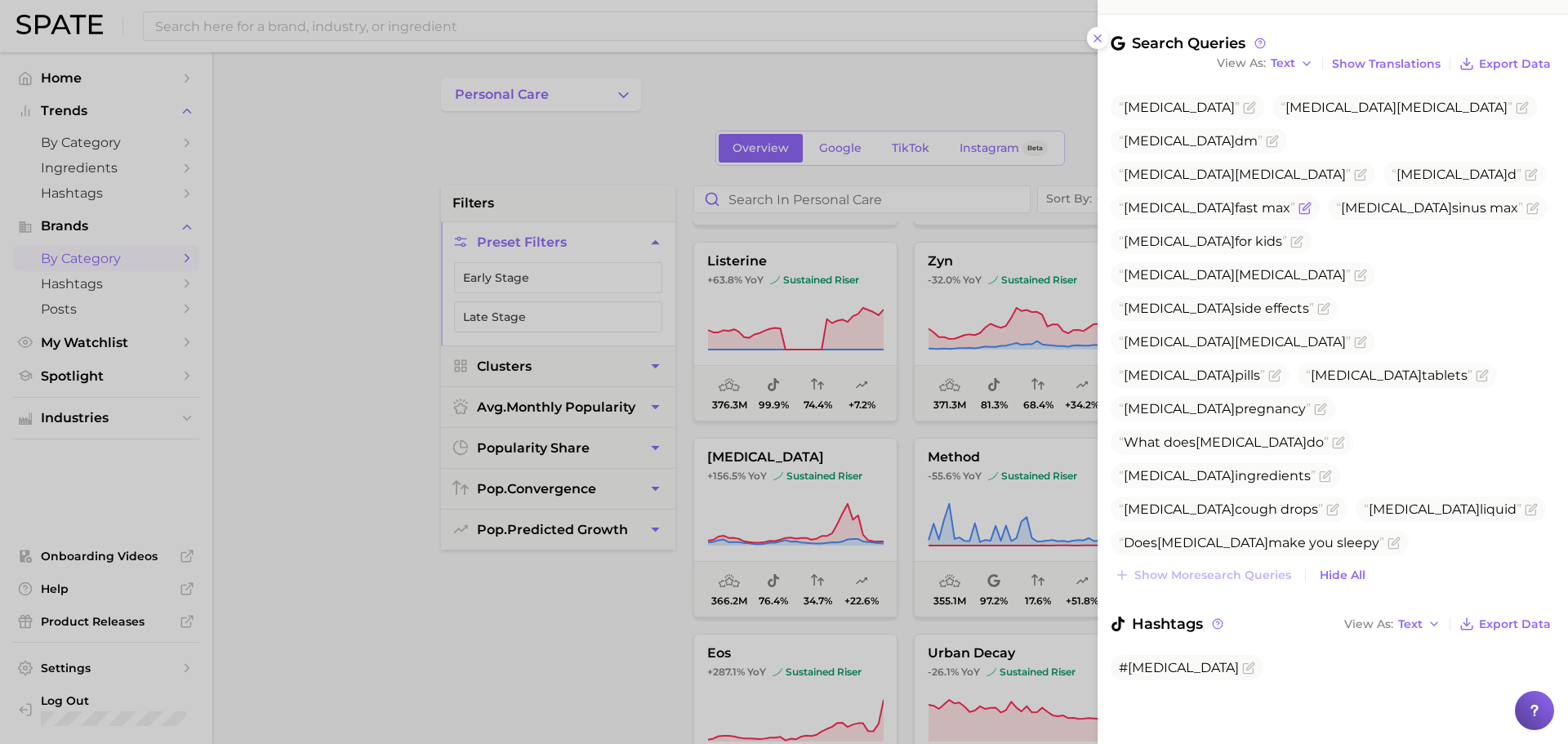
click at [1235, 200] on span "[MEDICAL_DATA]" at bounding box center [1179, 207] width 111 height 15
click at [1348, 107] on span "[MEDICAL_DATA] [MEDICAL_DATA]" at bounding box center [1396, 107] width 231 height 15
click at [1235, 602] on span "[MEDICAL_DATA]" at bounding box center [1179, 609] width 111 height 15
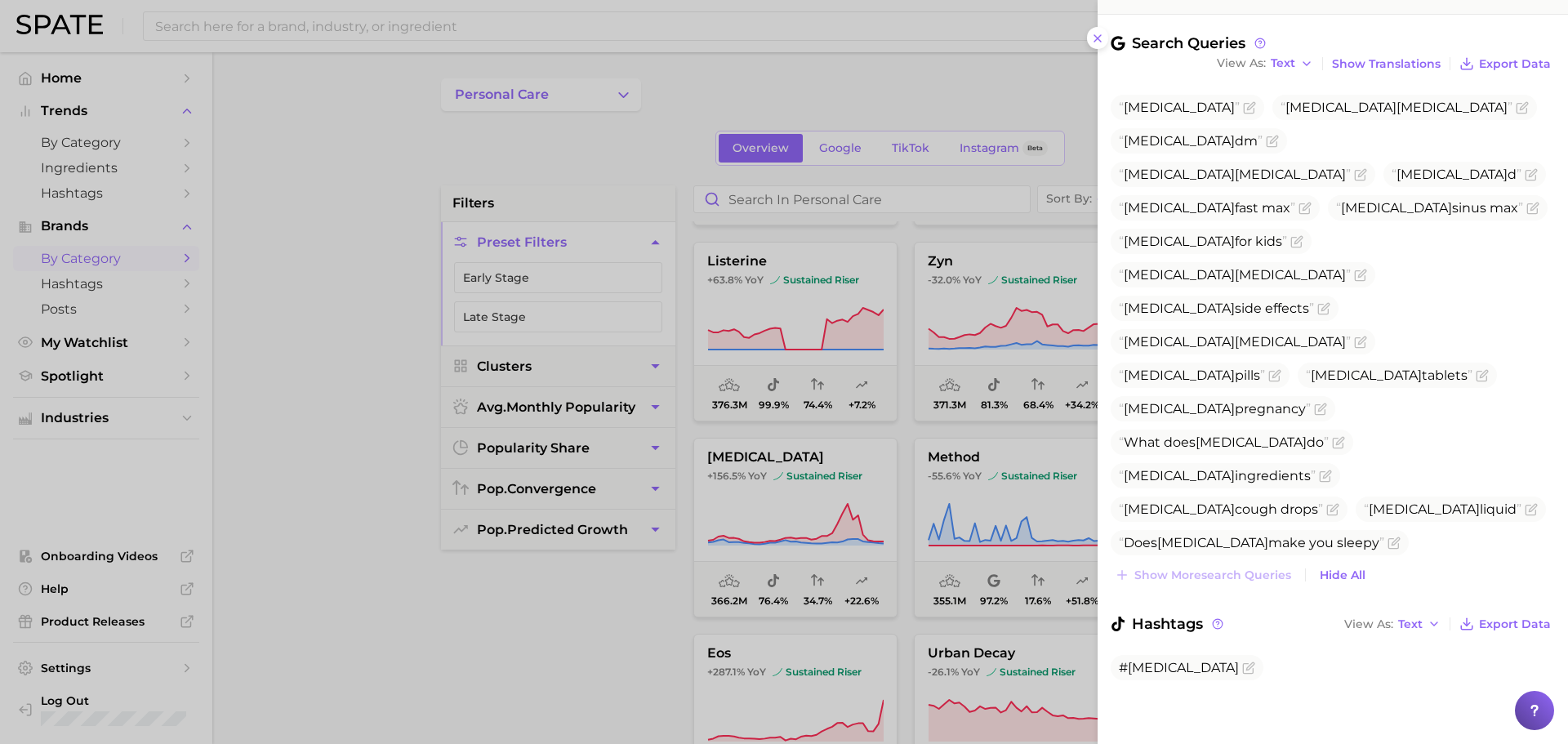
click at [1235, 602] on span "[MEDICAL_DATA]" at bounding box center [1179, 609] width 111 height 15
click at [1311, 605] on icon "Flag as miscategorized or irrelevant" at bounding box center [1305, 609] width 9 height 9
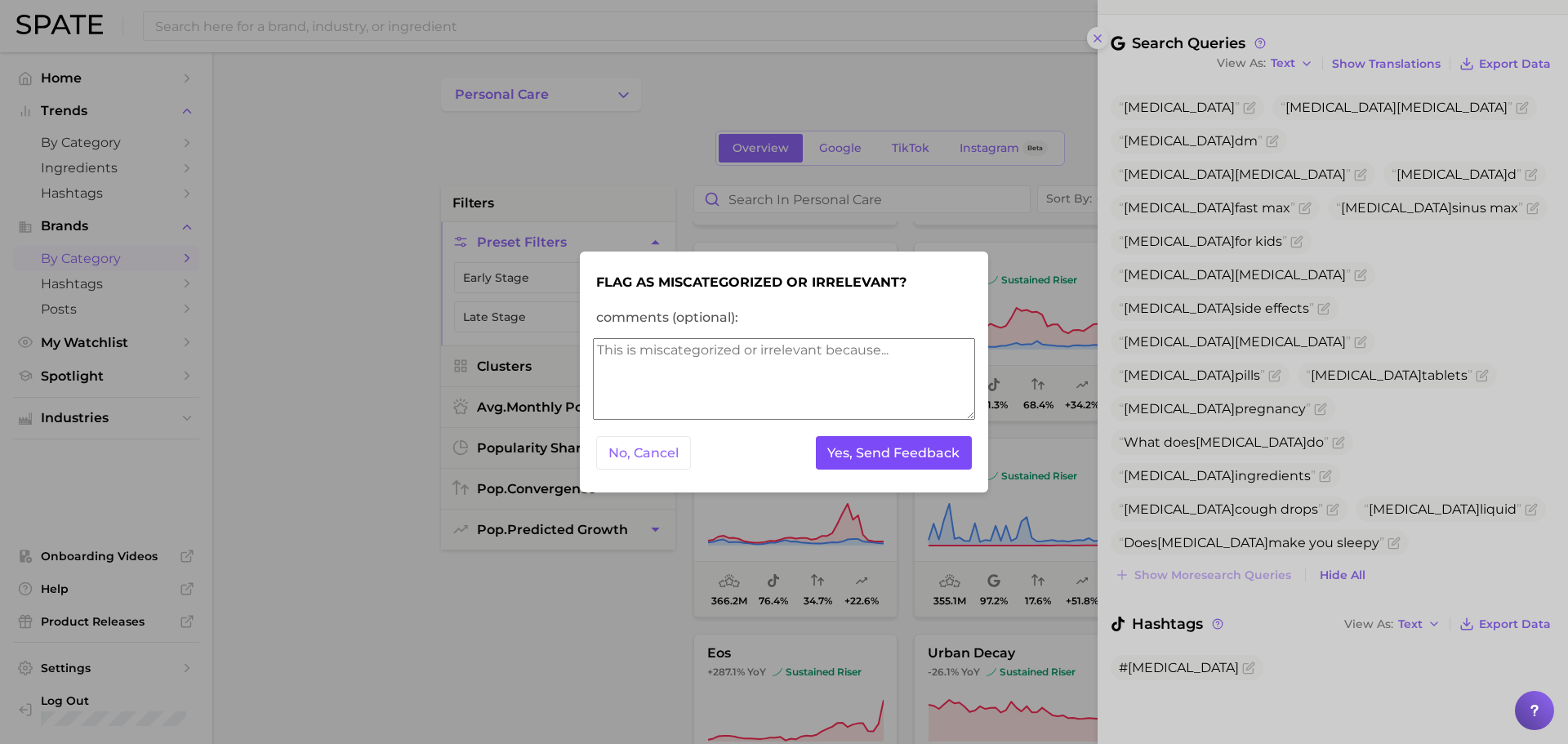
click at [916, 448] on button "Yes, Send Feedback" at bounding box center [893, 453] width 157 height 33
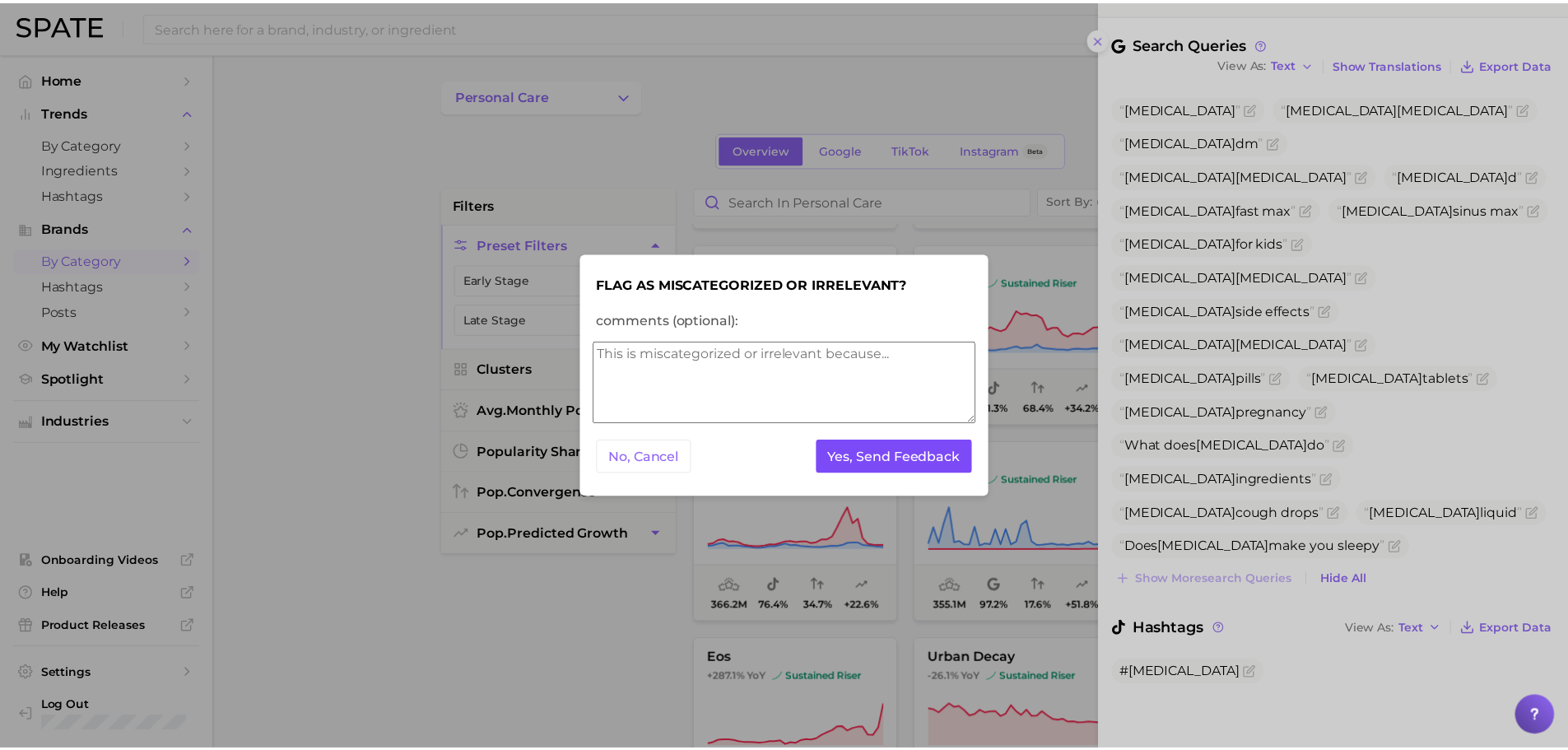
scroll to position [0, 0]
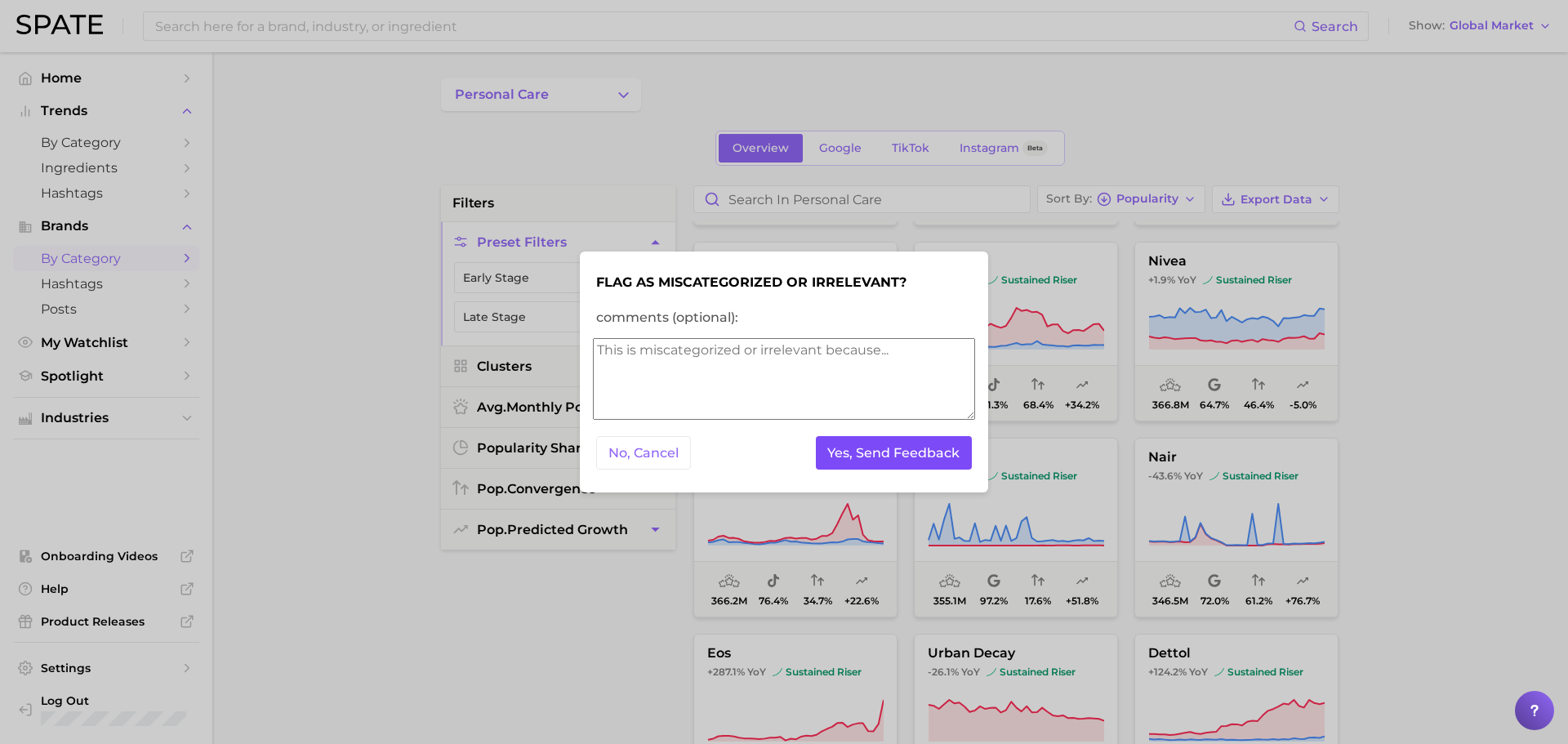
click at [916, 448] on button "Yes, Send Feedback" at bounding box center [893, 453] width 157 height 33
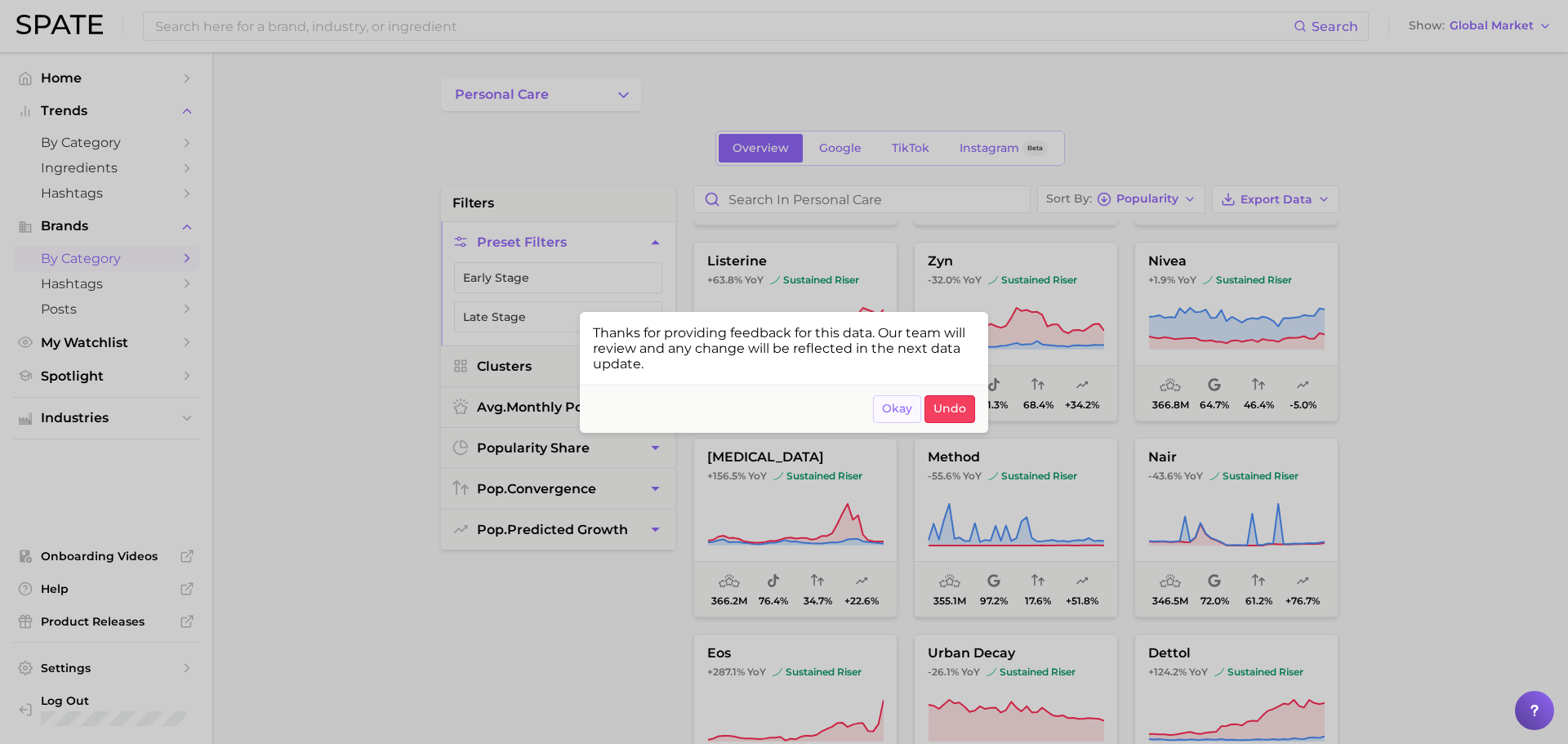
click at [901, 407] on span "Okay" at bounding box center [897, 409] width 30 height 14
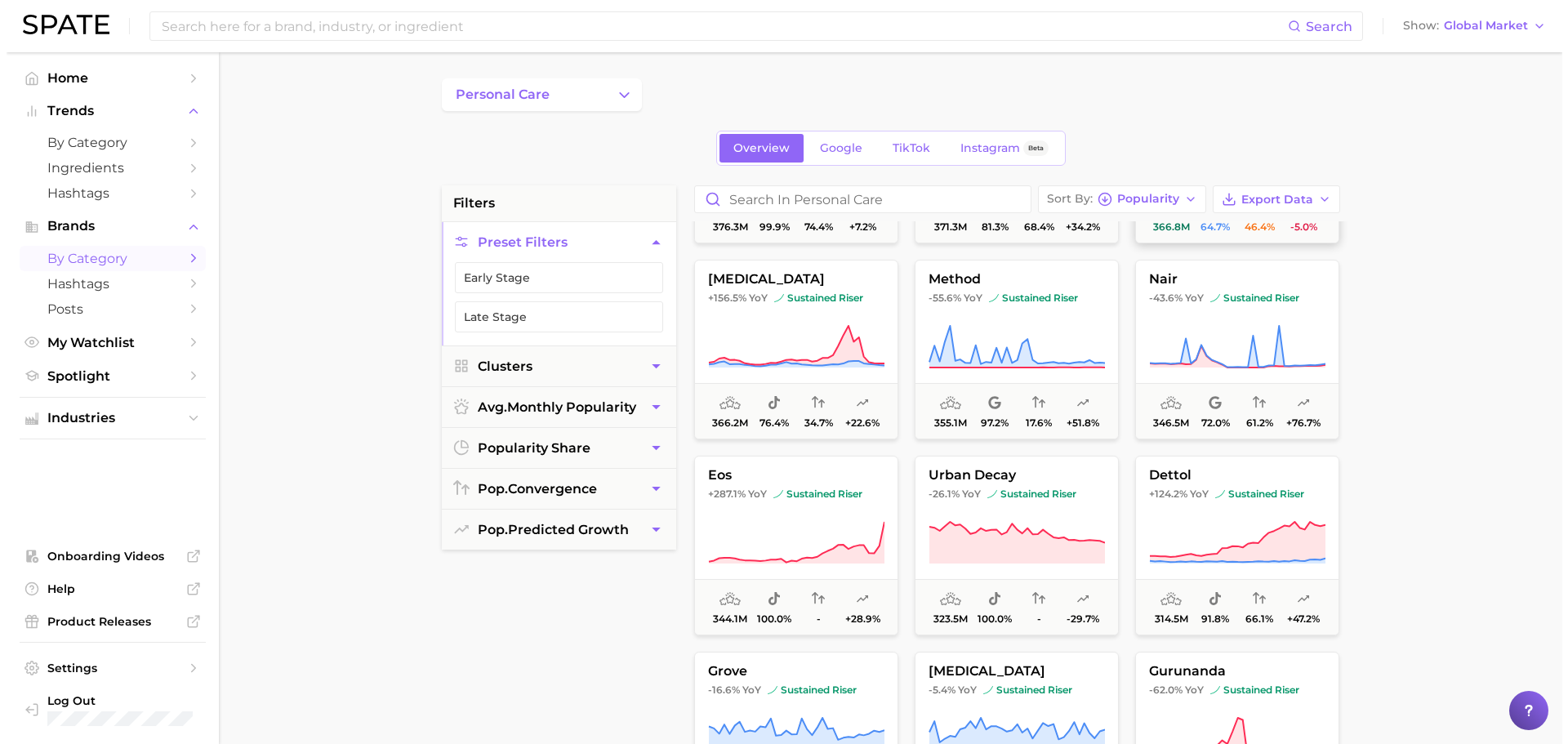
scroll to position [1338, 0]
click at [771, 373] on button "[MEDICAL_DATA] +156.5% YoY sustained riser 366.2m 76.4% 34.7% +22.6%" at bounding box center [790, 349] width 204 height 180
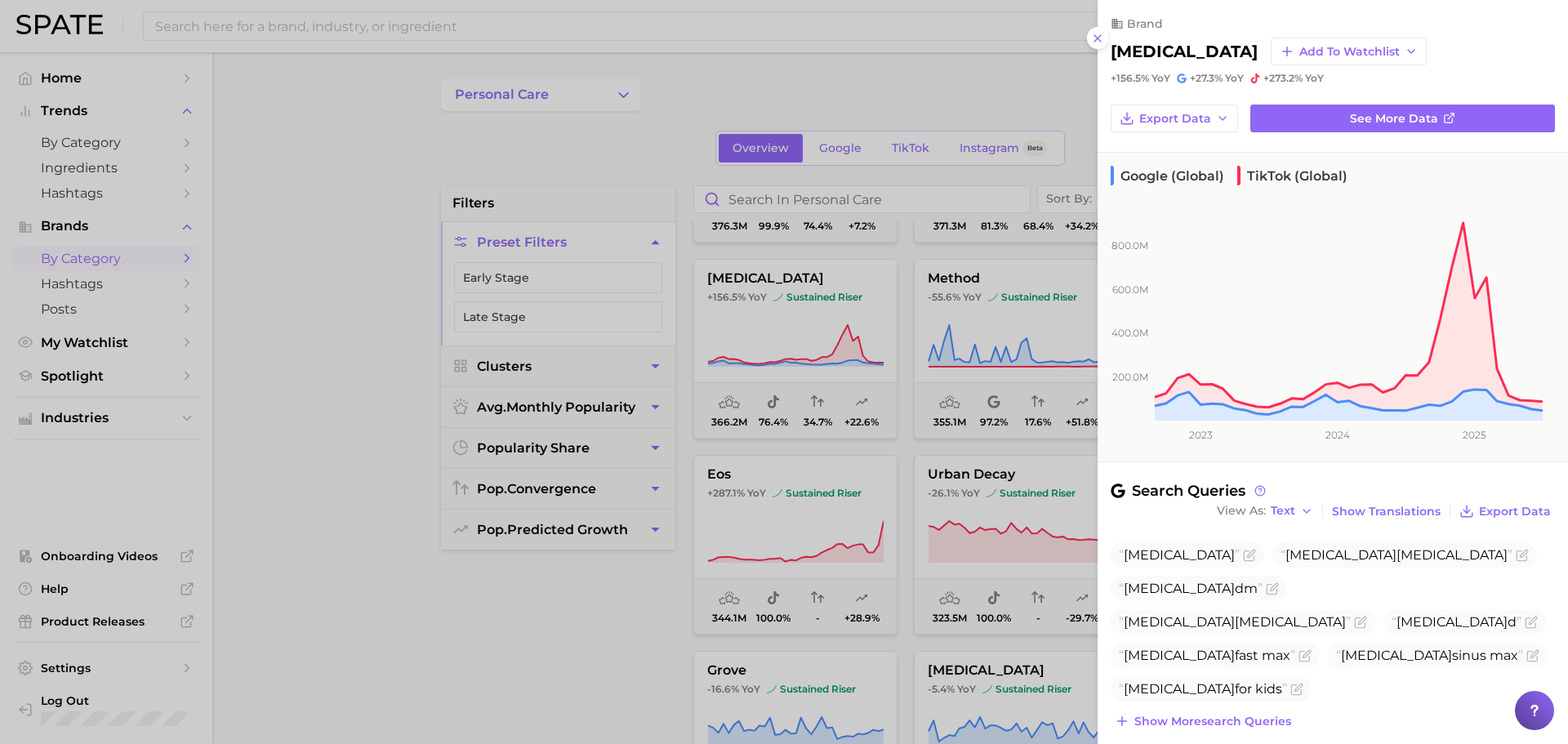
scroll to position [146, 0]
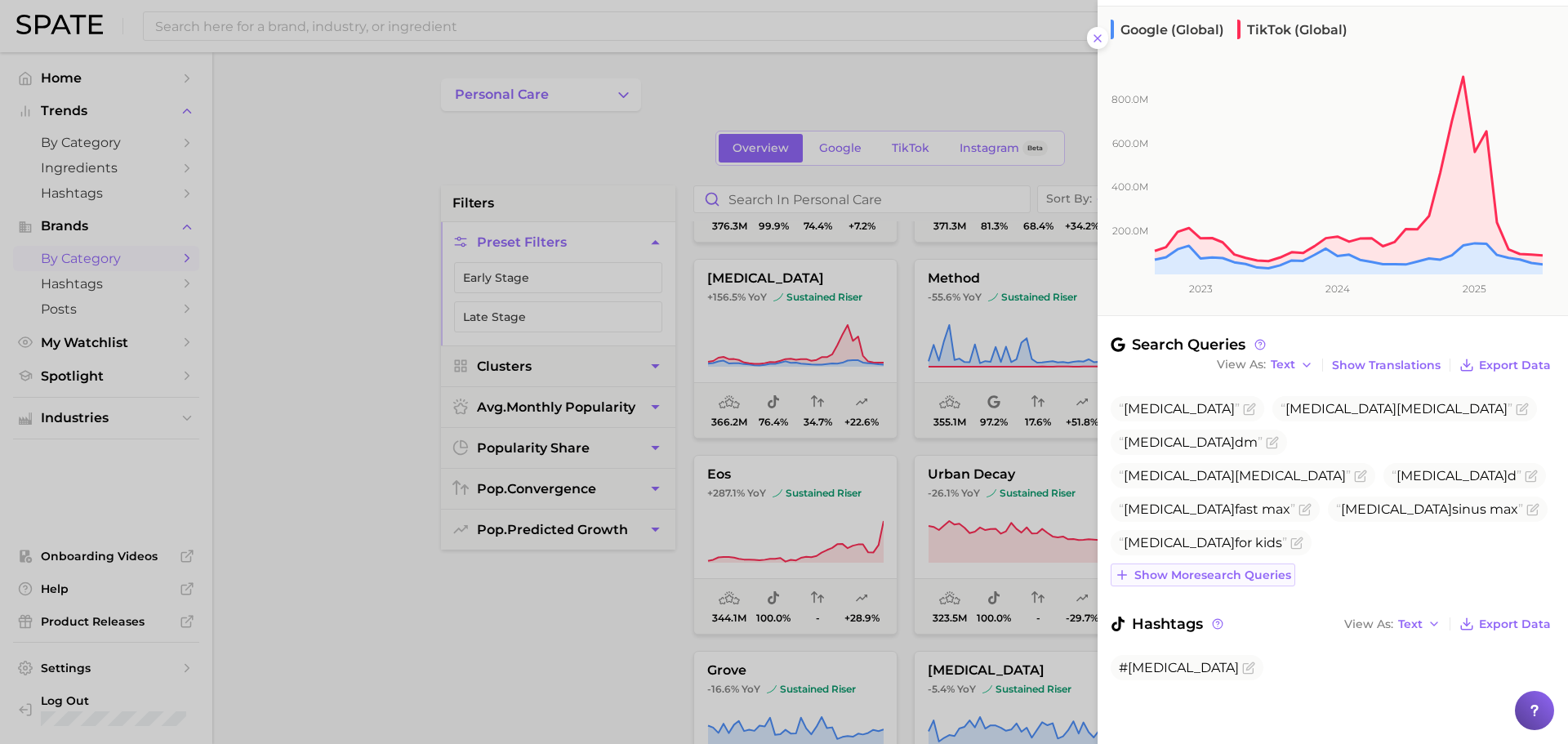
click at [1241, 579] on span "Show more search queries" at bounding box center [1212, 575] width 157 height 14
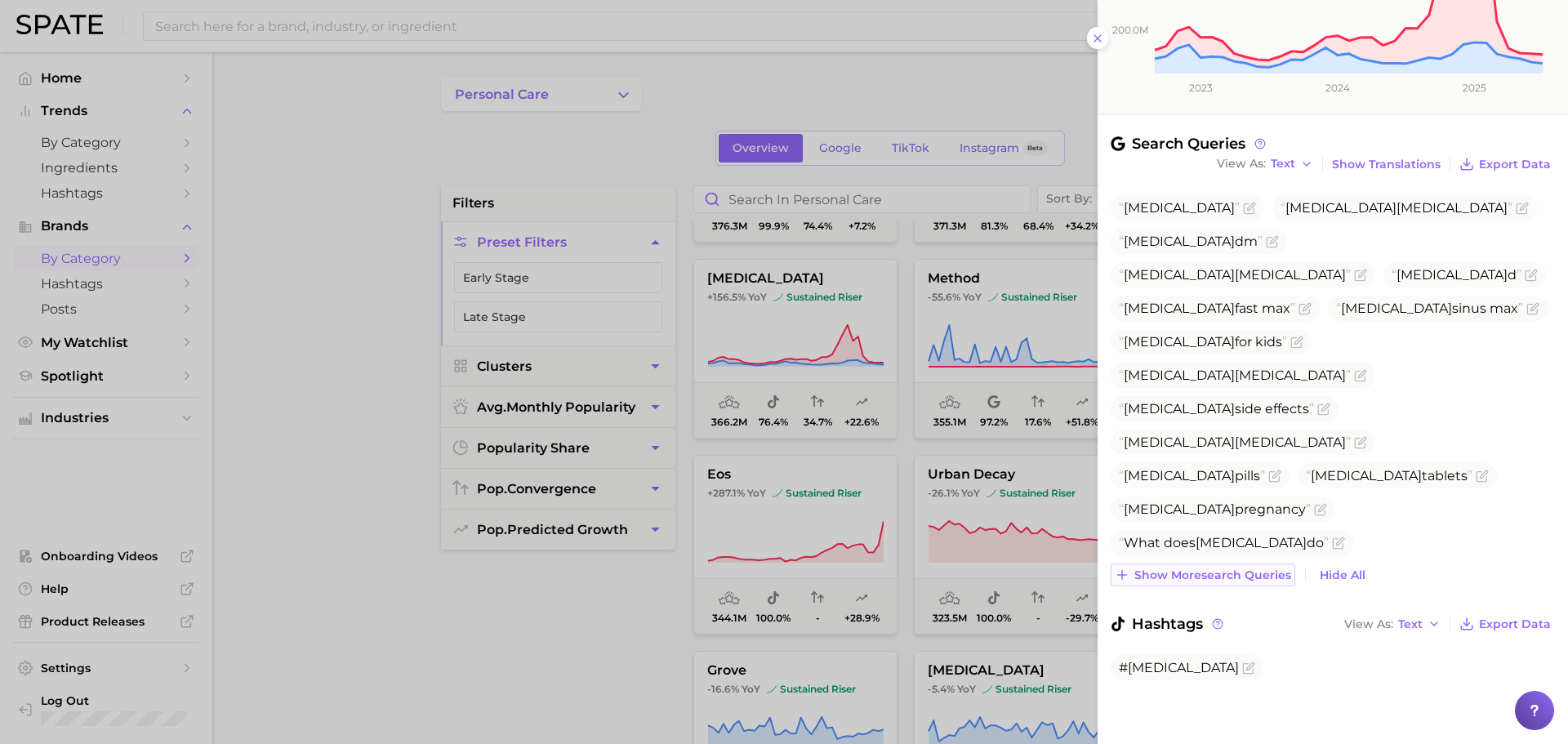
click at [1232, 574] on span "Show more search queries" at bounding box center [1212, 575] width 157 height 14
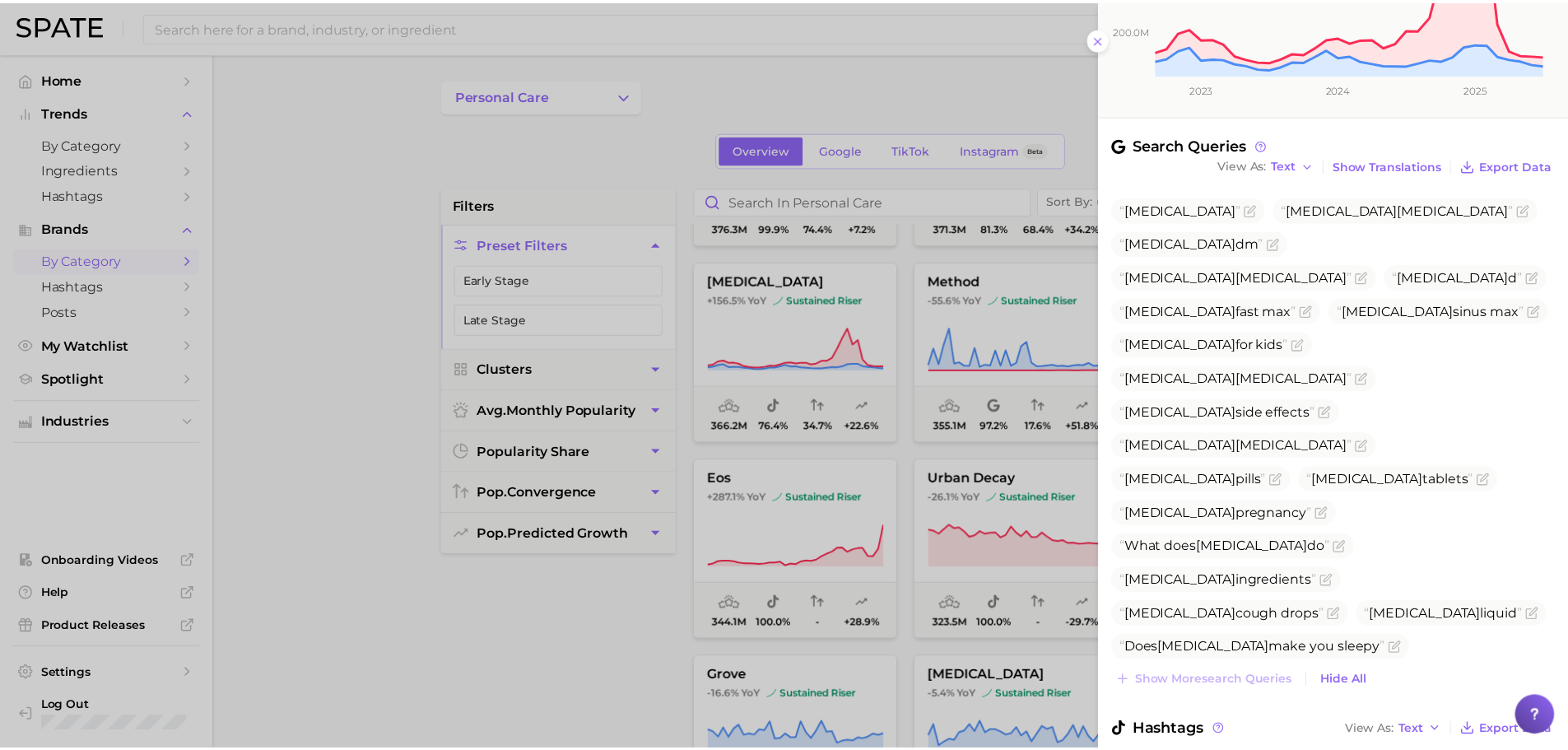
scroll to position [451, 0]
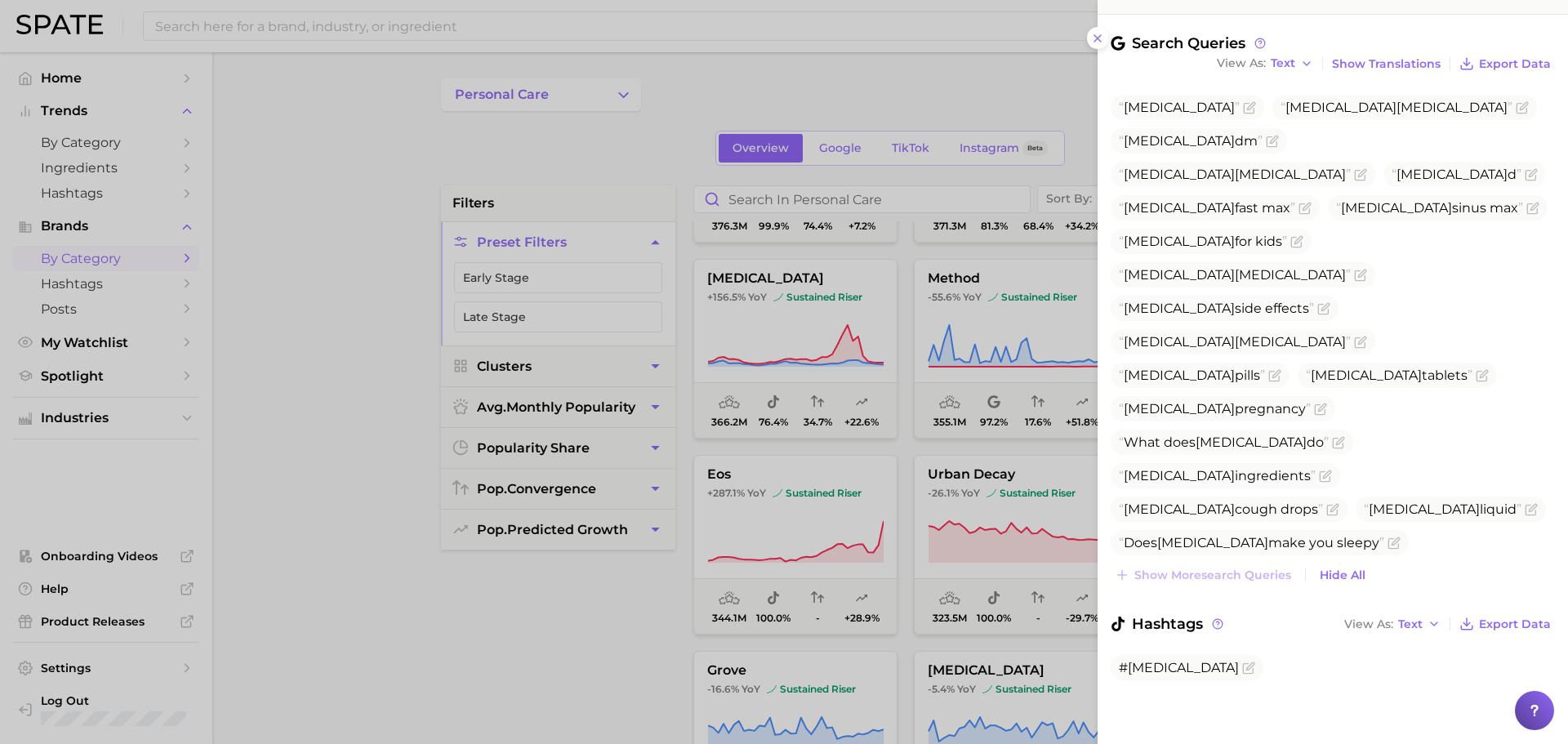
click at [784, 438] on div at bounding box center [784, 372] width 1568 height 744
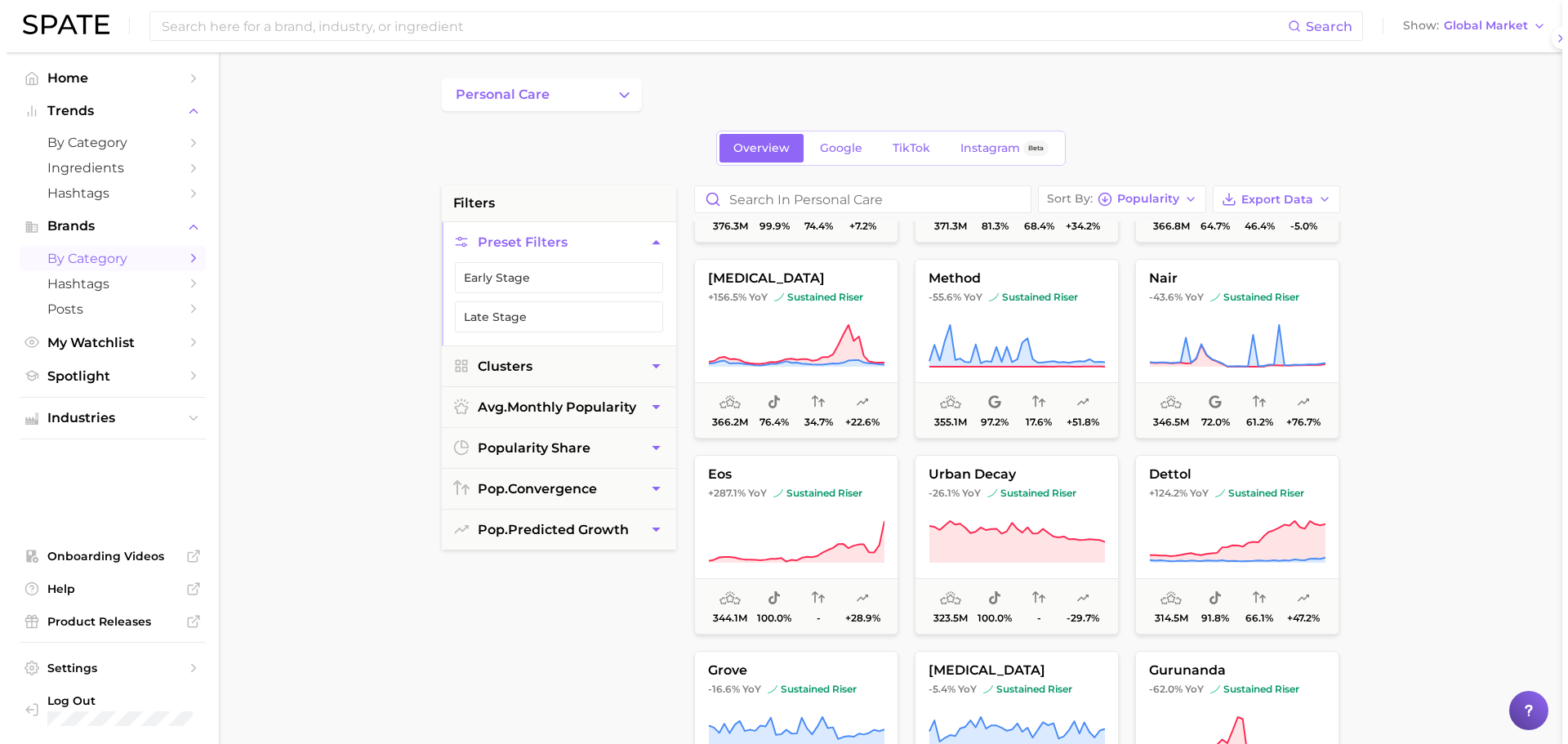
scroll to position [0, 0]
click at [1004, 373] on button "method -55.6% YoY sustained riser 355.1m 97.2% 17.6% +51.8%" at bounding box center [1010, 349] width 204 height 180
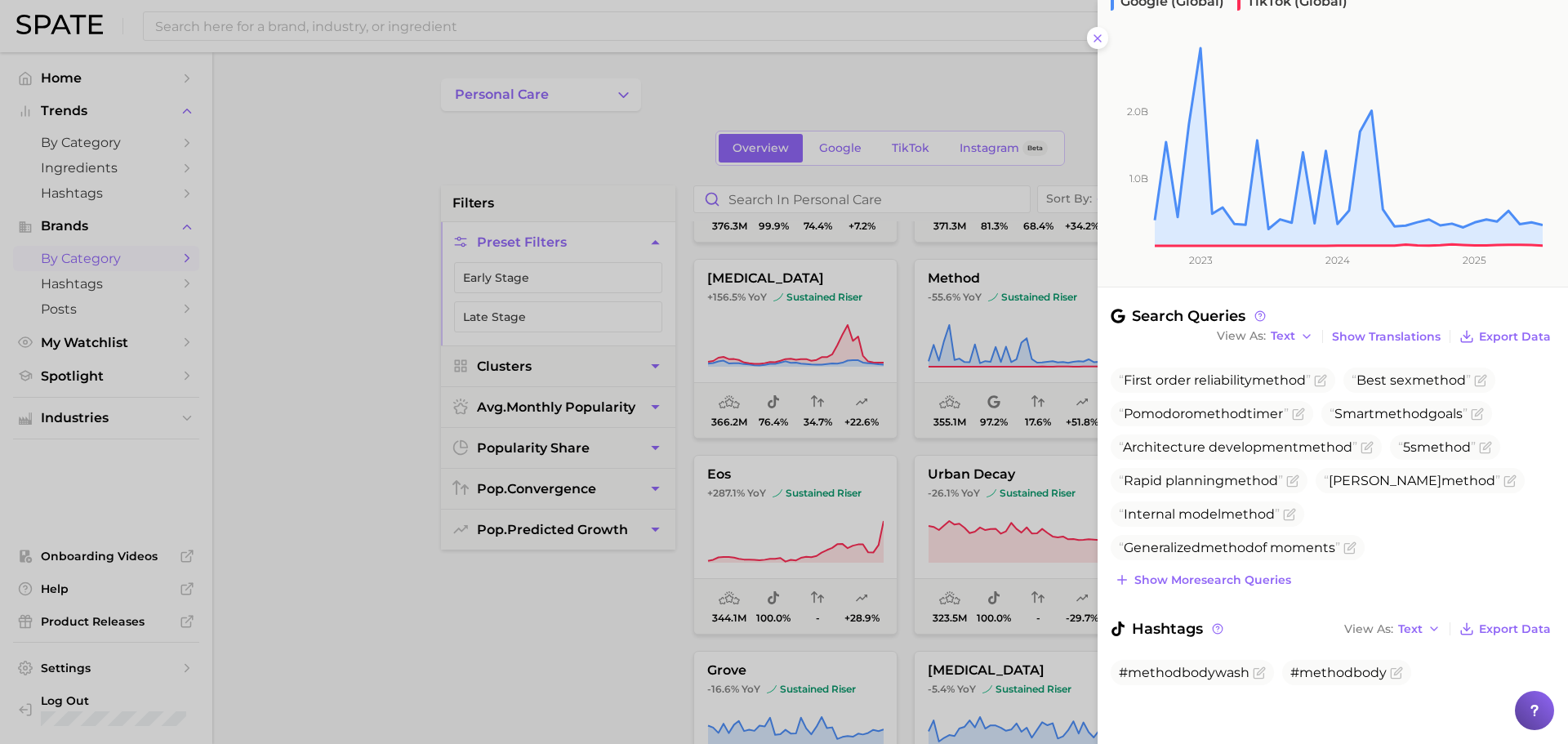
scroll to position [180, 0]
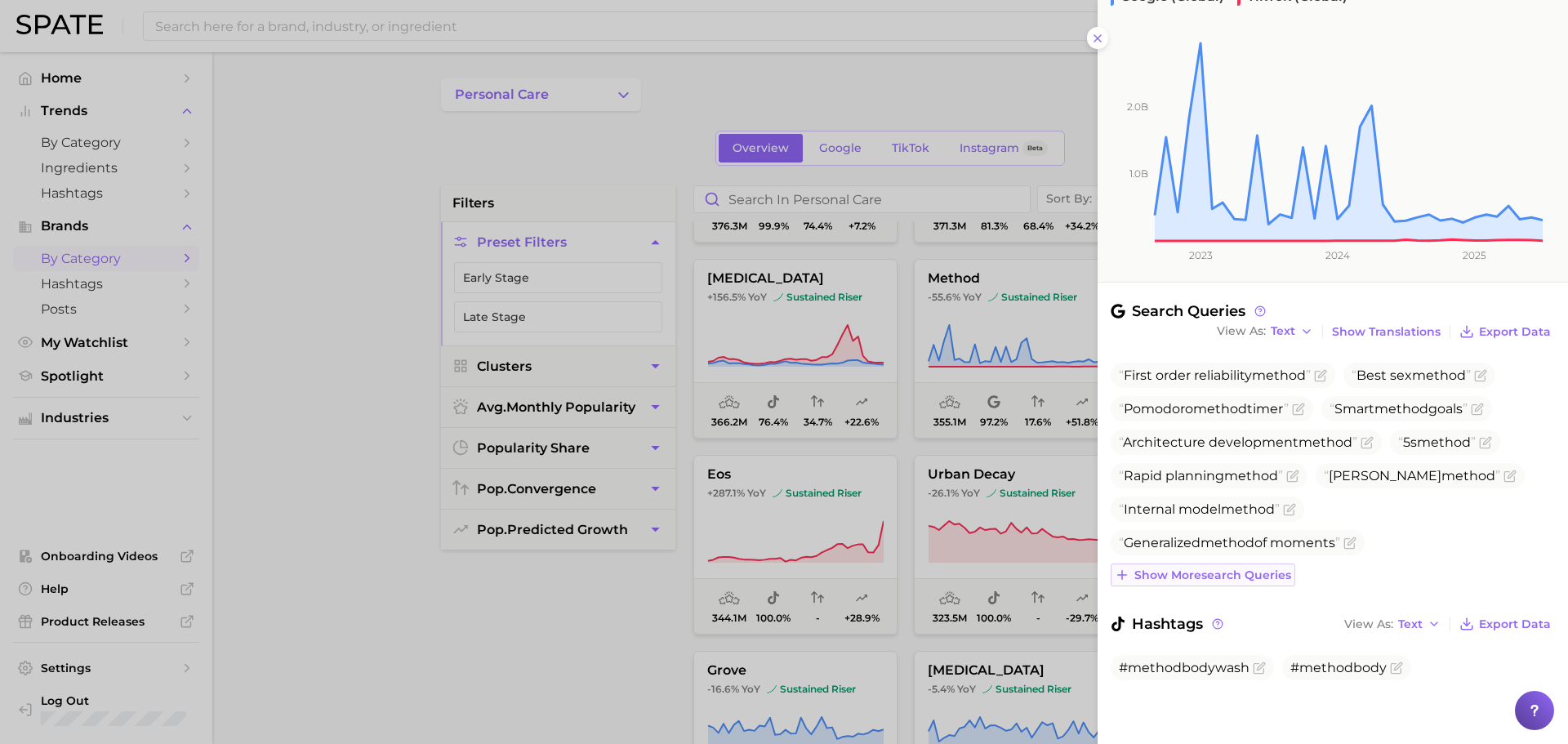
click at [1229, 570] on span "Show more search queries" at bounding box center [1212, 575] width 157 height 14
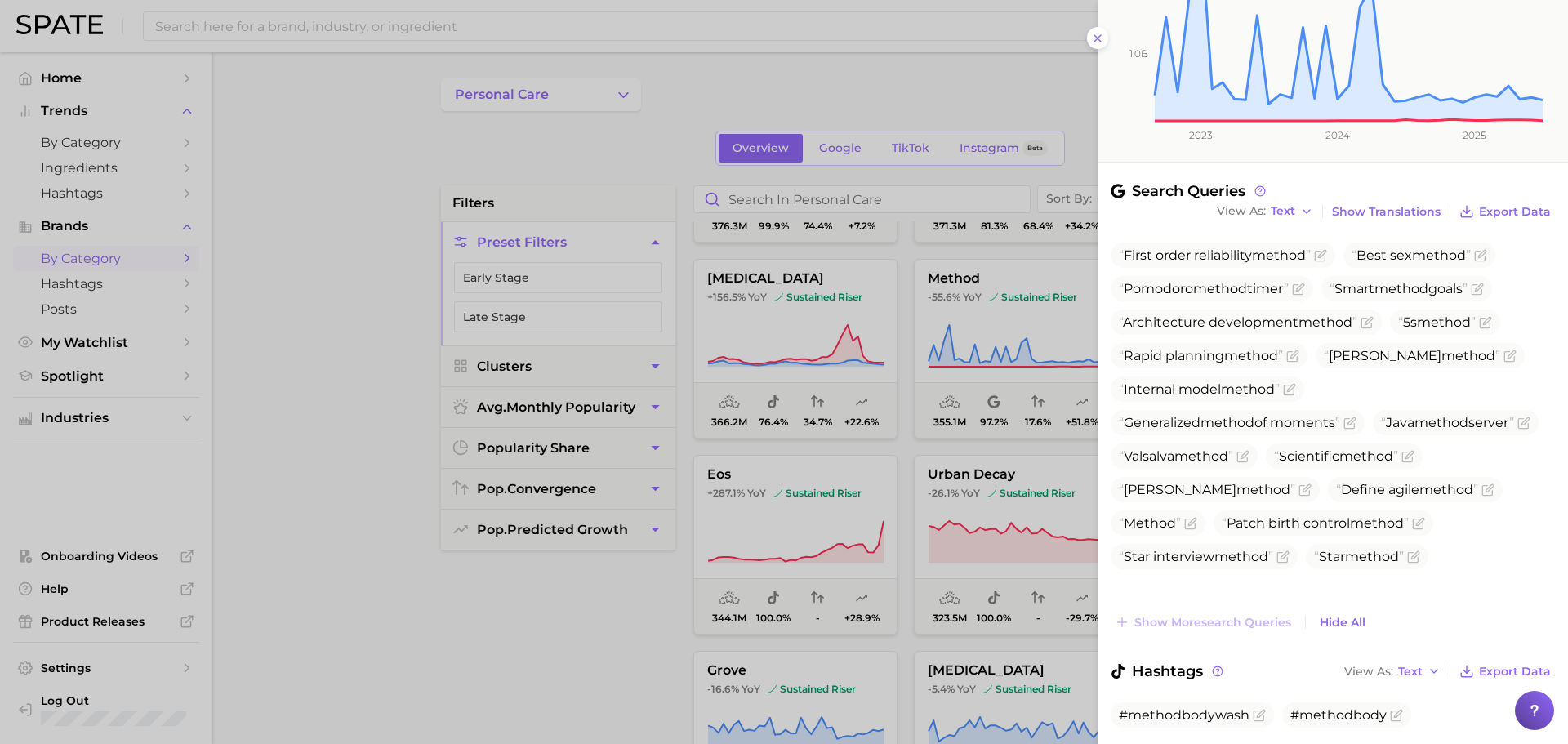
scroll to position [0, 0]
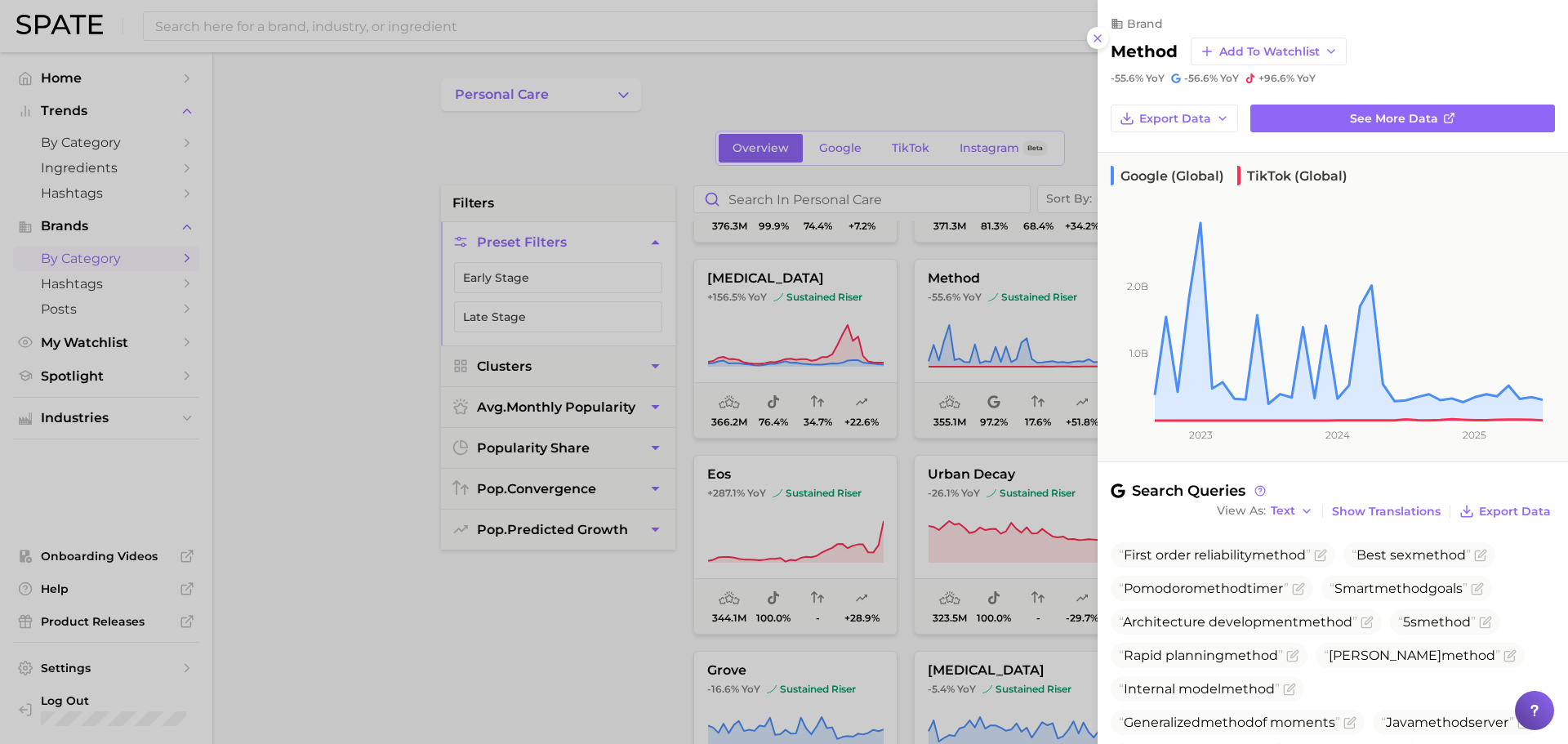
click at [1134, 52] on h2 "method" at bounding box center [1144, 51] width 67 height 20
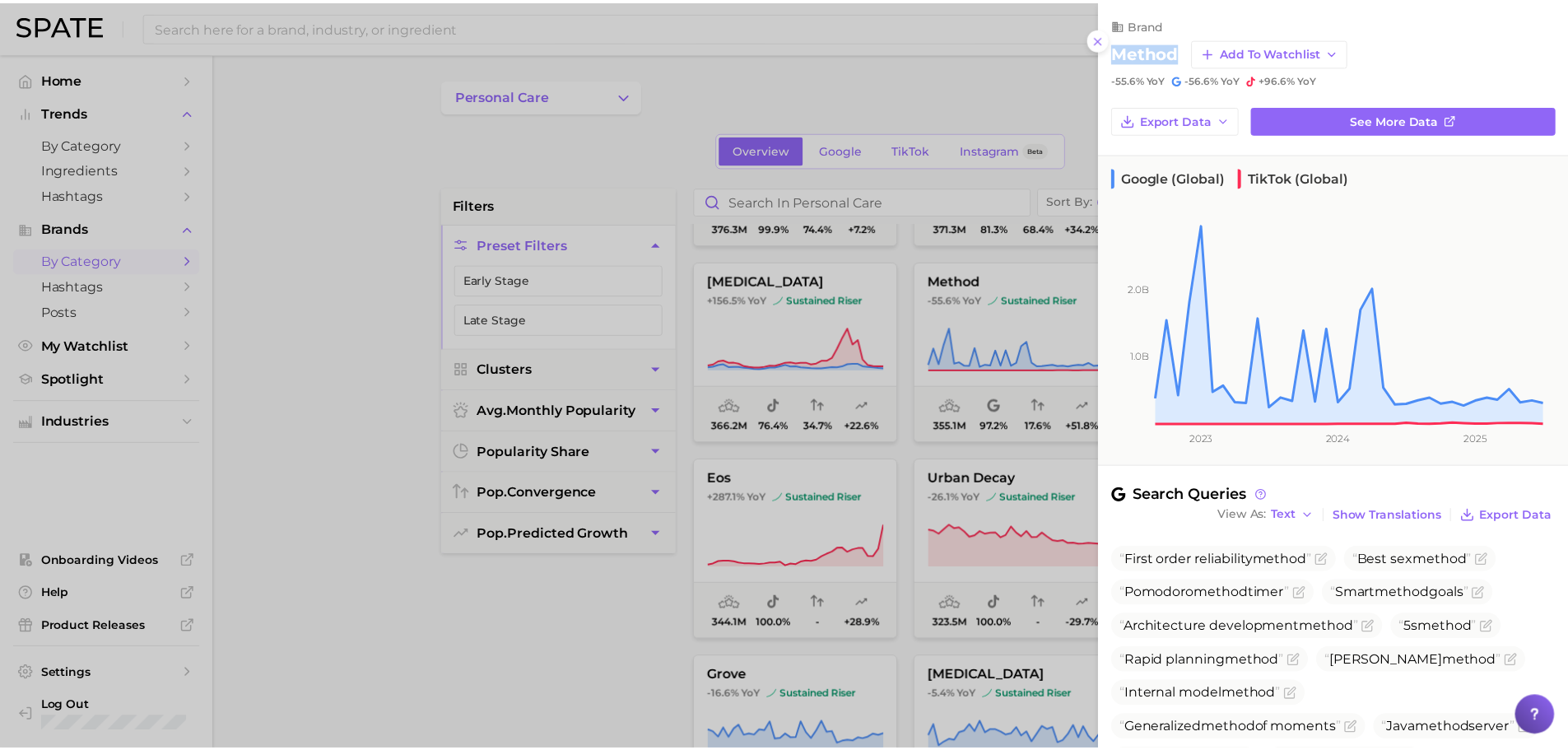
scroll to position [350, 0]
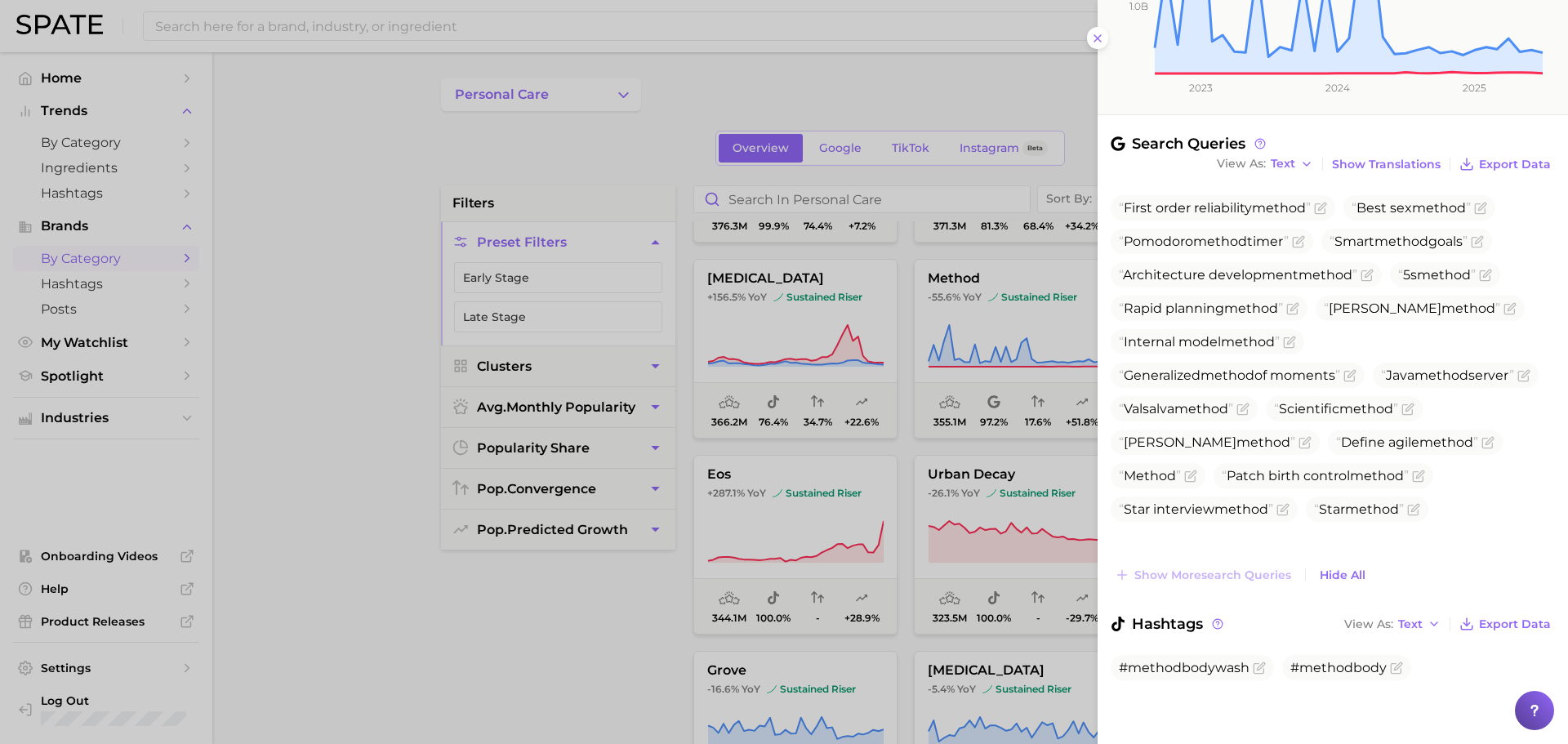
click at [814, 497] on div at bounding box center [784, 372] width 1568 height 744
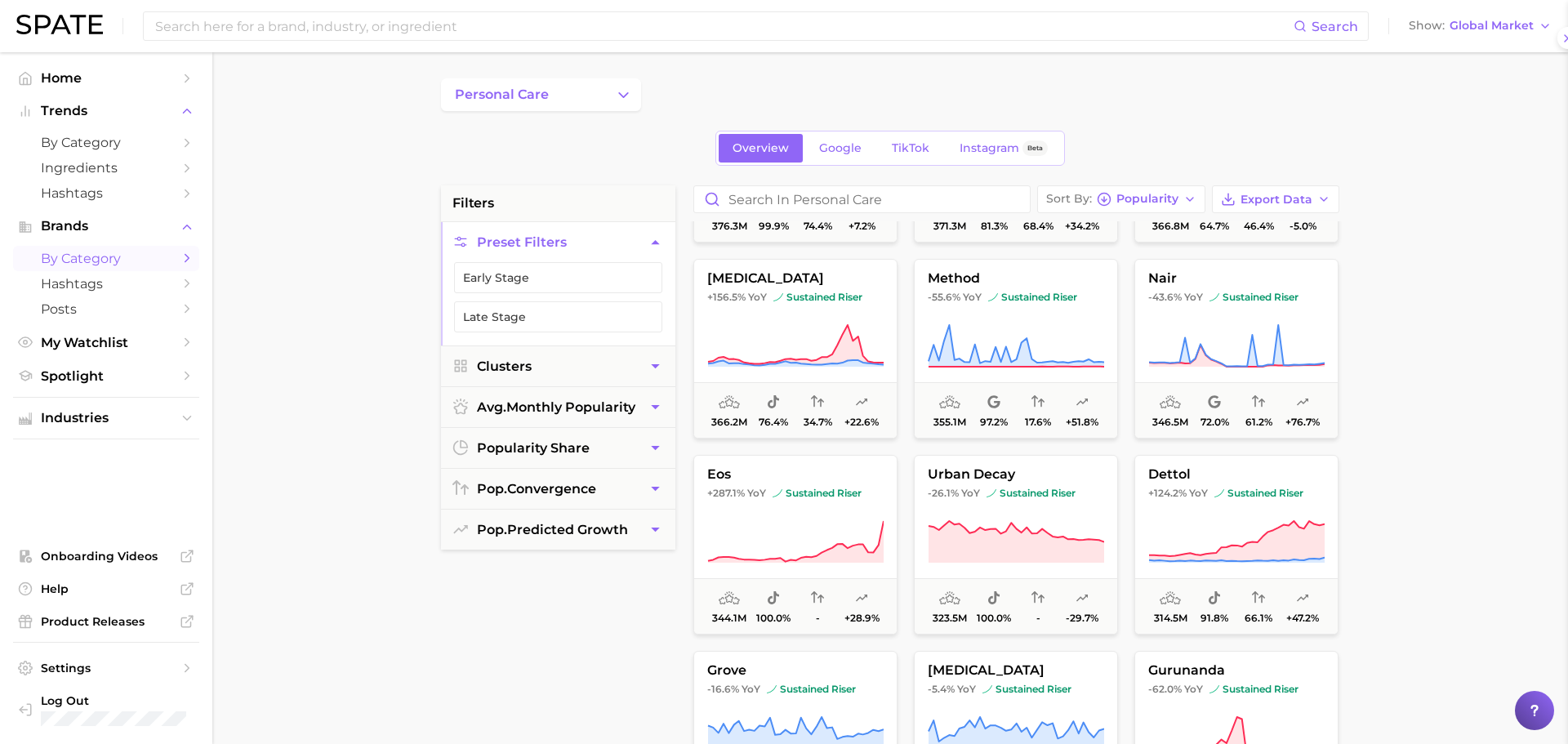
scroll to position [0, 0]
click at [1206, 315] on button "nair -43.6% YoY sustained riser 346.5m 72.0% 61.2% +76.7%" at bounding box center [1230, 349] width 204 height 180
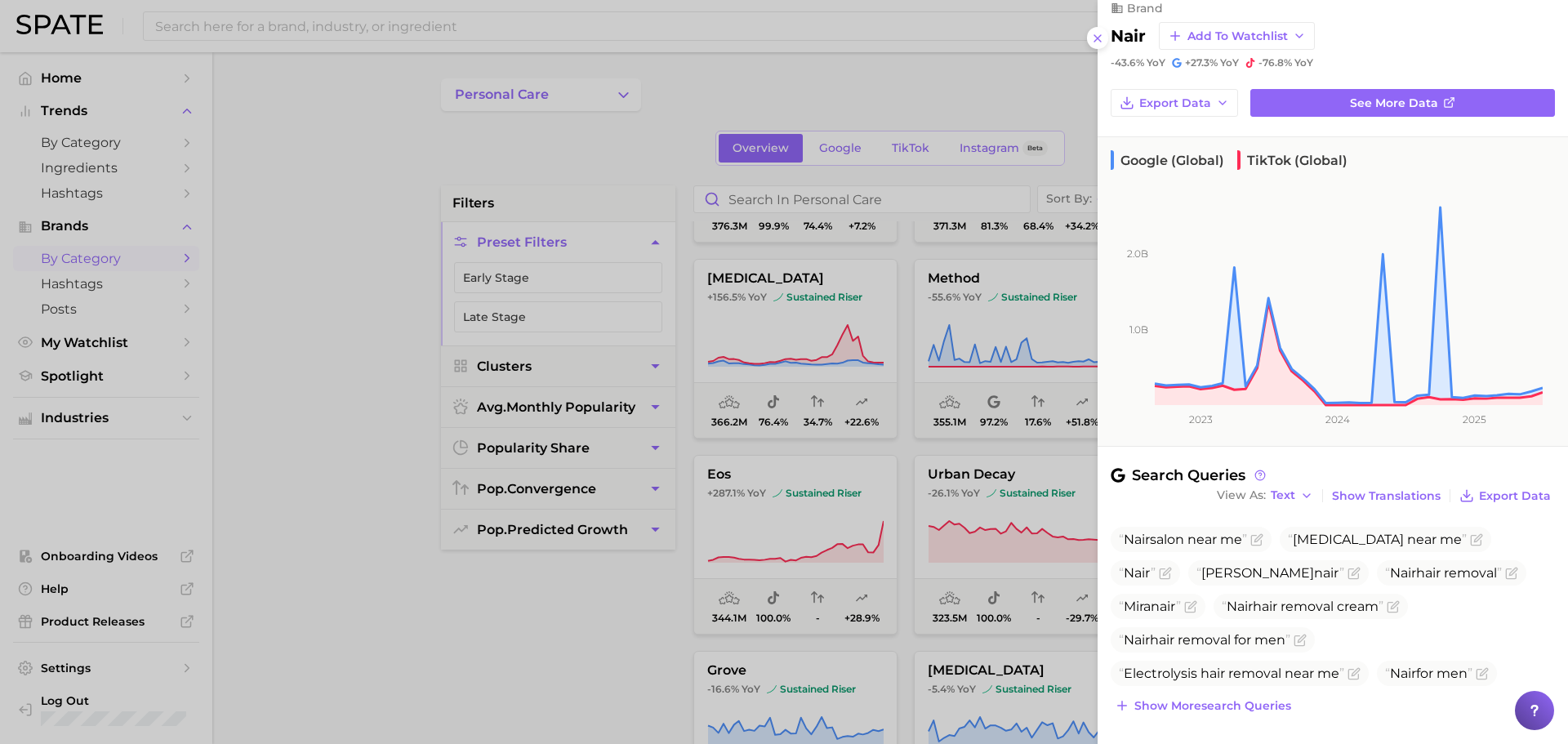
scroll to position [35, 0]
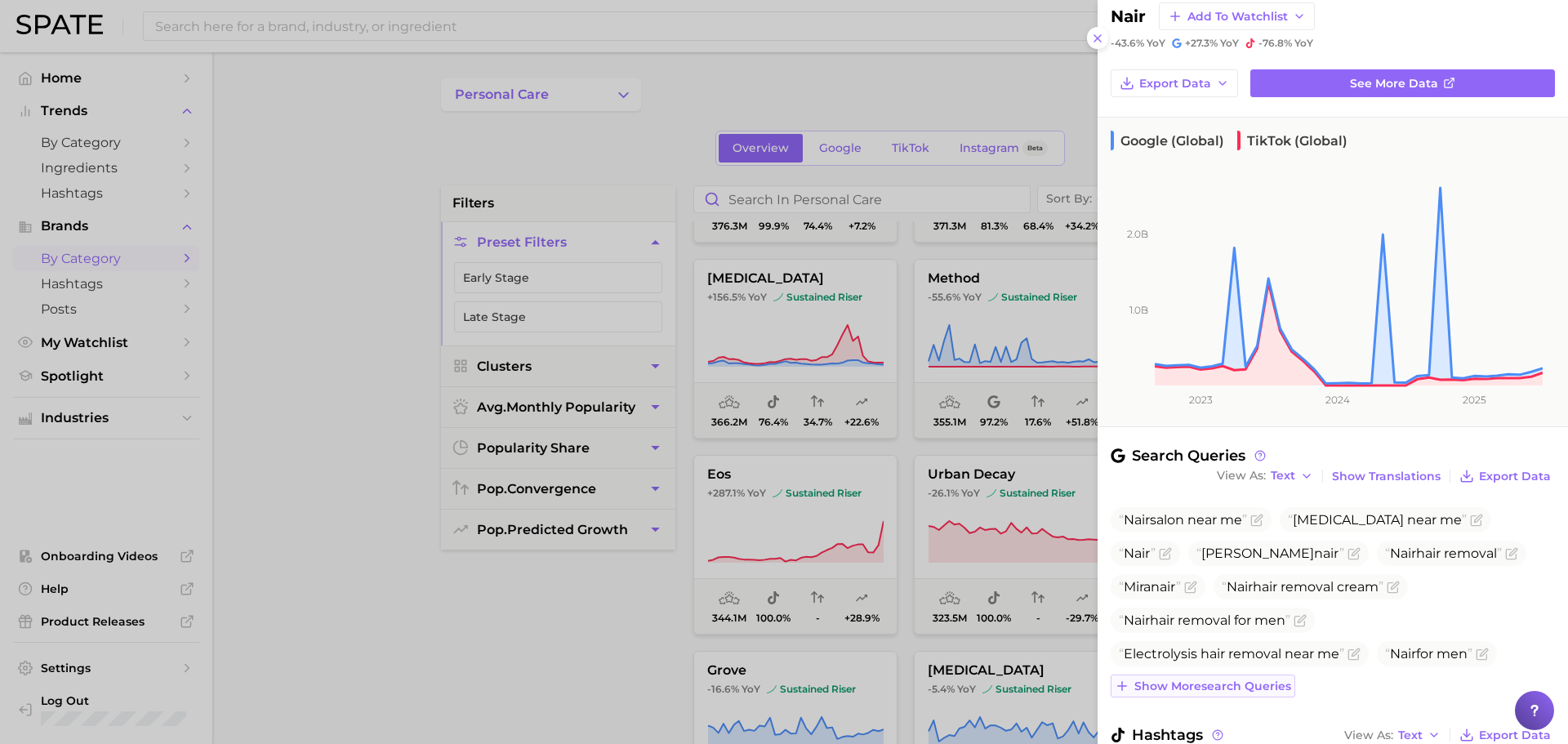
click at [1235, 677] on button "Show more search queries" at bounding box center [1202, 686] width 184 height 23
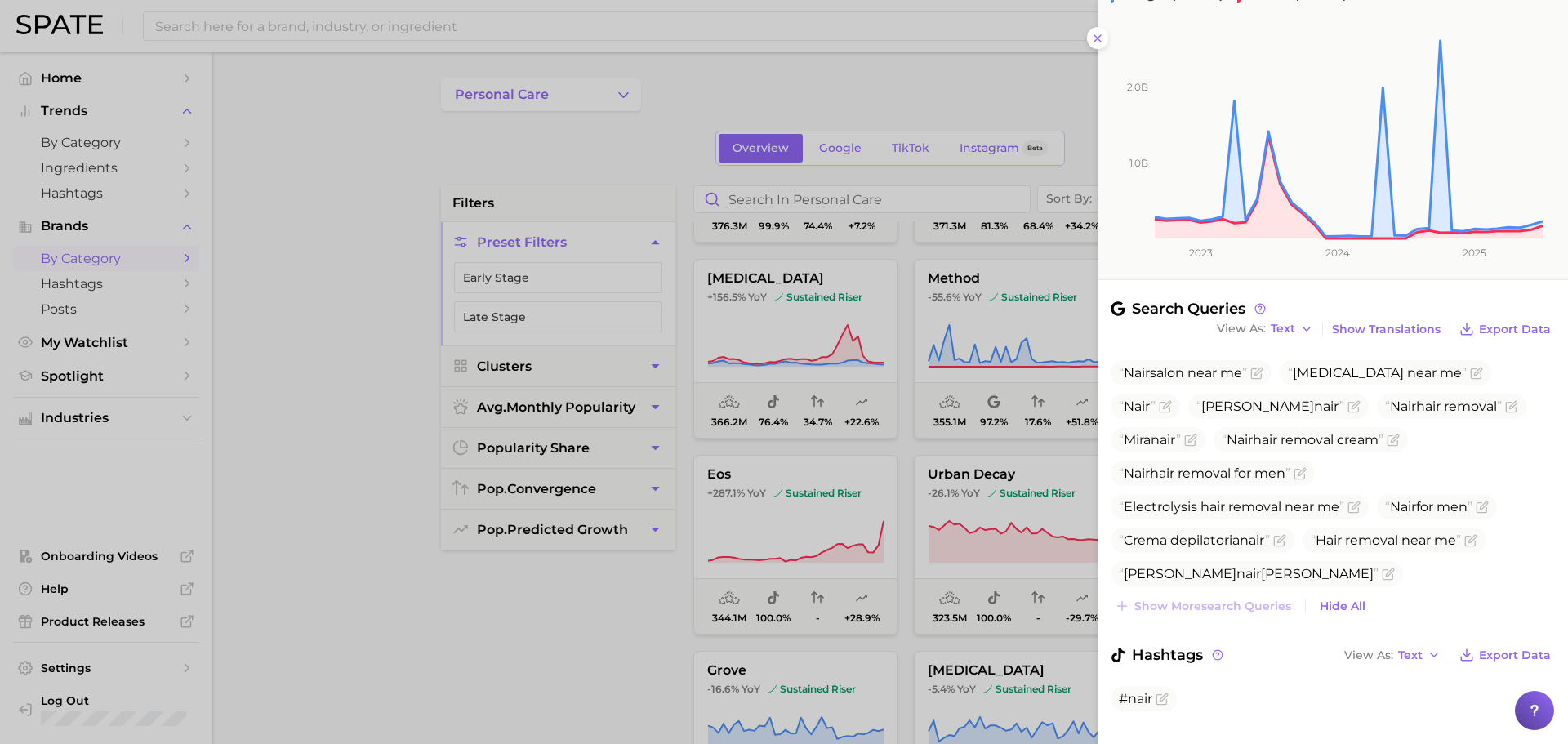
scroll to position [183, 0]
click at [1313, 411] on span "nair" at bounding box center [1326, 405] width 26 height 15
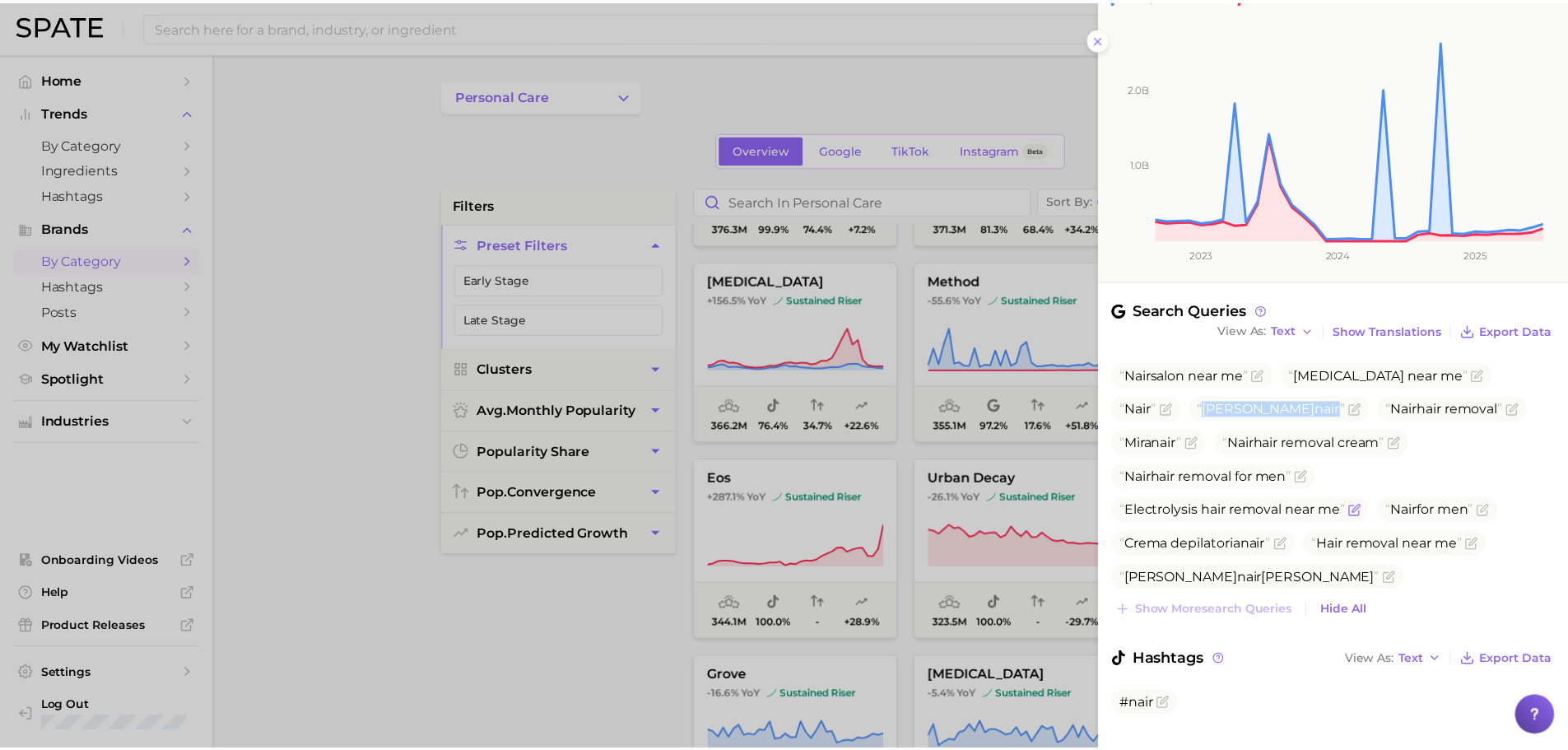
scroll to position [215, 0]
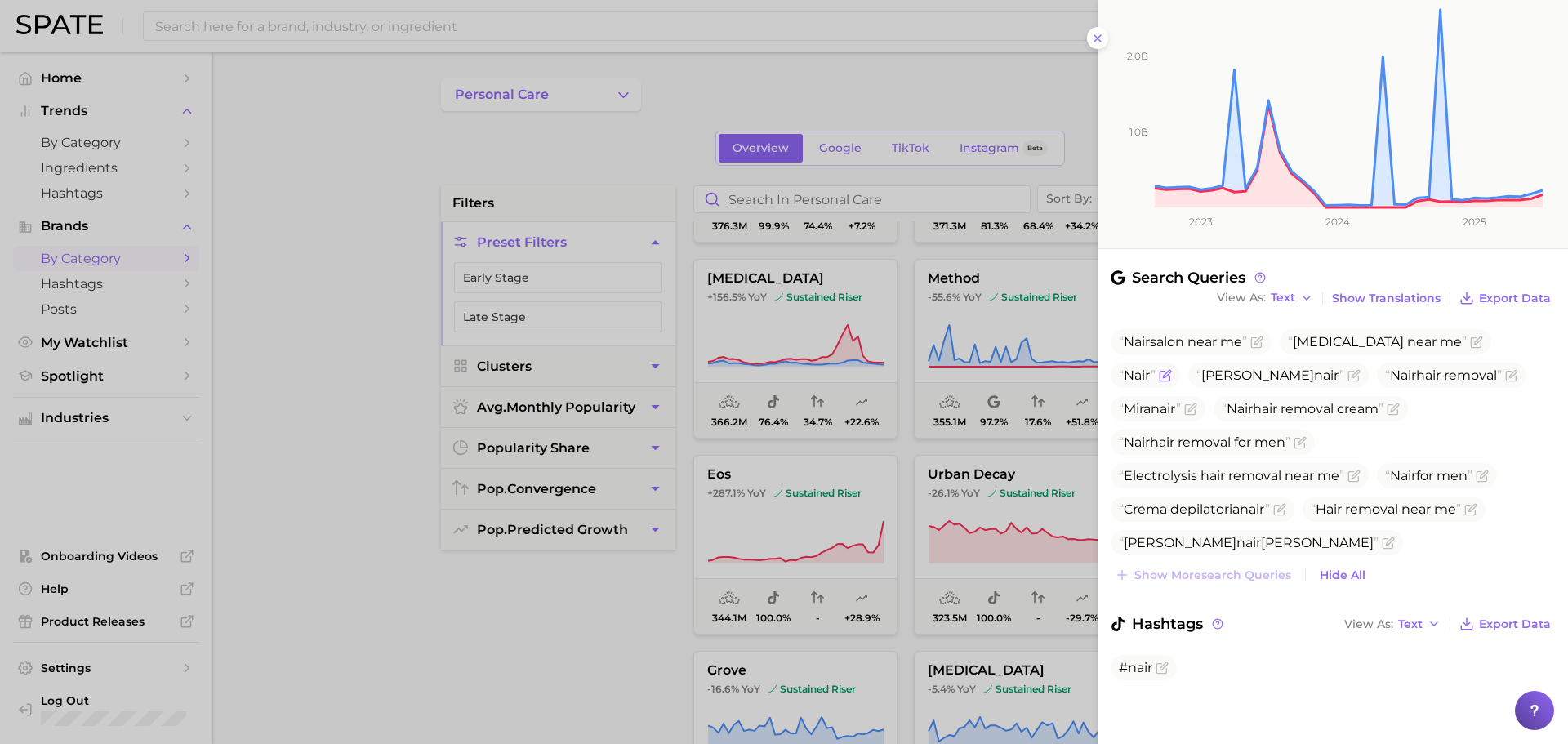
click at [1139, 382] on span "Nair" at bounding box center [1136, 375] width 27 height 15
click at [874, 470] on div at bounding box center [784, 372] width 1568 height 744
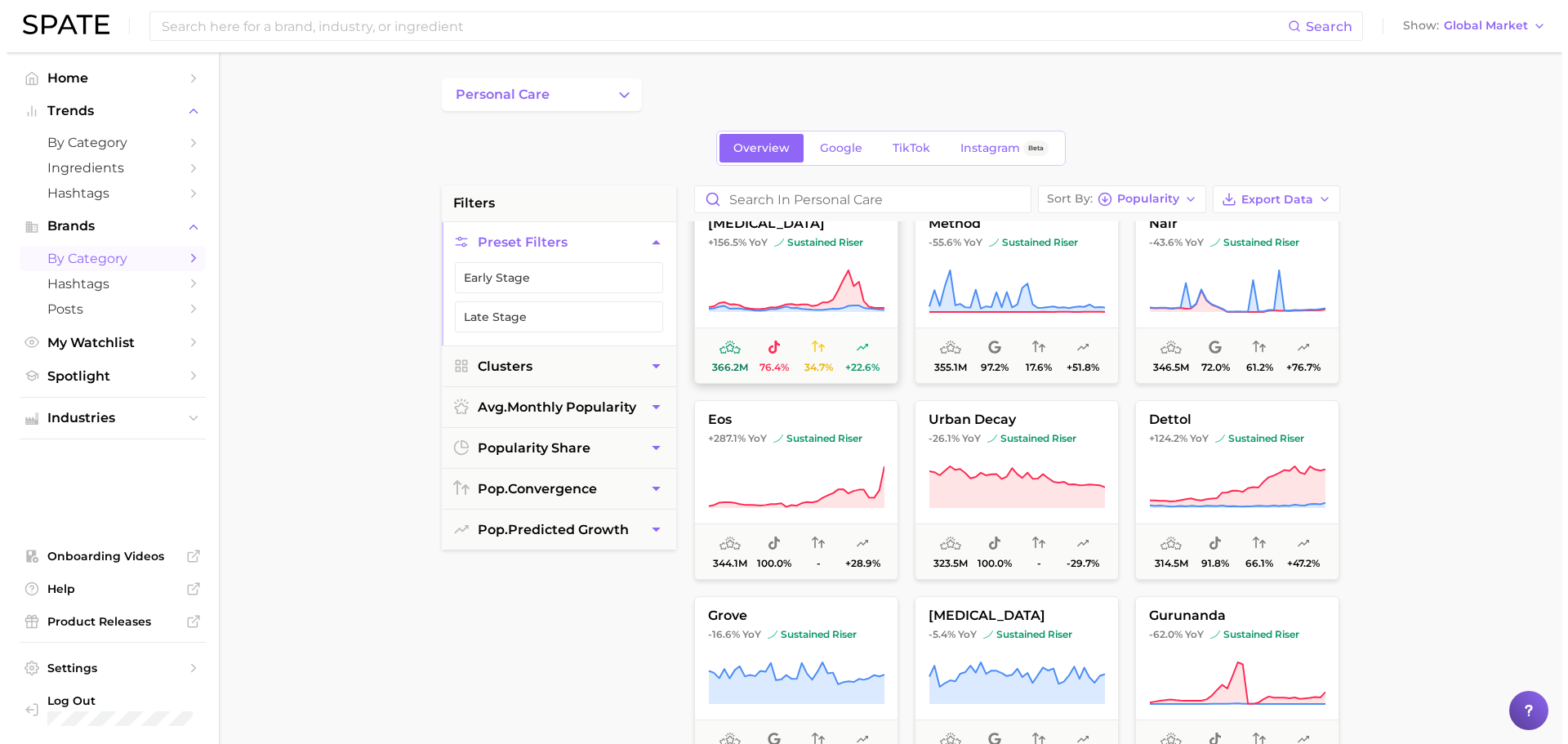
scroll to position [1394, 0]
click at [792, 503] on icon at bounding box center [790, 486] width 176 height 41
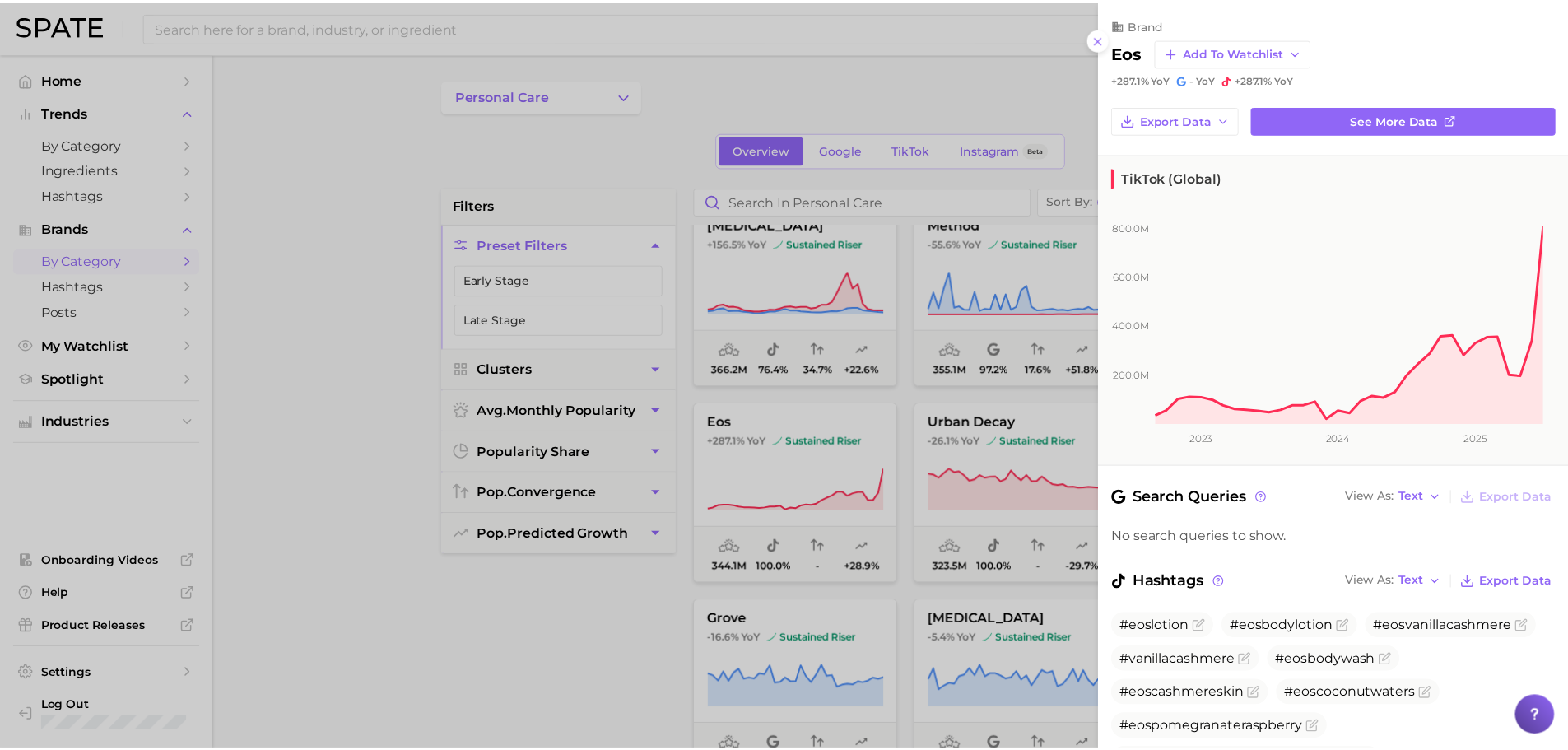
scroll to position [88, 0]
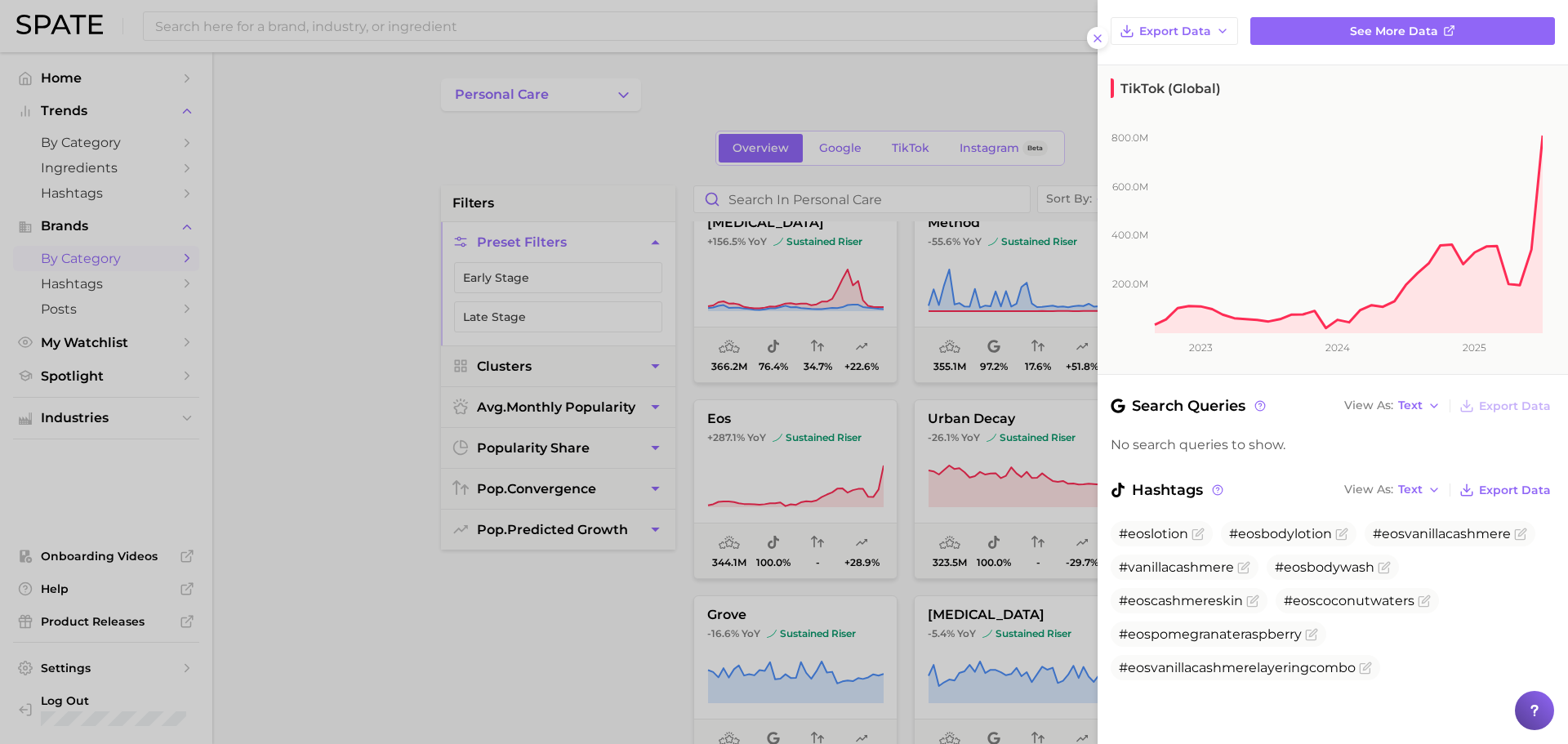
click at [780, 465] on div at bounding box center [784, 372] width 1568 height 744
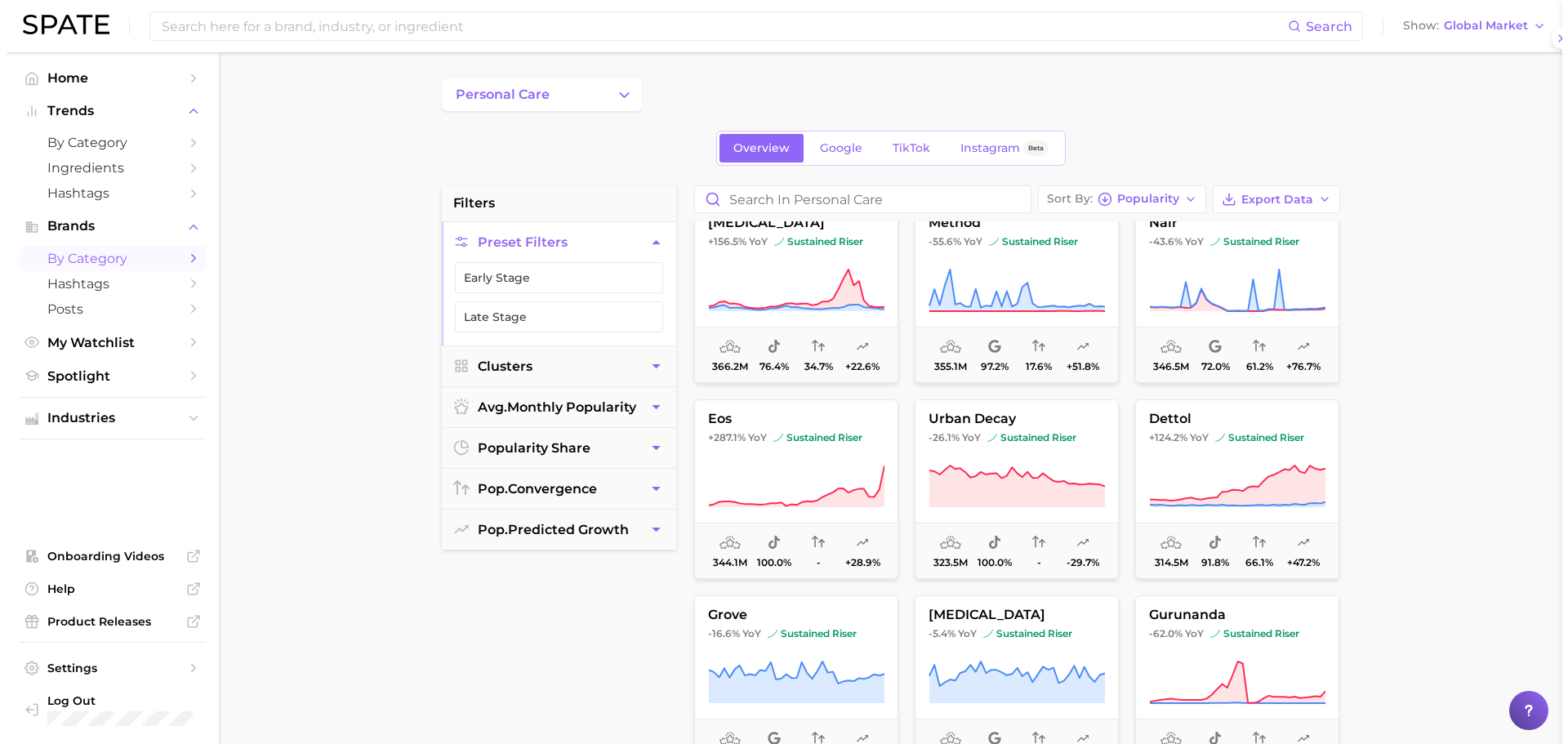
scroll to position [0, 0]
click at [972, 468] on icon at bounding box center [1010, 486] width 177 height 45
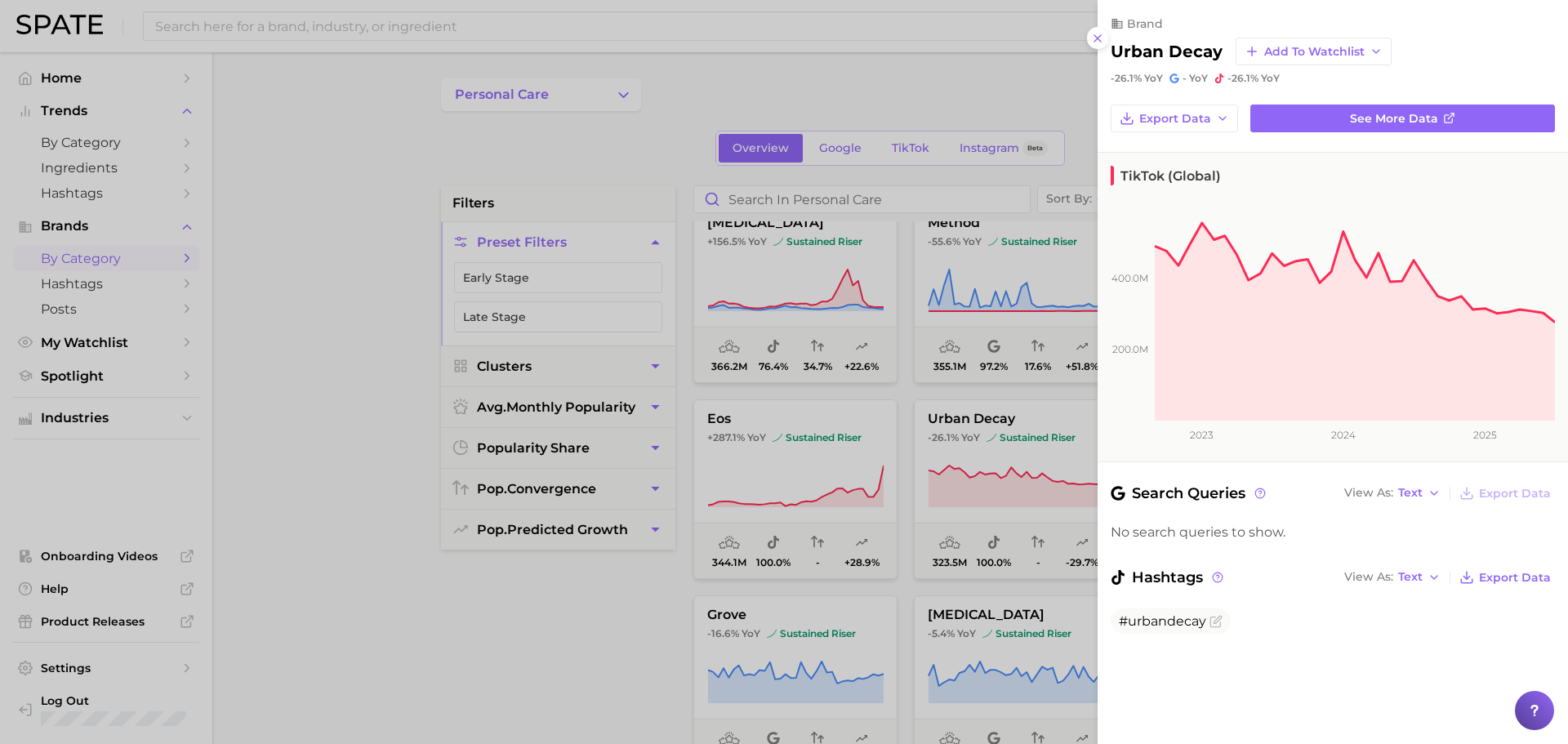
click at [968, 396] on div at bounding box center [784, 372] width 1568 height 744
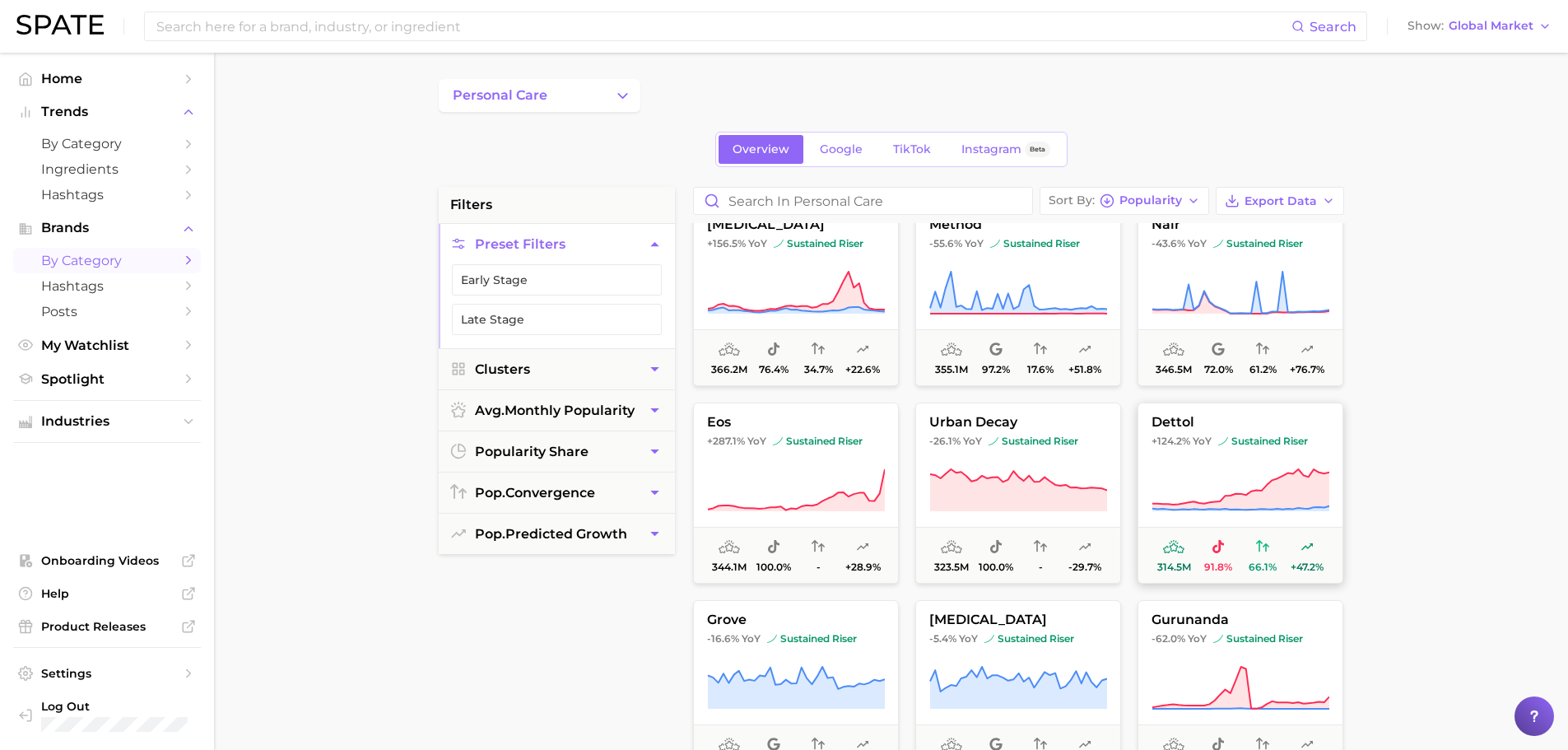
click at [1257, 490] on icon at bounding box center [1240, 486] width 177 height 35
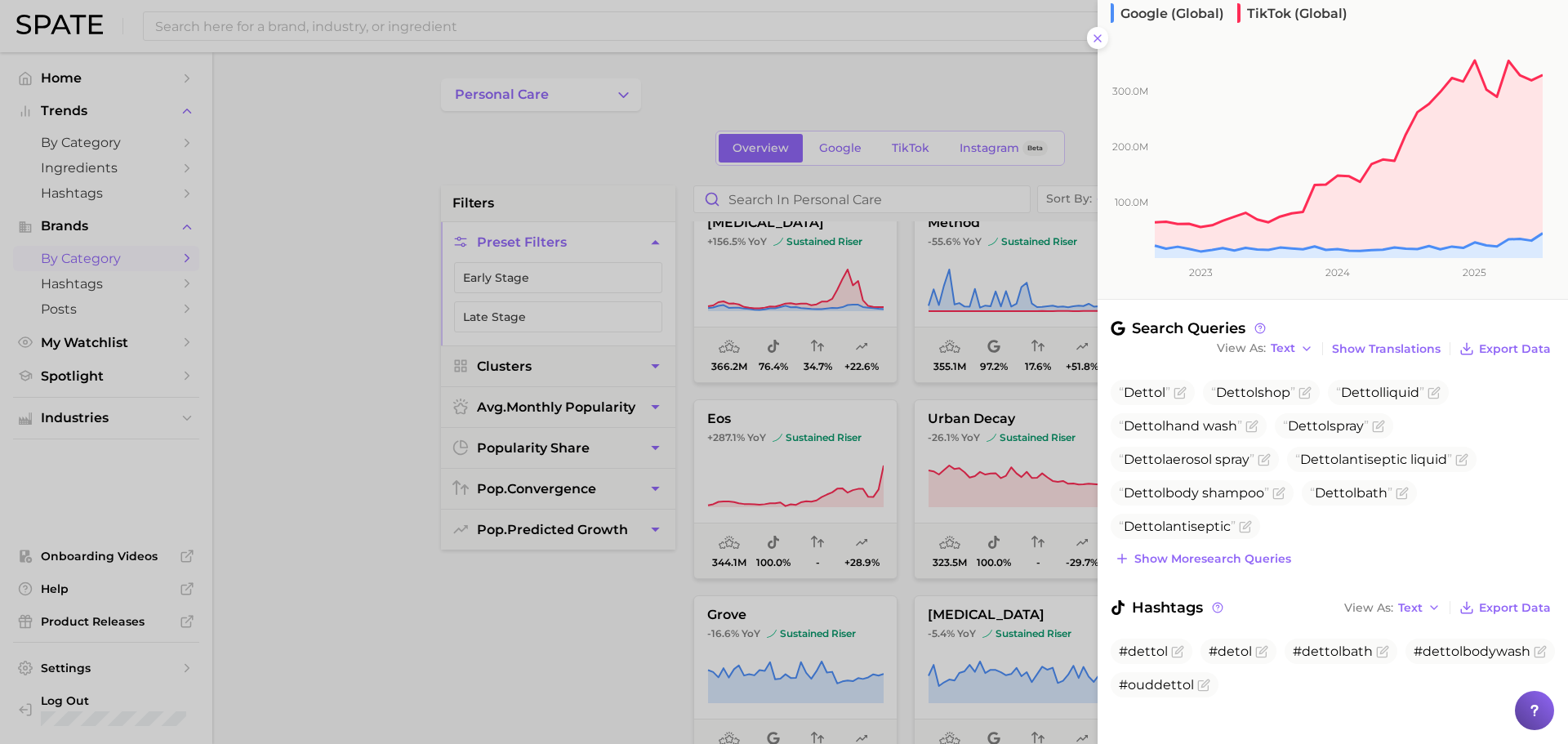
scroll to position [179, 0]
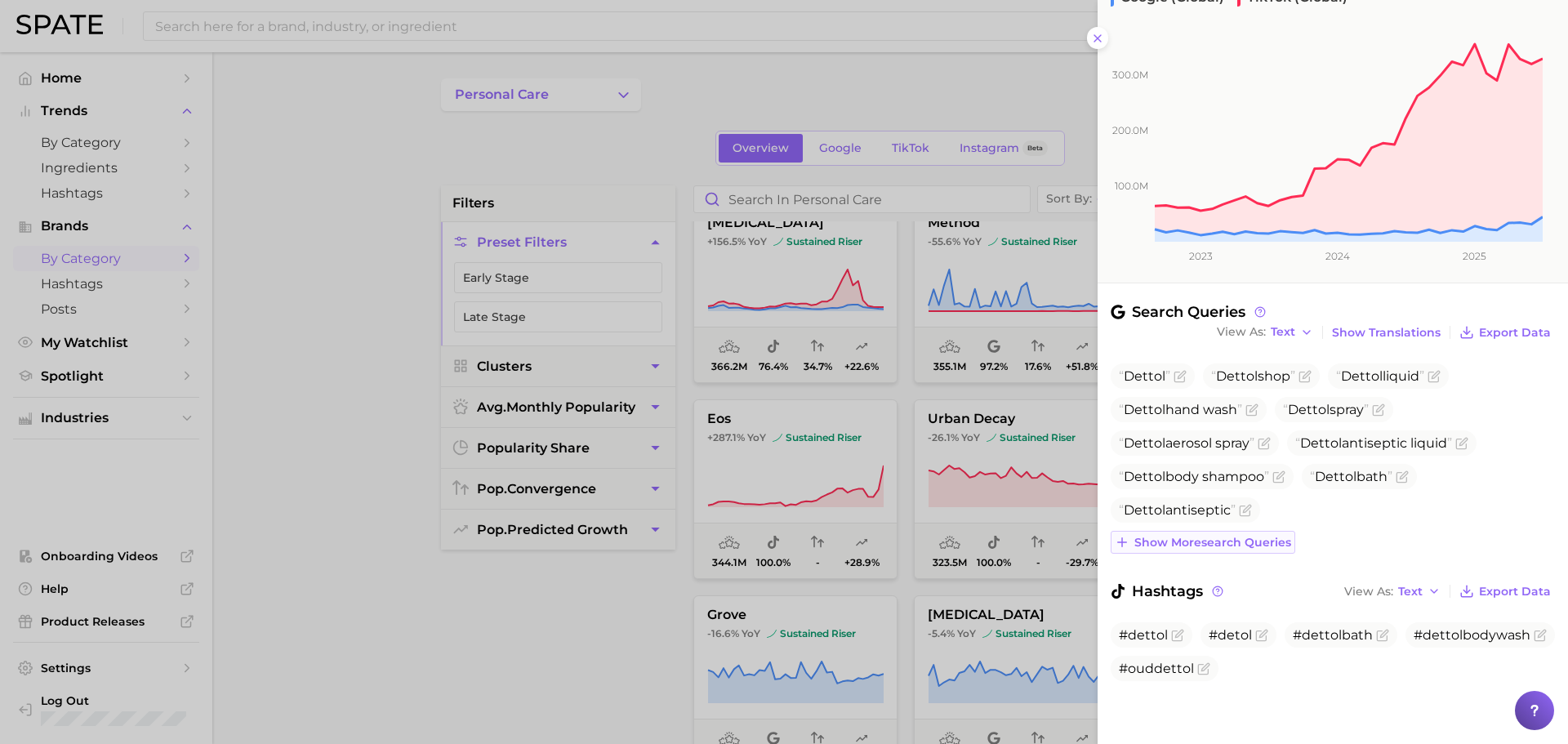
click at [1241, 548] on span "Show more search queries" at bounding box center [1212, 543] width 157 height 14
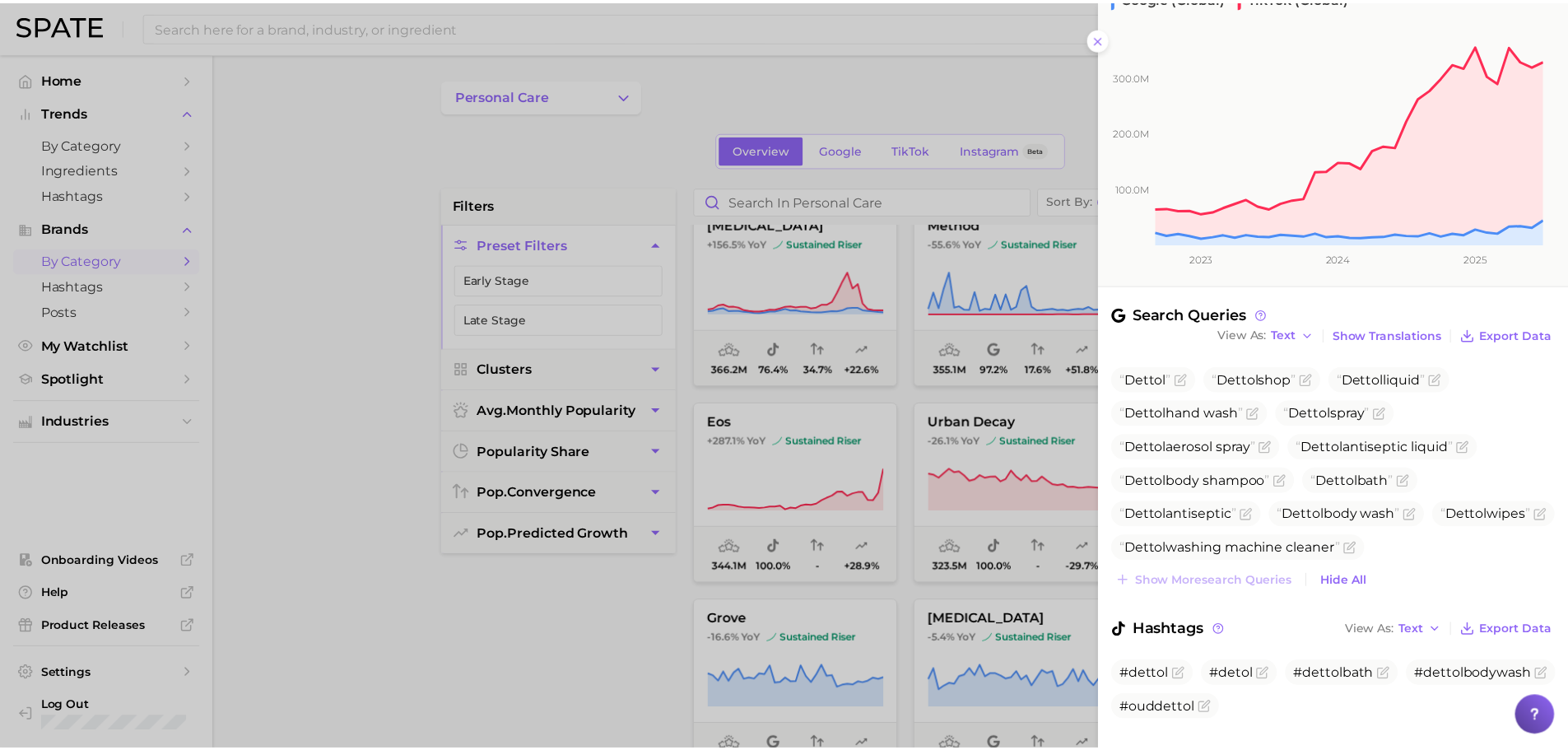
scroll to position [215, 0]
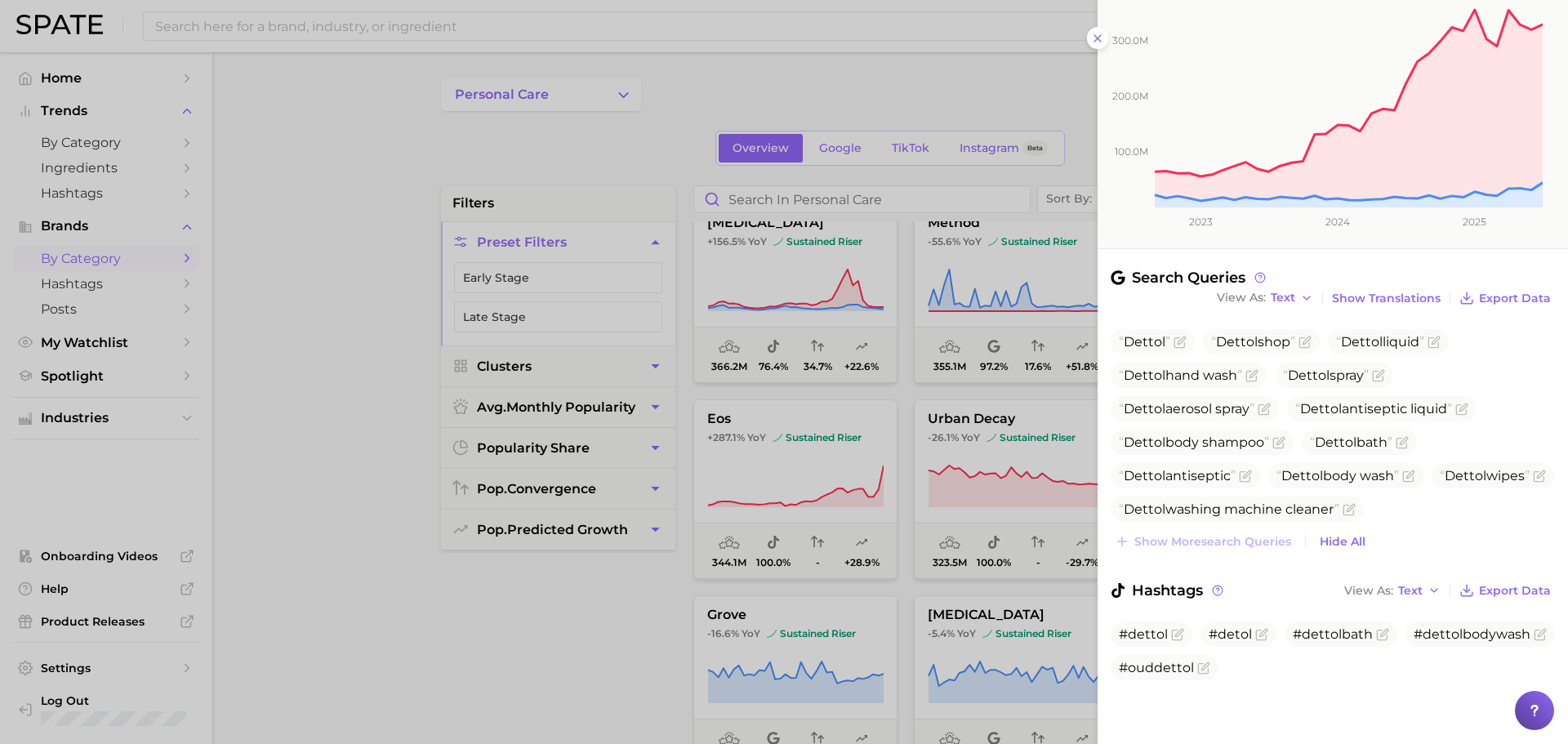
click at [832, 491] on div at bounding box center [784, 372] width 1568 height 744
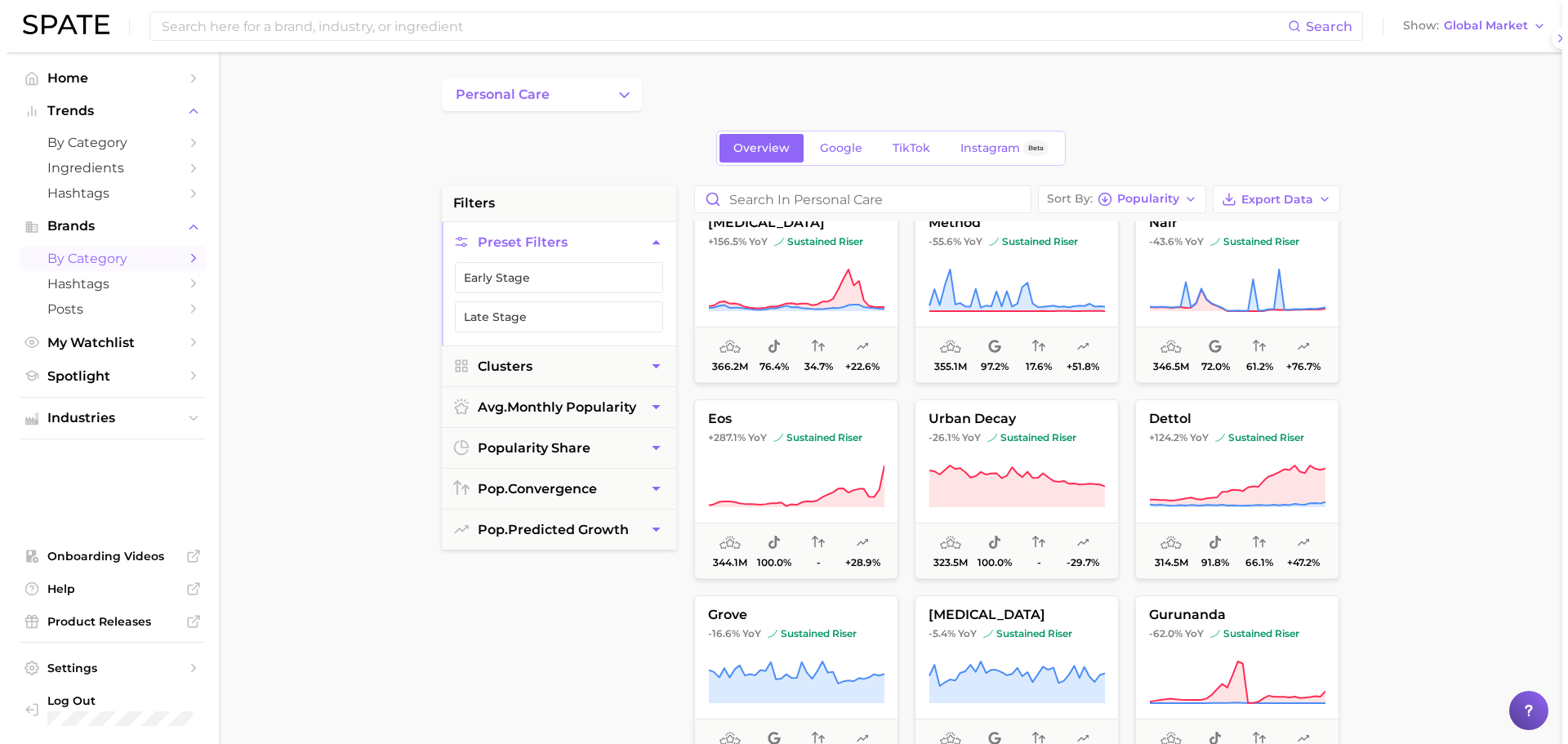
scroll to position [0, 0]
click at [1276, 429] on button "dettol +124.2% YoY sustained riser 314.5m 91.8% 66.1% +47.2%" at bounding box center [1230, 489] width 204 height 180
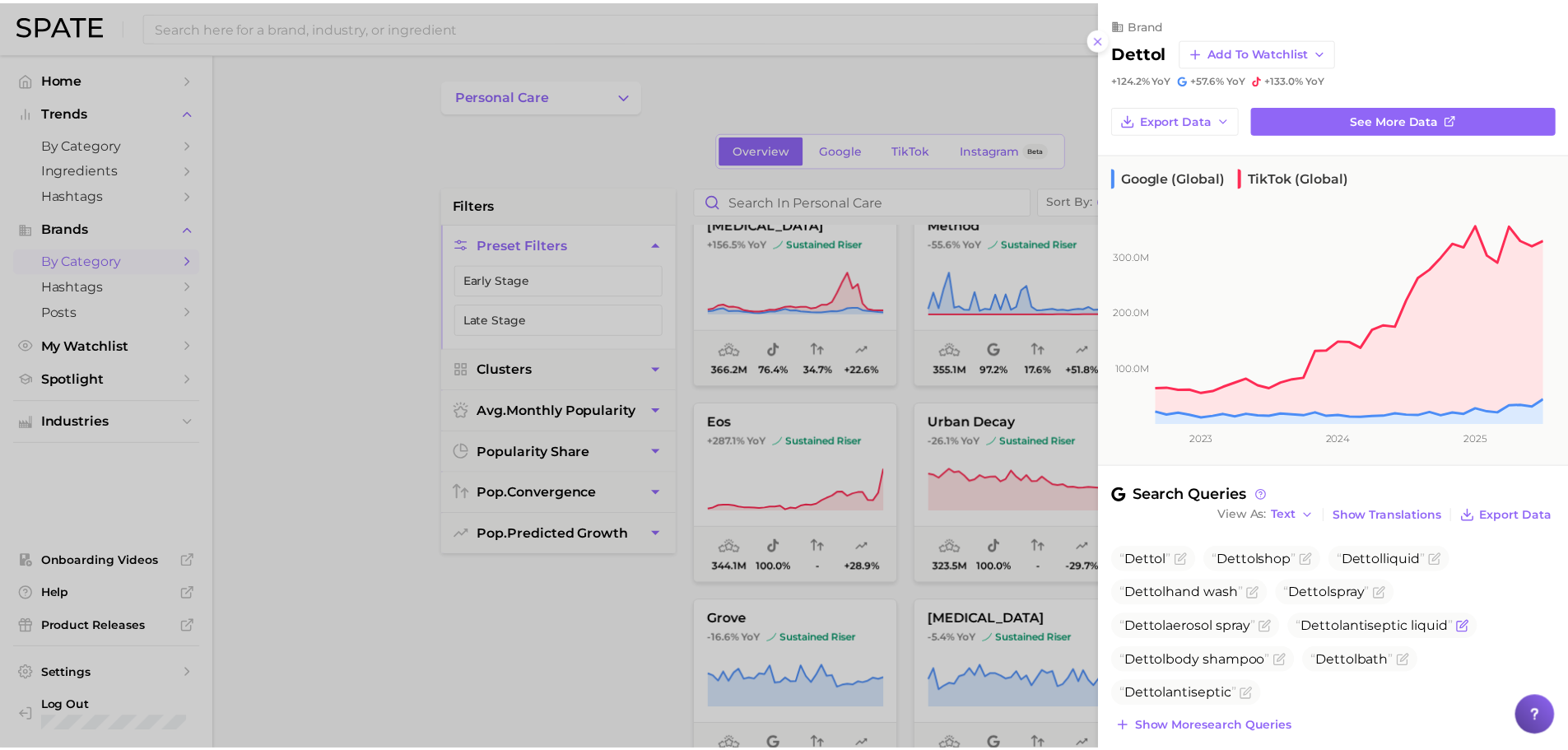
scroll to position [181, 0]
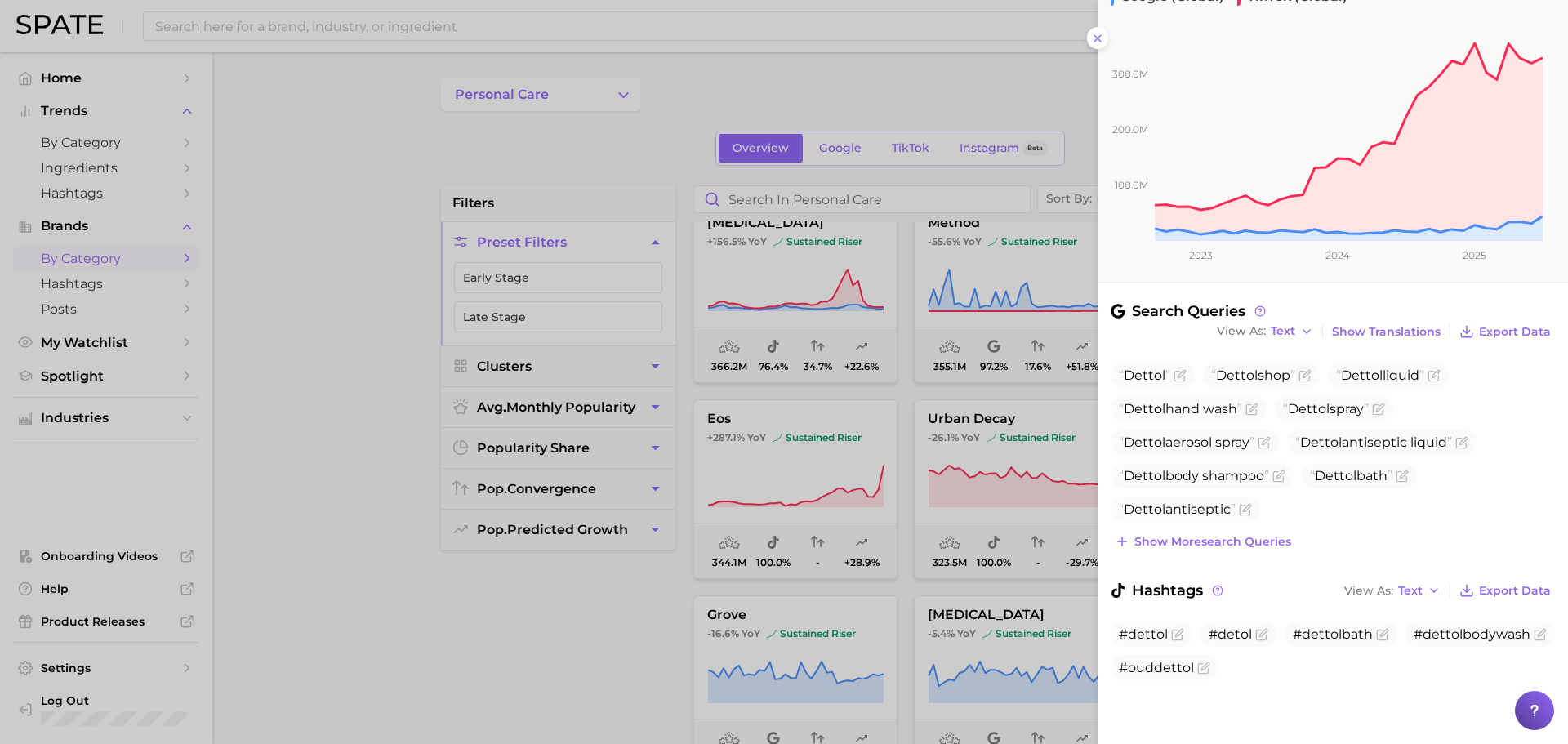
click at [835, 552] on div at bounding box center [784, 372] width 1568 height 744
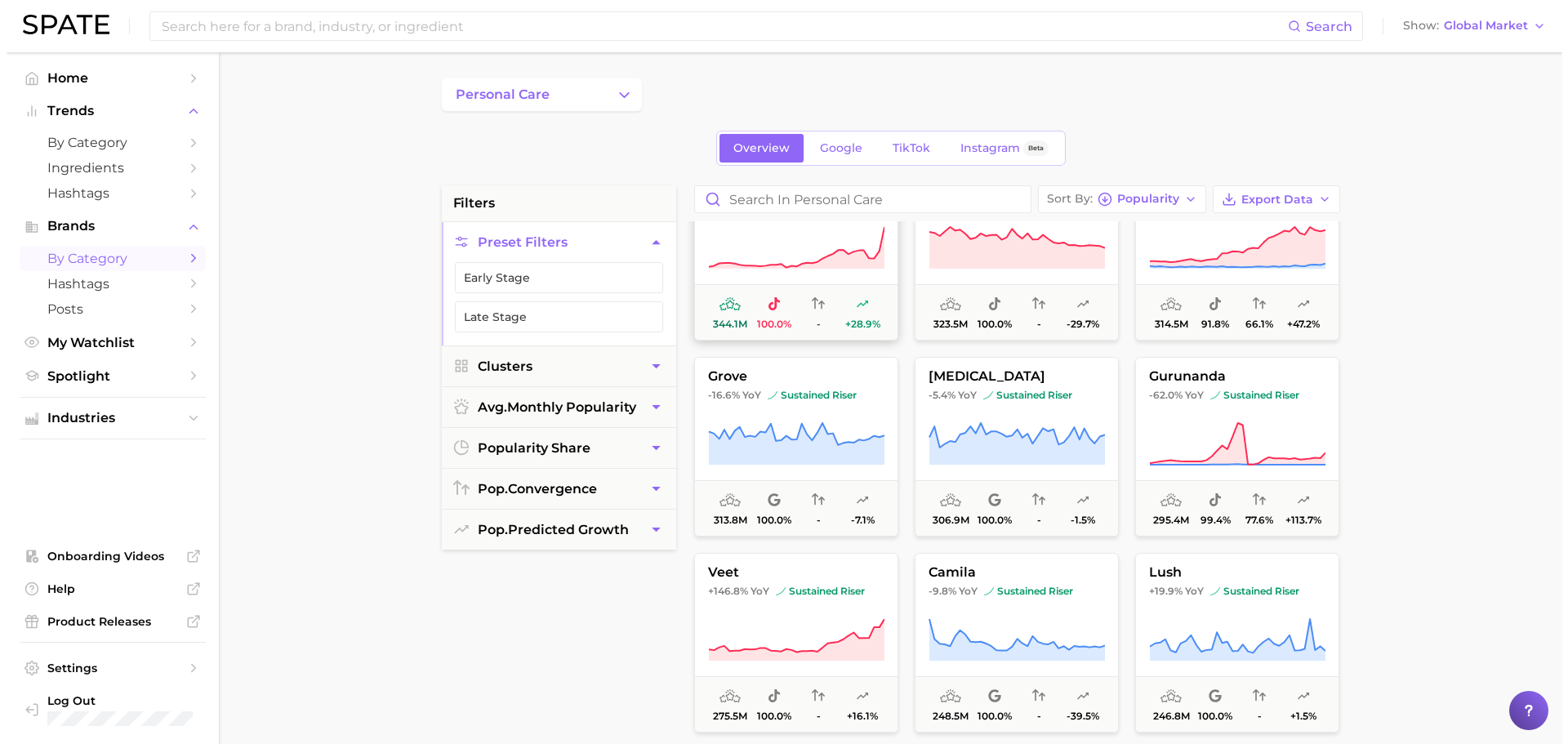
scroll to position [1699, 0]
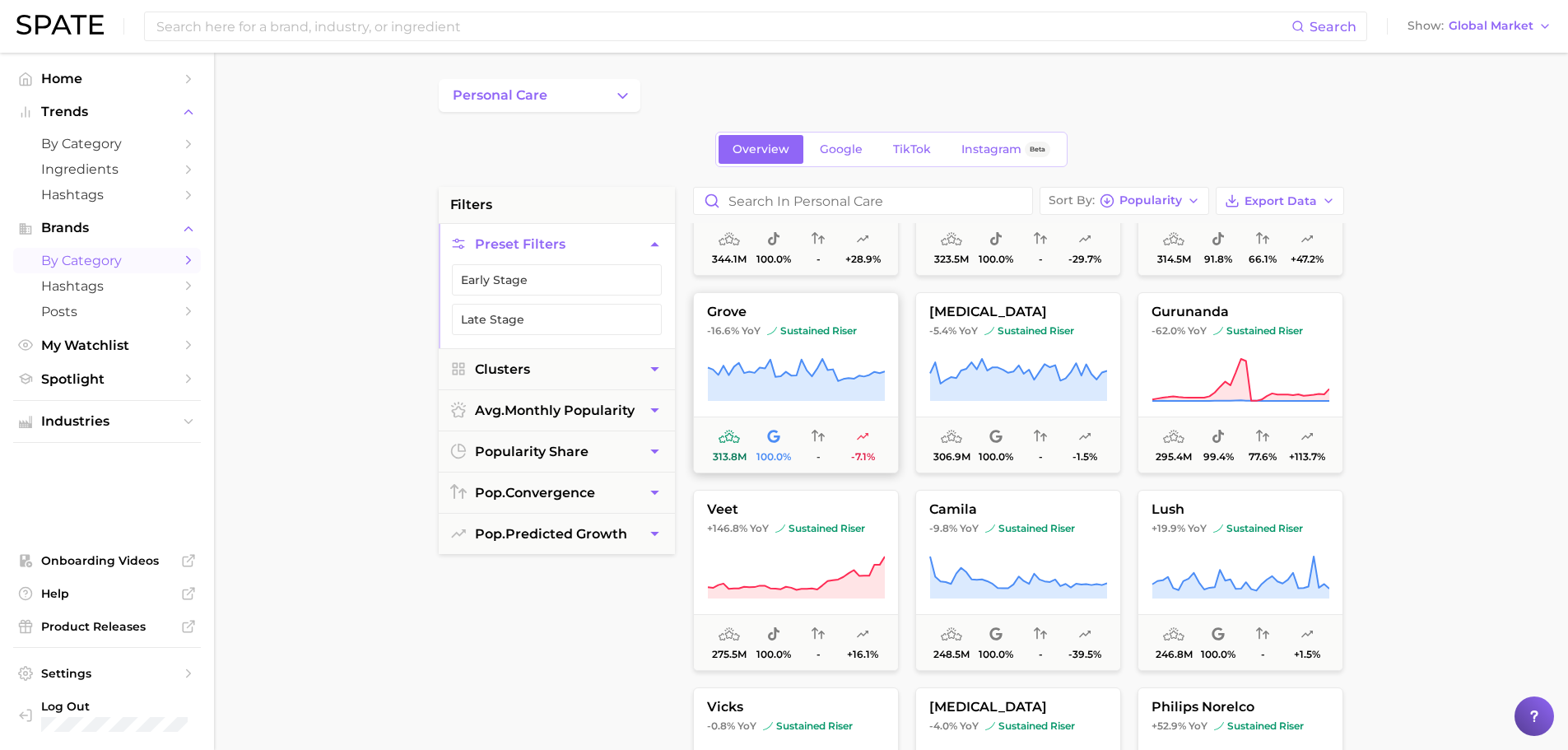
click at [794, 411] on button "grove -16.6% YoY sustained riser 313.8m 100.0% - -7.1%" at bounding box center [796, 383] width 206 height 181
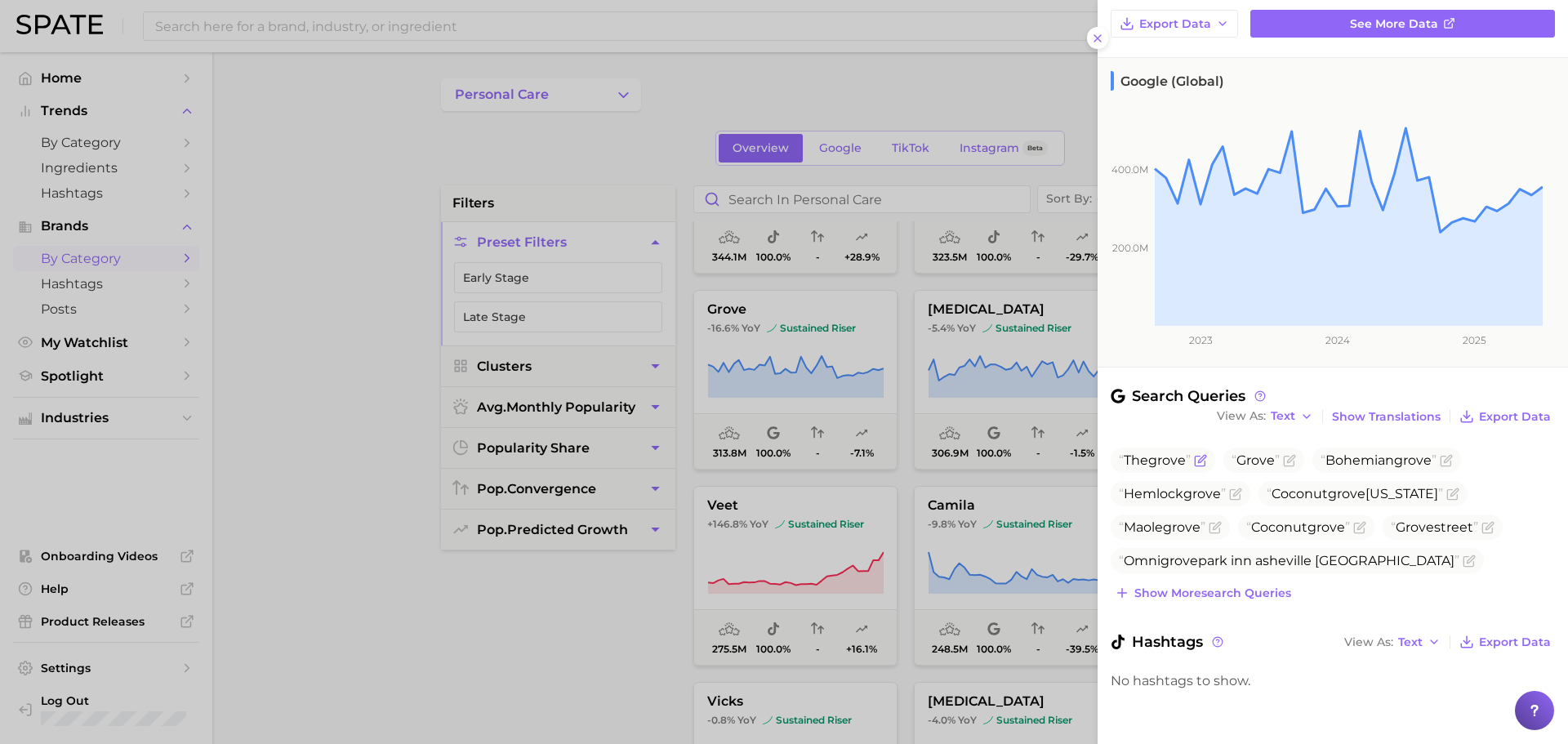
scroll to position [0, 0]
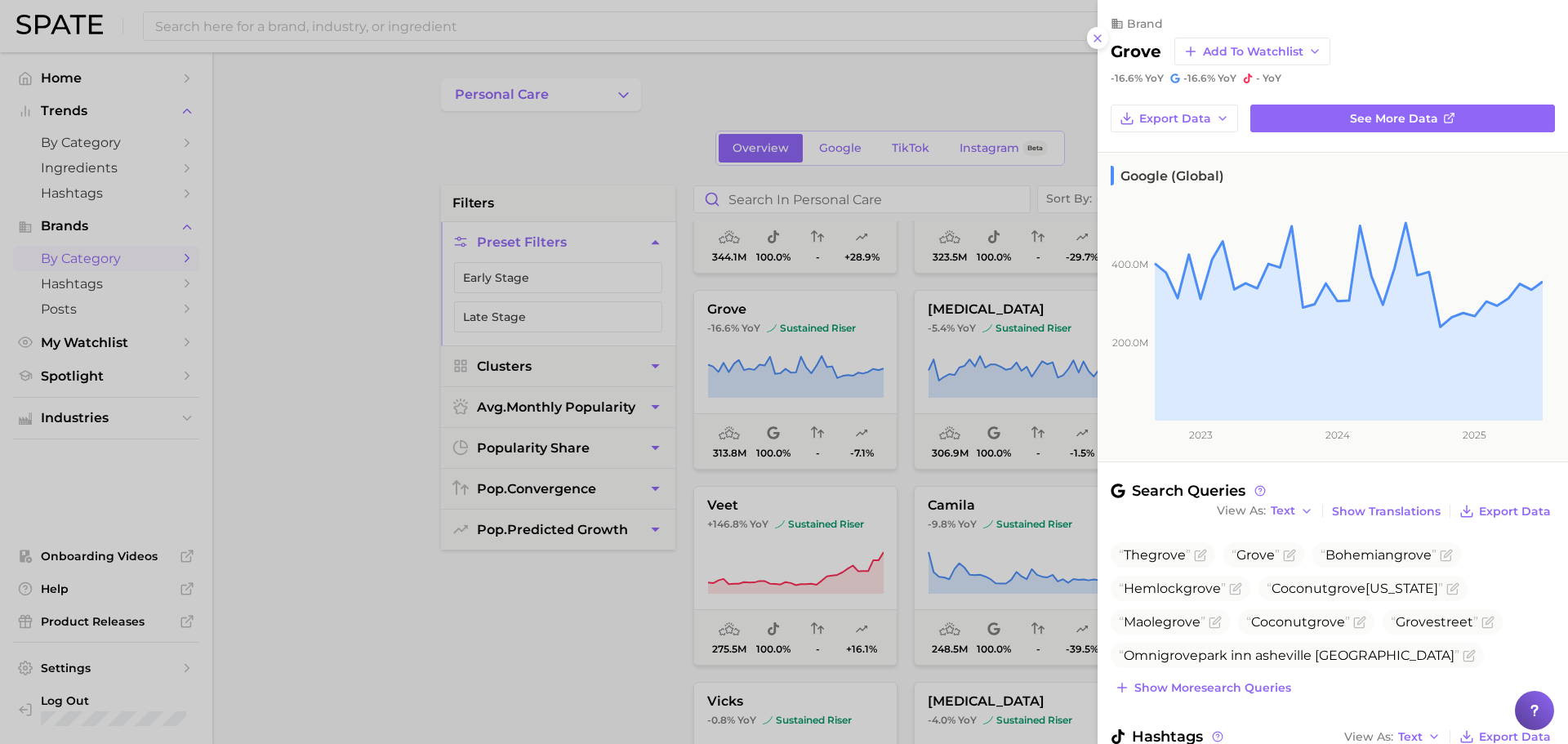
click at [1138, 57] on h2 "grove" at bounding box center [1135, 51] width 51 height 20
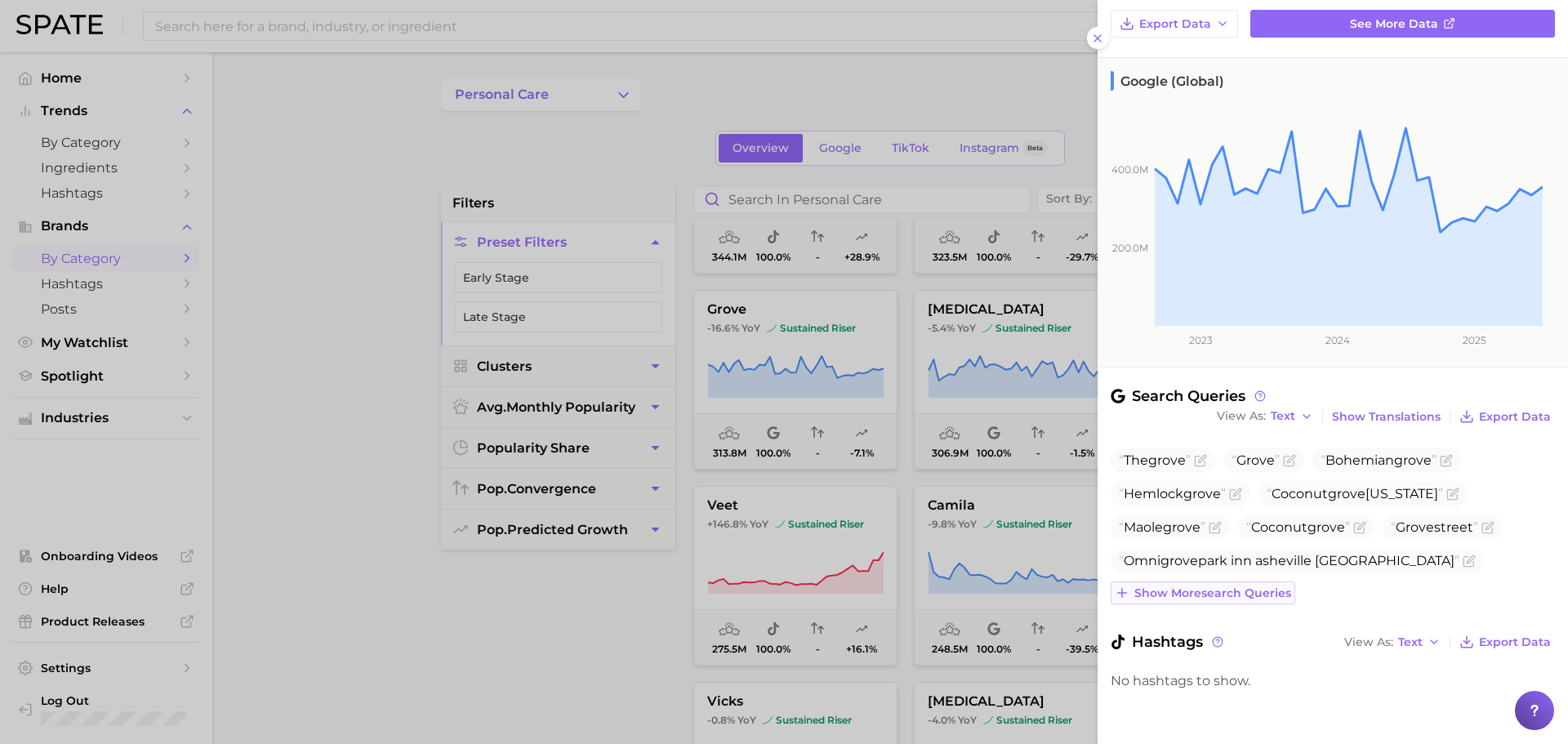
click at [1248, 599] on span "Show more search queries" at bounding box center [1212, 593] width 157 height 14
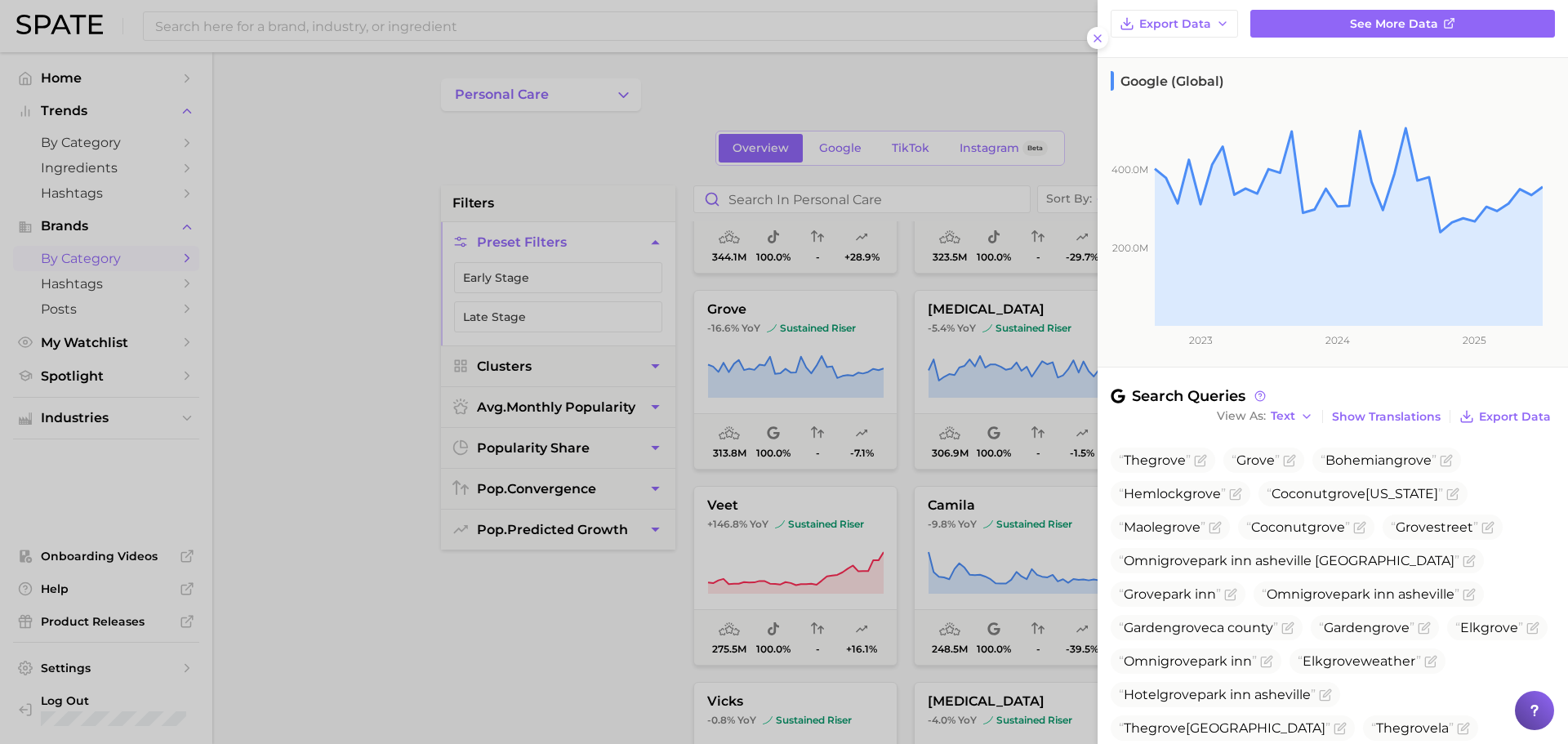
scroll to position [296, 0]
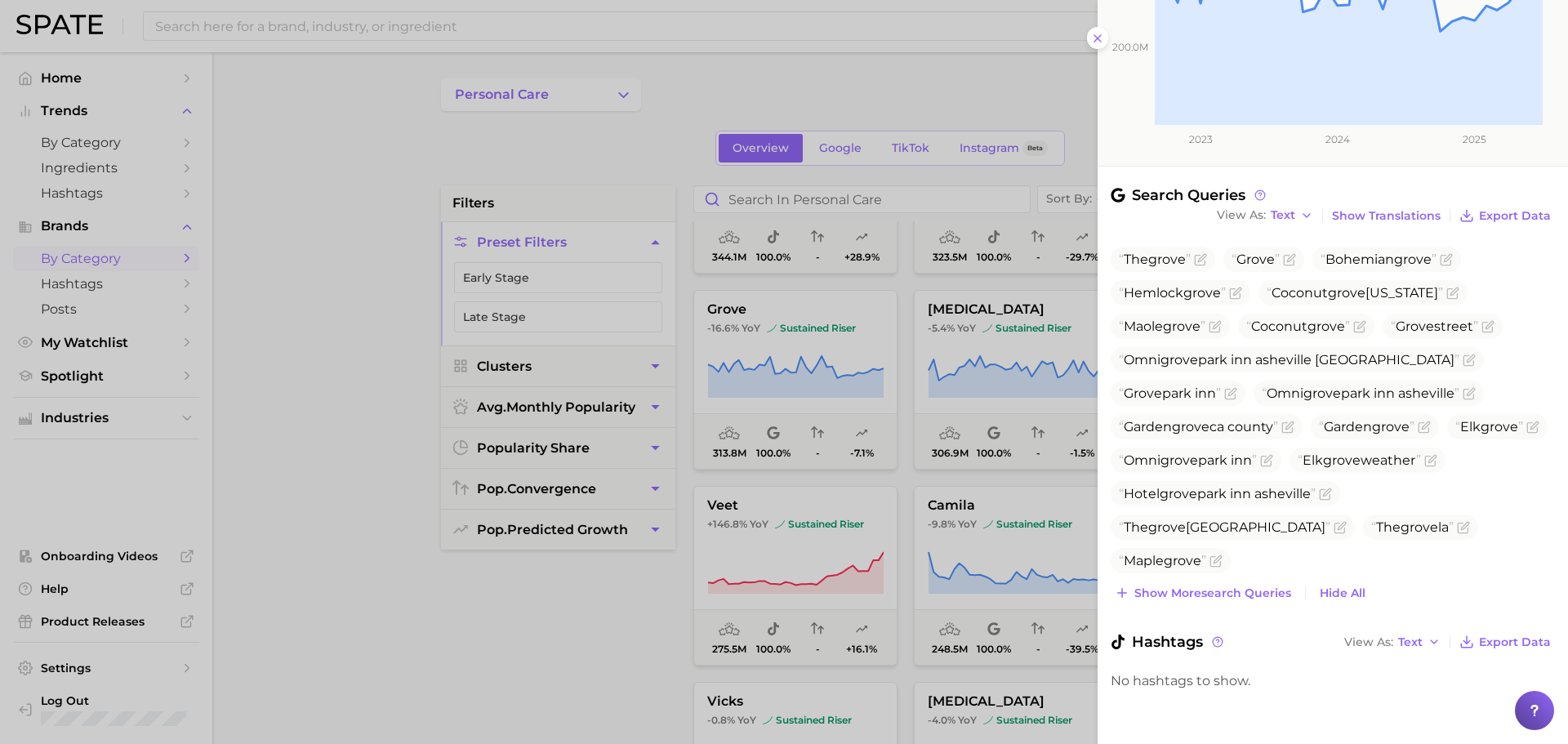
click at [1241, 605] on div "Search Queries View As Text Show Translations Export Data [GEOGRAPHIC_DATA] [GE…" at bounding box center [1332, 450] width 471 height 528
click at [1236, 597] on span "Show more search queries" at bounding box center [1212, 593] width 157 height 14
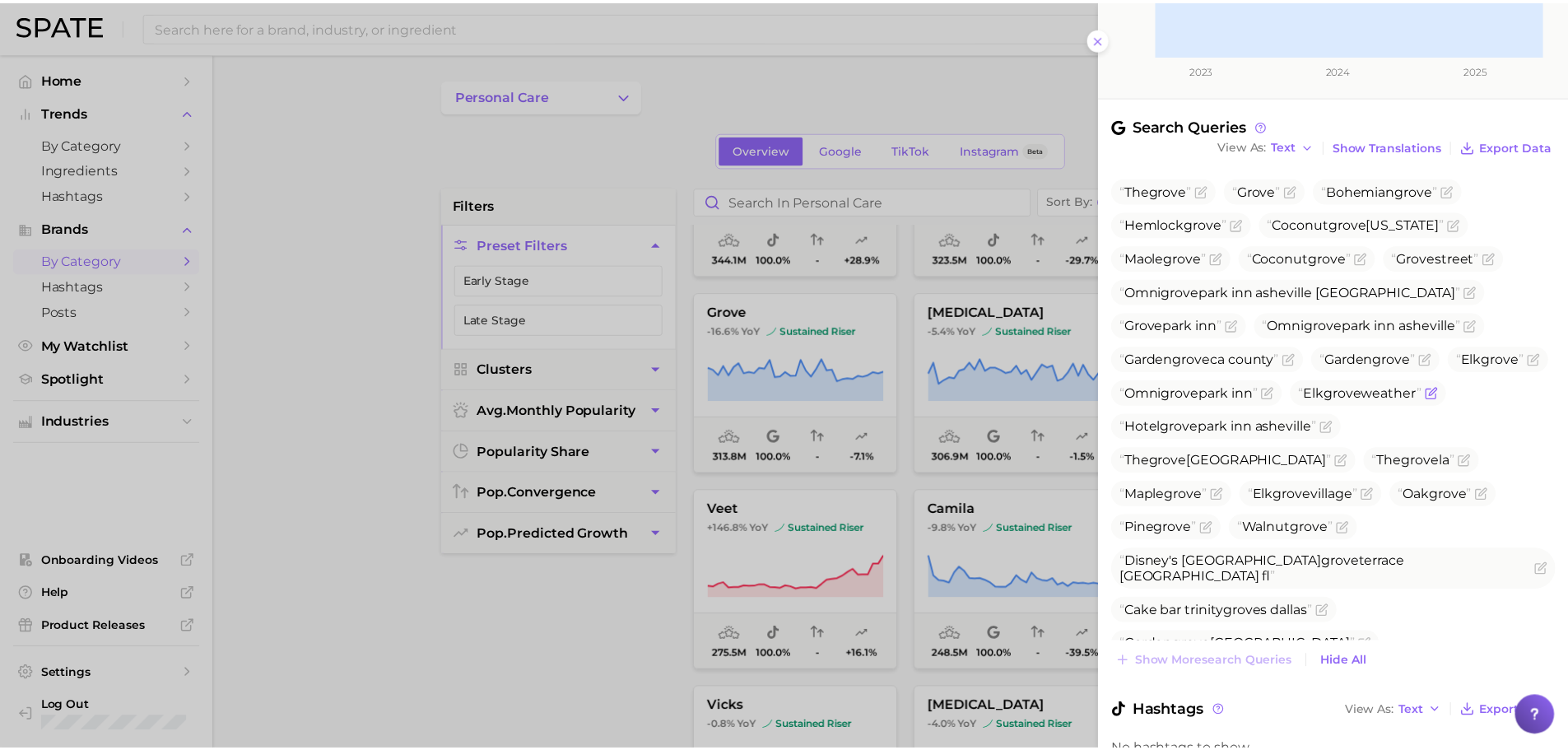
scroll to position [369, 0]
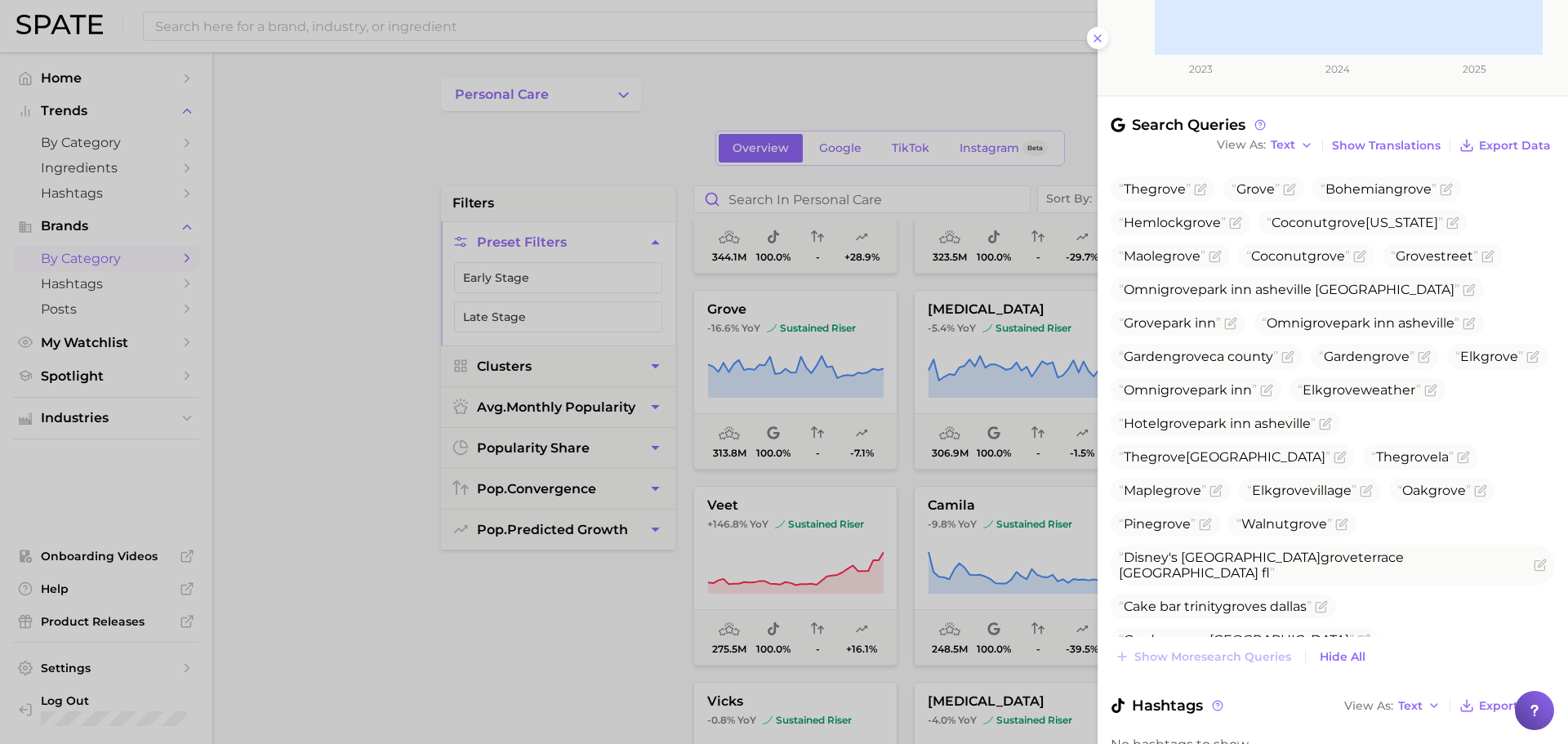
click at [880, 394] on div at bounding box center [784, 372] width 1568 height 744
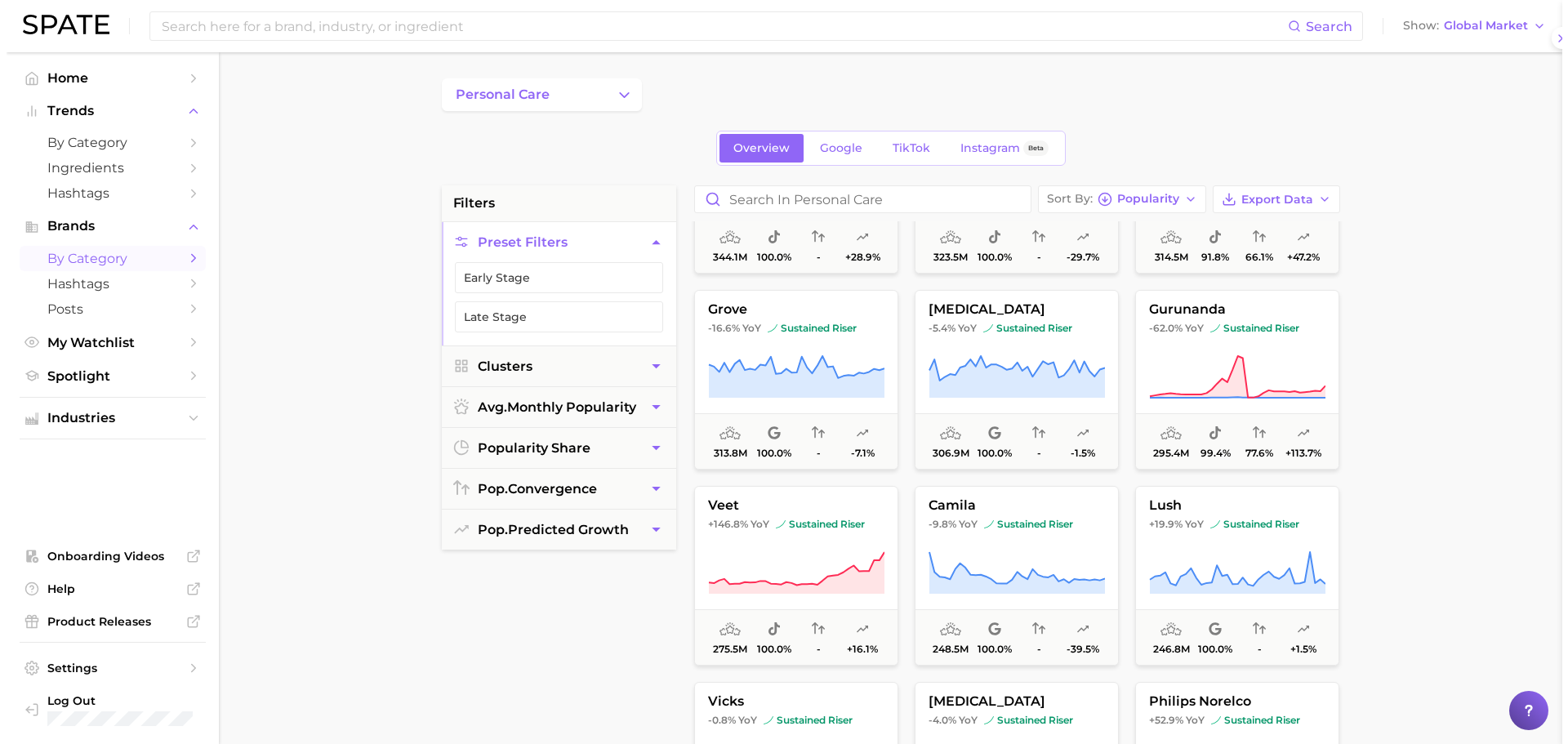
scroll to position [0, 0]
click at [990, 380] on icon at bounding box center [1010, 376] width 176 height 42
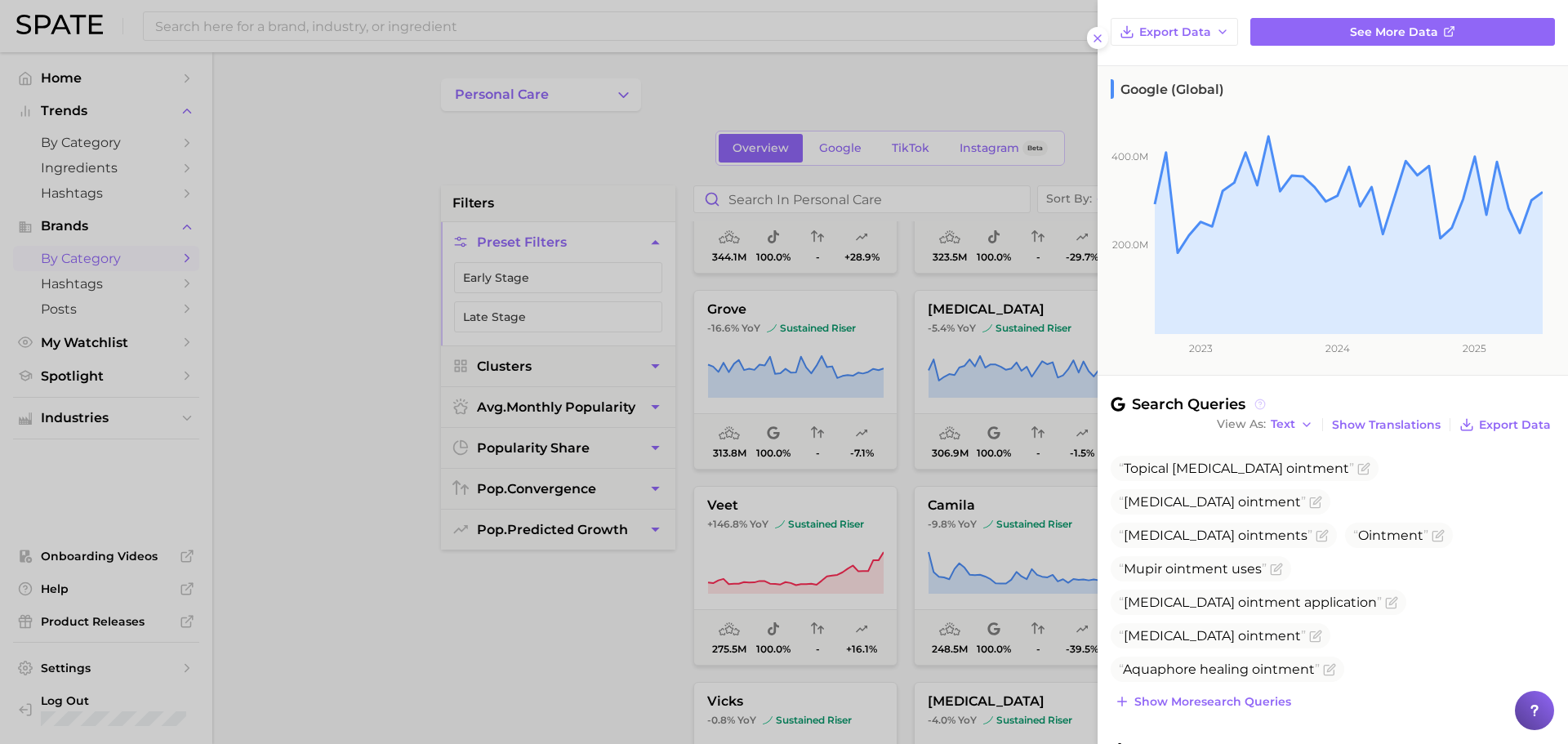
scroll to position [195, 0]
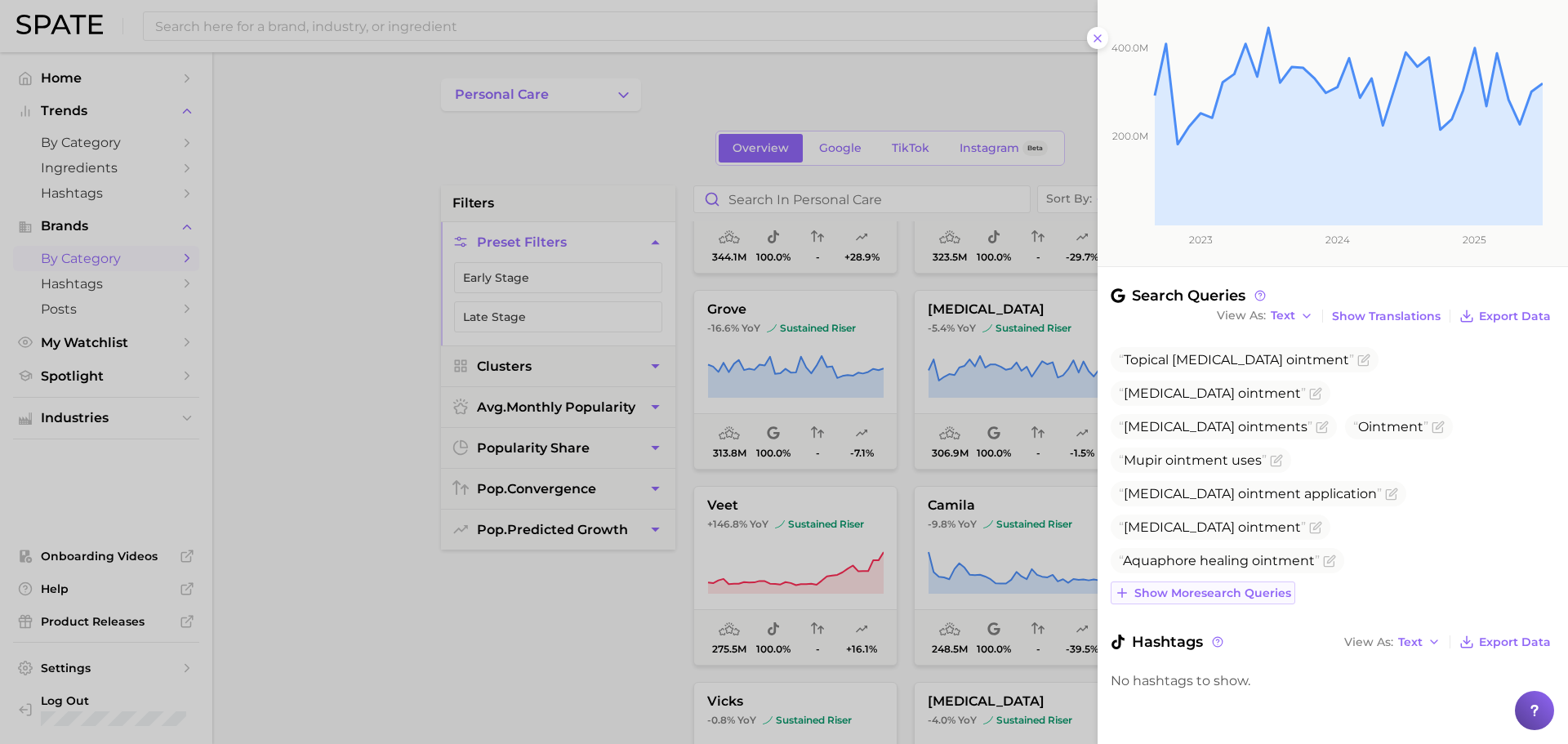
click at [1210, 595] on span "Show more search queries" at bounding box center [1212, 593] width 157 height 14
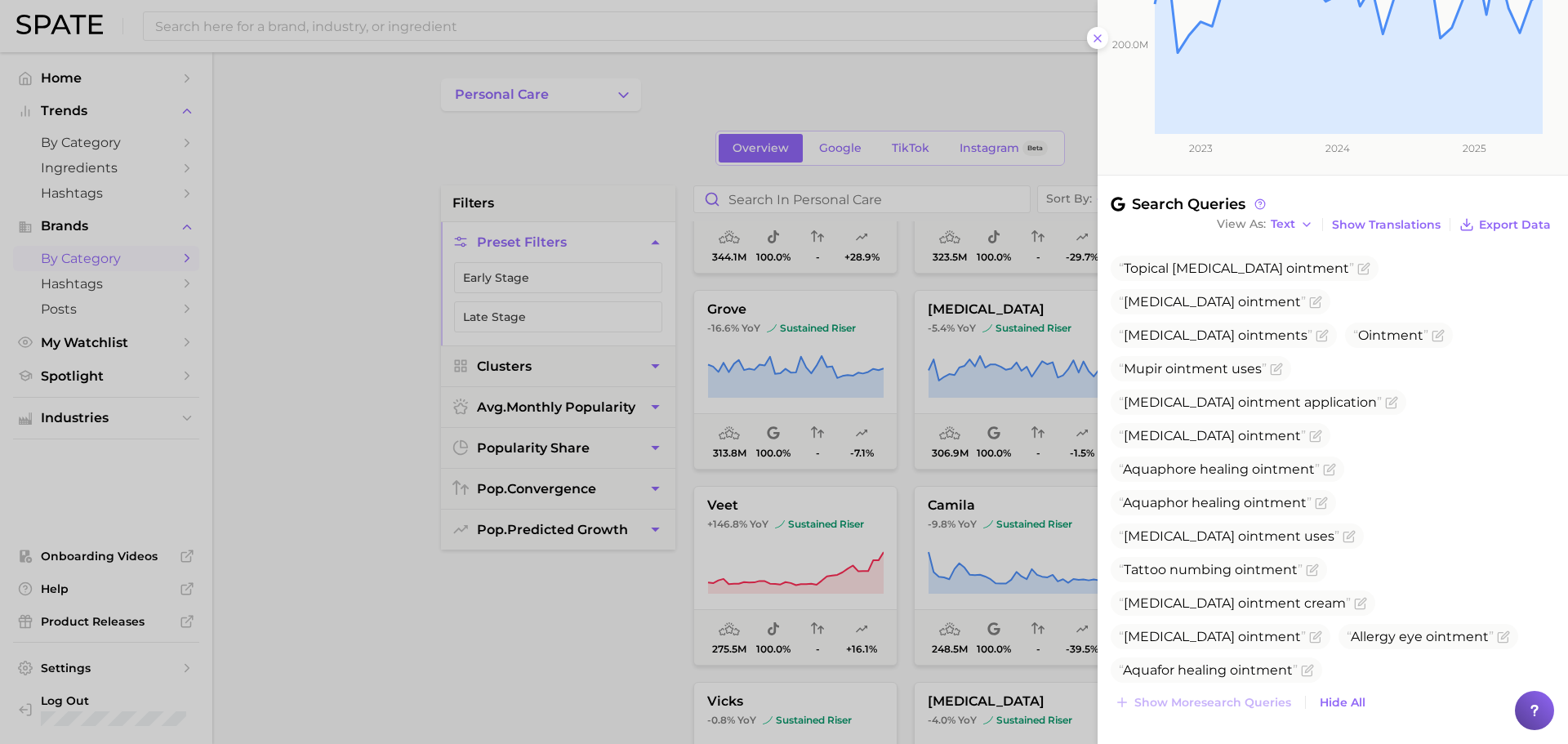
scroll to position [0, 0]
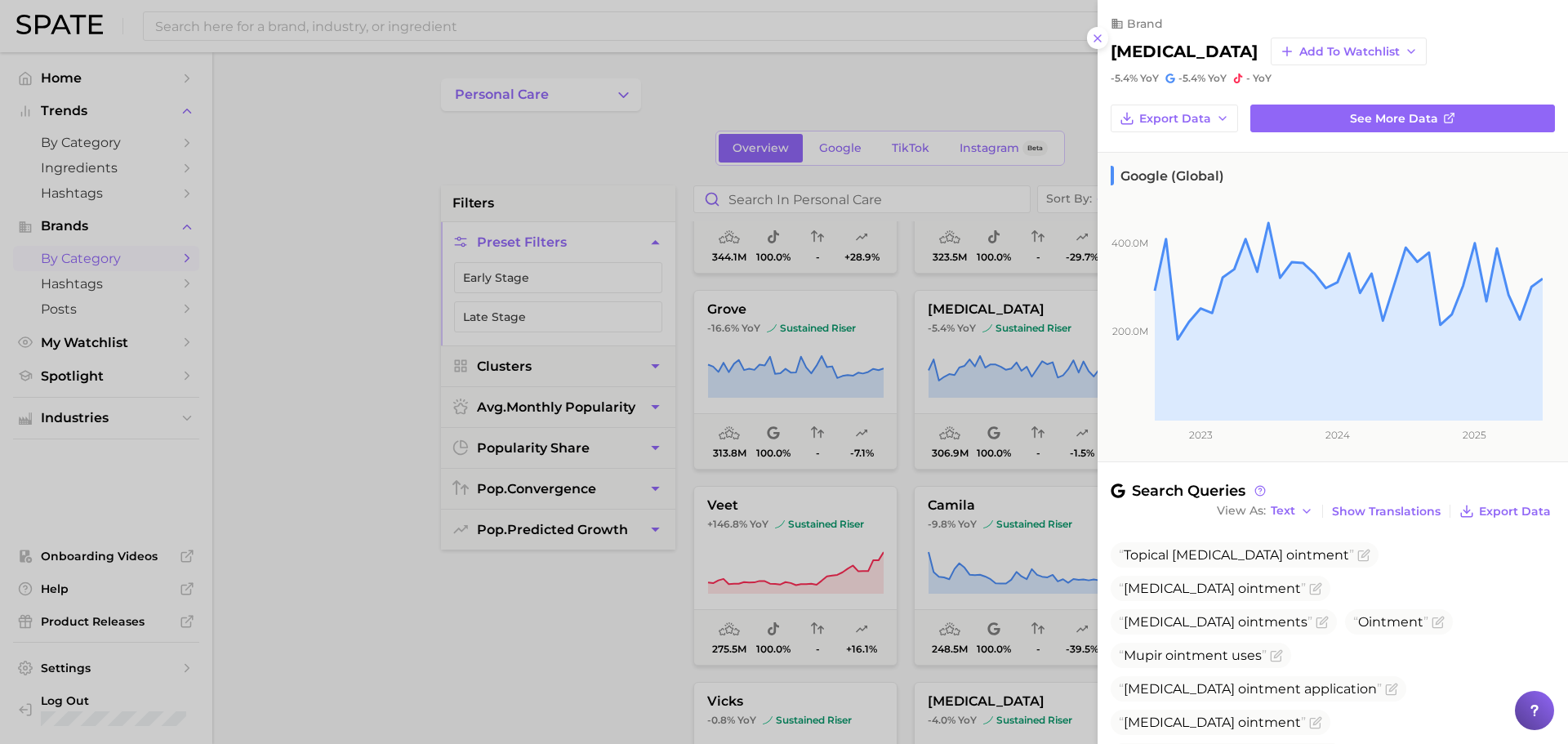
click at [1139, 49] on h2 "[MEDICAL_DATA]" at bounding box center [1183, 51] width 147 height 20
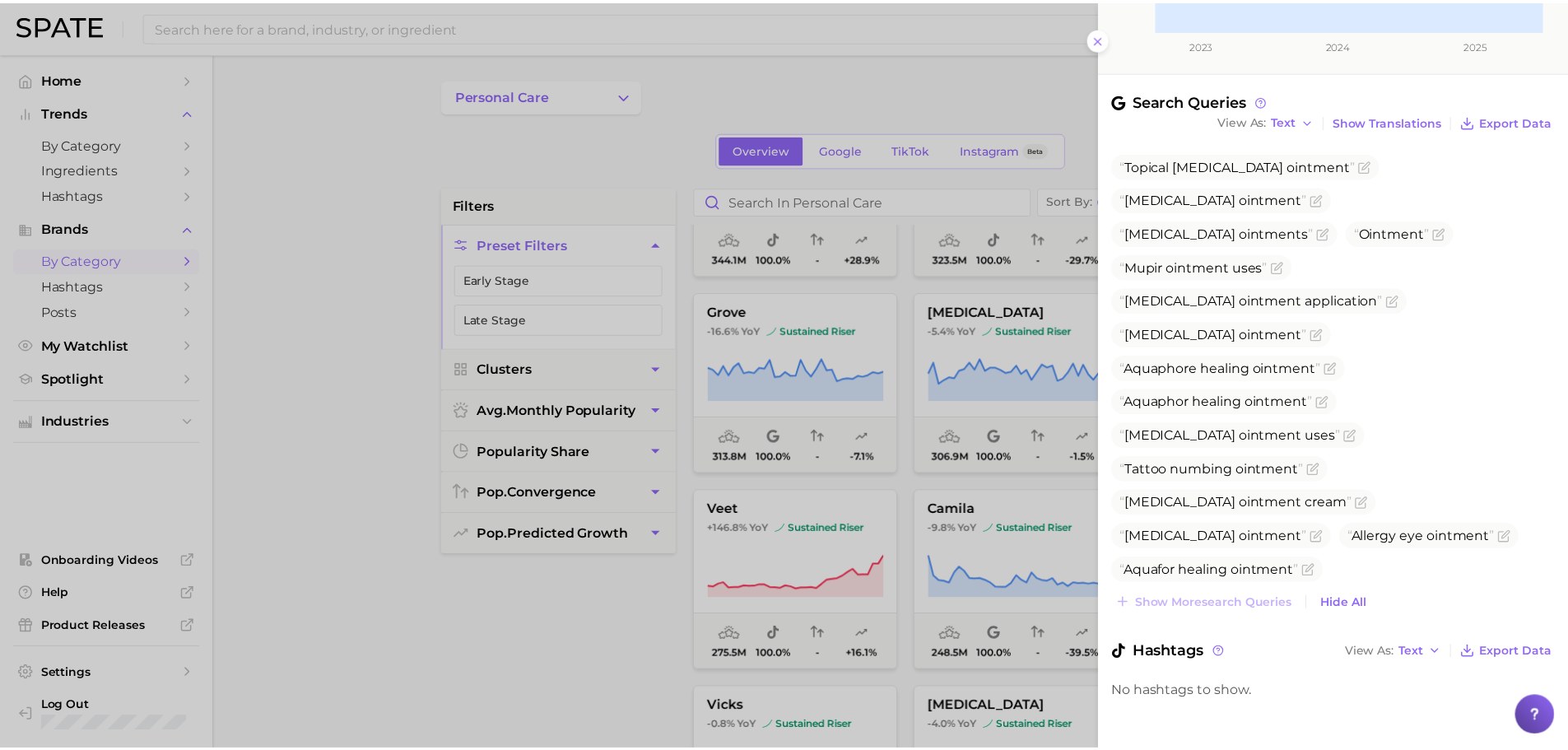
scroll to position [399, 0]
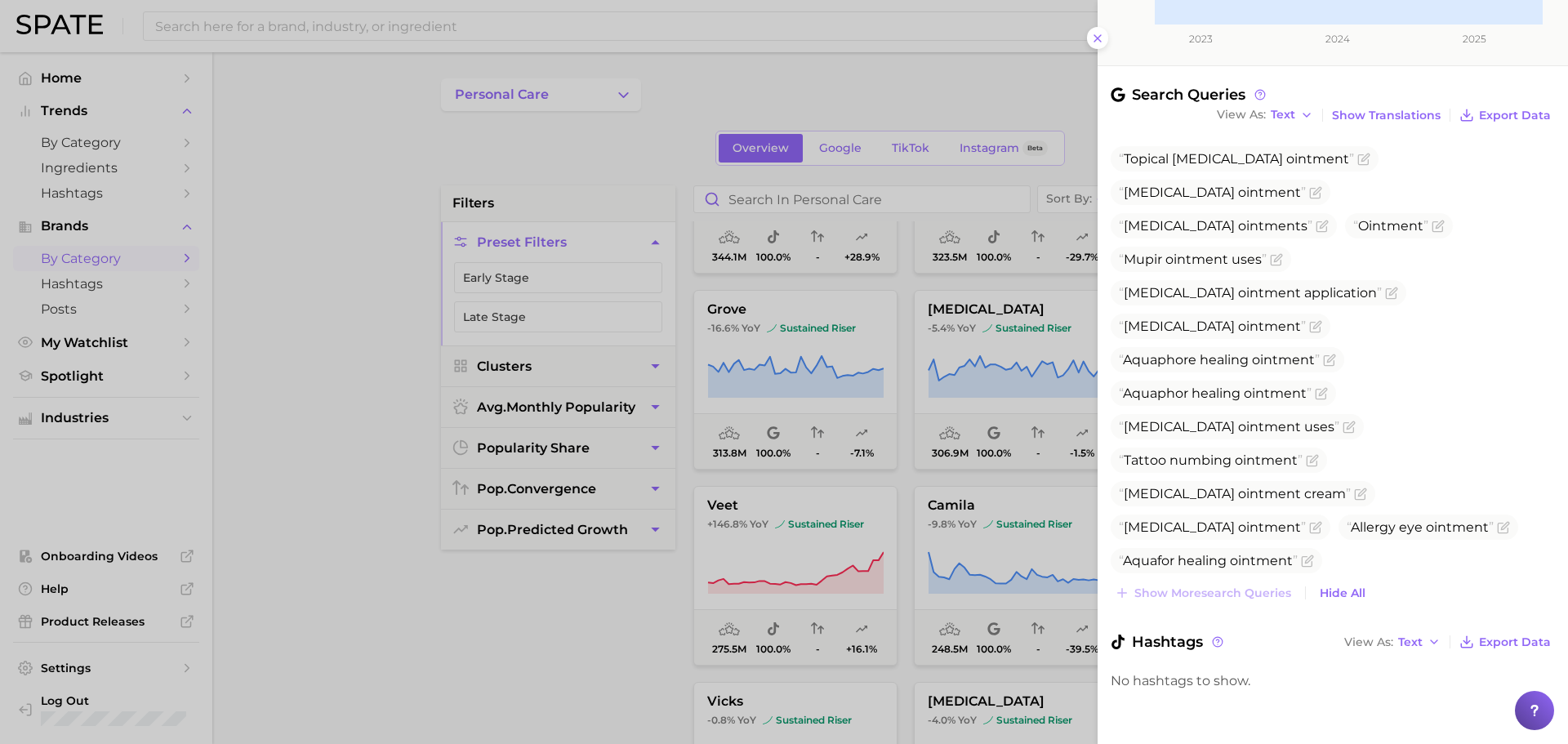
click at [917, 377] on div at bounding box center [784, 372] width 1568 height 744
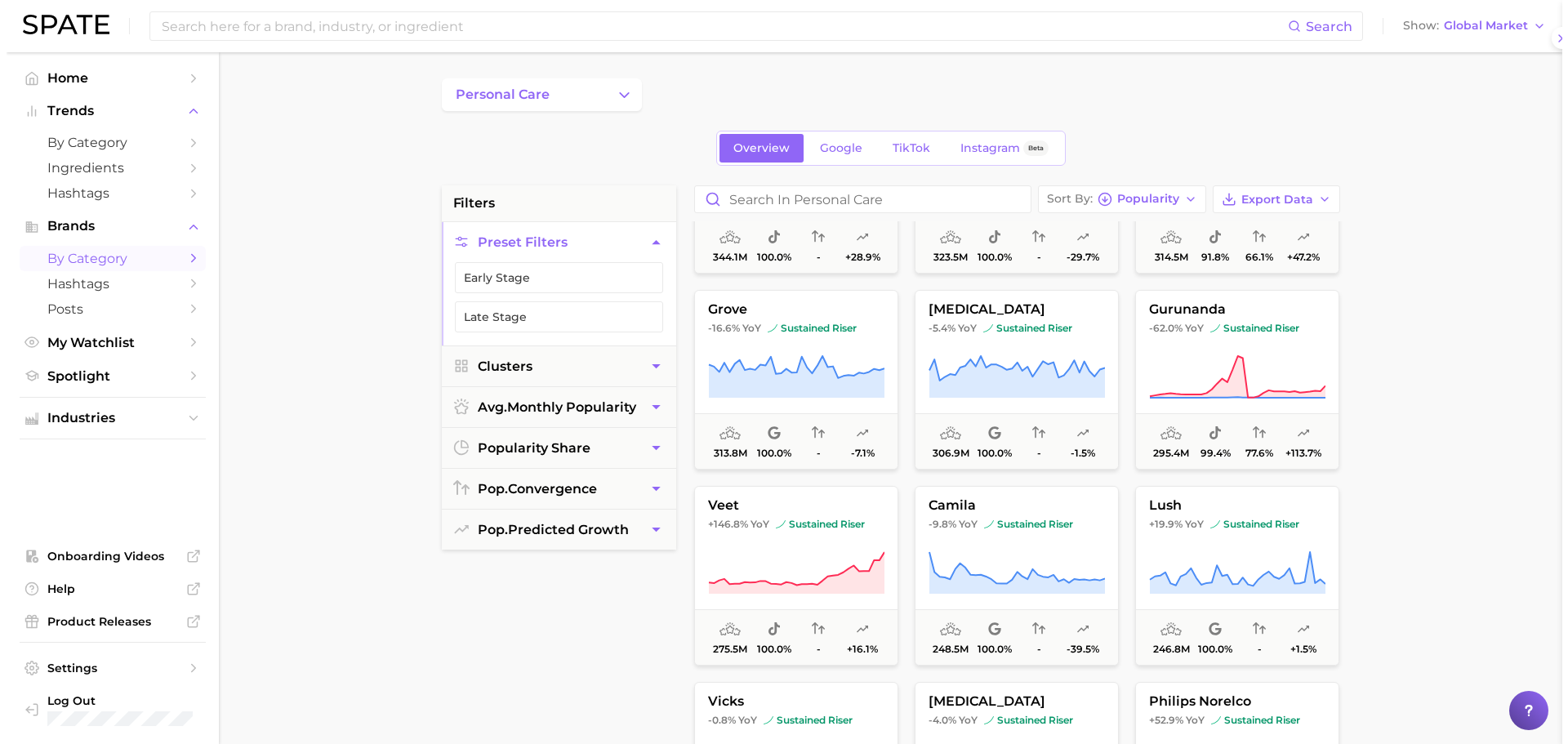
scroll to position [0, 0]
click at [1259, 359] on icon at bounding box center [1230, 376] width 177 height 45
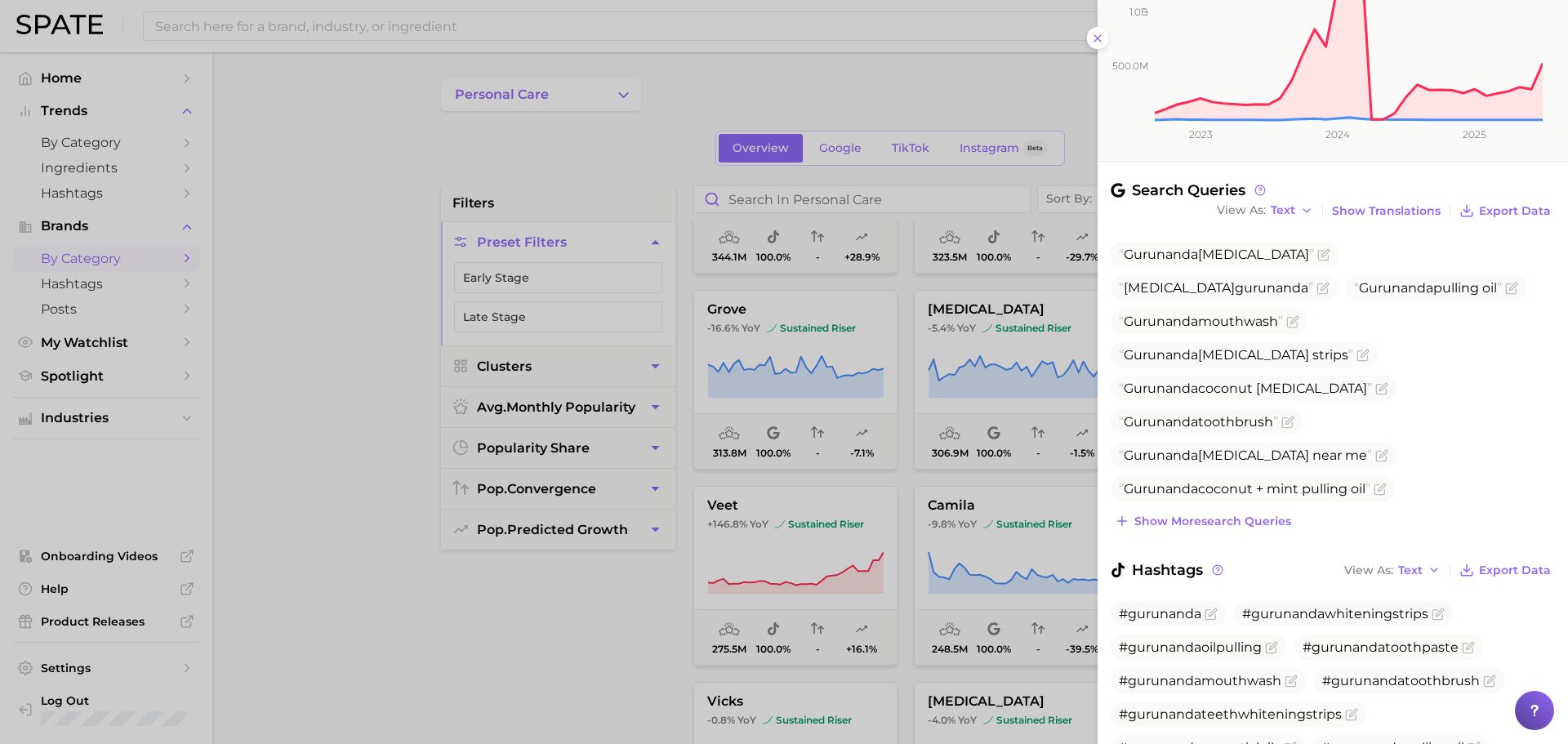
scroll to position [303, 0]
click at [1216, 521] on span "Show more search queries" at bounding box center [1212, 519] width 157 height 14
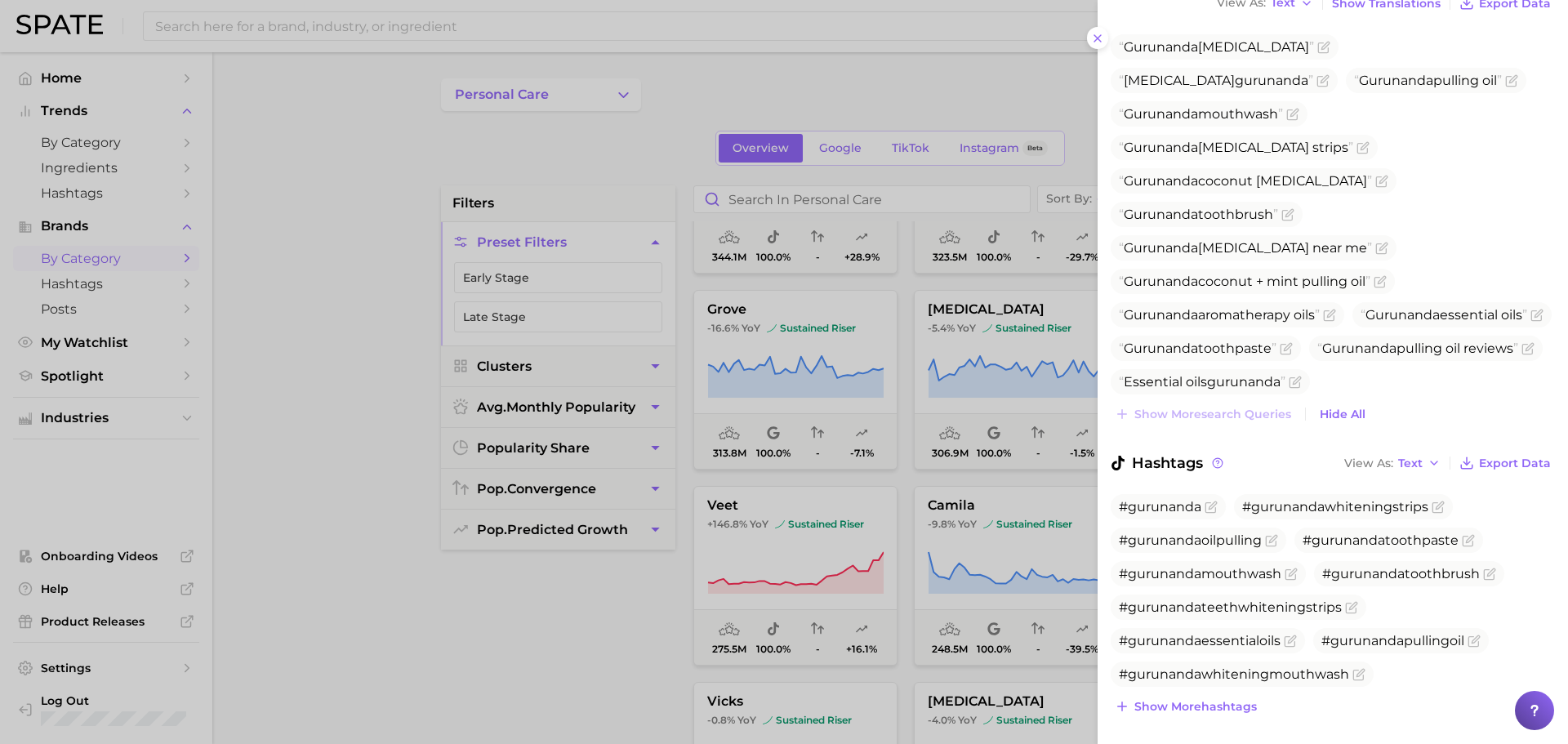
scroll to position [537, 0]
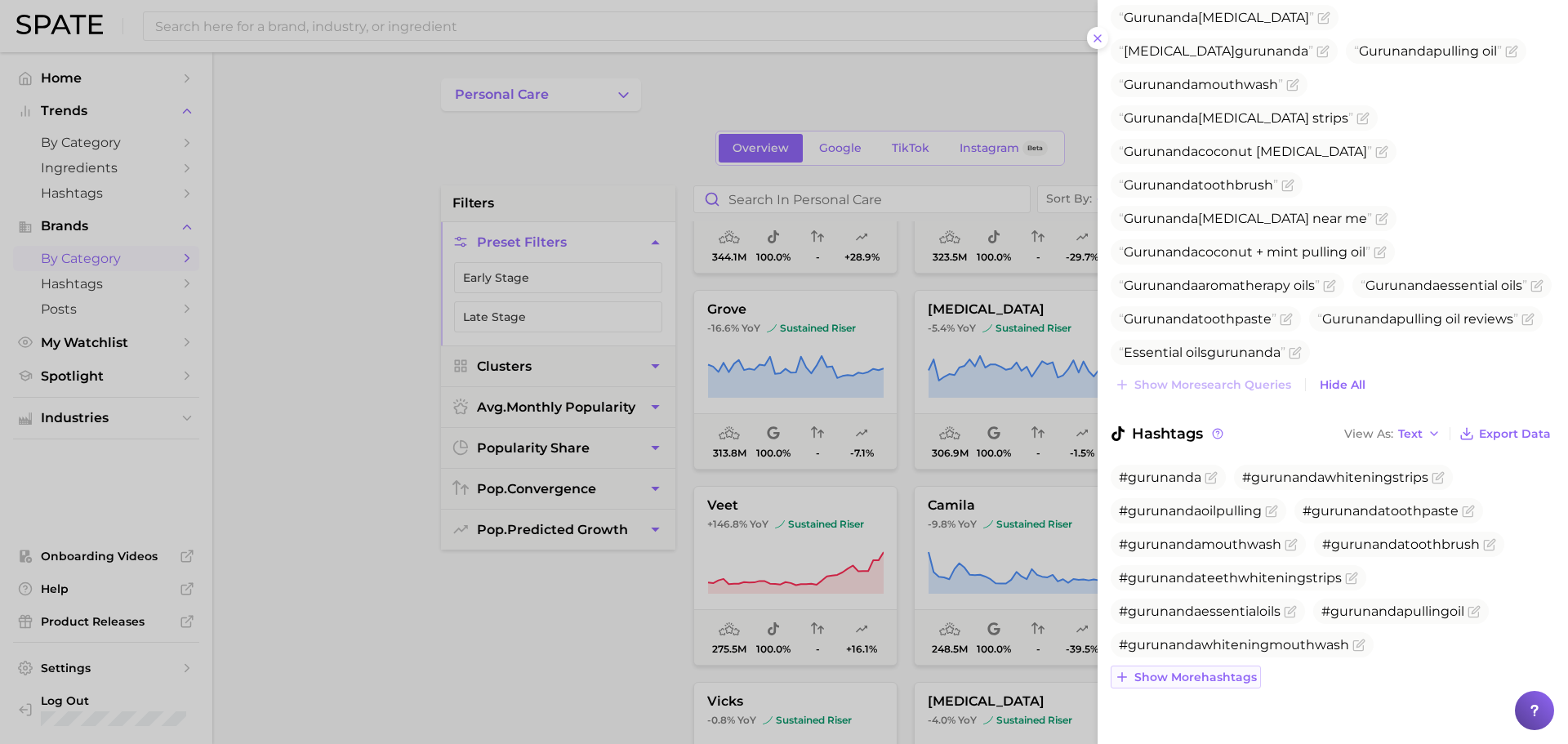
click at [1185, 679] on span "Show more hashtags" at bounding box center [1195, 677] width 123 height 14
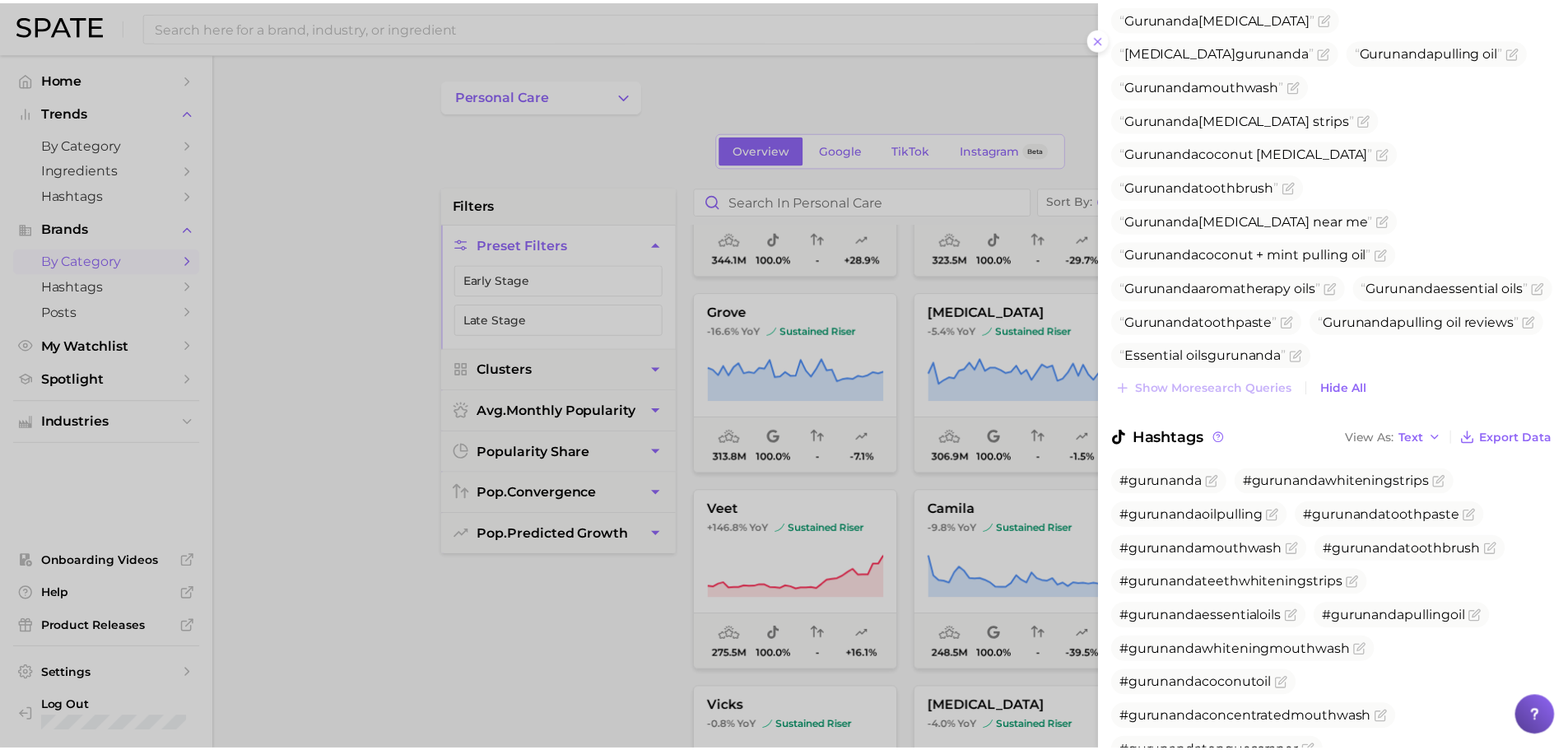
scroll to position [710, 0]
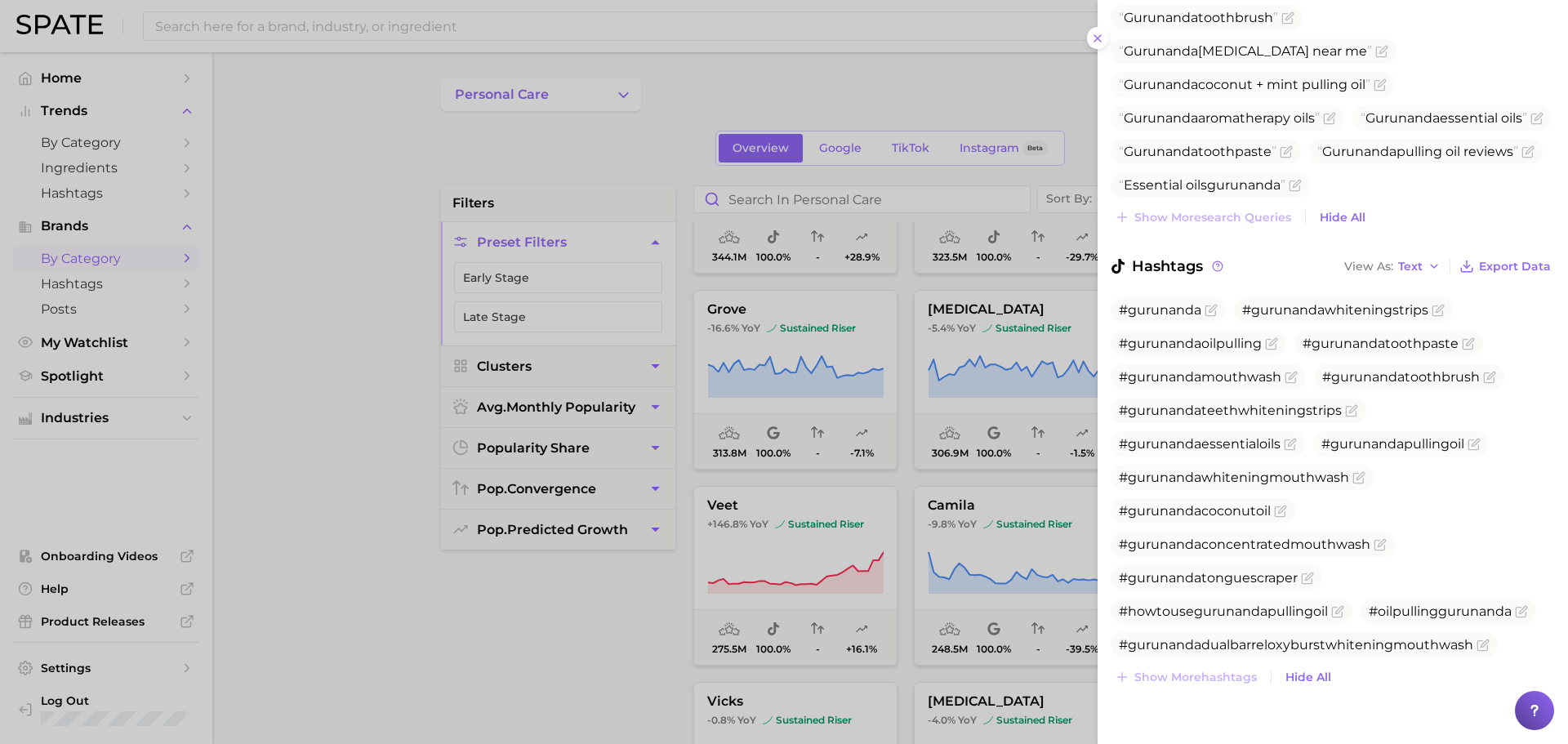
click at [926, 506] on div at bounding box center [784, 372] width 1568 height 744
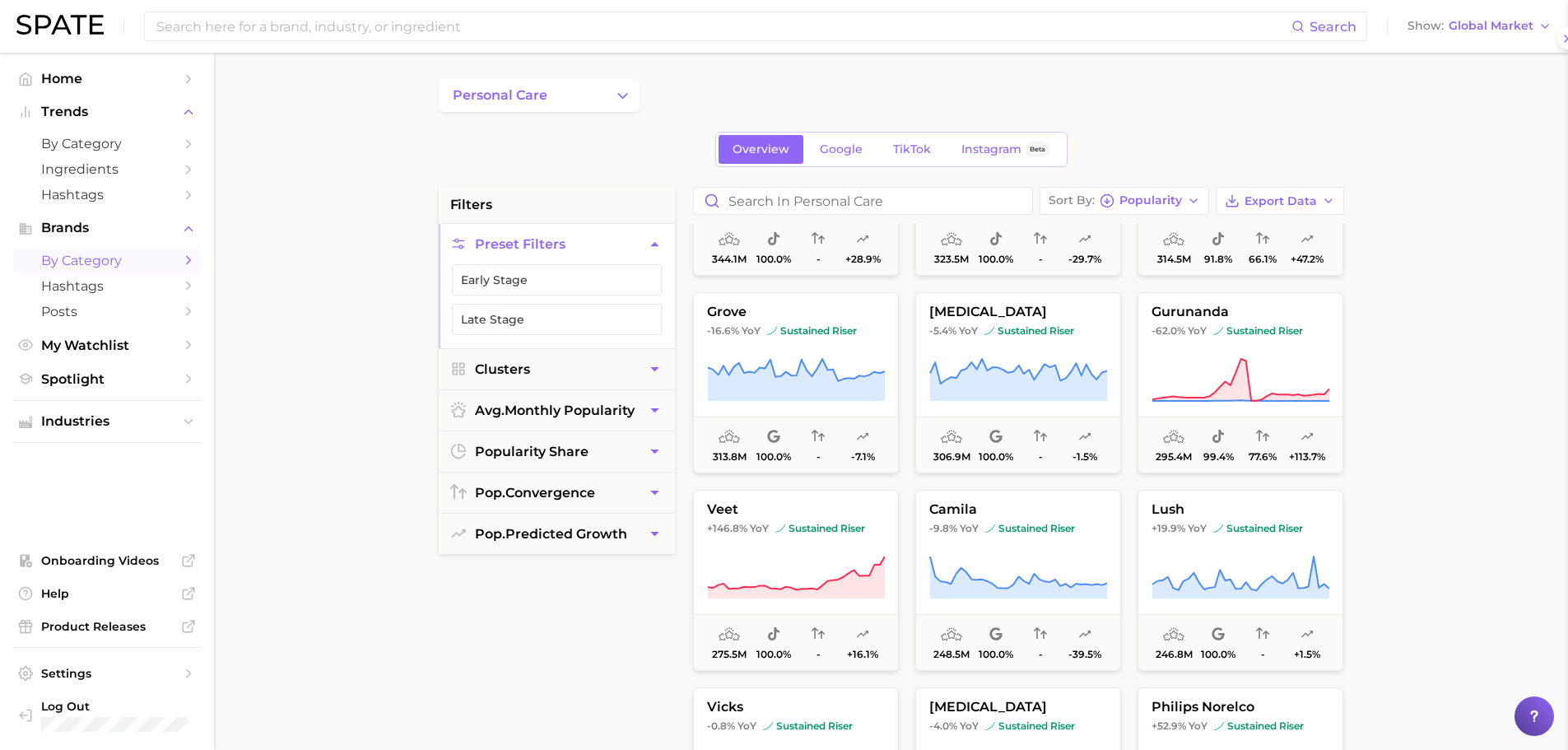
scroll to position [0, 0]
click at [813, 575] on icon at bounding box center [796, 577] width 178 height 46
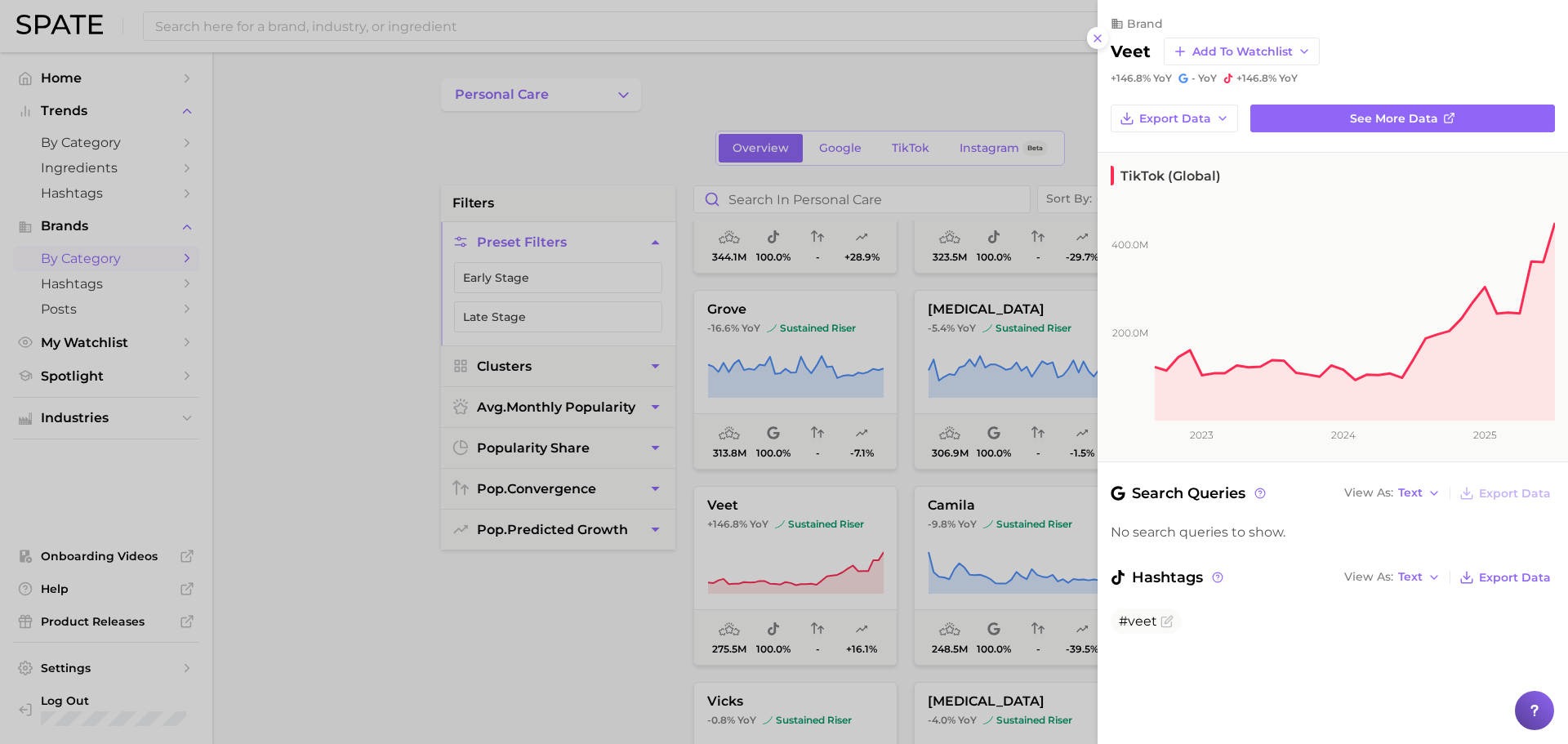
click at [819, 501] on div at bounding box center [784, 372] width 1568 height 744
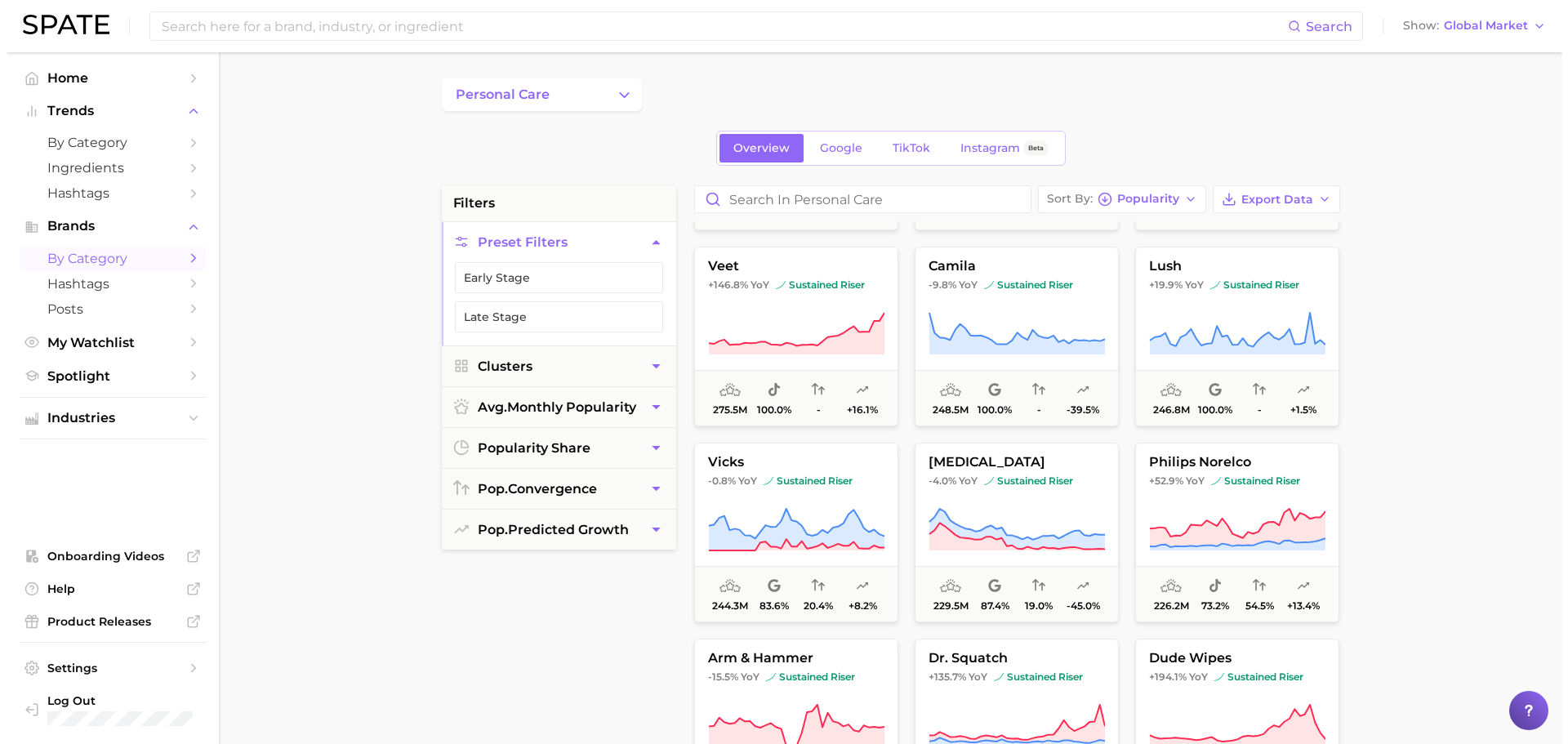
scroll to position [1939, 0]
click at [1022, 357] on button "camila -9.8% YoY sustained riser 248.5m 100.0% - -39.5%" at bounding box center [1010, 336] width 204 height 180
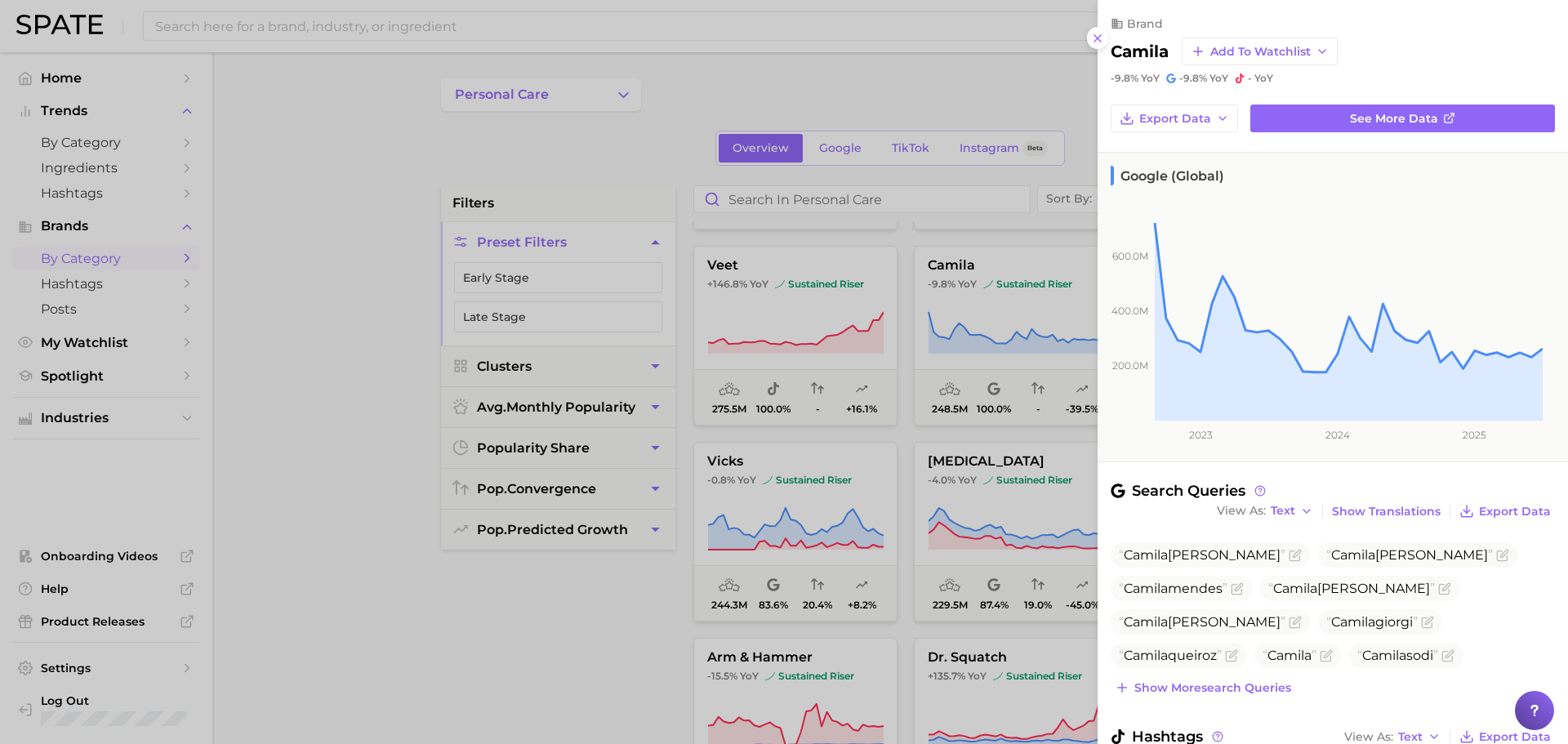
scroll to position [94, 0]
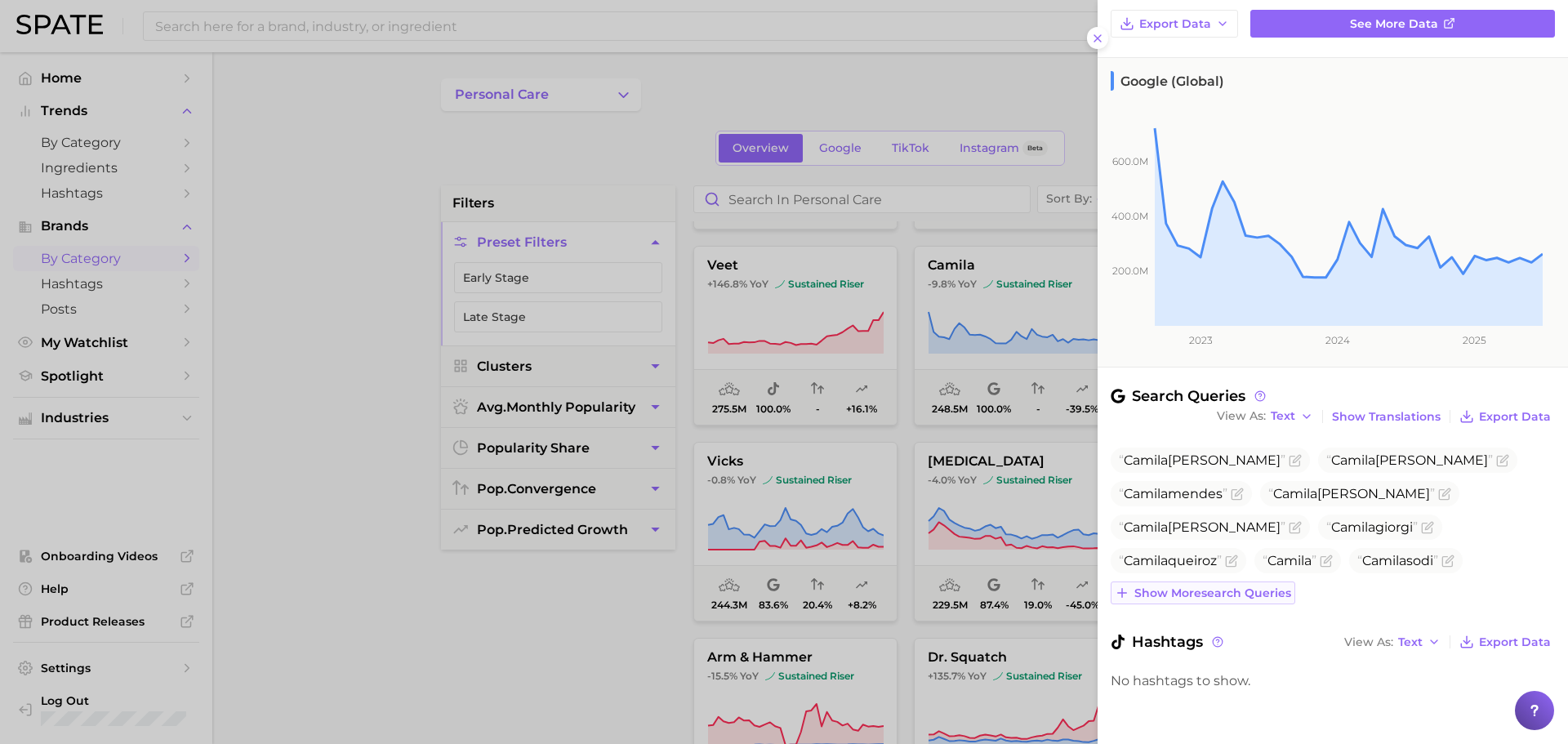
click at [1225, 589] on span "Show more search queries" at bounding box center [1212, 593] width 157 height 14
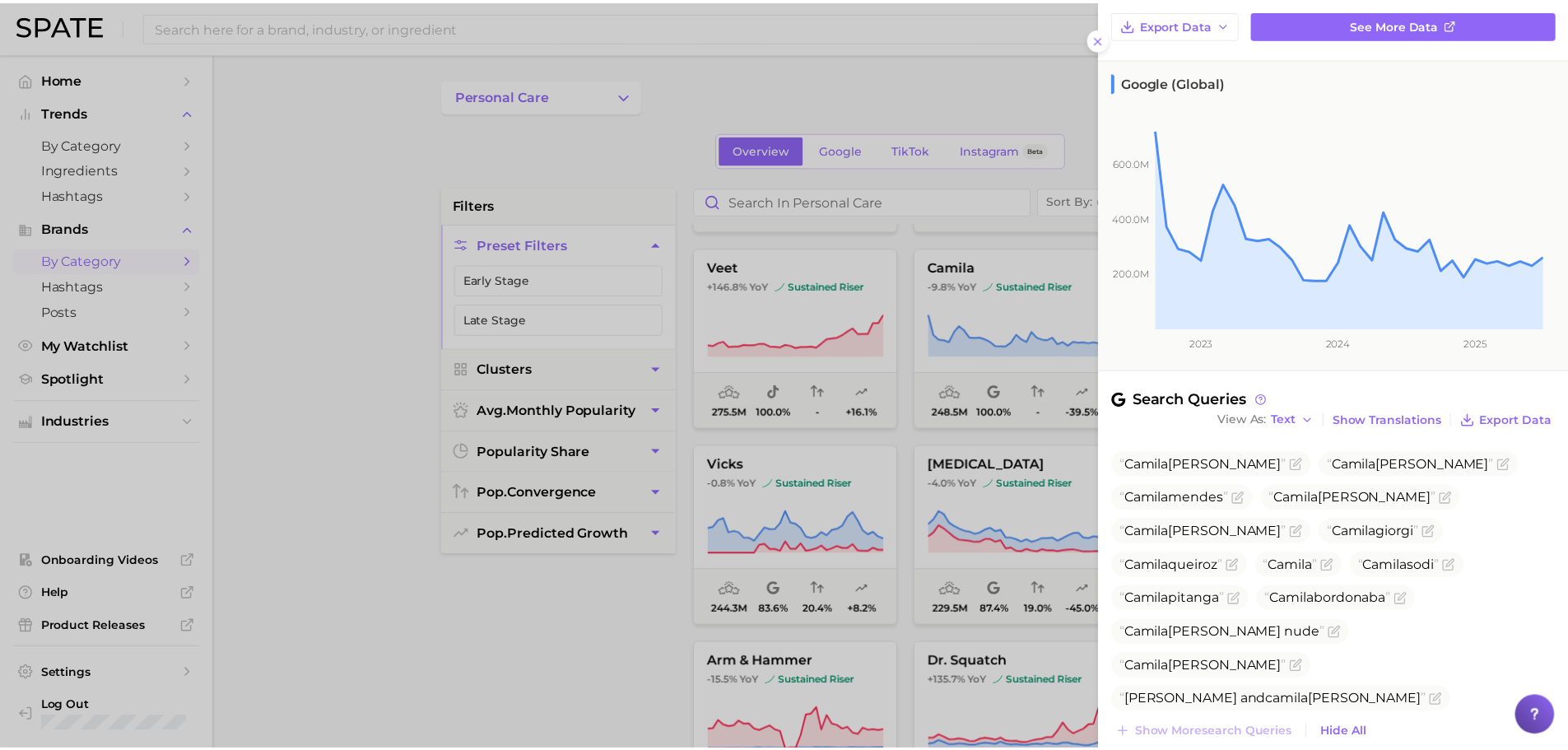
scroll to position [231, 0]
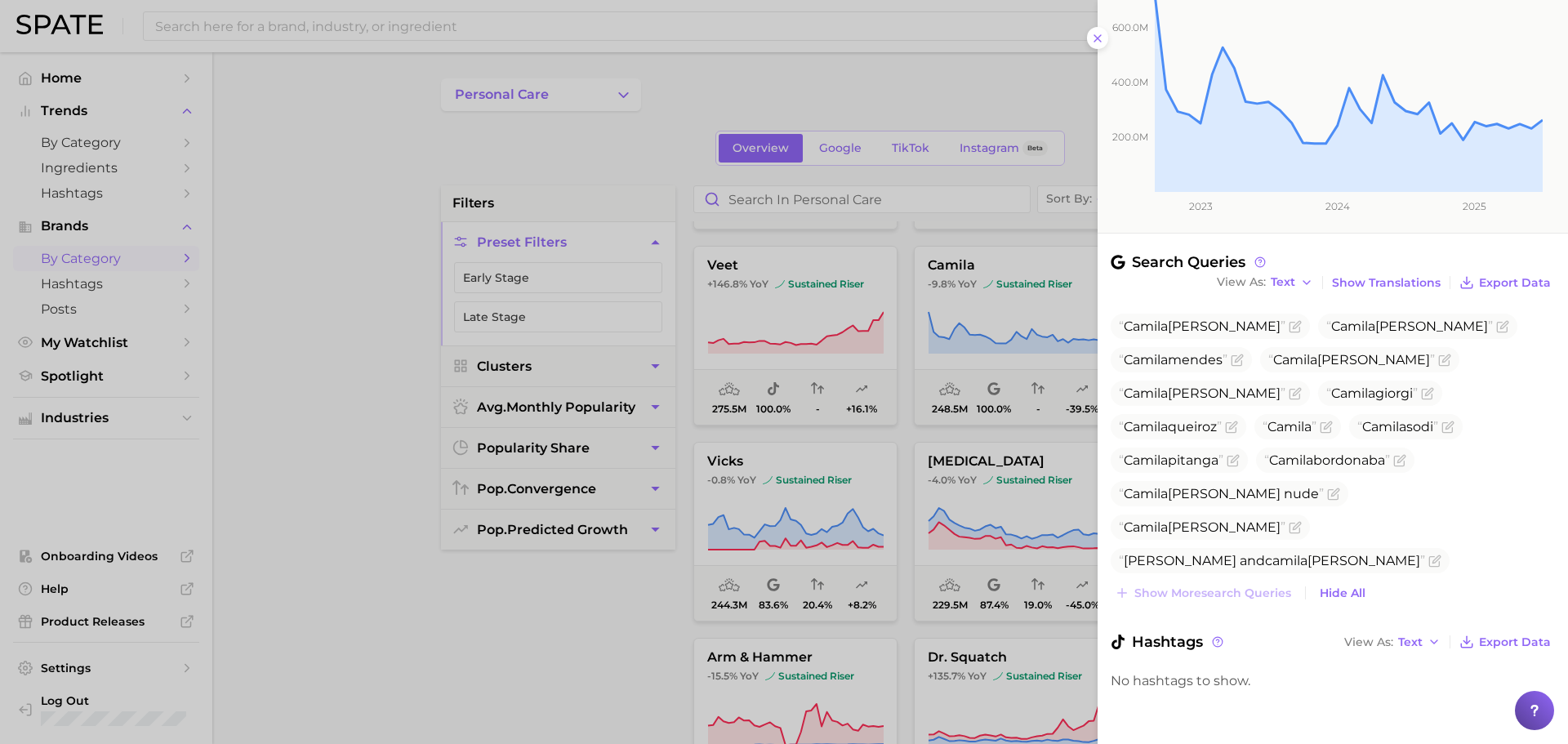
click at [562, 124] on div at bounding box center [784, 372] width 1568 height 744
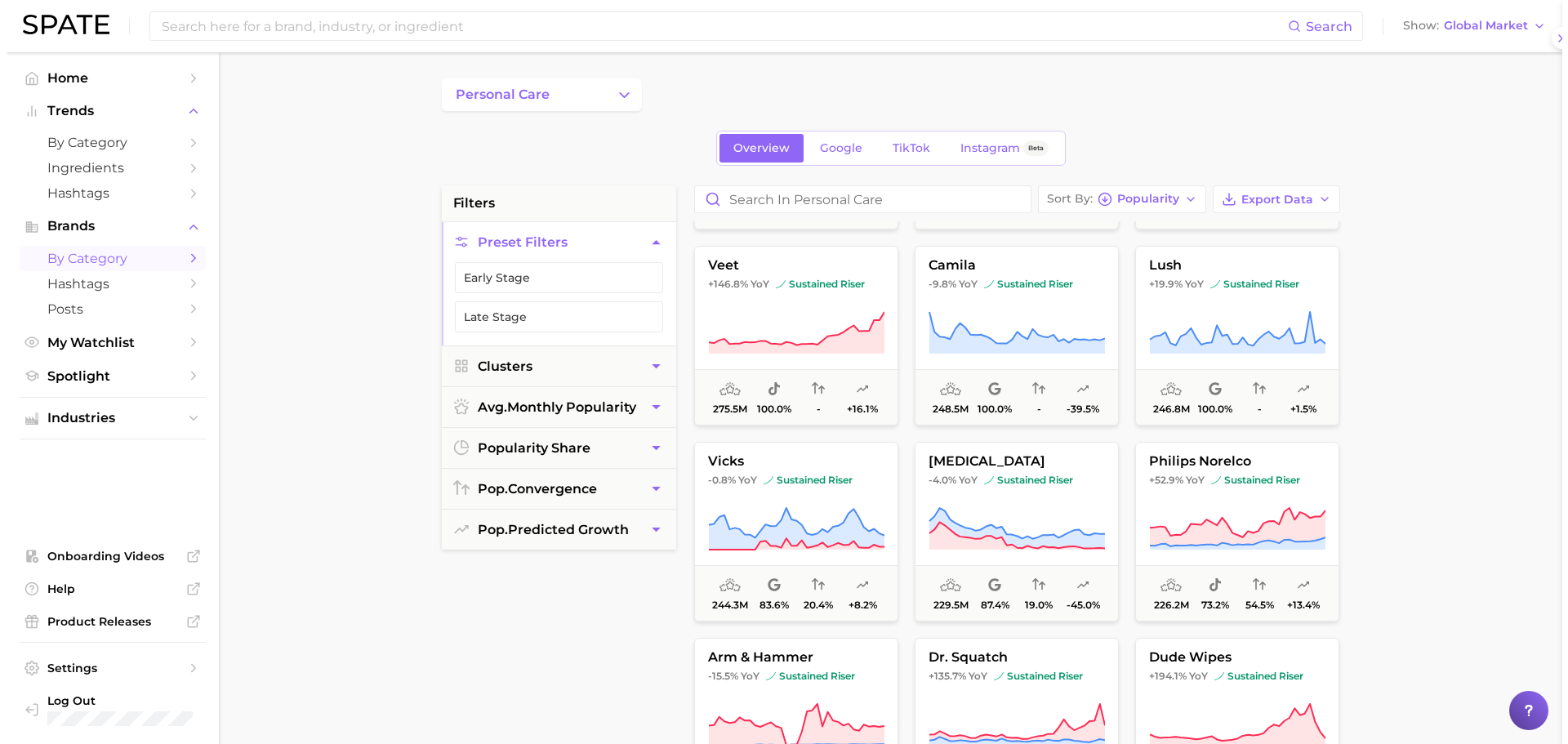
scroll to position [0, 0]
click at [1259, 375] on span "246.8m 100.0% - +1.5%" at bounding box center [1230, 396] width 202 height 56
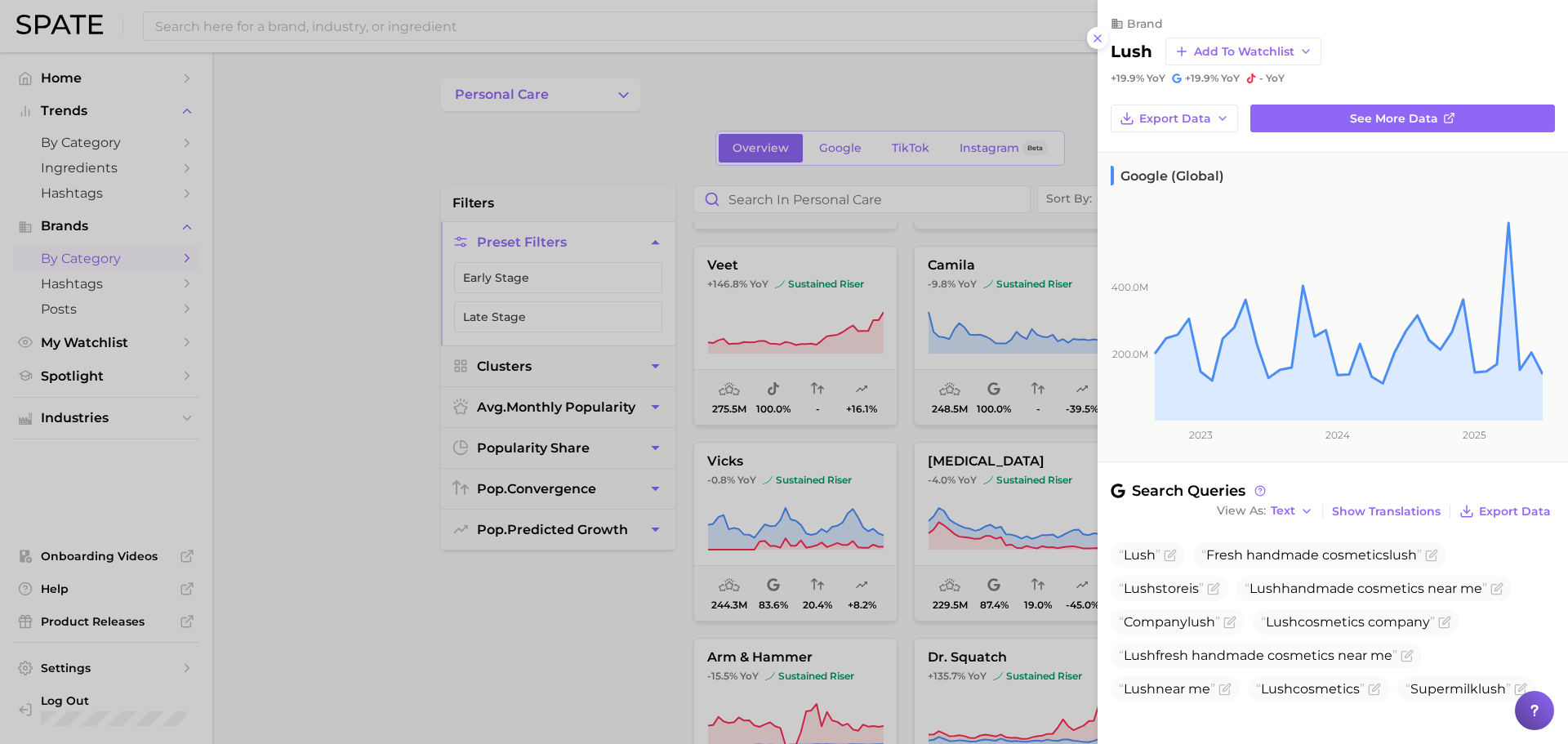
scroll to position [180, 0]
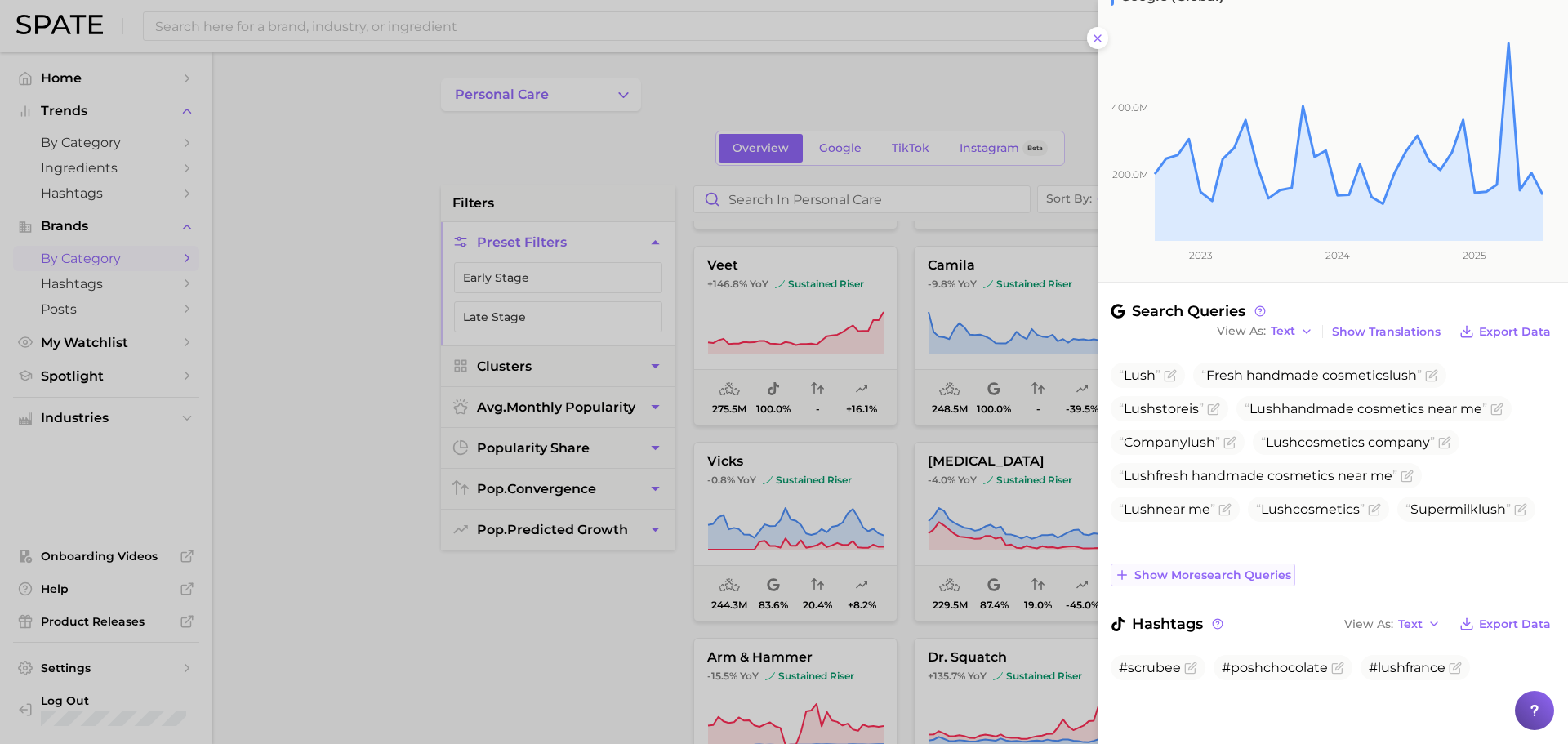
click at [1245, 577] on span "Show more search queries" at bounding box center [1212, 575] width 157 height 14
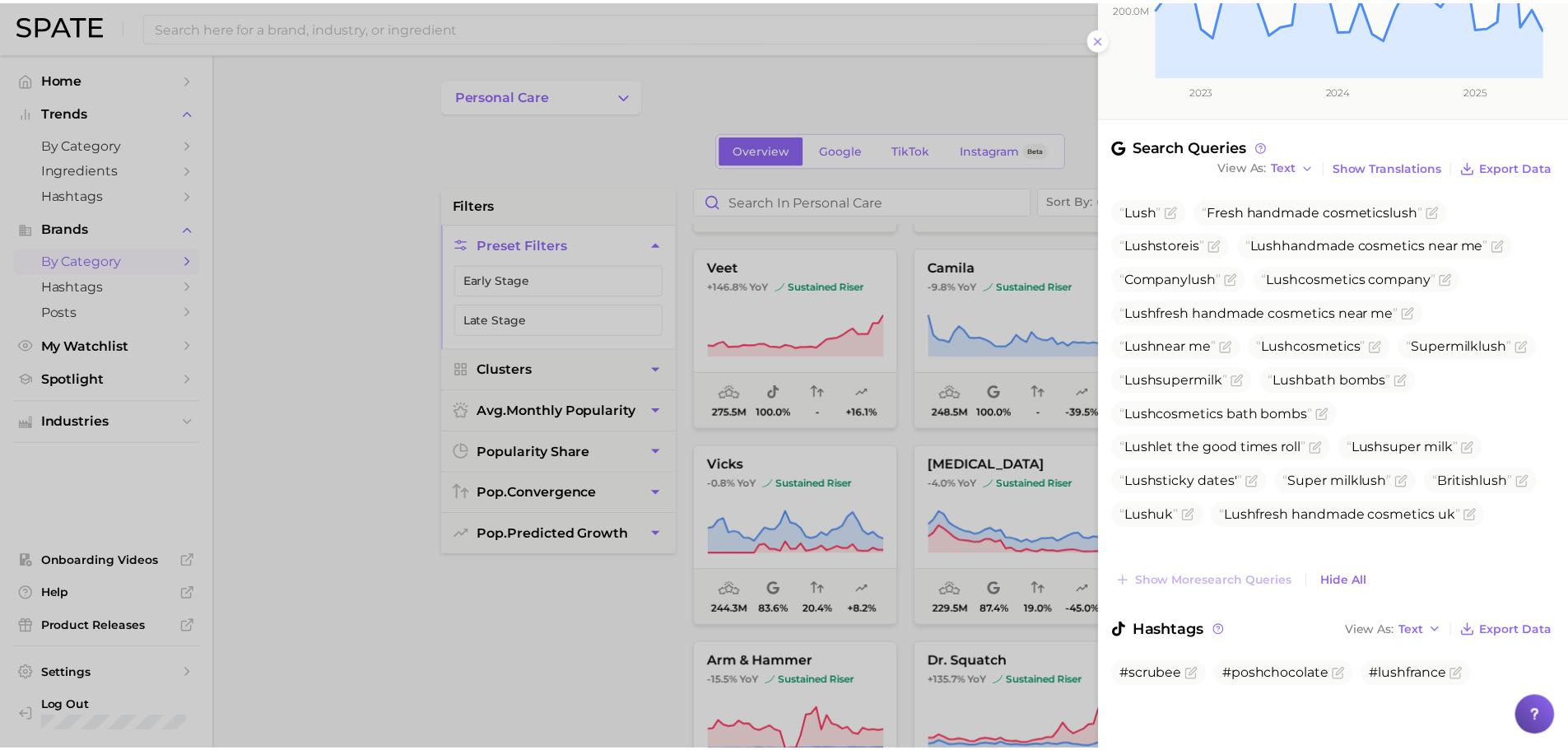
scroll to position [350, 0]
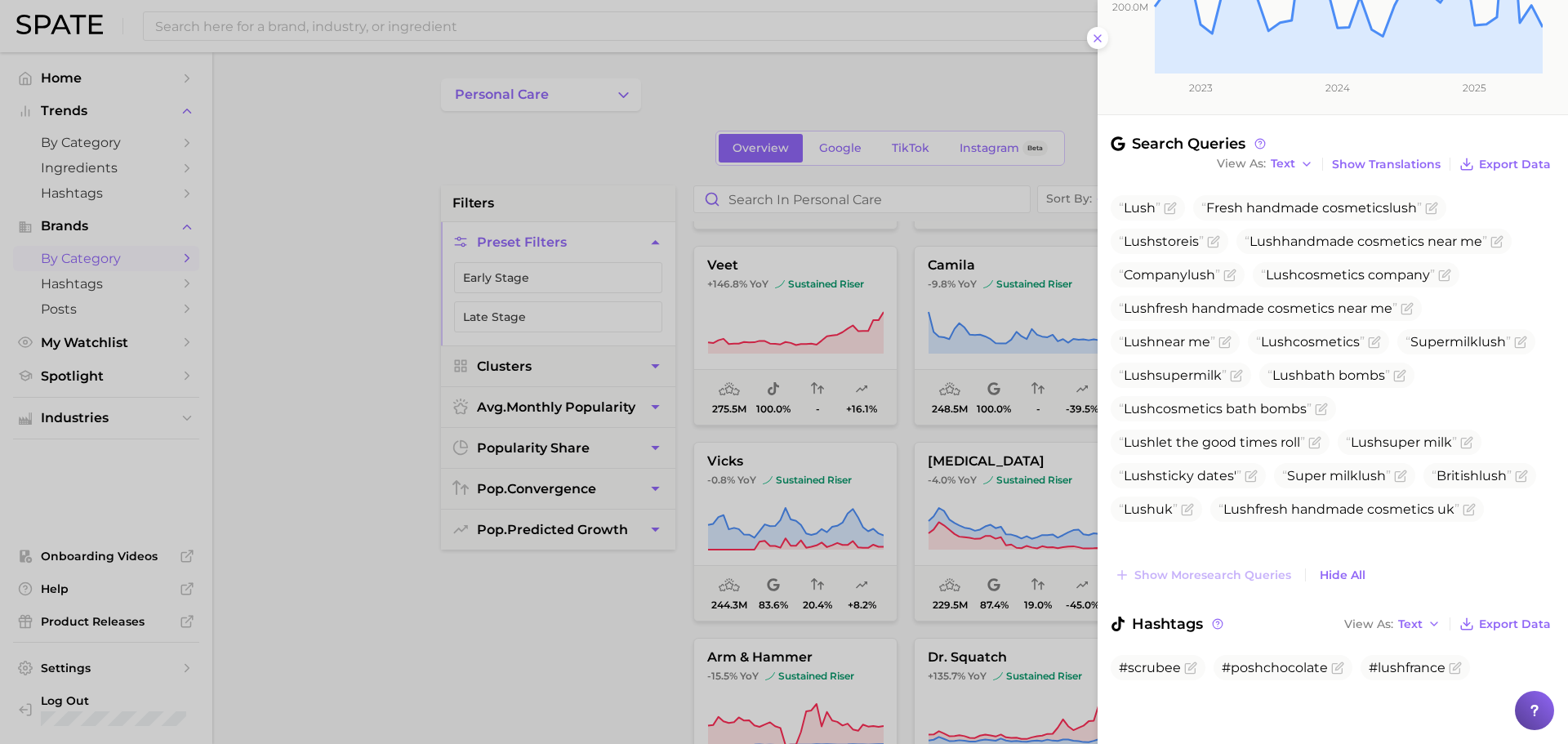
click at [753, 469] on div at bounding box center [784, 372] width 1568 height 744
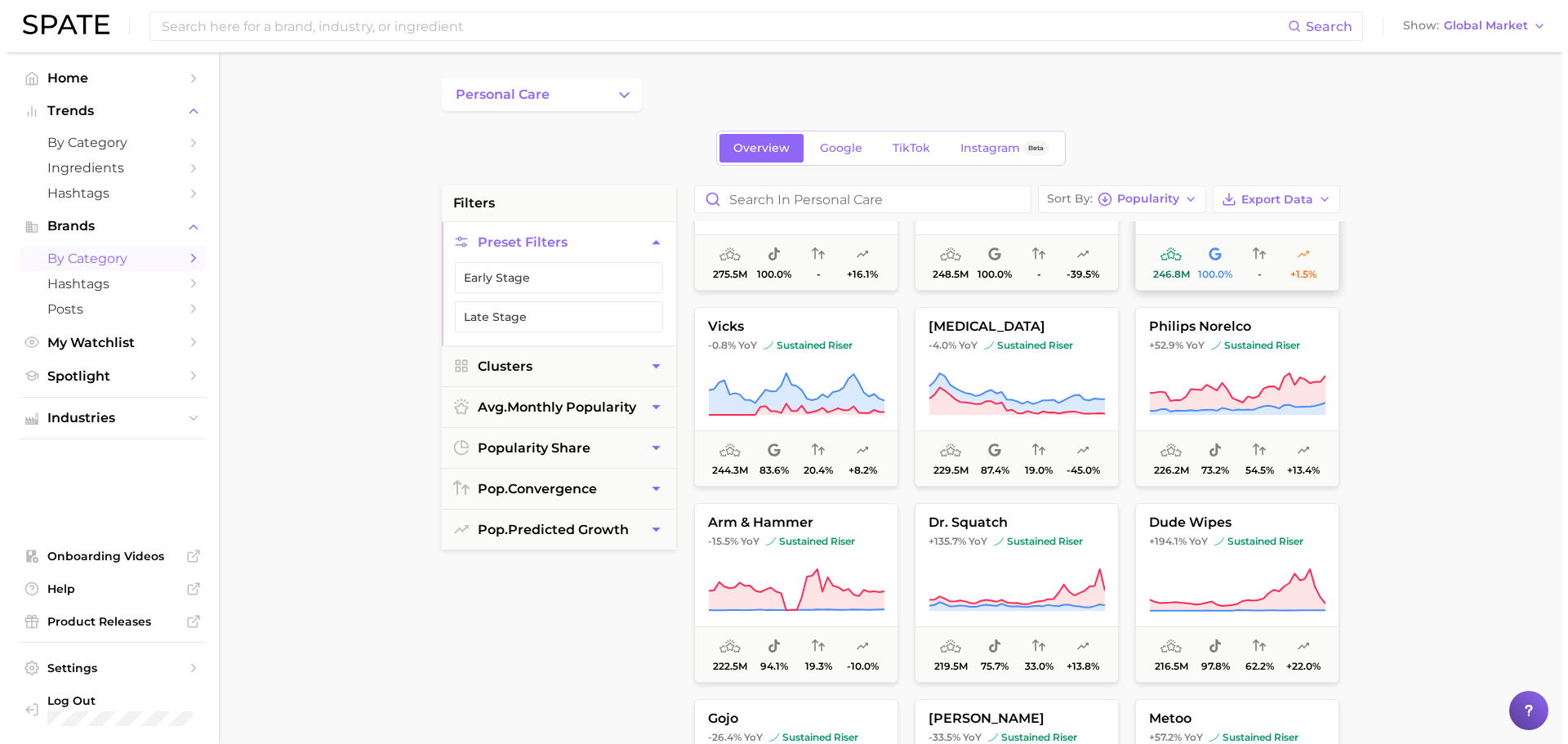
scroll to position [2097, 0]
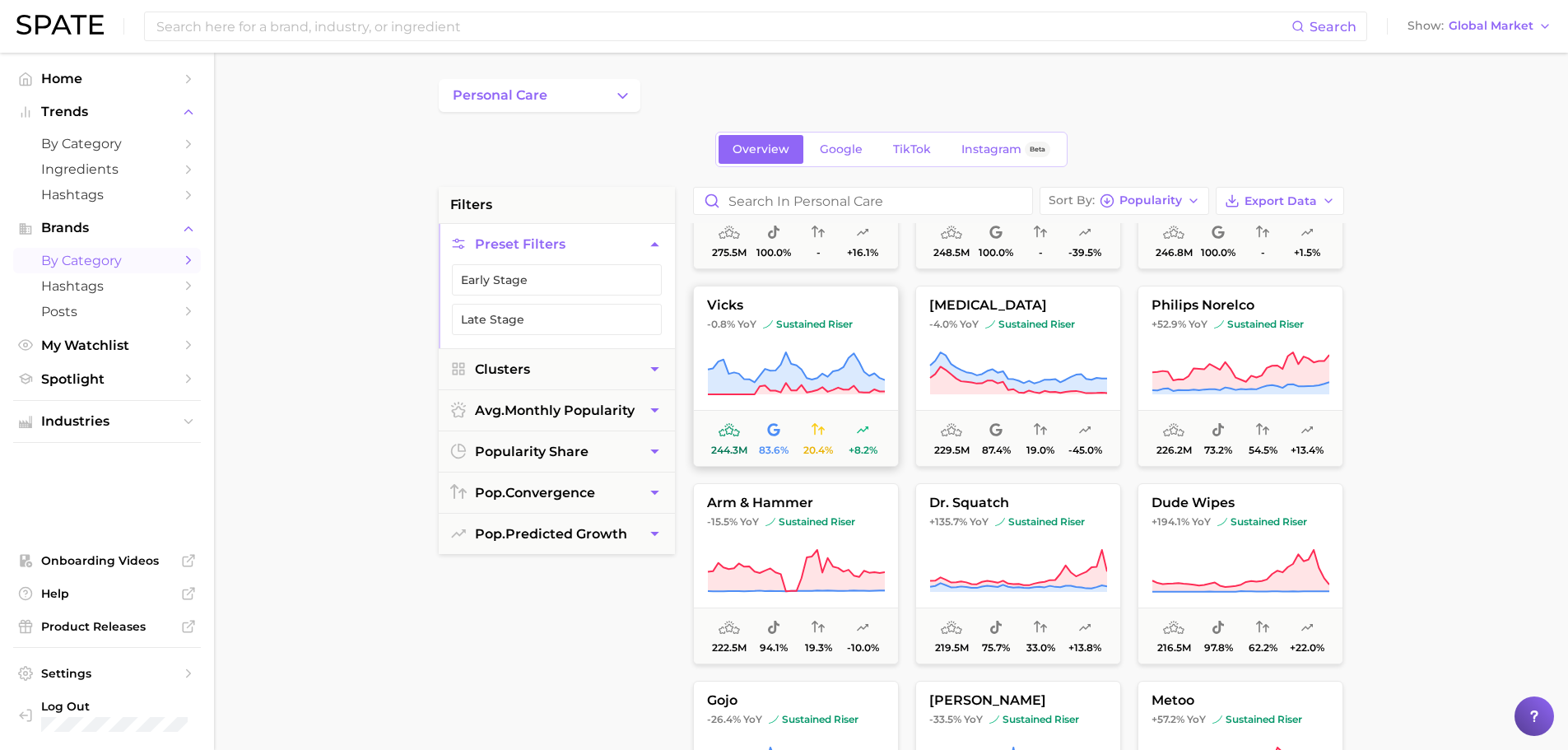
click at [819, 397] on button "vicks -0.8% YoY sustained riser 244.3m 83.6% 20.4% +8.2%" at bounding box center [796, 376] width 206 height 181
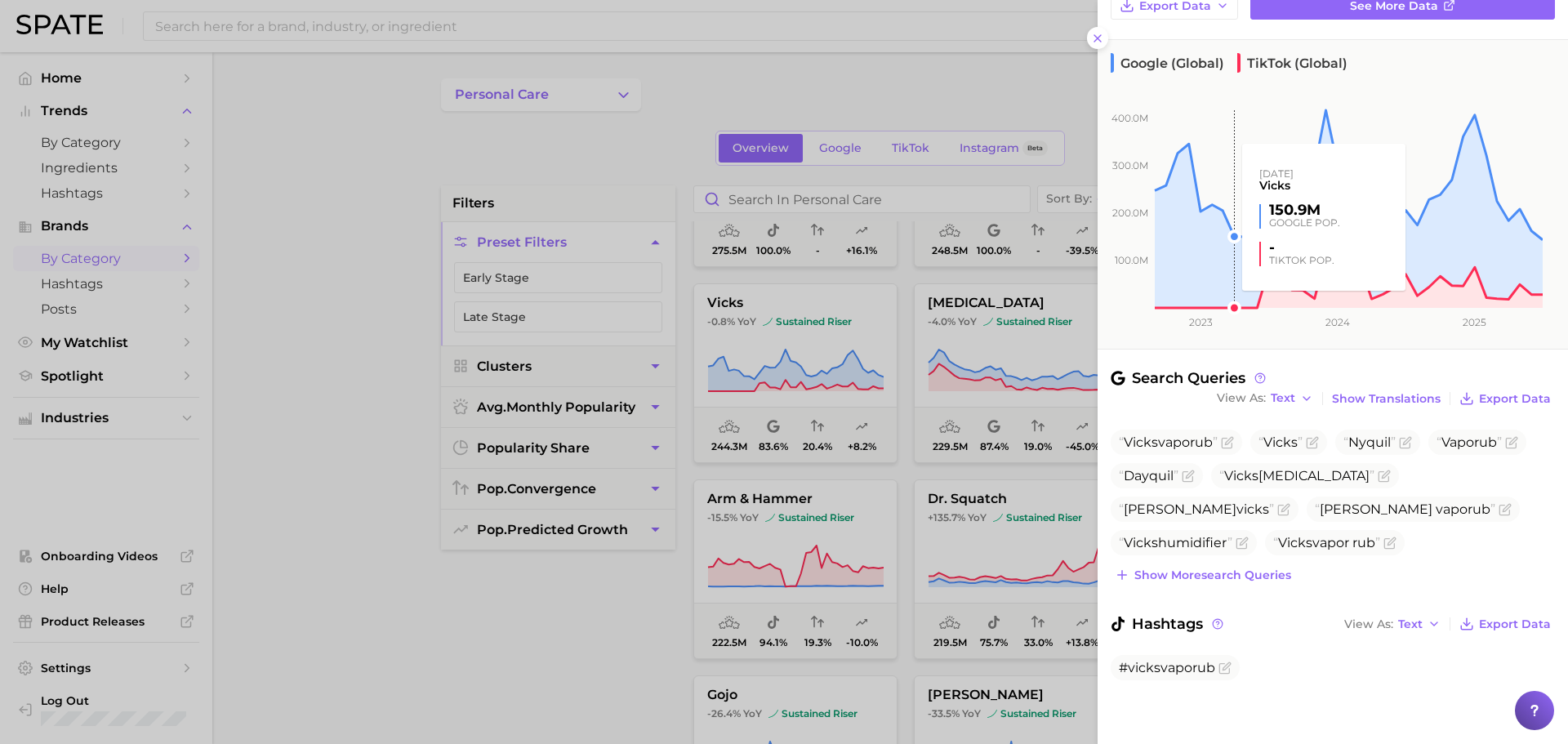
scroll to position [0, 0]
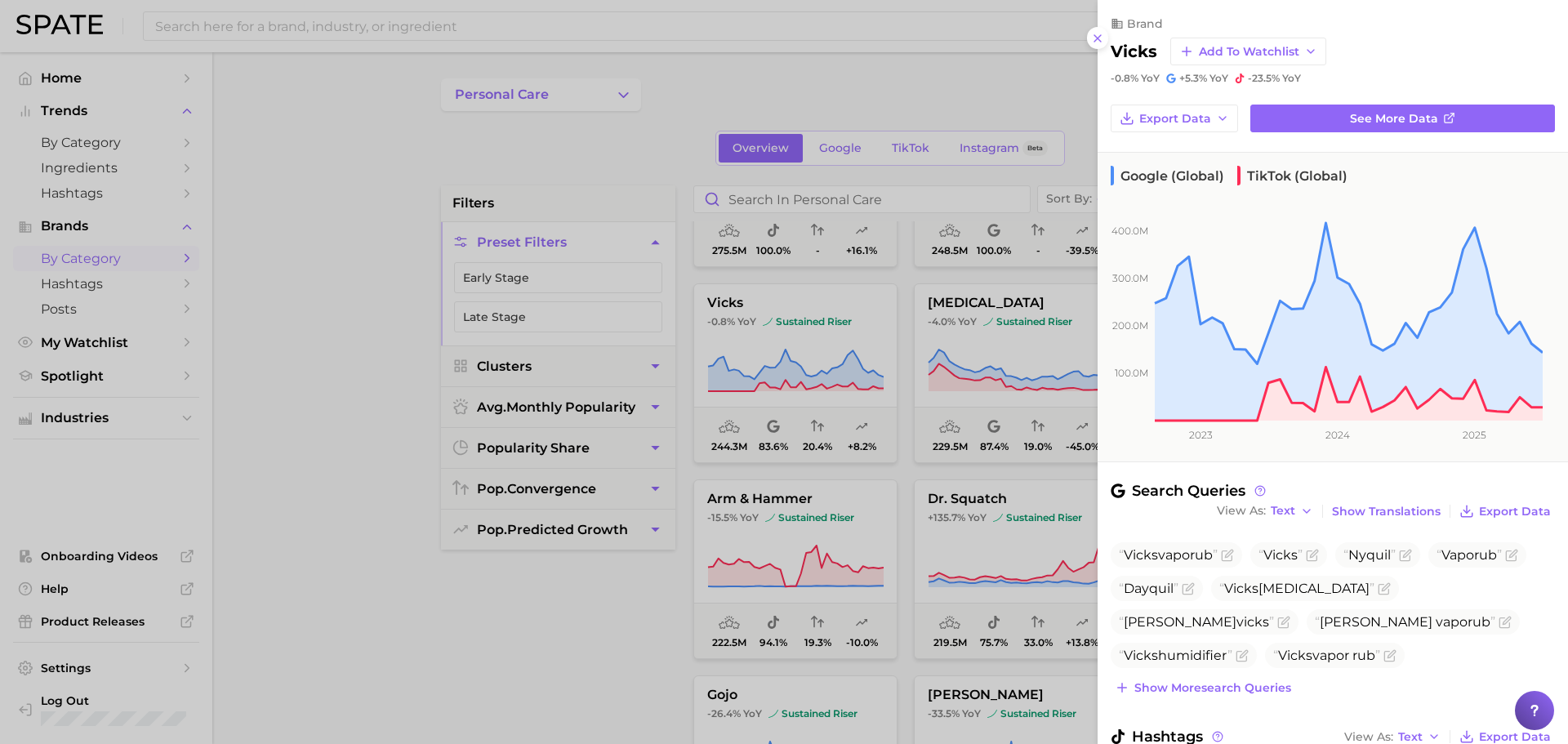
click at [1141, 53] on h2 "vicks" at bounding box center [1133, 51] width 46 height 20
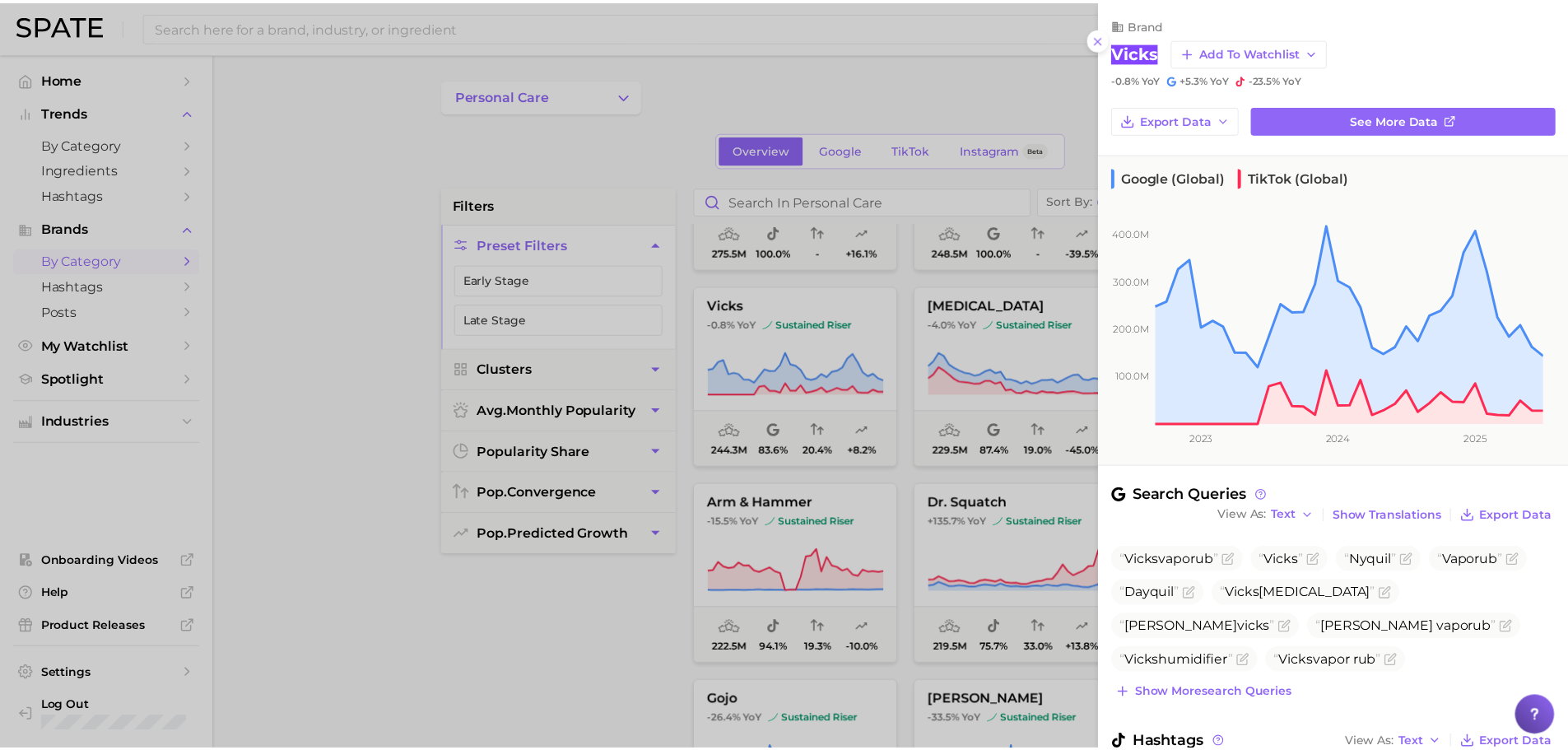
scroll to position [113, 0]
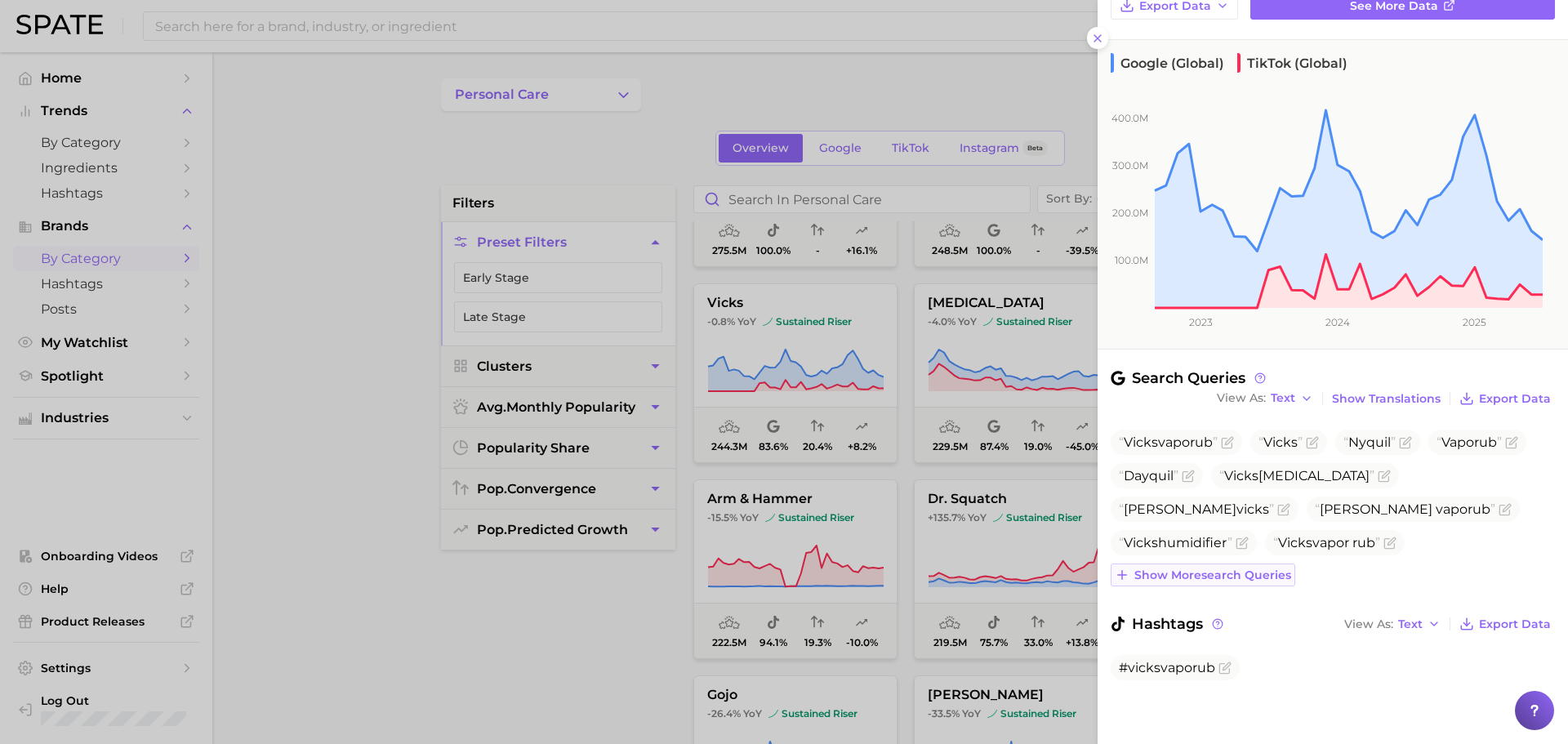
click at [1230, 583] on button "Show more search queries" at bounding box center [1202, 574] width 184 height 23
click at [864, 557] on div at bounding box center [784, 372] width 1568 height 744
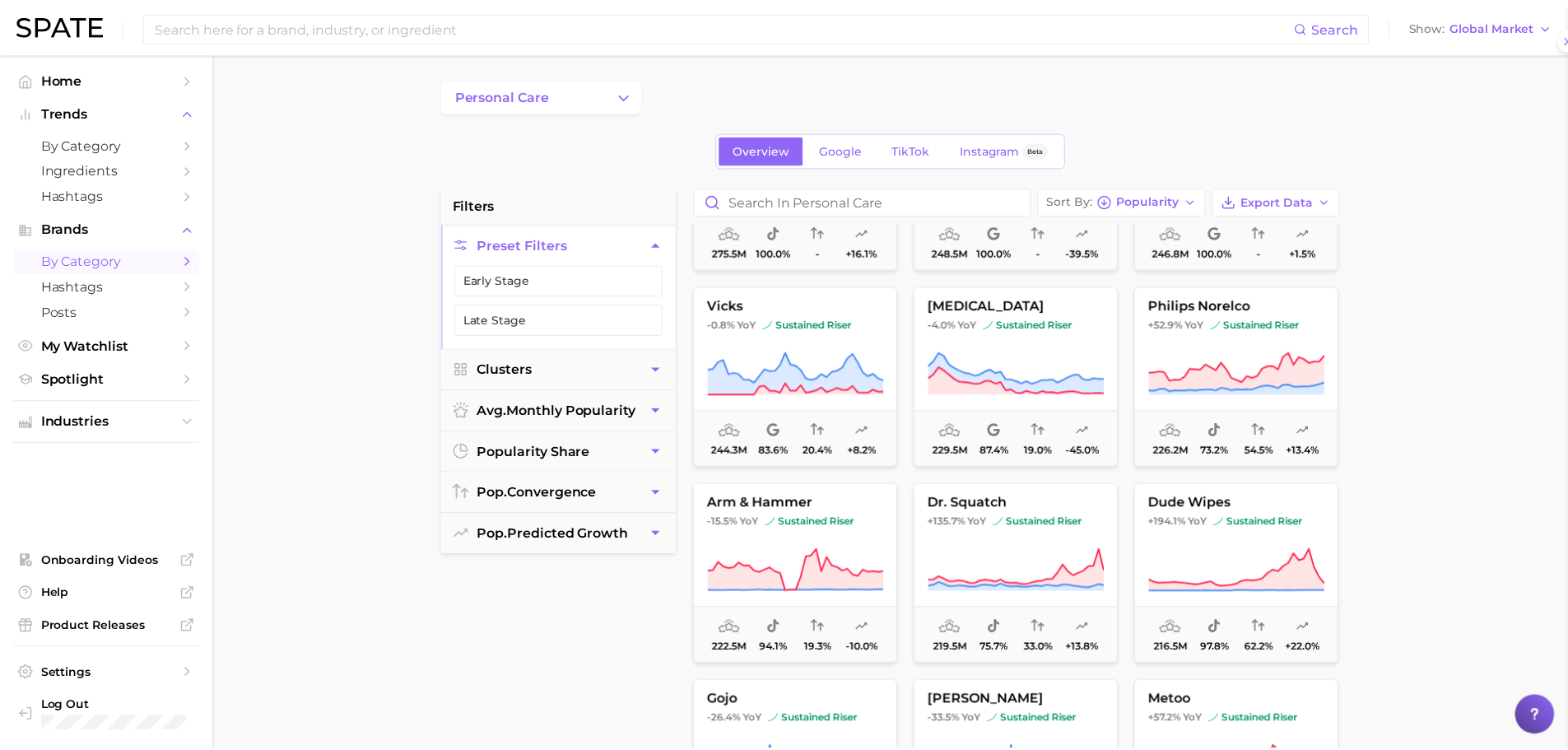
scroll to position [0, 0]
